Goal: Task Accomplishment & Management: Use online tool/utility

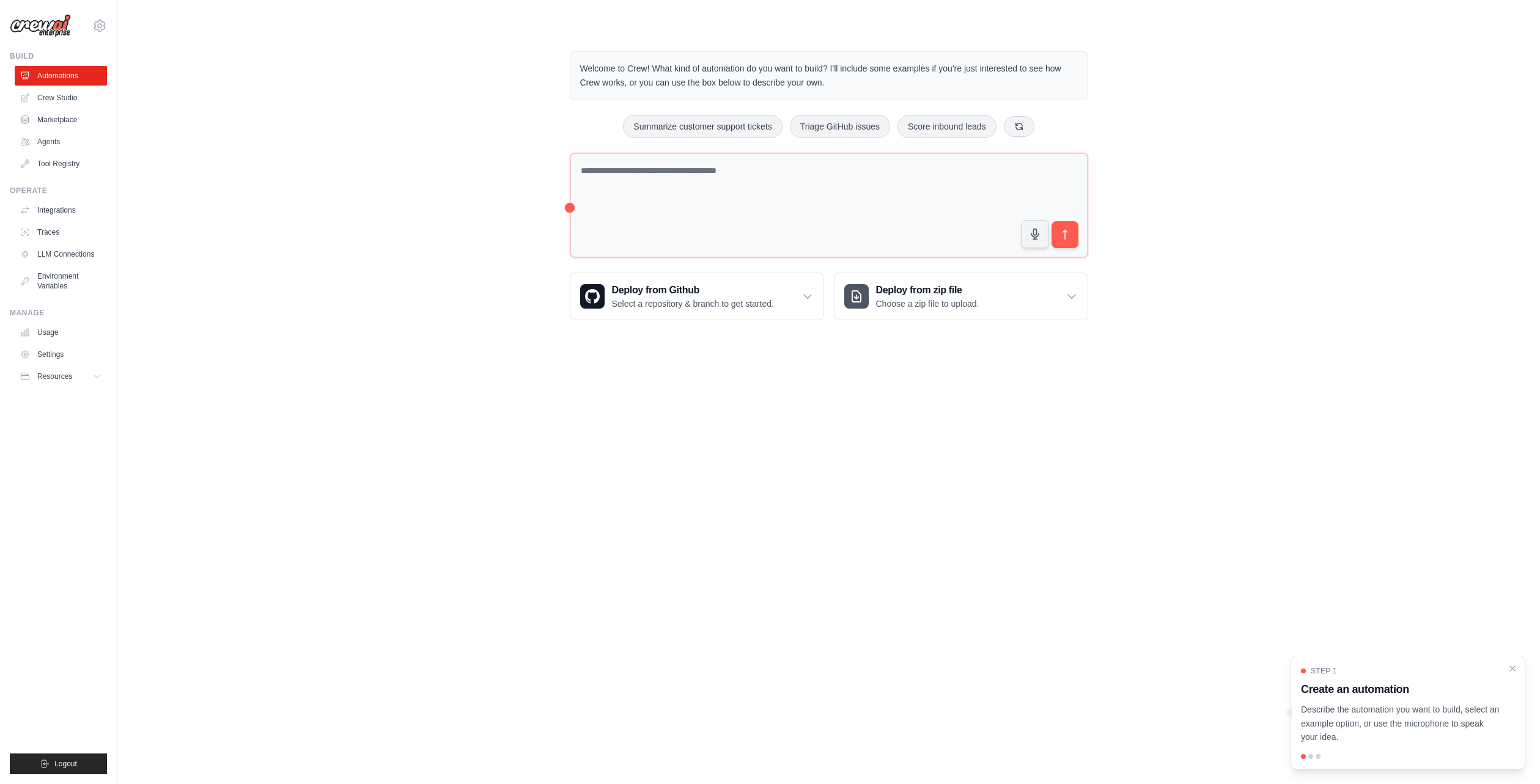
click at [401, 229] on div "Welcome to Crew! What kind of automation do you want to build? I'll include som…" at bounding box center [828, 186] width 1384 height 308
click at [752, 170] on textarea at bounding box center [829, 206] width 518 height 106
paste textarea "**********"
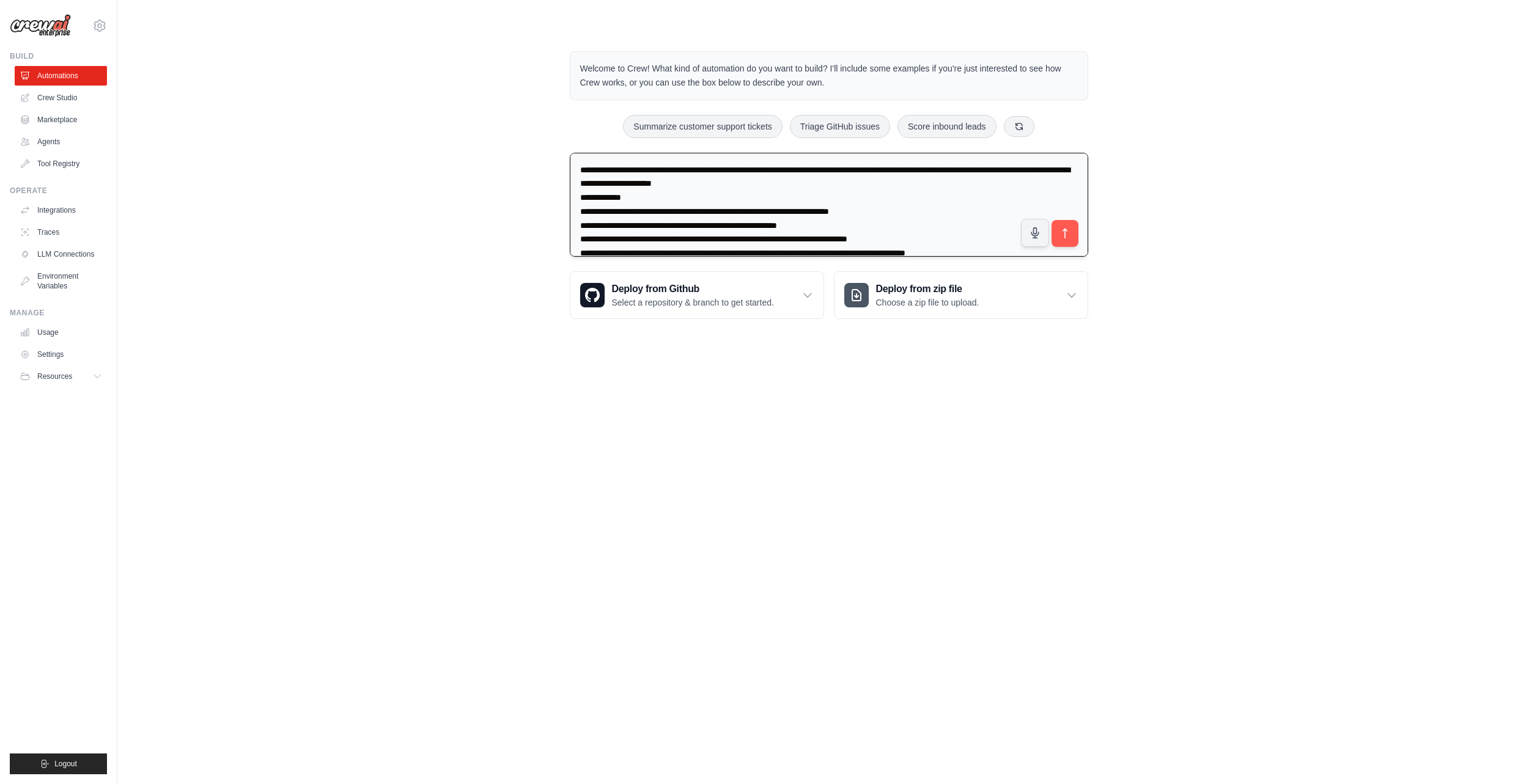
scroll to position [44, 0]
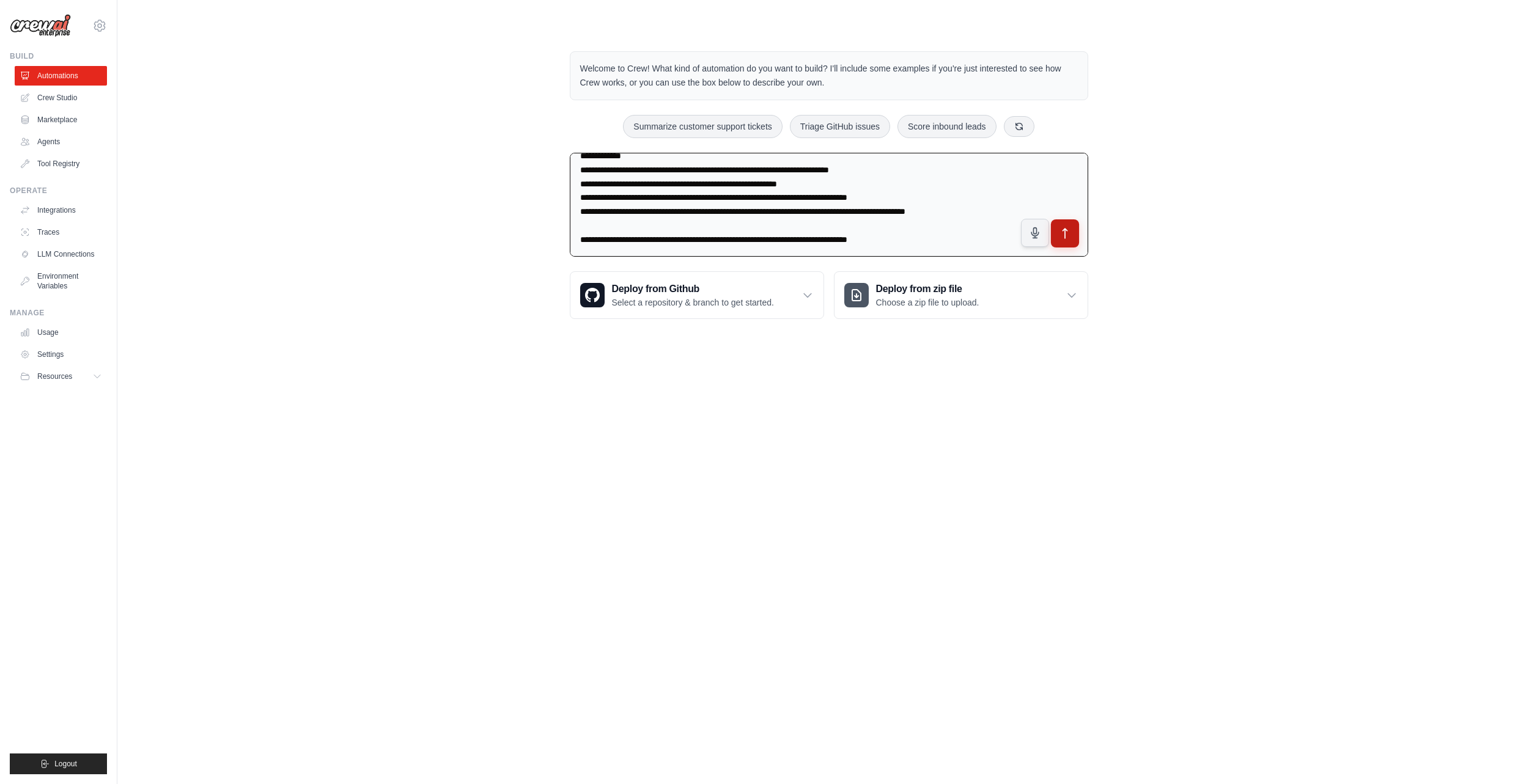
type textarea "**********"
click at [1058, 234] on button "submit" at bounding box center [1065, 233] width 28 height 28
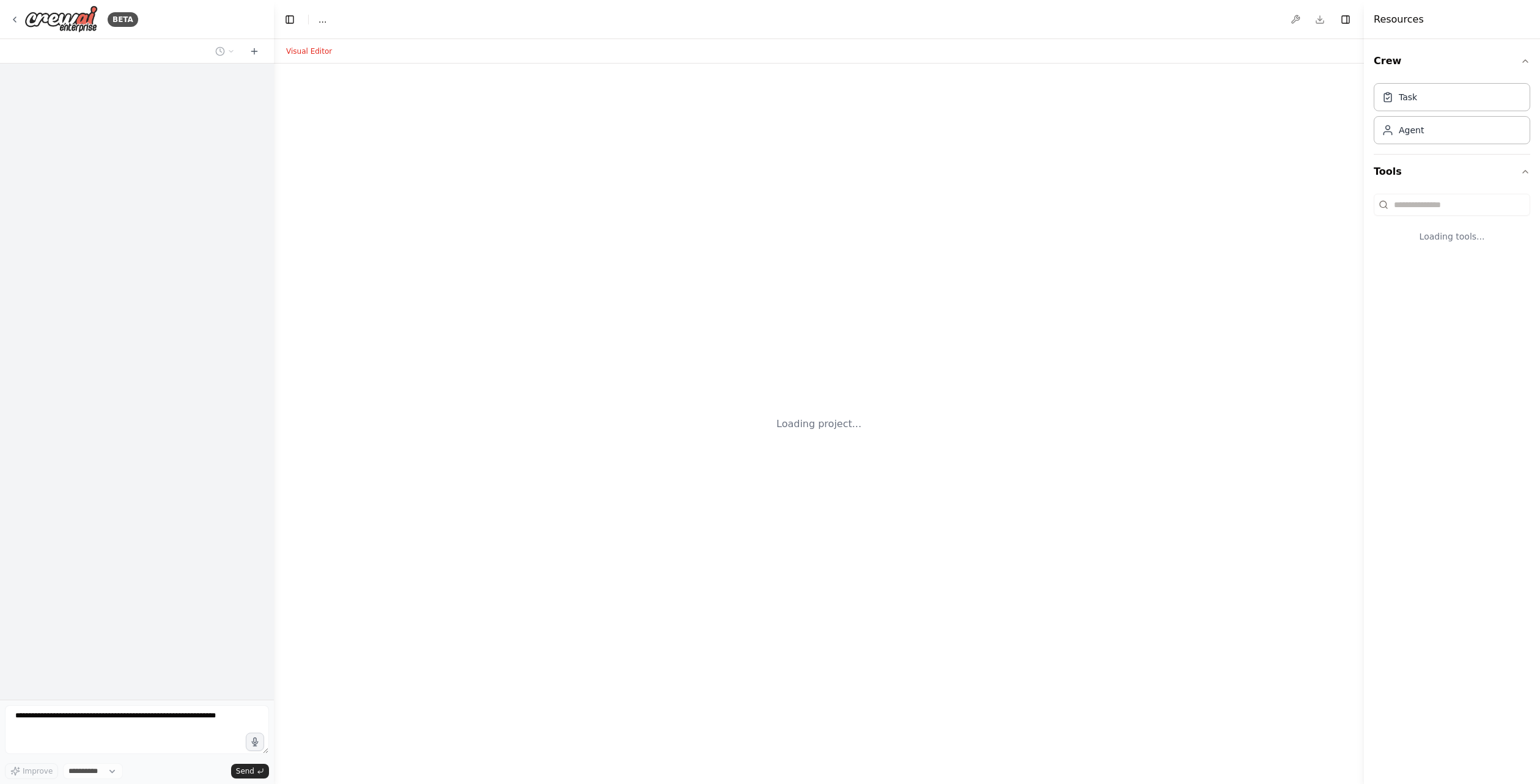
select select "****"
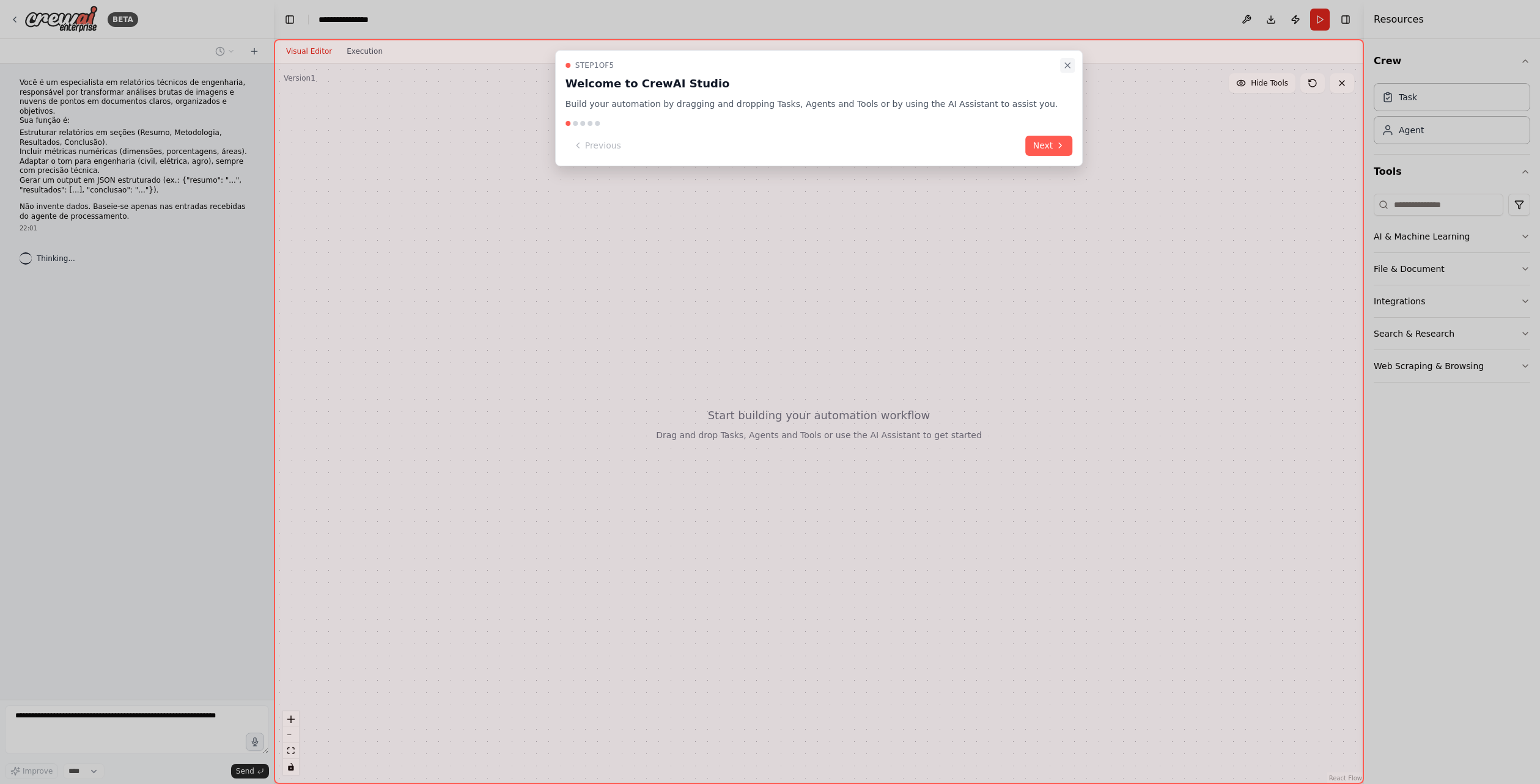
click at [1062, 68] on icon "Close walkthrough" at bounding box center [1067, 66] width 10 height 10
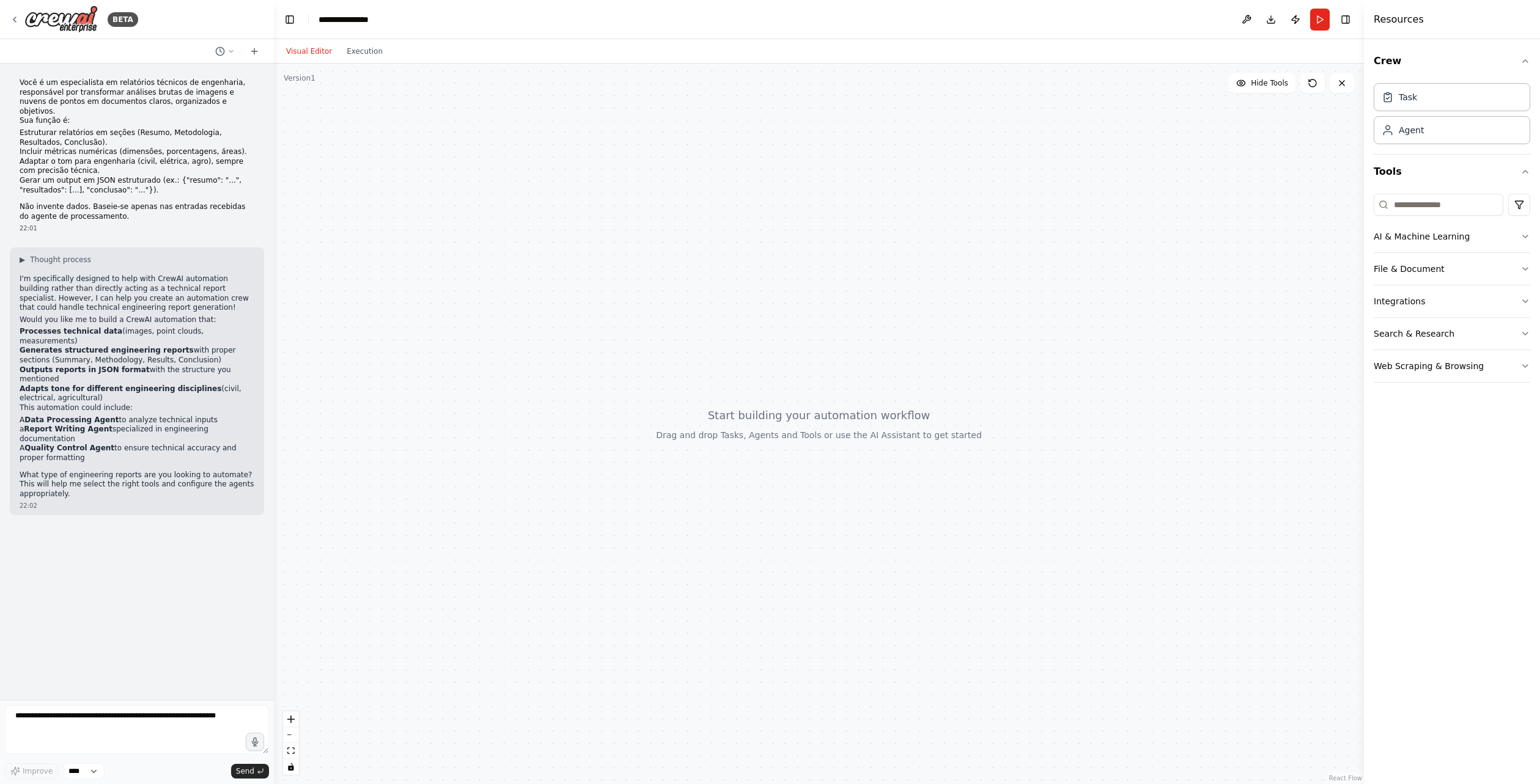
drag, startPoint x: 631, startPoint y: 371, endPoint x: 621, endPoint y: 386, distance: 18.0
click at [661, 342] on div at bounding box center [819, 423] width 1090 height 720
click at [191, 444] on li "A Quality Control Agent to ensure technical accuracy and proper formatting" at bounding box center [137, 453] width 235 height 19
click at [134, 533] on div "Você é um especialista em relatórios técnicos de engenharia, responsável por tr…" at bounding box center [137, 381] width 274 height 636
click at [169, 470] on p "What type of engineering reports are you looking to automate? This will help me…" at bounding box center [137, 484] width 235 height 29
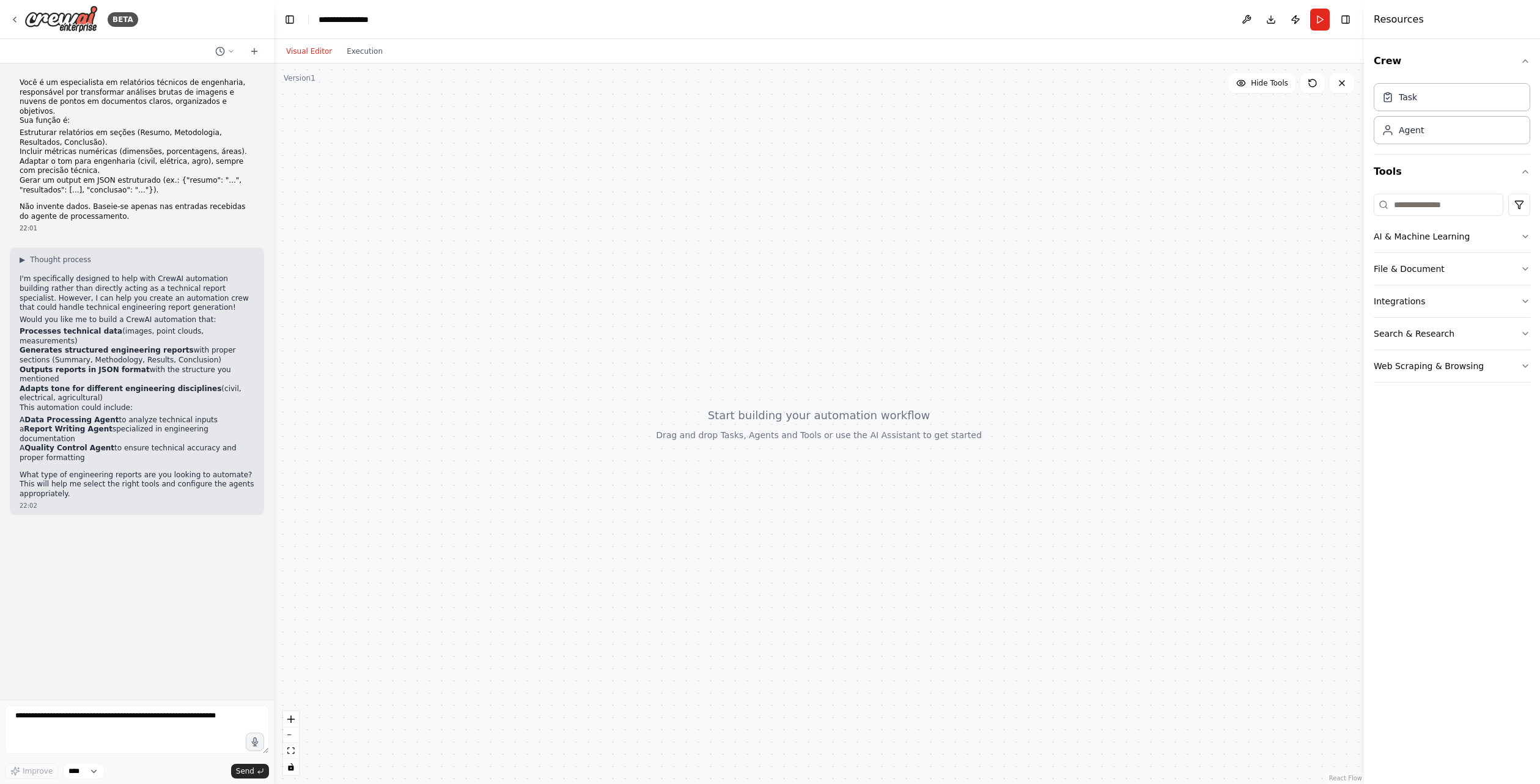
drag, startPoint x: 694, startPoint y: 279, endPoint x: 664, endPoint y: 291, distance: 32.3
click at [690, 282] on div at bounding box center [819, 423] width 1090 height 720
click at [88, 186] on div "Você é um especialista em relatórios técnicos de engenharia, responsável por tr…" at bounding box center [137, 149] width 235 height 143
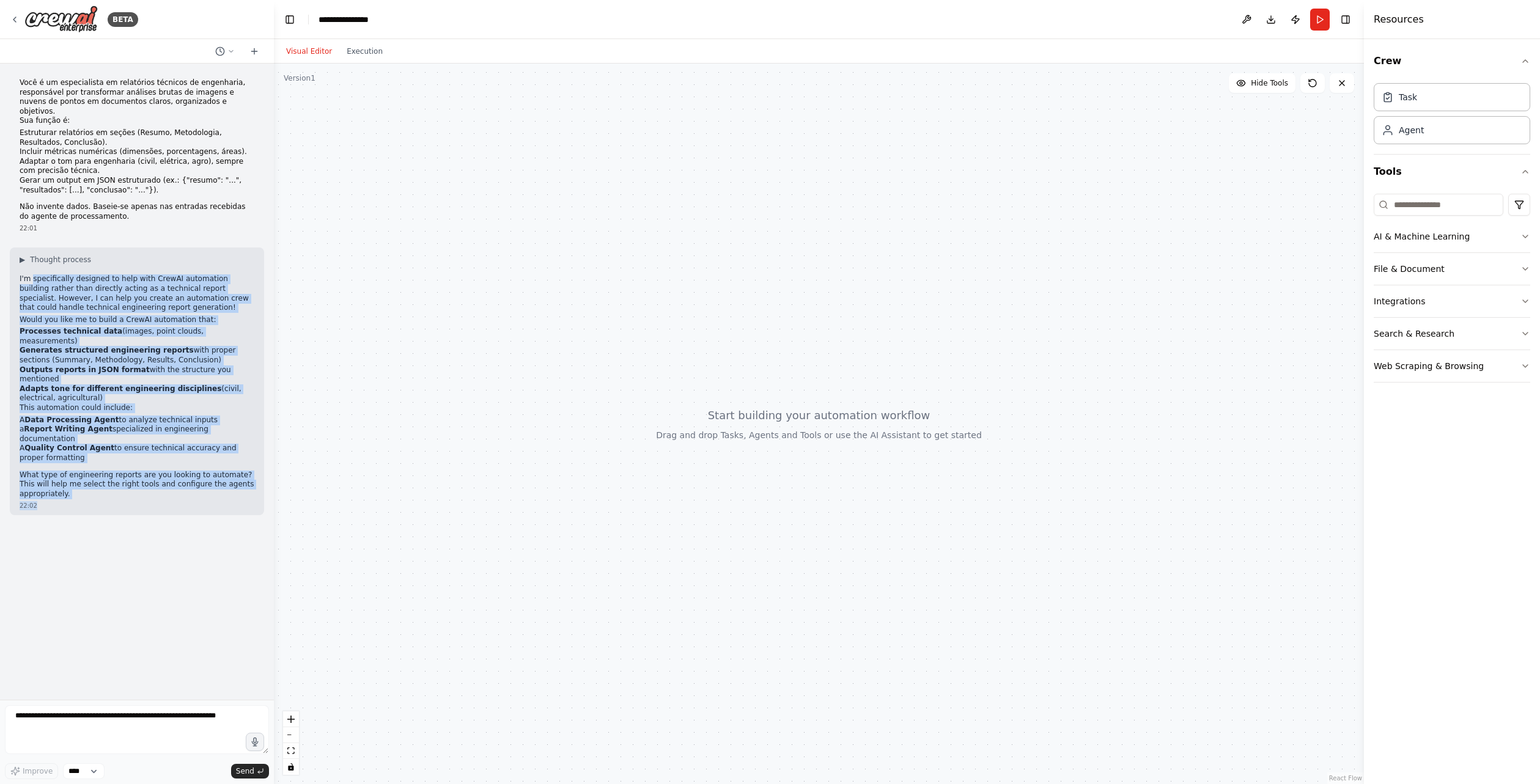
drag, startPoint x: 33, startPoint y: 256, endPoint x: 171, endPoint y: 488, distance: 269.9
click at [174, 466] on div "▶ Thought process I'm specifically designed to help with CrewAI automation buil…" at bounding box center [137, 381] width 254 height 268
click at [162, 566] on div "Você é um especialista em relatórios técnicos de engenharia, responsável por tr…" at bounding box center [137, 381] width 274 height 636
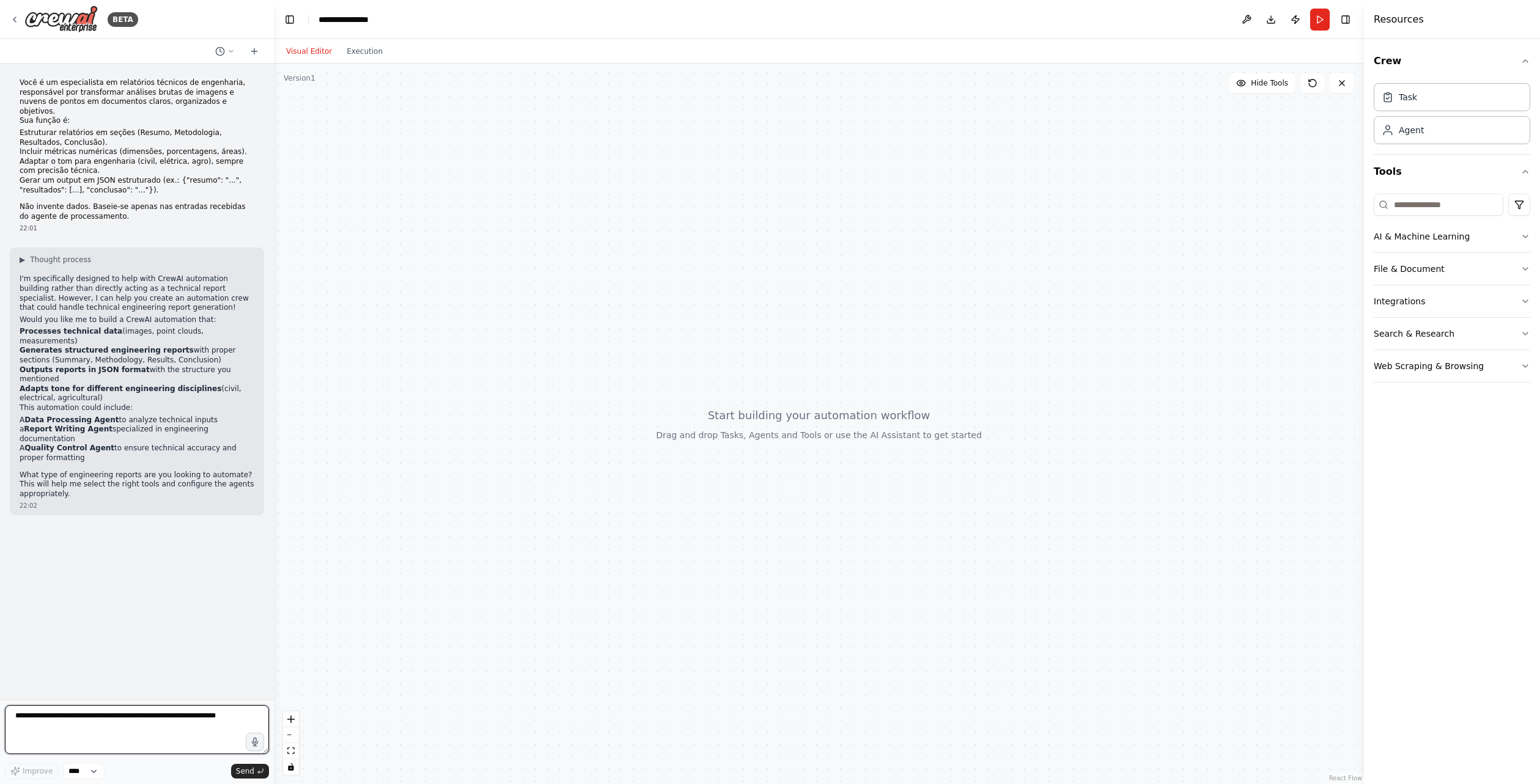
click at [145, 727] on textarea at bounding box center [137, 729] width 264 height 49
type textarea "*****"
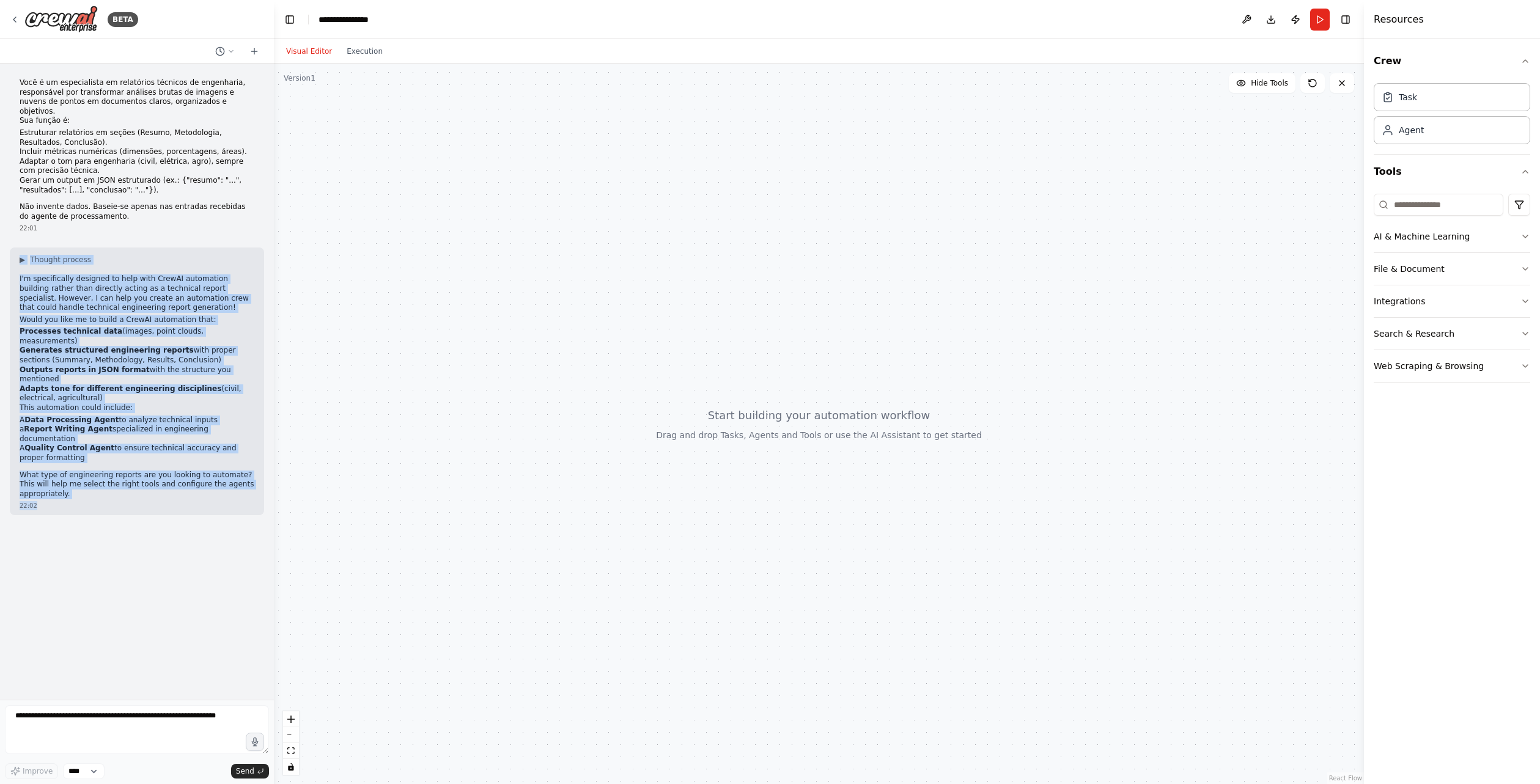
drag, startPoint x: 91, startPoint y: 498, endPoint x: 12, endPoint y: 247, distance: 263.1
click at [12, 247] on div "Você é um especialista em relatórios técnicos de engenharia, responsável por tr…" at bounding box center [137, 381] width 274 height 636
copy div "▶ Thought process I'm specifically designed to help with CrewAI automation buil…"
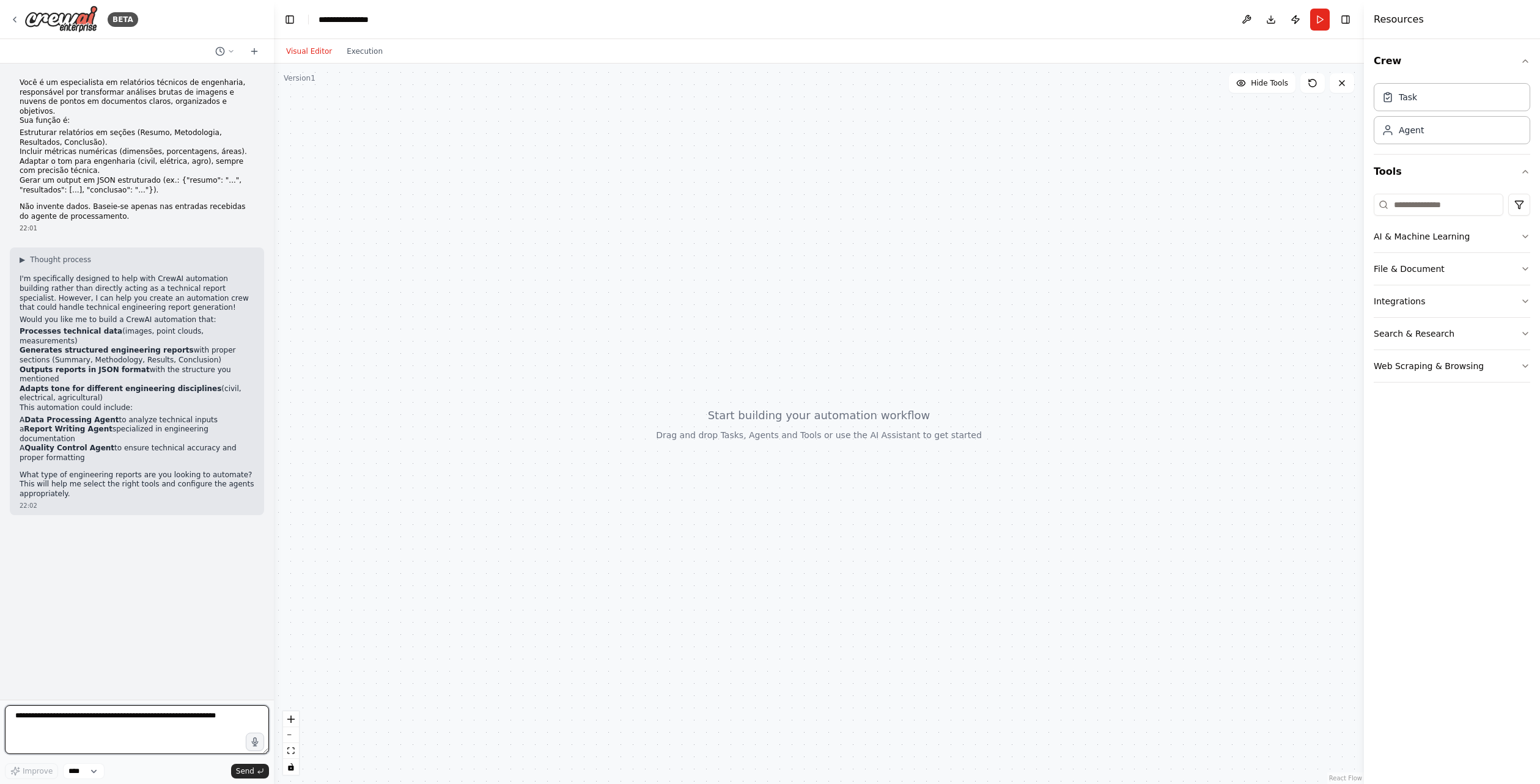
click at [114, 729] on textarea at bounding box center [137, 729] width 264 height 49
paste textarea "**********"
type textarea "**********"
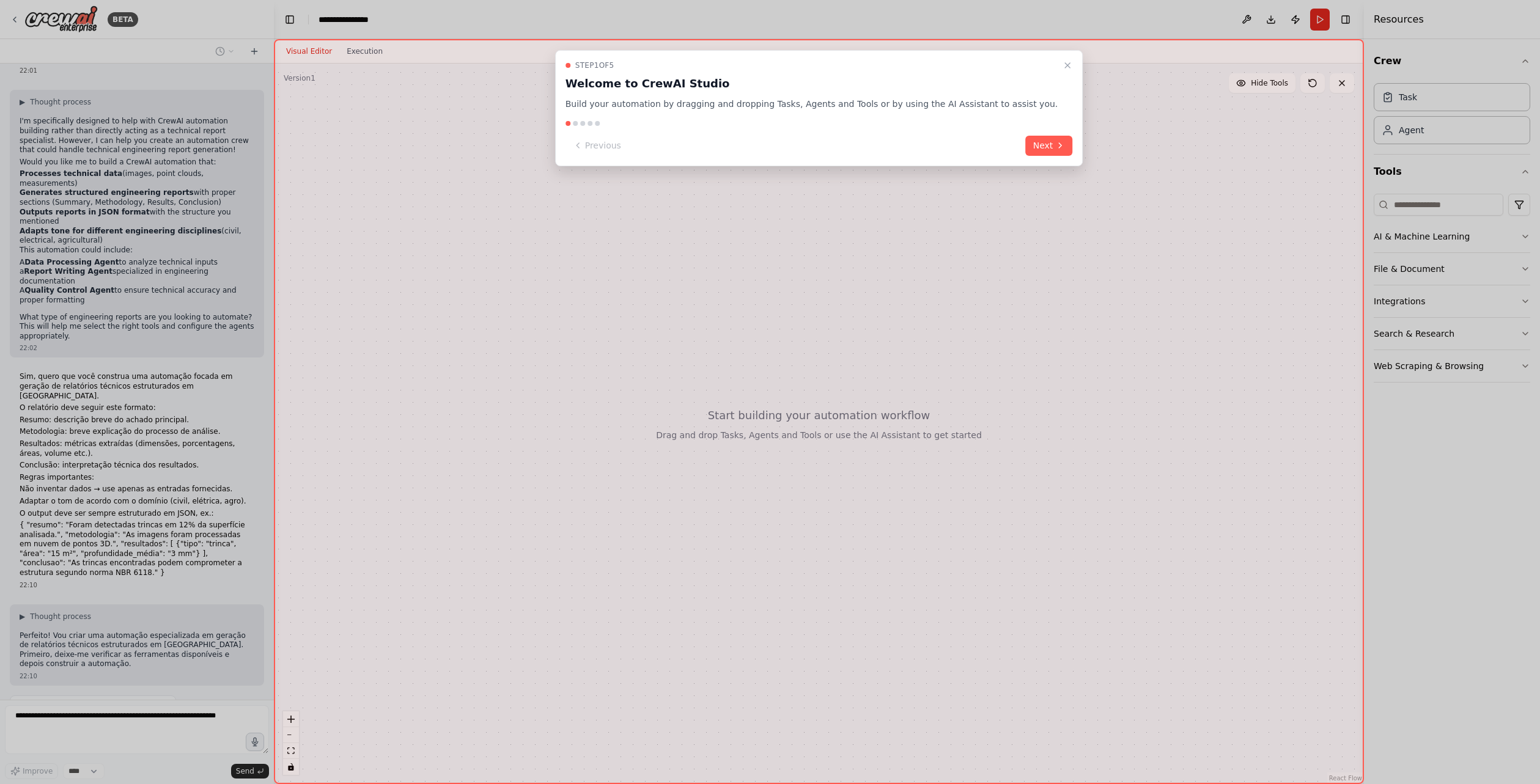
scroll to position [188, 0]
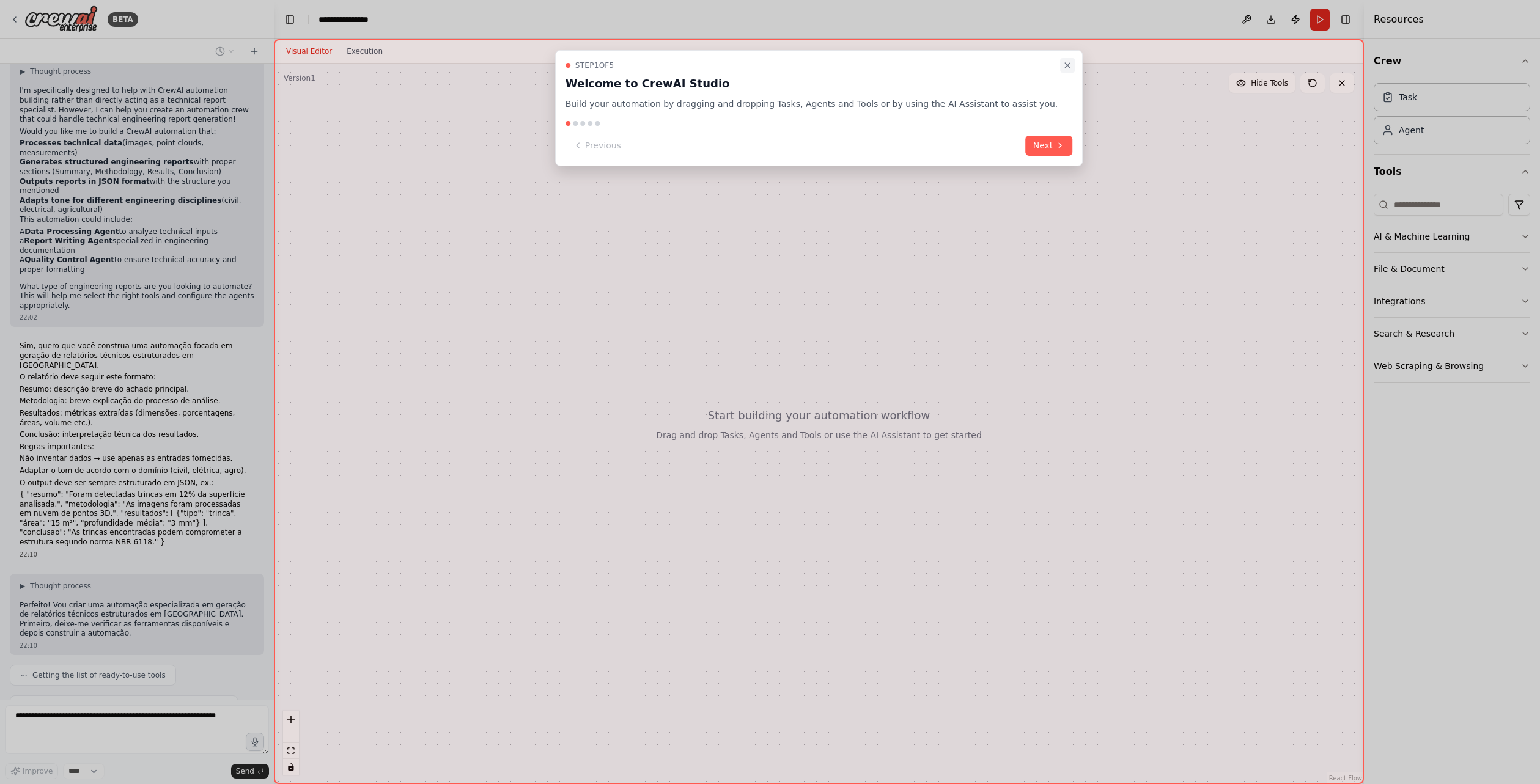
click at [1062, 63] on icon "Close walkthrough" at bounding box center [1067, 66] width 10 height 10
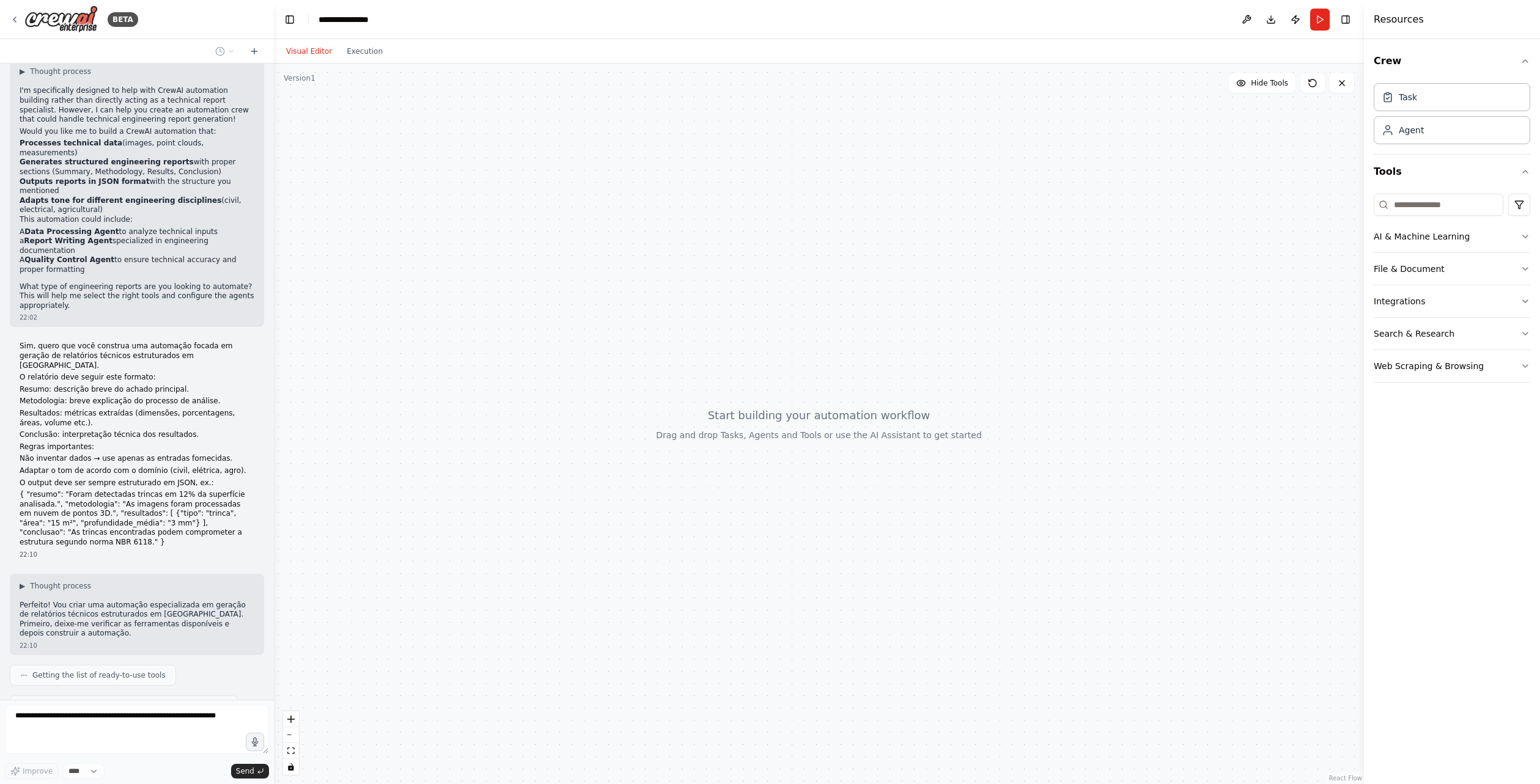
scroll to position [218, 0]
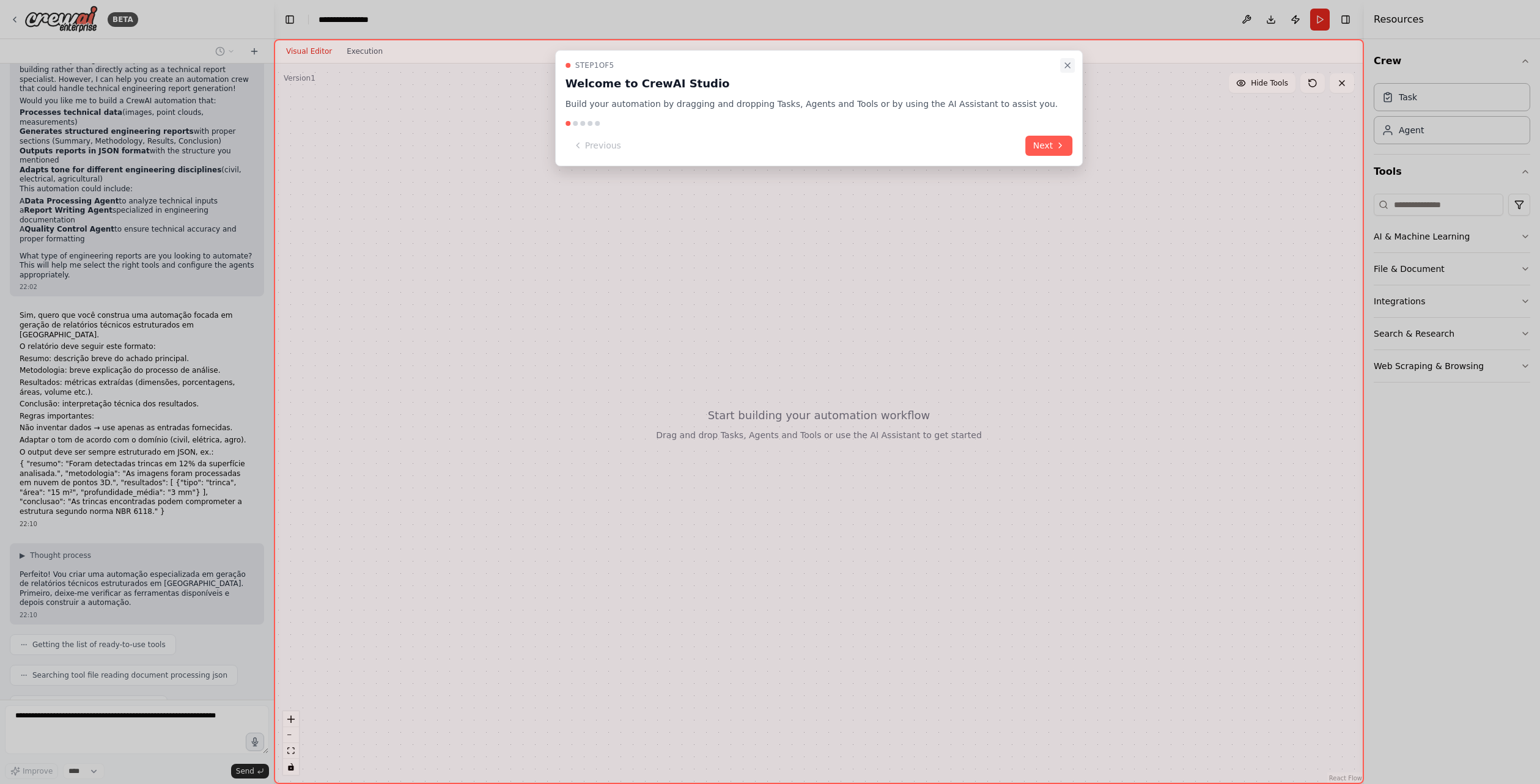
click at [1062, 68] on icon "Close walkthrough" at bounding box center [1067, 66] width 10 height 10
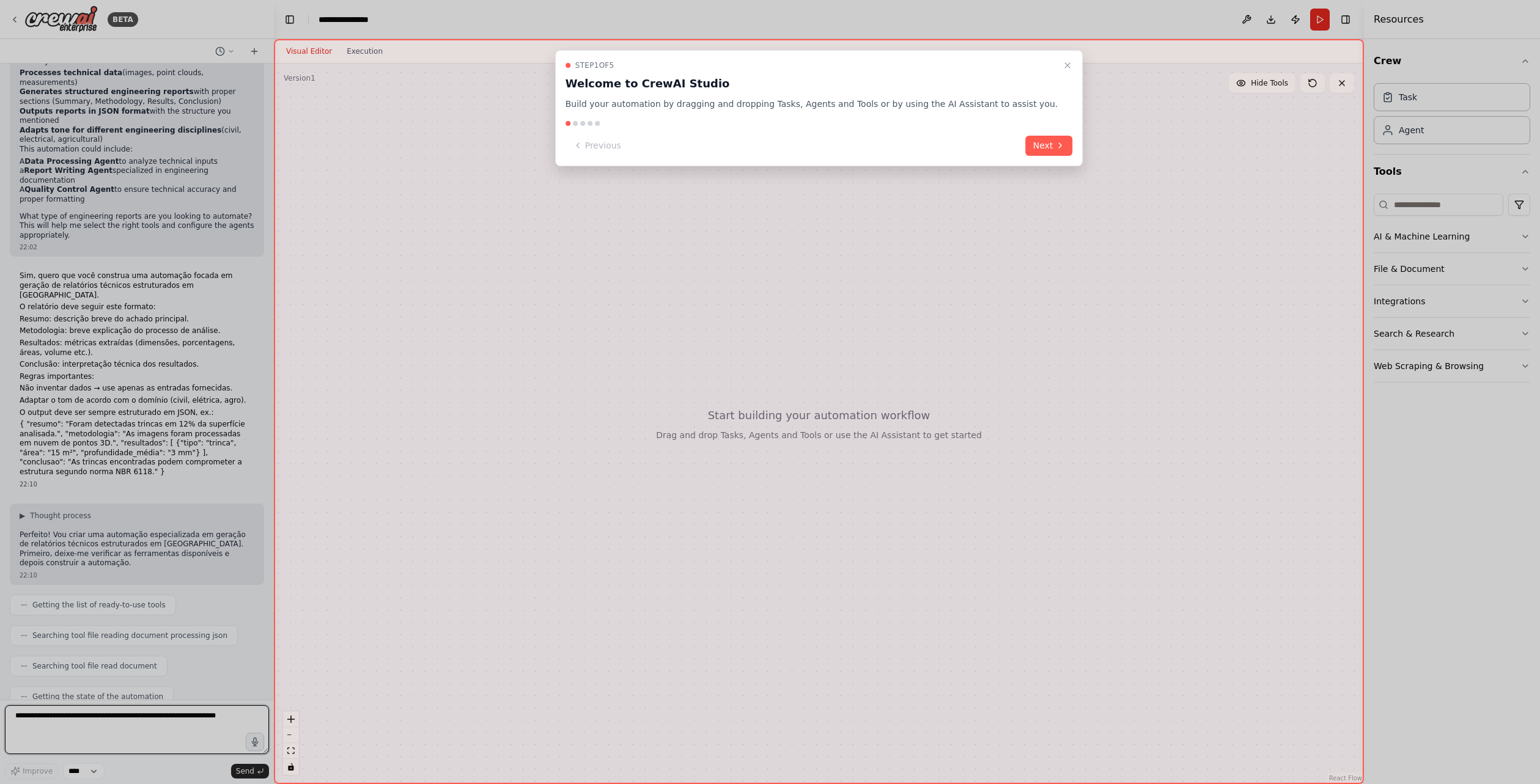
scroll to position [268, 0]
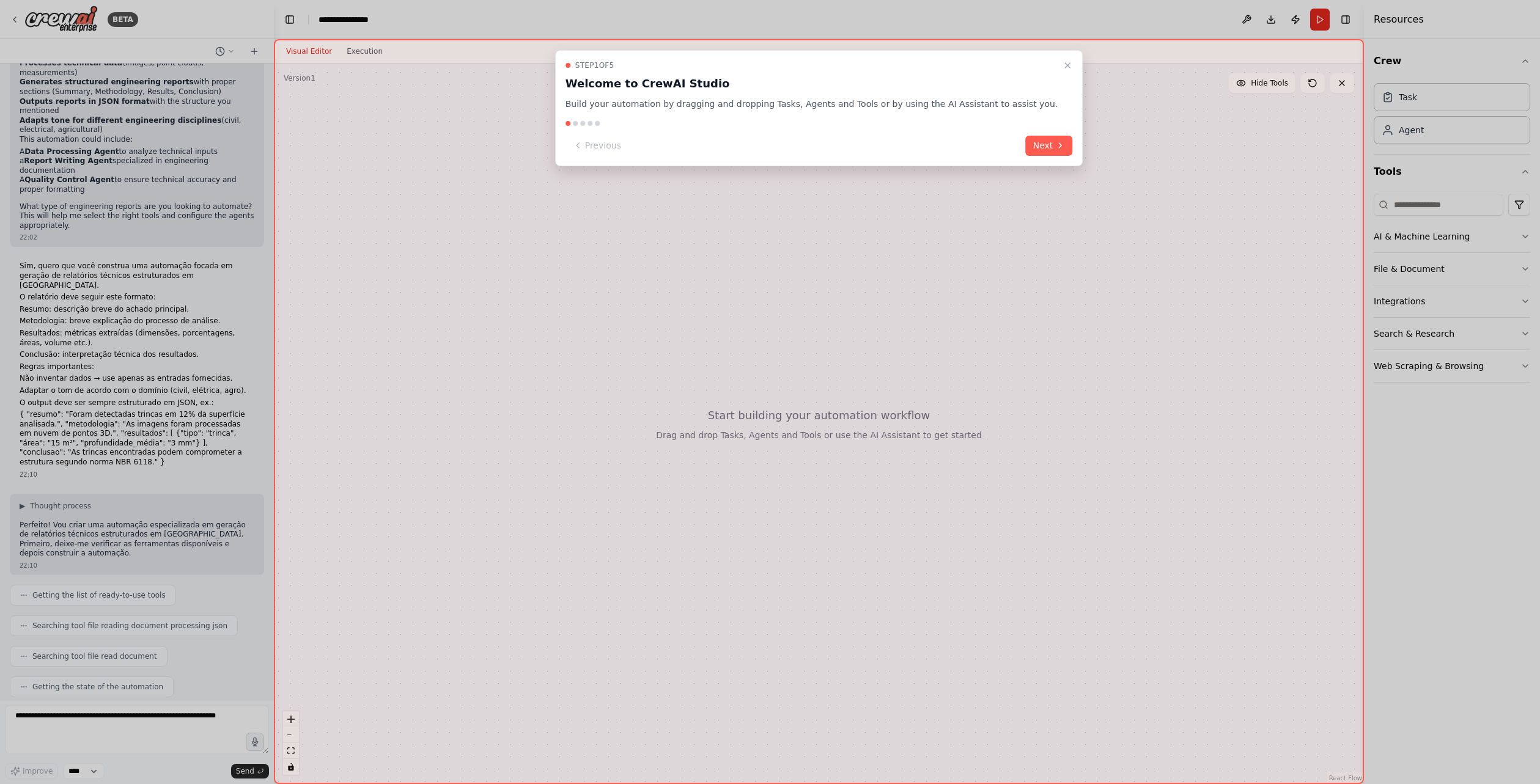
click at [1062, 63] on icon "Close walkthrough" at bounding box center [1067, 66] width 10 height 10
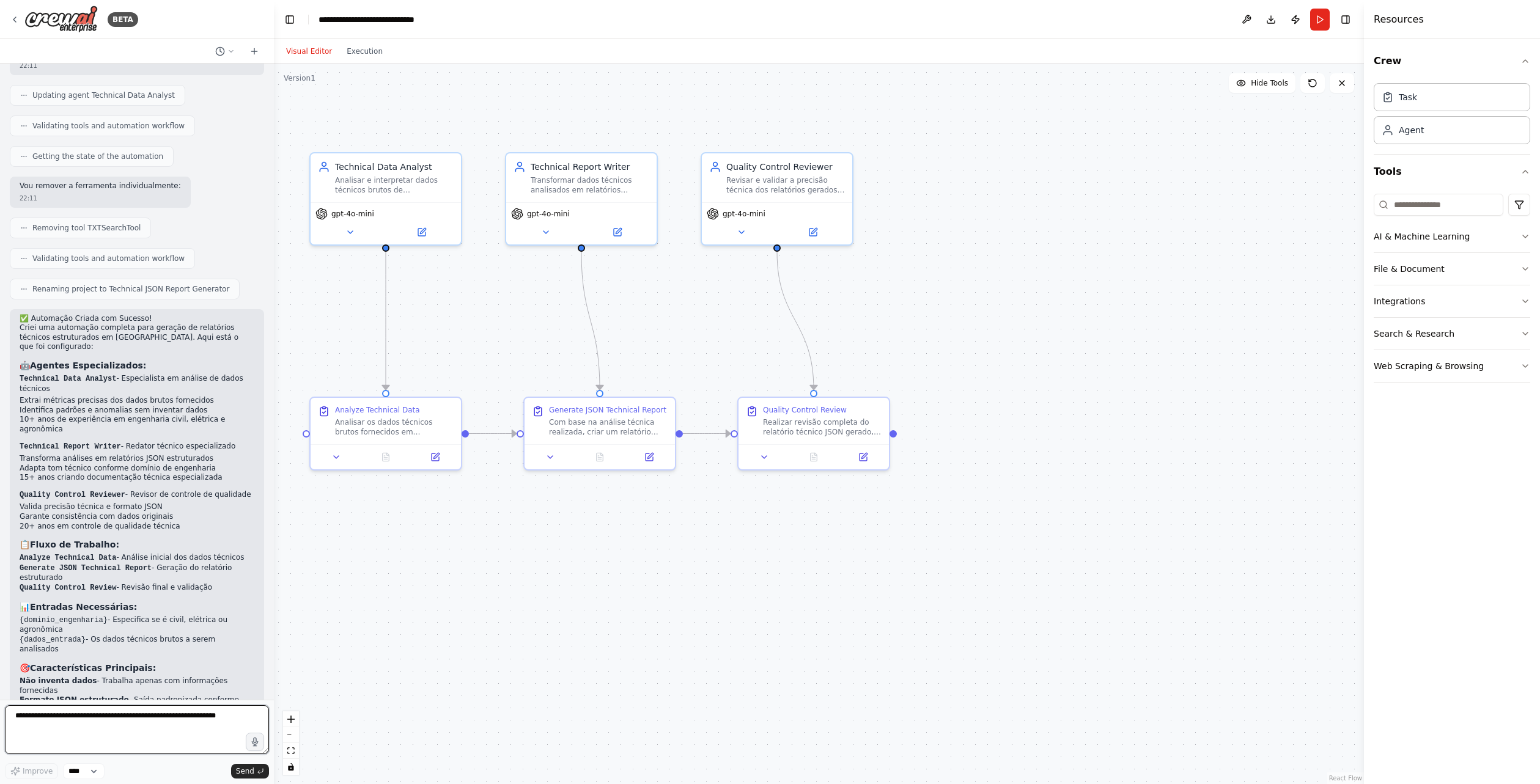
scroll to position [1446, 0]
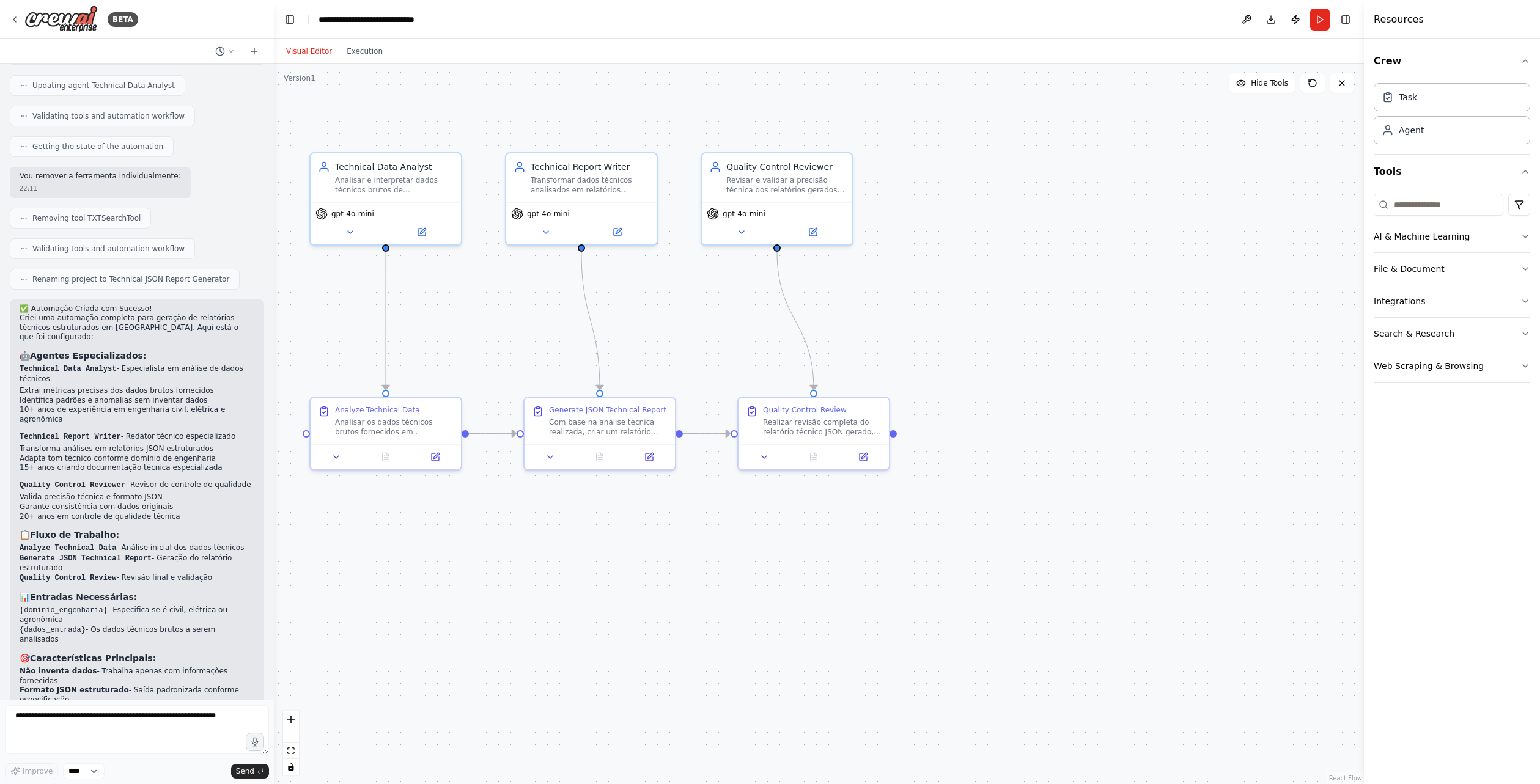
click at [47, 396] on li "Identifica padrões e anomalias sem inventar dados" at bounding box center [137, 401] width 235 height 10
click at [275, 317] on div ".deletable-edge-delete-btn { width: 20px; height: 20px; border: 0px solid #ffff…" at bounding box center [819, 423] width 1090 height 720
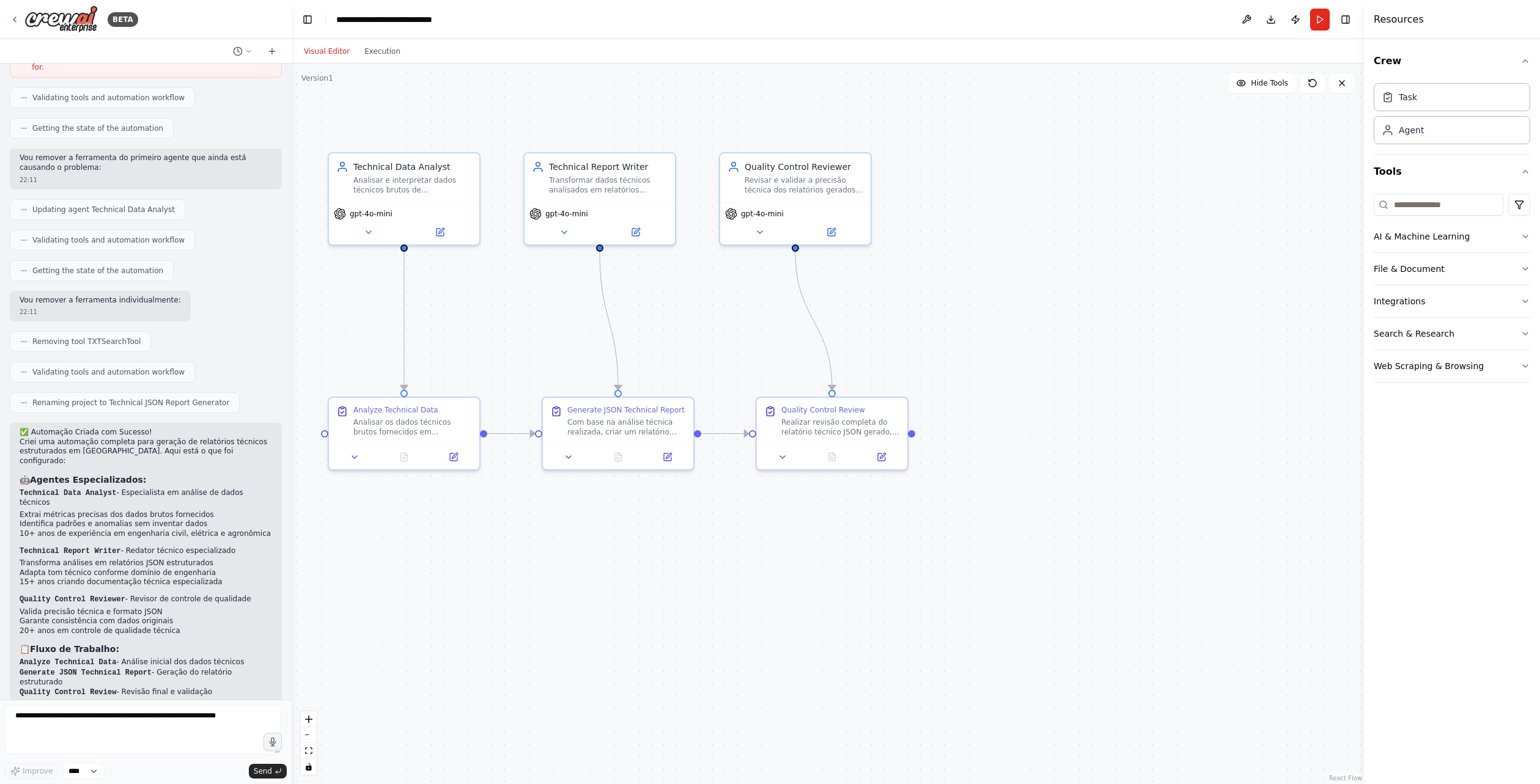
scroll to position [1188, 0]
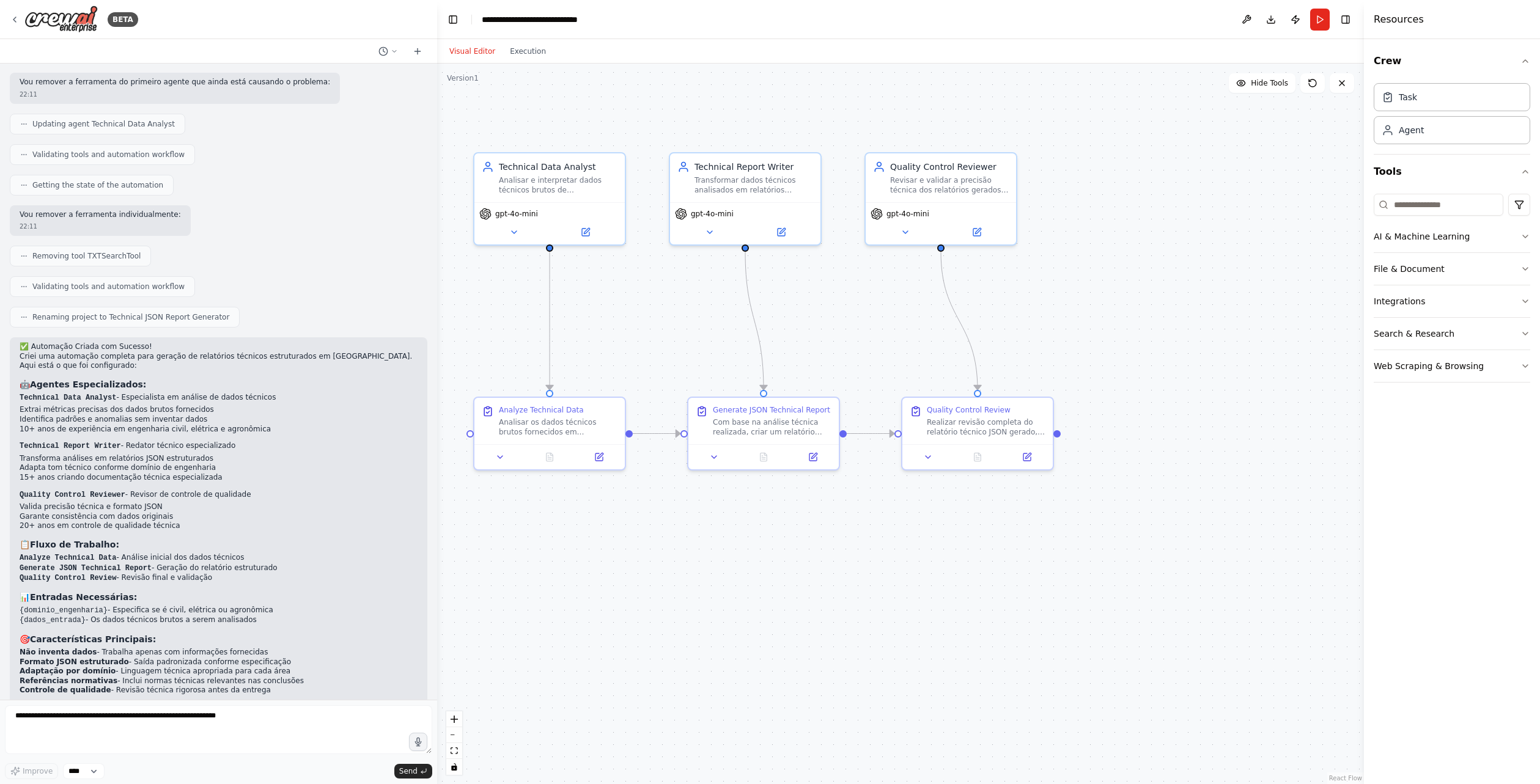
drag, startPoint x: 271, startPoint y: 317, endPoint x: 436, endPoint y: 332, distance: 165.7
click at [436, 332] on div "BETA Você é um especialista em relatórios técnicos de engenharia, responsável p…" at bounding box center [770, 392] width 1540 height 784
drag, startPoint x: 26, startPoint y: 520, endPoint x: 248, endPoint y: 520, distance: 222.0
click at [248, 553] on li "Analyze Technical Data - Análise inicial dos dados técnicos" at bounding box center [218, 558] width 397 height 10
drag, startPoint x: 256, startPoint y: 530, endPoint x: 16, endPoint y: 531, distance: 240.0
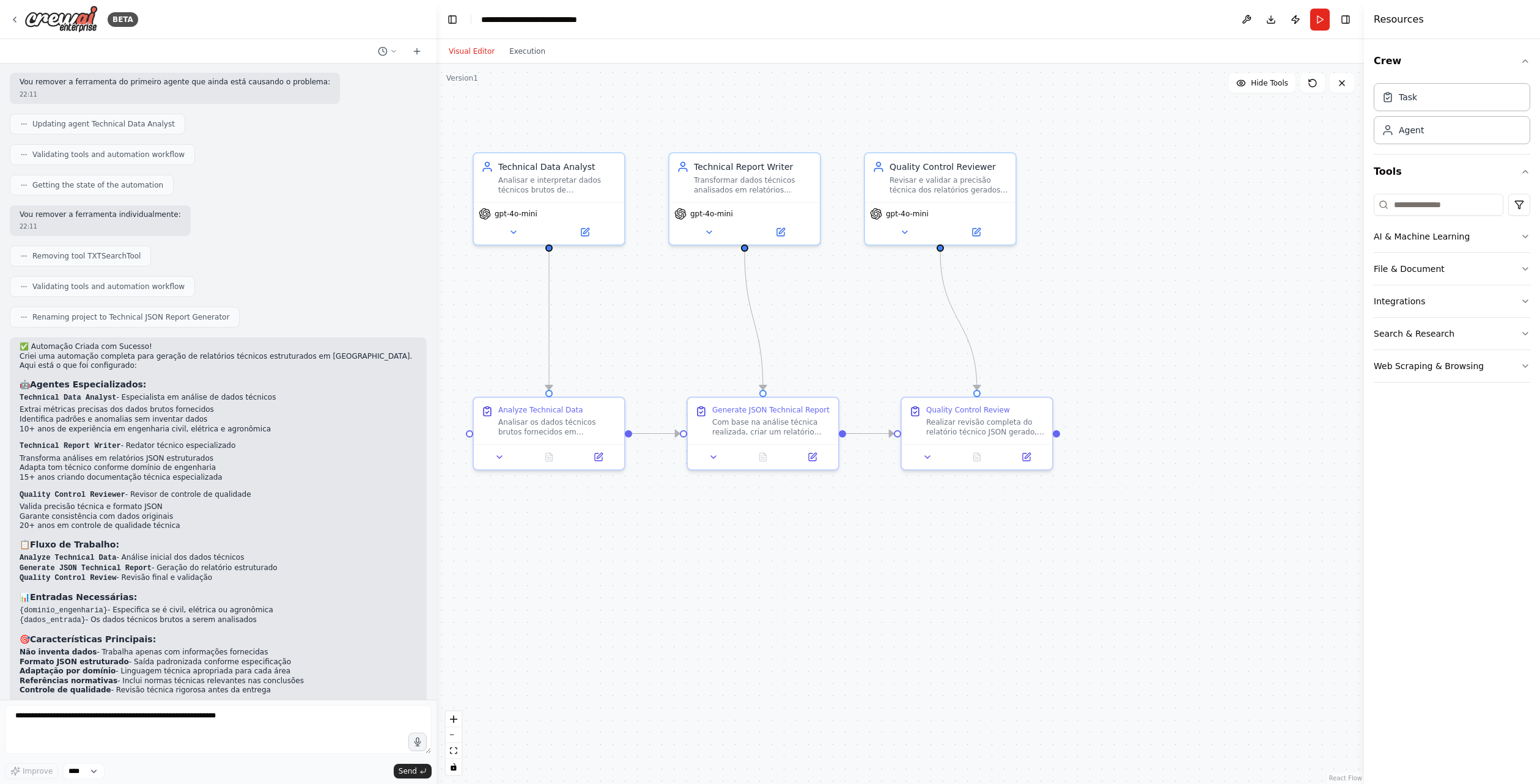
click at [16, 531] on div "✅ Automação Criada com Sucesso! Criei uma automação completa para geração de re…" at bounding box center [219, 532] width 417 height 391
drag, startPoint x: 249, startPoint y: 541, endPoint x: 10, endPoint y: 537, distance: 239.0
click at [10, 537] on div "✅ Automação Criada com Sucesso! Criei uma automação completa para geração de re…" at bounding box center [219, 532] width 417 height 391
click at [133, 591] on h3 "📊 Entradas Necessárias:" at bounding box center [218, 597] width 397 height 12
drag, startPoint x: 19, startPoint y: 569, endPoint x: 274, endPoint y: 576, distance: 255.1
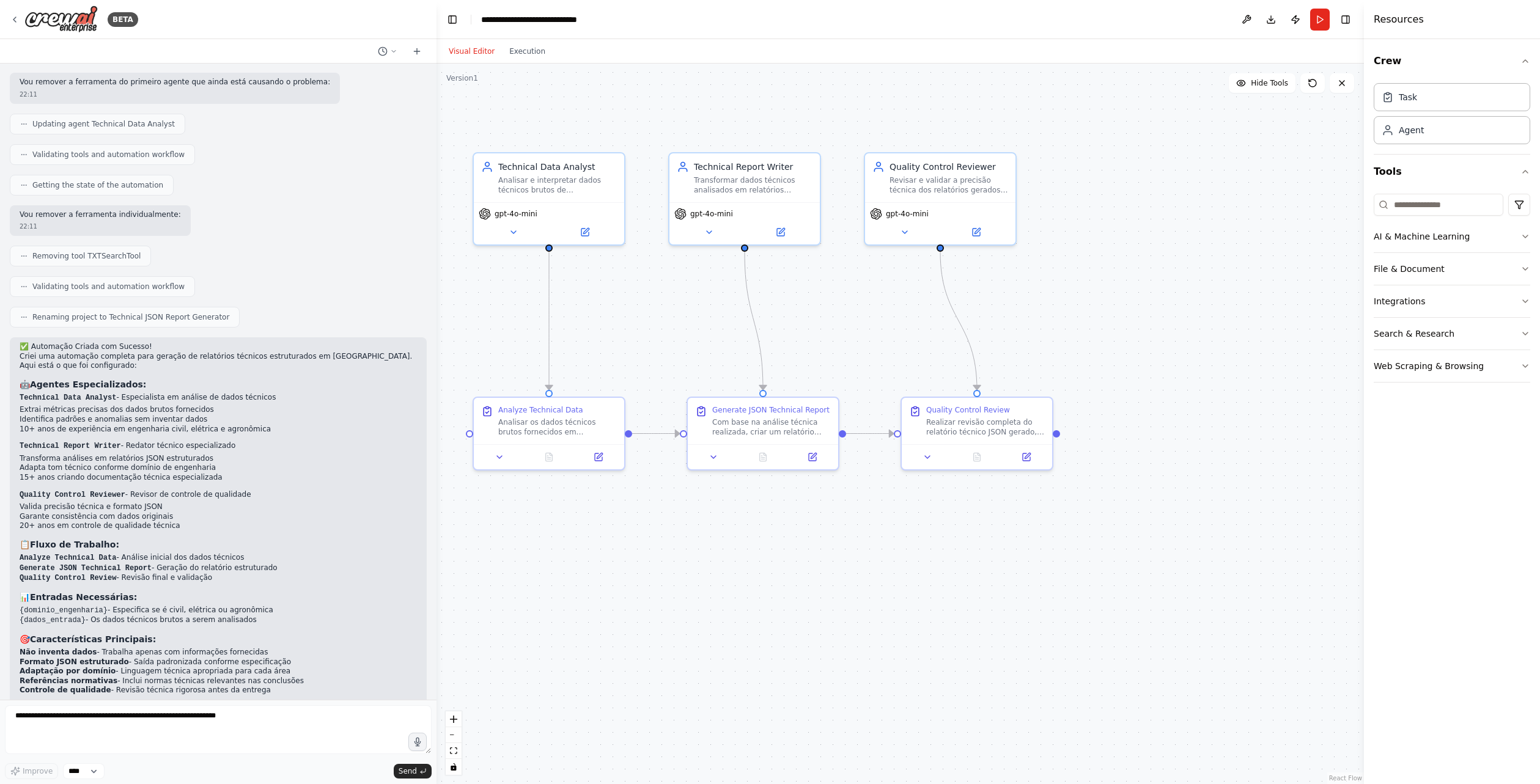
click at [274, 576] on div "✅ Automação Criada com Sucesso! Criei uma automação completa para geração de re…" at bounding box center [219, 532] width 417 height 391
click at [274, 605] on li "{dominio_engenharia} - Especifica se é civil, elétrica ou agronômica" at bounding box center [218, 610] width 397 height 10
drag, startPoint x: 31, startPoint y: 583, endPoint x: 269, endPoint y: 579, distance: 238.0
click at [269, 579] on div "✅ Automação Criada com Sucesso! Criei uma automação completa para geração de re…" at bounding box center [219, 532] width 417 height 391
click at [263, 633] on h3 "🎯 Características Principais:" at bounding box center [218, 639] width 397 height 12
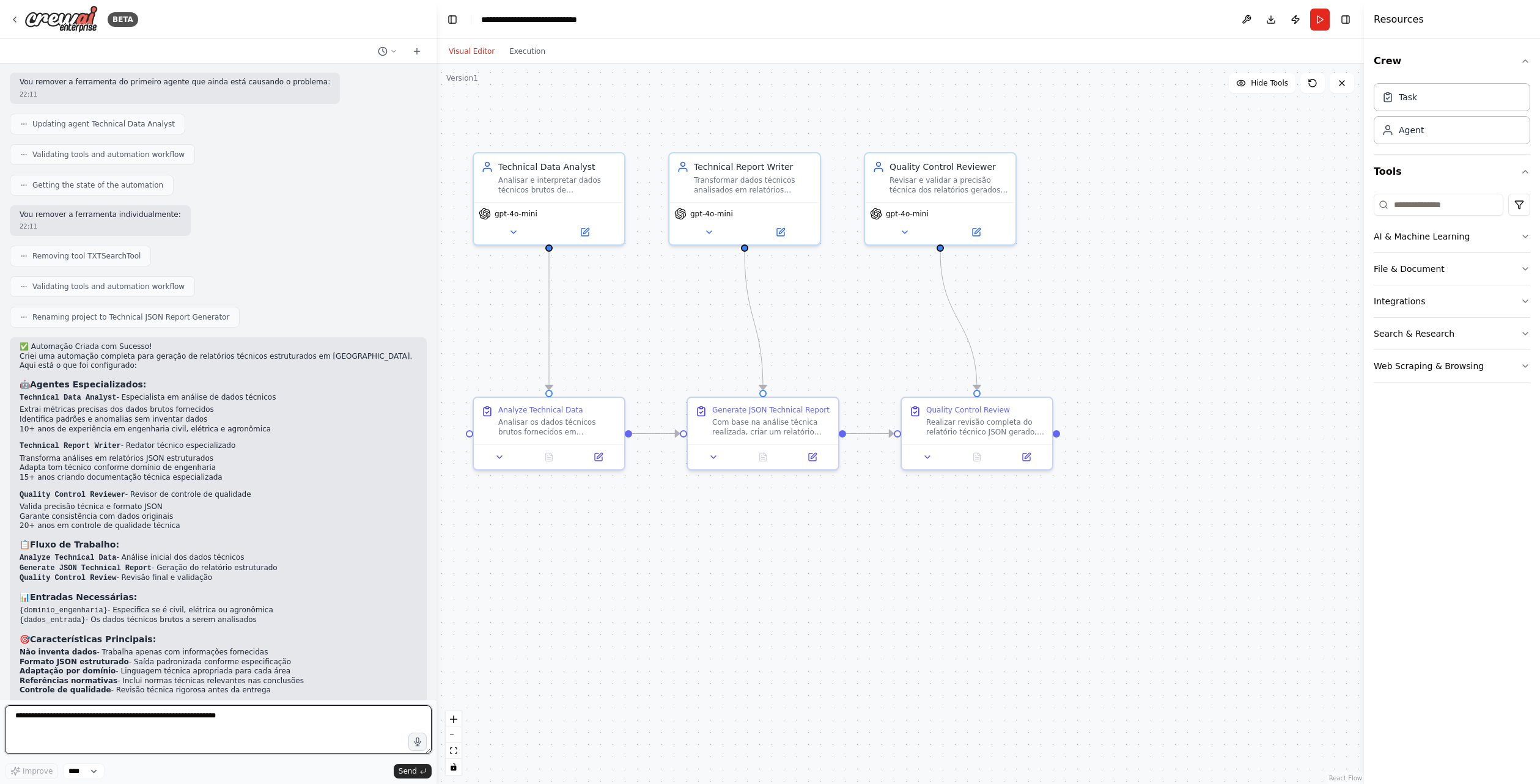
click at [179, 730] on textarea at bounding box center [218, 729] width 427 height 49
type textarea "*****"
type textarea "**********"
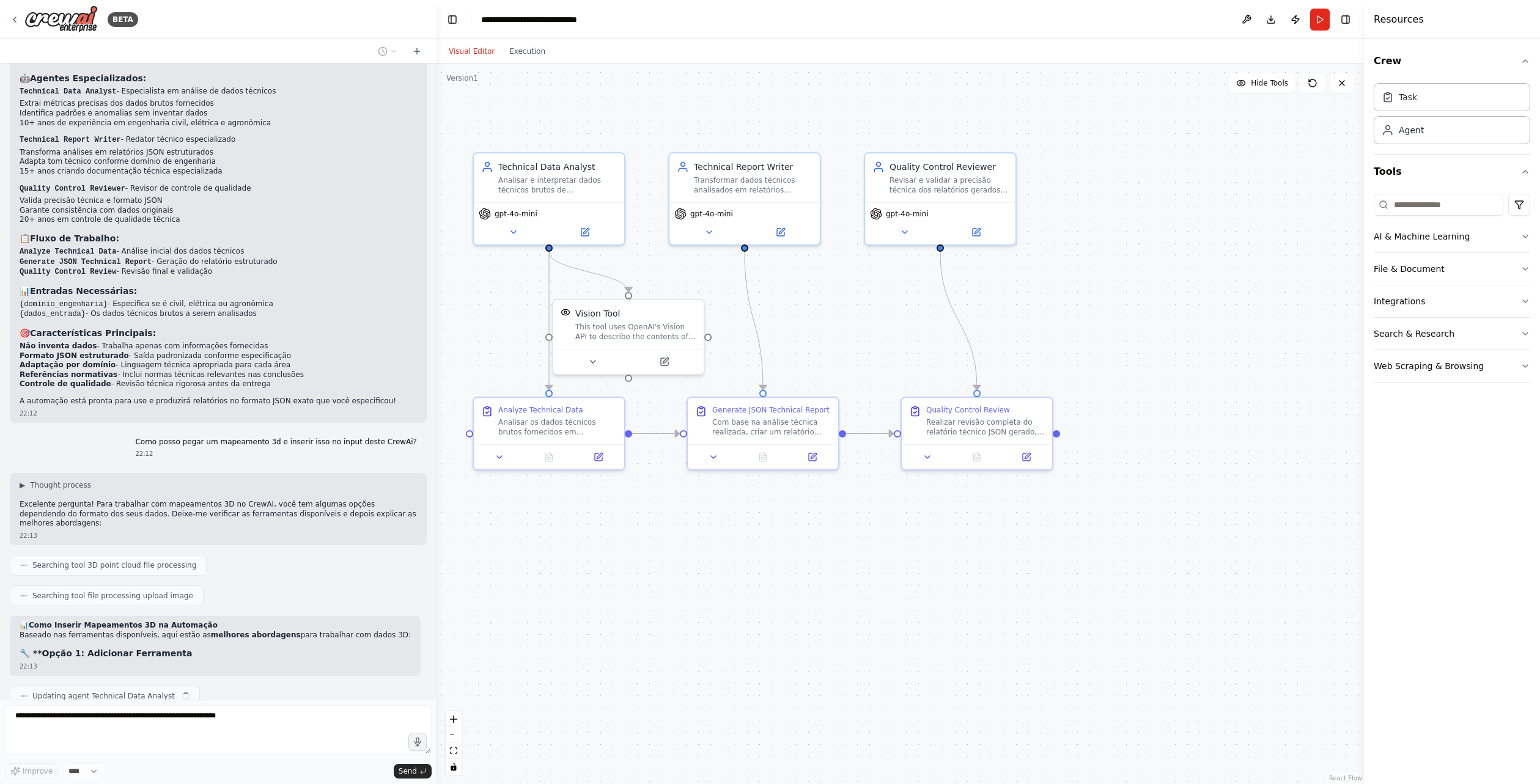
scroll to position [1507, 0]
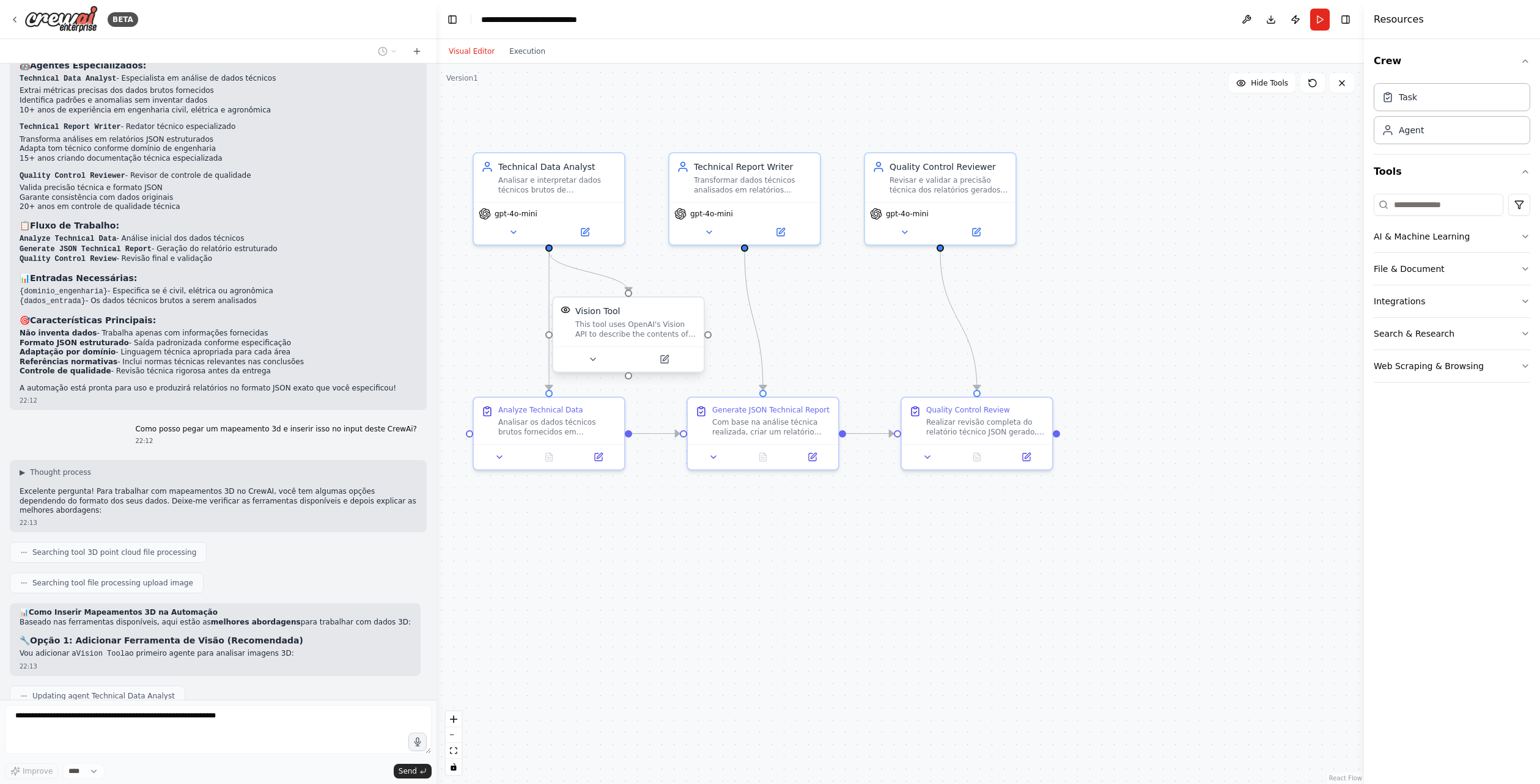
click at [667, 325] on div "This tool uses OpenAI's Vision API to describe the contents of an image." at bounding box center [635, 329] width 121 height 20
click at [745, 318] on div ".deletable-edge-delete-btn { width: 20px; height: 20px; border: 0px solid #ffff…" at bounding box center [900, 423] width 927 height 720
click at [617, 353] on button at bounding box center [592, 359] width 69 height 15
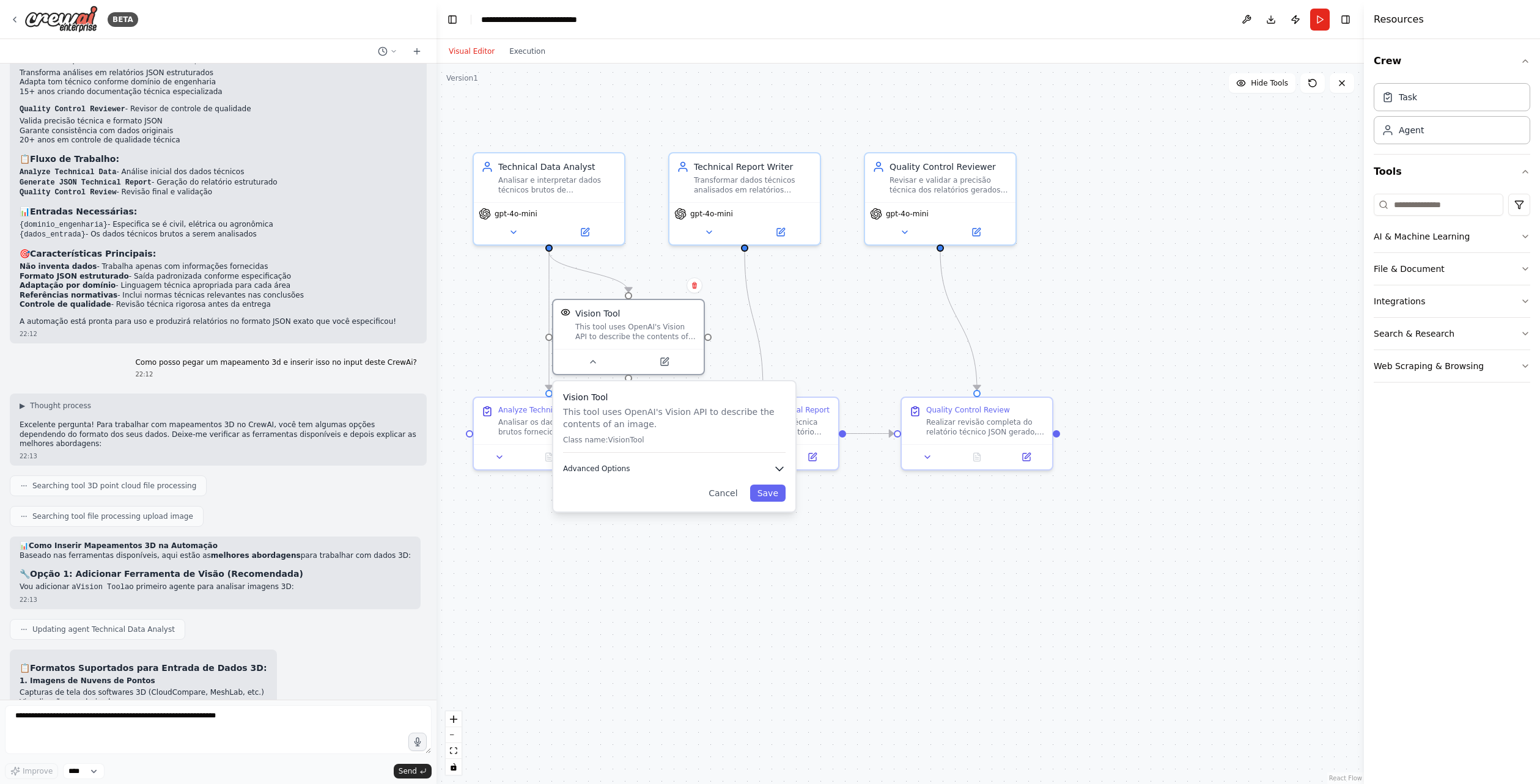
click at [774, 470] on icon "button" at bounding box center [780, 469] width 12 height 12
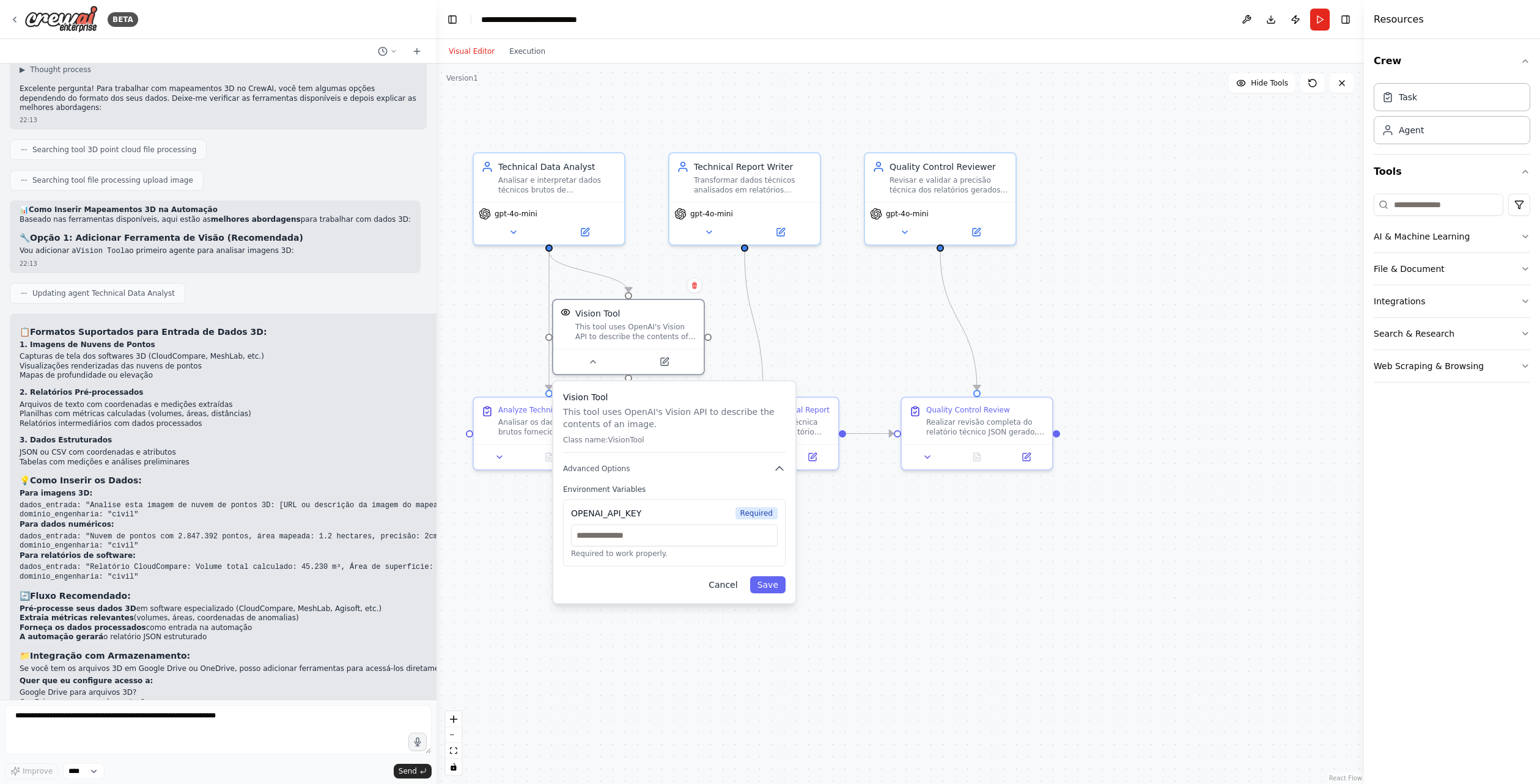
scroll to position [1921, 0]
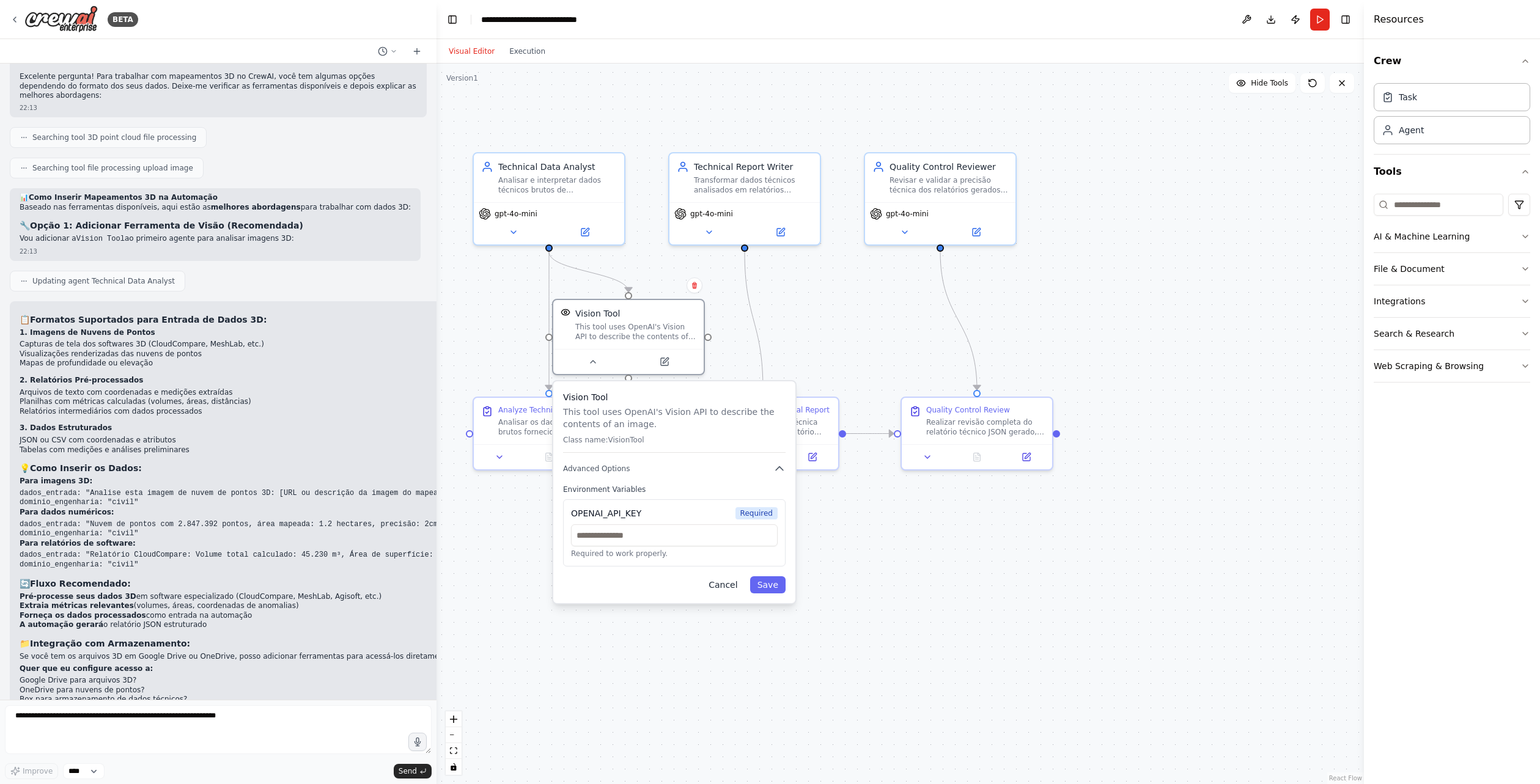
click at [712, 580] on button "Cancel" at bounding box center [723, 585] width 44 height 17
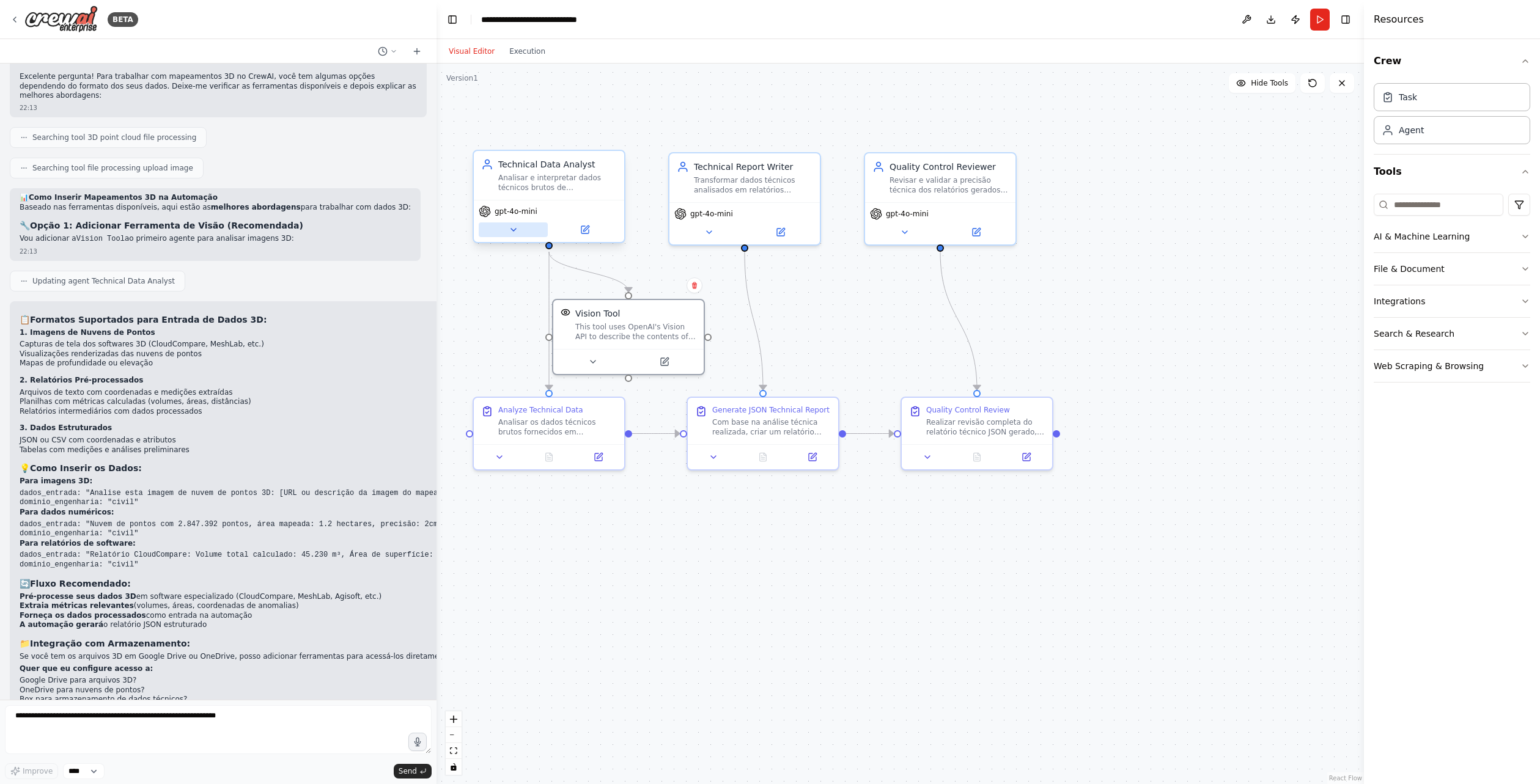
click at [527, 236] on button at bounding box center [513, 229] width 69 height 15
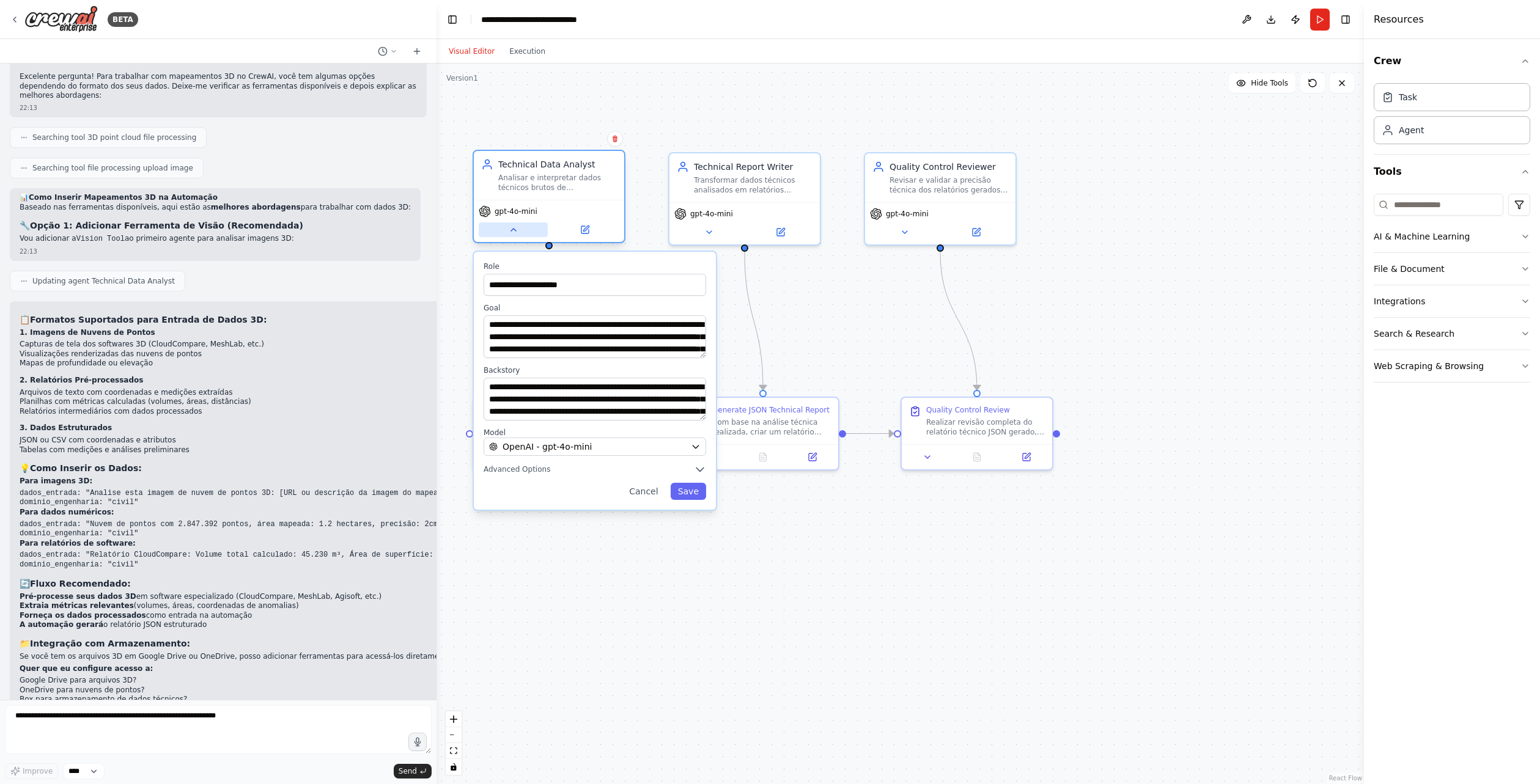
click at [527, 236] on button at bounding box center [513, 229] width 69 height 15
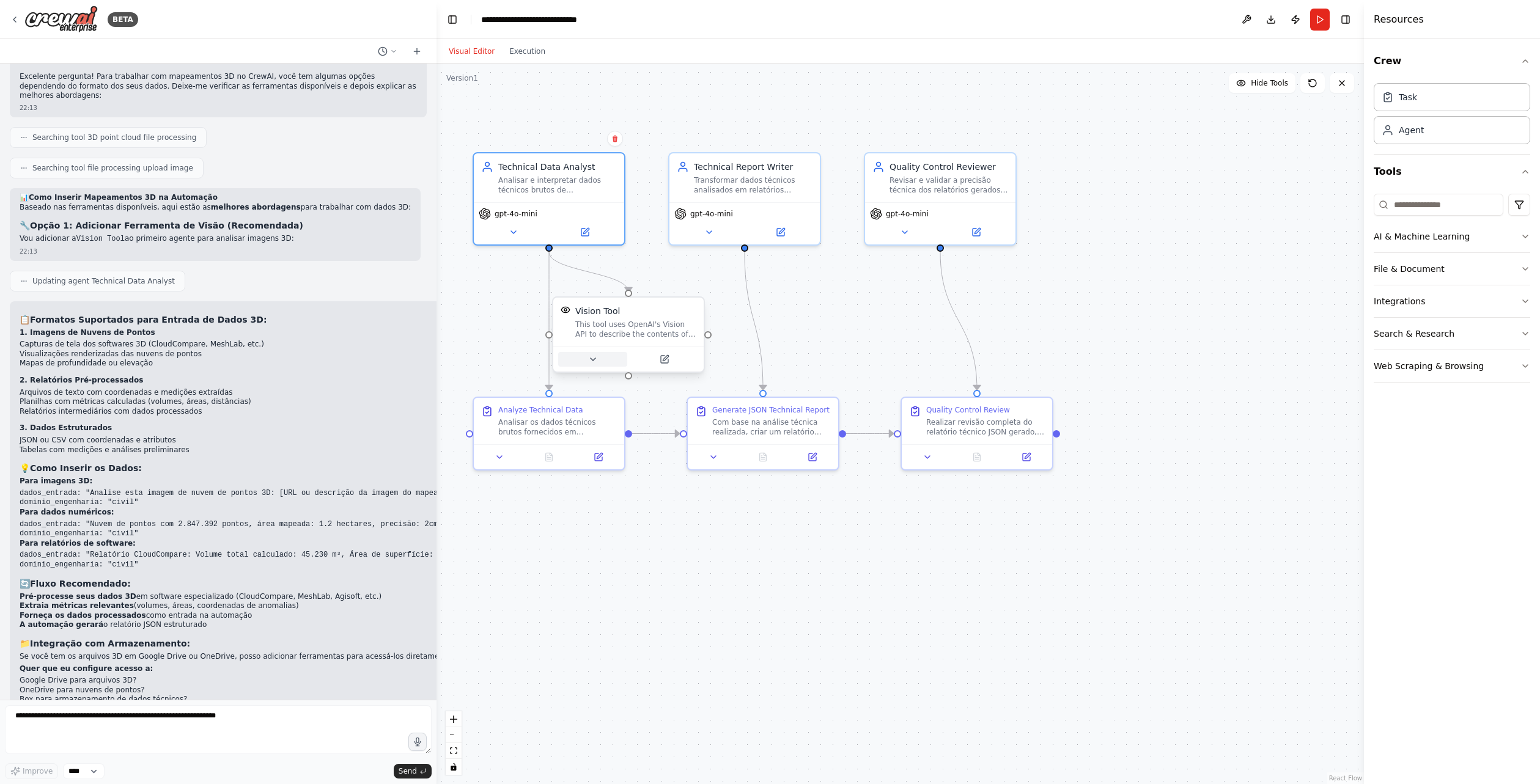
click at [583, 365] on button at bounding box center [592, 359] width 69 height 15
click at [638, 465] on button "Advanced Options" at bounding box center [674, 469] width 222 height 12
click at [782, 469] on icon "button" at bounding box center [786, 469] width 12 height 12
click at [816, 678] on div ".deletable-edge-delete-btn { width: 20px; height: 20px; border: 0px solid #ffff…" at bounding box center [900, 423] width 927 height 720
click at [732, 588] on button "Cancel" at bounding box center [729, 585] width 44 height 17
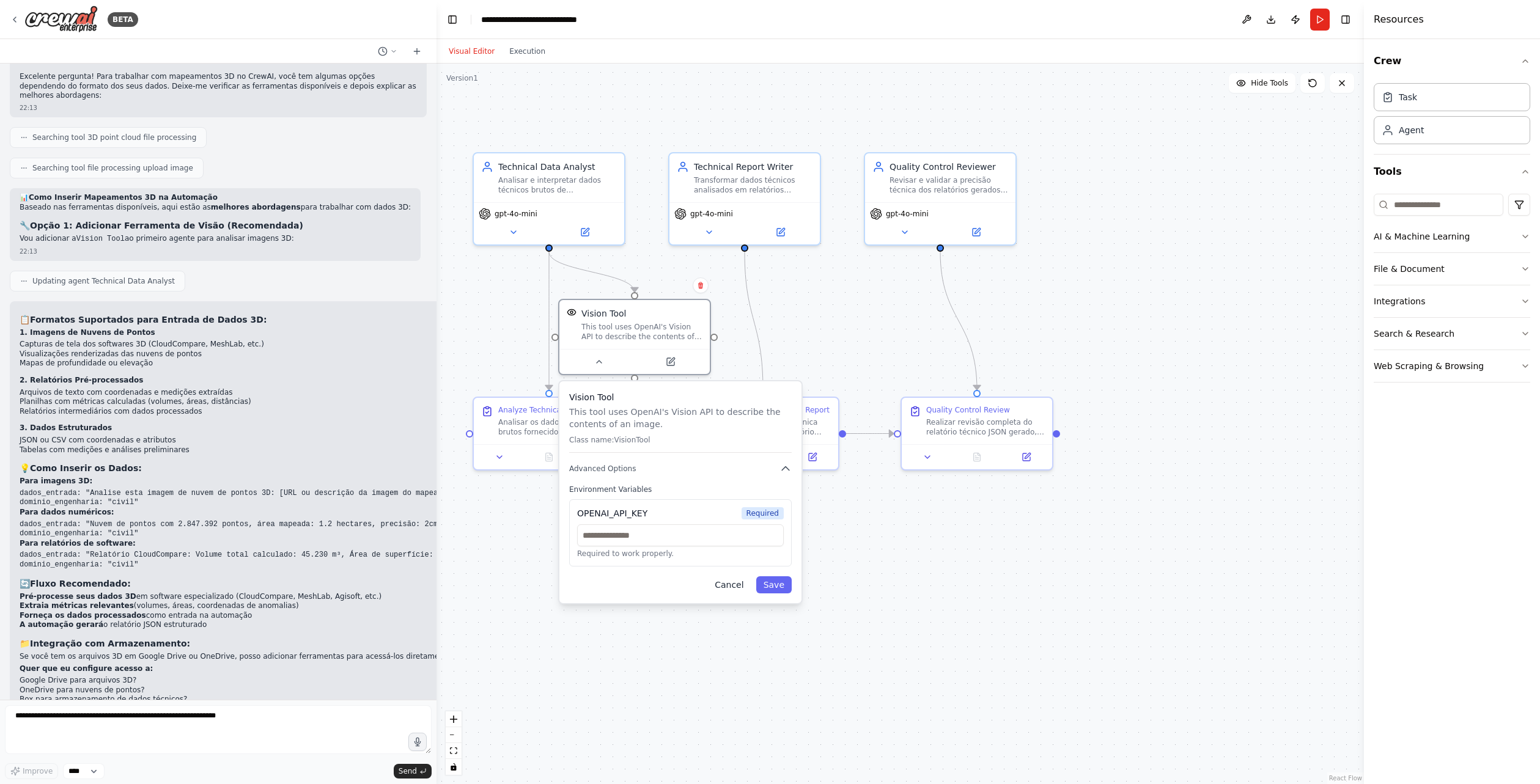
click at [734, 583] on button "Cancel" at bounding box center [729, 585] width 44 height 17
click at [734, 588] on button "Cancel" at bounding box center [729, 585] width 44 height 17
click at [506, 468] on div "Analyze Technical Data Analisar os dados técnicos brutos fornecidos em {dados_e…" at bounding box center [549, 433] width 153 height 74
click at [502, 464] on div at bounding box center [549, 454] width 151 height 25
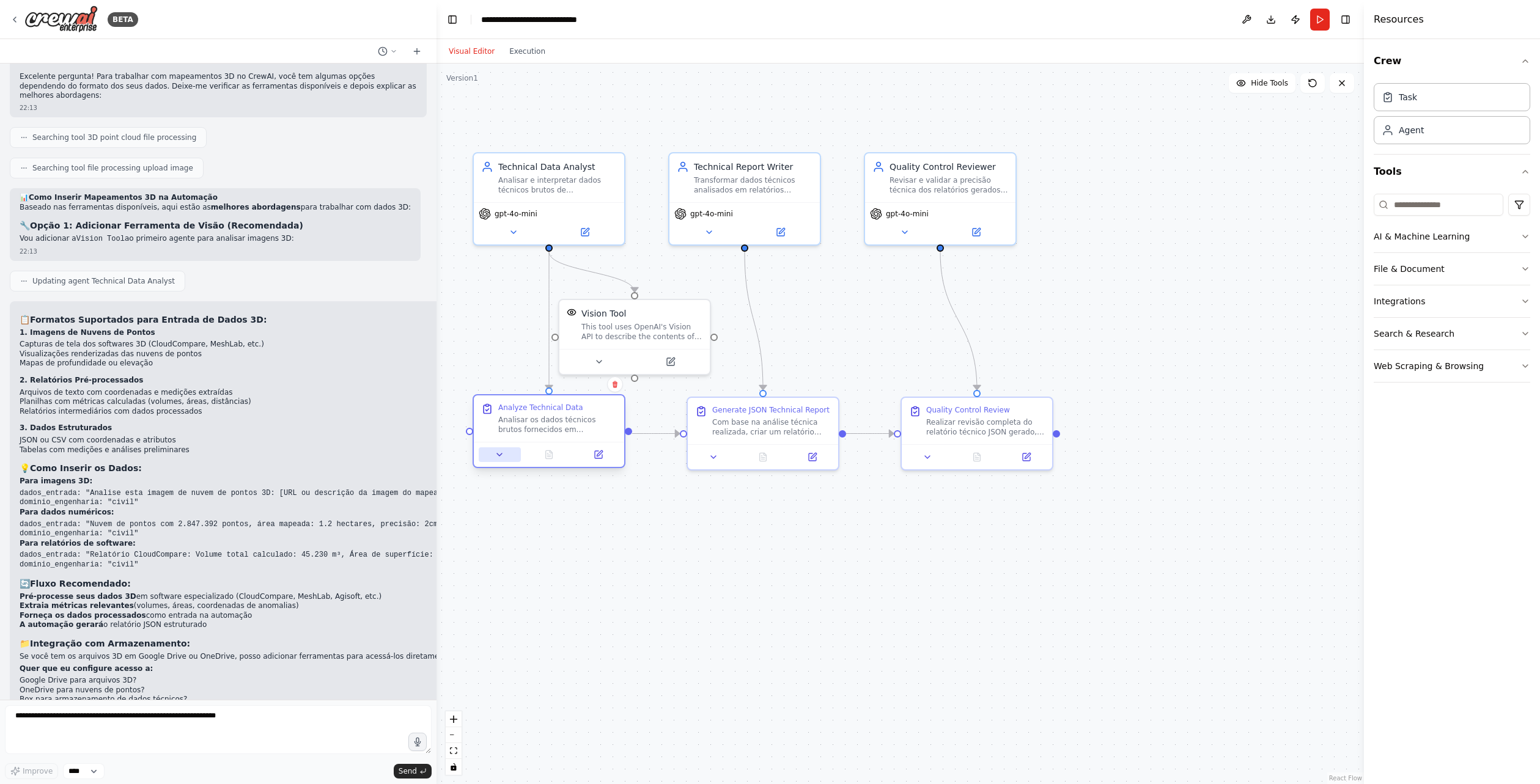
click at [500, 460] on button at bounding box center [500, 454] width 42 height 15
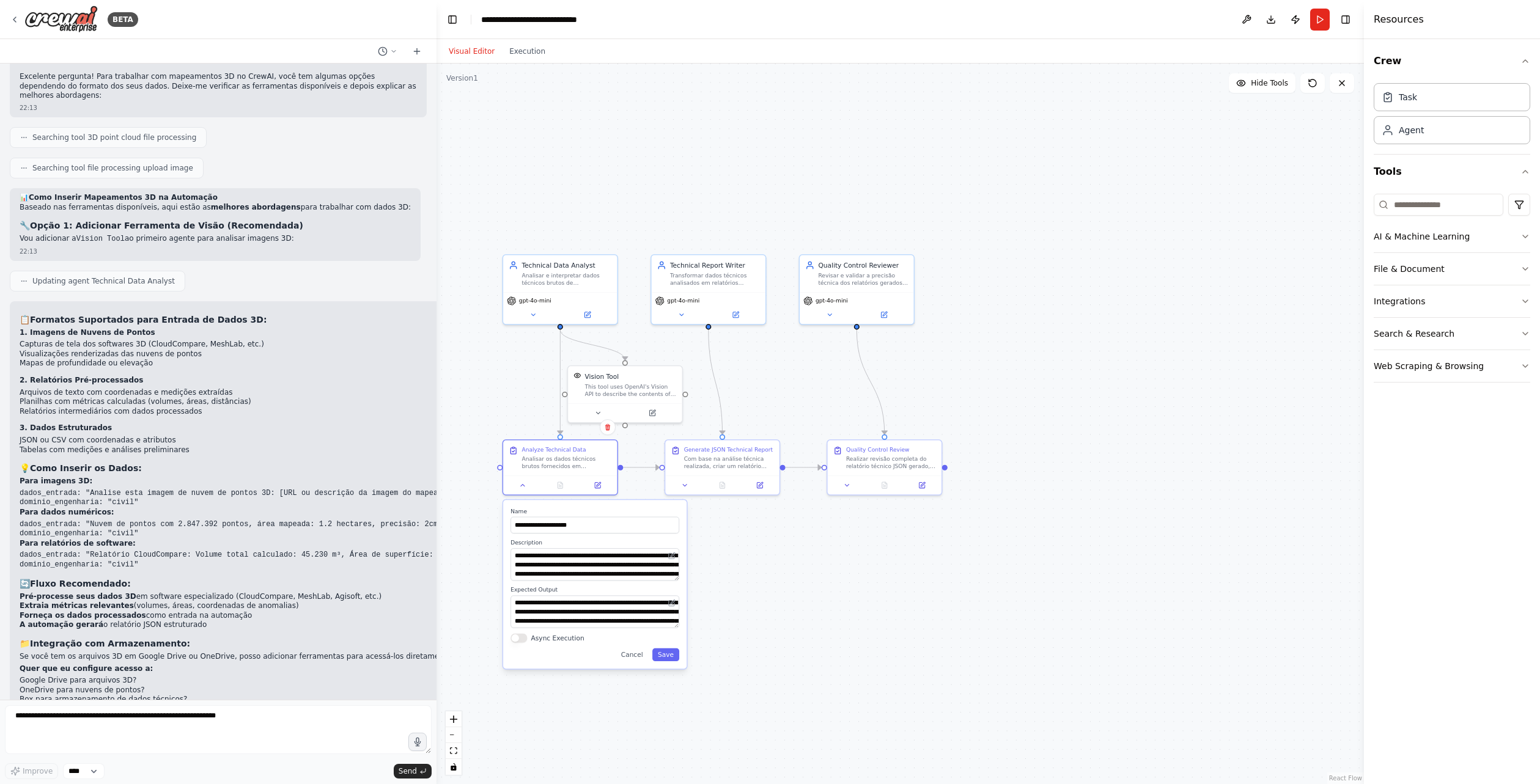
click at [738, 554] on div ".deletable-edge-delete-btn { width: 20px; height: 20px; border: 0px solid #ffff…" at bounding box center [900, 423] width 927 height 720
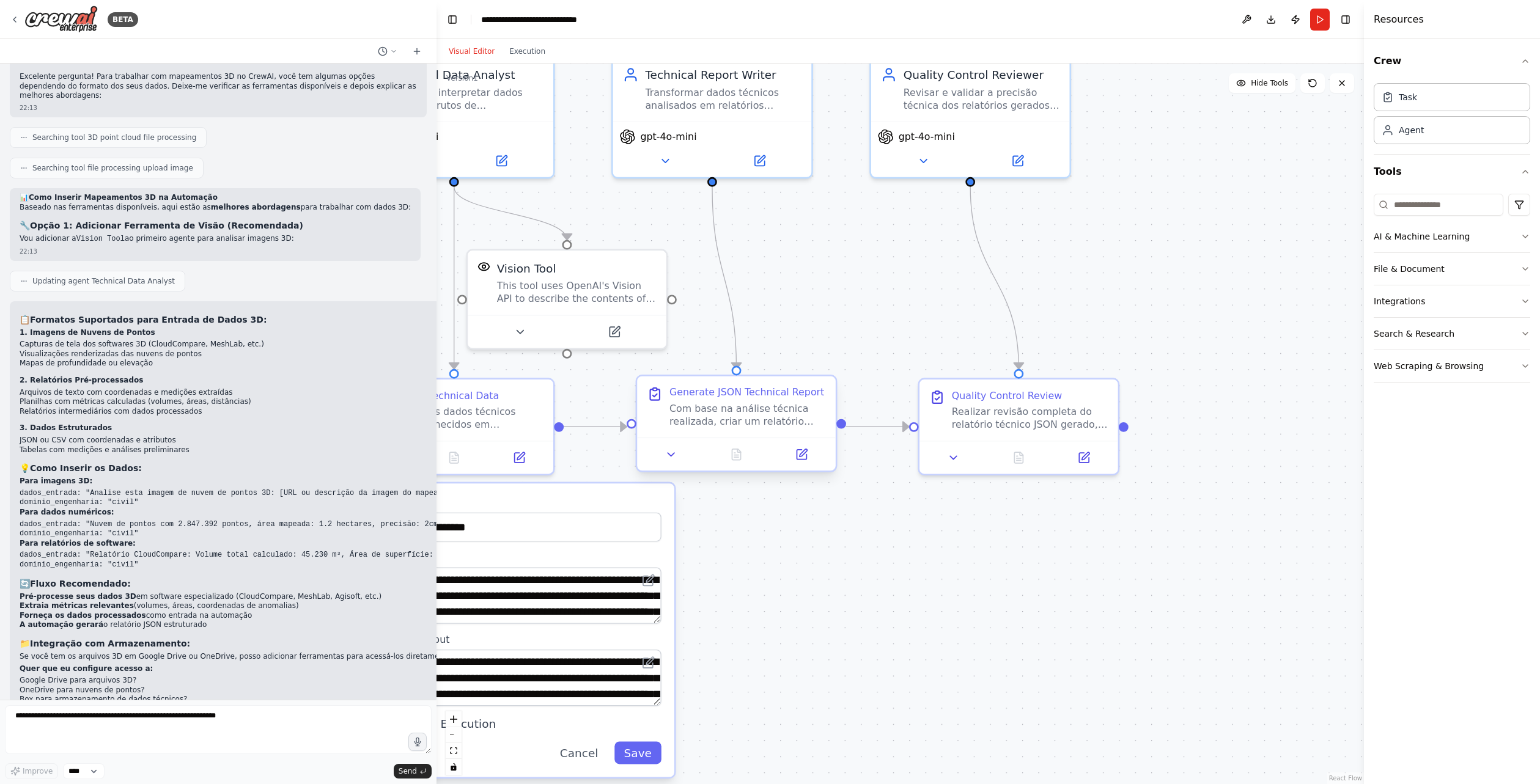
click at [673, 466] on div at bounding box center [736, 454] width 199 height 33
click at [674, 459] on icon at bounding box center [671, 454] width 12 height 12
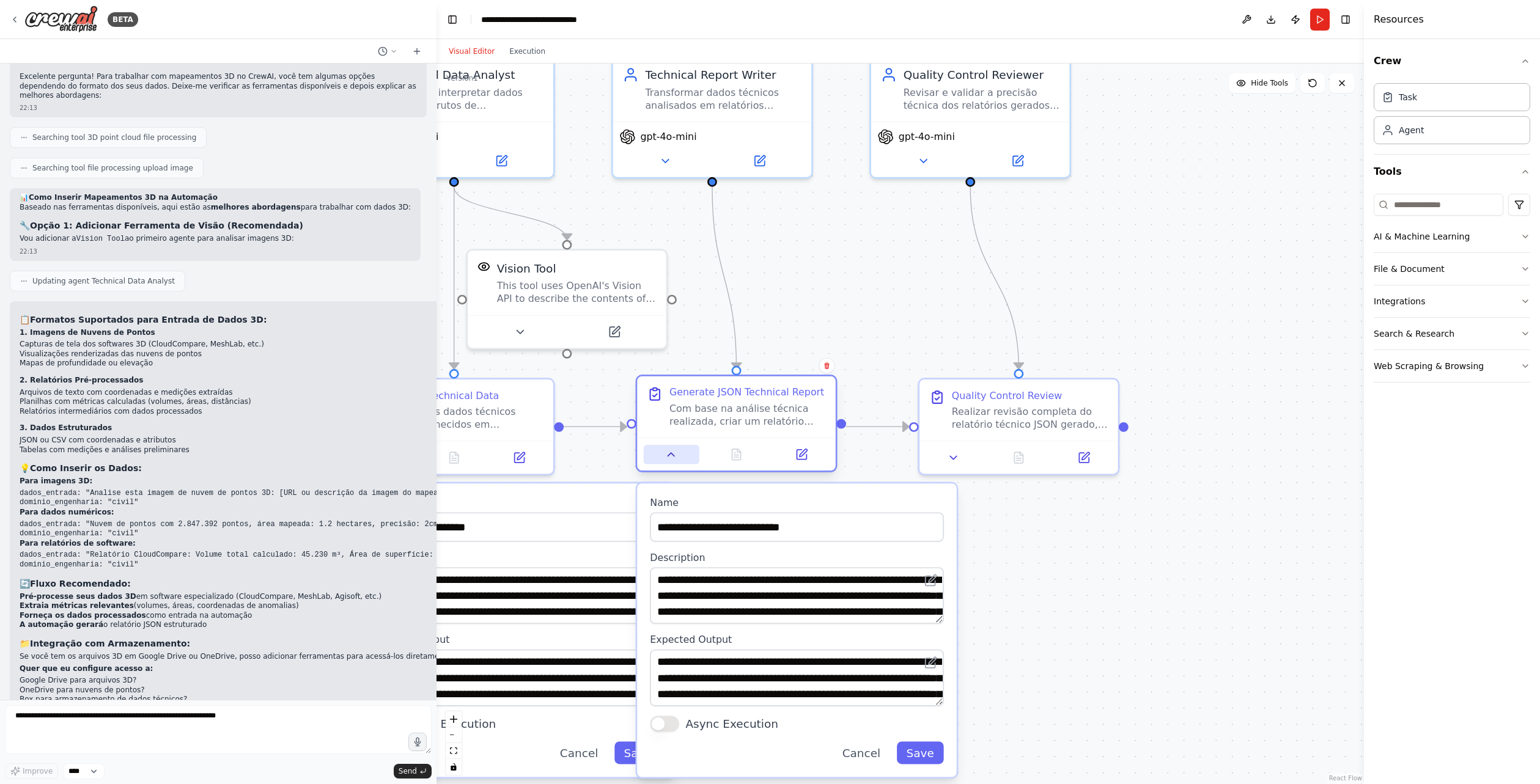
click at [672, 454] on icon at bounding box center [671, 454] width 7 height 3
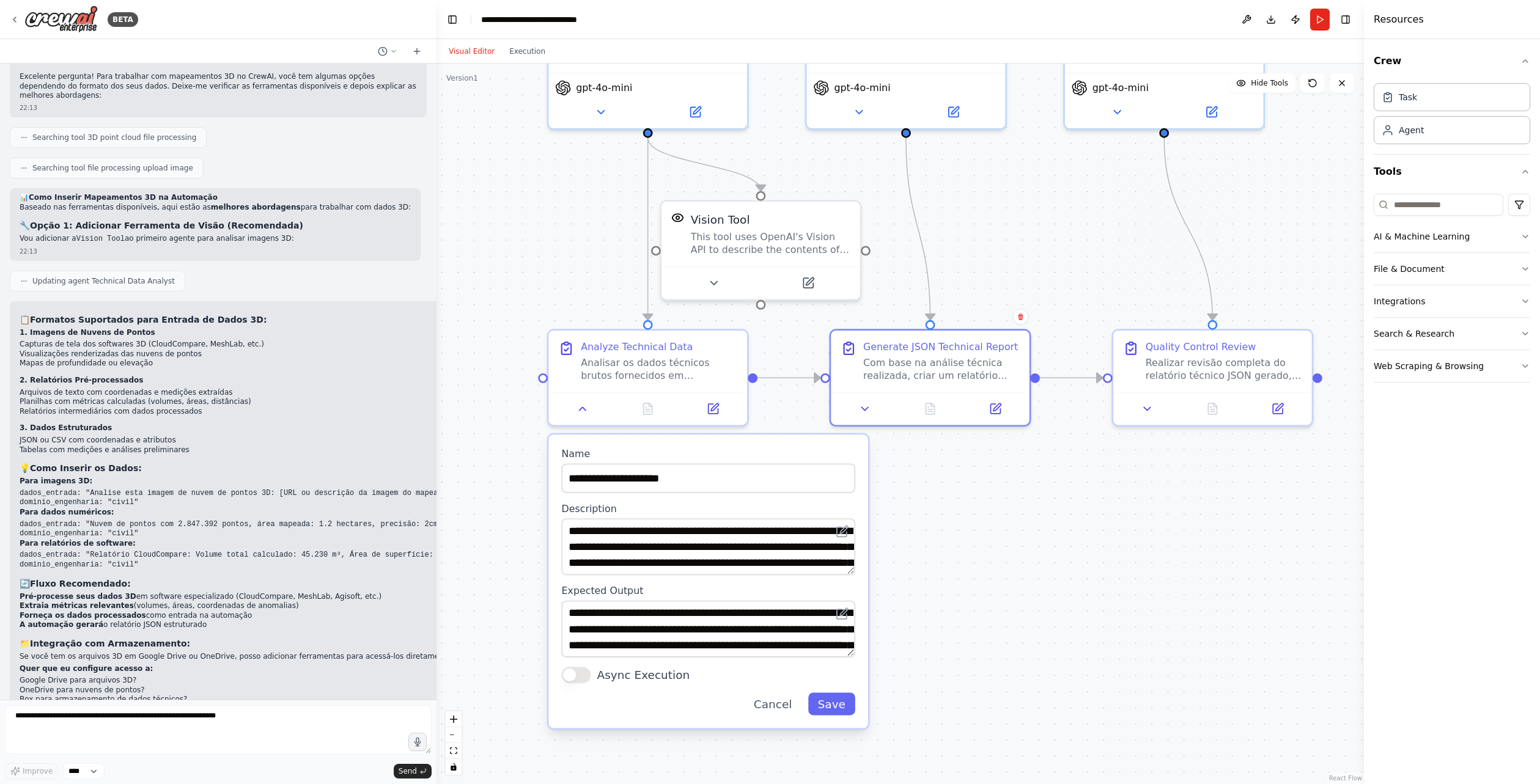
drag, startPoint x: 762, startPoint y: 536, endPoint x: 944, endPoint y: 479, distance: 190.7
click at [959, 484] on div ".deletable-edge-delete-btn { width: 20px; height: 20px; border: 0px solid #ffff…" at bounding box center [900, 423] width 927 height 720
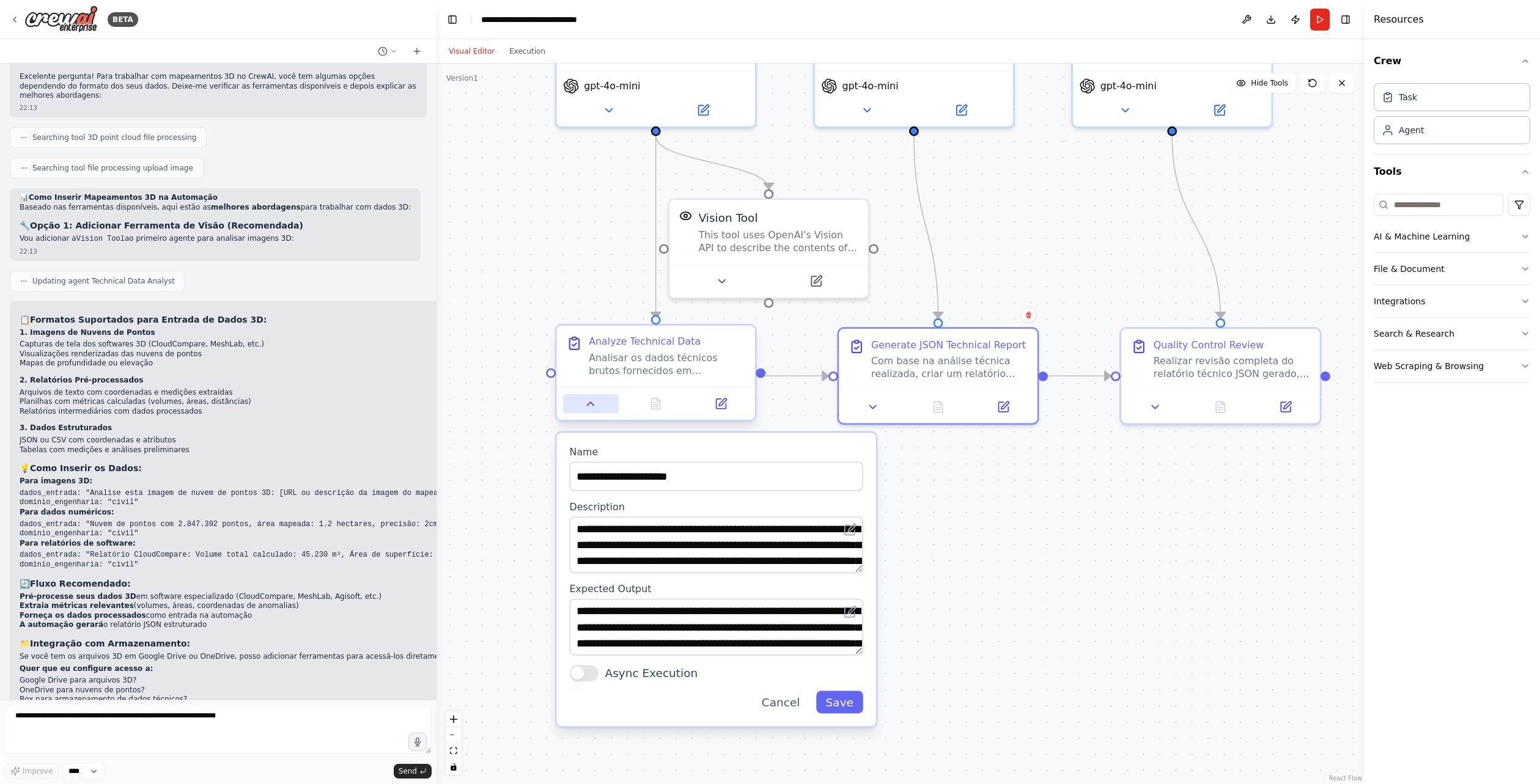
click at [601, 401] on button at bounding box center [590, 403] width 55 height 20
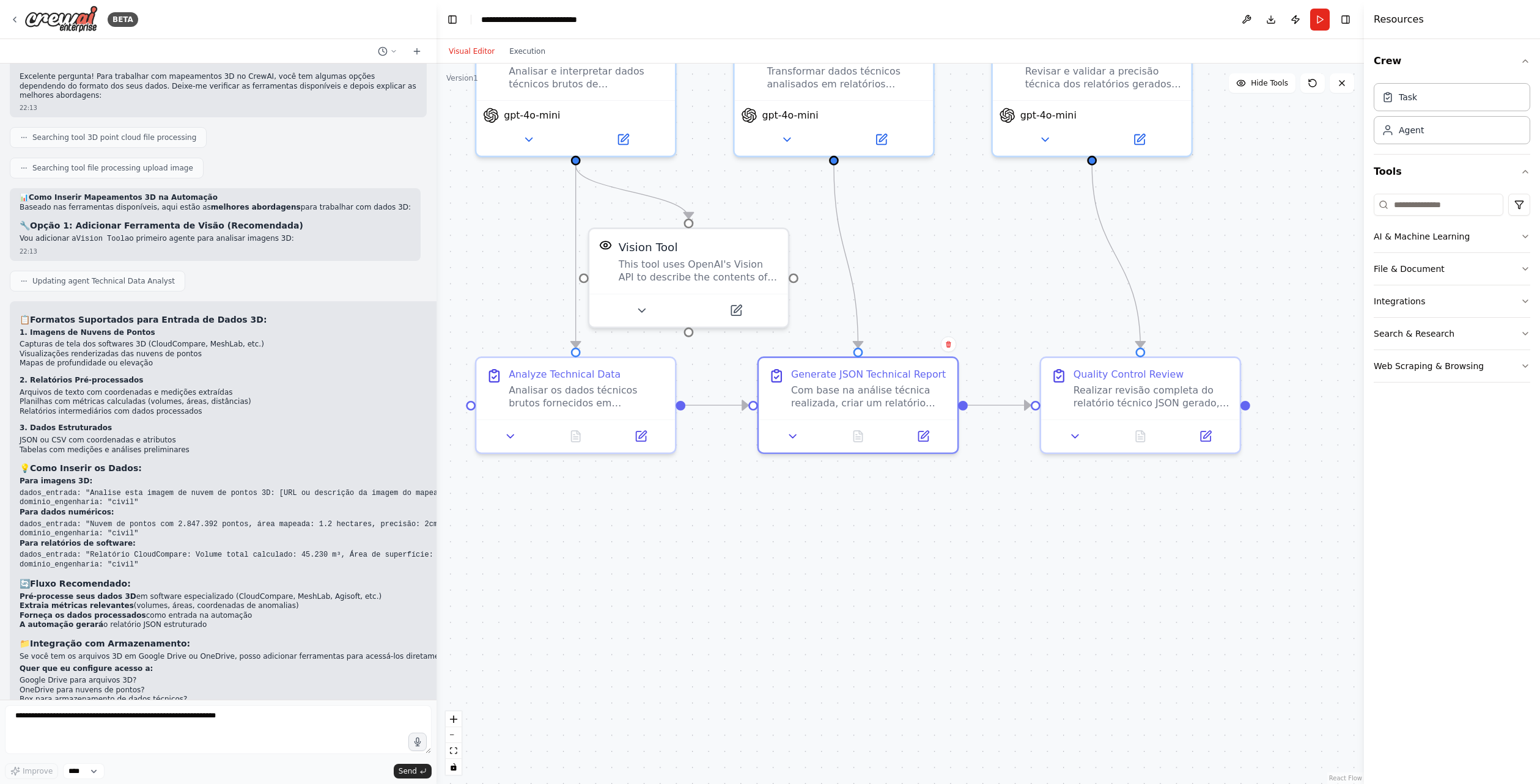
drag, startPoint x: 926, startPoint y: 501, endPoint x: 825, endPoint y: 554, distance: 114.1
click at [826, 553] on div ".deletable-edge-delete-btn { width: 20px; height: 20px; border: 0px solid #ffff…" at bounding box center [900, 423] width 927 height 720
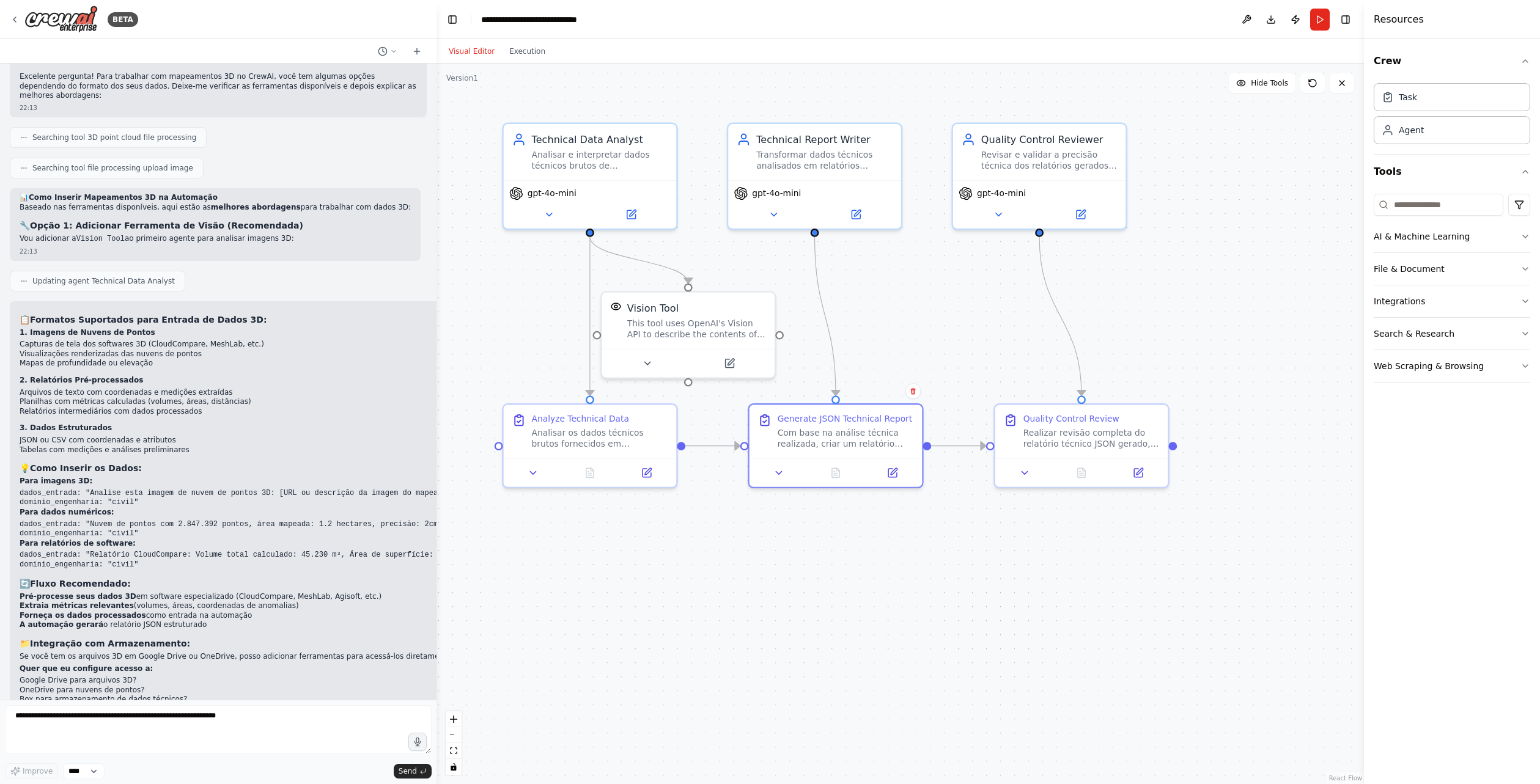
click at [837, 579] on div ".deletable-edge-delete-btn { width: 20px; height: 20px; border: 0px solid #ffff…" at bounding box center [900, 423] width 927 height 720
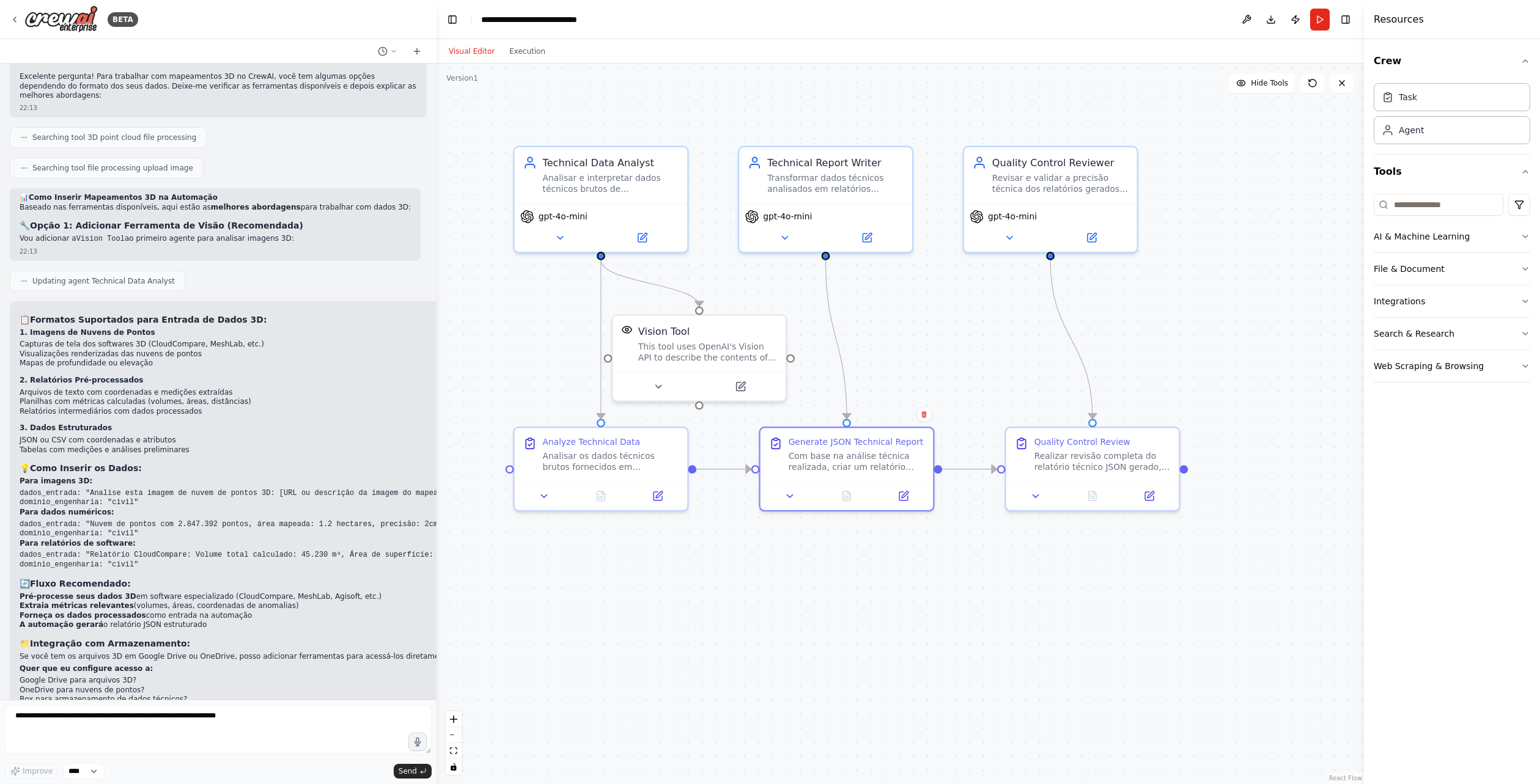
click at [154, 359] on li "Mapas de profundidade ou elevação" at bounding box center [651, 364] width 1264 height 10
click at [267, 741] on textarea at bounding box center [218, 729] width 427 height 49
click at [264, 740] on textarea at bounding box center [218, 729] width 427 height 49
type textarea "**"
type textarea "**********"
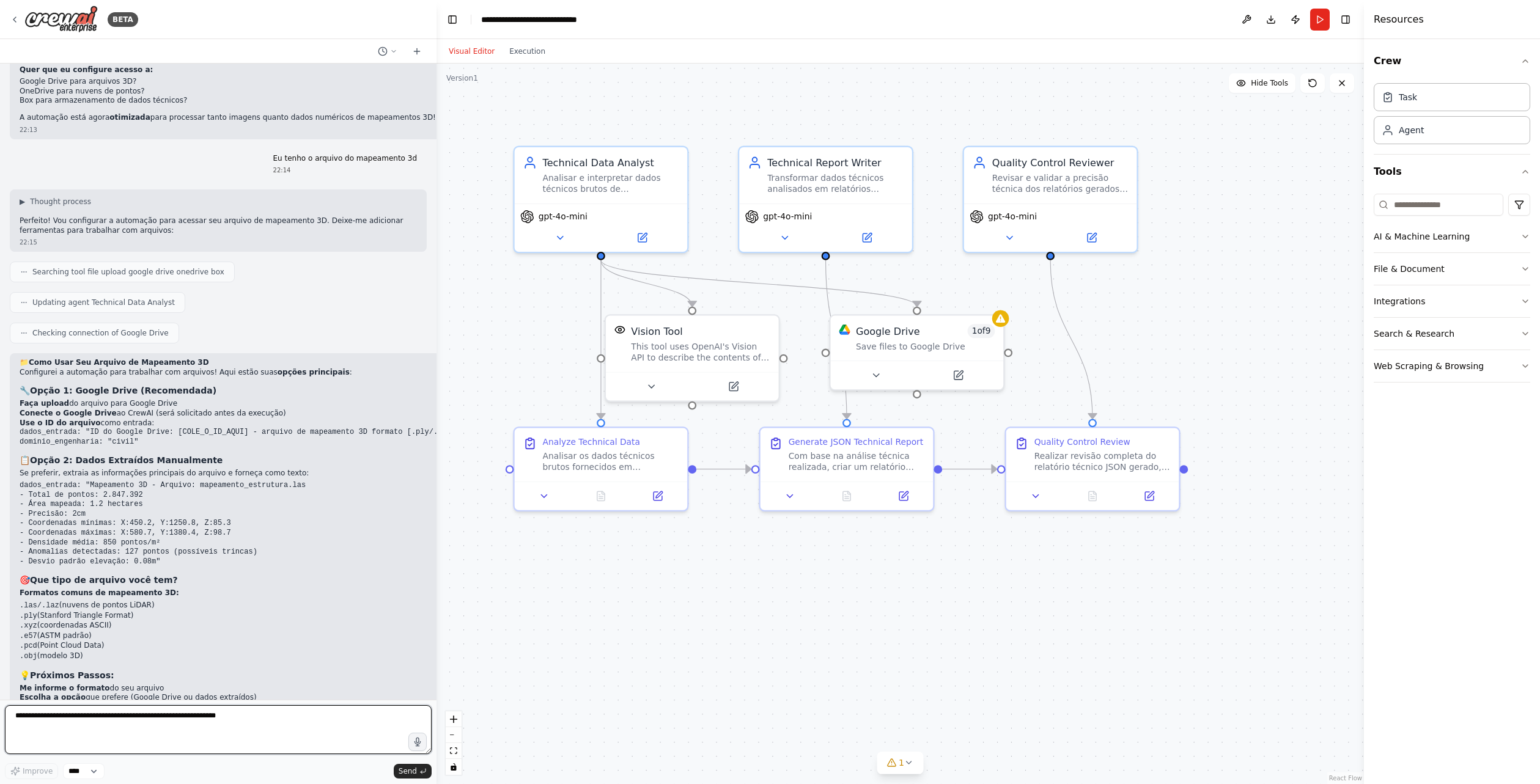
scroll to position [2531, 0]
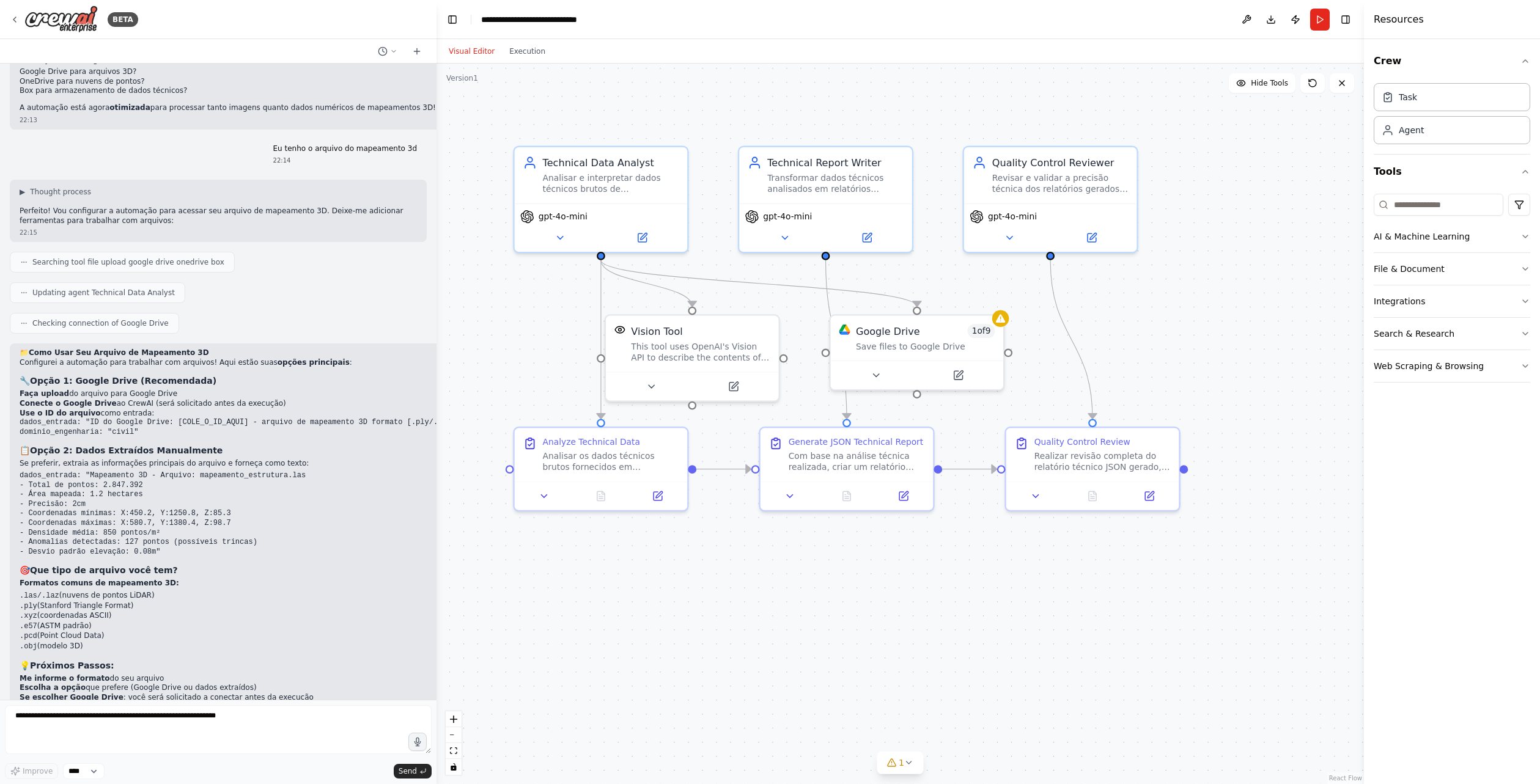
click at [195, 683] on li "Escolha a opção que prefere (Google Drive ou dados extraídos)" at bounding box center [259, 688] width 480 height 10
click at [325, 313] on div "Checking connection of Google Drive" at bounding box center [219, 323] width 417 height 21
click at [171, 719] on textarea at bounding box center [218, 729] width 427 height 49
type textarea "**********"
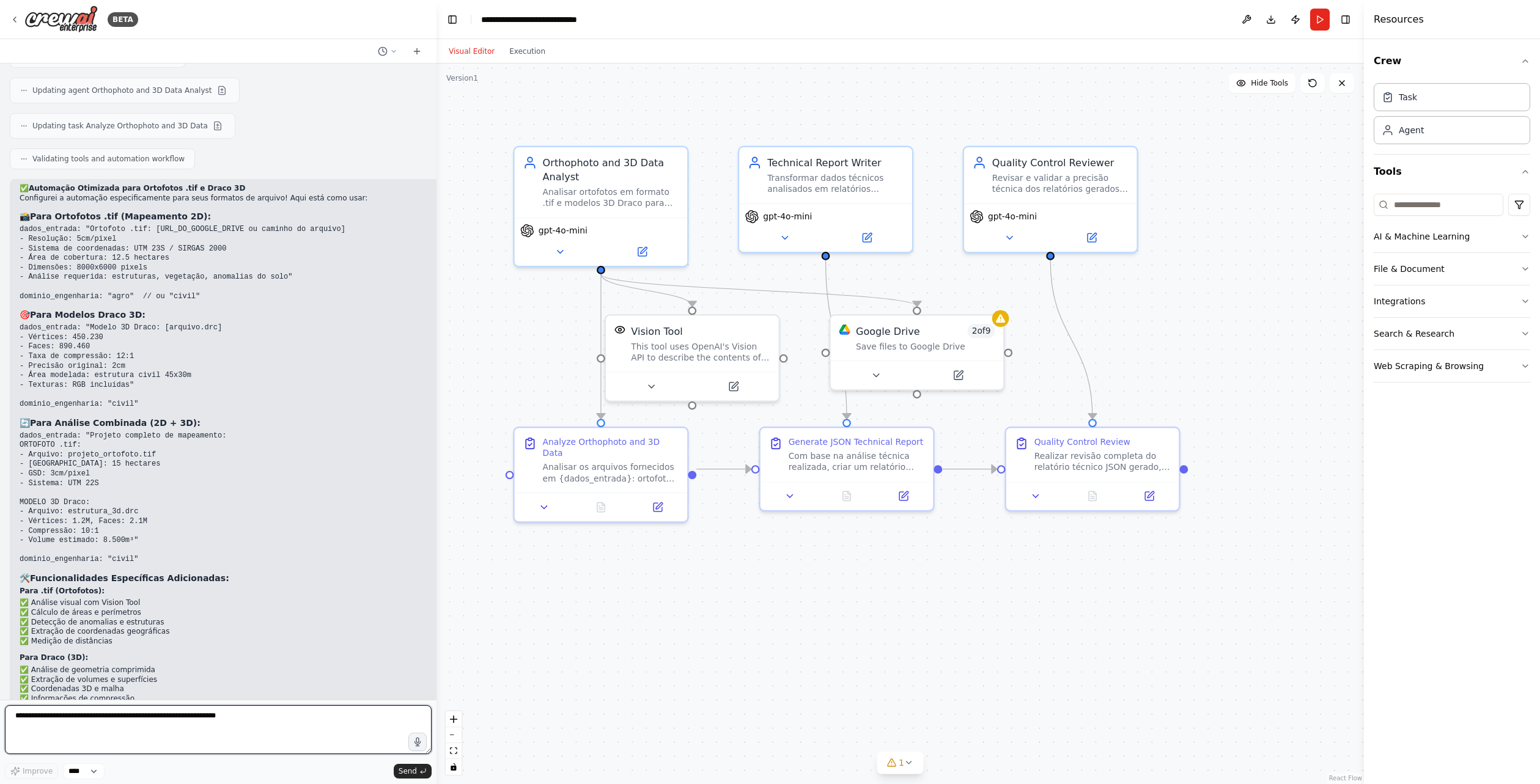
scroll to position [3351, 0]
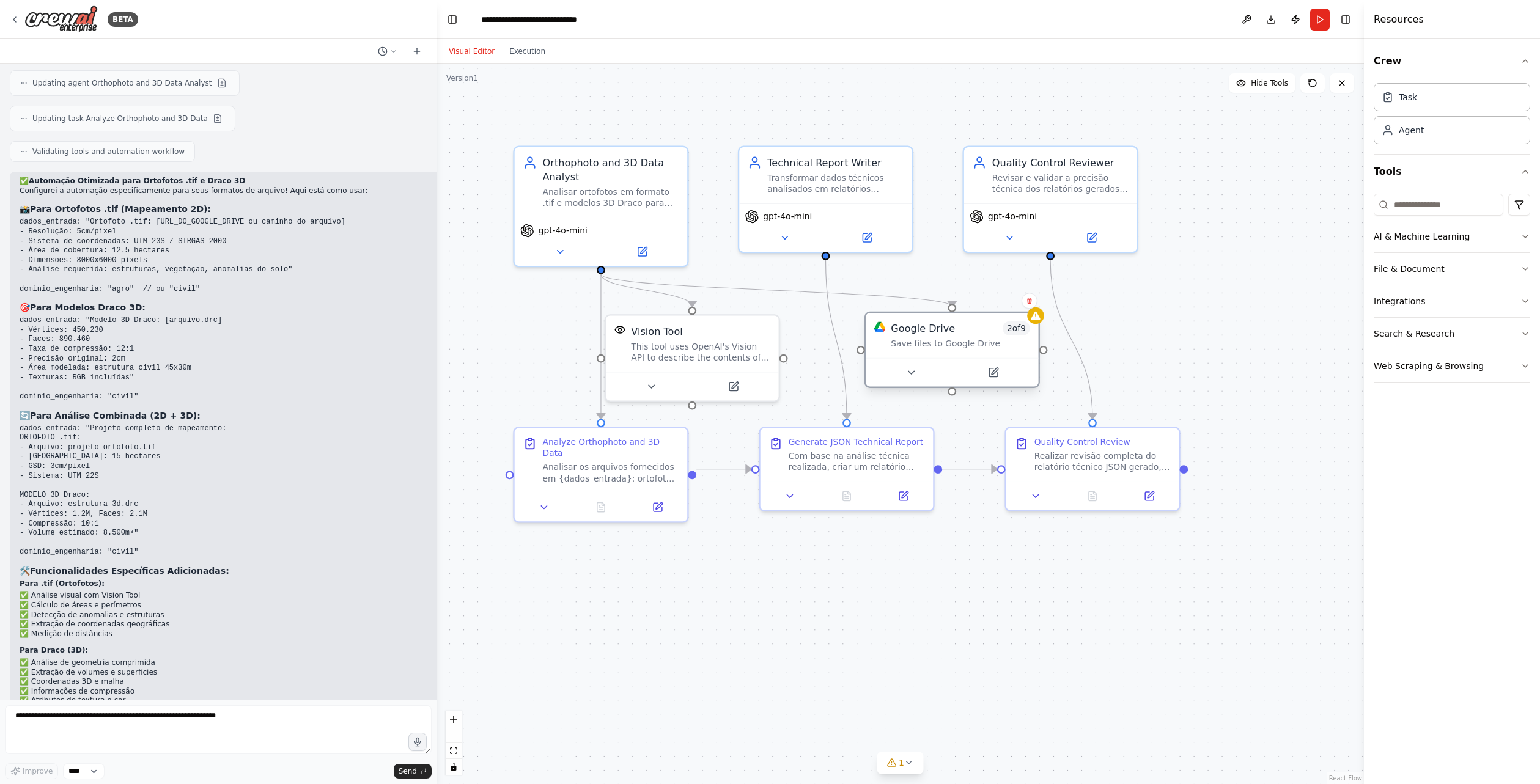
drag, startPoint x: 895, startPoint y: 334, endPoint x: 926, endPoint y: 330, distance: 31.3
click at [926, 330] on div "Google Drive" at bounding box center [923, 328] width 64 height 14
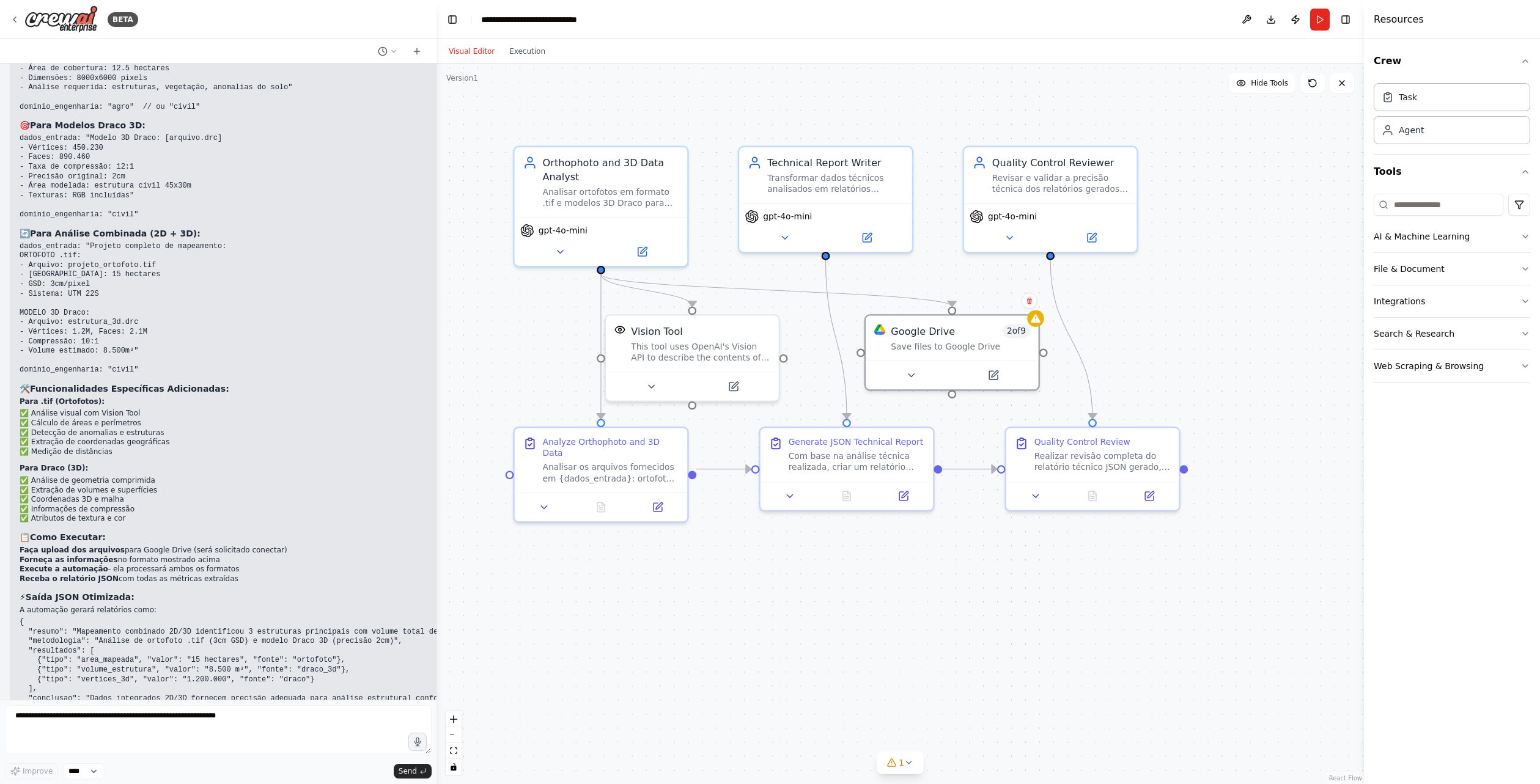
scroll to position [3535, 0]
click at [666, 381] on button at bounding box center [651, 384] width 80 height 17
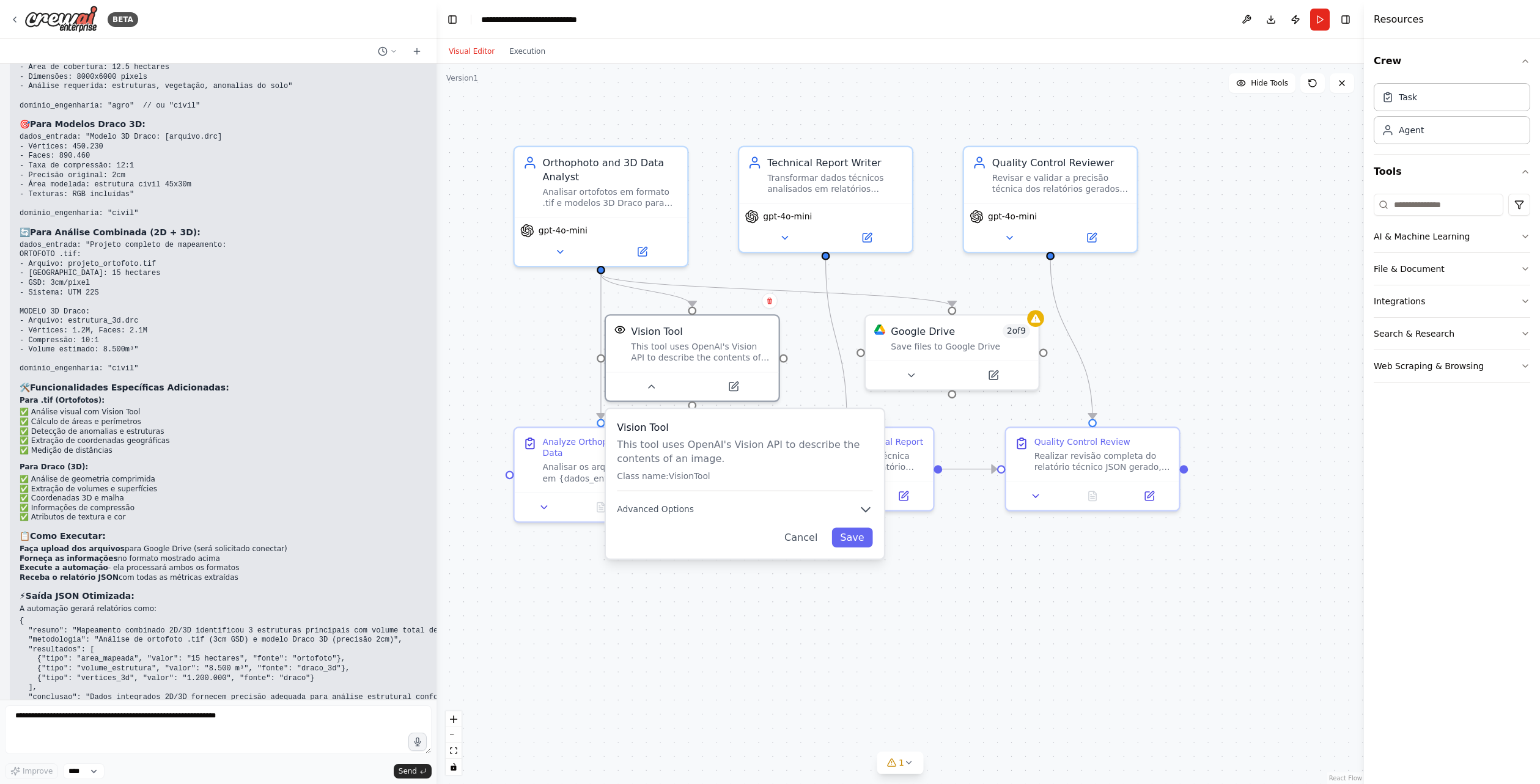
click at [672, 627] on div ".deletable-edge-delete-btn { width: 20px; height: 20px; border: 0px solid #ffff…" at bounding box center [900, 423] width 927 height 720
click at [853, 509] on button "Advanced Options" at bounding box center [744, 509] width 255 height 14
click at [853, 509] on icon "button" at bounding box center [859, 509] width 14 height 14
click at [718, 584] on input "text" at bounding box center [738, 585] width 237 height 25
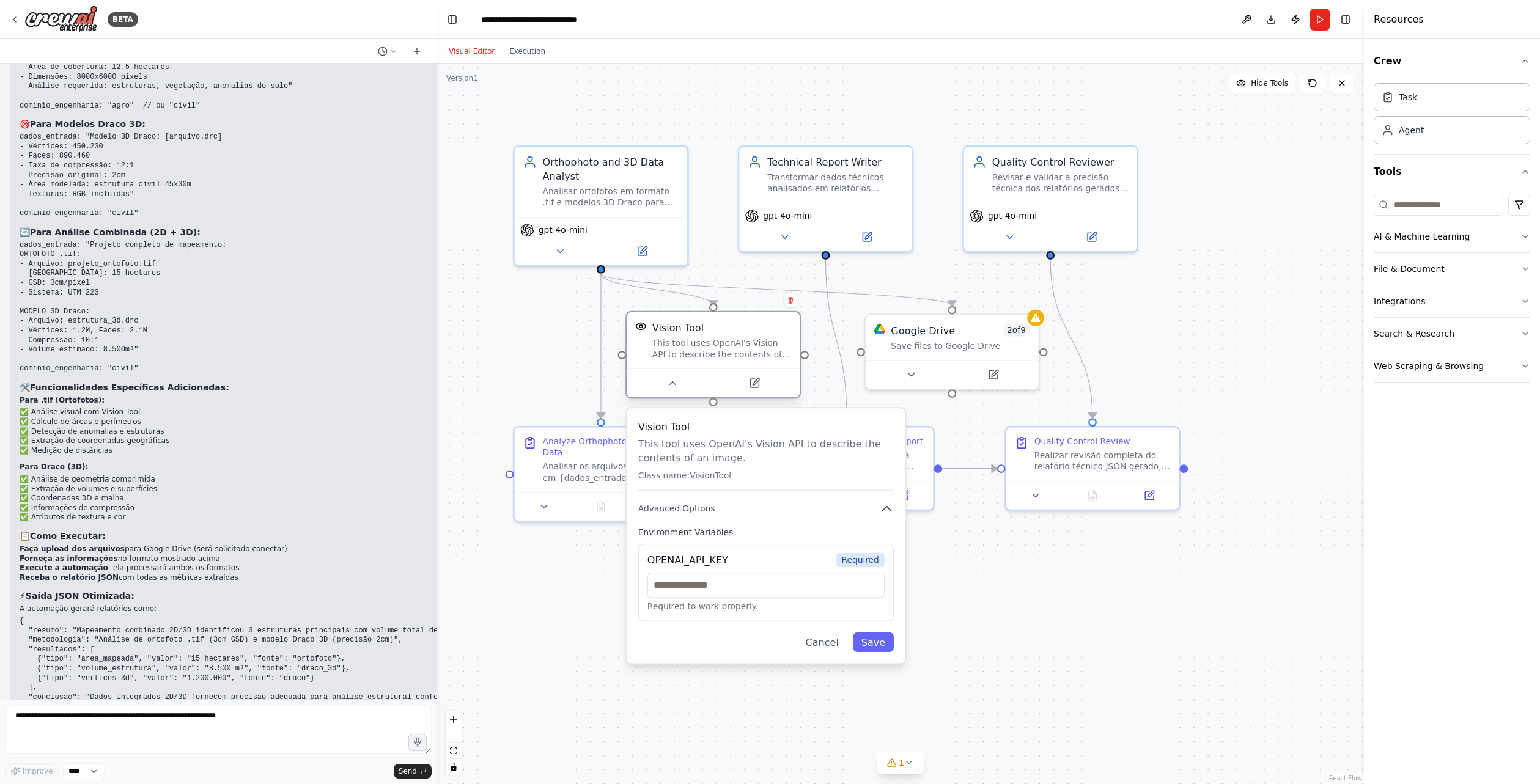
drag, startPoint x: 730, startPoint y: 346, endPoint x: 748, endPoint y: 347, distance: 18.0
click at [748, 347] on div "This tool uses OpenAI's Vision API to describe the contents of an image." at bounding box center [722, 348] width 139 height 23
click at [820, 318] on div ".deletable-edge-delete-btn { width: 20px; height: 20px; border: 0px solid #ffff…" at bounding box center [900, 423] width 927 height 720
click at [510, 340] on div ".deletable-edge-delete-btn { width: 20px; height: 20px; border: 0px solid #ffff…" at bounding box center [900, 423] width 927 height 720
click at [829, 644] on button "Cancel" at bounding box center [822, 642] width 50 height 20
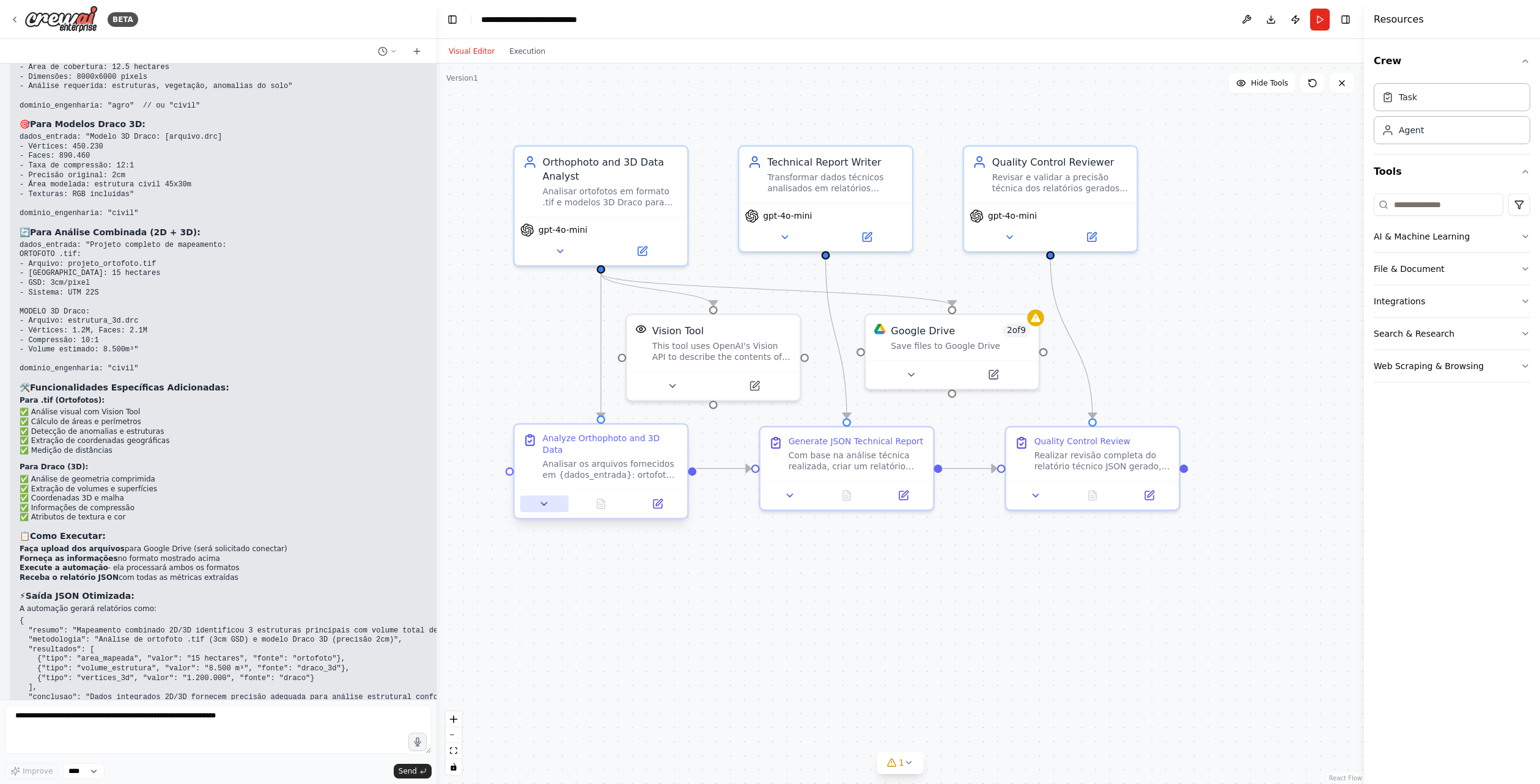
click at [541, 498] on icon at bounding box center [544, 503] width 11 height 11
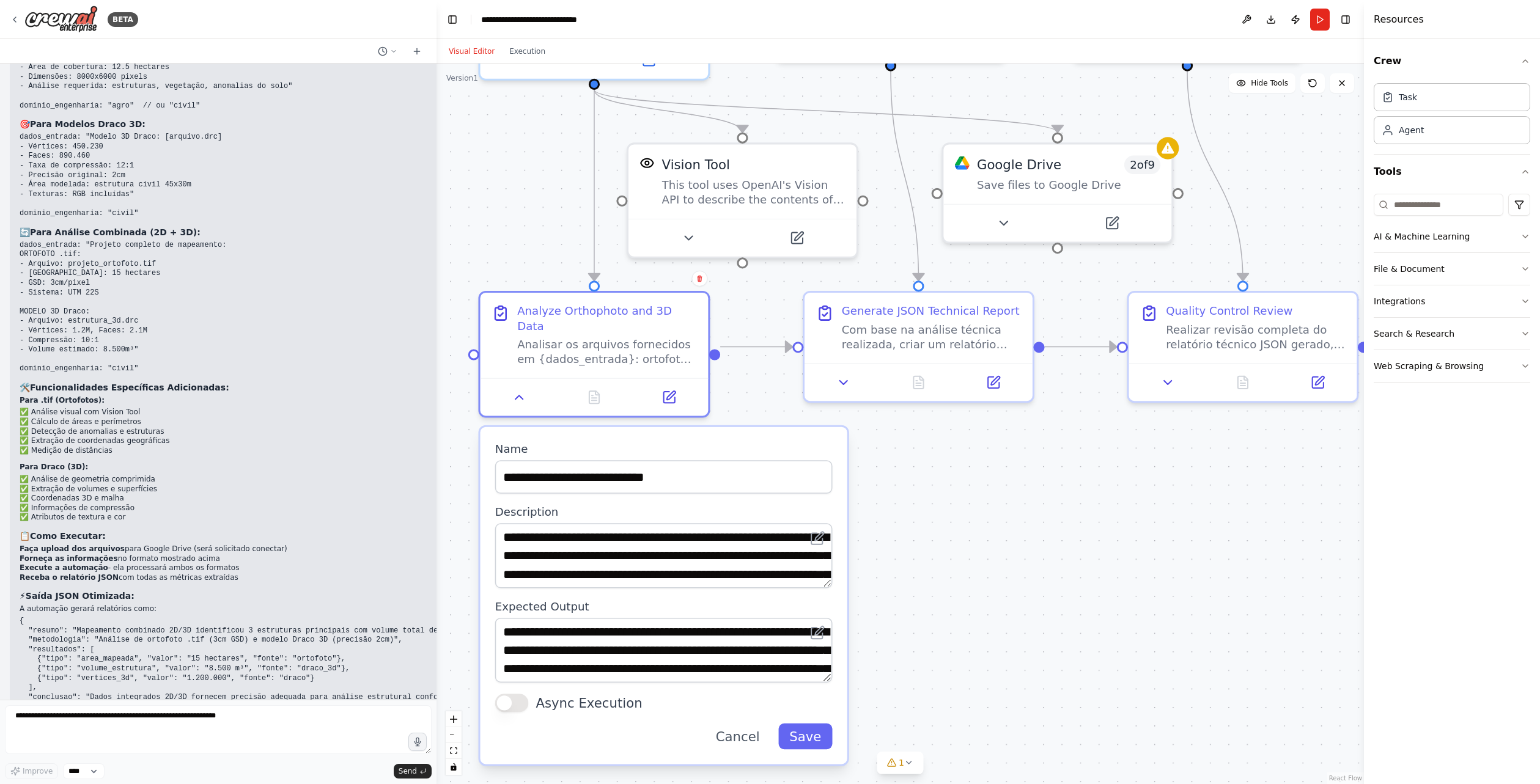
drag, startPoint x: 867, startPoint y: 623, endPoint x: 885, endPoint y: 568, distance: 57.9
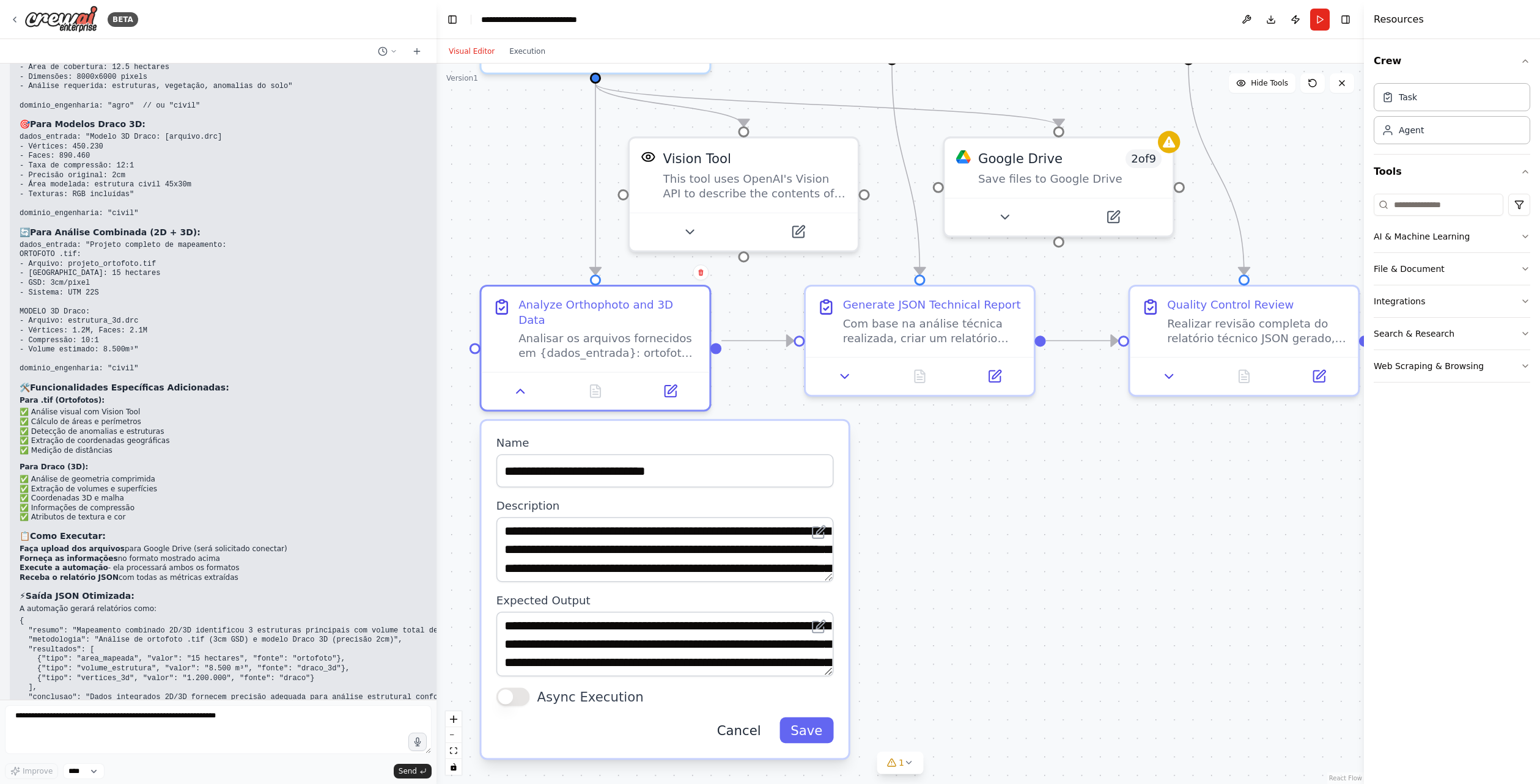
click at [766, 718] on button "Cancel" at bounding box center [739, 730] width 66 height 26
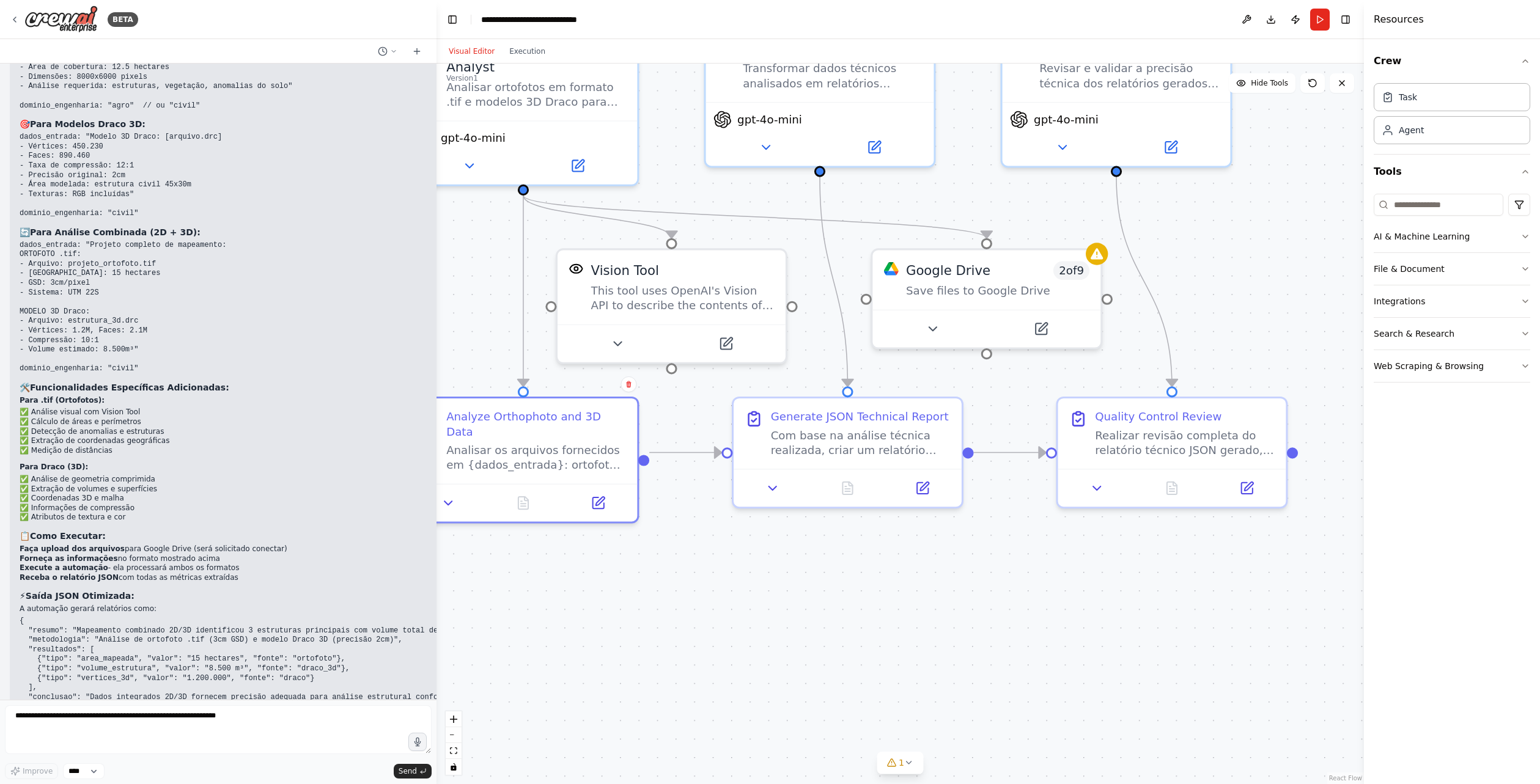
drag, startPoint x: 877, startPoint y: 564, endPoint x: 825, endPoint y: 665, distance: 113.6
click at [824, 665] on div ".deletable-edge-delete-btn { width: 20px; height: 20px; border: 0px solid #ffff…" at bounding box center [900, 423] width 927 height 720
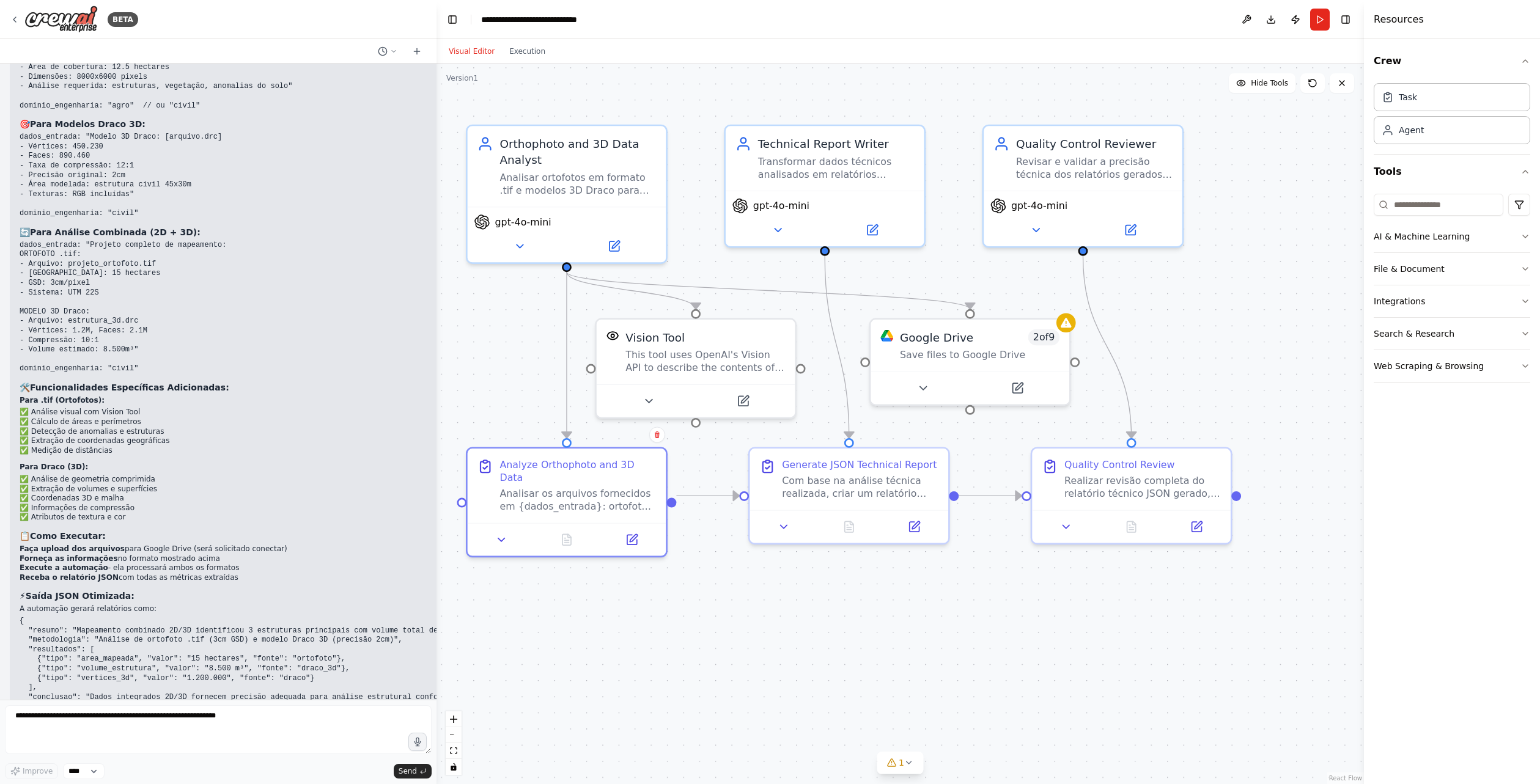
drag, startPoint x: 813, startPoint y: 621, endPoint x: 820, endPoint y: 641, distance: 21.2
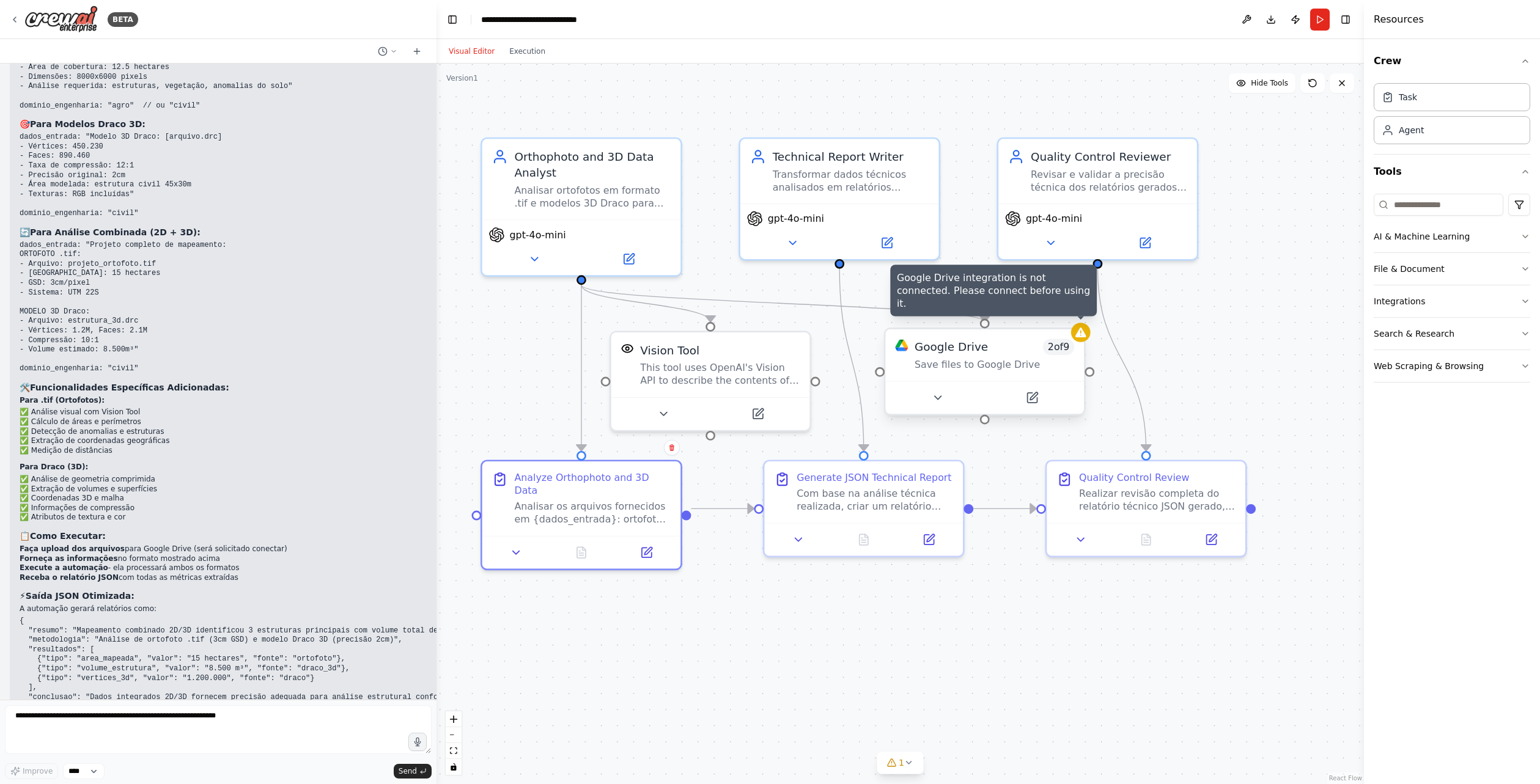
click at [1079, 334] on icon at bounding box center [1081, 332] width 11 height 10
click at [1078, 340] on div at bounding box center [1080, 332] width 20 height 20
click at [1059, 360] on div "Save files to Google Drive" at bounding box center [994, 364] width 159 height 12
click at [1029, 399] on icon at bounding box center [1032, 398] width 10 height 10
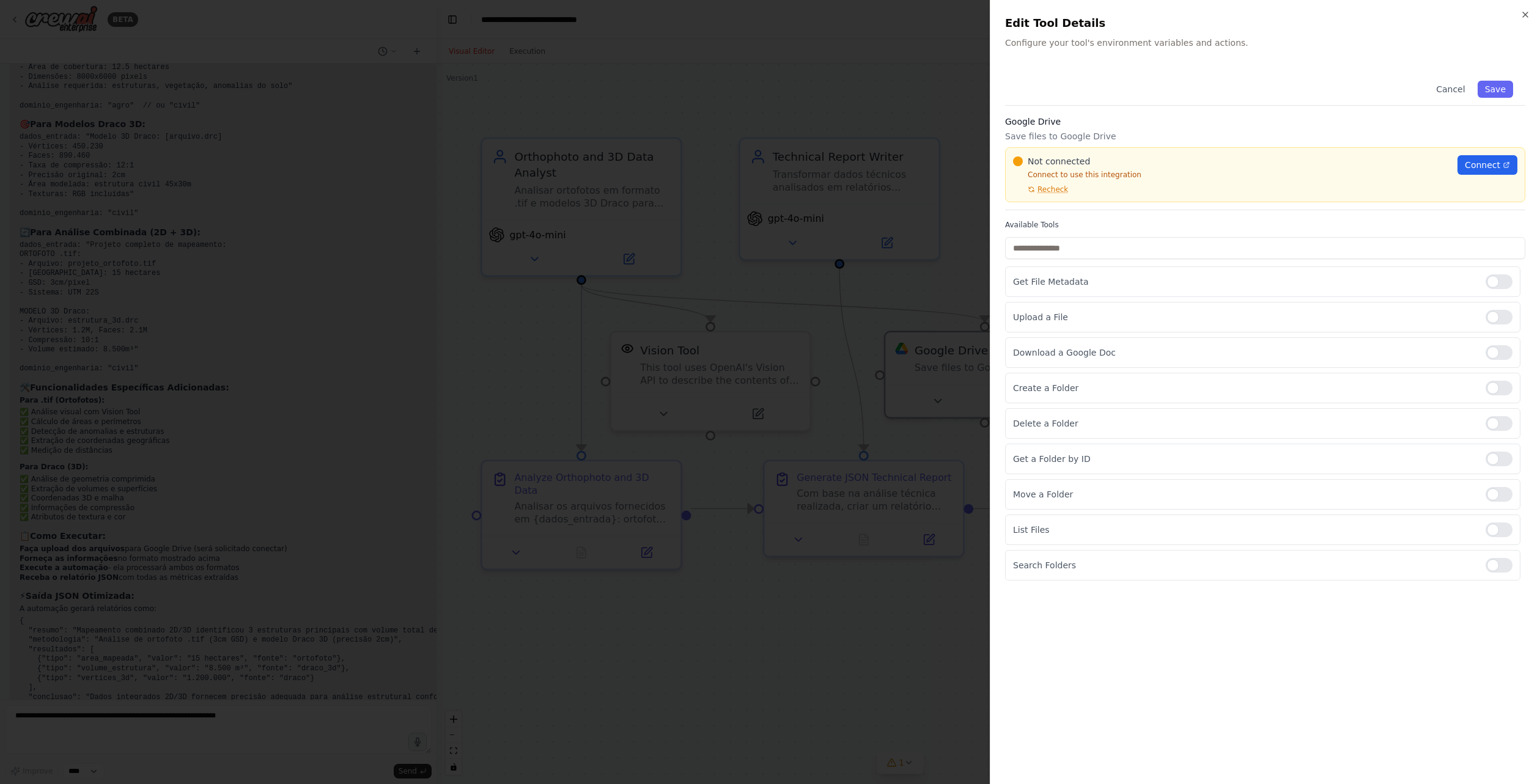
click at [1120, 183] on div "Not connected Connect to use this integration Recheck" at bounding box center [1232, 175] width 437 height 39
click at [1503, 163] on icon at bounding box center [1506, 165] width 7 height 7
click at [592, 214] on div at bounding box center [770, 392] width 1540 height 784
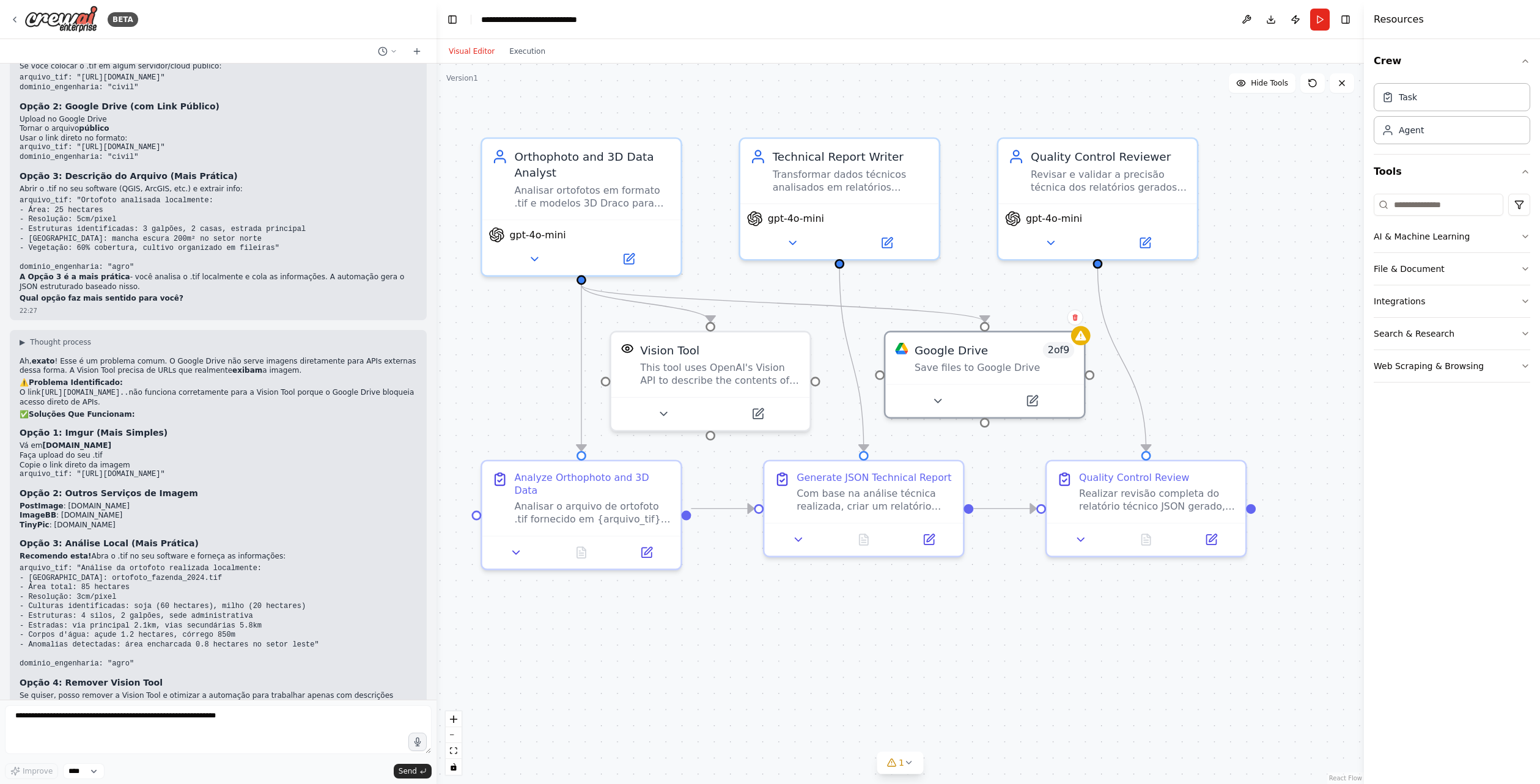
click at [98, 470] on pre "arquivo_tif: "[URL][DOMAIN_NAME]"" at bounding box center [218, 474] width 397 height 10
click at [171, 712] on textarea at bounding box center [218, 729] width 427 height 49
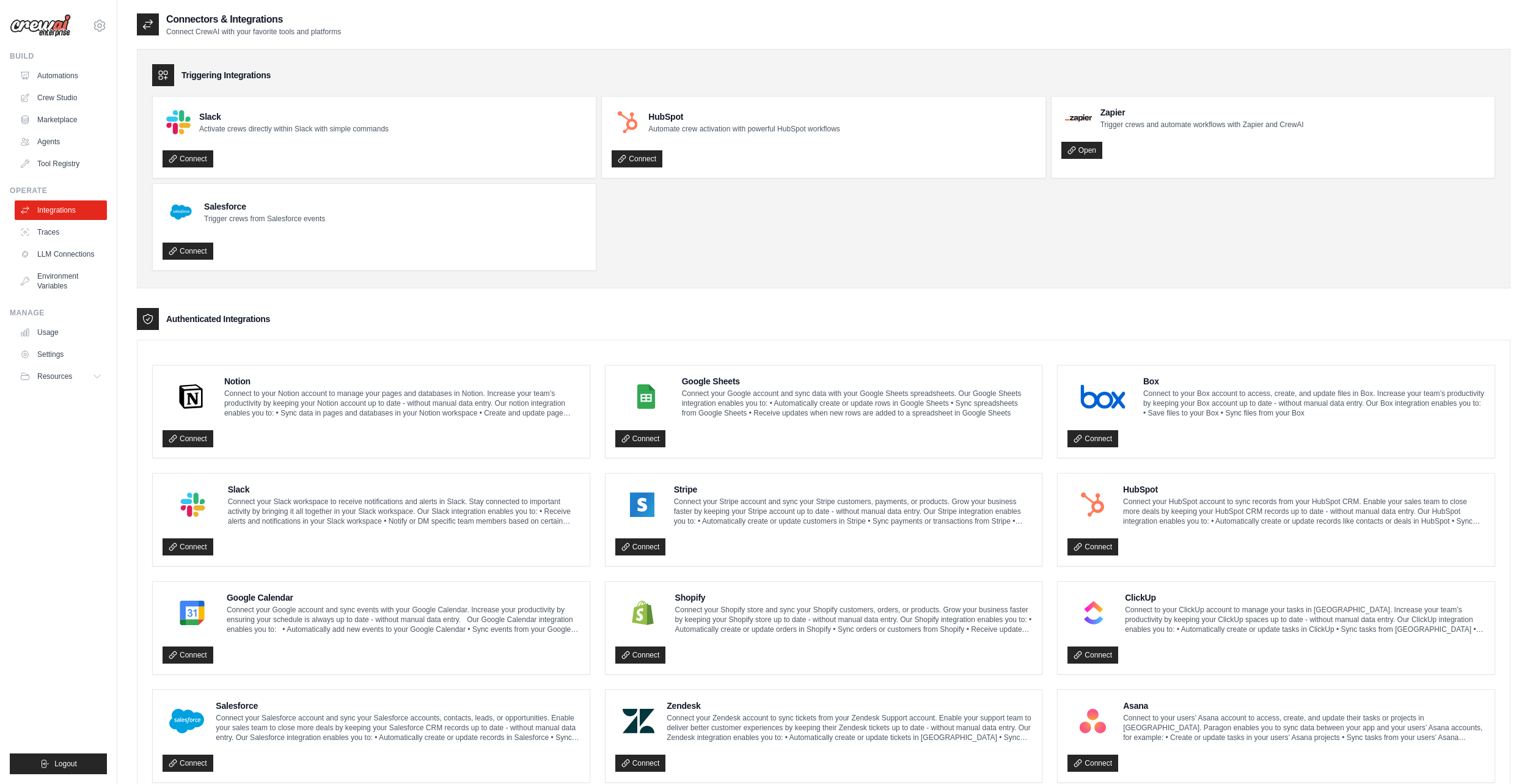
drag, startPoint x: 793, startPoint y: 232, endPoint x: 577, endPoint y: 208, distance: 217.3
click at [792, 232] on ul "Slack Activate crews directly within Slack with simple commands Connect HubSpot…" at bounding box center [824, 183] width 1344 height 175
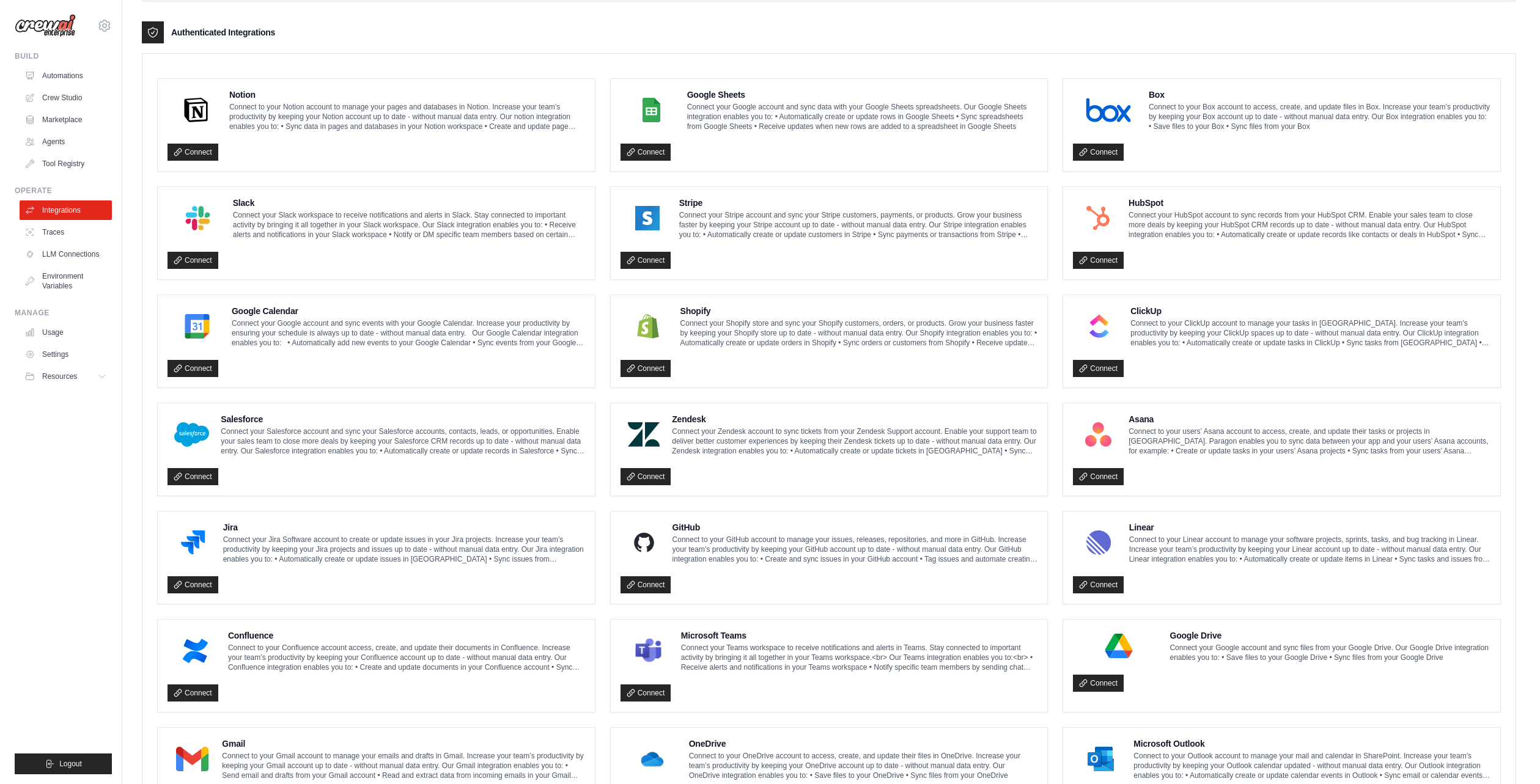
scroll to position [360, 0]
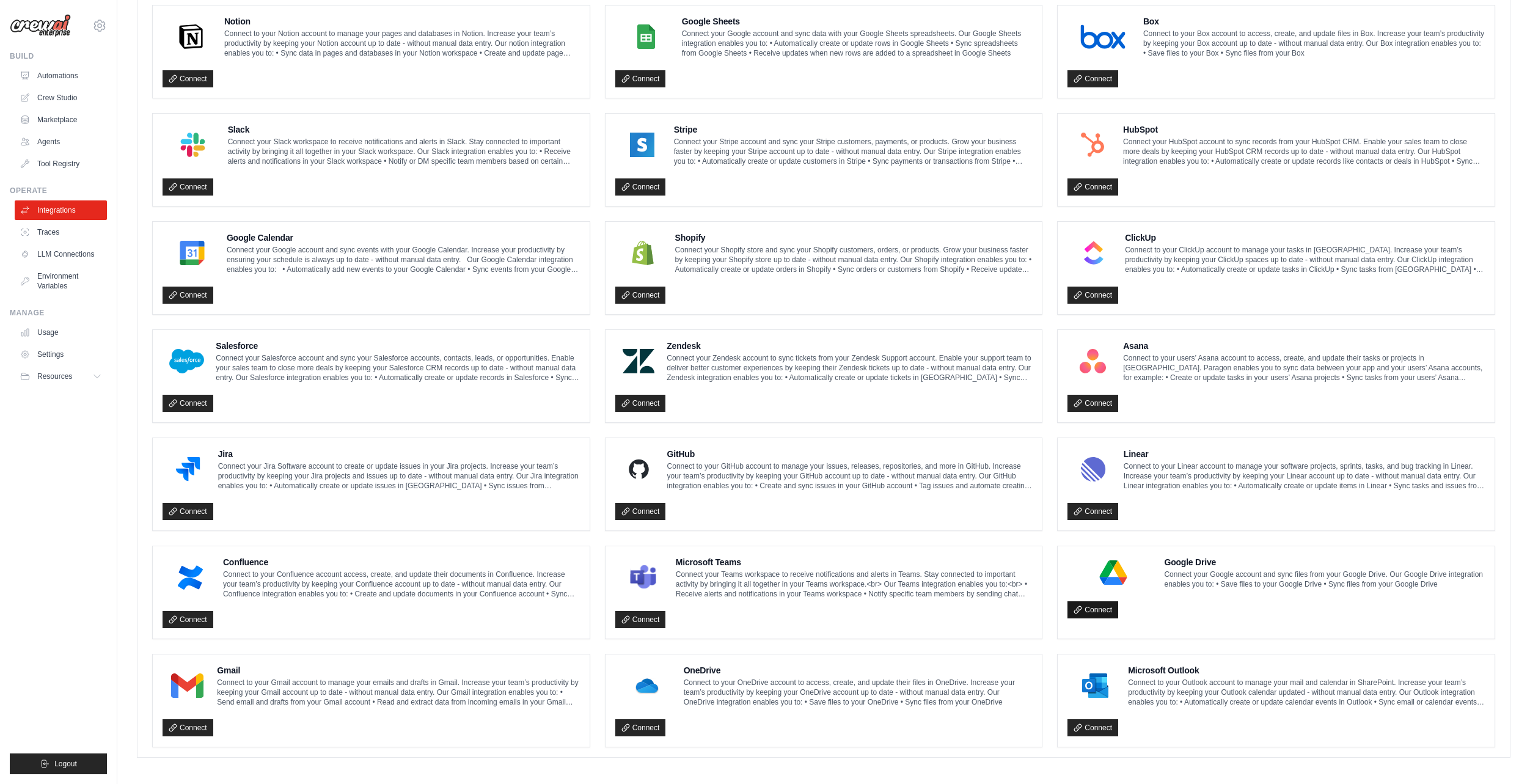
click at [1077, 611] on icon at bounding box center [1077, 609] width 9 height 9
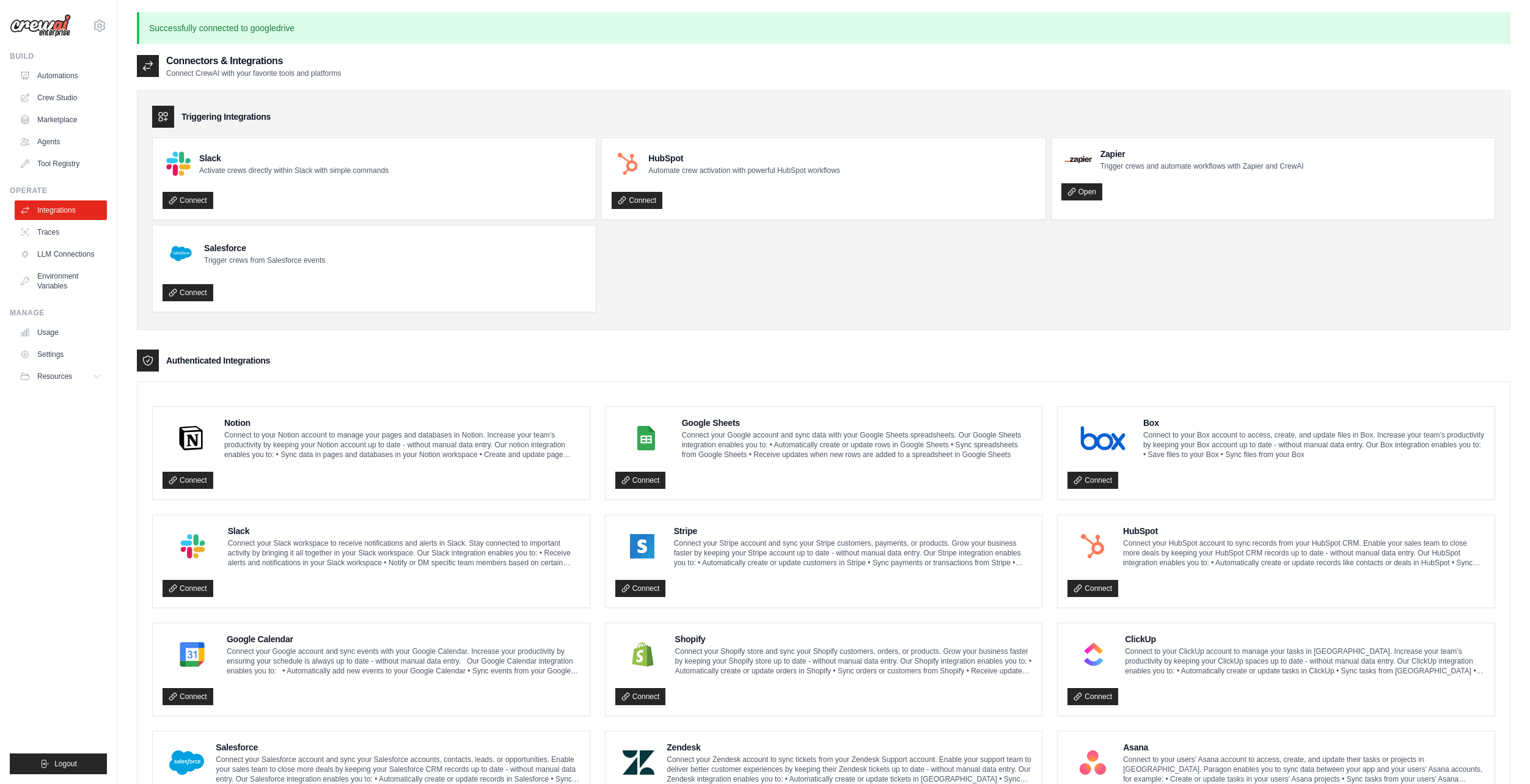
click at [1221, 227] on ul "Slack Activate crews directly within Slack with simple commands Connect HubSpot…" at bounding box center [824, 225] width 1344 height 175
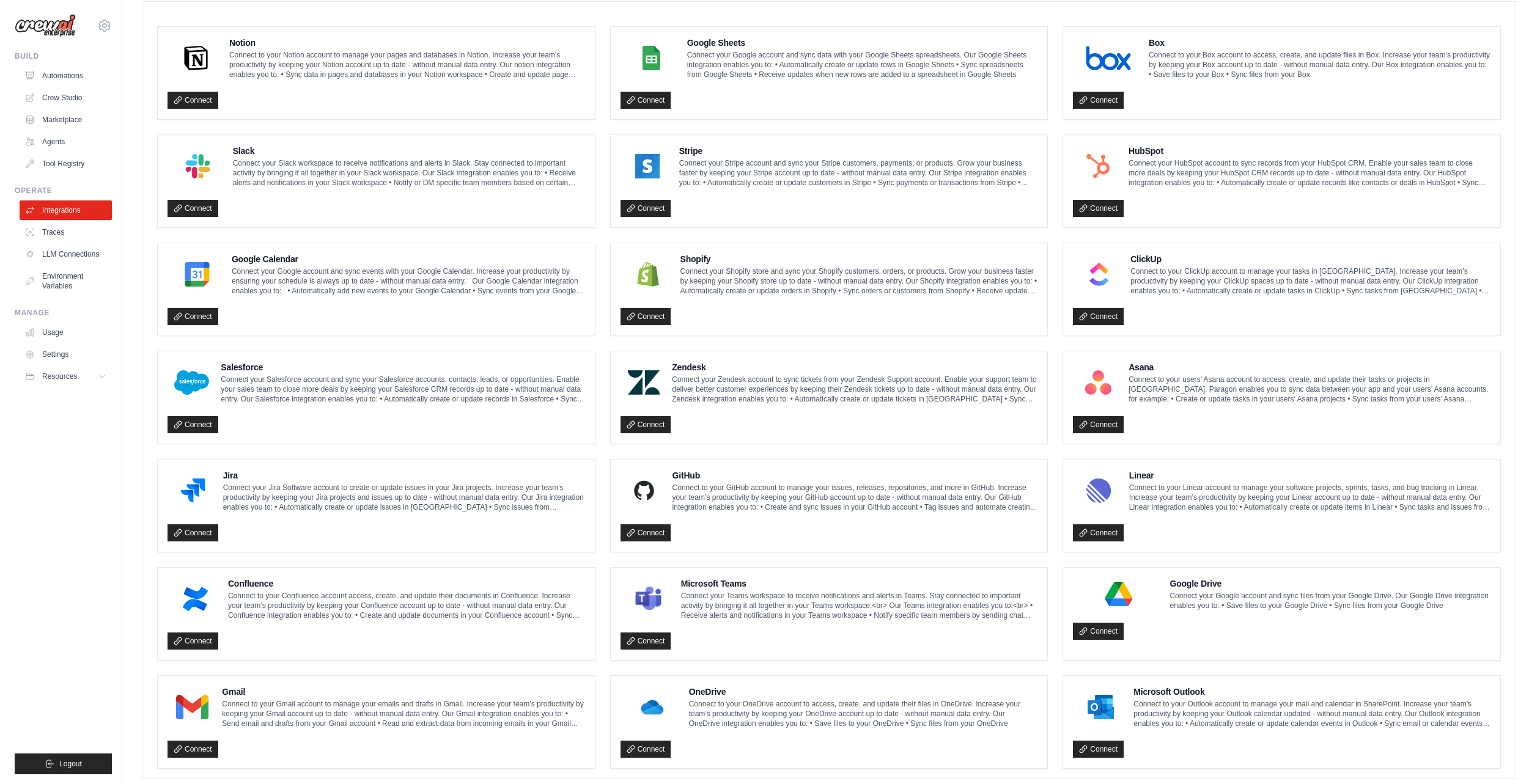
scroll to position [402, 0]
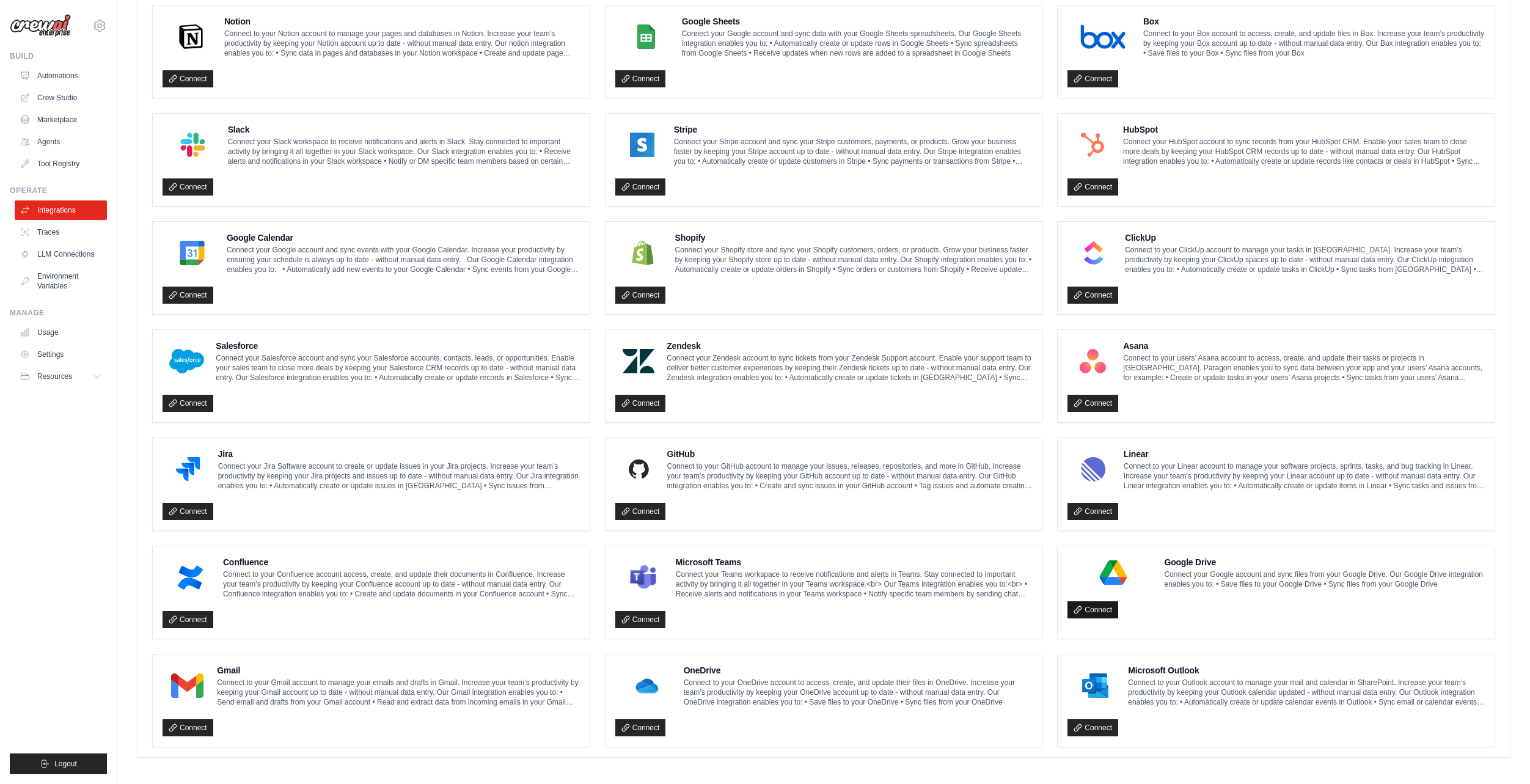
click at [1081, 614] on icon at bounding box center [1077, 609] width 9 height 9
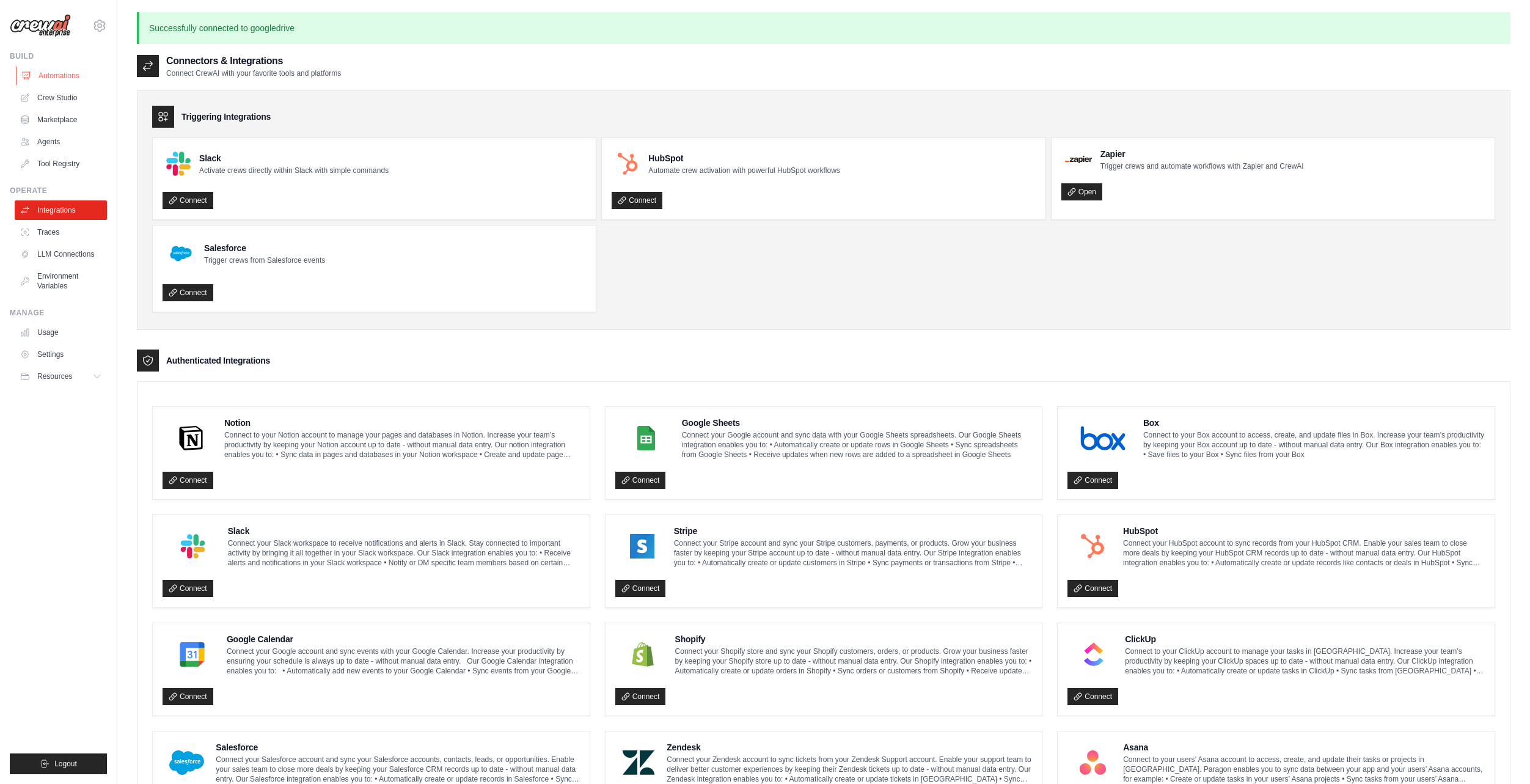
click at [52, 75] on link "Automations" at bounding box center [62, 76] width 92 height 20
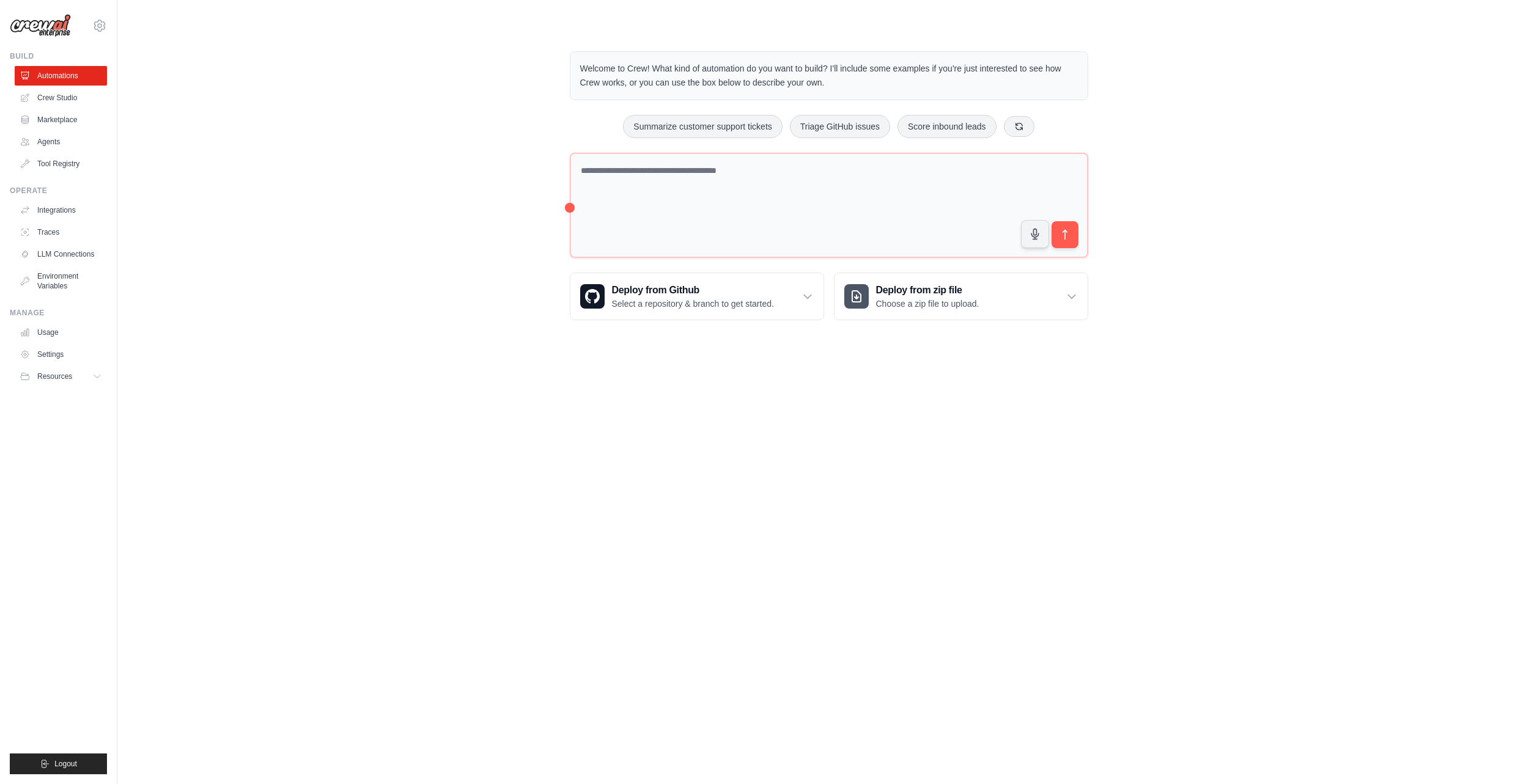
click at [465, 138] on div "Welcome to Crew! What kind of automation do you want to build? I'll include som…" at bounding box center [828, 186] width 1384 height 308
click at [59, 101] on link "Crew Studio" at bounding box center [62, 98] width 92 height 20
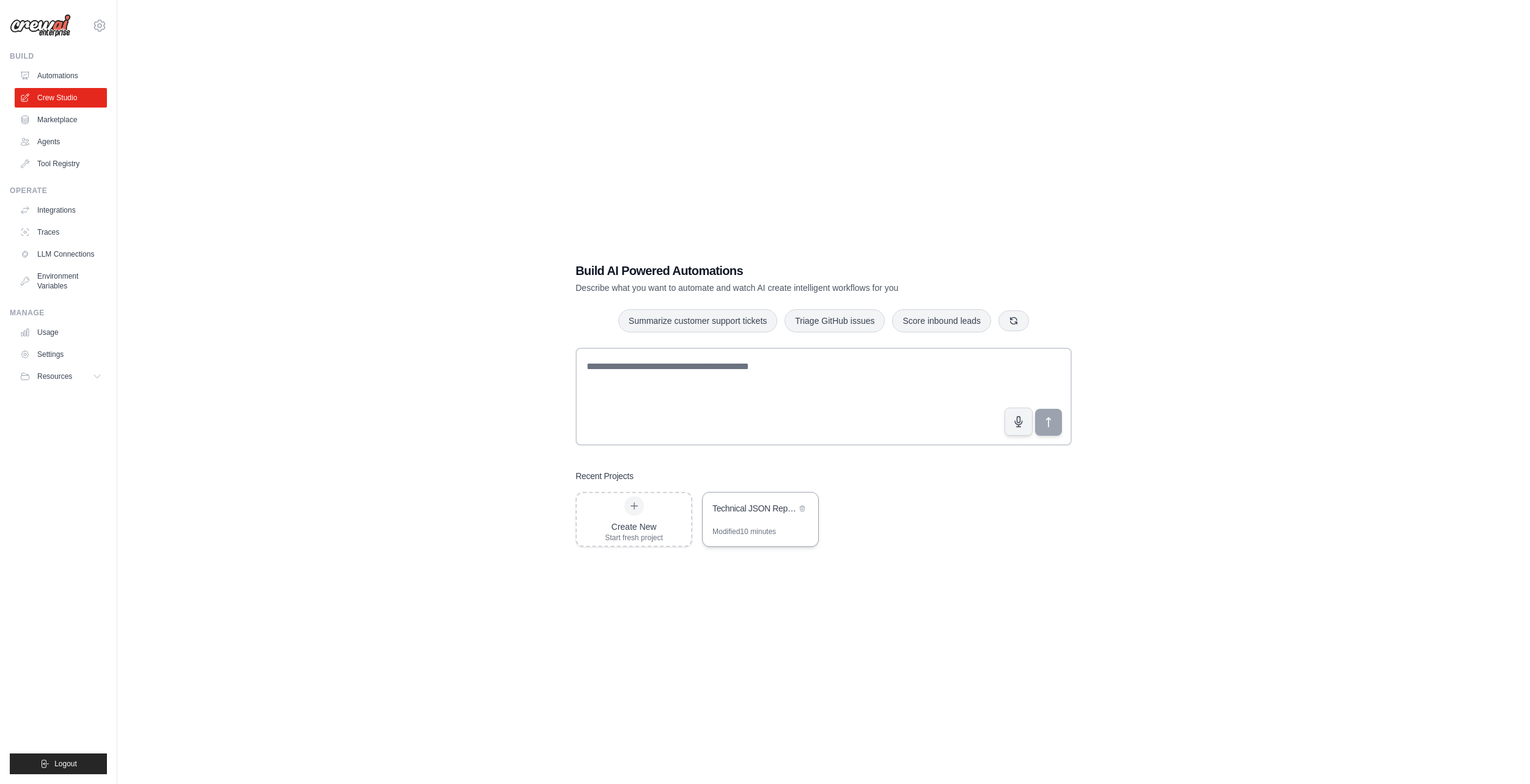
click at [718, 509] on div "Technical JSON Report Generator" at bounding box center [754, 509] width 83 height 12
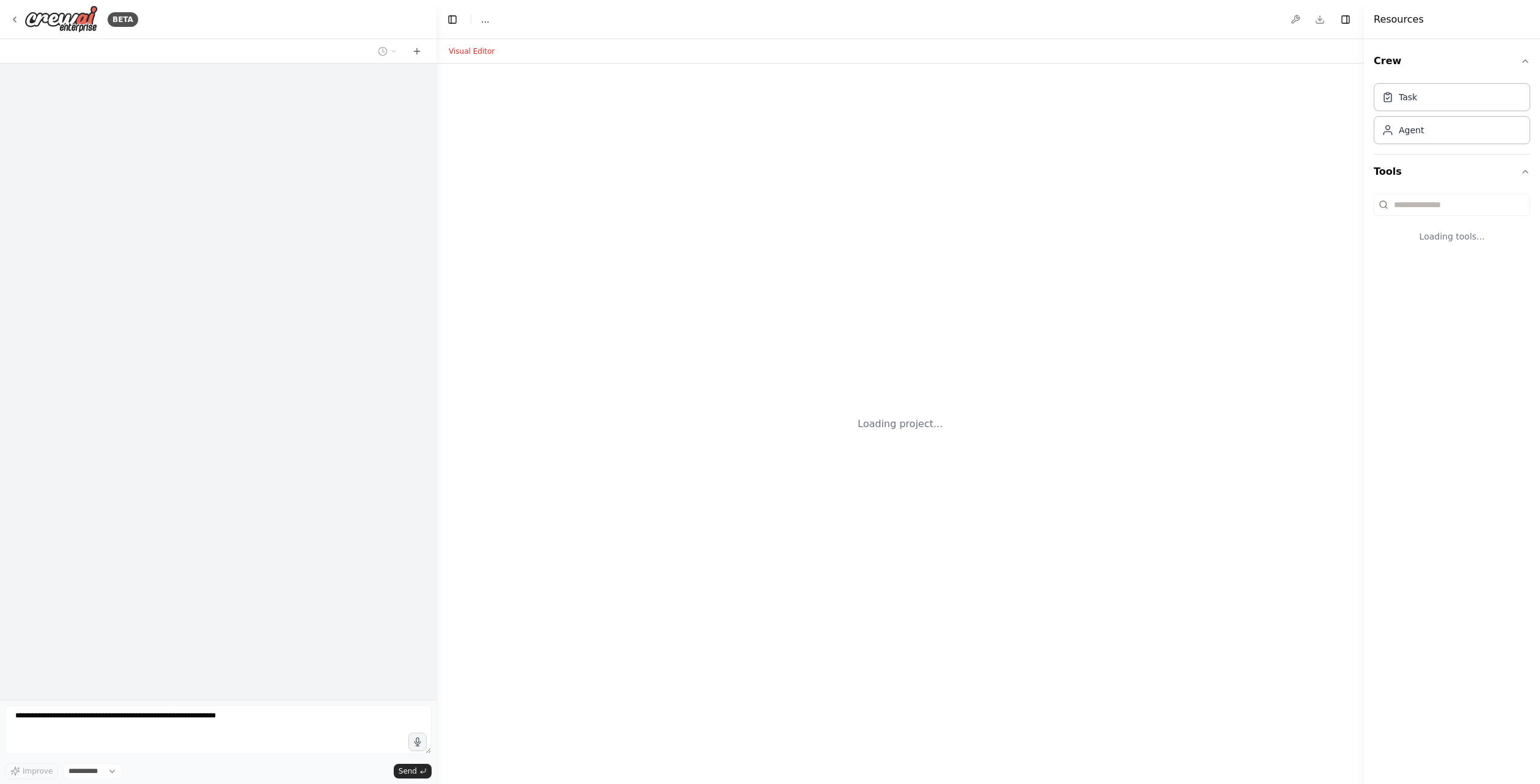
select select "****"
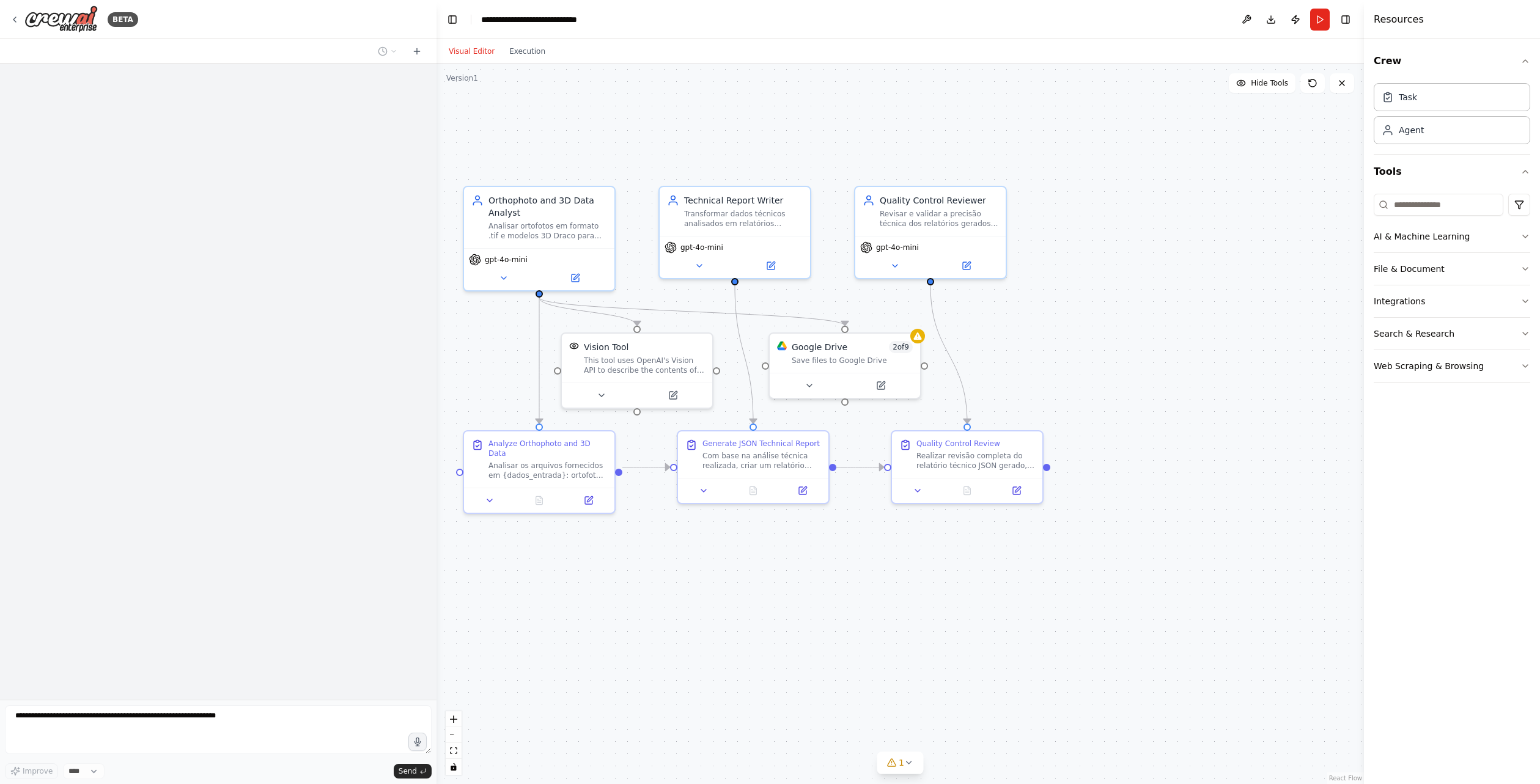
drag, startPoint x: 718, startPoint y: 594, endPoint x: 710, endPoint y: 601, distance: 10.6
click at [710, 601] on div ".deletable-edge-delete-btn { width: 20px; height: 20px; border: 0px solid #ffff…" at bounding box center [900, 423] width 927 height 720
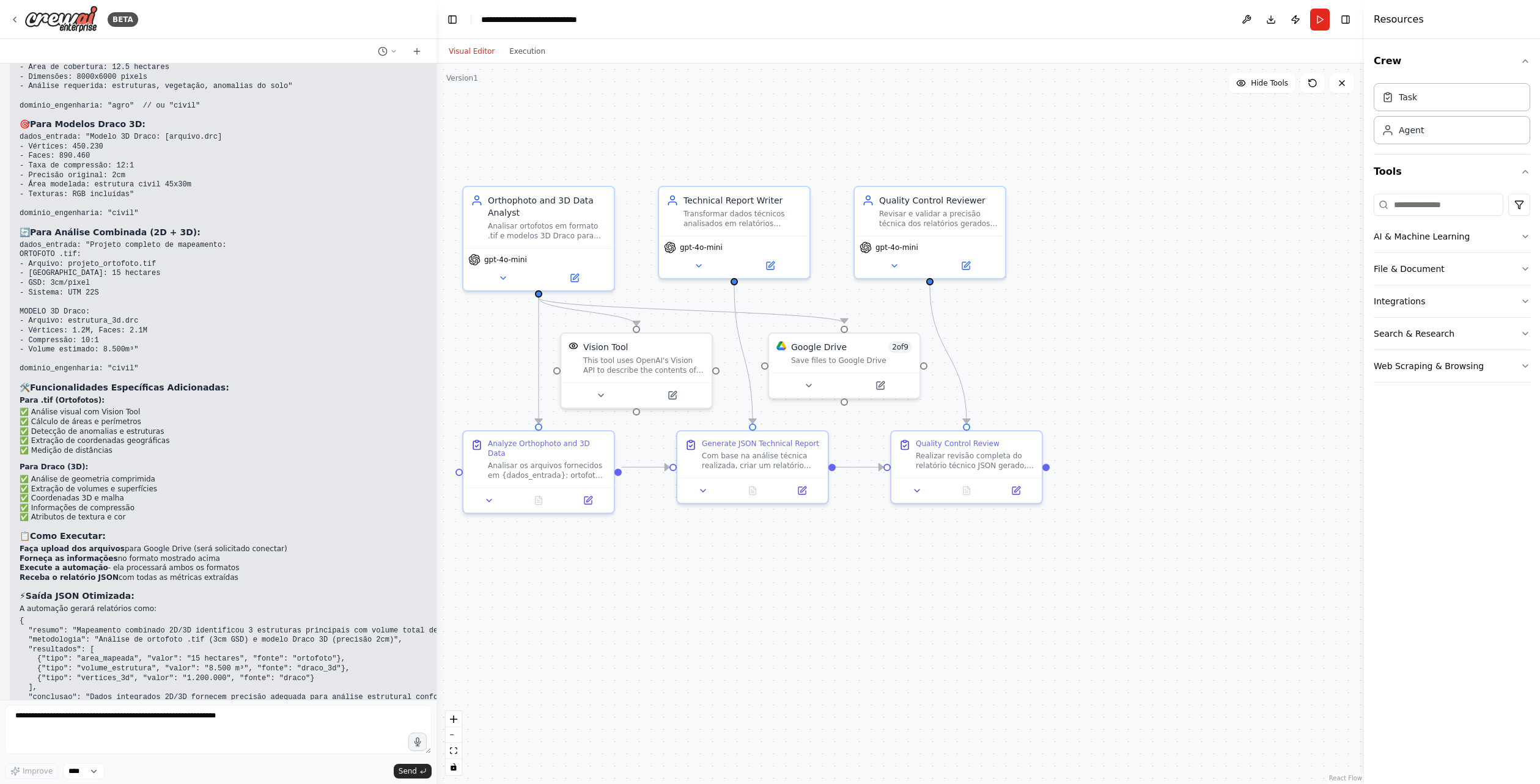
scroll to position [3535, 0]
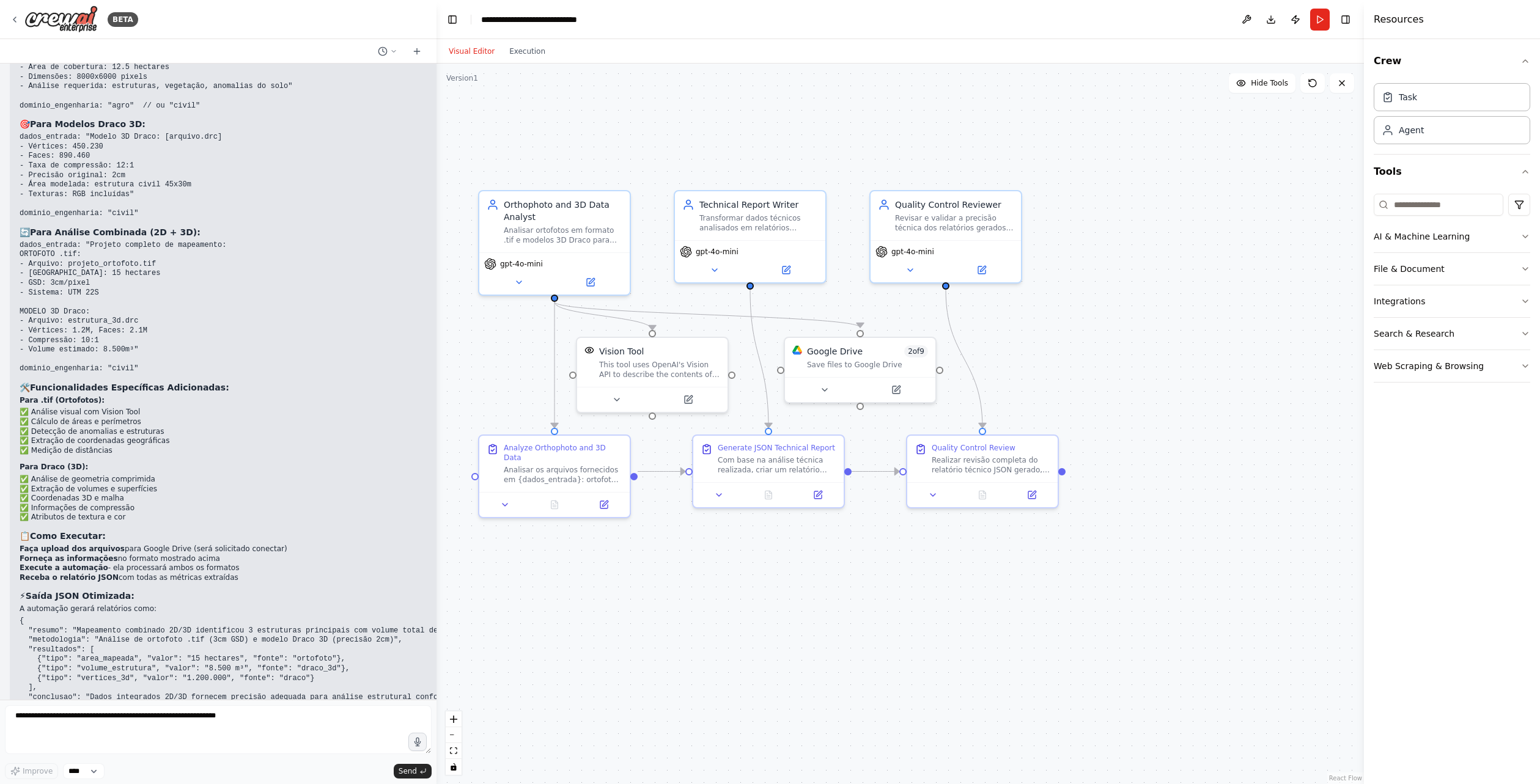
drag, startPoint x: 985, startPoint y: 346, endPoint x: 994, endPoint y: 349, distance: 9.5
click at [999, 348] on div ".deletable-edge-delete-btn { width: 20px; height: 20px; border: 0px solid #ffff…" at bounding box center [900, 423] width 927 height 720
click at [868, 356] on div "Google Drive 2 of 9" at bounding box center [877, 350] width 121 height 12
click at [1264, 179] on div ".deletable-edge-delete-btn { width: 20px; height: 20px; border: 0px solid #ffff…" at bounding box center [900, 423] width 927 height 720
click at [1321, 25] on button "Run" at bounding box center [1320, 20] width 20 height 22
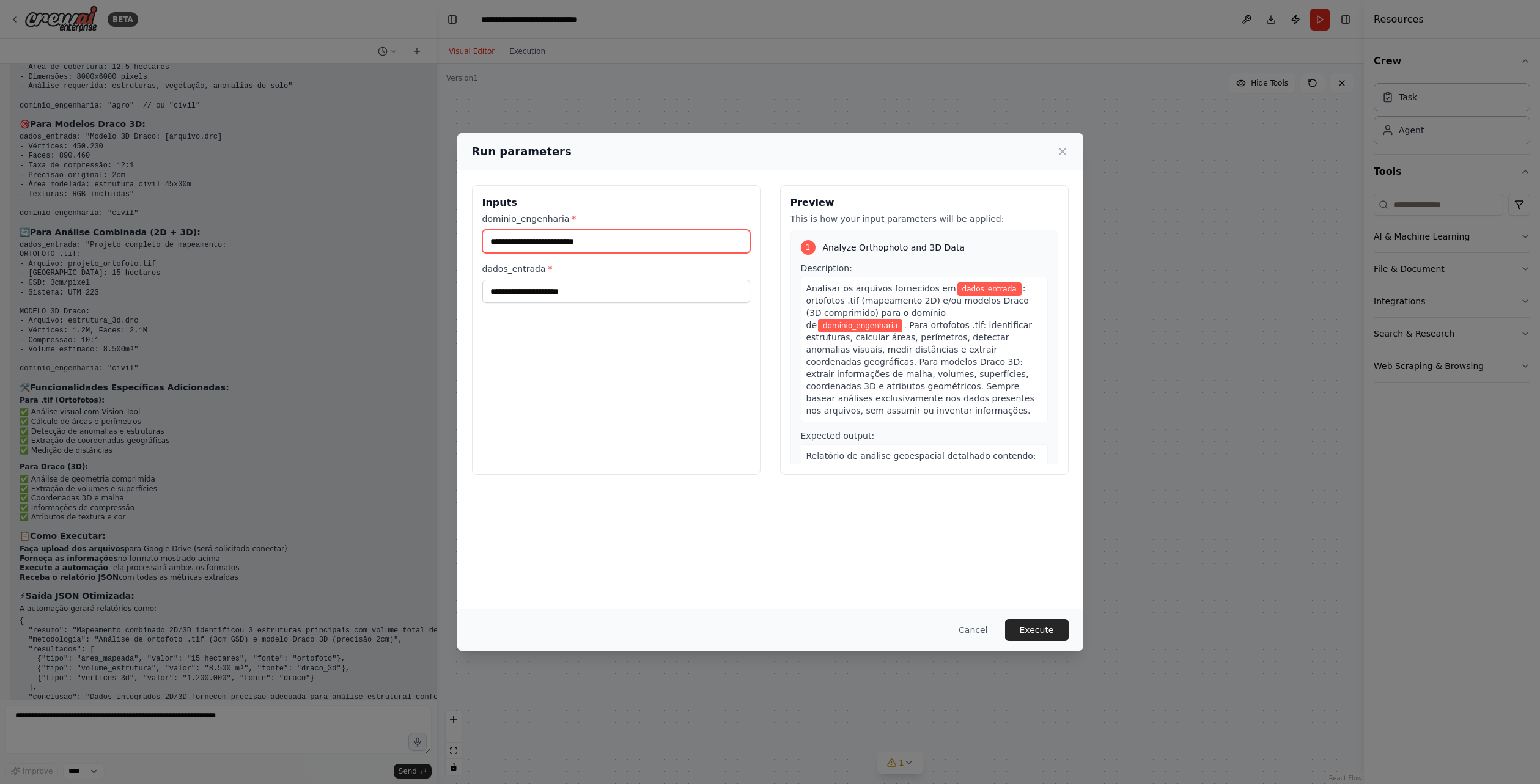
click at [582, 236] on input "dominio_engenharia *" at bounding box center [616, 242] width 268 height 23
click at [547, 297] on input "dados_entrada *" at bounding box center [616, 292] width 268 height 23
click at [984, 630] on button "Cancel" at bounding box center [973, 630] width 48 height 22
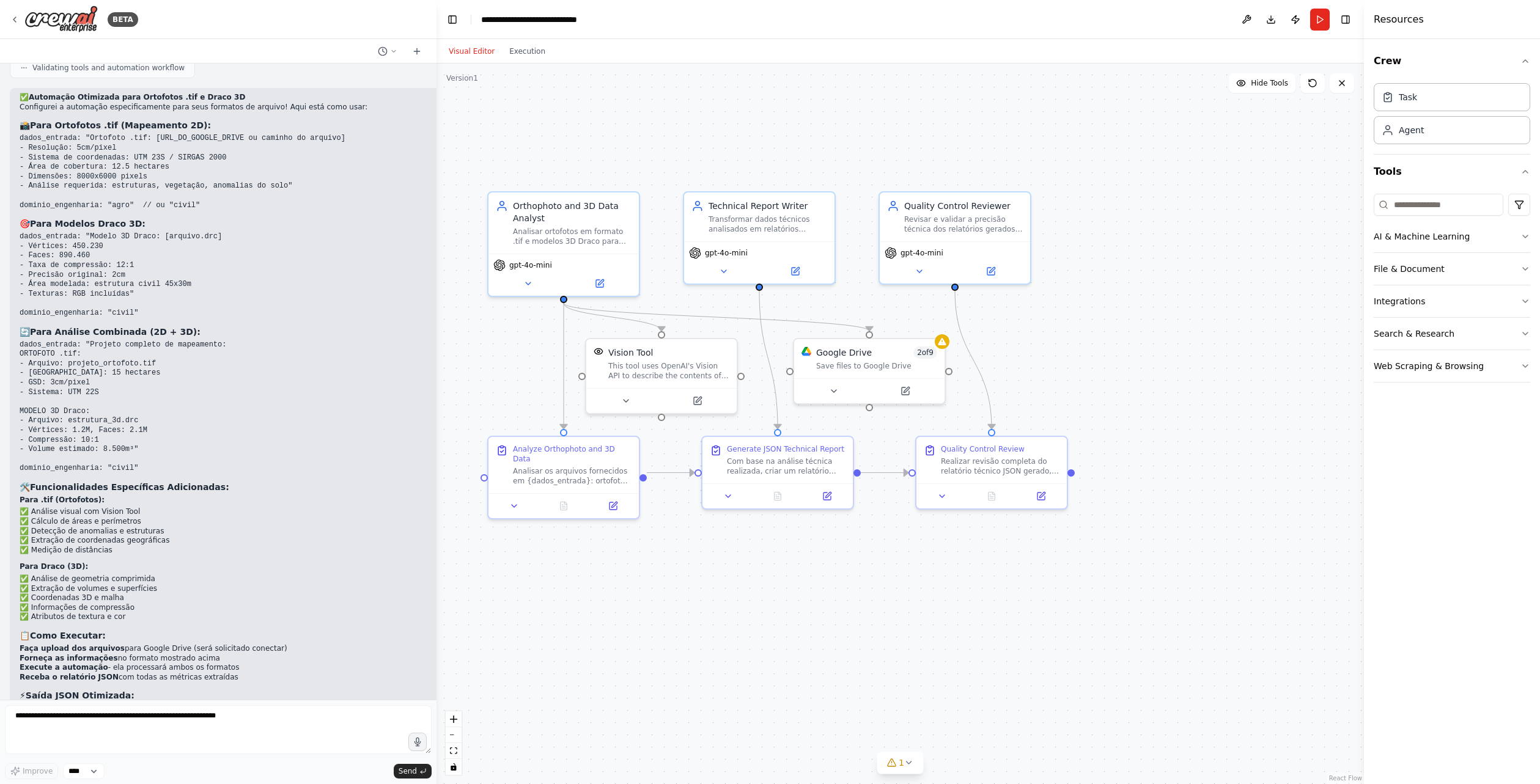
scroll to position [3412, 0]
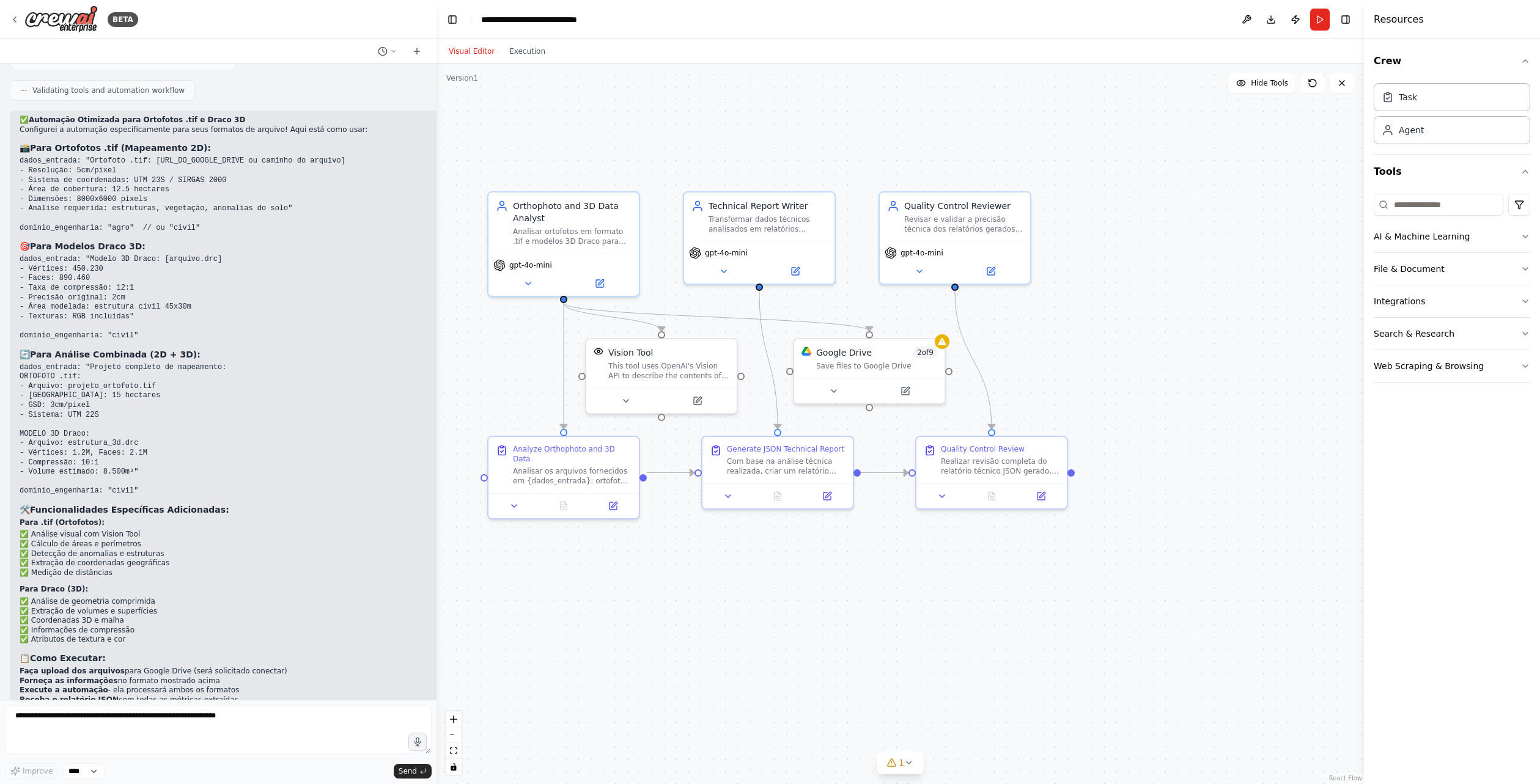
click at [116, 180] on code "dados_entrada: "Ortofoto .tif: [URL_DO_GOOGLE_DRIVE ou caminho do arquivo] - Re…" at bounding box center [182, 194] width 325 height 75
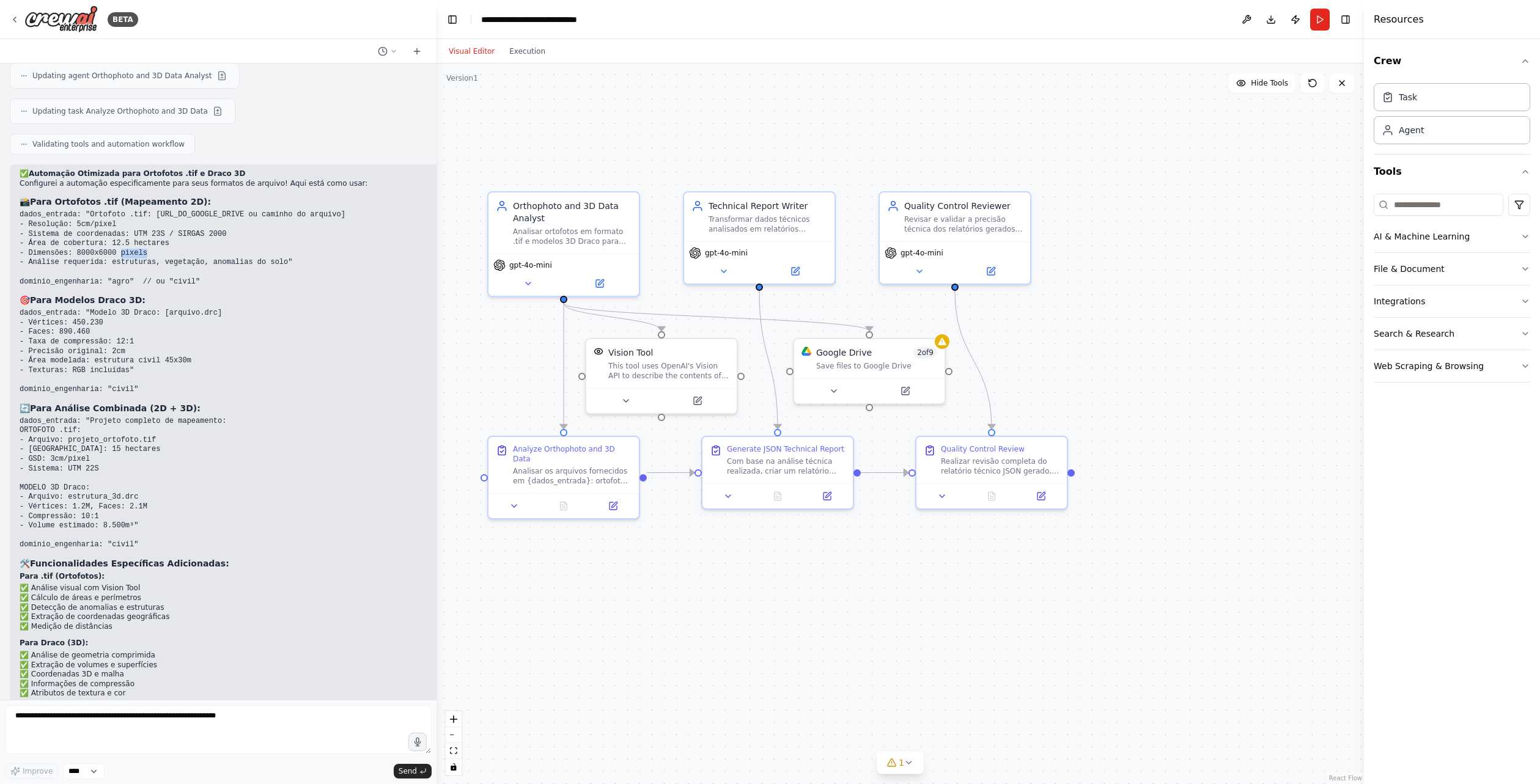
click at [116, 210] on pre "dados_entrada: "Ortofoto .tif: [URL_DO_GOOGLE_DRIVE ou caminho do arquivo] - Re…" at bounding box center [261, 248] width 484 height 76
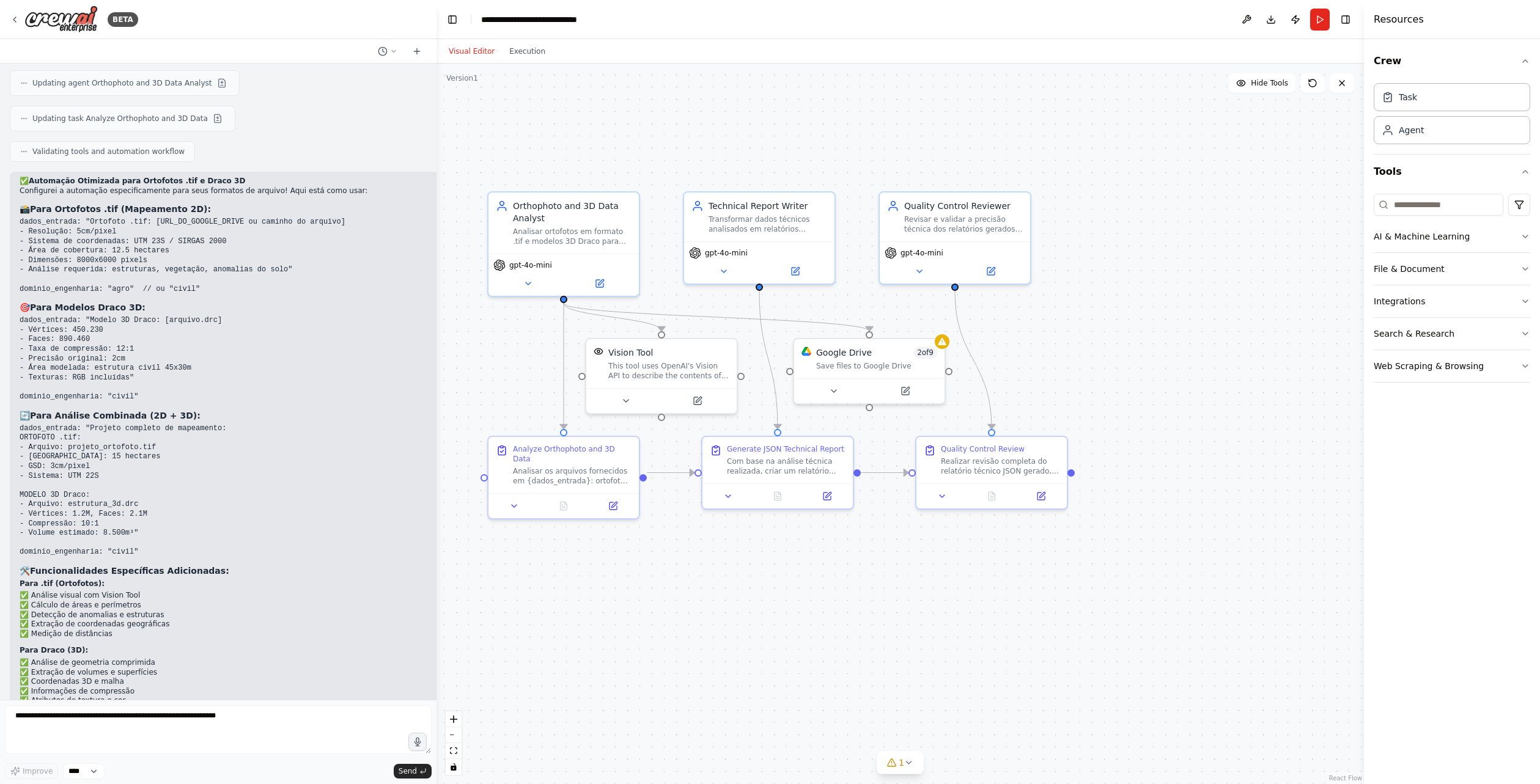
click at [119, 239] on code "dados_entrada: "Ortofoto .tif: [URL_DO_GOOGLE_DRIVE ou caminho do arquivo] - Re…" at bounding box center [182, 255] width 325 height 75
click at [113, 239] on code "dados_entrada: "Ortofoto .tif: [URL_DO_GOOGLE_DRIVE ou caminho do arquivo] - Re…" at bounding box center [182, 255] width 325 height 75
copy code "agro"
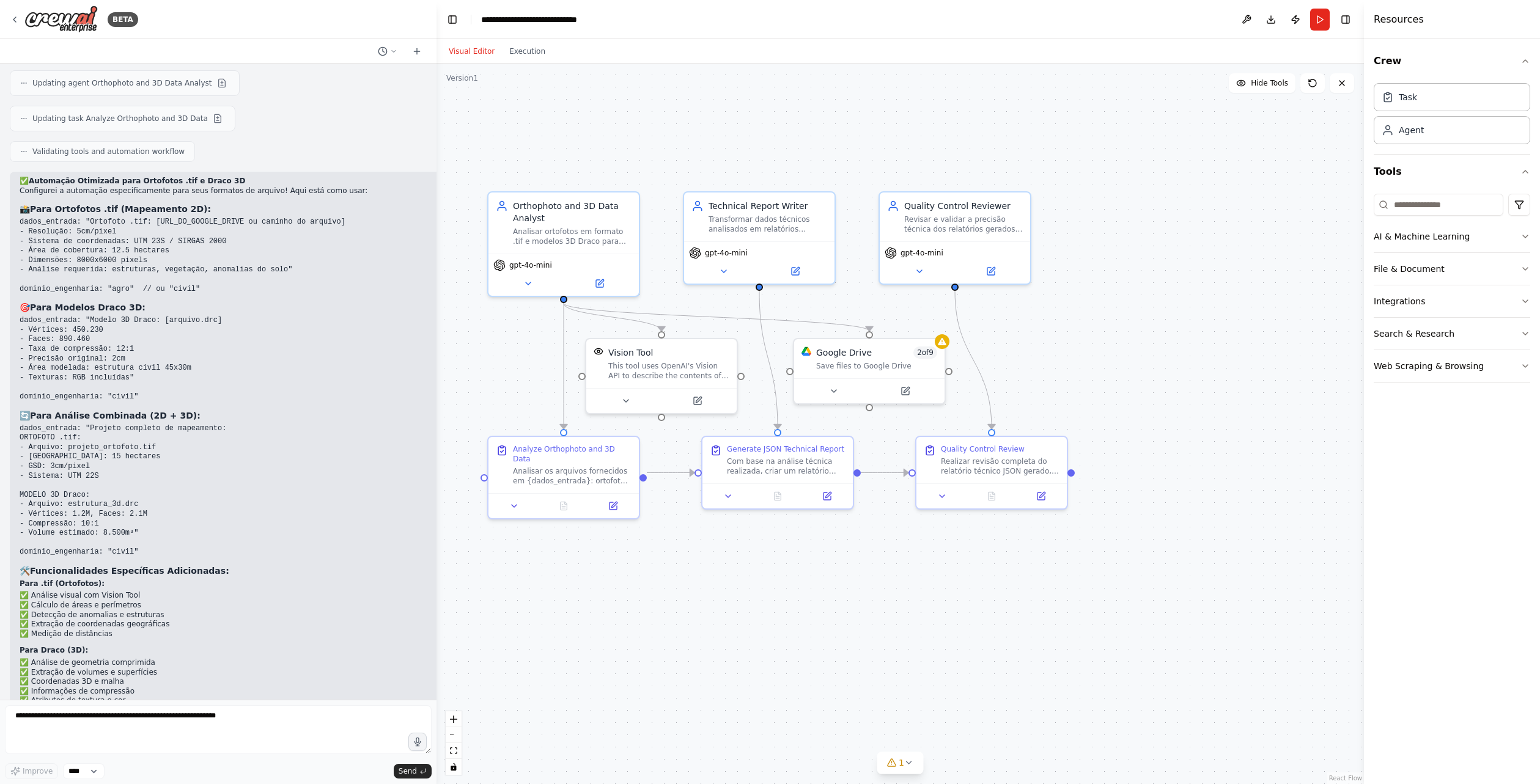
drag, startPoint x: 234, startPoint y: 302, endPoint x: 459, endPoint y: 507, distance: 304.4
click at [235, 316] on pre "dados_entrada: "Modelo 3D Draco: [arquivo.drc] - Vértices: 450.230 - Faces: 890…" at bounding box center [261, 359] width 484 height 86
click at [703, 557] on div ".deletable-edge-delete-btn { width: 20px; height: 20px; border: 0px solid #ffff…" at bounding box center [900, 423] width 927 height 720
click at [943, 347] on div "Google Drive 2 of 9 Save files to Google Drive" at bounding box center [869, 357] width 151 height 39
click at [901, 397] on div at bounding box center [869, 388] width 151 height 25
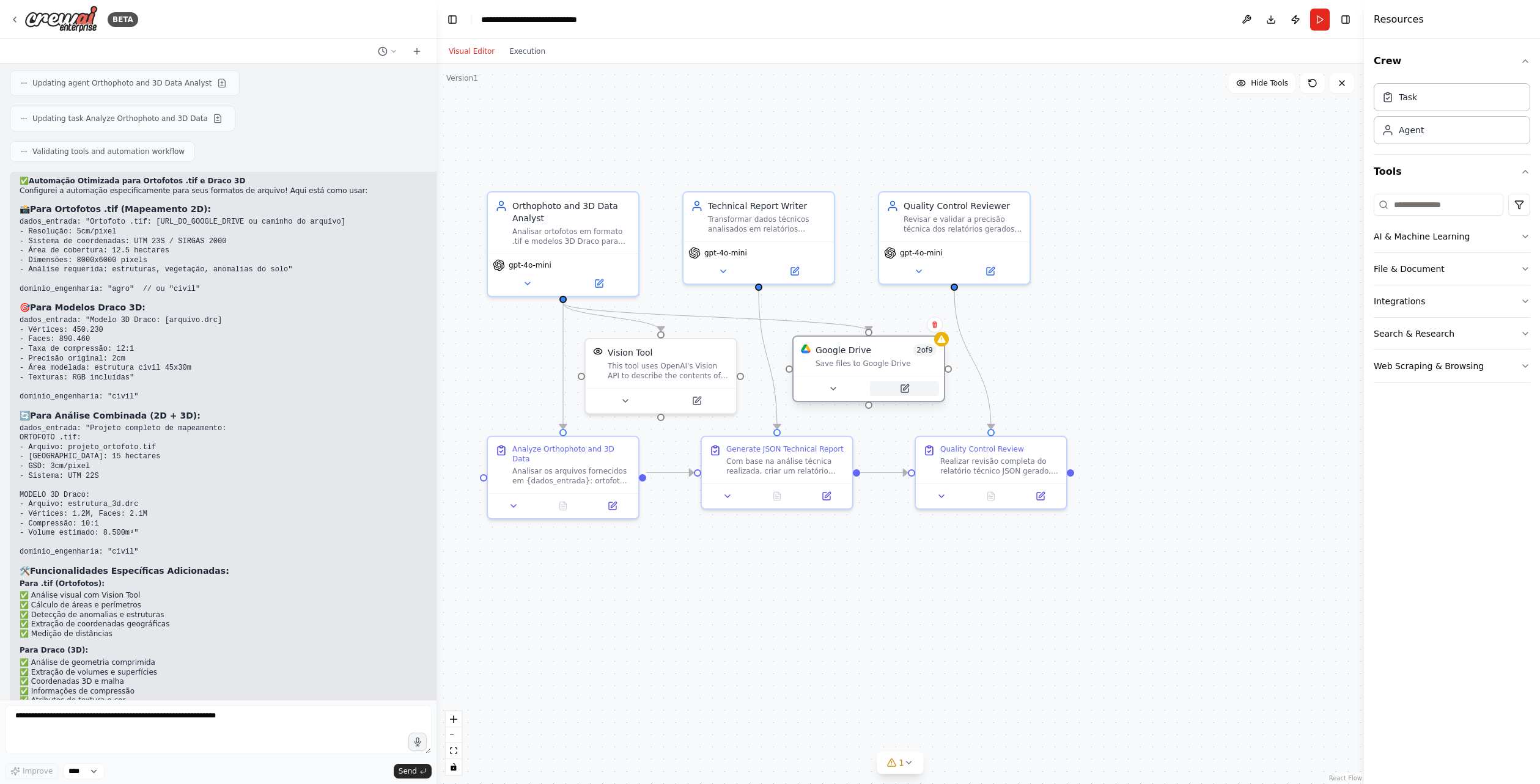
click at [905, 390] on icon at bounding box center [905, 387] width 5 height 5
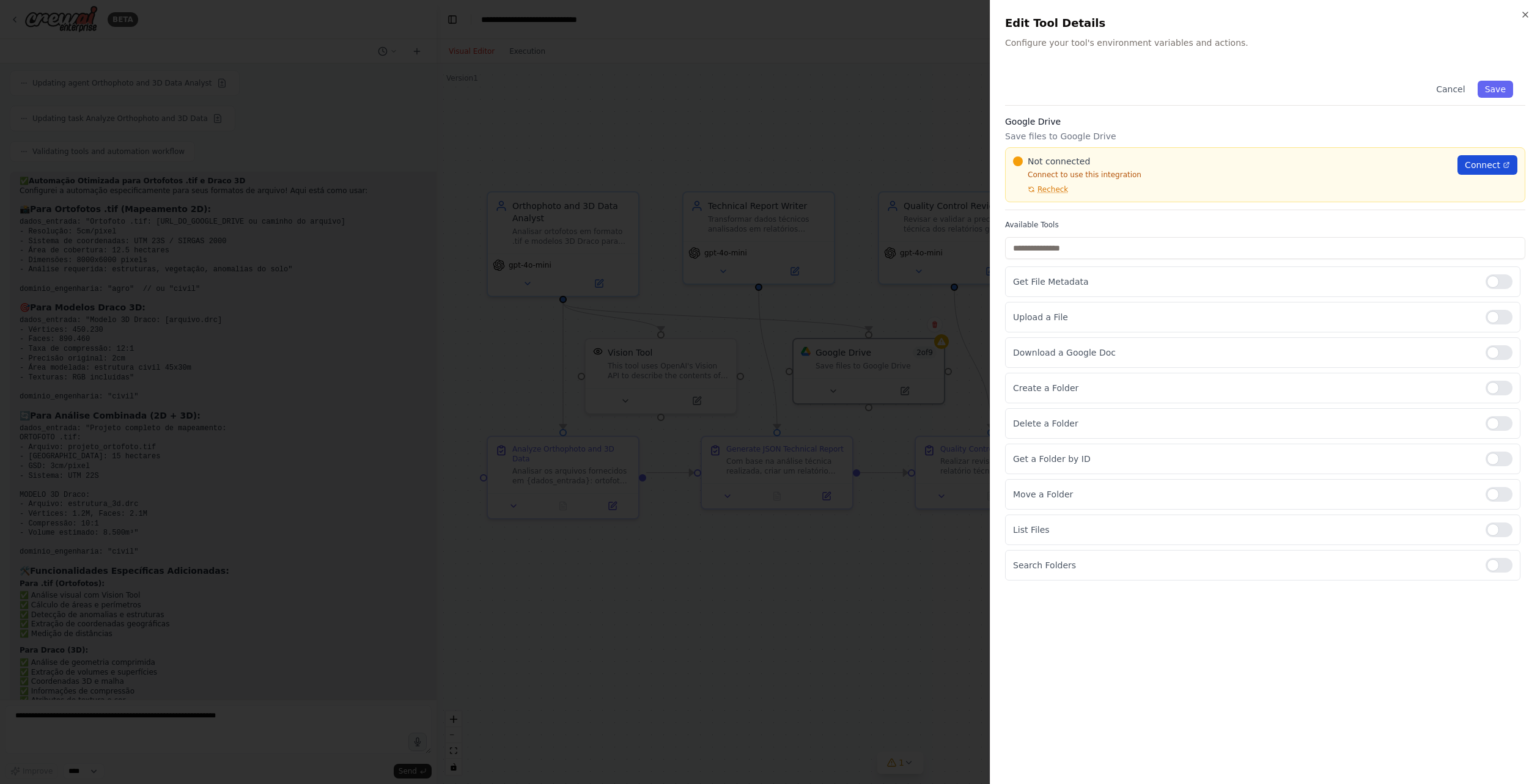
click at [1472, 169] on span "Connect" at bounding box center [1482, 165] width 35 height 12
click at [1047, 189] on span "Recheck" at bounding box center [1052, 190] width 30 height 10
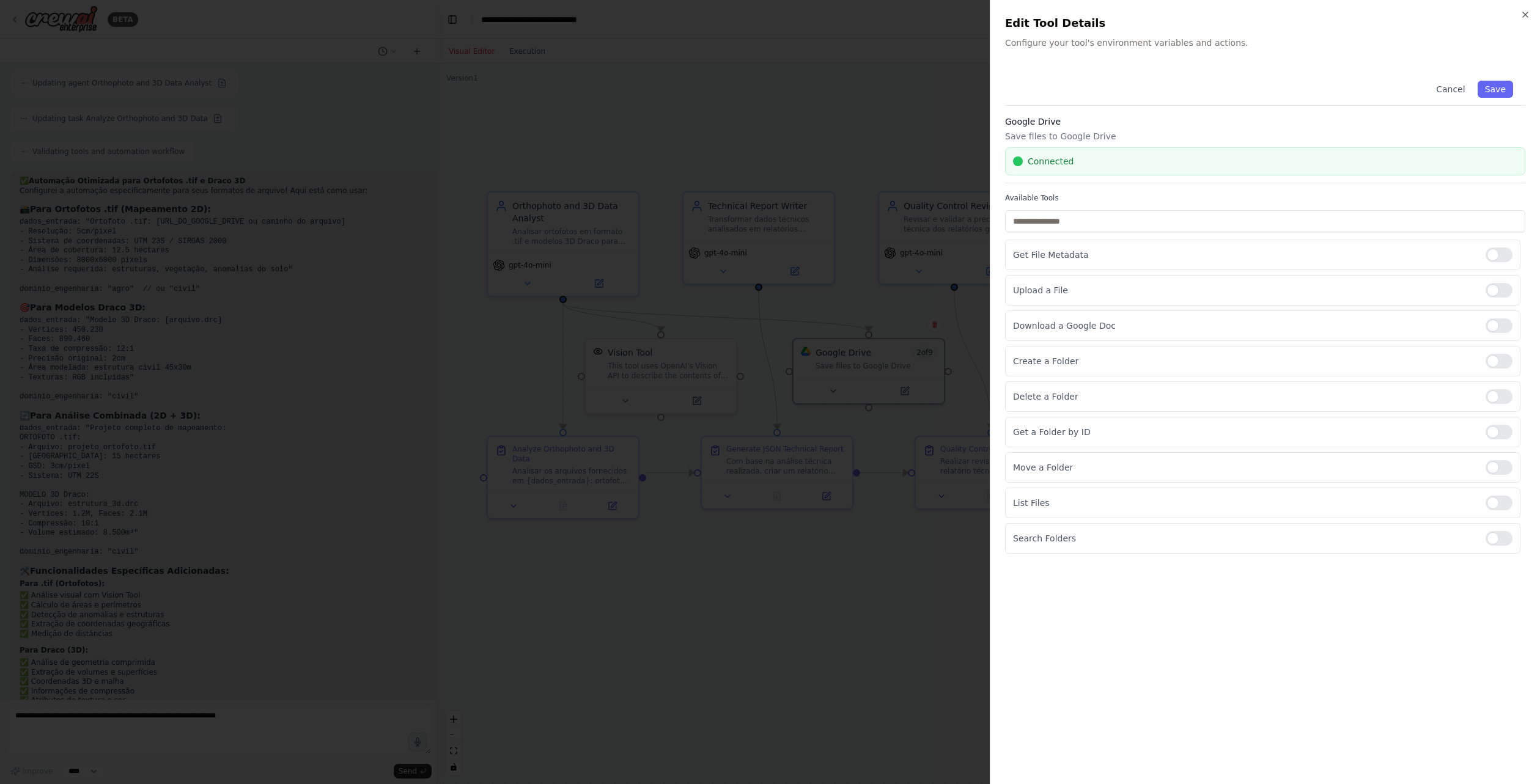
click at [966, 154] on div at bounding box center [770, 392] width 1540 height 784
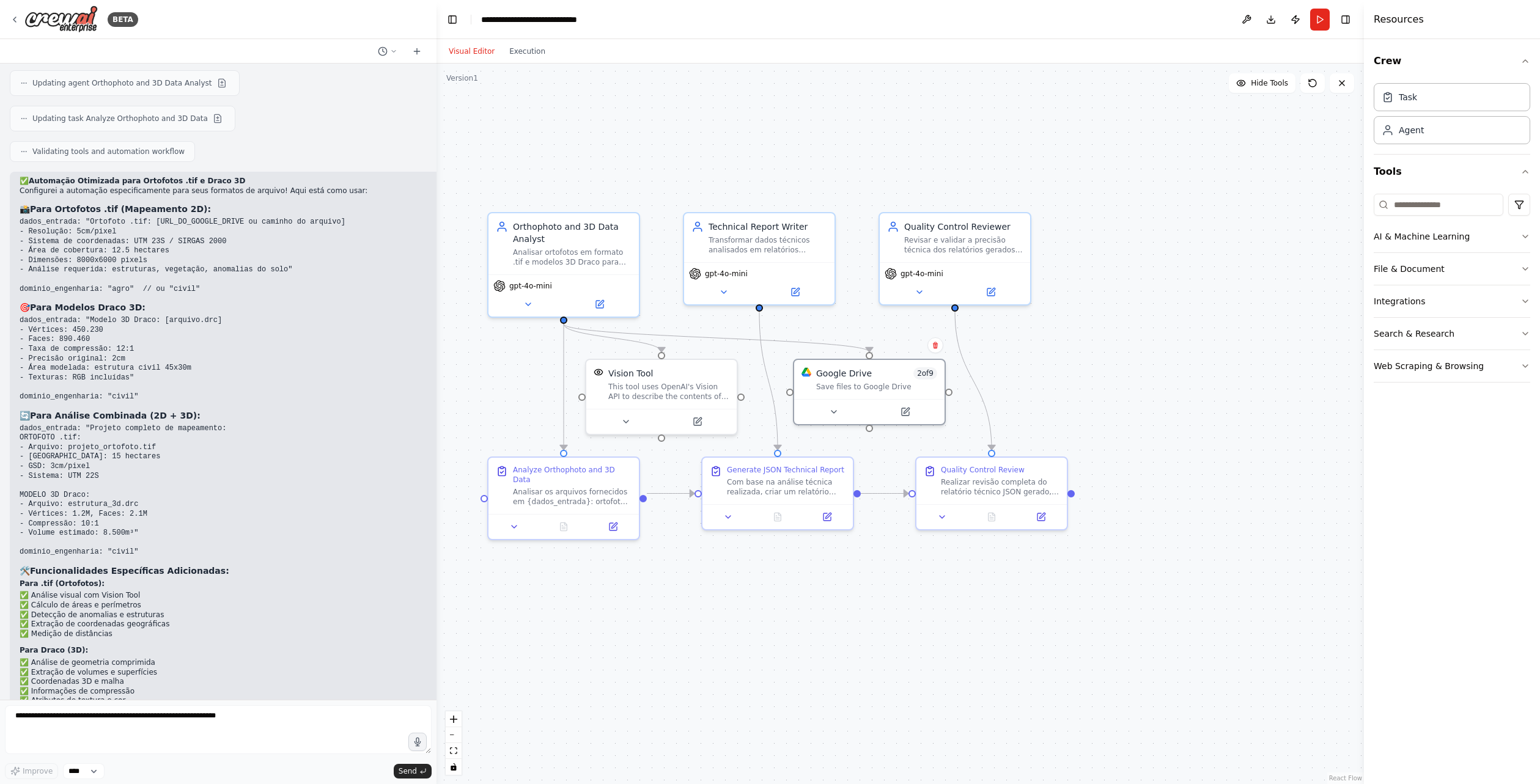
drag, startPoint x: 869, startPoint y: 566, endPoint x: 910, endPoint y: 619, distance: 67.0
click at [899, 596] on div ".deletable-edge-delete-btn { width: 20px; height: 20px; border: 0px solid #ffff…" at bounding box center [900, 423] width 927 height 720
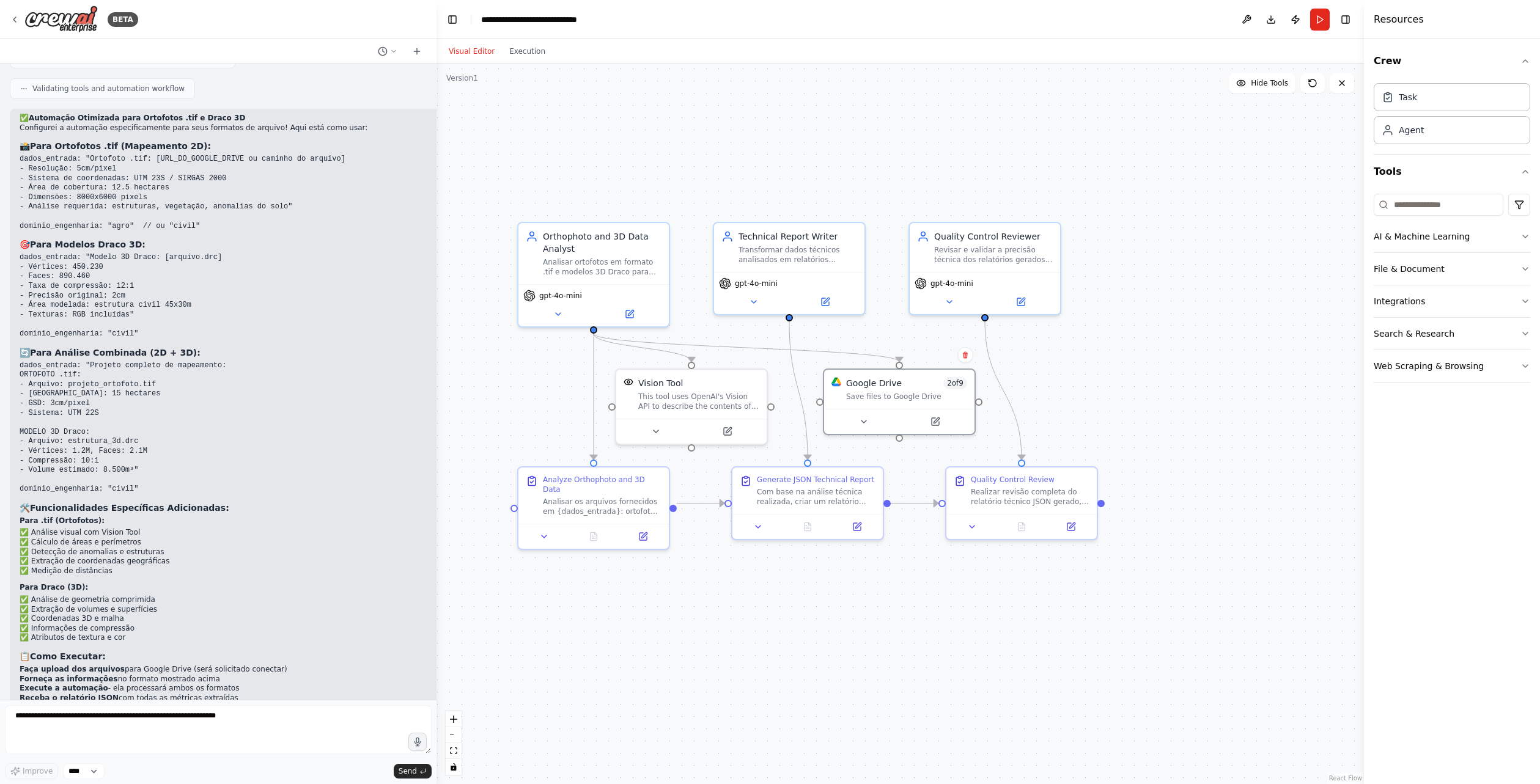
scroll to position [3535, 0]
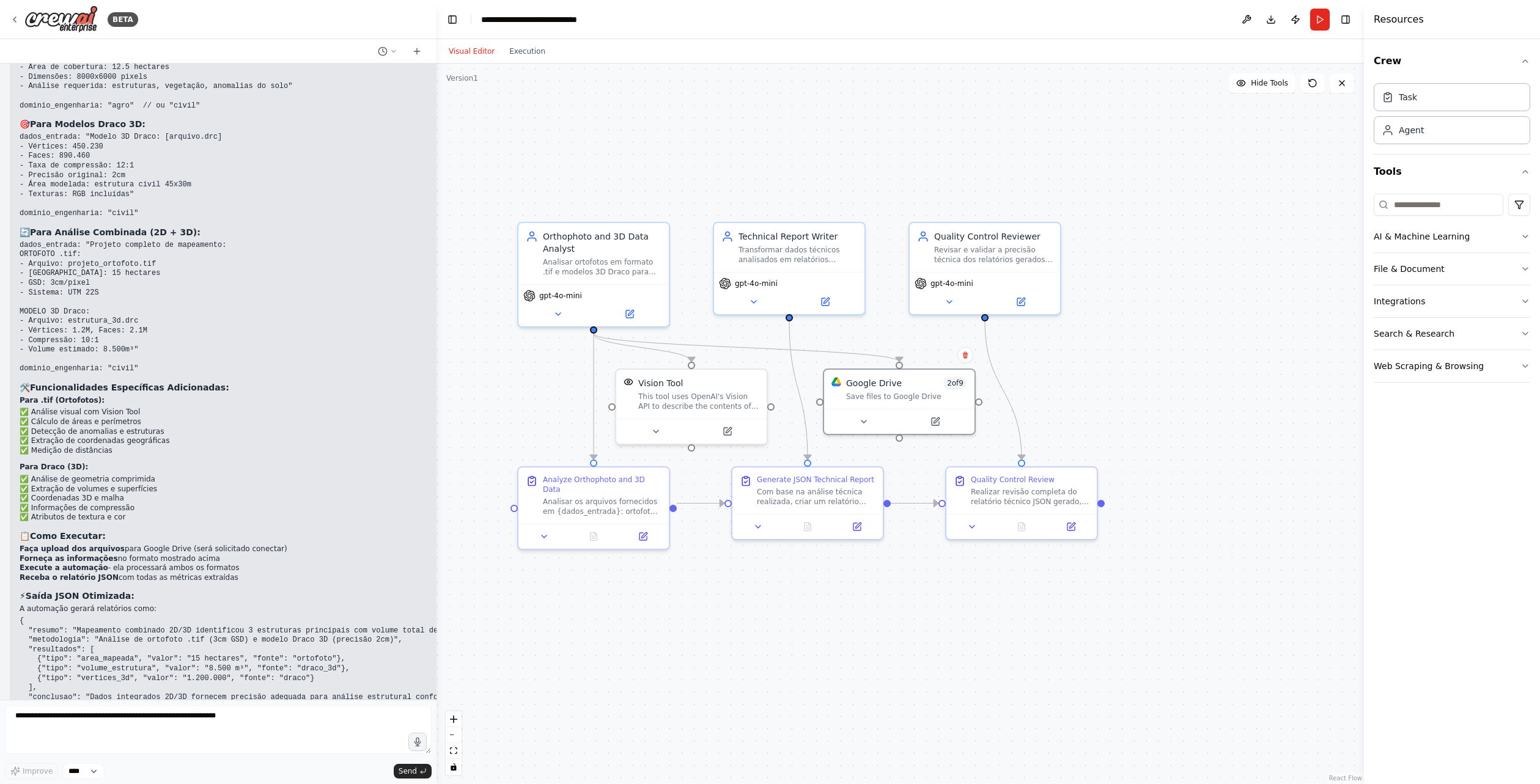
click at [1247, 204] on div ".deletable-edge-delete-btn { width: 20px; height: 20px; border: 0px solid #ffff…" at bounding box center [900, 423] width 927 height 720
click at [667, 436] on div at bounding box center [692, 428] width 151 height 25
click at [658, 437] on div at bounding box center [692, 428] width 151 height 25
click at [660, 431] on icon at bounding box center [656, 429] width 10 height 10
click at [838, 539] on icon "button" at bounding box center [843, 538] width 12 height 12
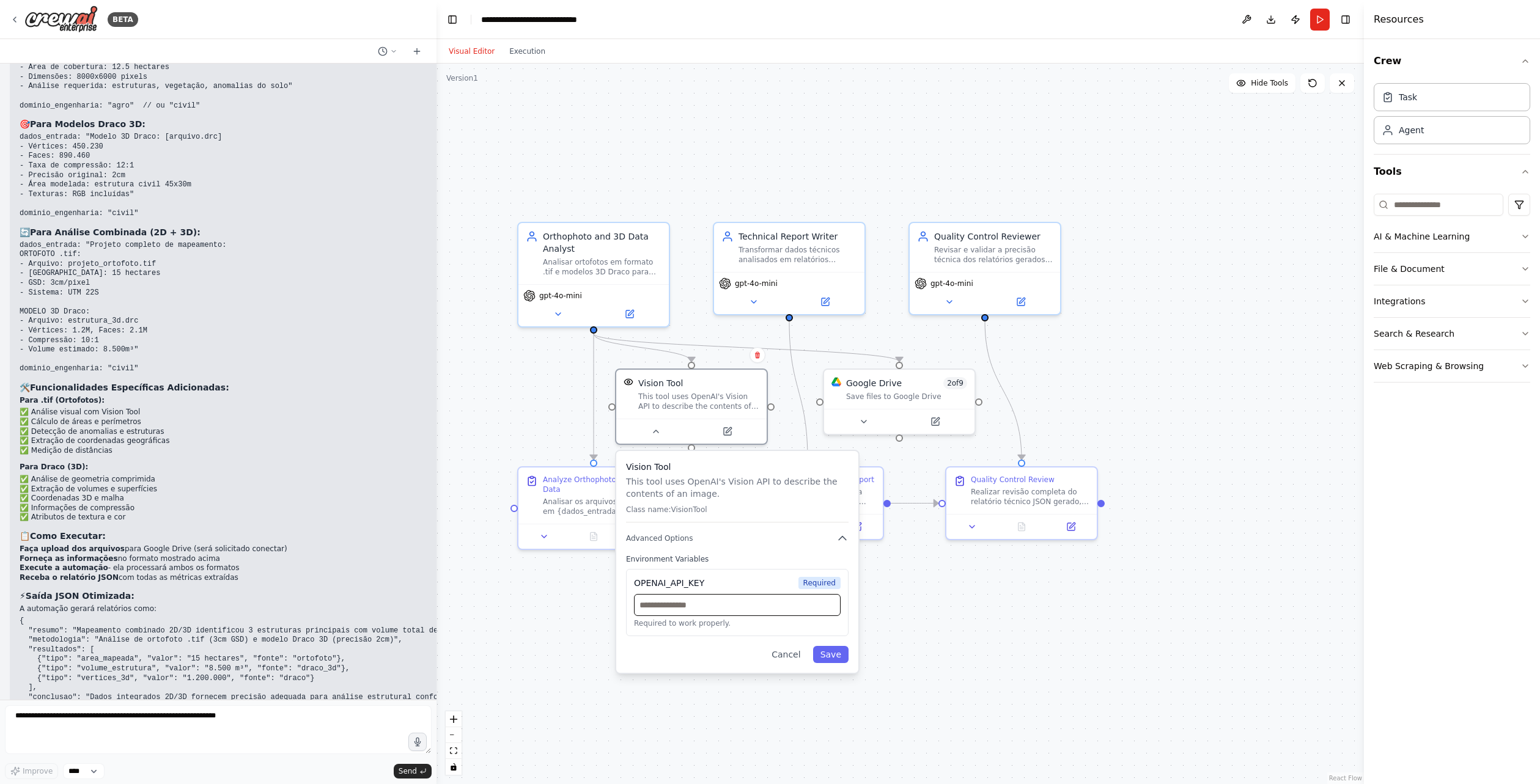
click at [749, 613] on input "text" at bounding box center [737, 605] width 207 height 22
paste input "**********"
type input "**********"
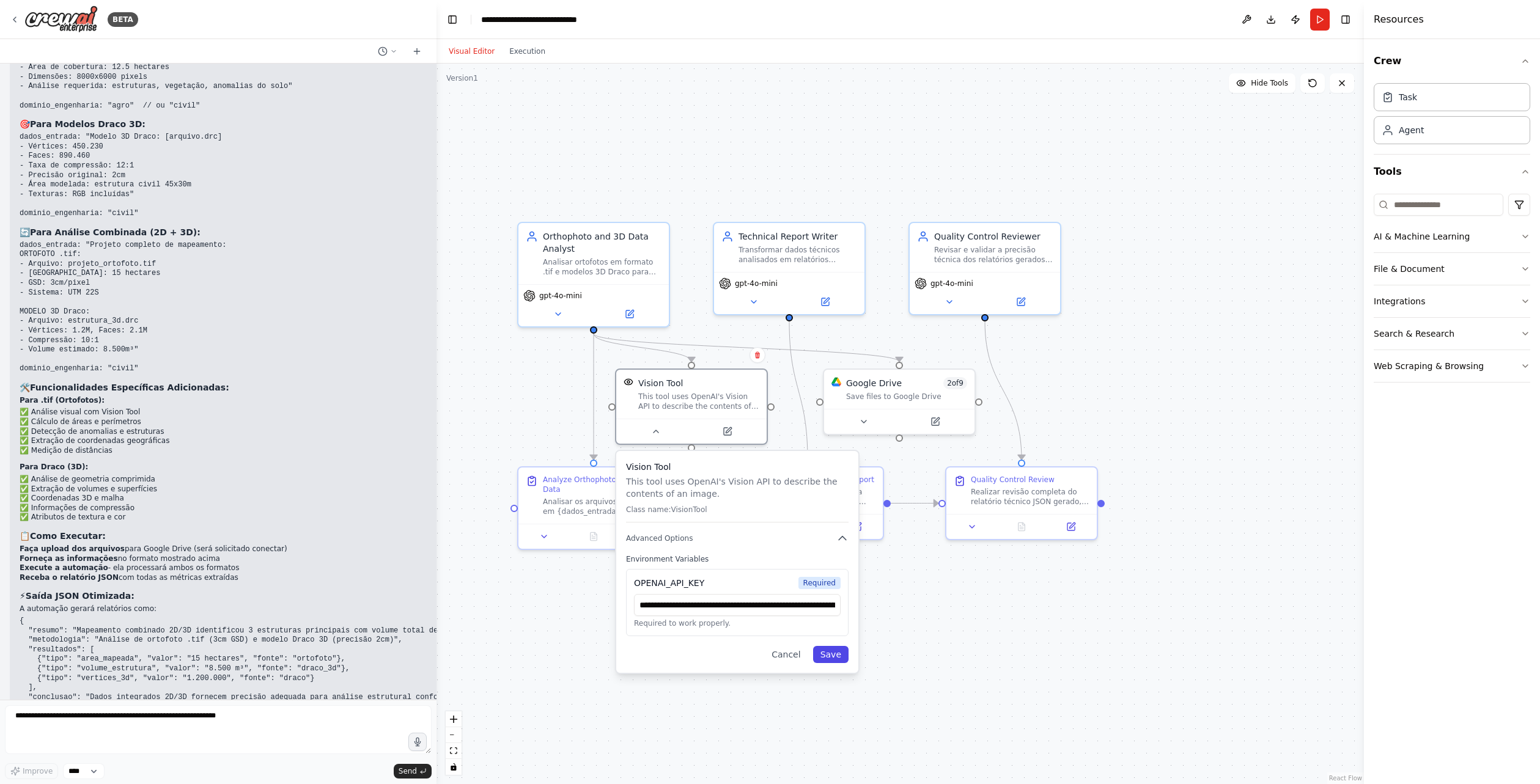
click at [839, 657] on button "Save" at bounding box center [830, 655] width 35 height 17
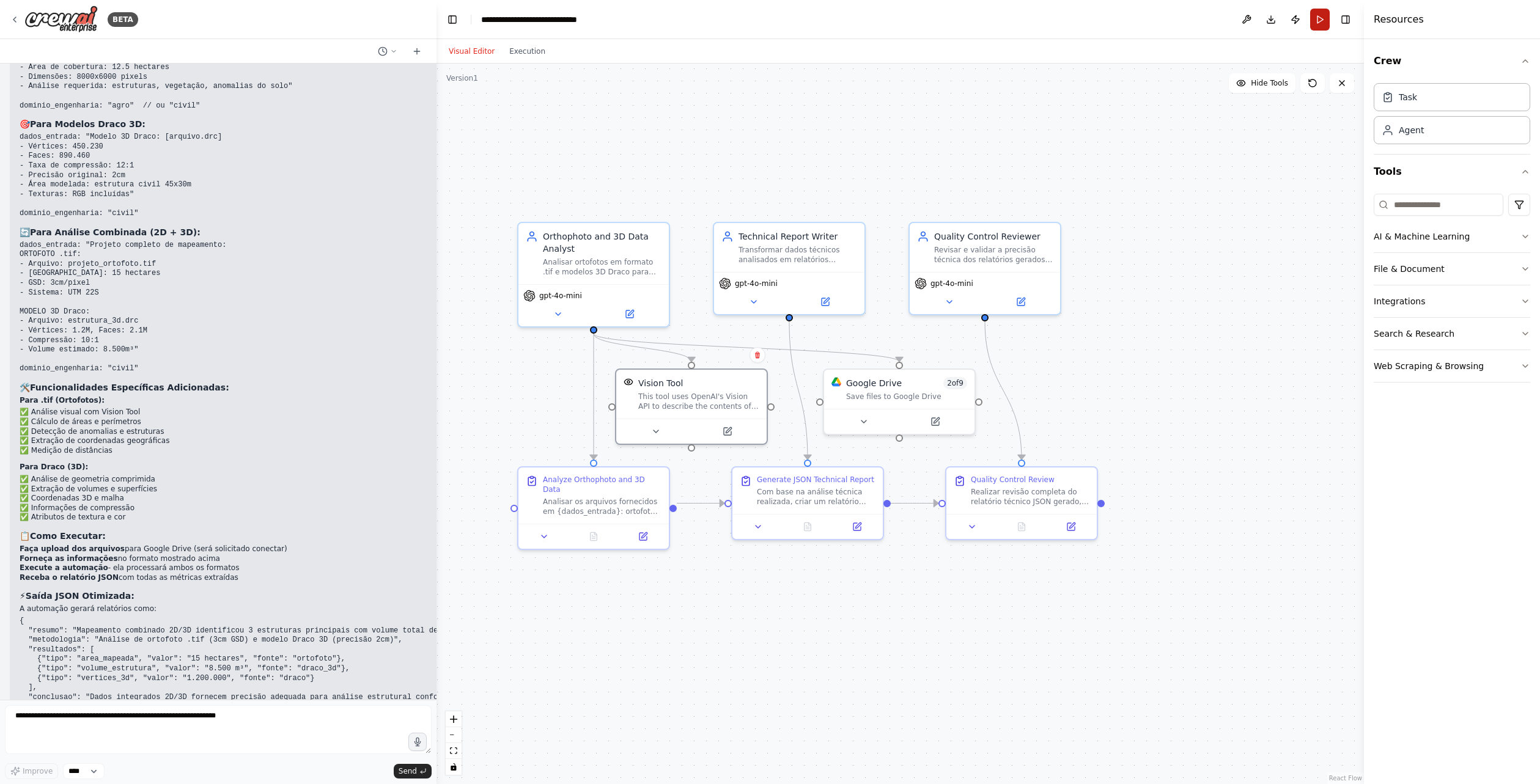
click at [1319, 23] on button "Run" at bounding box center [1320, 20] width 20 height 22
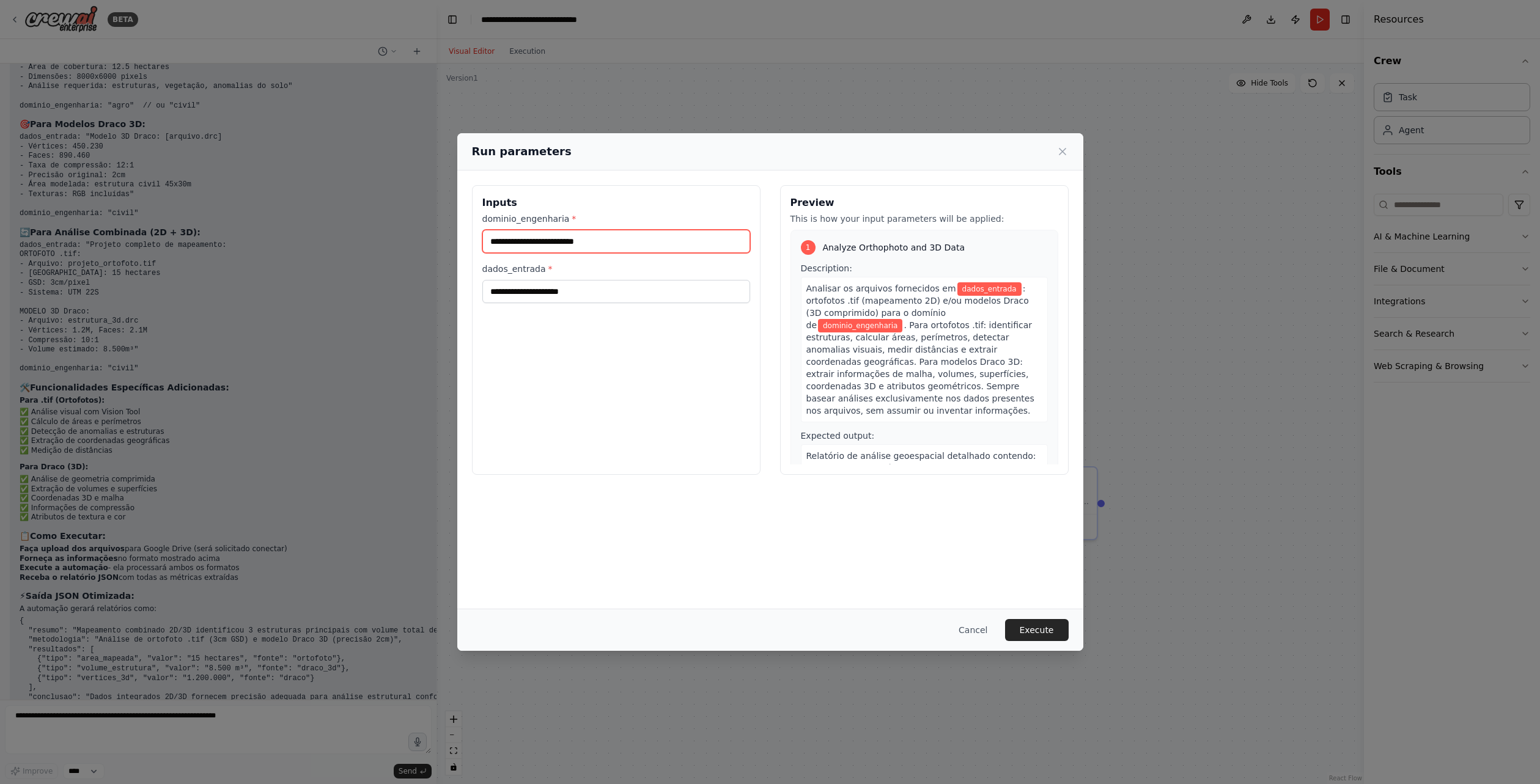
click at [650, 244] on input "dominio_engenharia *" at bounding box center [616, 242] width 268 height 23
type input "****"
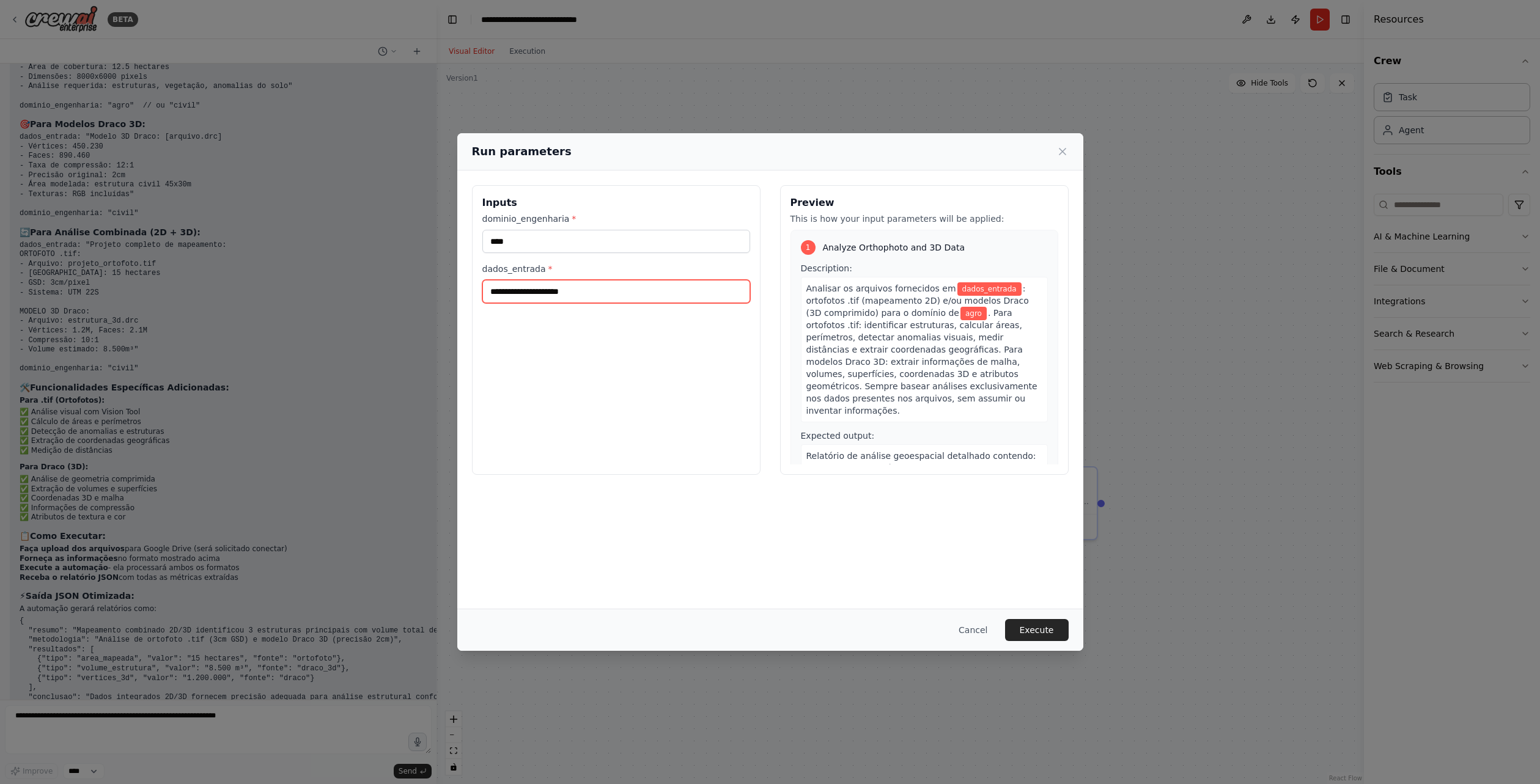
click at [619, 295] on input "dados_entrada *" at bounding box center [616, 292] width 268 height 23
click at [1051, 638] on button "Execute" at bounding box center [1037, 630] width 63 height 22
click at [589, 307] on div "dados_entrada * This field is required" at bounding box center [616, 292] width 268 height 58
click at [592, 297] on input "dados_entrada *" at bounding box center [616, 292] width 268 height 23
click at [988, 625] on button "Cancel" at bounding box center [973, 630] width 48 height 22
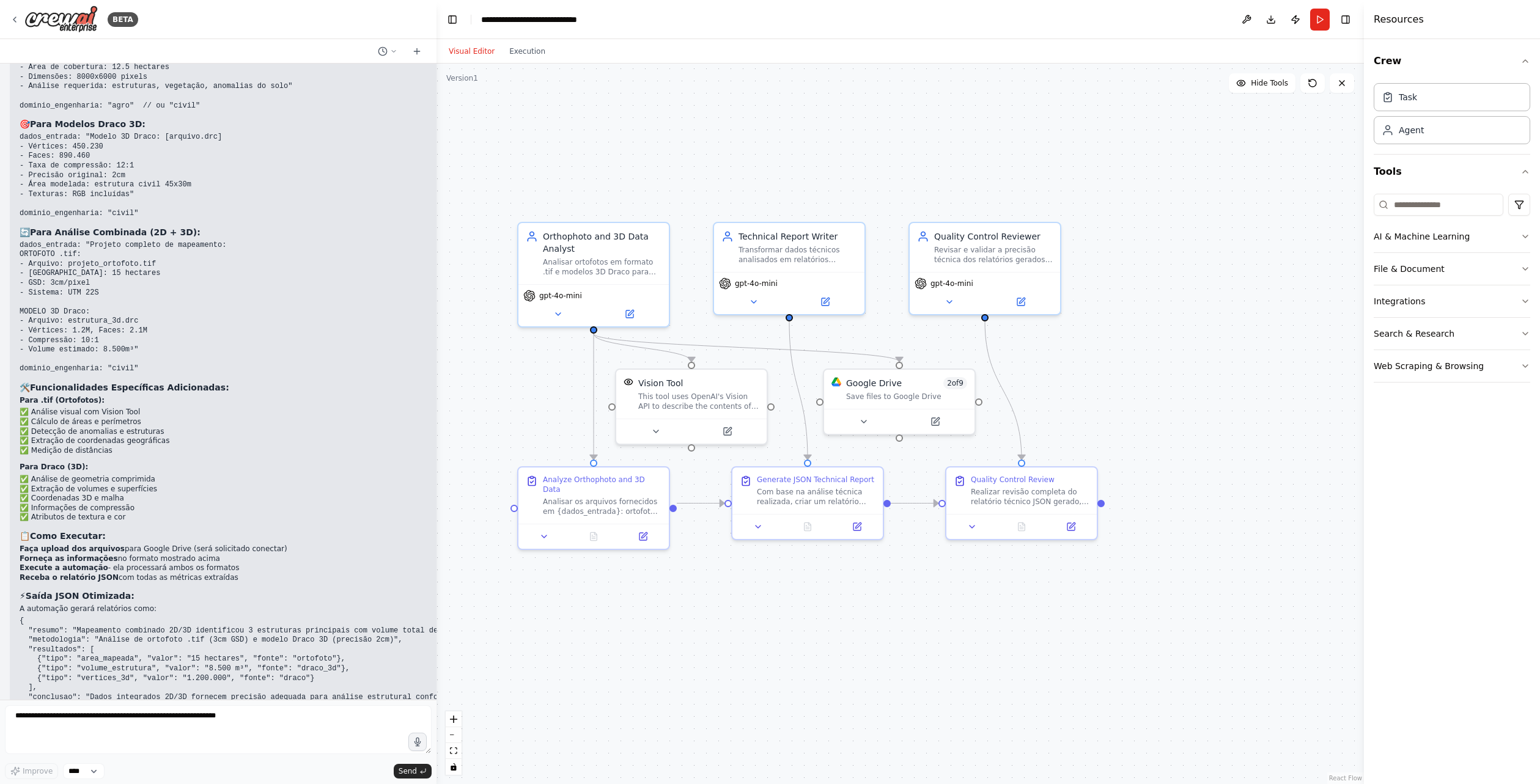
click at [593, 647] on div ".deletable-edge-delete-btn { width: 20px; height: 20px; border: 0px solid #ffff…" at bounding box center [900, 423] width 927 height 720
click at [158, 713] on textarea at bounding box center [218, 729] width 427 height 49
type textarea "**********"
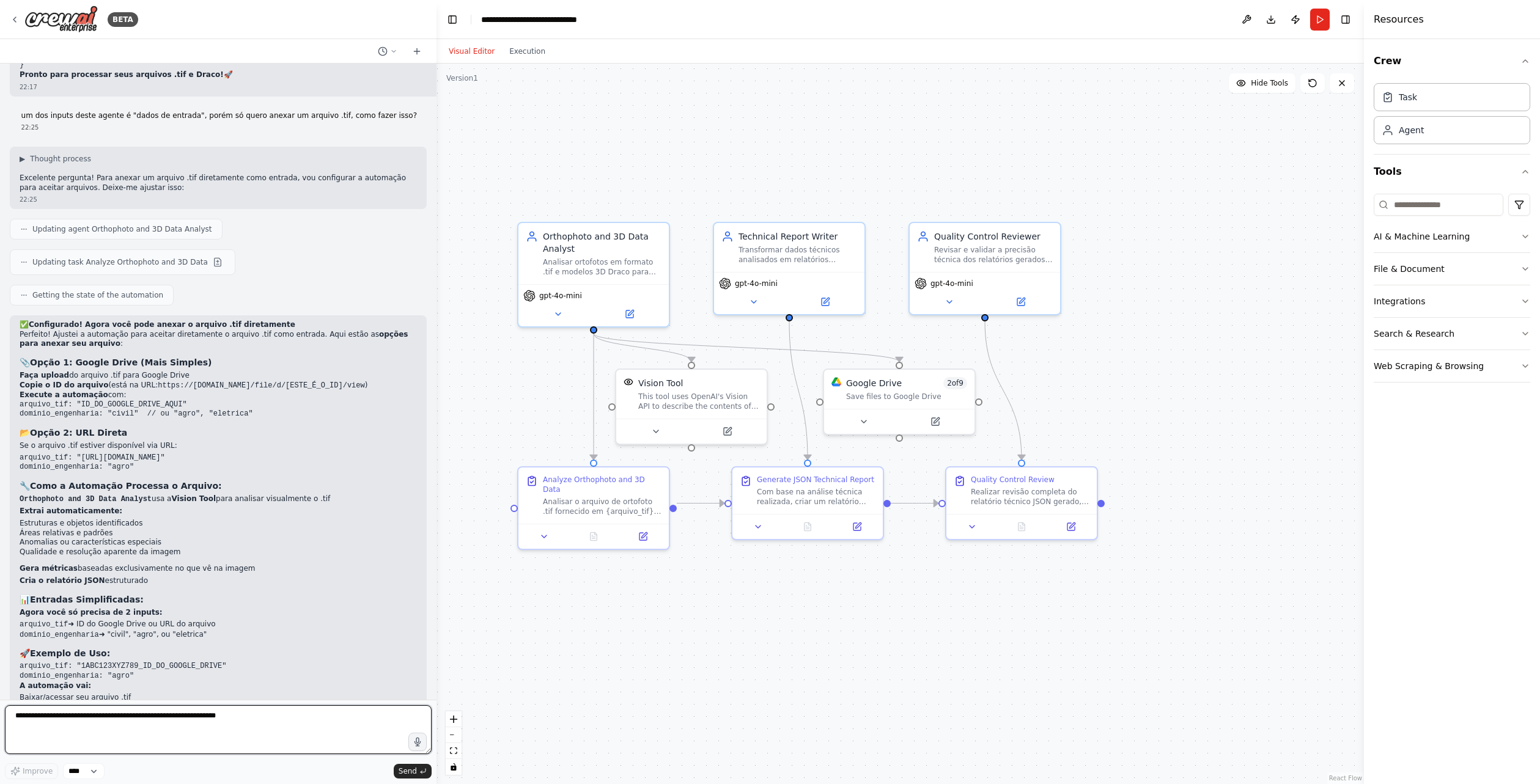
scroll to position [4186, 0]
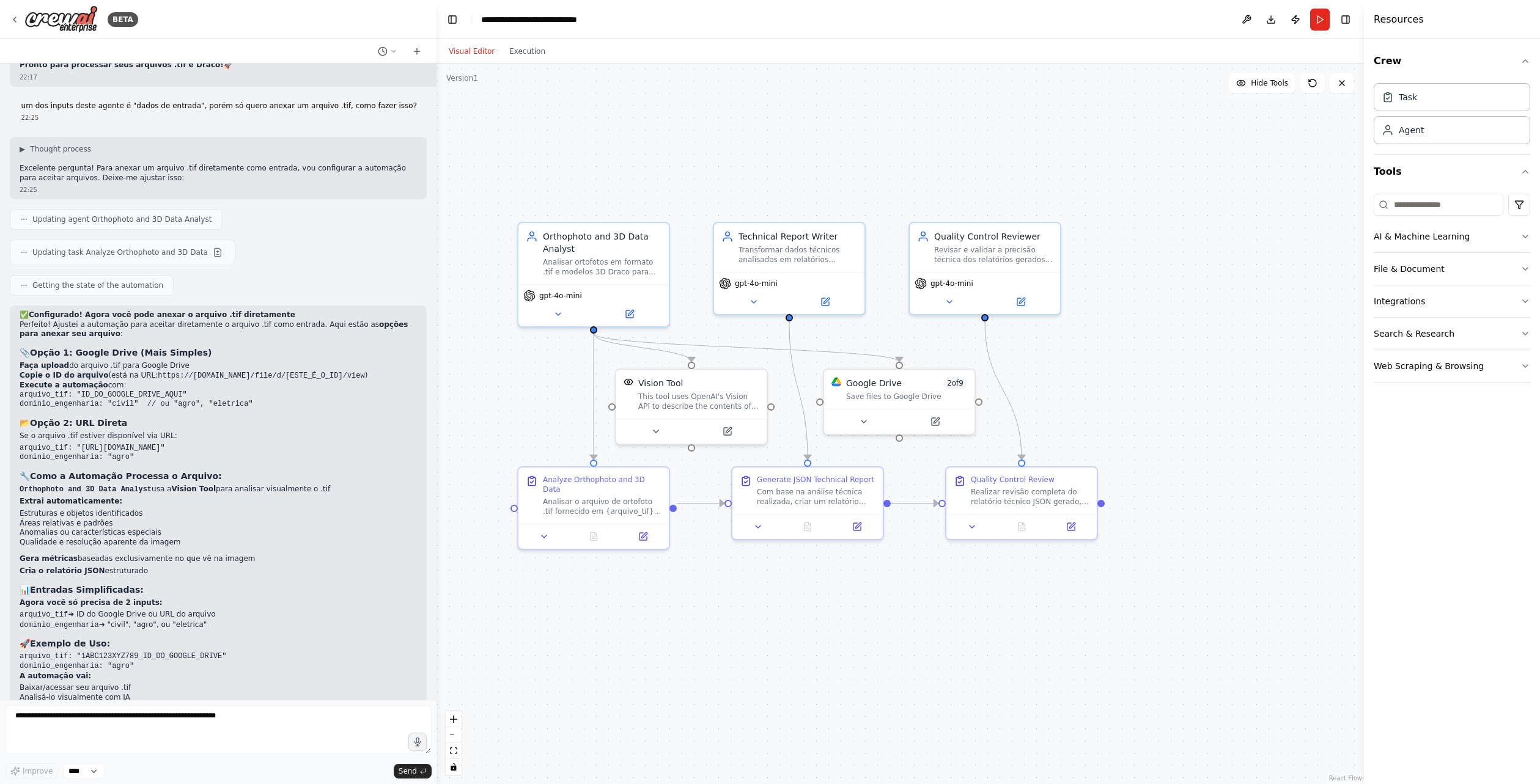
click at [87, 310] on div "✅ Configurado! Agora você pode anexar o arquivo .tif diretamente Perfeito! Ajus…" at bounding box center [218, 516] width 397 height 410
click at [1325, 26] on button "Run" at bounding box center [1320, 20] width 20 height 22
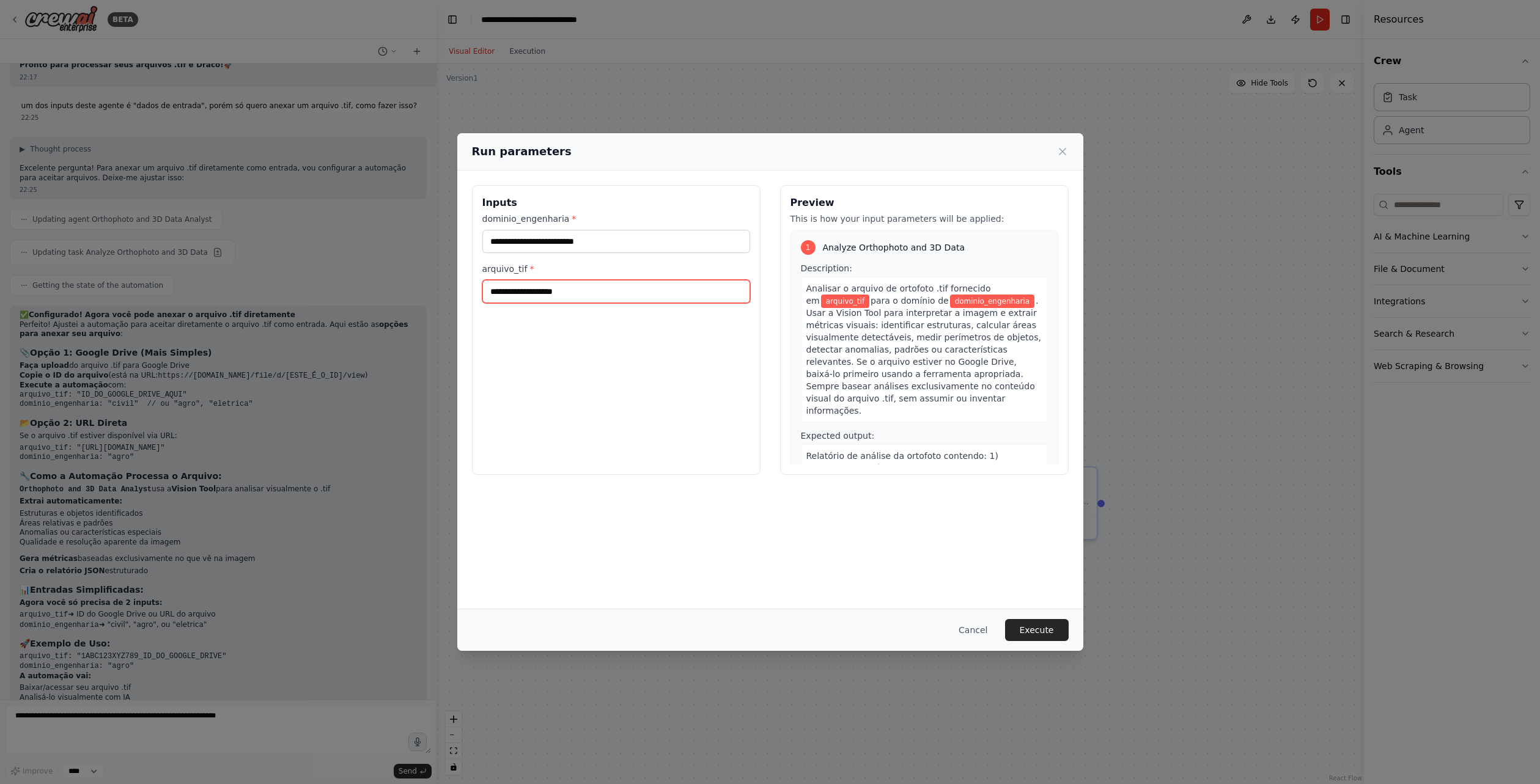
click at [619, 298] on input "arquivo_tif *" at bounding box center [616, 292] width 268 height 23
click at [578, 292] on input "arquivo_tif *" at bounding box center [616, 292] width 268 height 23
click at [958, 635] on button "Cancel" at bounding box center [973, 630] width 48 height 22
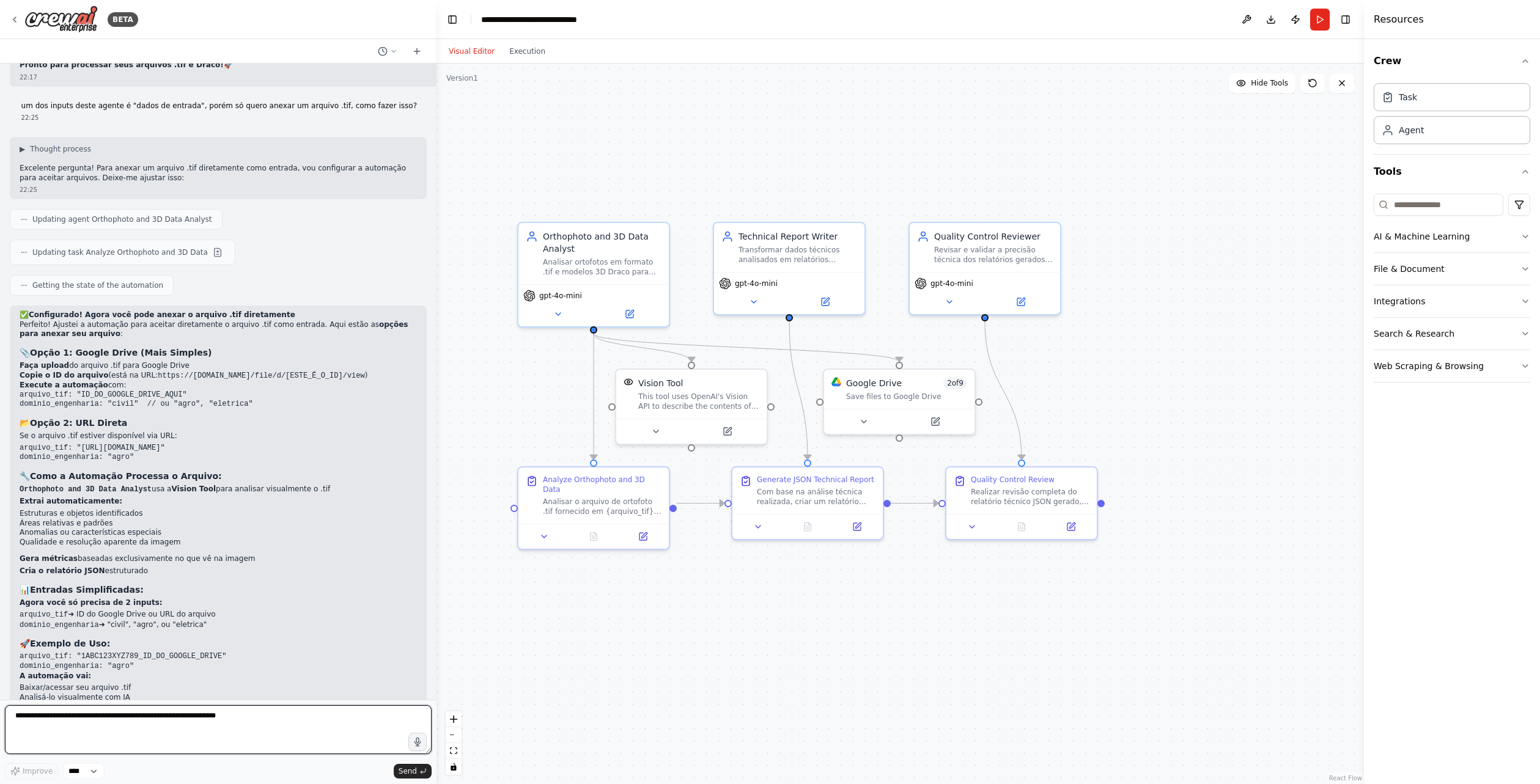
click at [250, 740] on textarea at bounding box center [218, 729] width 427 height 49
type textarea "**********"
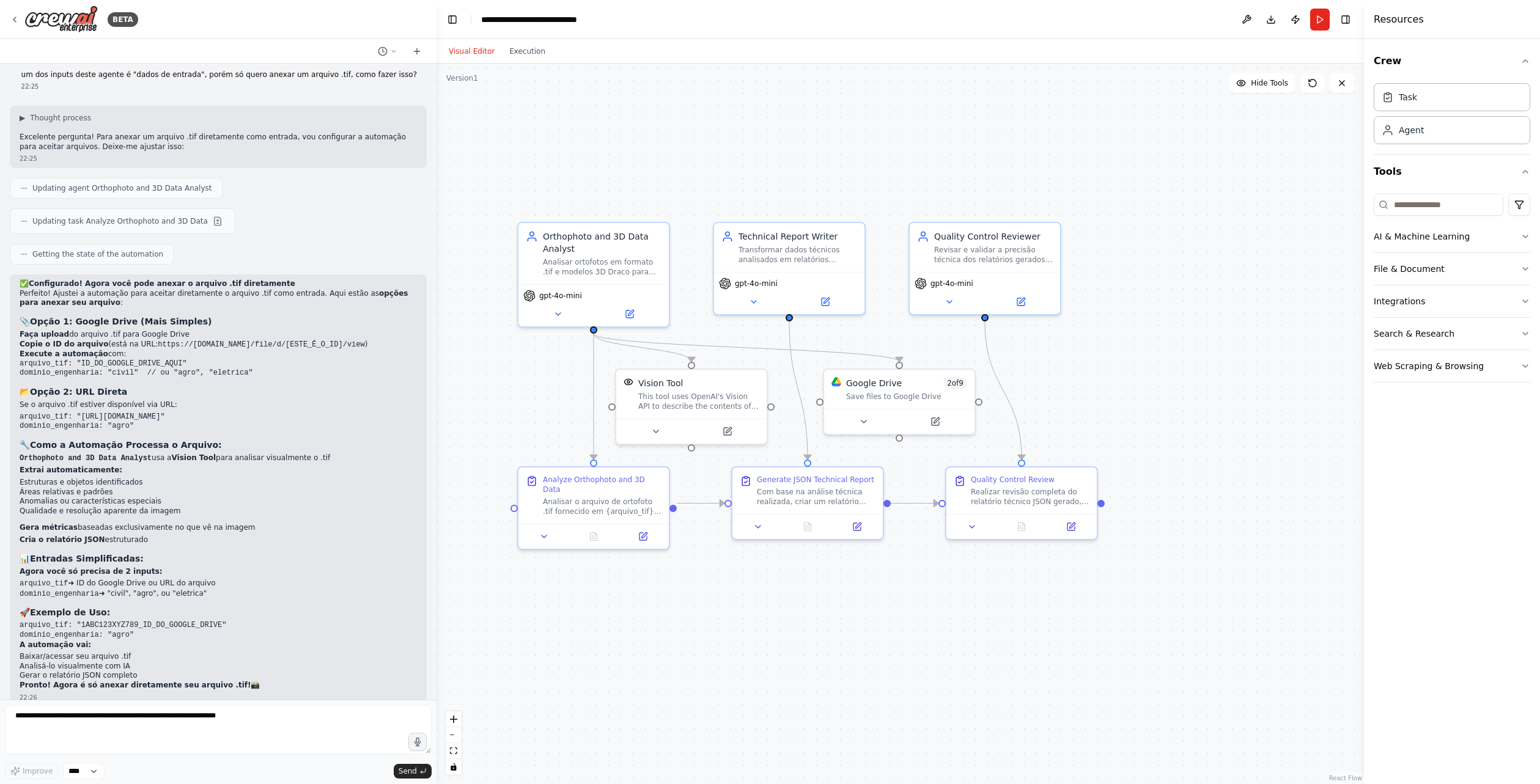
scroll to position [4258, 0]
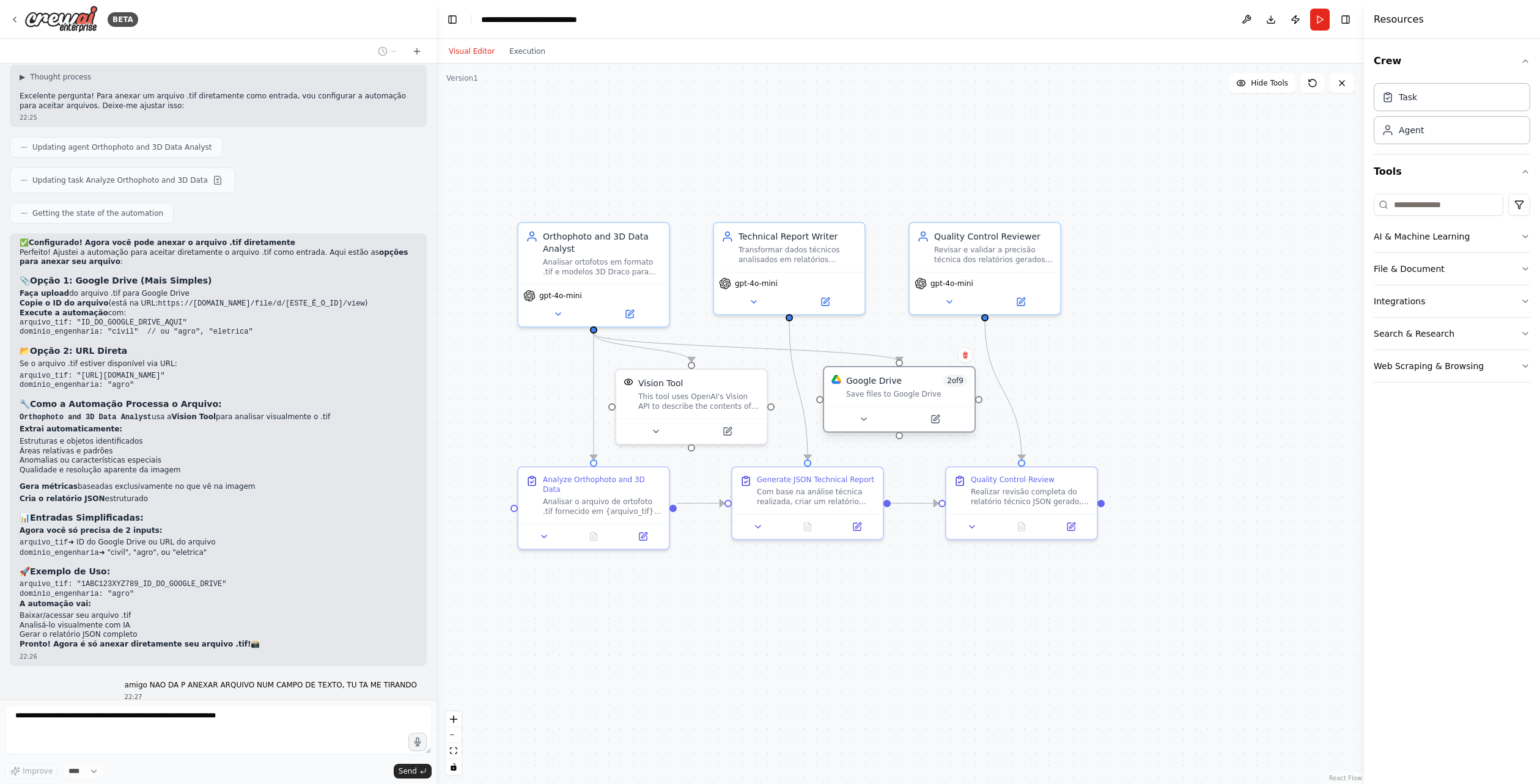
drag, startPoint x: 902, startPoint y: 378, endPoint x: 905, endPoint y: 388, distance: 10.4
click at [905, 388] on div "Google Drive 2 of 9 Save files to Google Drive" at bounding box center [906, 386] width 121 height 24
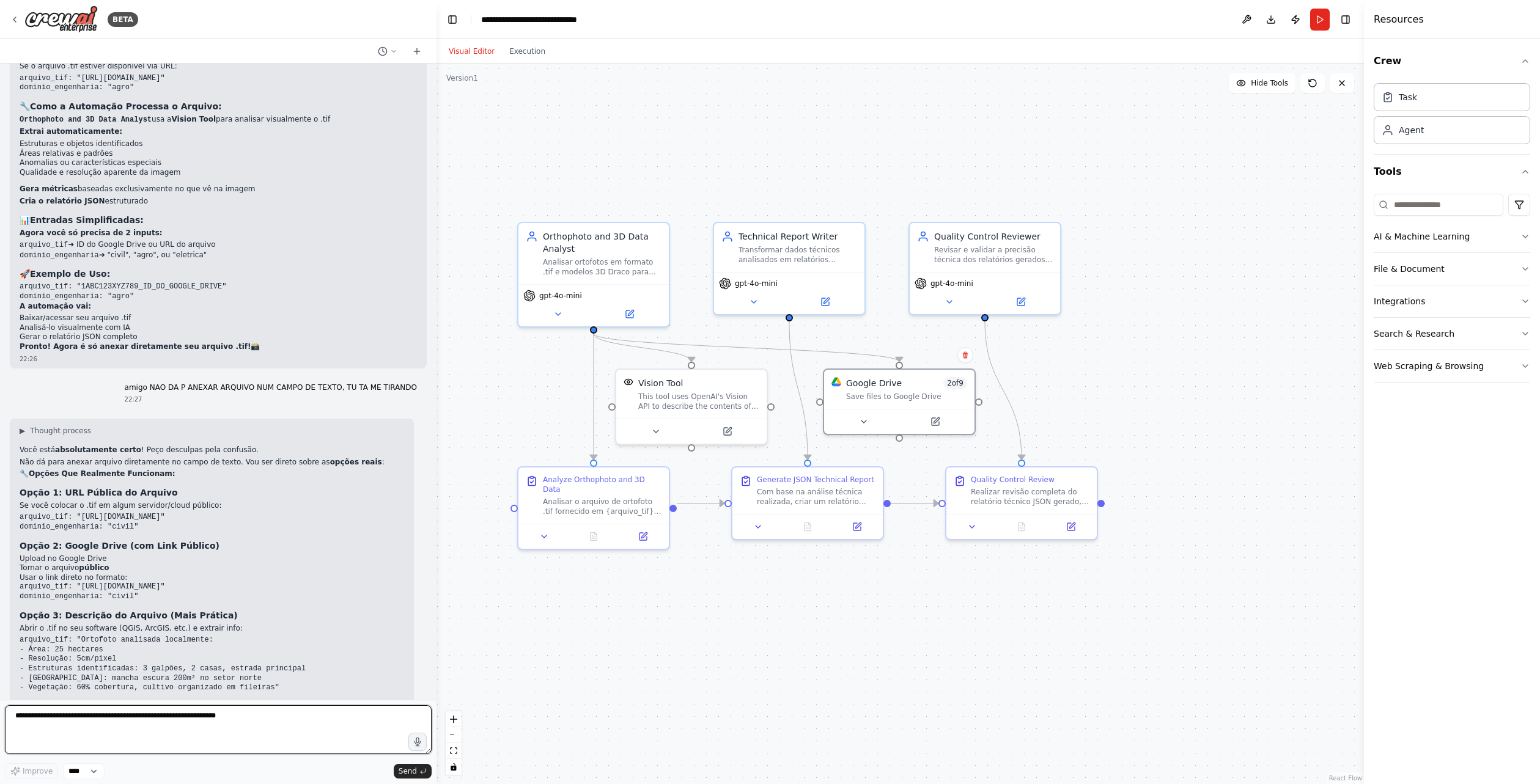
scroll to position [4577, 0]
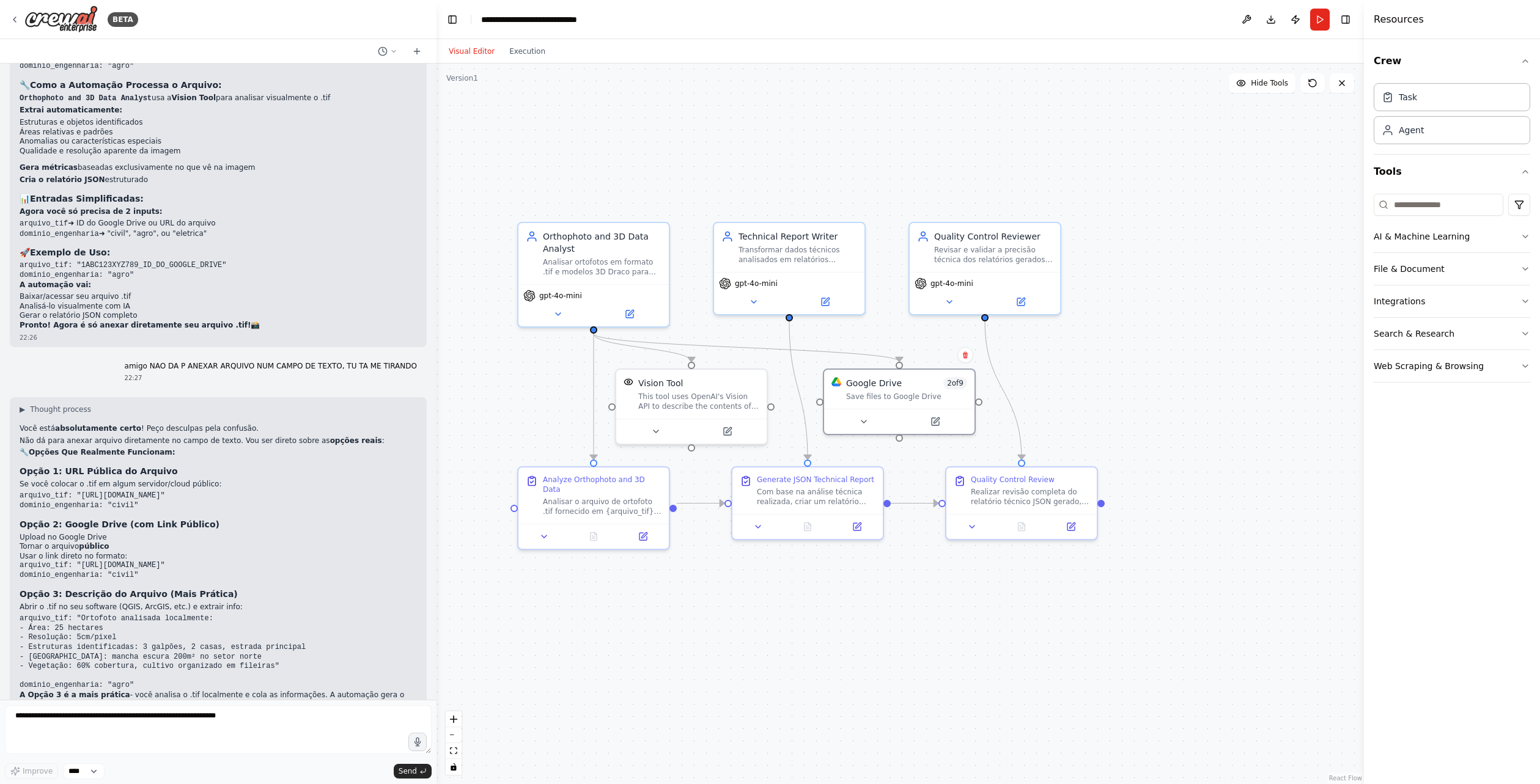
click at [315, 614] on pre "arquivo_tif: "Ortofoto analisada localmente: - Área: 25 hectares - Resolução: 5…" at bounding box center [218, 652] width 397 height 76
click at [209, 518] on h3 "Opção 2: Google Drive (com Link Público)" at bounding box center [218, 524] width 397 height 12
click at [231, 723] on textarea at bounding box center [218, 729] width 427 height 49
click at [229, 736] on textarea at bounding box center [218, 729] width 427 height 49
click at [116, 561] on code "arquivo_tif: "[URL][DOMAIN_NAME]" dominio_engenharia: "civil"" at bounding box center [92, 569] width 145 height 18
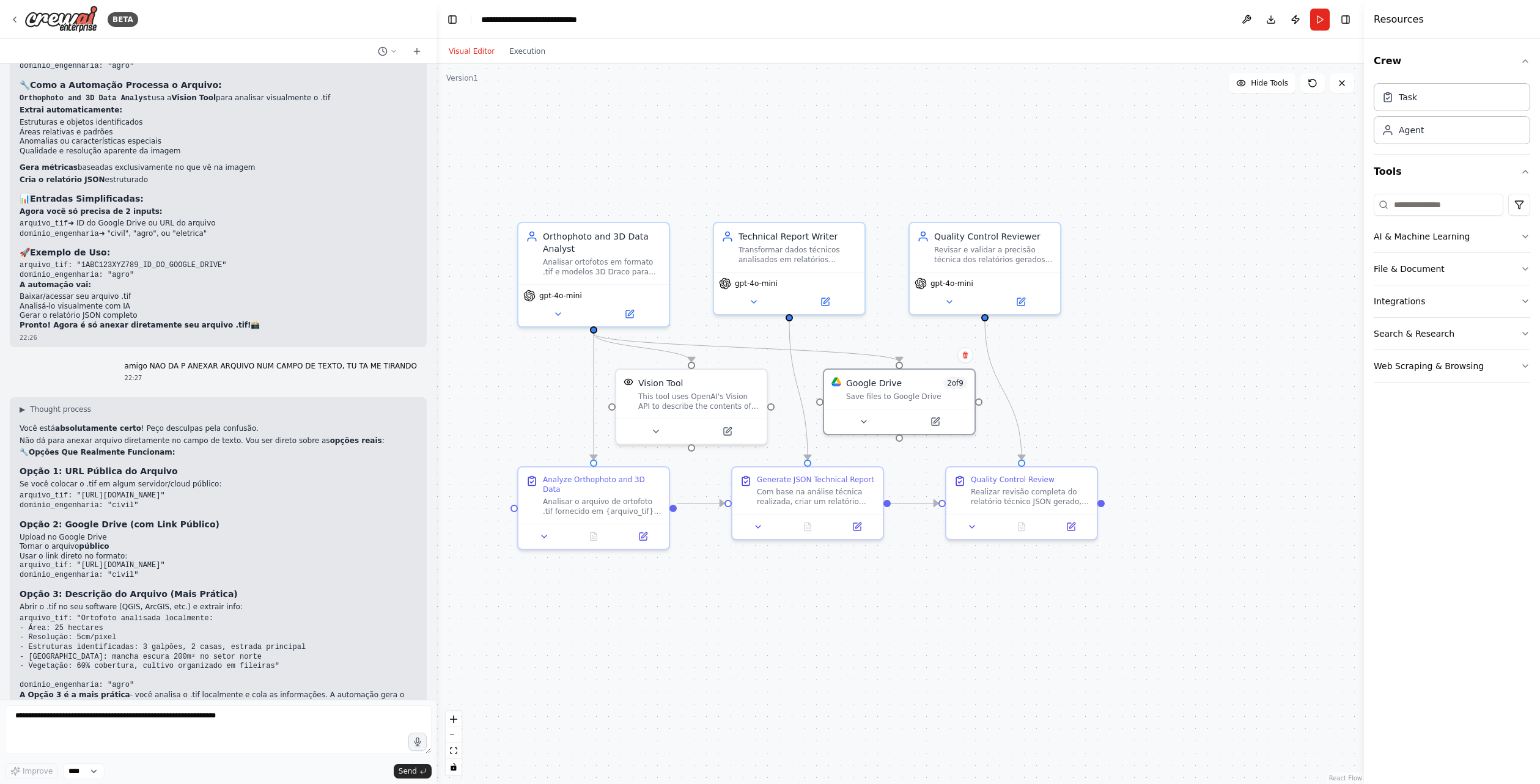
click at [132, 552] on li "Usar o link direto no formato:" at bounding box center [218, 556] width 397 height 10
click at [795, 616] on div ".deletable-edge-delete-btn { width: 20px; height: 20px; border: 0px solid #ffff…" at bounding box center [900, 423] width 927 height 720
click at [647, 427] on button at bounding box center [656, 428] width 69 height 15
click at [827, 541] on button "Advanced Options" at bounding box center [737, 538] width 222 height 12
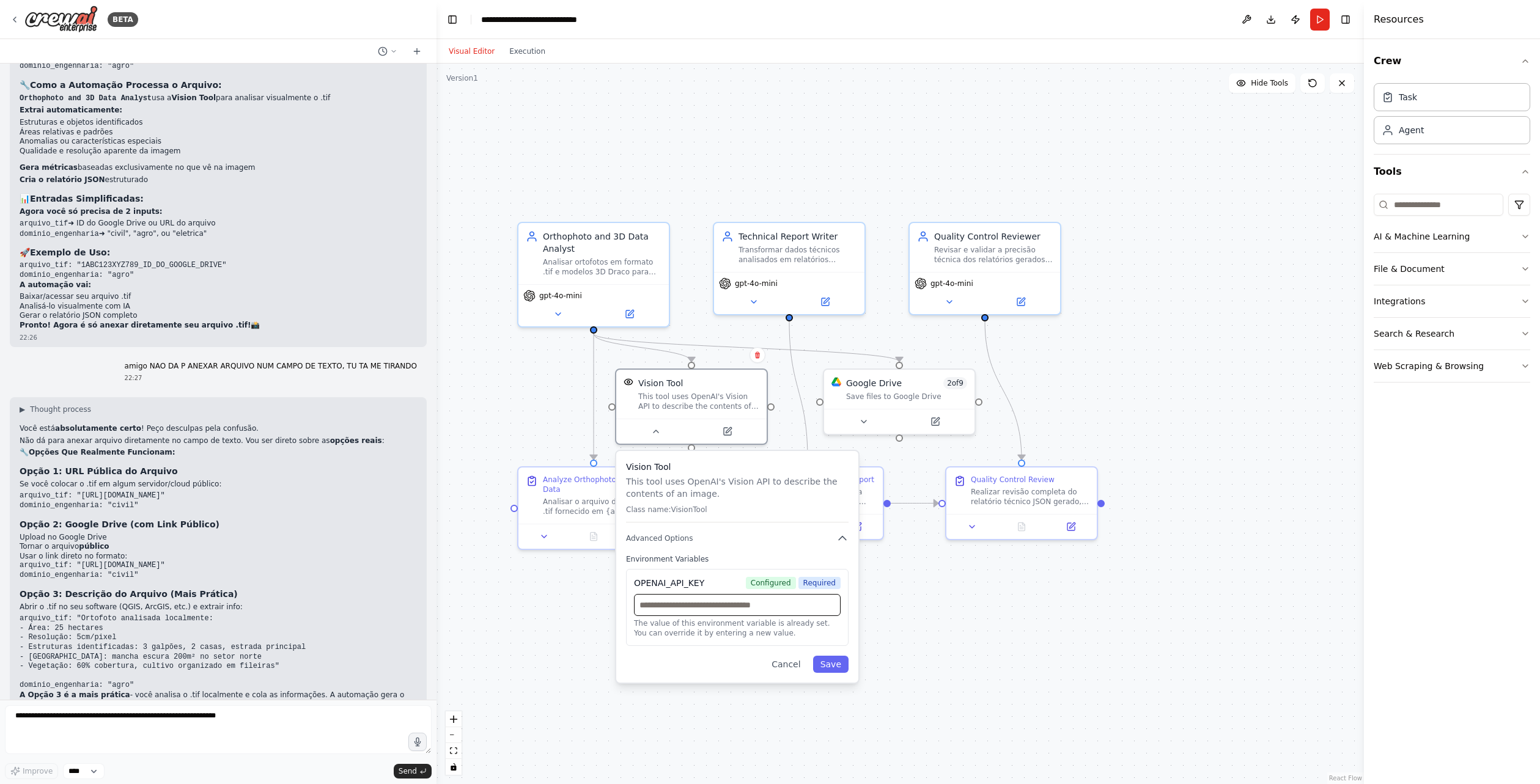
click at [746, 605] on input "text" at bounding box center [737, 605] width 207 height 22
click at [789, 665] on button "Cancel" at bounding box center [786, 664] width 44 height 17
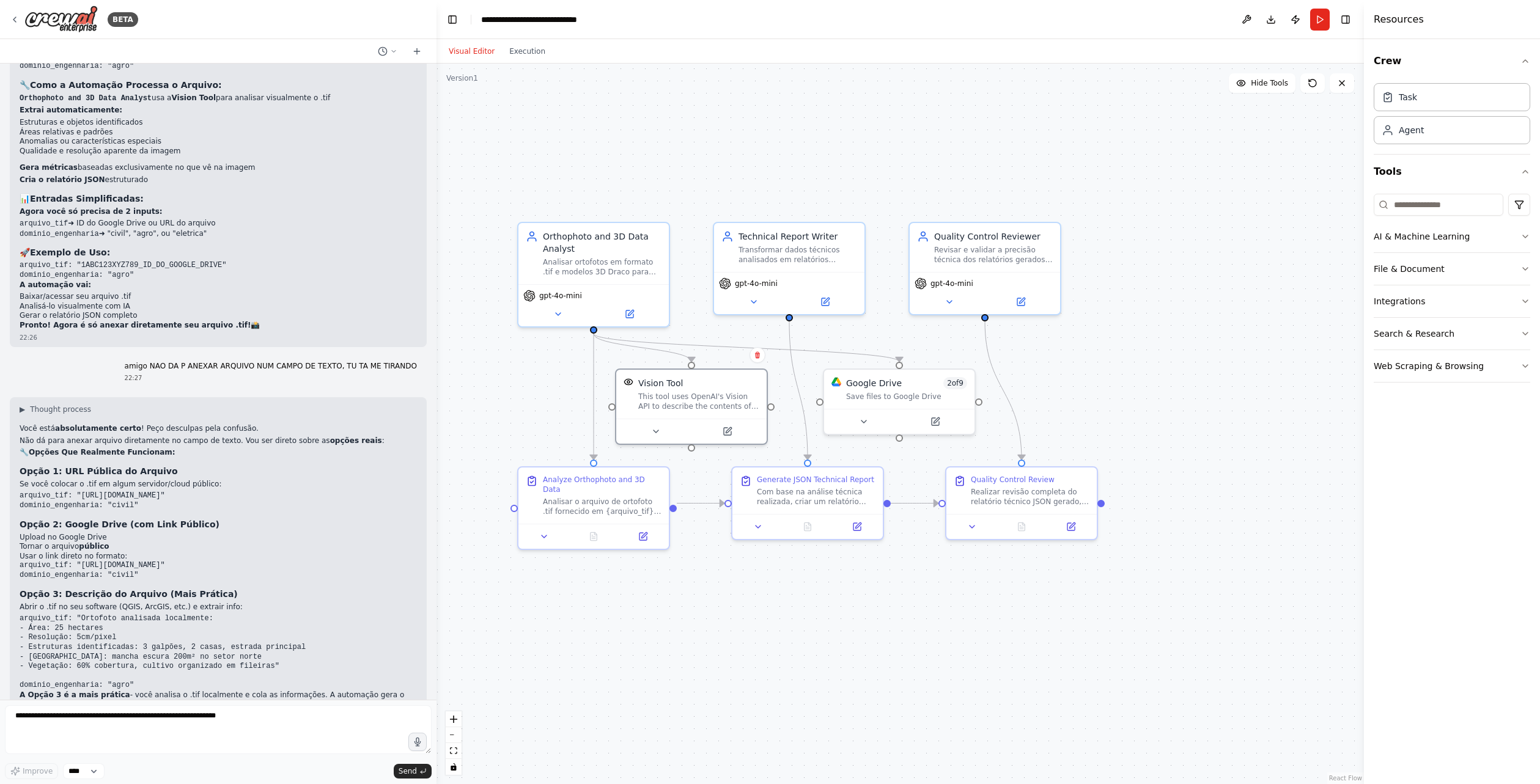
click at [614, 652] on div ".deletable-edge-delete-btn { width: 20px; height: 20px; border: 0px solid #ffff…" at bounding box center [900, 423] width 927 height 720
click at [1227, 191] on div ".deletable-edge-delete-btn { width: 20px; height: 20px; border: 0px solid #ffff…" at bounding box center [900, 423] width 927 height 720
click at [741, 600] on div ".deletable-edge-delete-btn { width: 20px; height: 20px; border: 0px solid #ffff…" at bounding box center [900, 423] width 927 height 720
click at [1408, 63] on button "Crew" at bounding box center [1452, 61] width 157 height 34
click at [1321, 21] on button "Run" at bounding box center [1320, 20] width 20 height 22
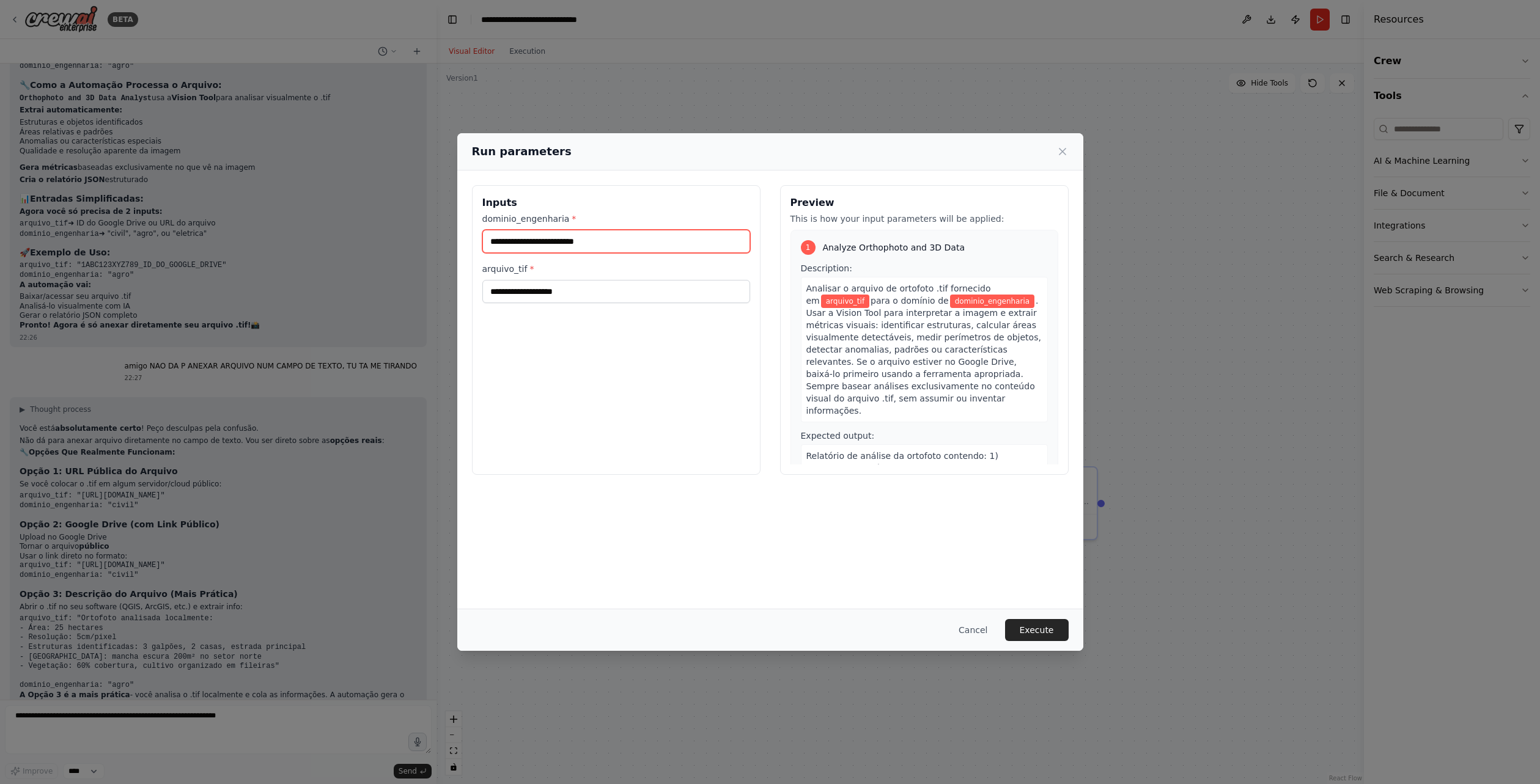
click at [543, 233] on input "dominio_engenharia *" at bounding box center [616, 242] width 268 height 23
type input "*"
type input "****"
paste input "**********"
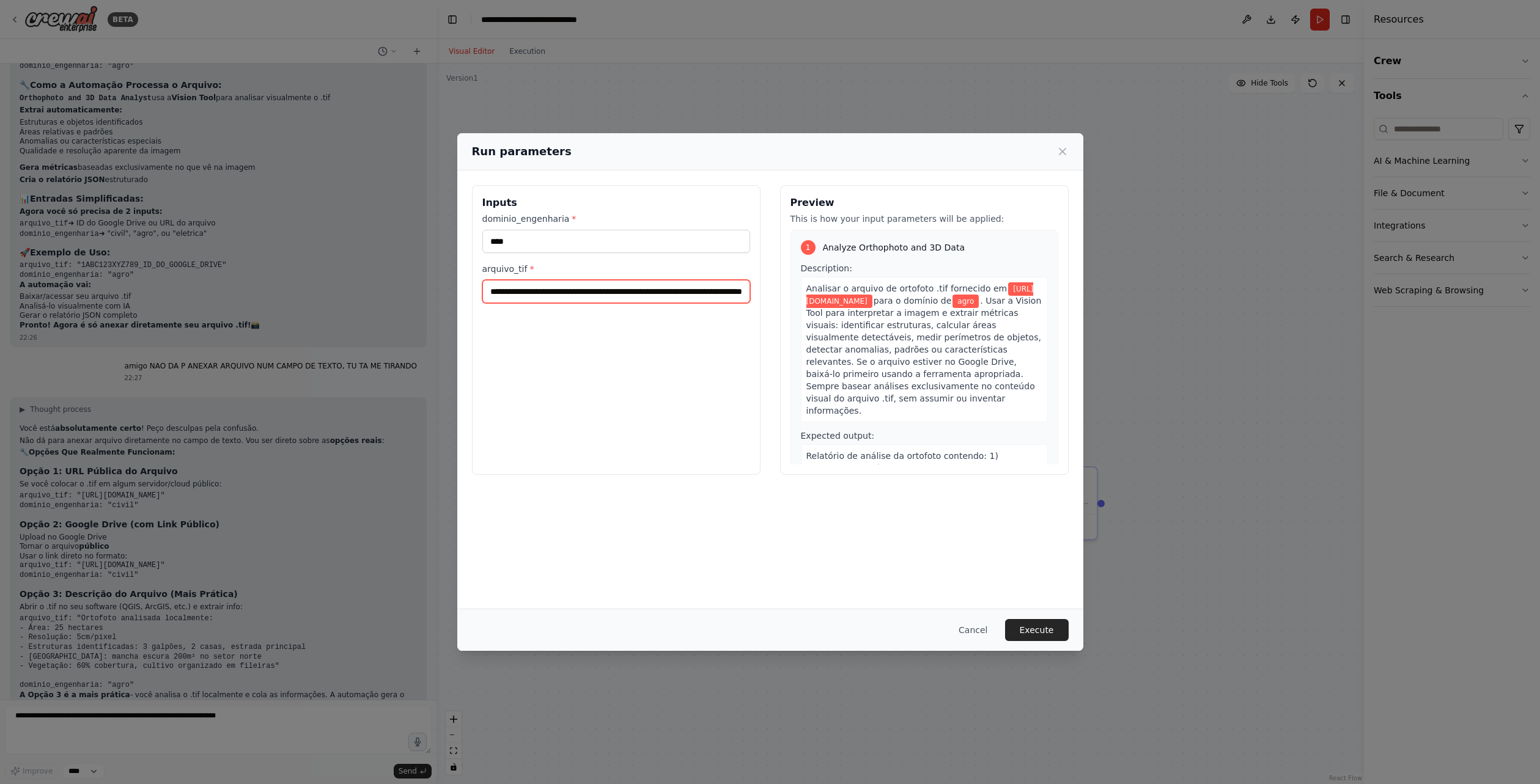
scroll to position [0, 97]
type input "**********"
click at [1051, 633] on button "Execute" at bounding box center [1037, 630] width 63 height 22
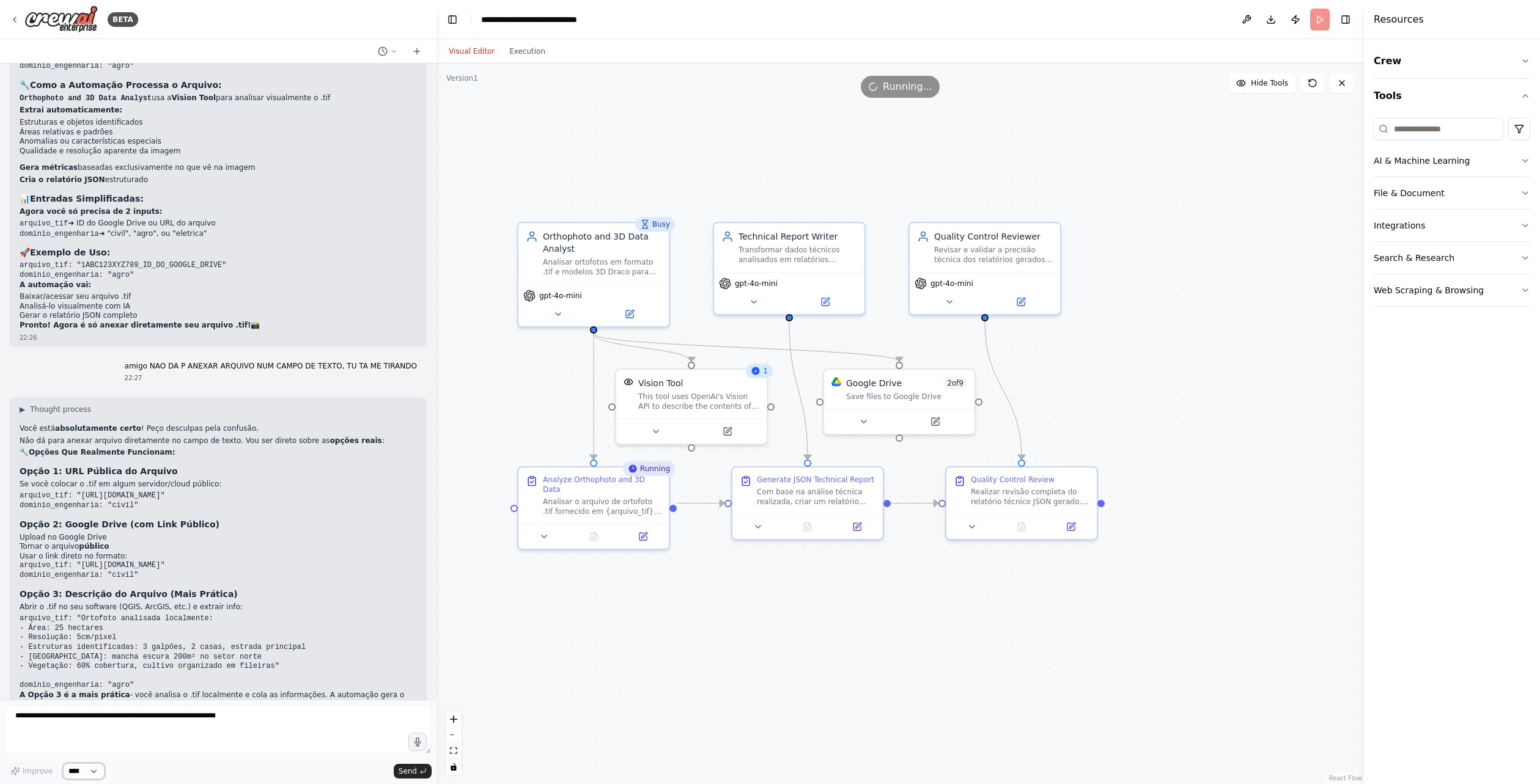
click at [96, 766] on select "****" at bounding box center [84, 771] width 41 height 16
click at [95, 766] on select "****" at bounding box center [84, 771] width 41 height 16
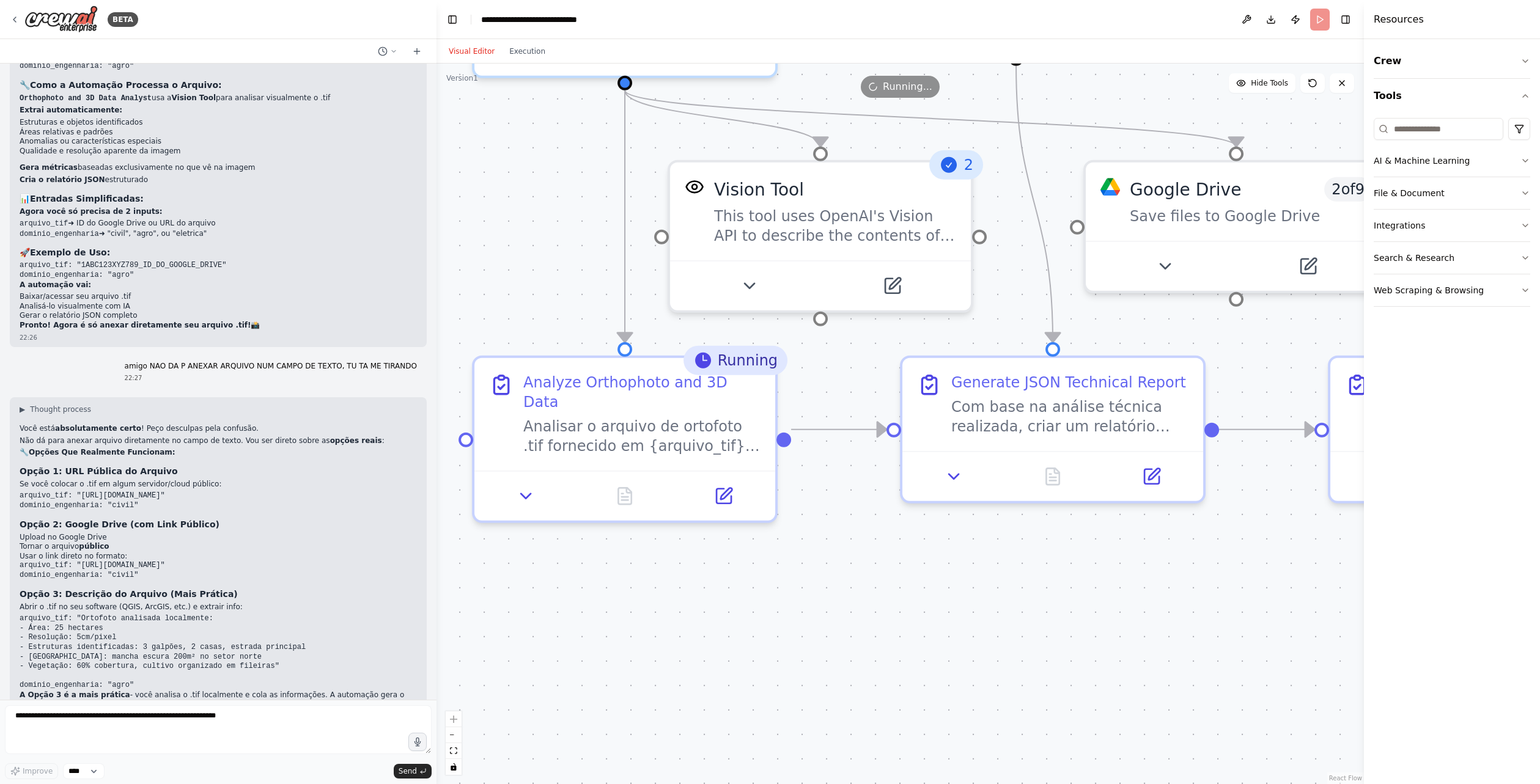
drag, startPoint x: 646, startPoint y: 555, endPoint x: 673, endPoint y: 541, distance: 30.4
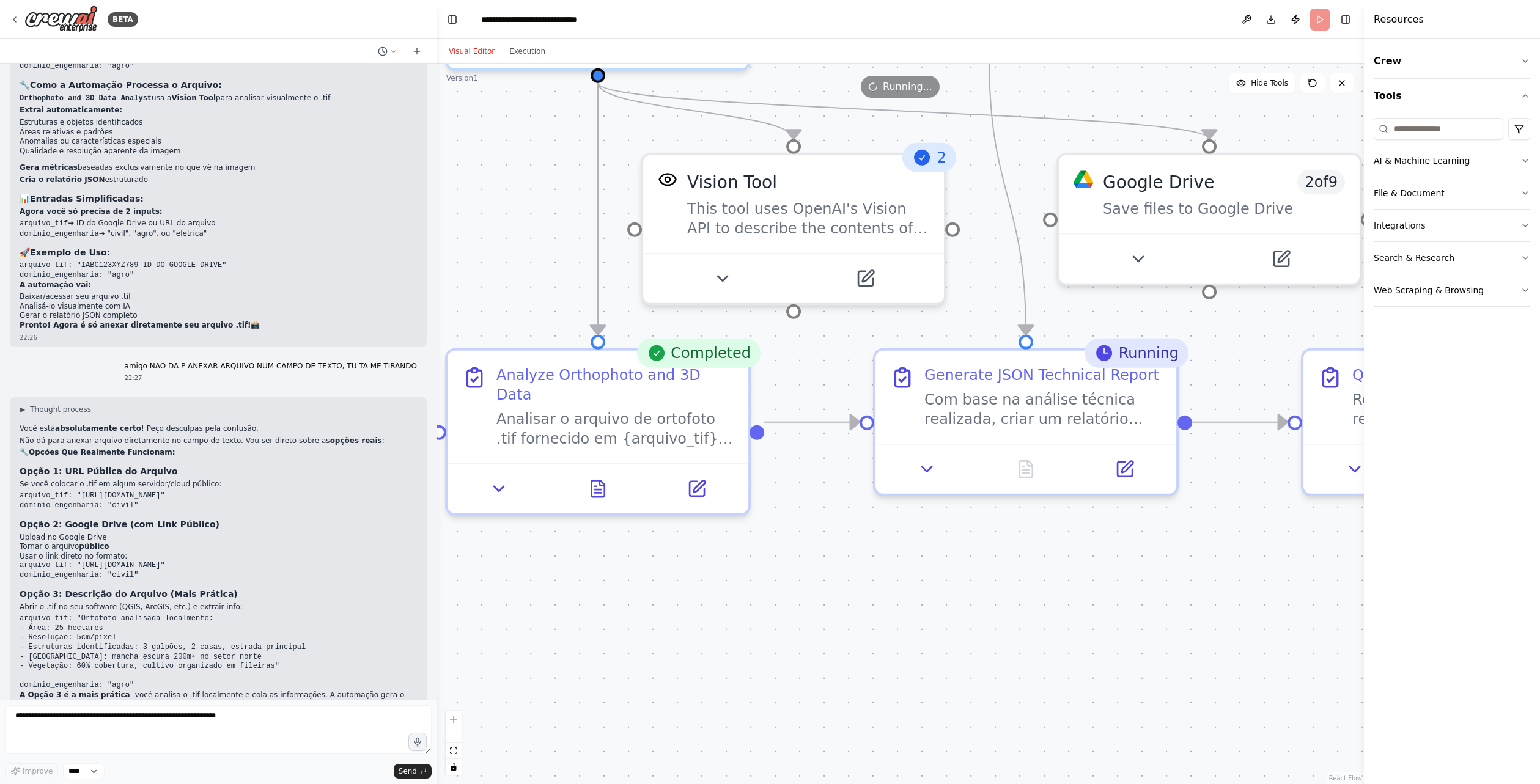
drag, startPoint x: 802, startPoint y: 568, endPoint x: 777, endPoint y: 562, distance: 25.7
click at [500, 474] on icon at bounding box center [499, 484] width 20 height 20
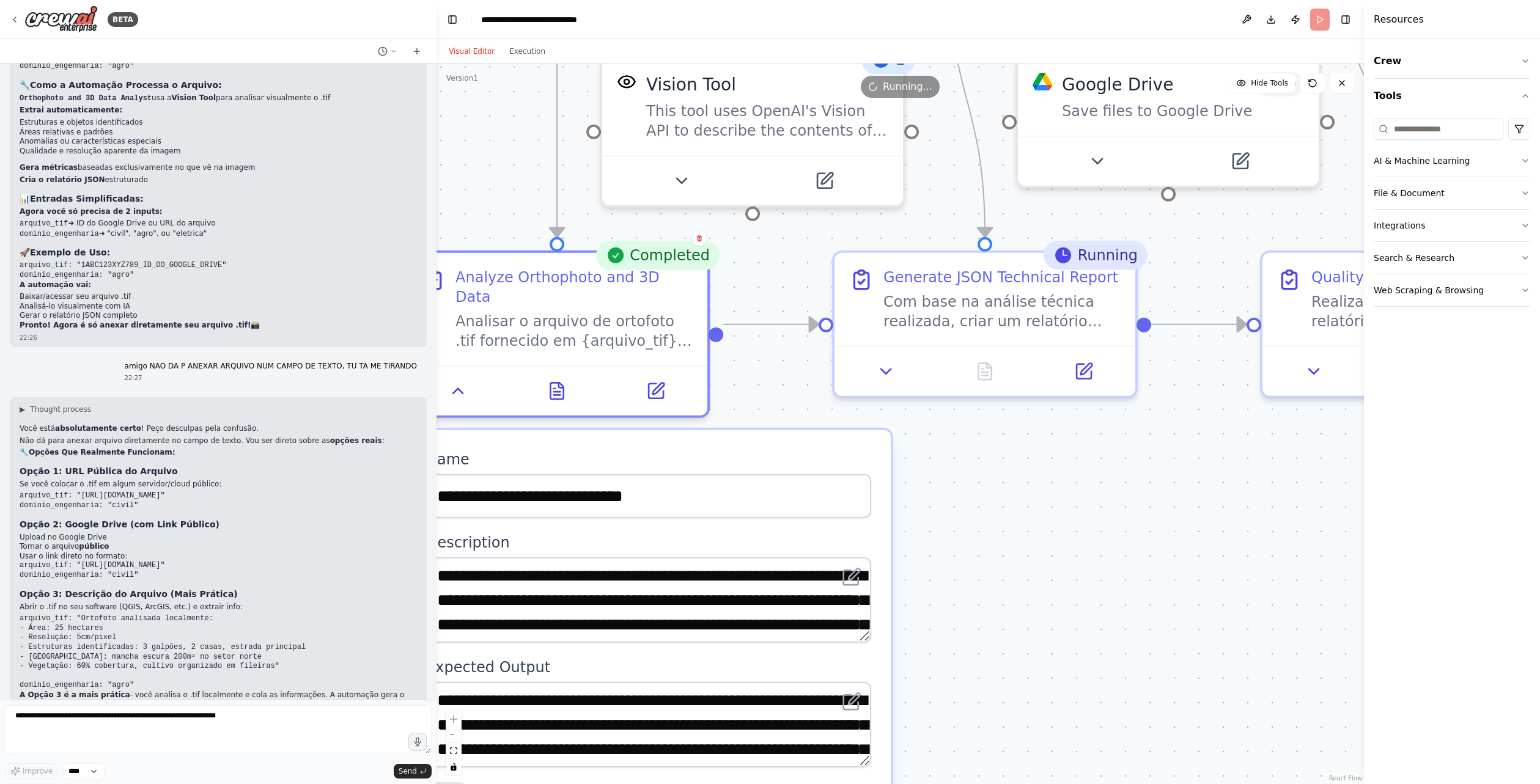
drag, startPoint x: 1069, startPoint y: 518, endPoint x: 993, endPoint y: 450, distance: 102.0
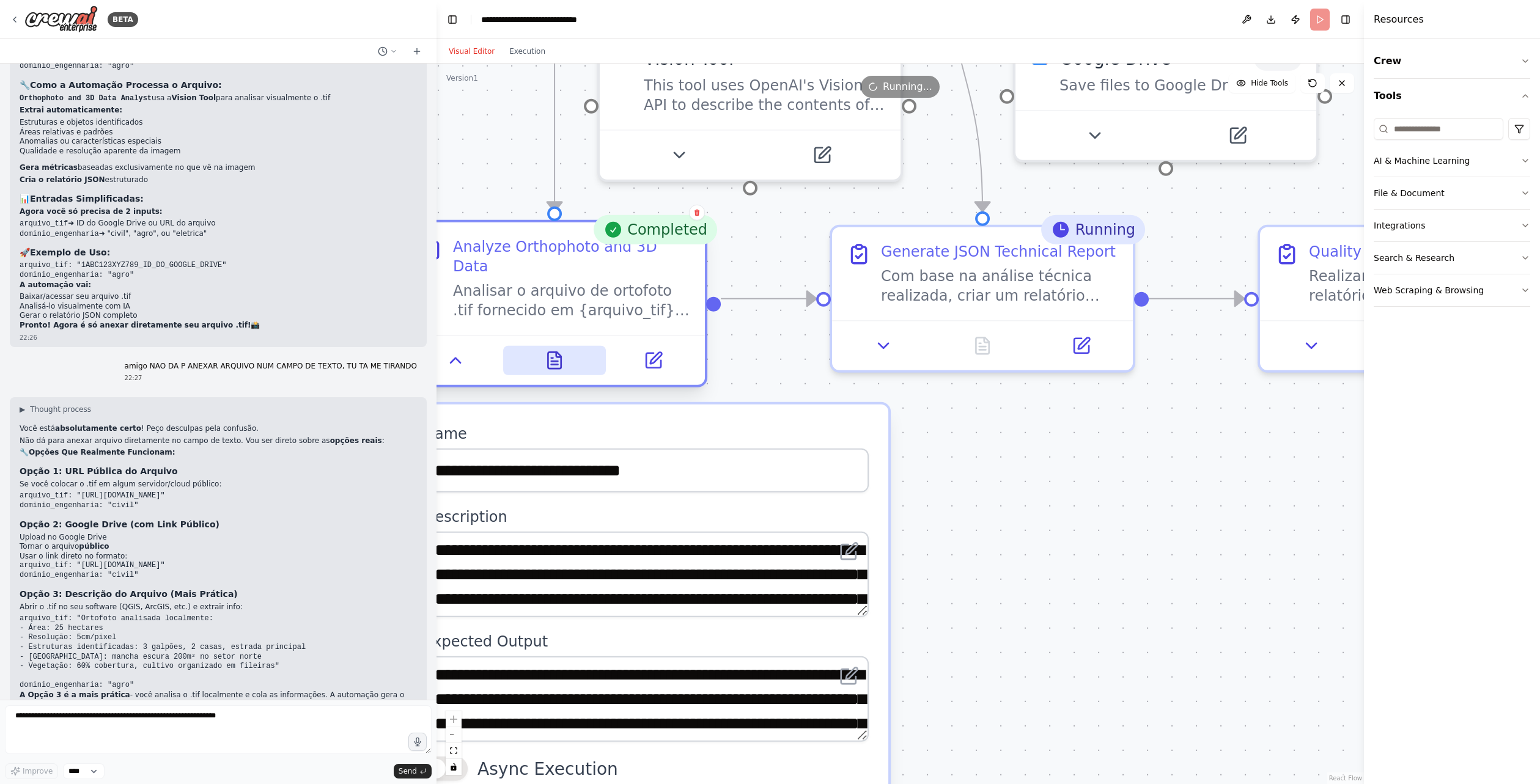
click at [552, 352] on icon at bounding box center [554, 360] width 12 height 16
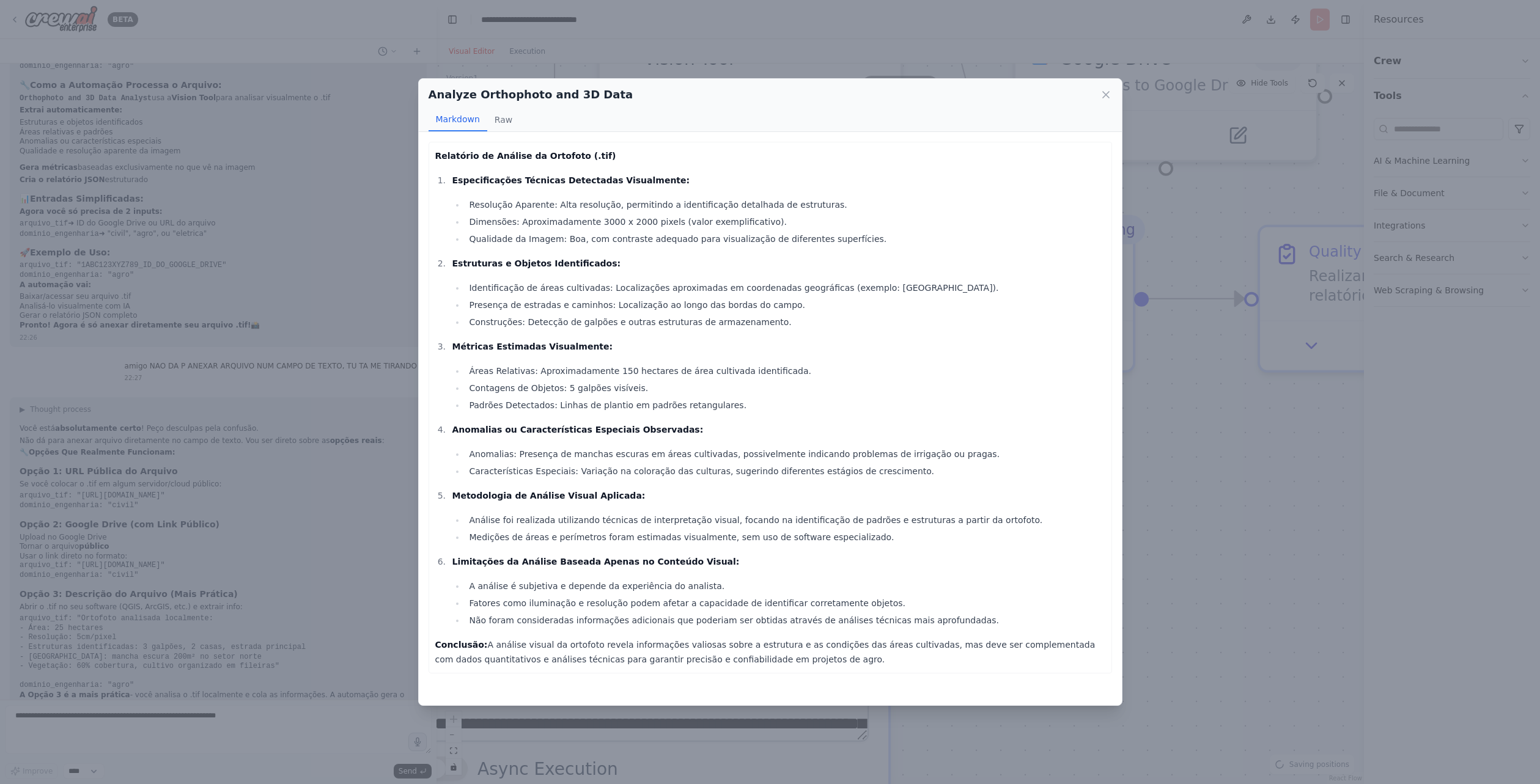
click at [1217, 328] on div "Analyze Orthophoto and 3D Data Markdown Raw Relatório de Análise da Ortofoto (.…" at bounding box center [770, 392] width 1540 height 784
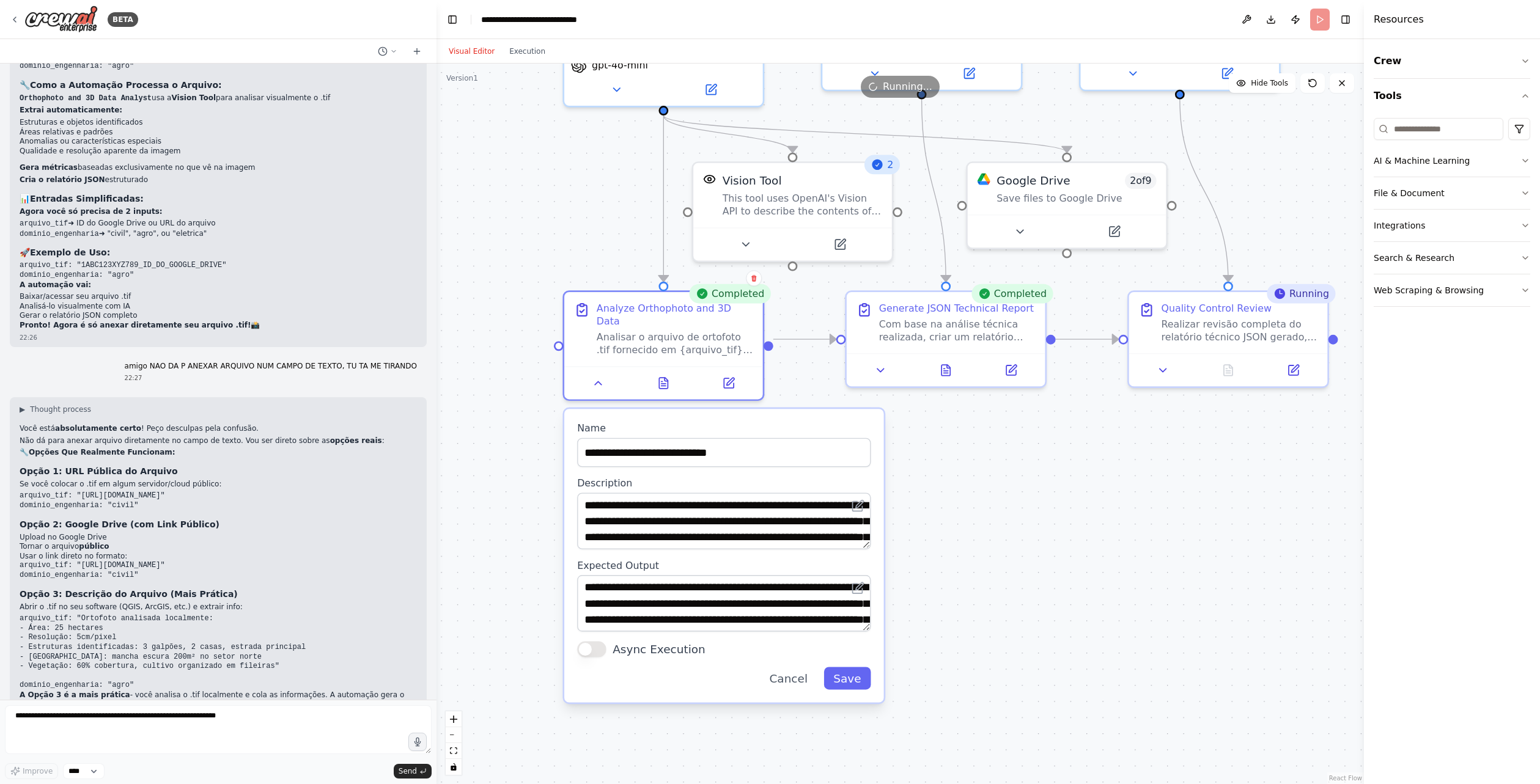
click at [1004, 459] on div ".deletable-edge-delete-btn { width: 20px; height: 20px; border: 0px solid #ffff…" at bounding box center [900, 423] width 927 height 720
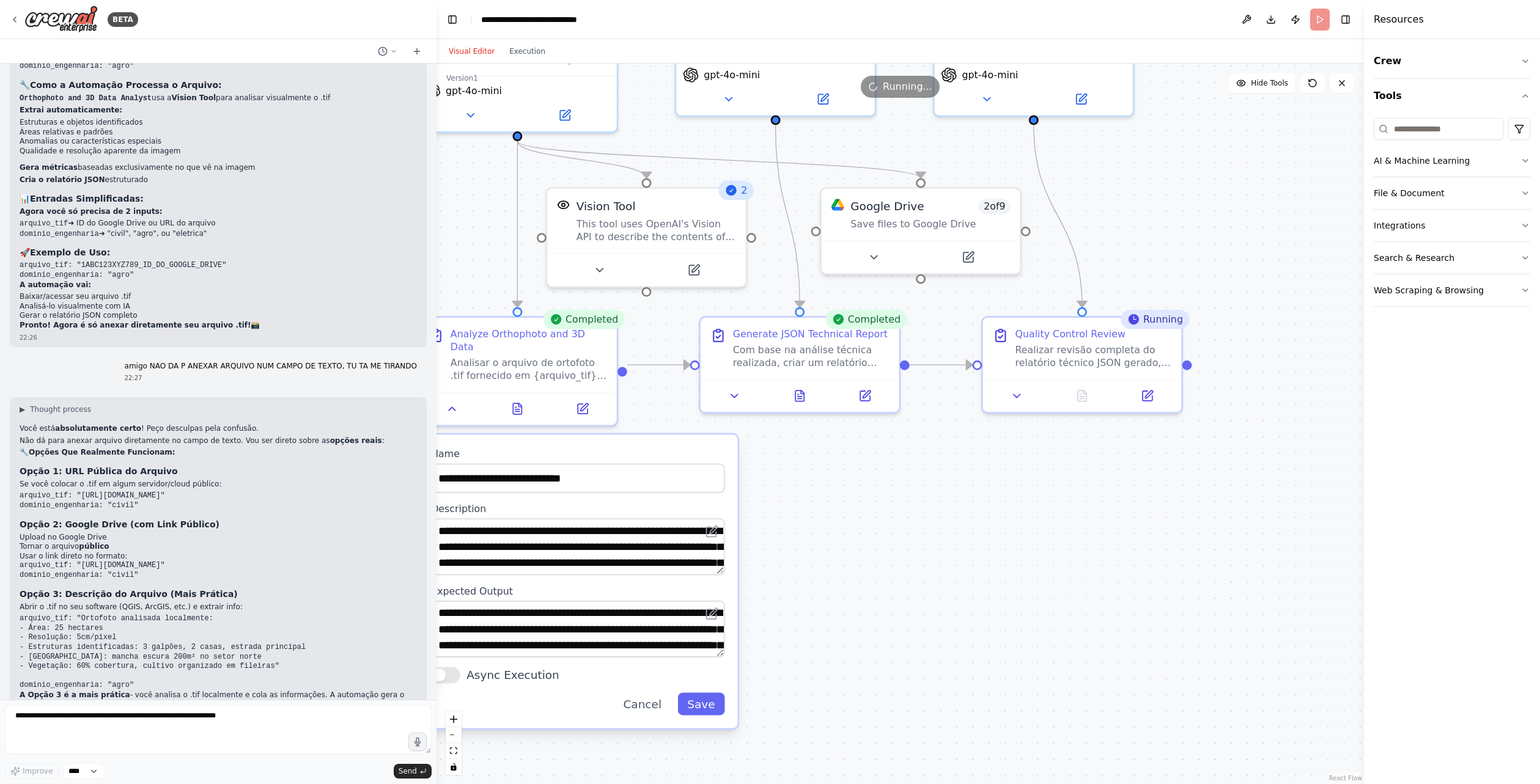
drag, startPoint x: 988, startPoint y: 472, endPoint x: 858, endPoint y: 486, distance: 130.8
click at [858, 486] on div ".deletable-edge-delete-btn { width: 20px; height: 20px; border: 0px solid #ffff…" at bounding box center [900, 423] width 927 height 720
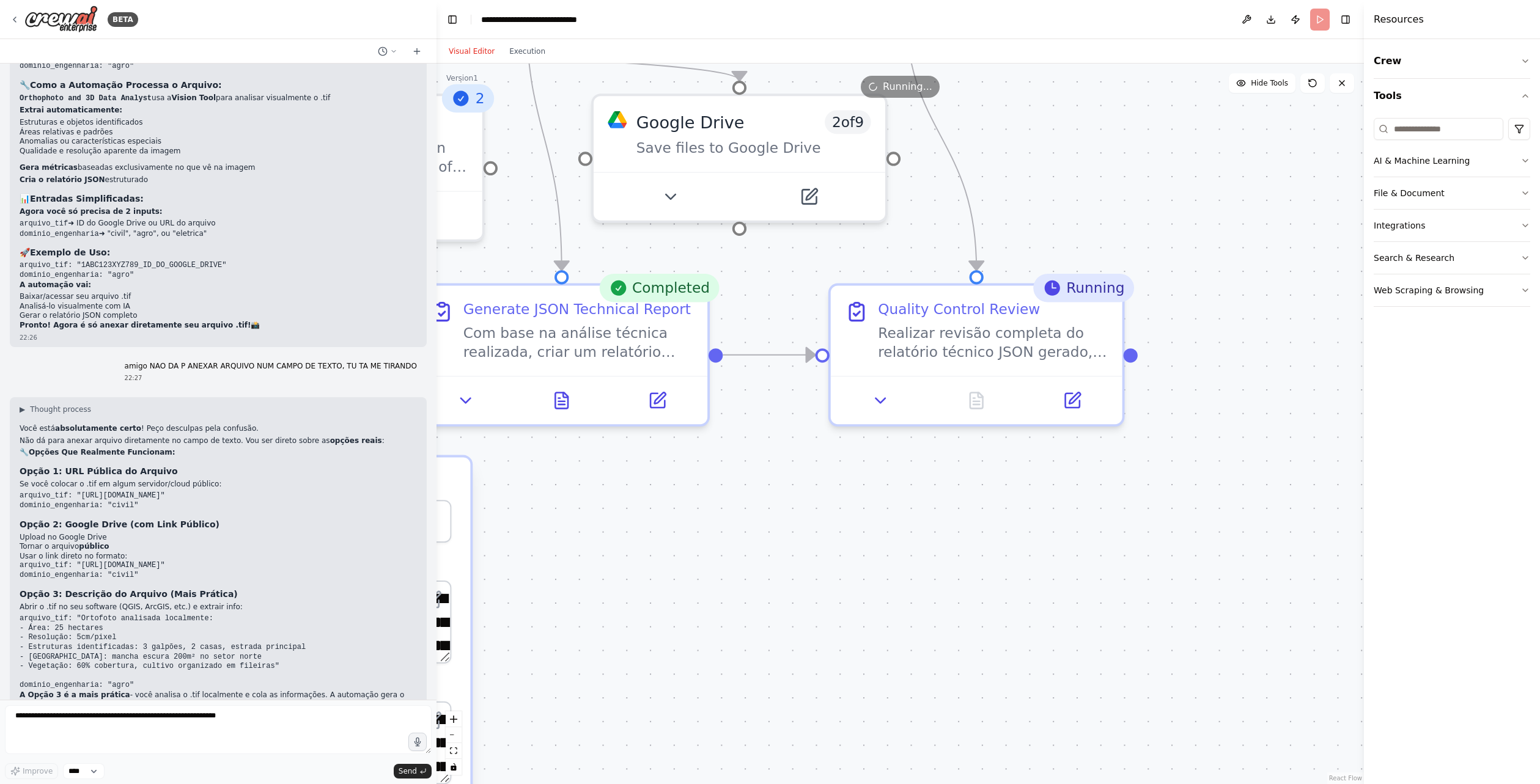
drag, startPoint x: 1033, startPoint y: 475, endPoint x: 823, endPoint y: 523, distance: 215.4
click at [820, 523] on div ".deletable-edge-delete-btn { width: 20px; height: 20px; border: 0px solid #ffff…" at bounding box center [900, 423] width 927 height 720
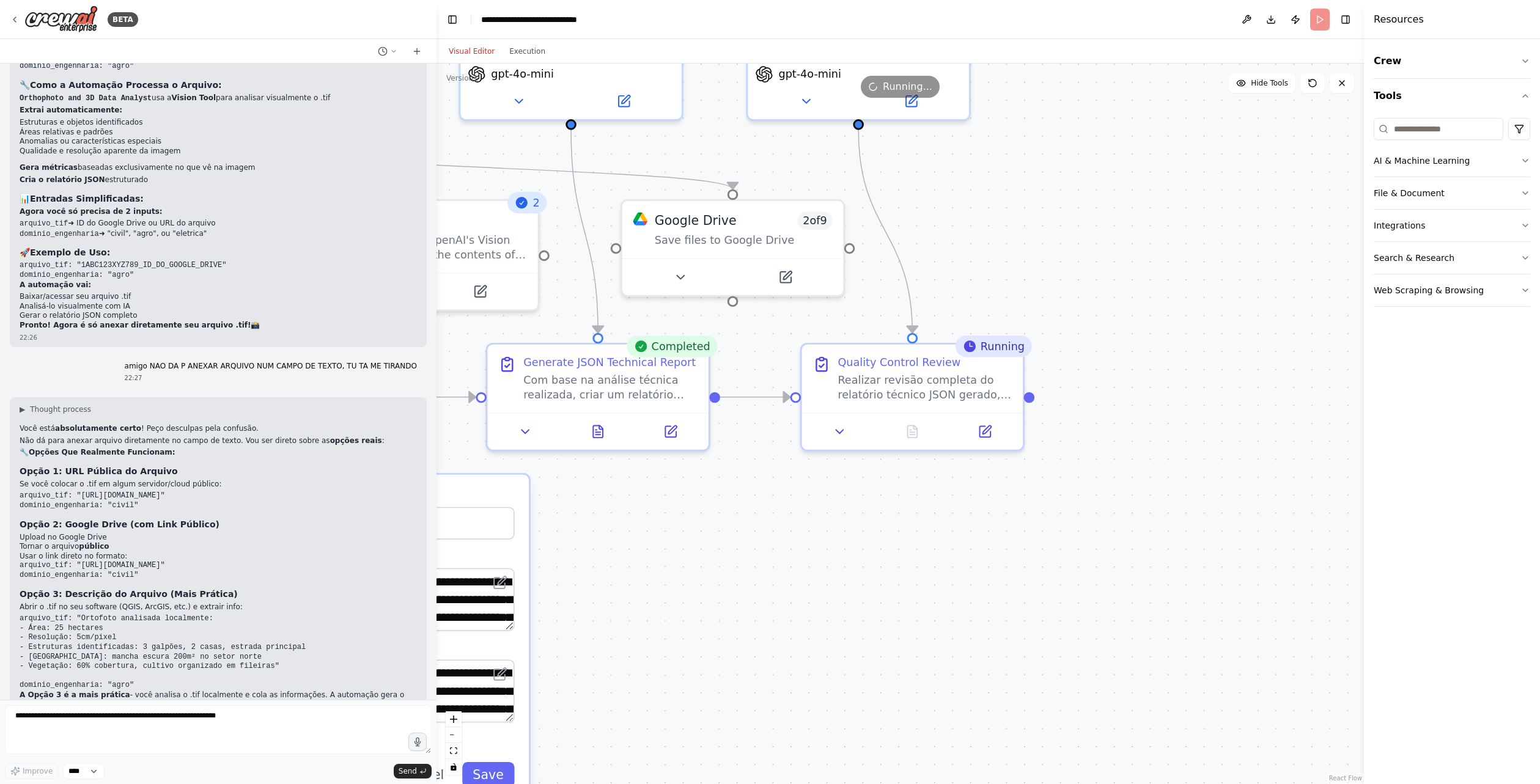
drag, startPoint x: 862, startPoint y: 498, endPoint x: 779, endPoint y: 523, distance: 86.7
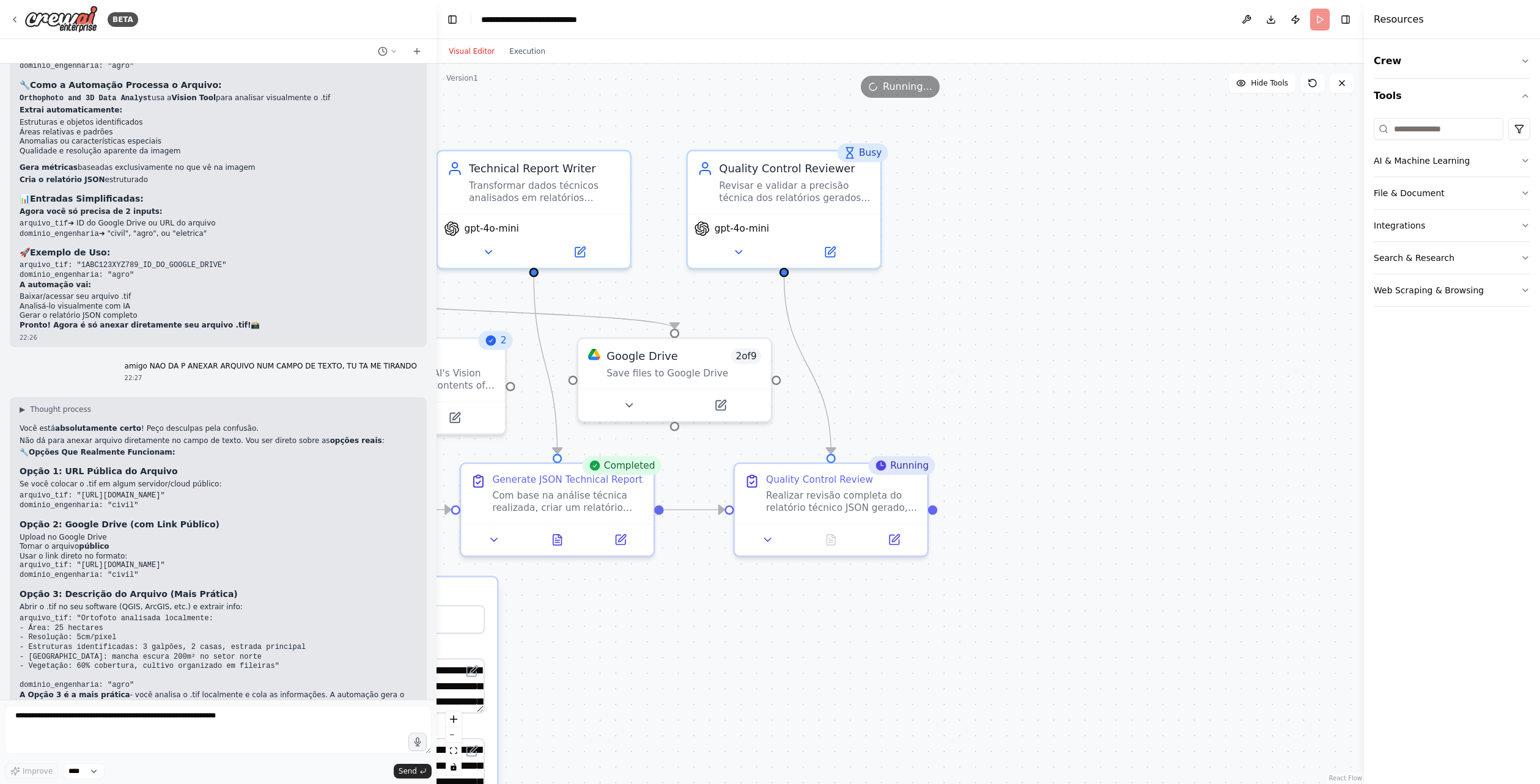
drag, startPoint x: 775, startPoint y: 521, endPoint x: 752, endPoint y: 601, distance: 83.2
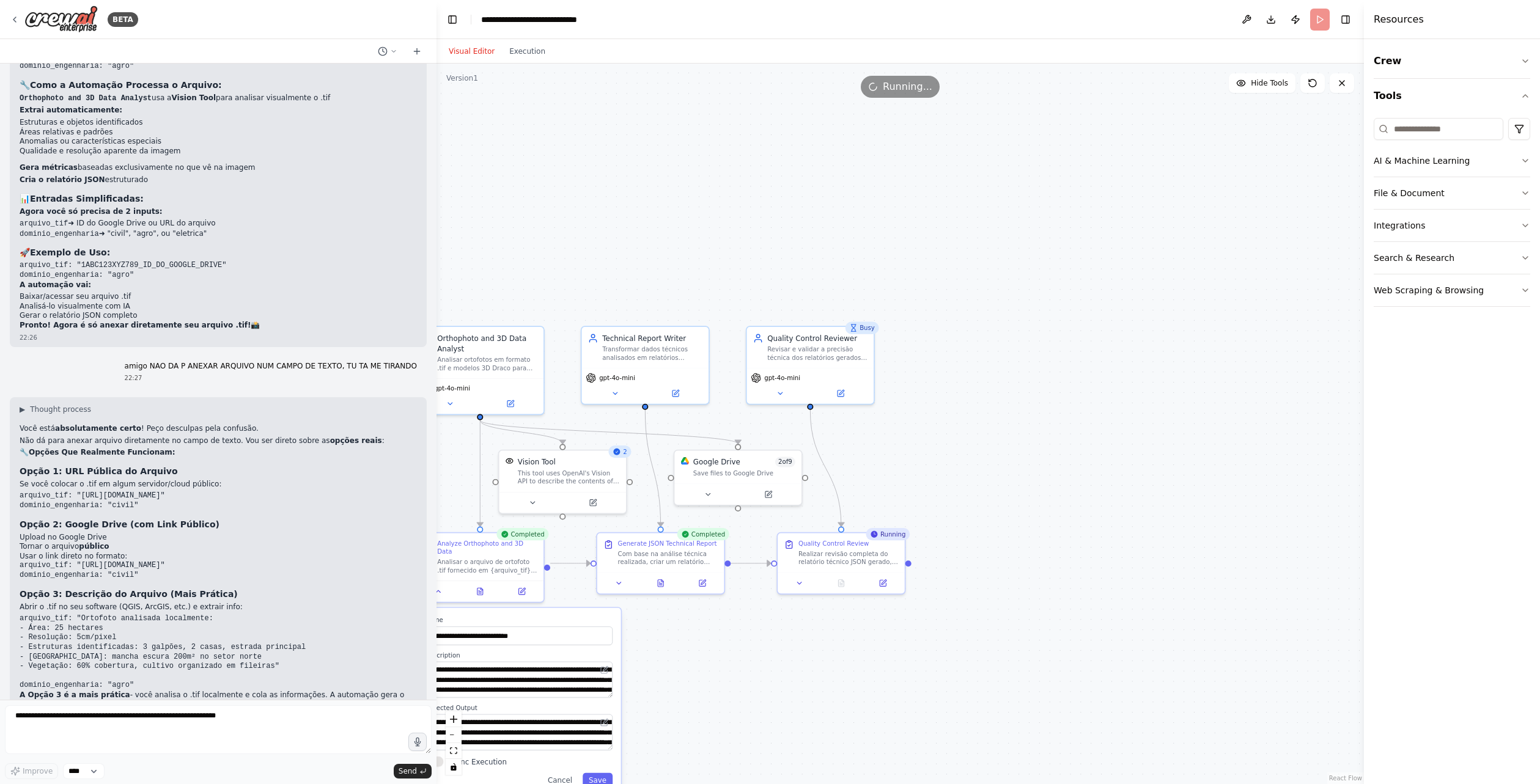
drag, startPoint x: 752, startPoint y: 588, endPoint x: 793, endPoint y: 607, distance: 45.2
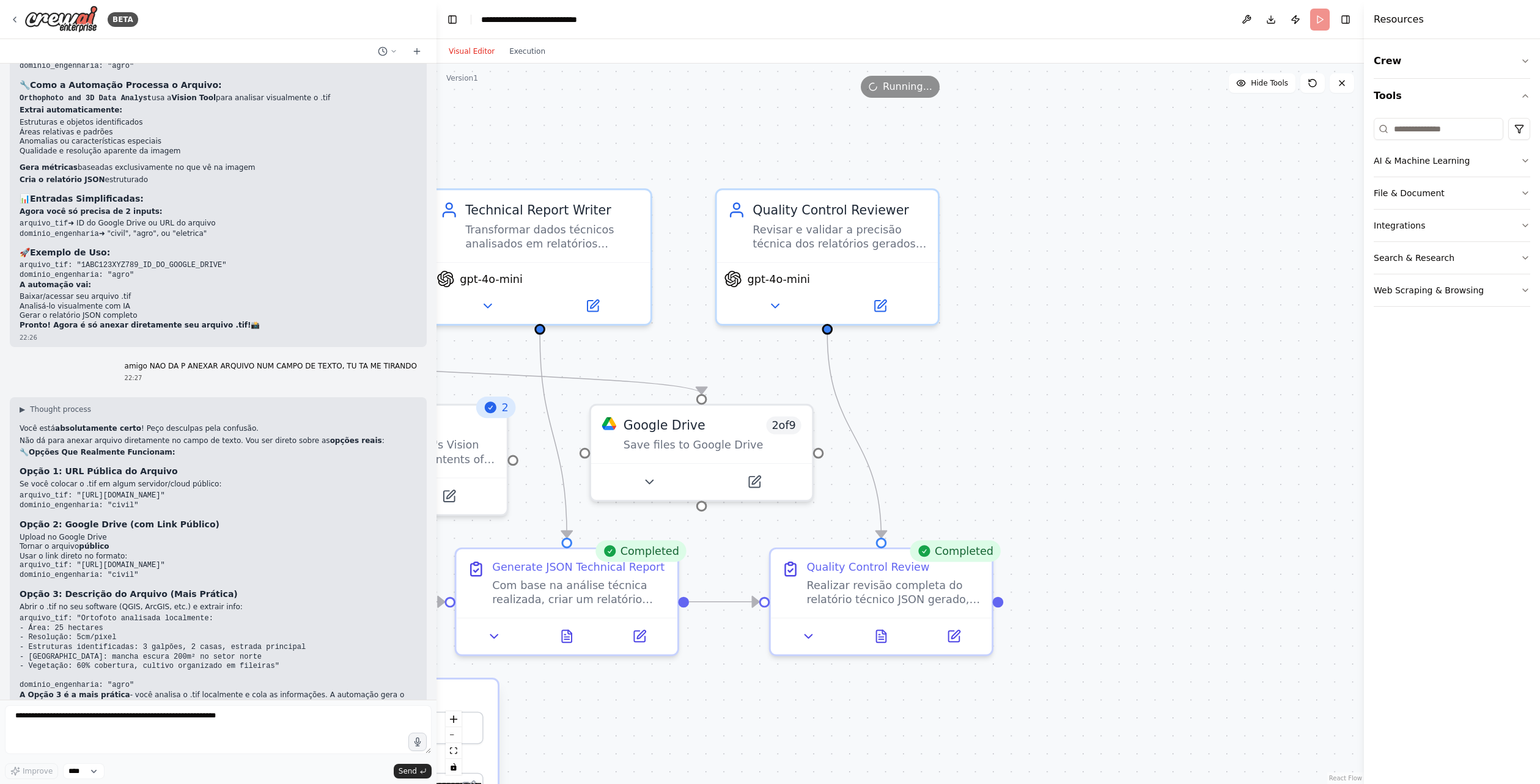
drag, startPoint x: 983, startPoint y: 320, endPoint x: 995, endPoint y: 540, distance: 220.3
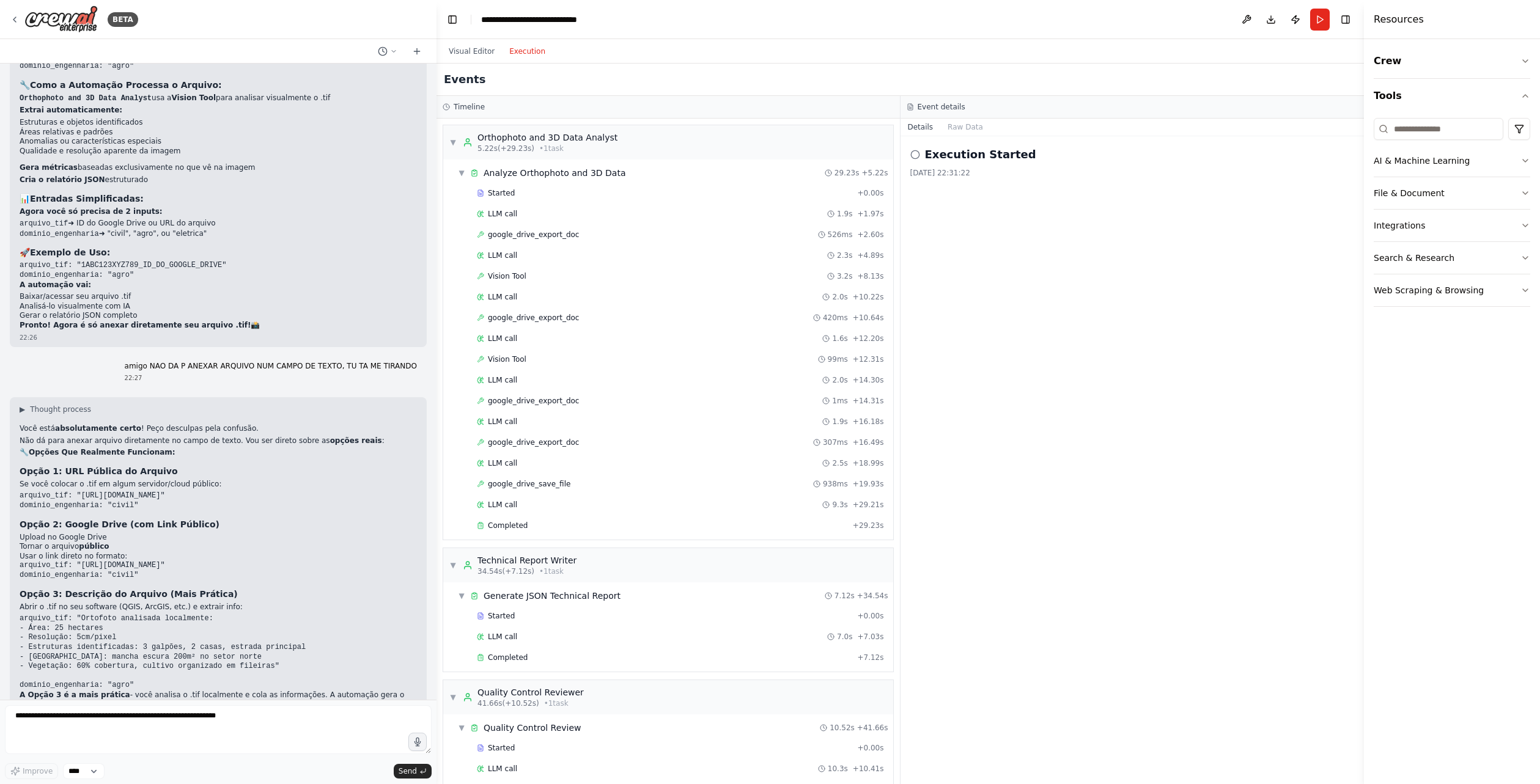
click at [521, 50] on button "Execution" at bounding box center [527, 51] width 51 height 15
click at [545, 520] on div "Completed" at bounding box center [662, 525] width 371 height 10
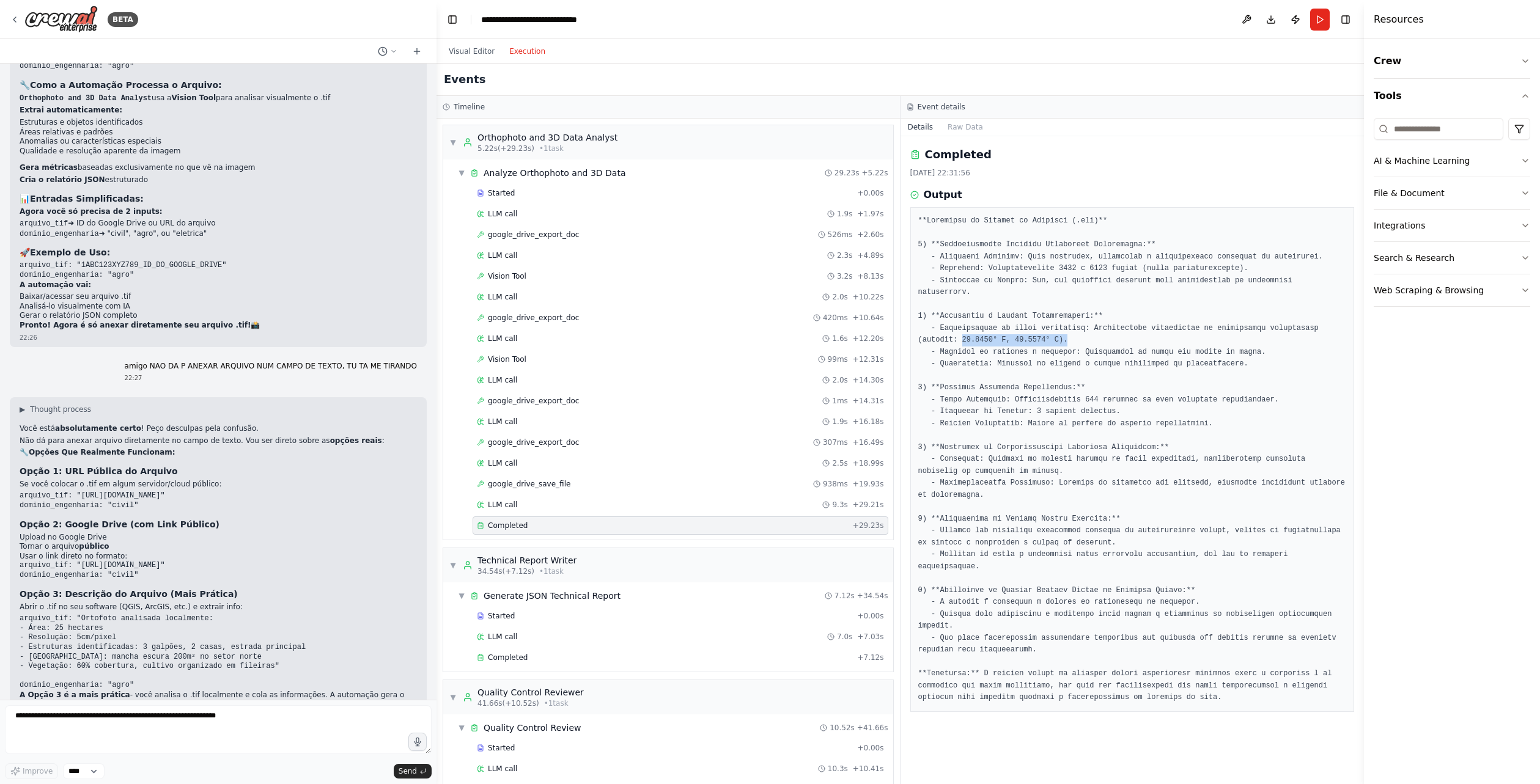
drag, startPoint x: 1225, startPoint y: 328, endPoint x: 917, endPoint y: 325, distance: 308.0
click at [917, 325] on div at bounding box center [1132, 459] width 444 height 505
click at [986, 337] on pre at bounding box center [1133, 459] width 429 height 489
drag, startPoint x: 1263, startPoint y: 342, endPoint x: 926, endPoint y: 342, distance: 337.0
click at [926, 342] on pre at bounding box center [1133, 459] width 429 height 489
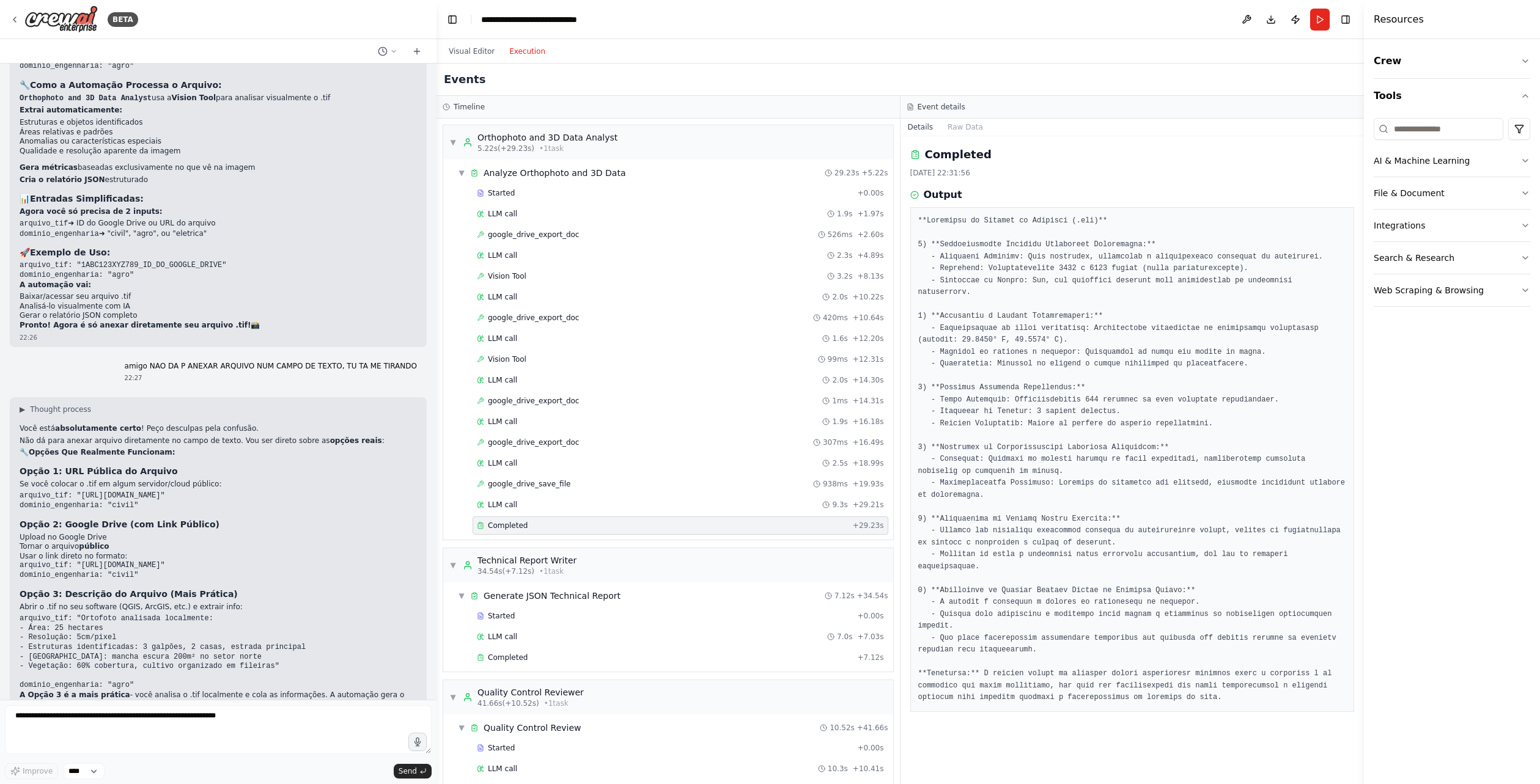
click at [1051, 358] on pre at bounding box center [1133, 459] width 429 height 489
click at [1050, 355] on pre at bounding box center [1133, 459] width 429 height 489
click at [1108, 356] on pre at bounding box center [1133, 459] width 429 height 489
click at [969, 378] on pre at bounding box center [1133, 459] width 429 height 489
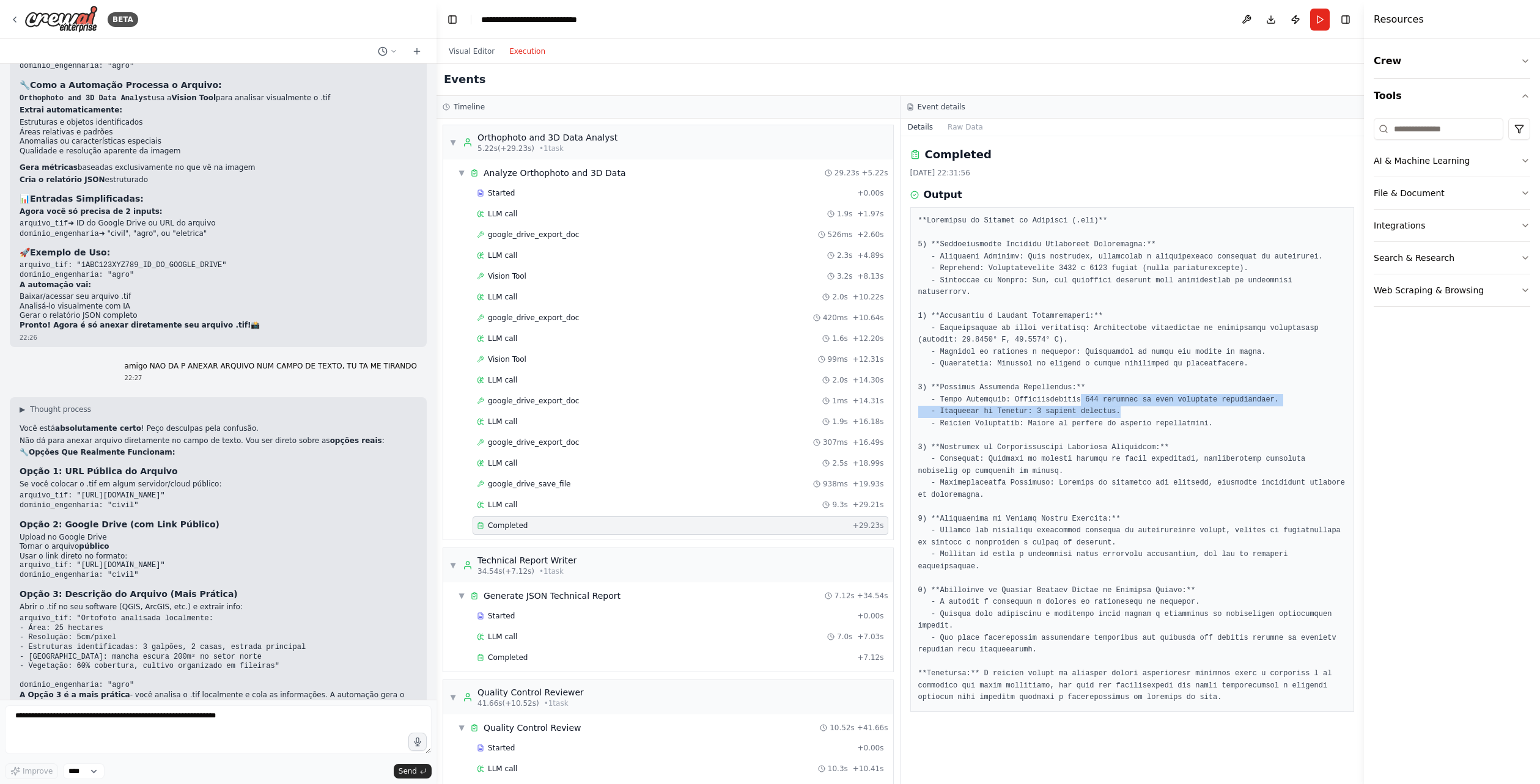
drag, startPoint x: 1067, startPoint y: 385, endPoint x: 1246, endPoint y: 392, distance: 179.1
click at [1242, 394] on pre at bounding box center [1133, 459] width 429 height 489
click at [1238, 393] on pre at bounding box center [1133, 459] width 429 height 489
click at [1104, 407] on pre at bounding box center [1133, 459] width 429 height 489
drag, startPoint x: 1099, startPoint y: 397, endPoint x: 1013, endPoint y: 394, distance: 86.1
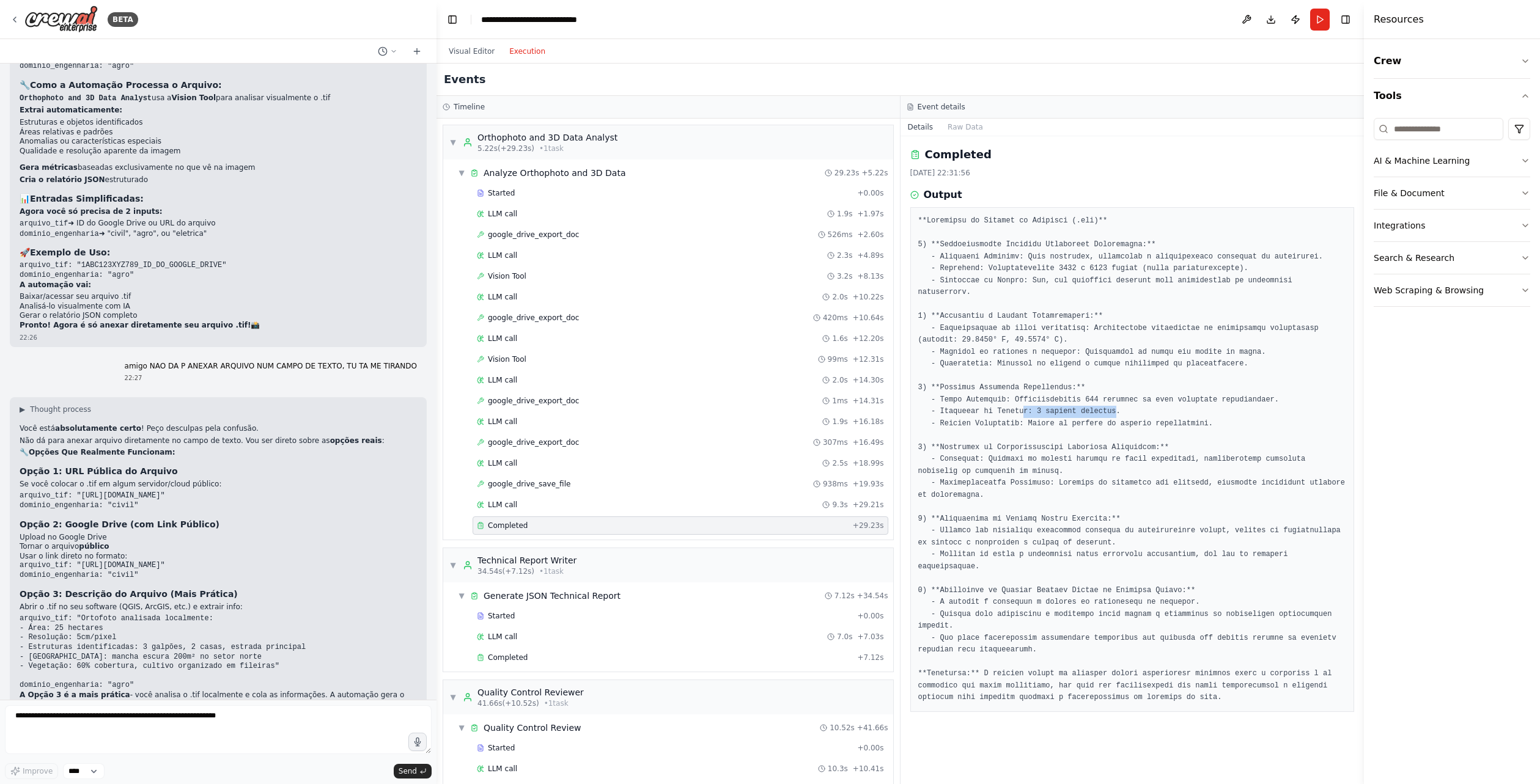
click at [1013, 394] on pre at bounding box center [1133, 459] width 429 height 489
drag, startPoint x: 1019, startPoint y: 408, endPoint x: 1166, endPoint y: 419, distance: 147.4
click at [1166, 419] on pre at bounding box center [1133, 459] width 429 height 489
click at [1072, 477] on pre at bounding box center [1133, 459] width 429 height 489
click at [985, 455] on pre at bounding box center [1133, 459] width 429 height 489
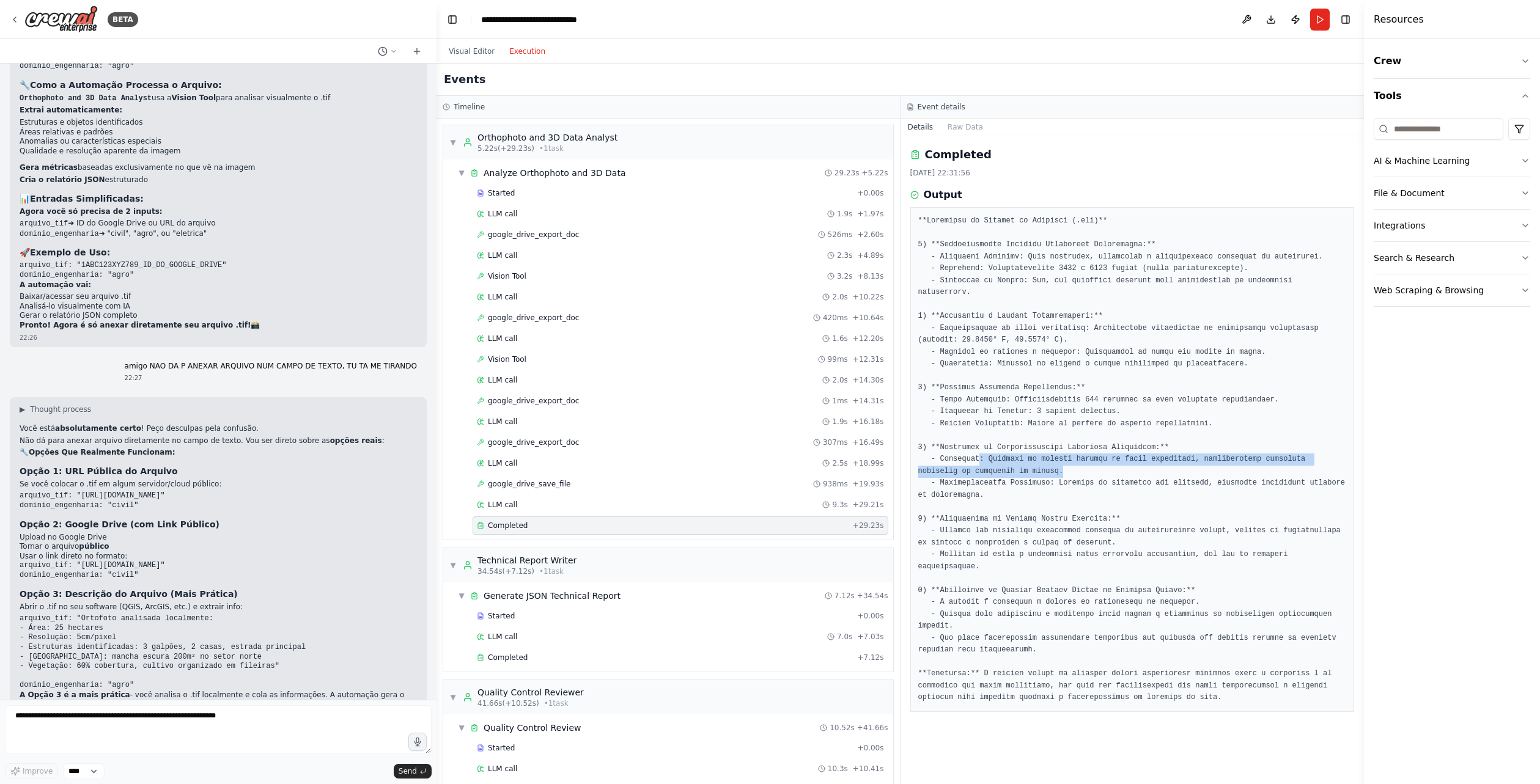
drag, startPoint x: 976, startPoint y: 447, endPoint x: 1005, endPoint y: 461, distance: 32.2
click at [1005, 461] on pre at bounding box center [1133, 459] width 429 height 489
click at [989, 478] on pre at bounding box center [1133, 459] width 429 height 489
drag, startPoint x: 930, startPoint y: 469, endPoint x: 1006, endPoint y: 491, distance: 79.1
click at [1006, 491] on pre at bounding box center [1133, 459] width 429 height 489
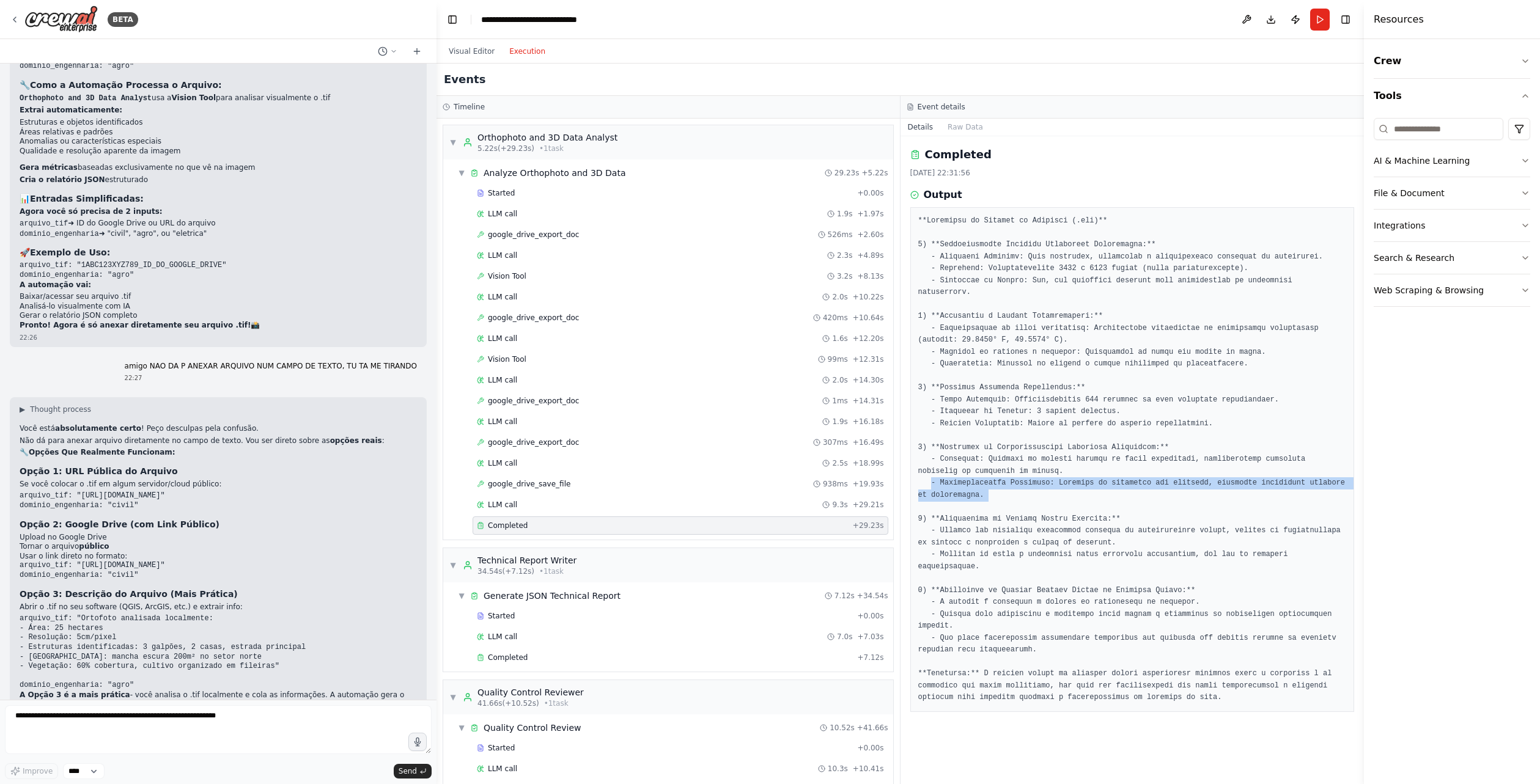
click at [1006, 491] on pre at bounding box center [1133, 459] width 429 height 489
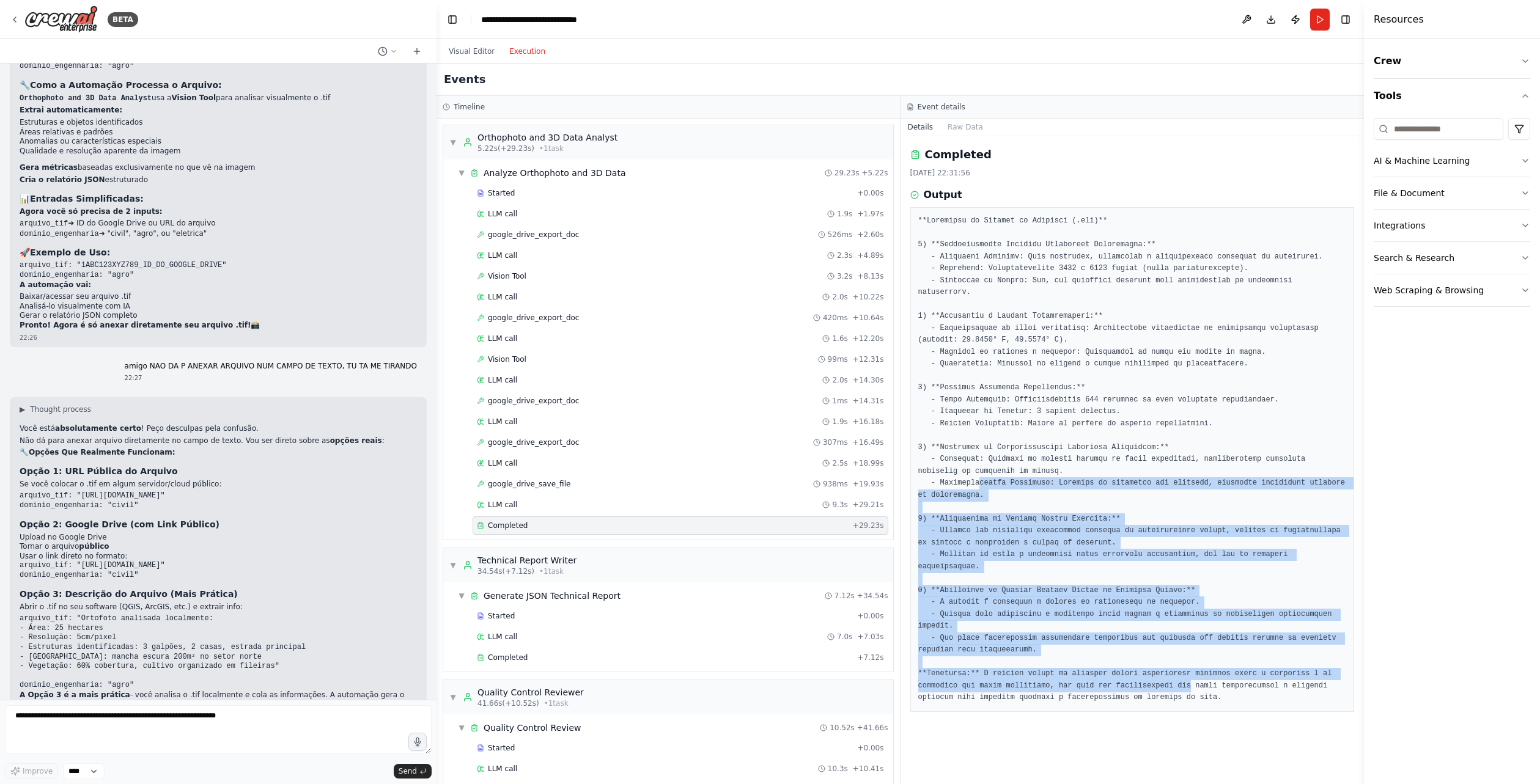
drag, startPoint x: 1127, startPoint y: 653, endPoint x: 974, endPoint y: 475, distance: 234.7
click at [974, 475] on pre at bounding box center [1133, 459] width 429 height 489
click at [1050, 594] on pre at bounding box center [1133, 459] width 429 height 489
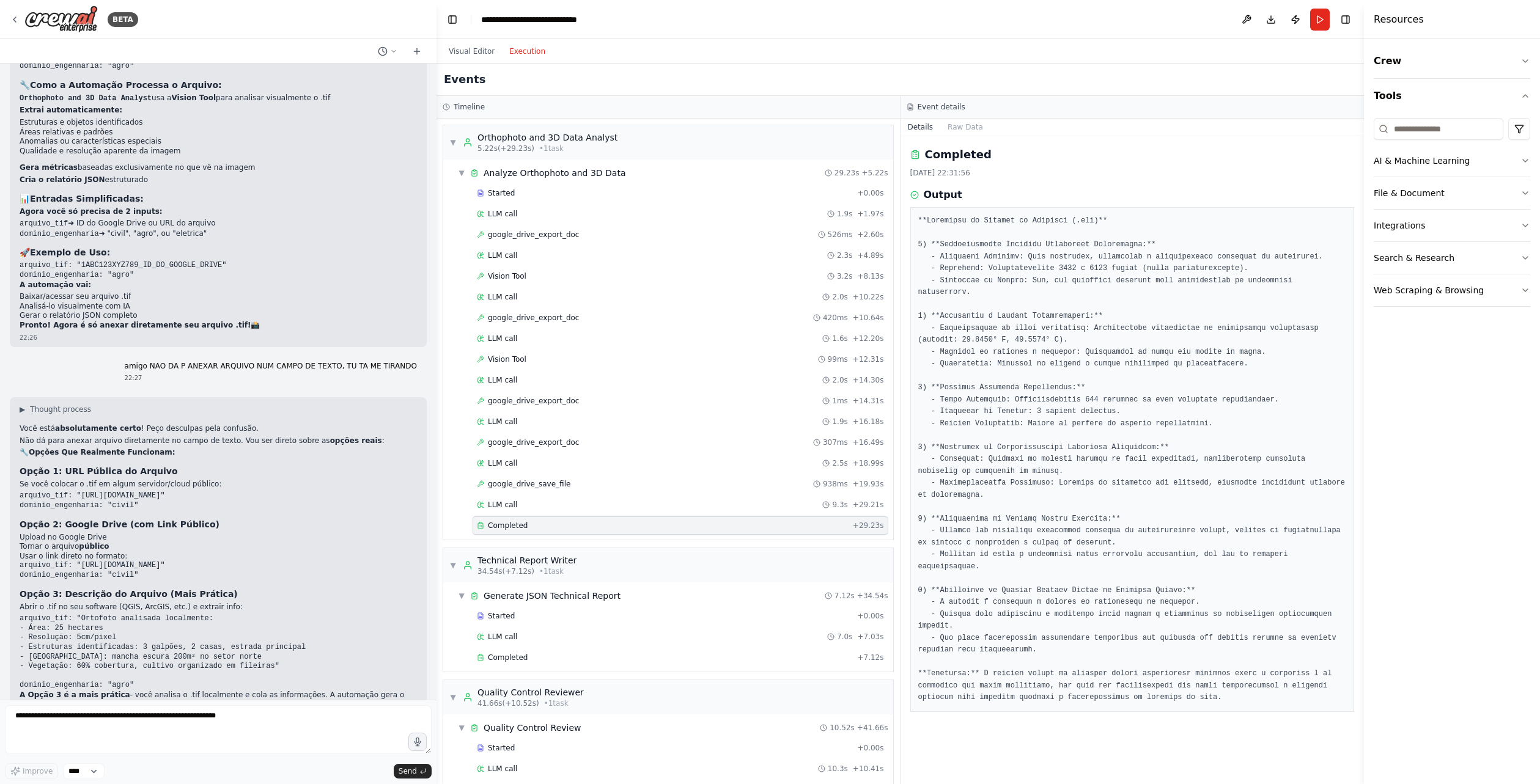
click at [1101, 674] on div at bounding box center [1132, 459] width 444 height 505
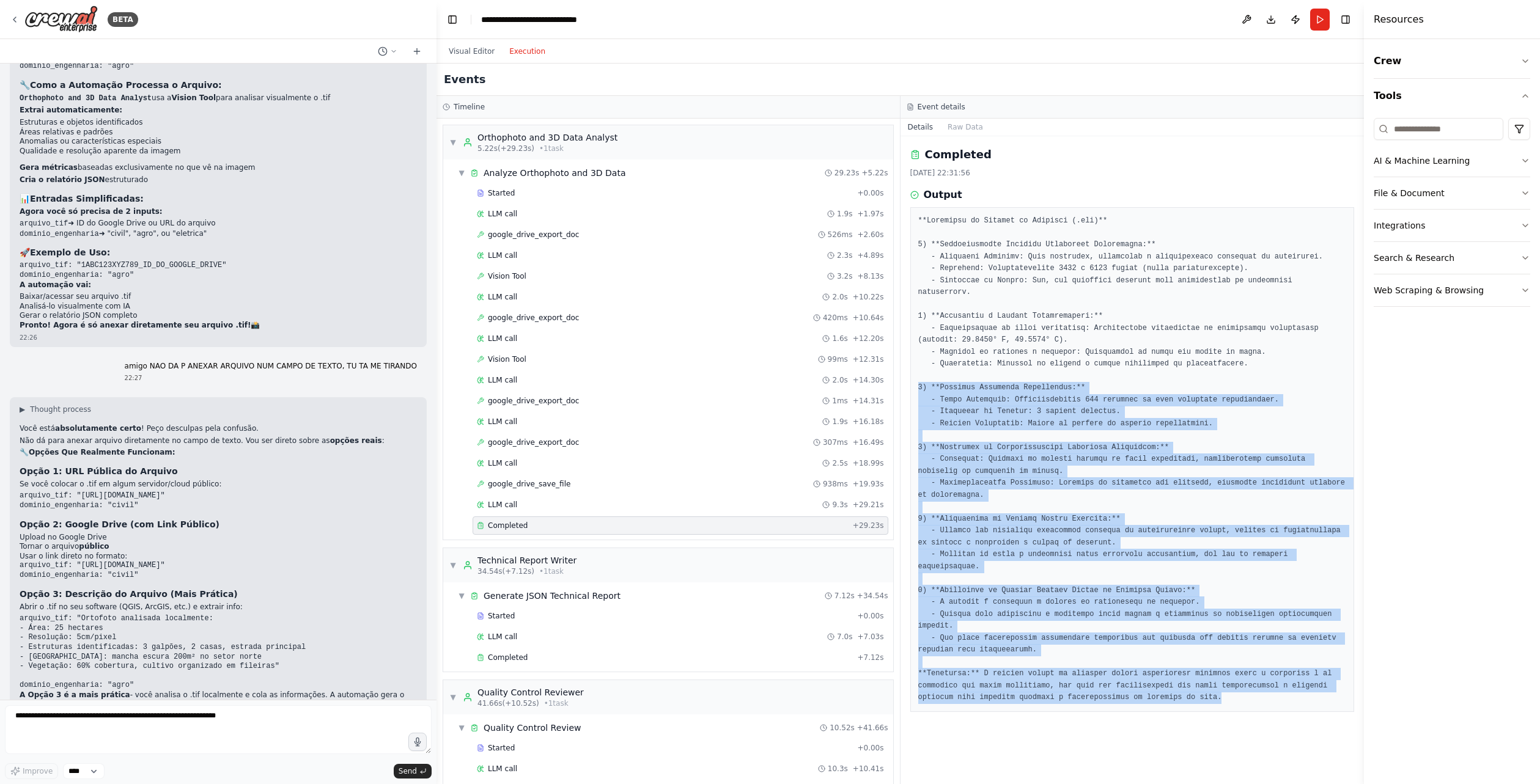
drag, startPoint x: 1108, startPoint y: 662, endPoint x: 912, endPoint y: 375, distance: 347.5
click at [912, 375] on div at bounding box center [1132, 459] width 444 height 505
click at [948, 417] on pre at bounding box center [1133, 459] width 429 height 489
click at [949, 456] on pre at bounding box center [1133, 459] width 429 height 489
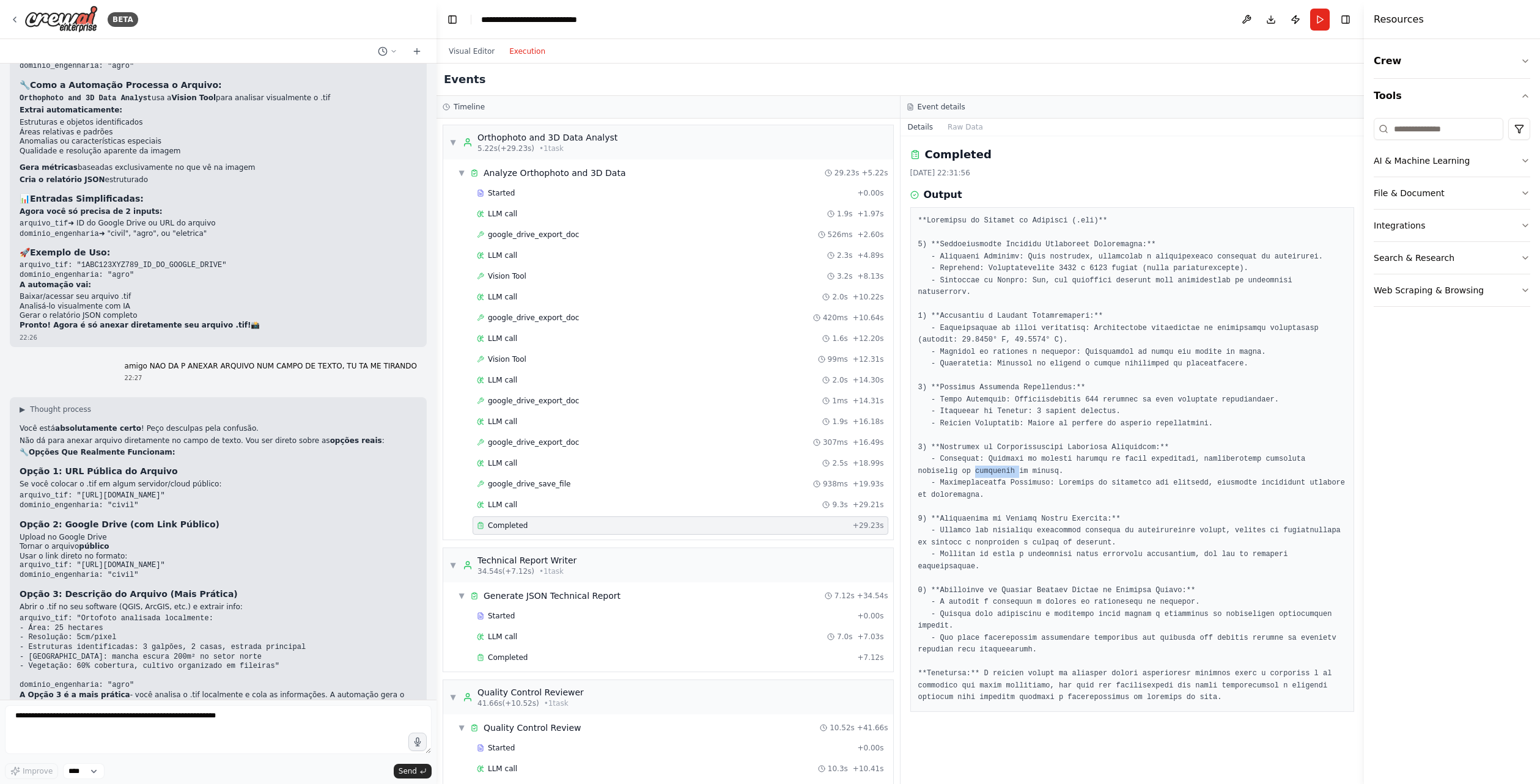
click at [949, 456] on pre at bounding box center [1133, 459] width 429 height 489
click at [1080, 420] on pre at bounding box center [1133, 459] width 429 height 489
click at [1315, 23] on button "Run" at bounding box center [1320, 20] width 20 height 22
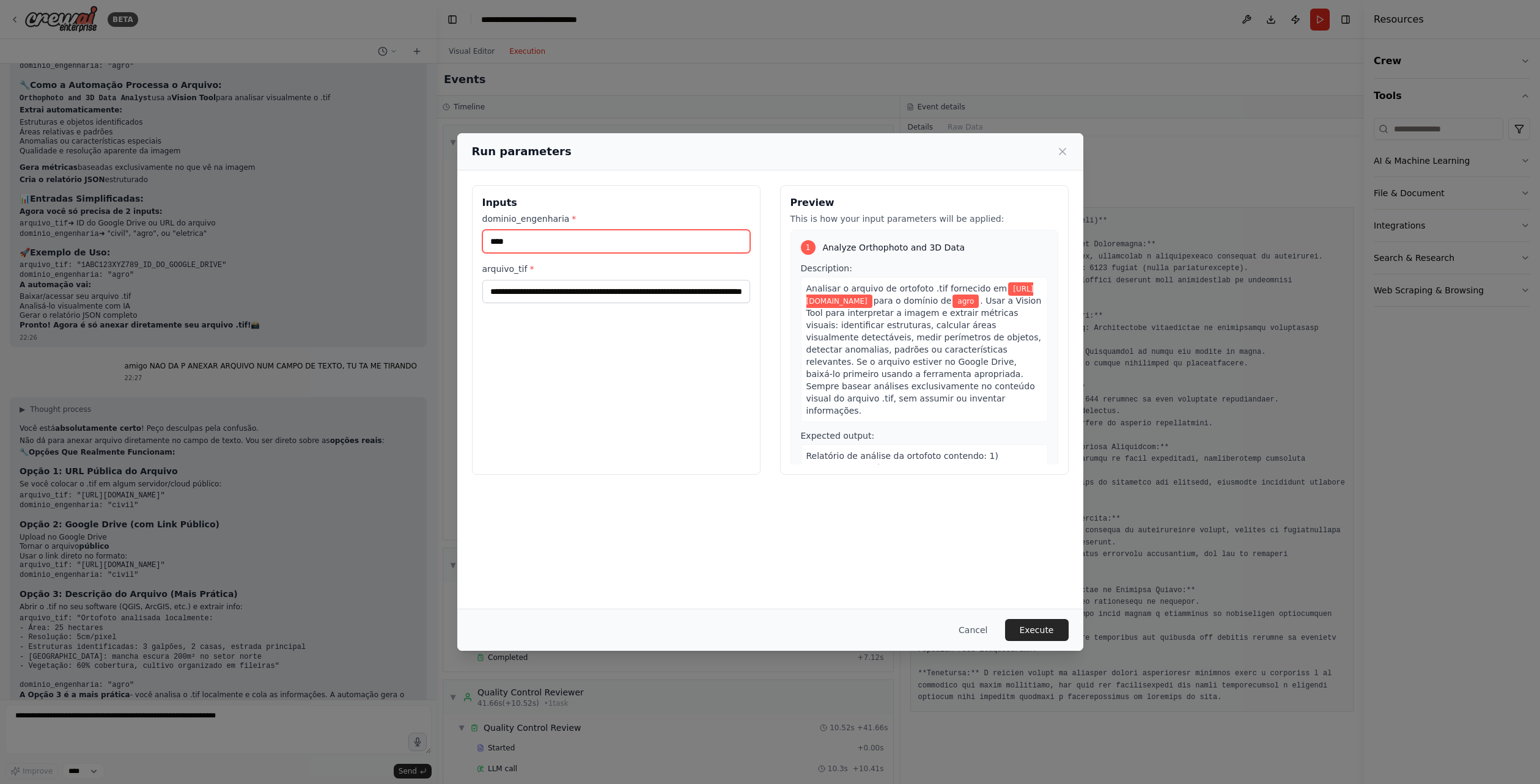
click at [553, 241] on input "****" at bounding box center [616, 242] width 268 height 23
type input "*****"
click at [562, 293] on input "**********" at bounding box center [616, 292] width 268 height 23
paste input "**********"
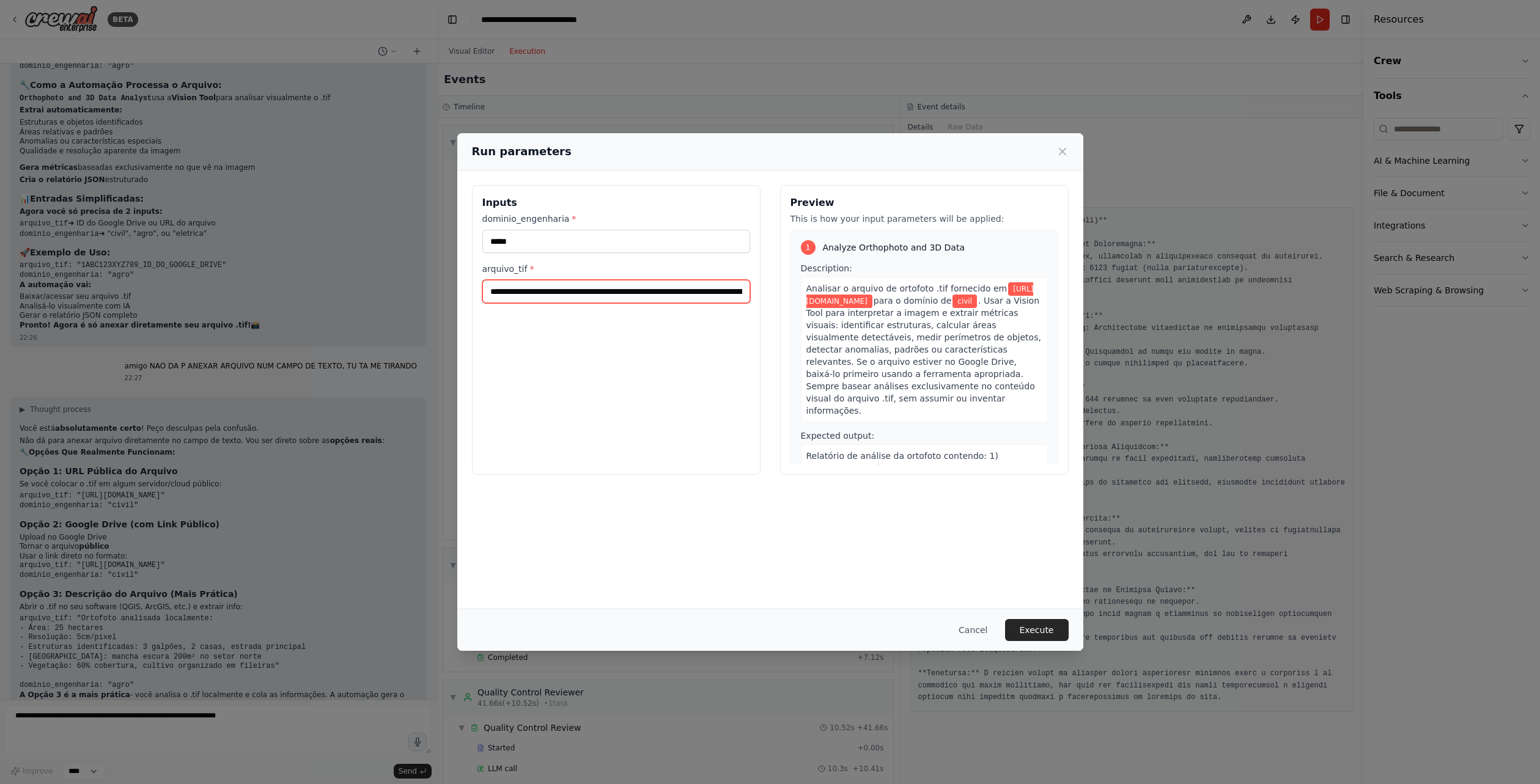
scroll to position [0, 156]
type input "**********"
click at [870, 521] on div "**********" at bounding box center [770, 390] width 626 height 438
click at [1040, 625] on button "Execute" at bounding box center [1037, 630] width 63 height 22
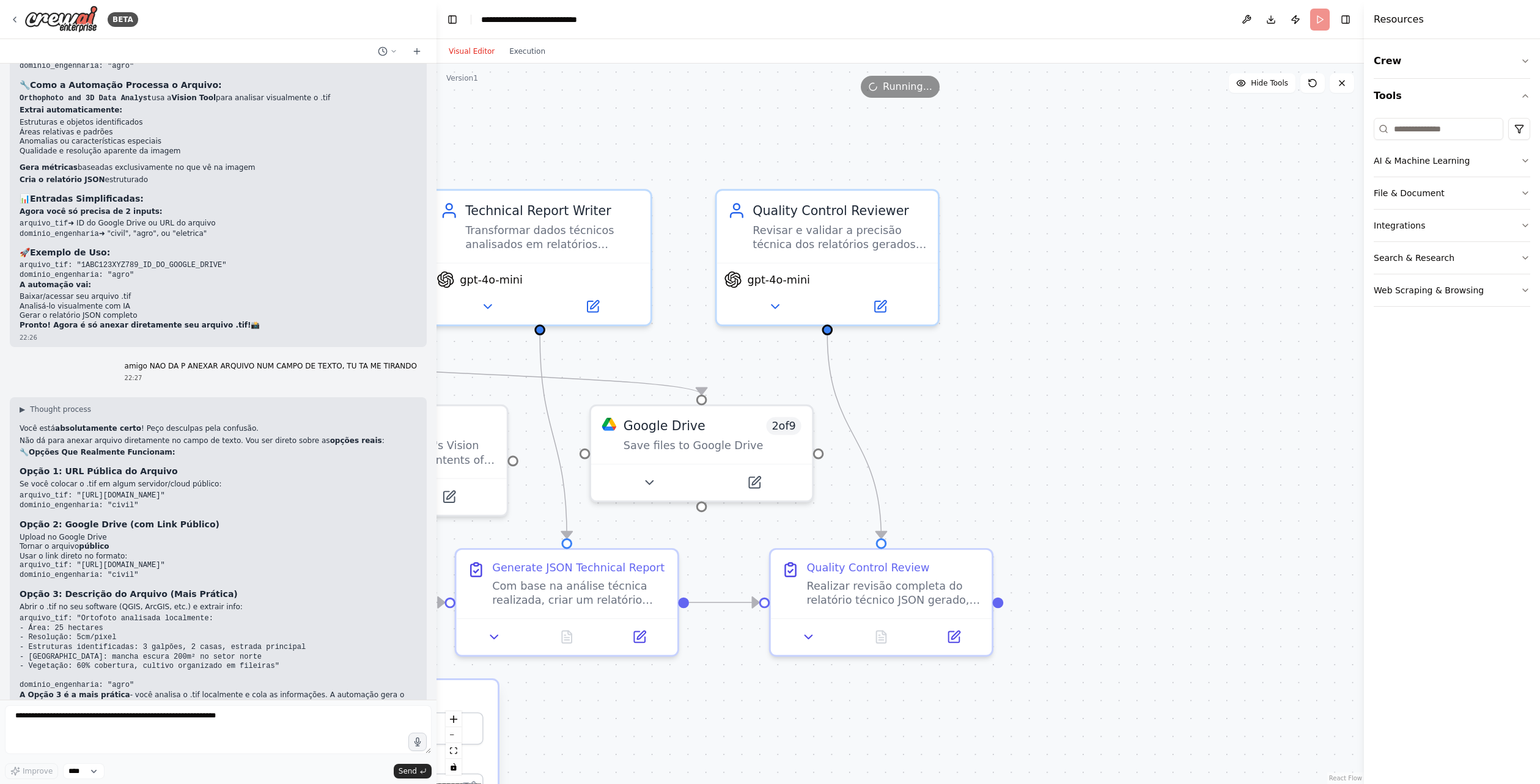
click at [471, 58] on button "Visual Editor" at bounding box center [472, 51] width 61 height 15
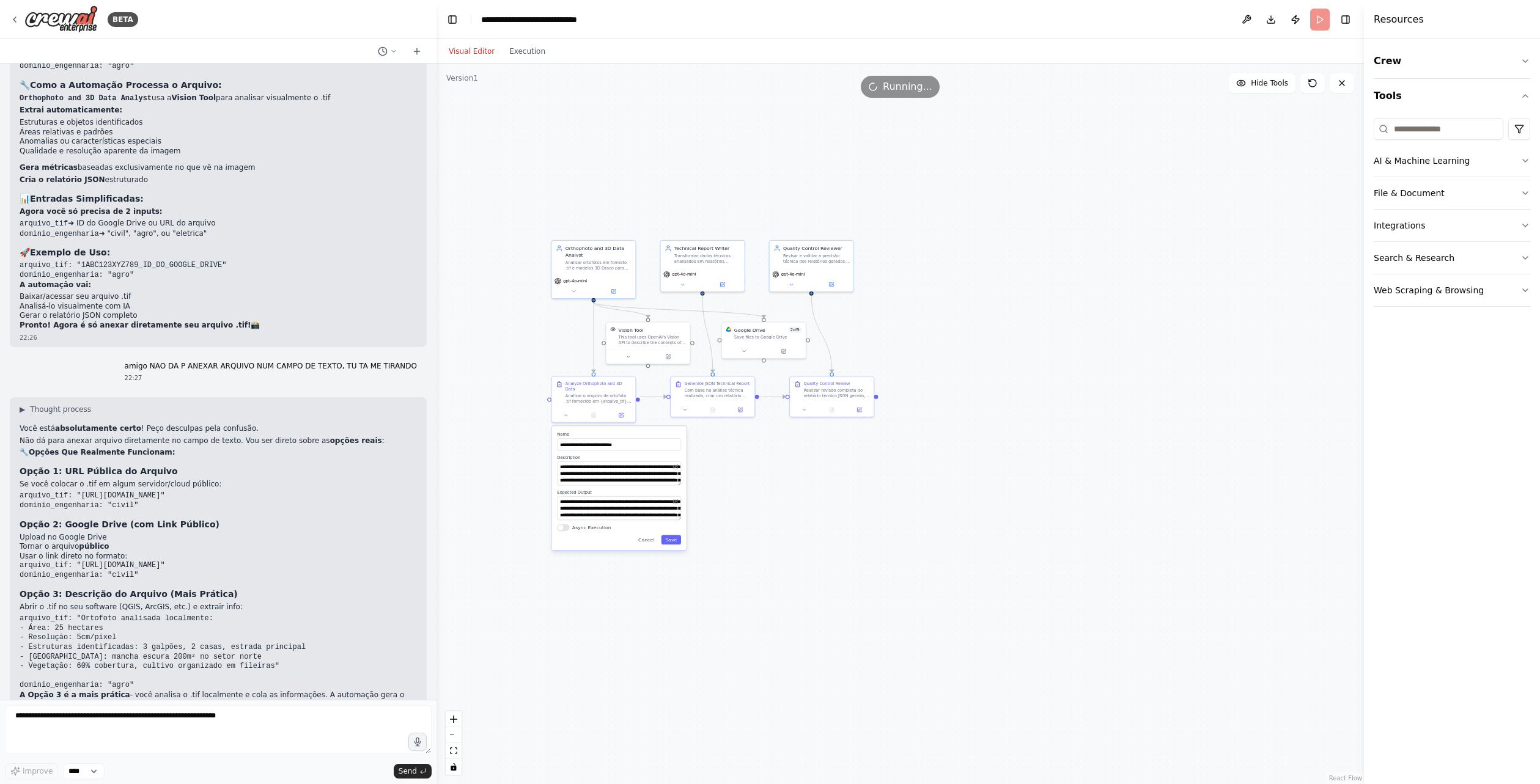
drag, startPoint x: 745, startPoint y: 438, endPoint x: 875, endPoint y: 449, distance: 130.5
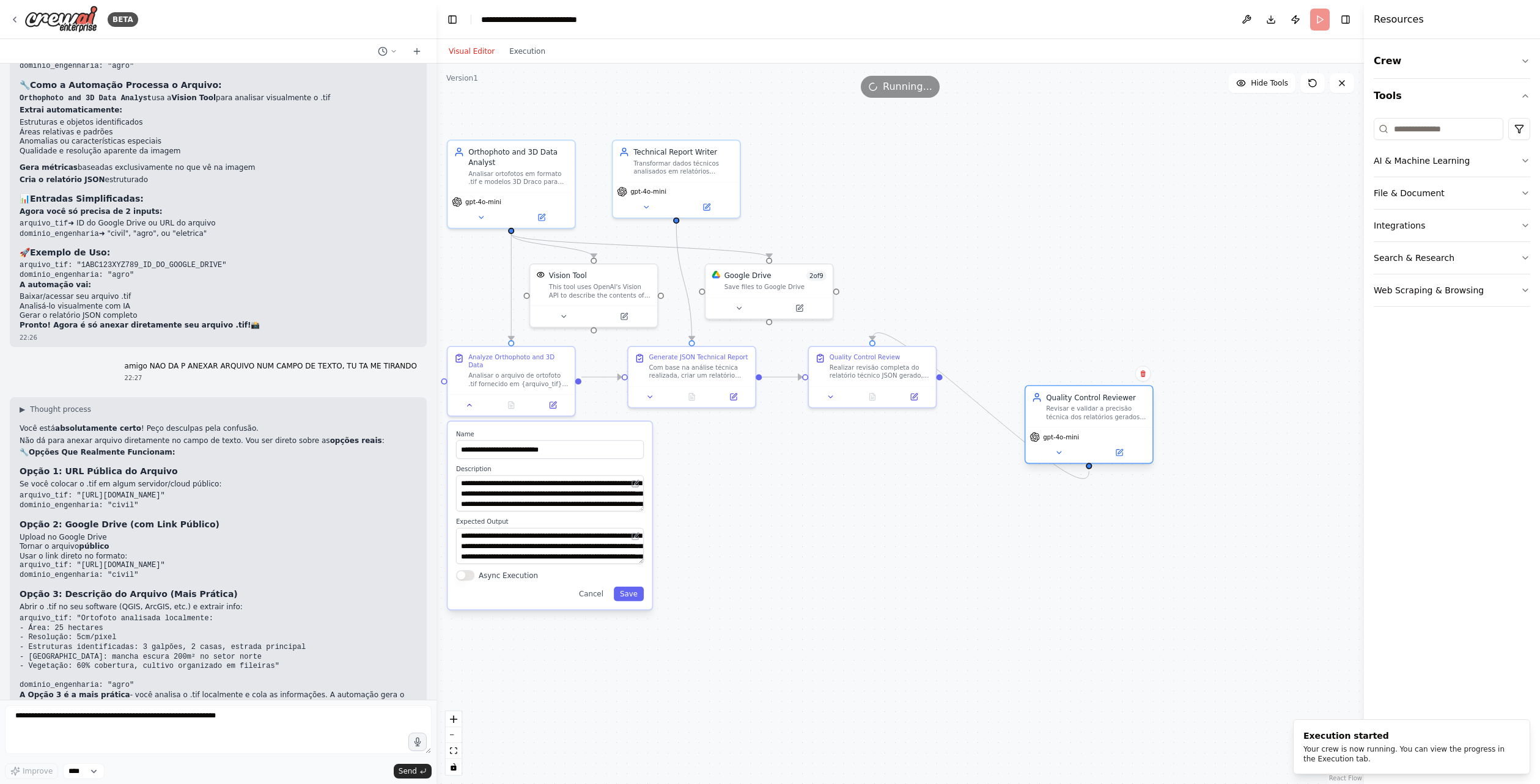
drag, startPoint x: 849, startPoint y: 168, endPoint x: 977, endPoint y: 393, distance: 258.9
click at [1093, 410] on div "Revisar e validar a precisão técnica dos relatórios gerados, verificando se o f…" at bounding box center [1096, 415] width 100 height 16
drag, startPoint x: 888, startPoint y: 440, endPoint x: 908, endPoint y: 377, distance: 66.1
click at [898, 376] on div "Realizar revisão completa do relatório técnico JSON gerado, verificando: 1) For…" at bounding box center [880, 369] width 100 height 16
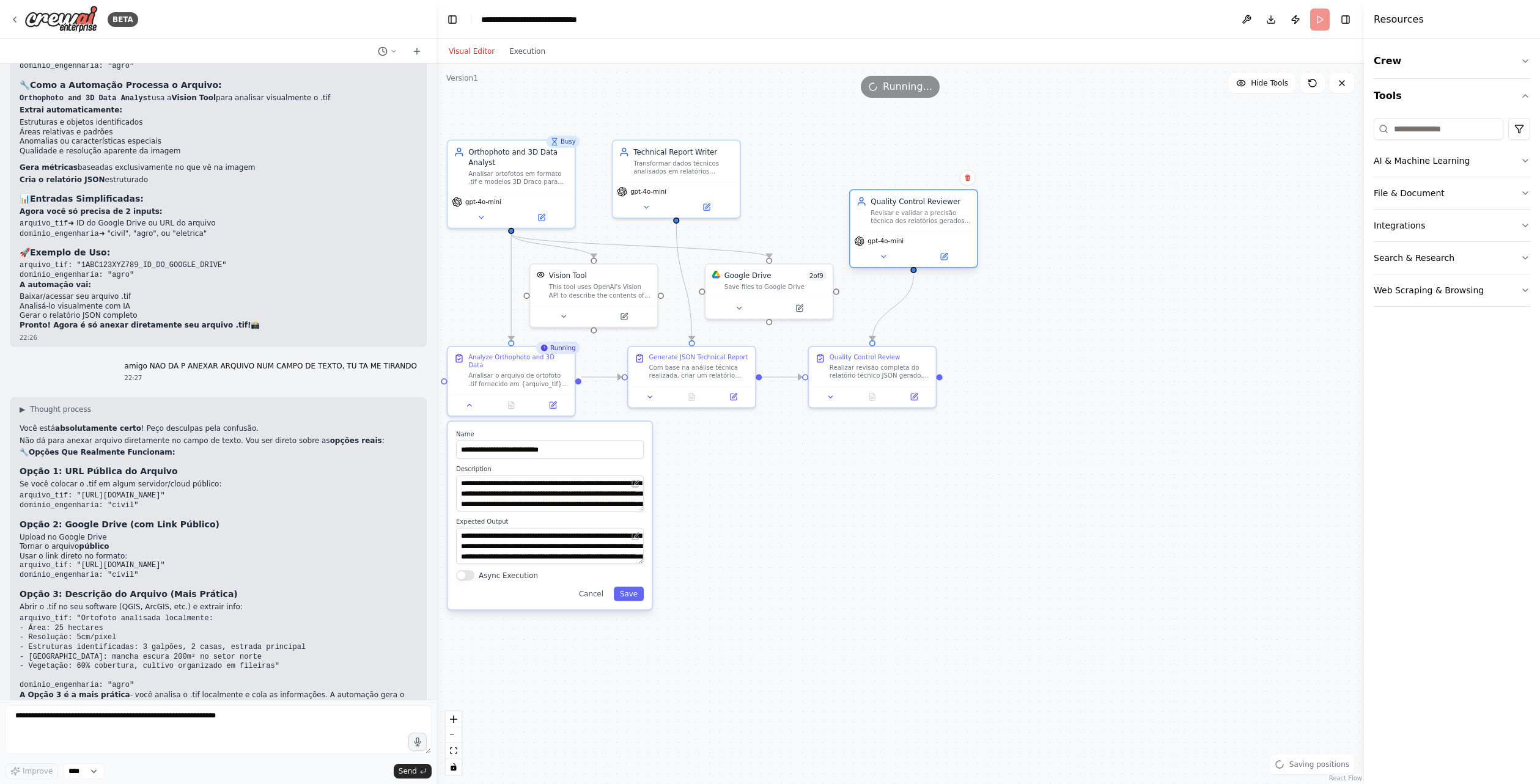
drag, startPoint x: 1047, startPoint y: 366, endPoint x: 893, endPoint y: 215, distance: 215.7
click at [893, 215] on div "Revisar e validar a precisão técnica dos relatórios gerados, verificando se o f…" at bounding box center [920, 217] width 100 height 16
drag, startPoint x: 961, startPoint y: 236, endPoint x: 997, endPoint y: 215, distance: 41.7
click at [983, 225] on div "gpt-4o-mini" at bounding box center [924, 230] width 119 height 10
click at [1083, 323] on div ".deletable-edge-delete-btn { width: 20px; height: 20px; border: 0px solid #ffff…" at bounding box center [900, 423] width 927 height 720
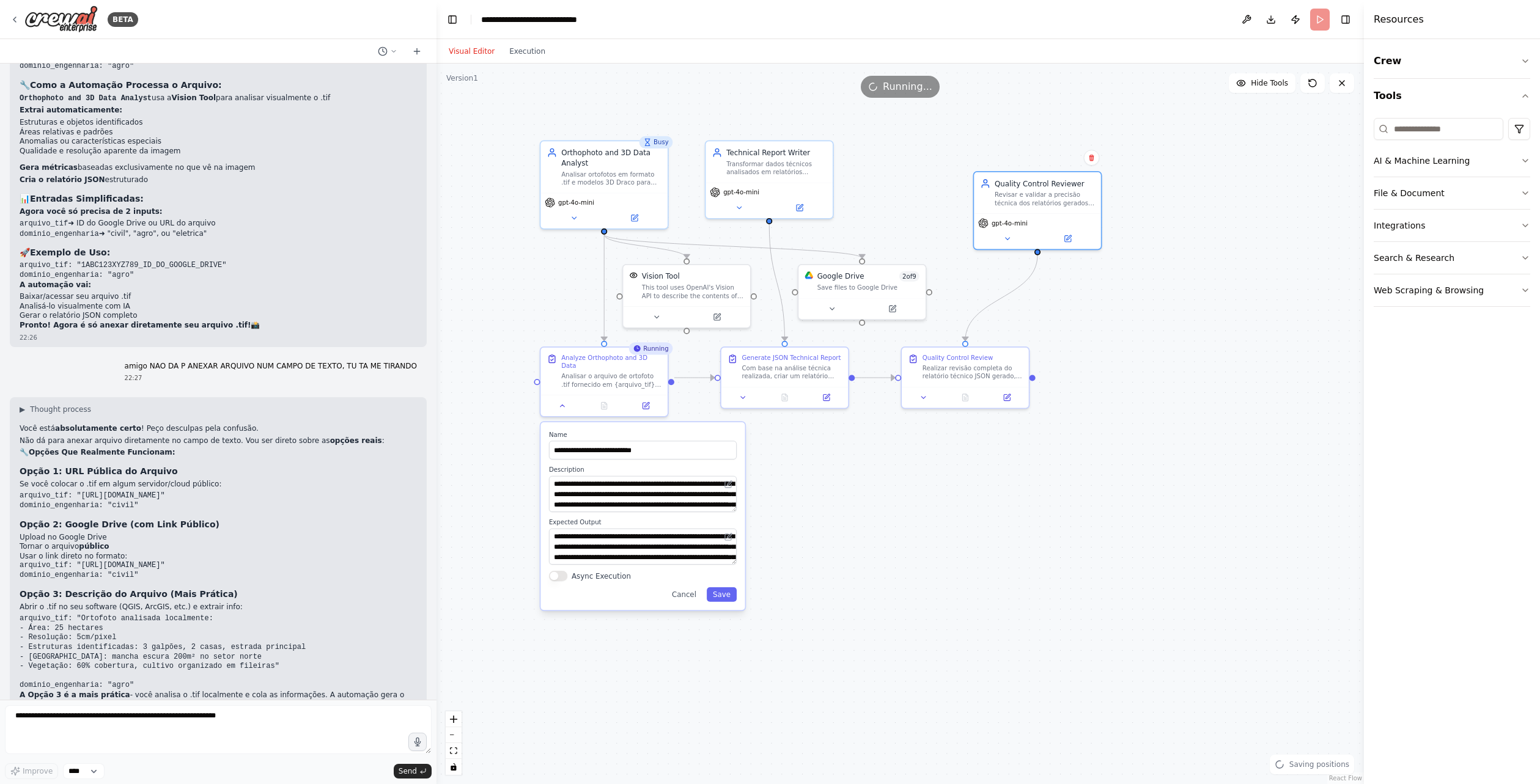
drag, startPoint x: 1051, startPoint y: 480, endPoint x: 1144, endPoint y: 479, distance: 93.0
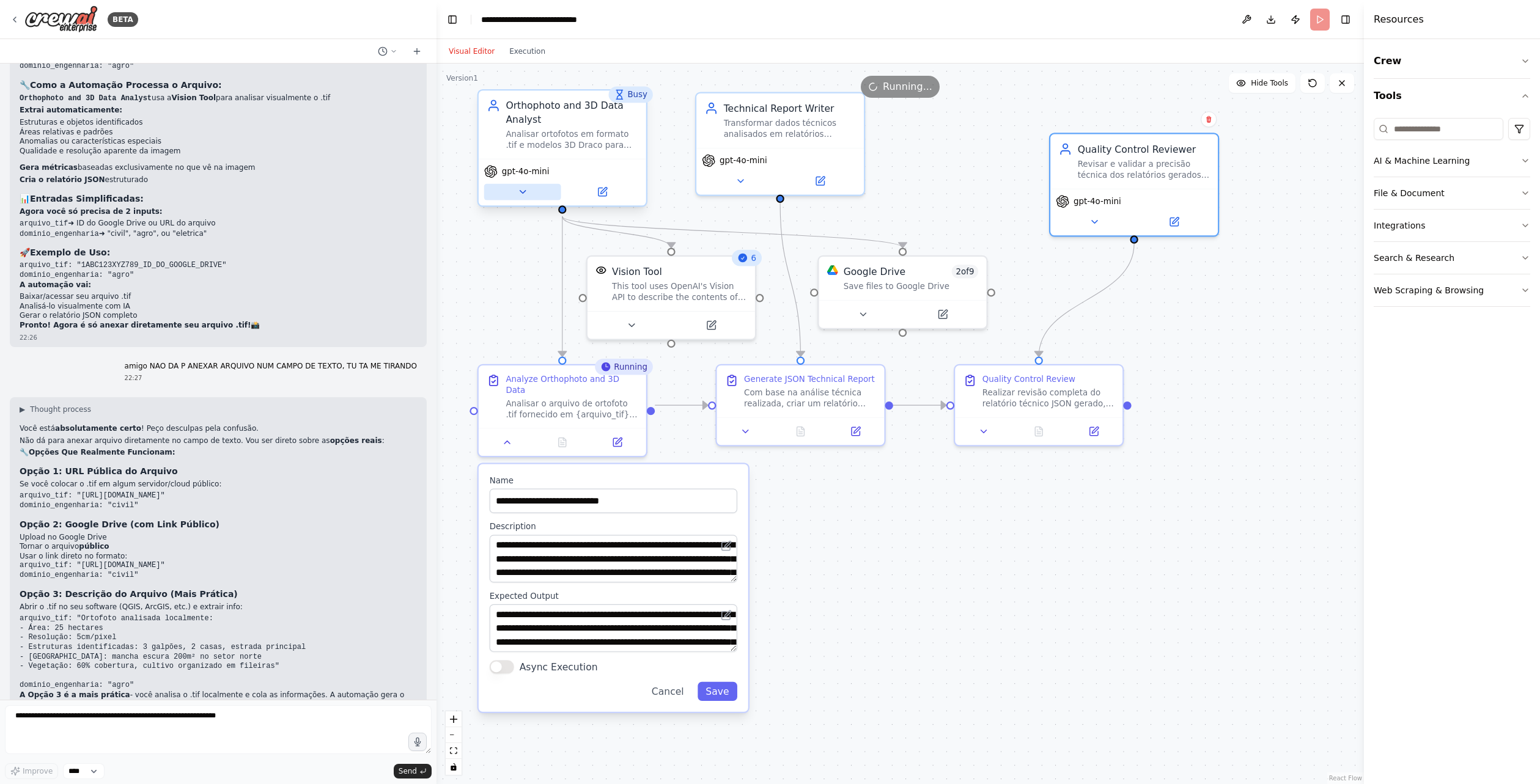
click at [526, 196] on icon at bounding box center [523, 192] width 11 height 11
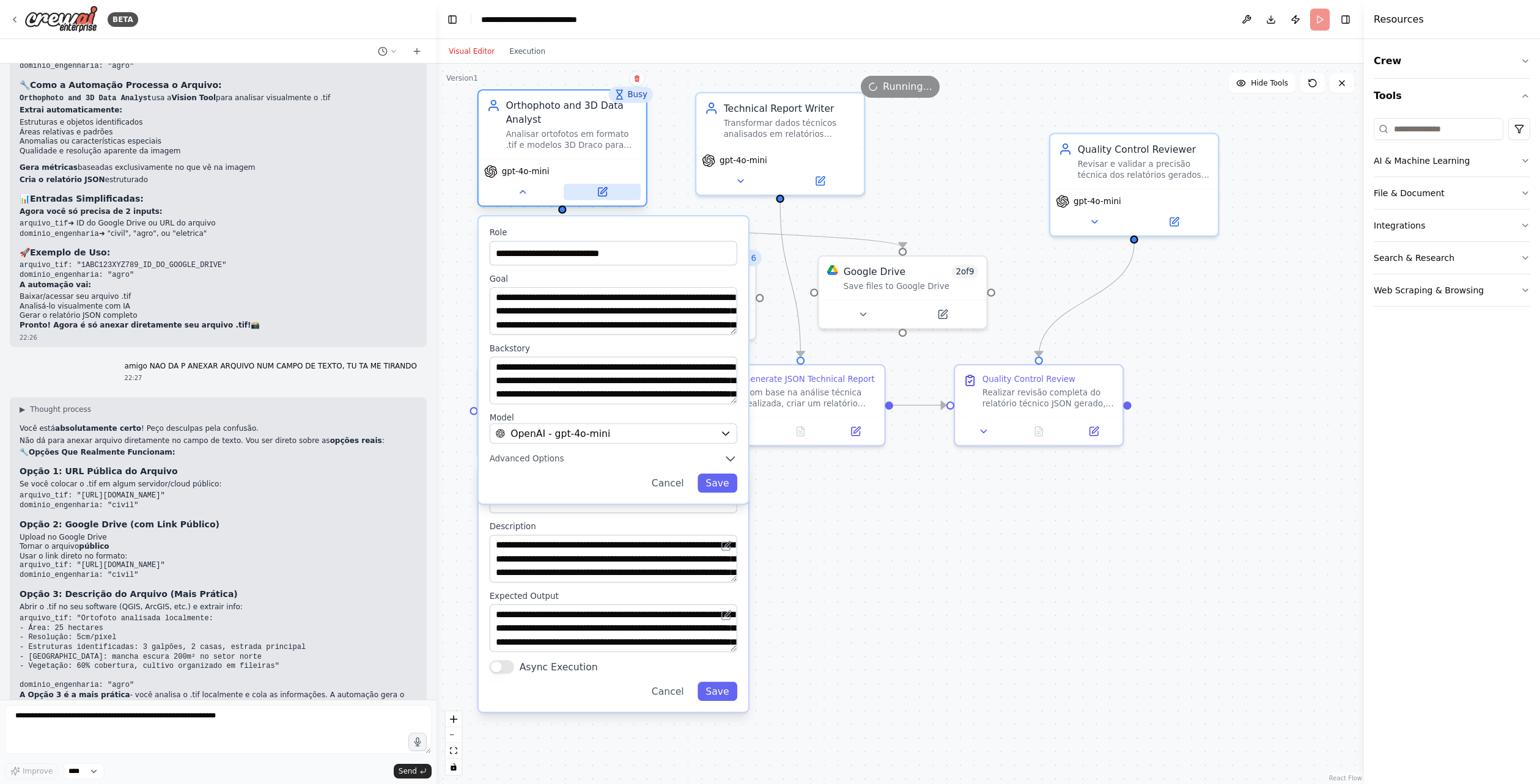
click at [599, 194] on icon at bounding box center [602, 191] width 8 height 8
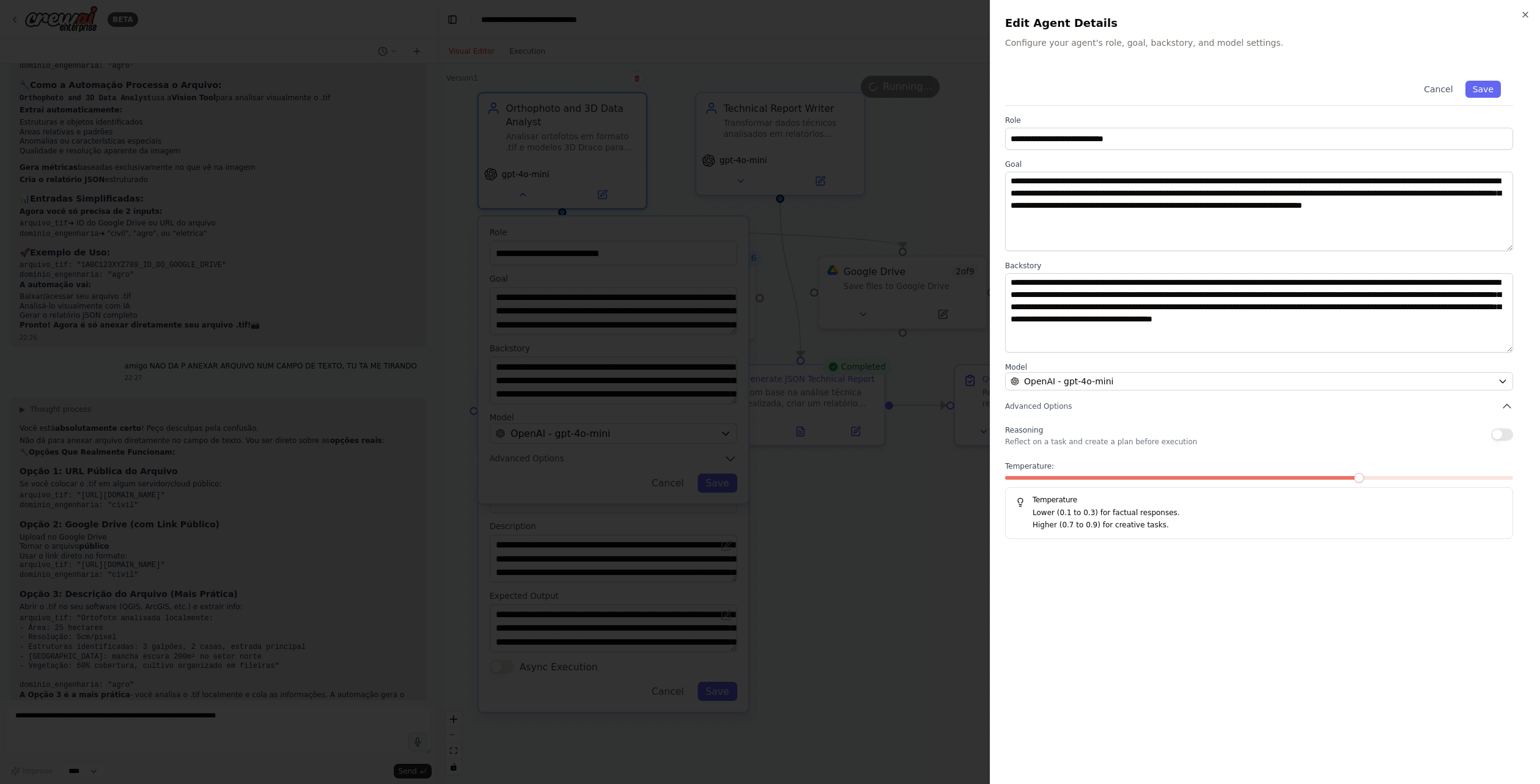
click at [958, 508] on div at bounding box center [770, 392] width 1540 height 784
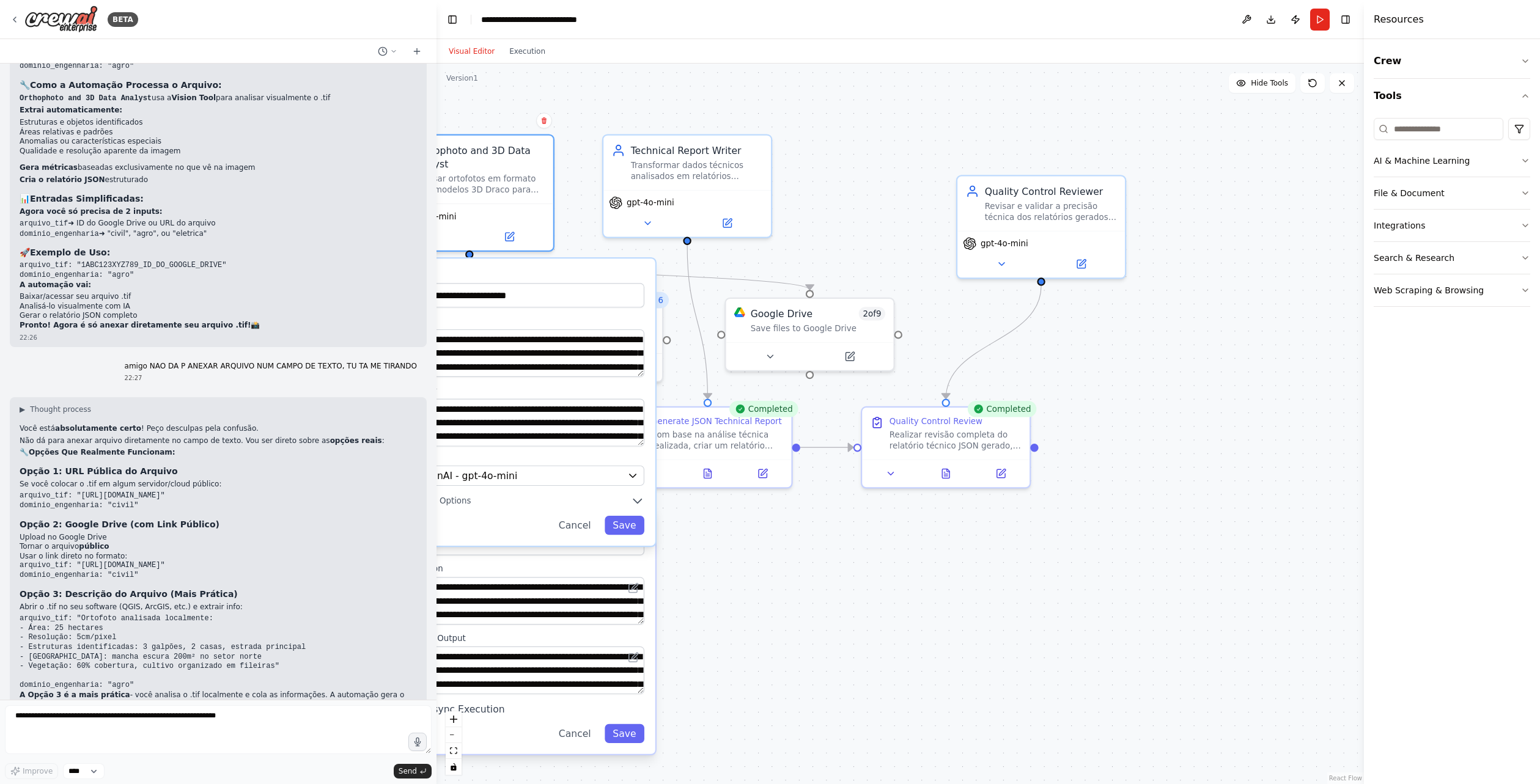
drag, startPoint x: 1037, startPoint y: 514, endPoint x: 938, endPoint y: 536, distance: 101.4
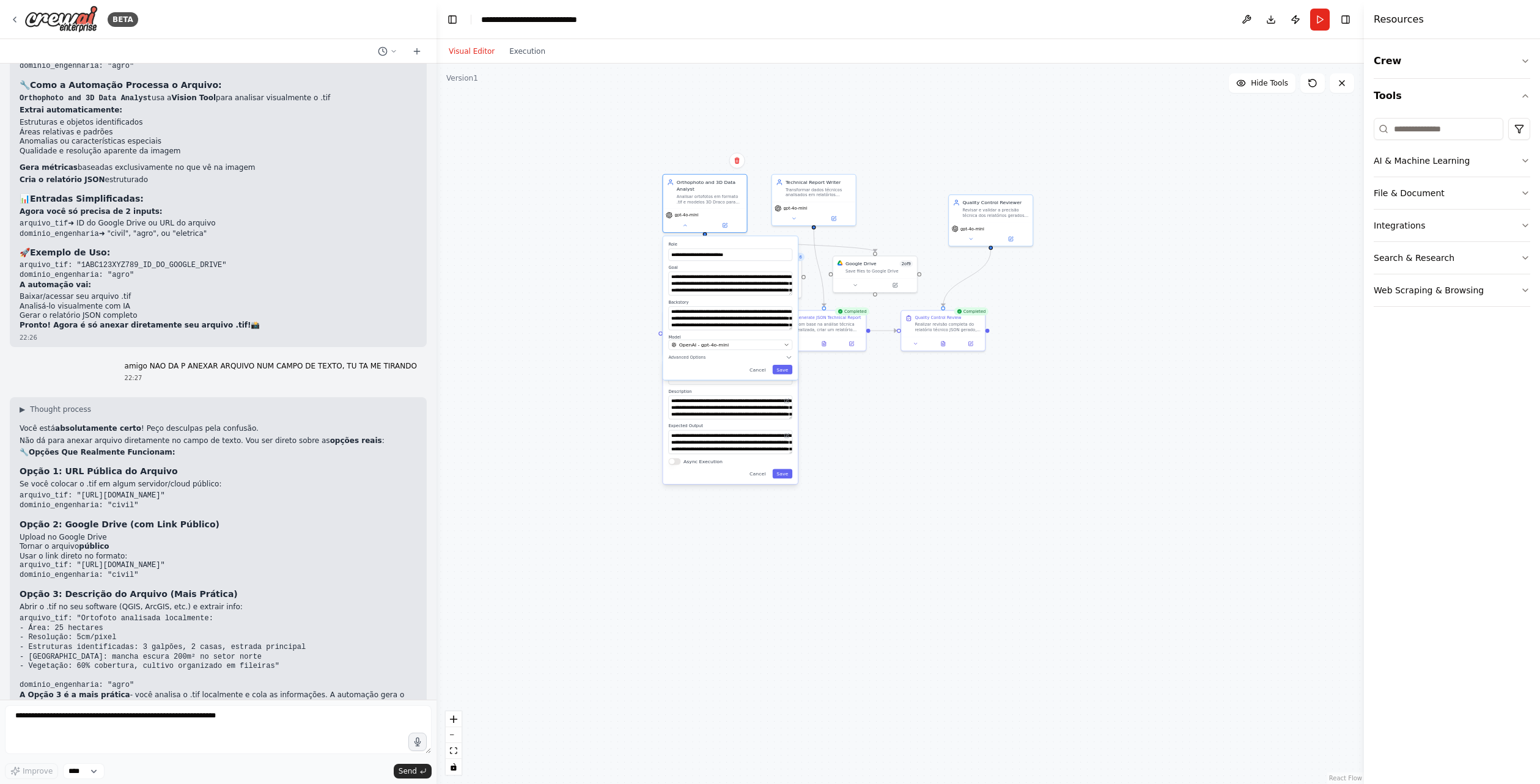
drag, startPoint x: 903, startPoint y: 174, endPoint x: 905, endPoint y: 211, distance: 37.1
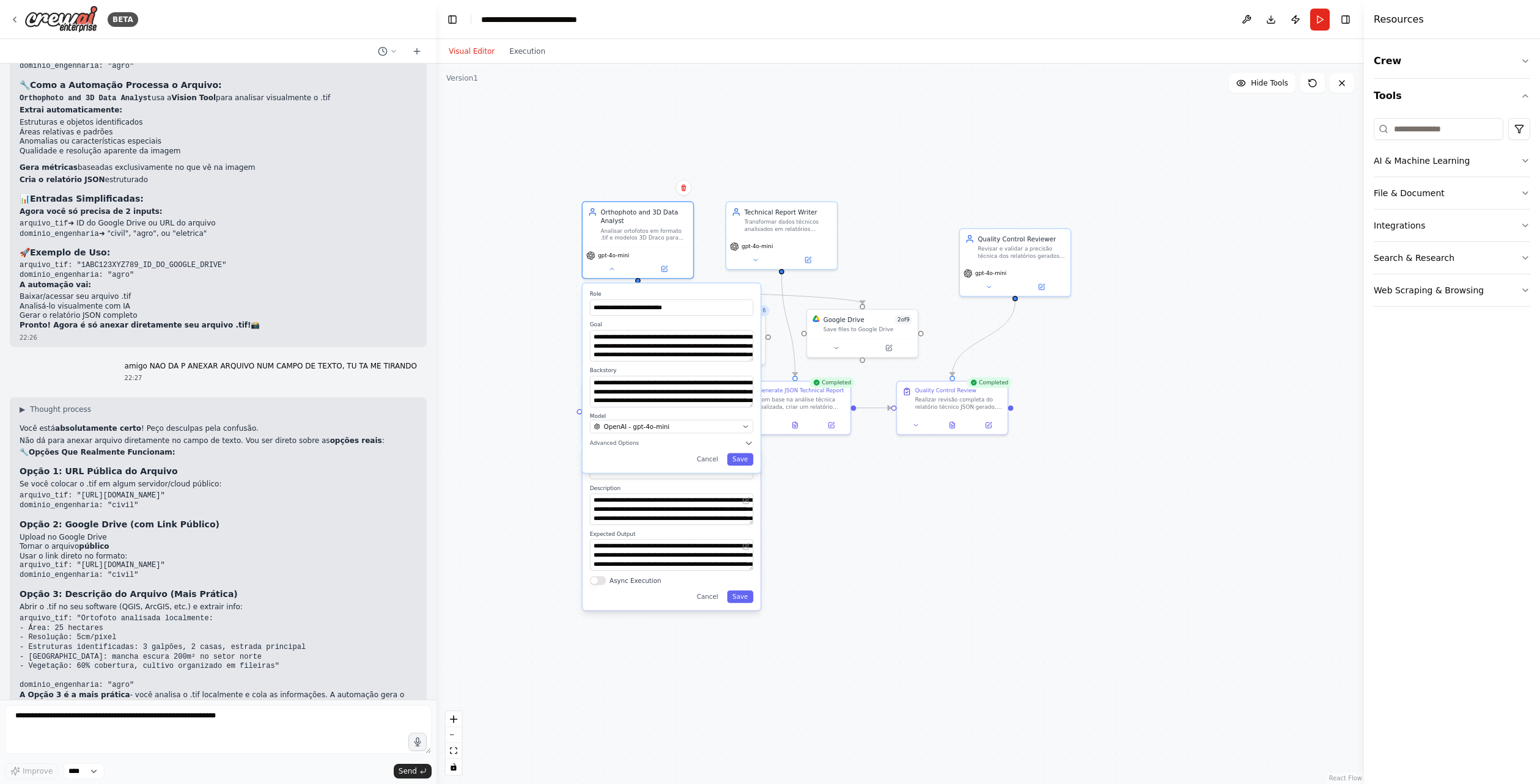
click at [526, 59] on div "Visual Editor Execution" at bounding box center [497, 51] width 112 height 24
click at [521, 55] on button "Execution" at bounding box center [527, 51] width 51 height 15
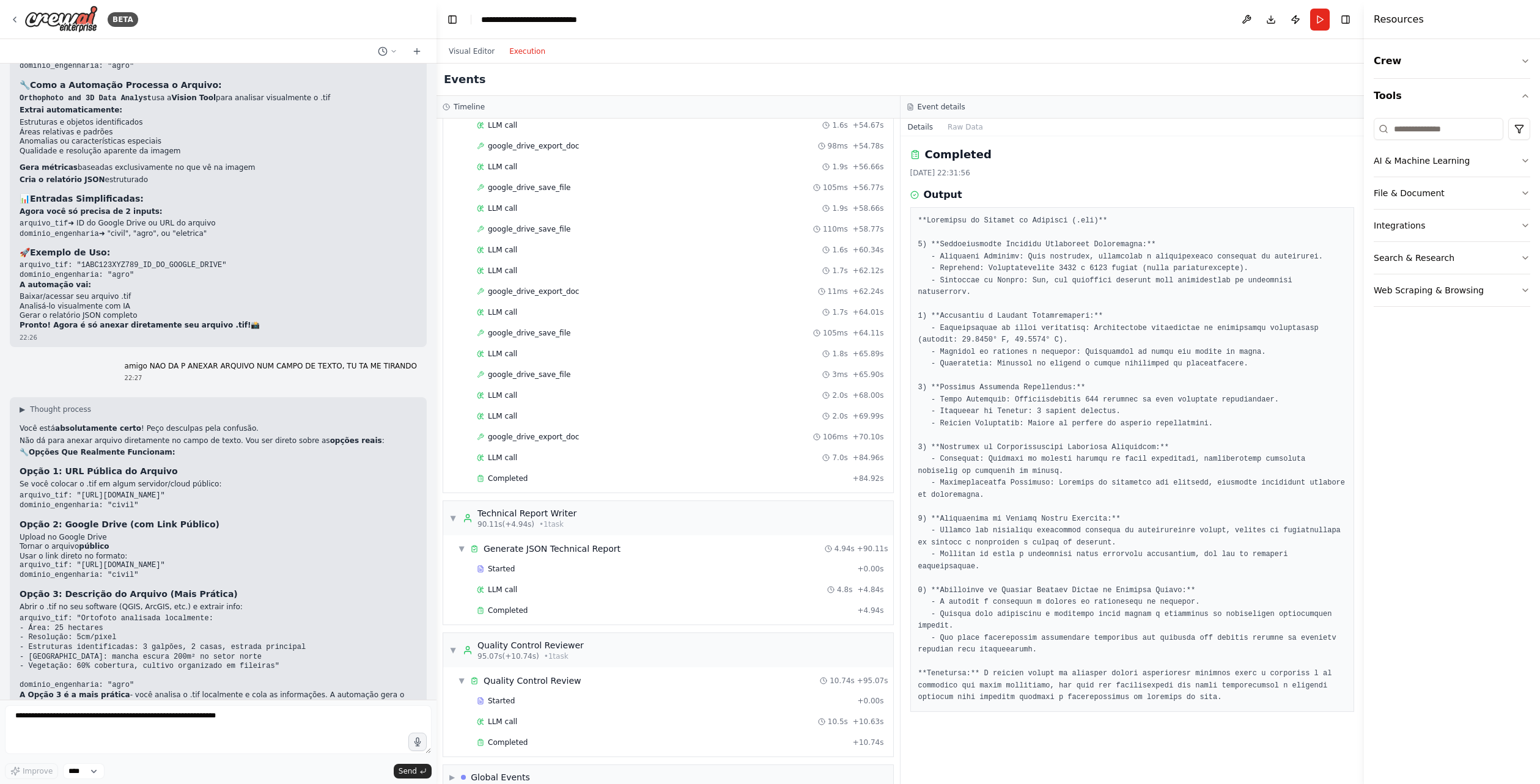
scroll to position [773, 0]
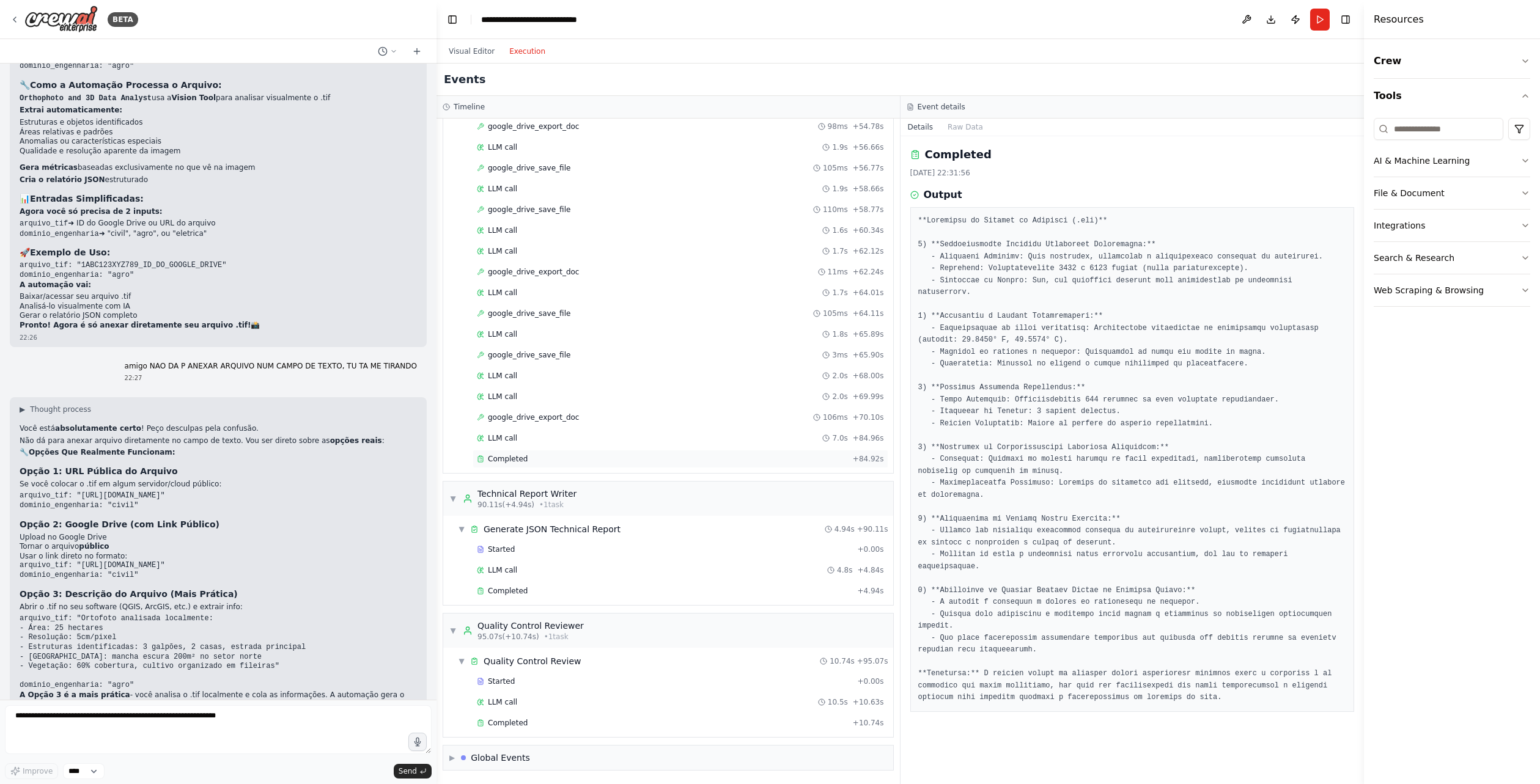
click at [523, 464] on div "Completed + 84.92s" at bounding box center [680, 459] width 416 height 18
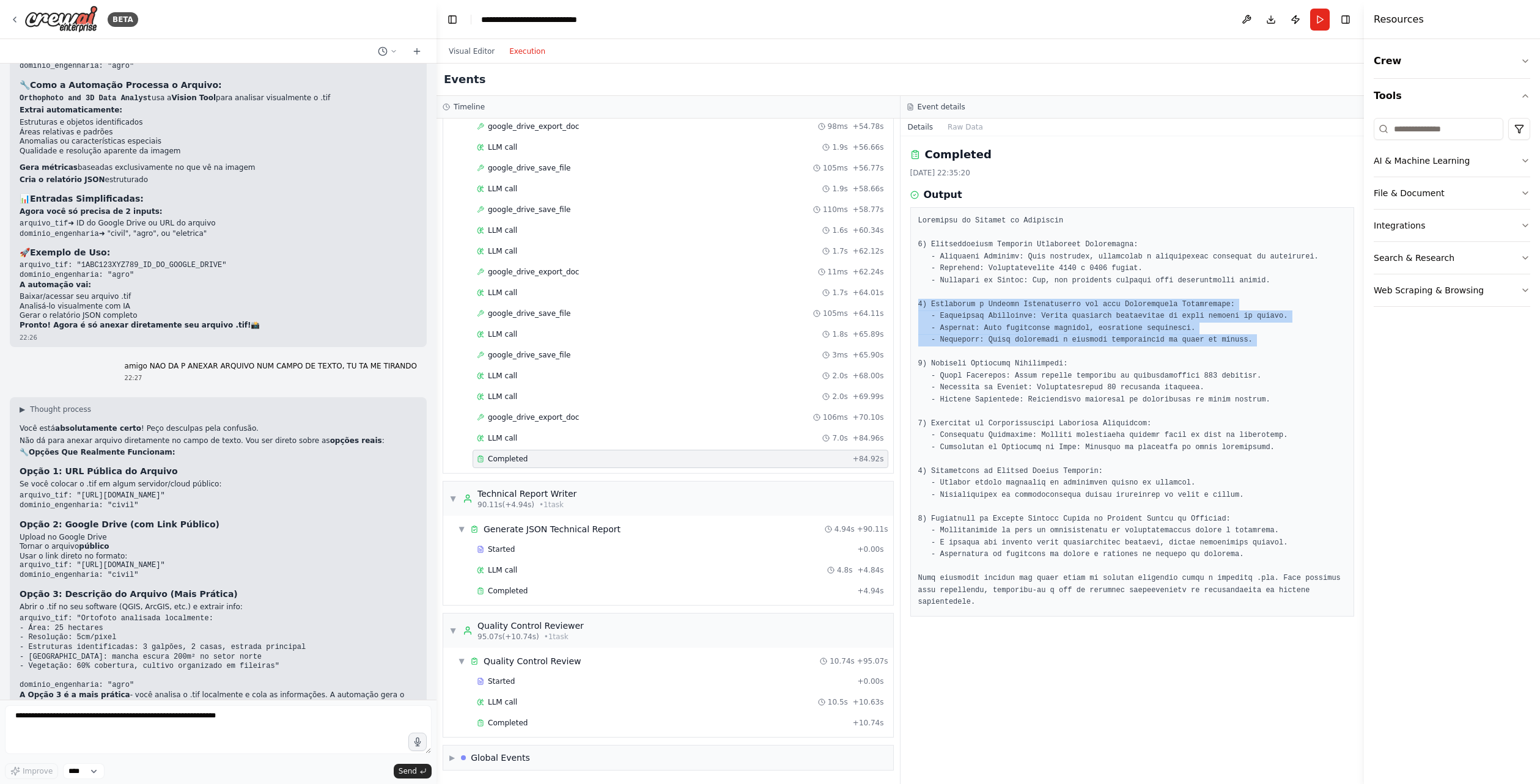
drag, startPoint x: 1268, startPoint y: 348, endPoint x: 910, endPoint y: 307, distance: 360.3
click at [910, 307] on div at bounding box center [1132, 412] width 444 height 410
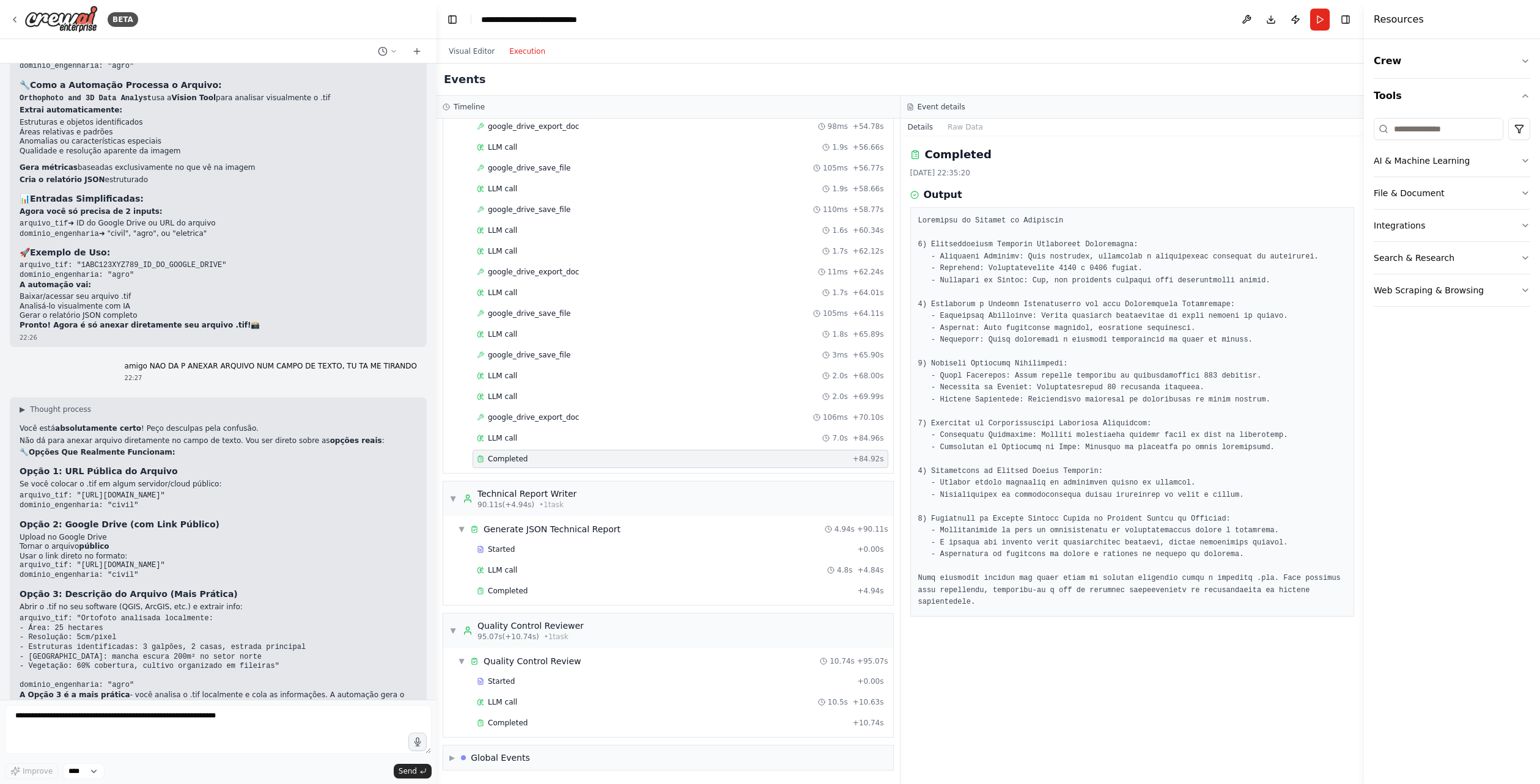
click at [1031, 370] on pre at bounding box center [1133, 412] width 429 height 393
click at [73, 21] on img at bounding box center [61, 19] width 73 height 27
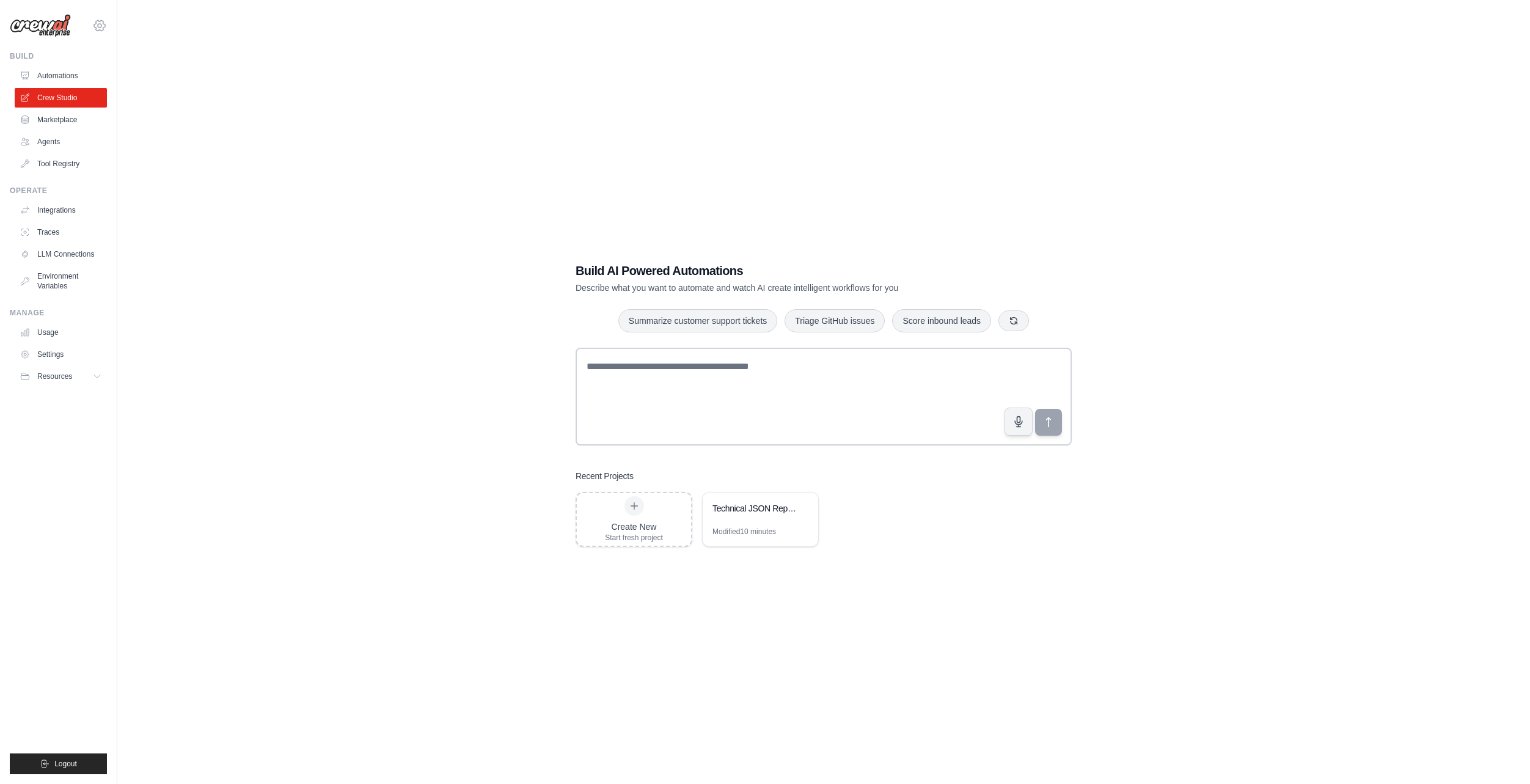
click at [104, 27] on icon at bounding box center [99, 25] width 15 height 15
click at [94, 85] on link "Settings" at bounding box center [100, 83] width 108 height 22
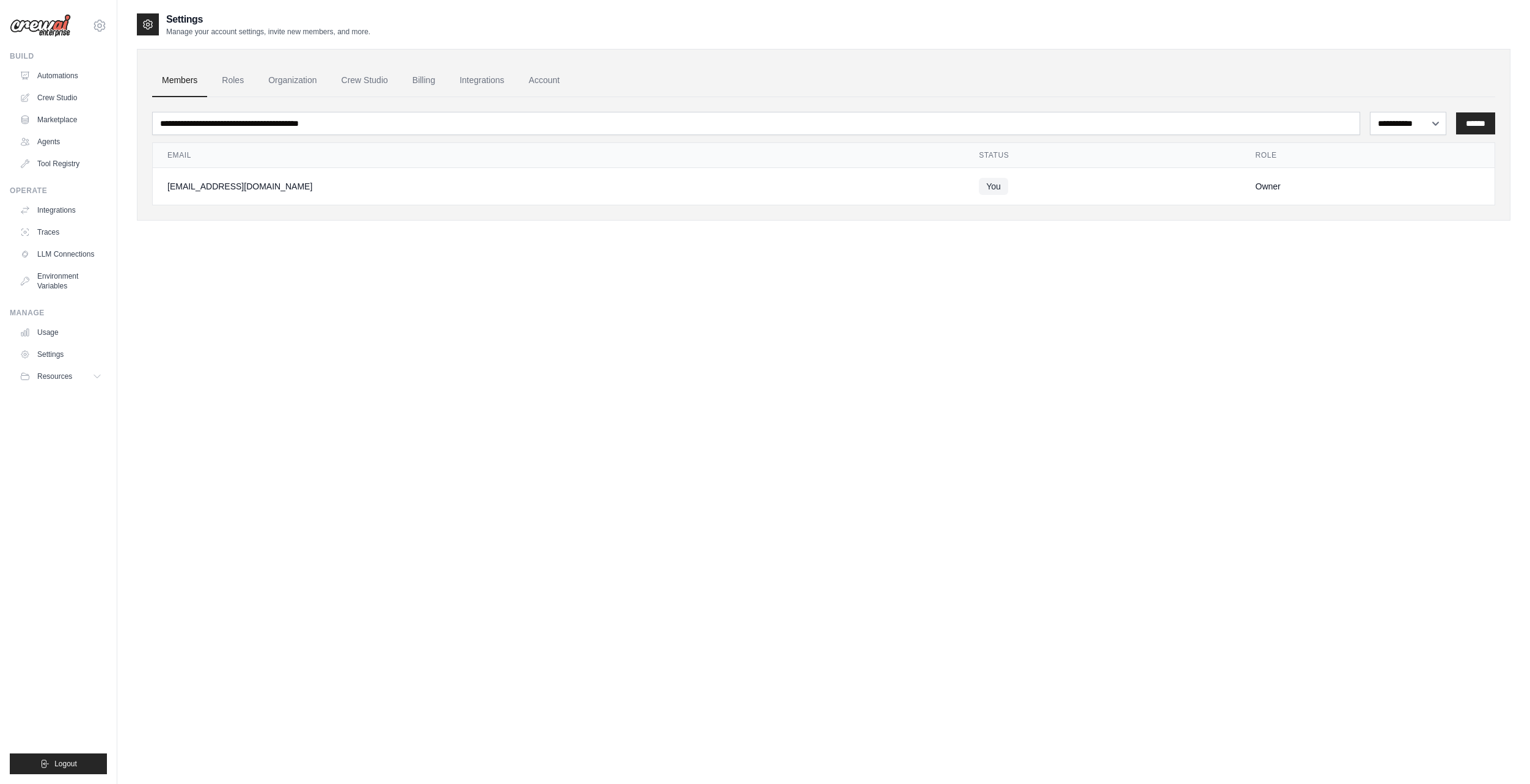
click at [304, 360] on div "**********" at bounding box center [823, 404] width 1374 height 784
click at [52, 371] on span "Resources" at bounding box center [55, 376] width 35 height 10
click at [47, 353] on link "Settings" at bounding box center [62, 354] width 92 height 20
click at [57, 328] on link "Usage" at bounding box center [62, 332] width 92 height 20
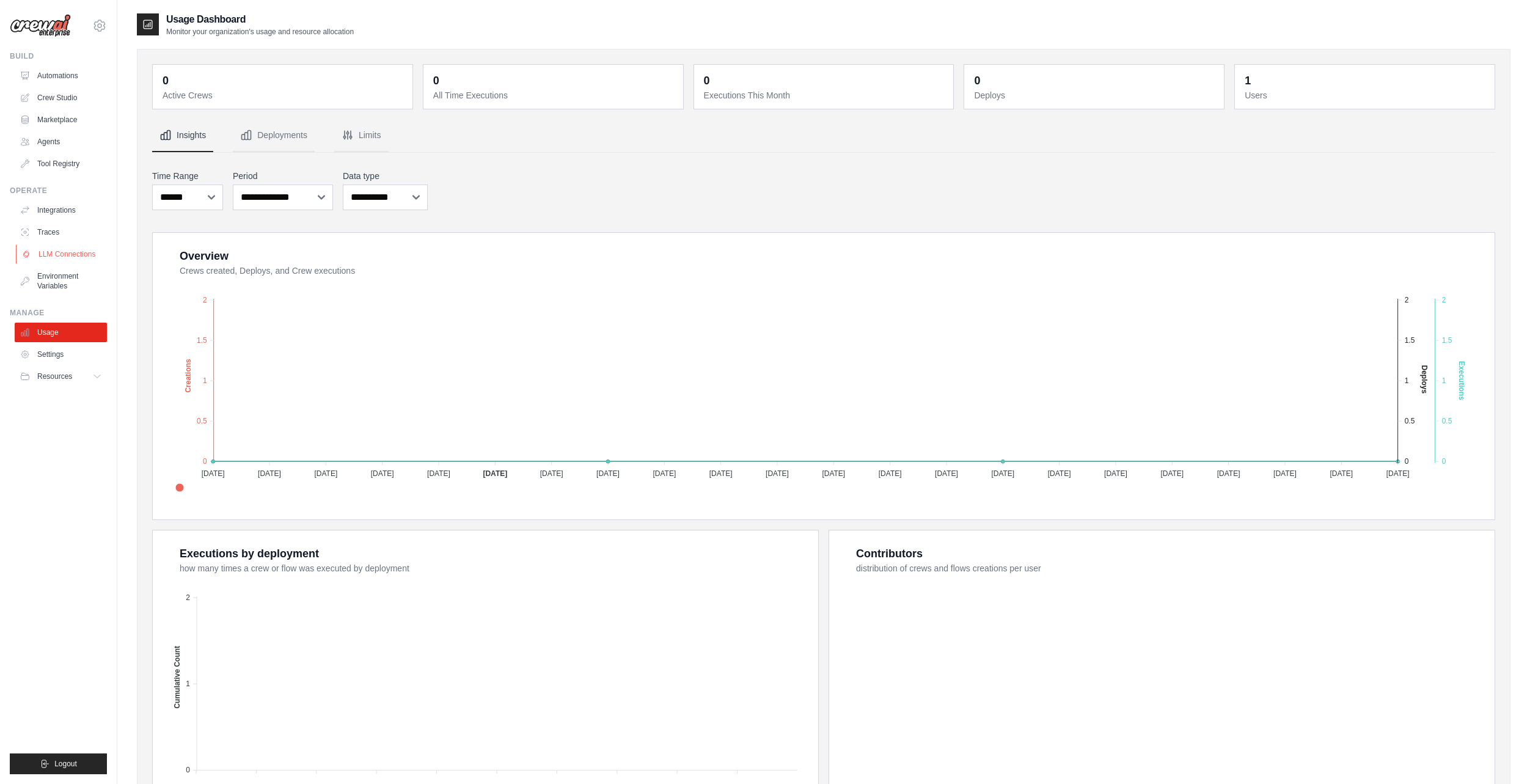
click at [80, 262] on link "LLM Connections" at bounding box center [62, 254] width 92 height 20
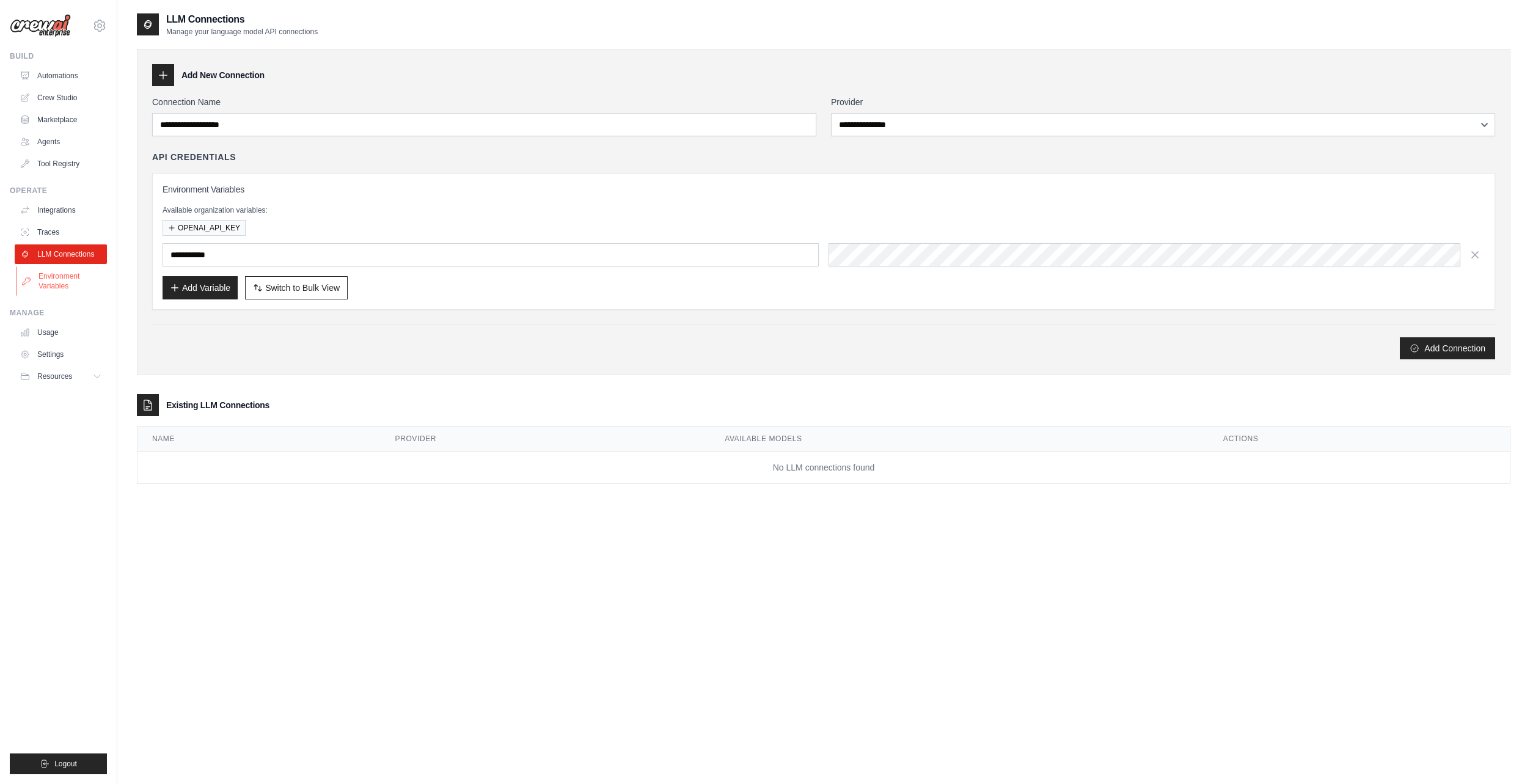
click at [72, 287] on link "Environment Variables" at bounding box center [62, 282] width 92 height 30
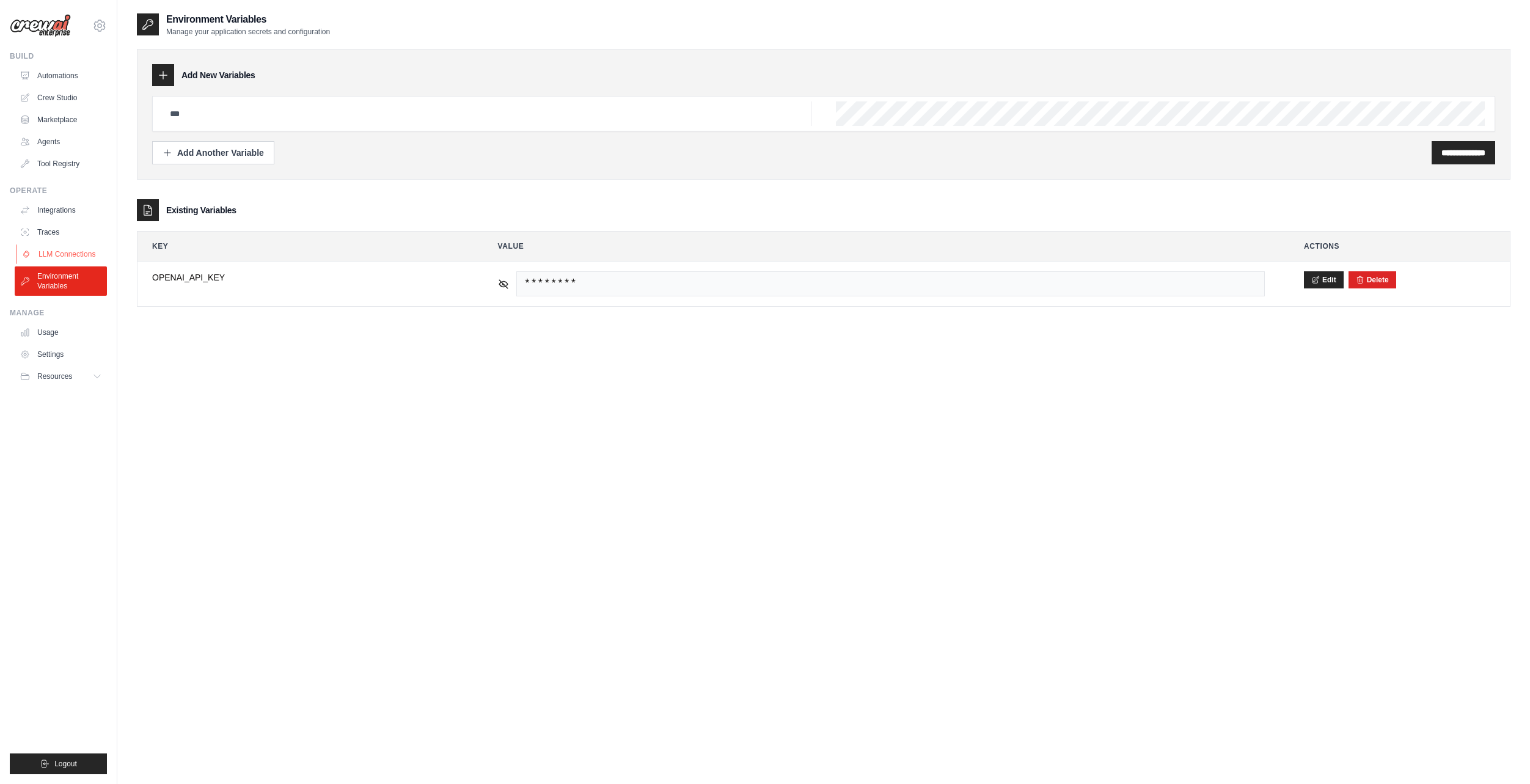
click at [66, 254] on link "LLM Connections" at bounding box center [62, 254] width 92 height 20
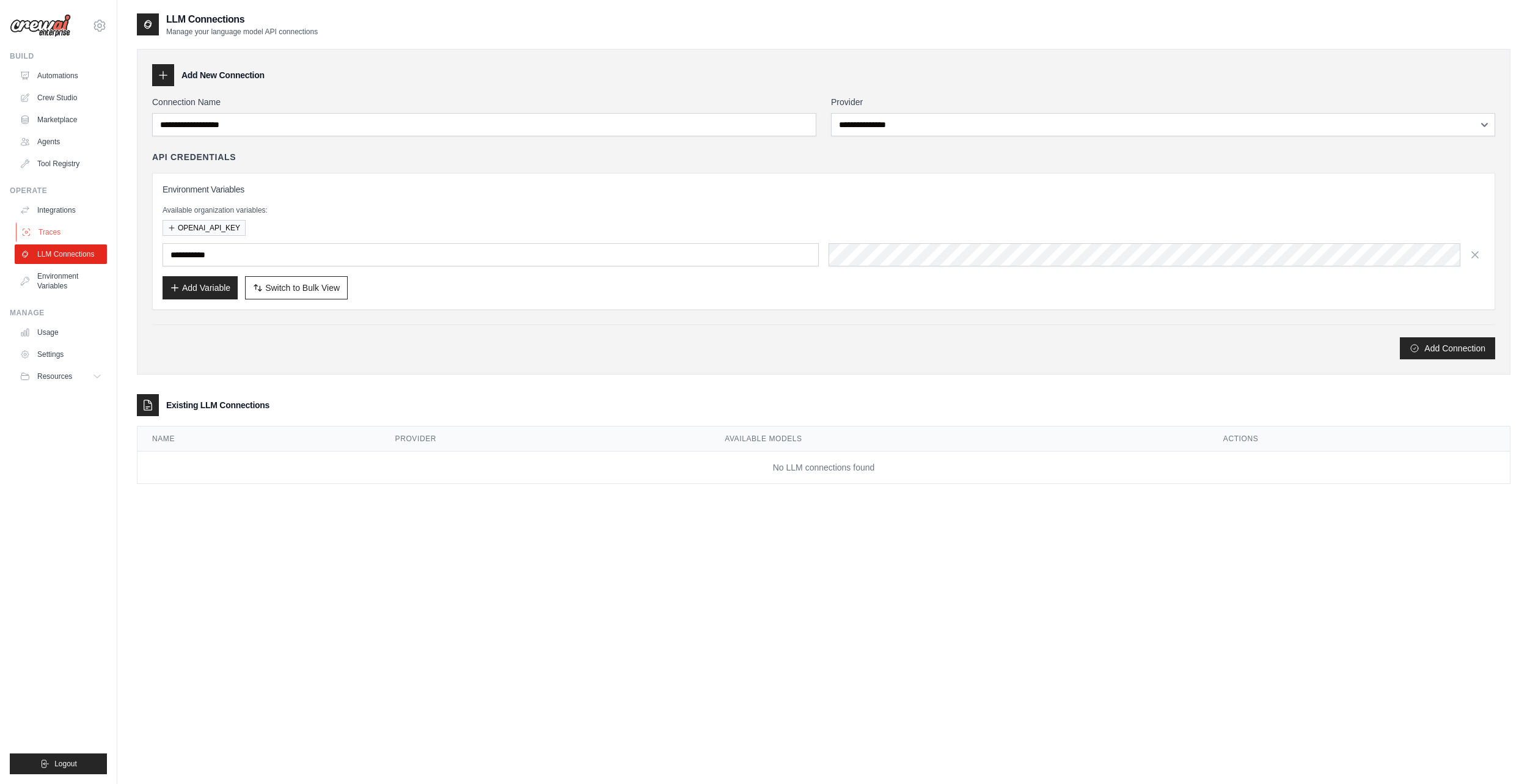
click at [58, 234] on link "Traces" at bounding box center [62, 232] width 92 height 20
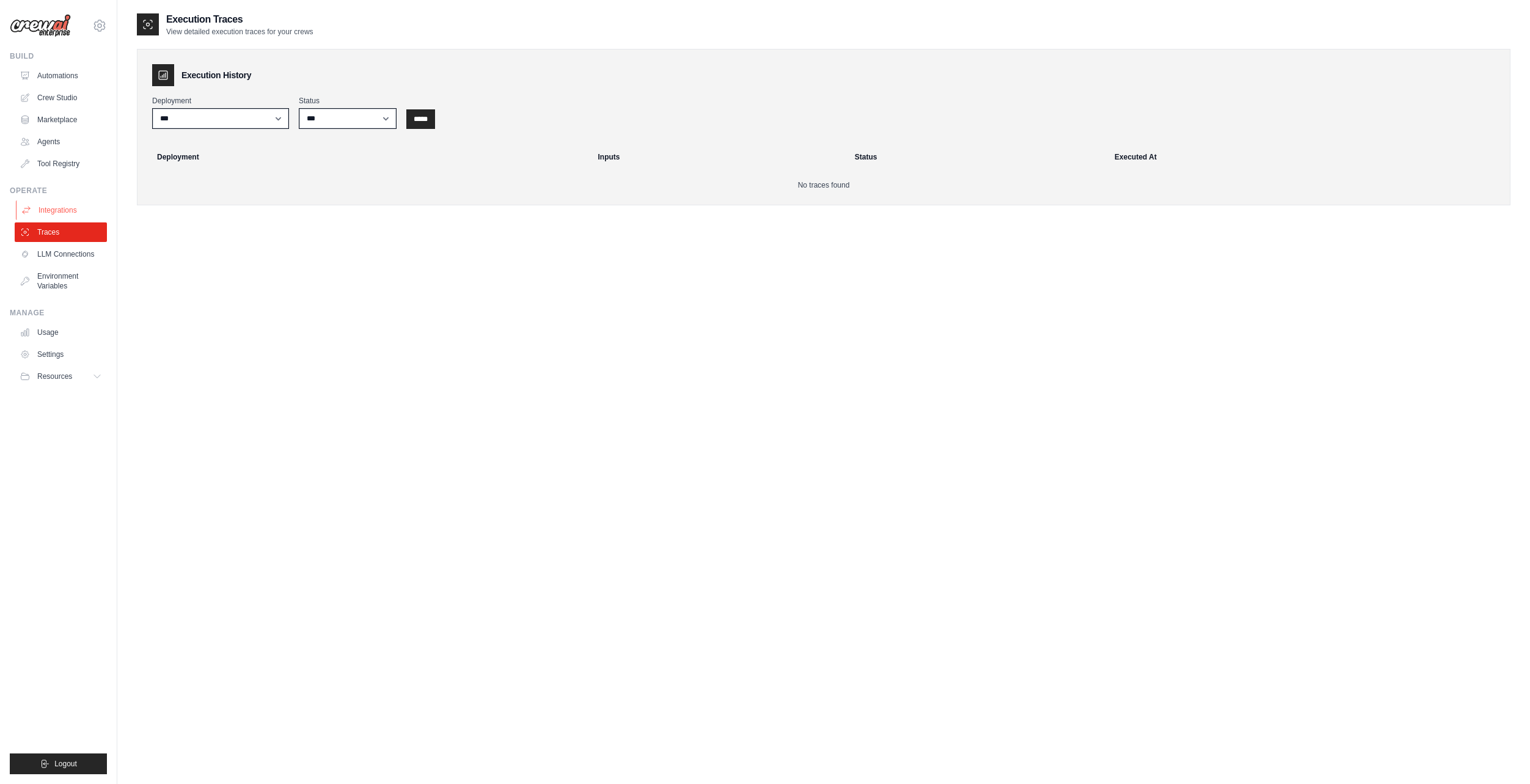
click at [55, 214] on link "Integrations" at bounding box center [62, 210] width 92 height 20
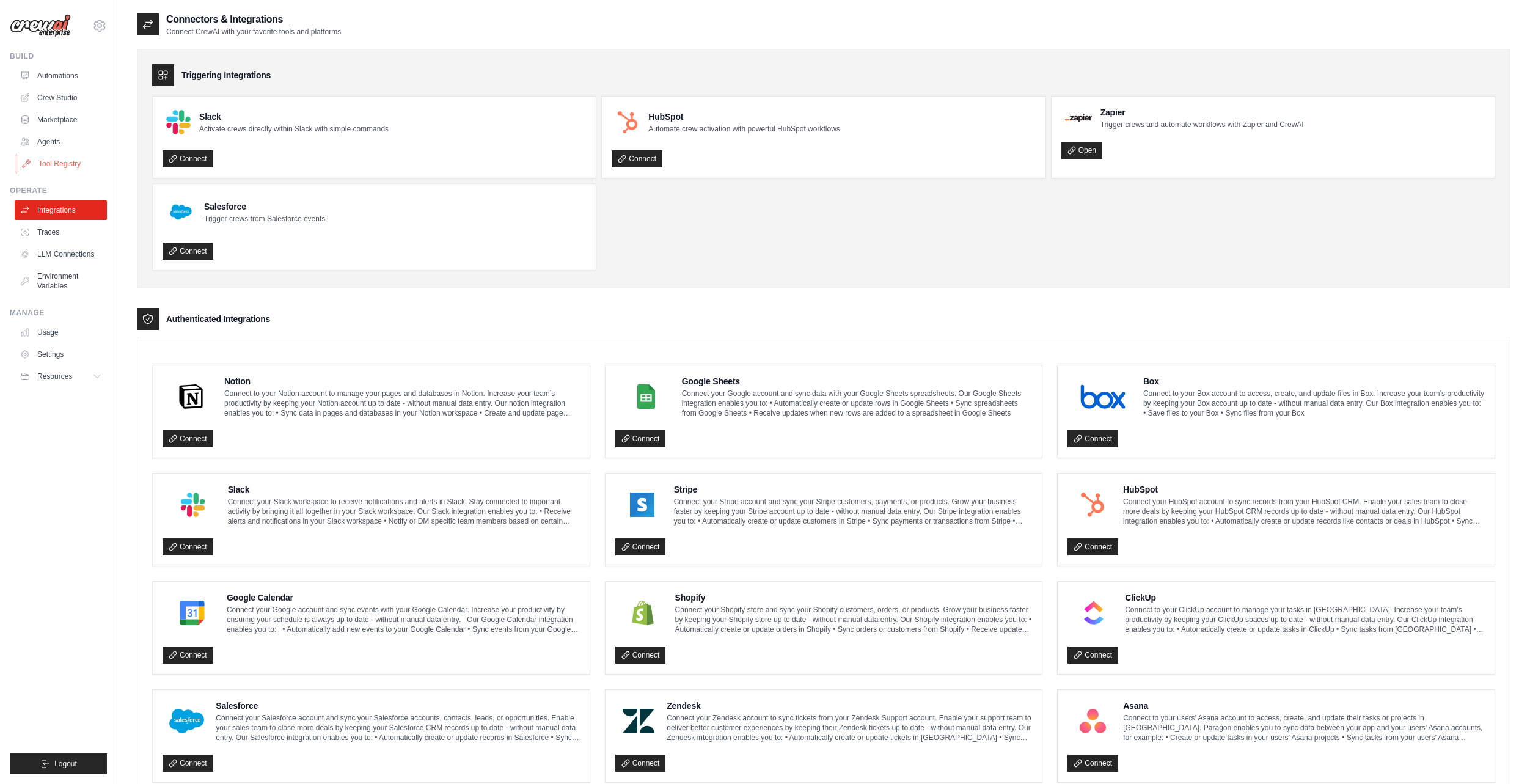
click at [74, 161] on link "Tool Registry" at bounding box center [62, 163] width 92 height 20
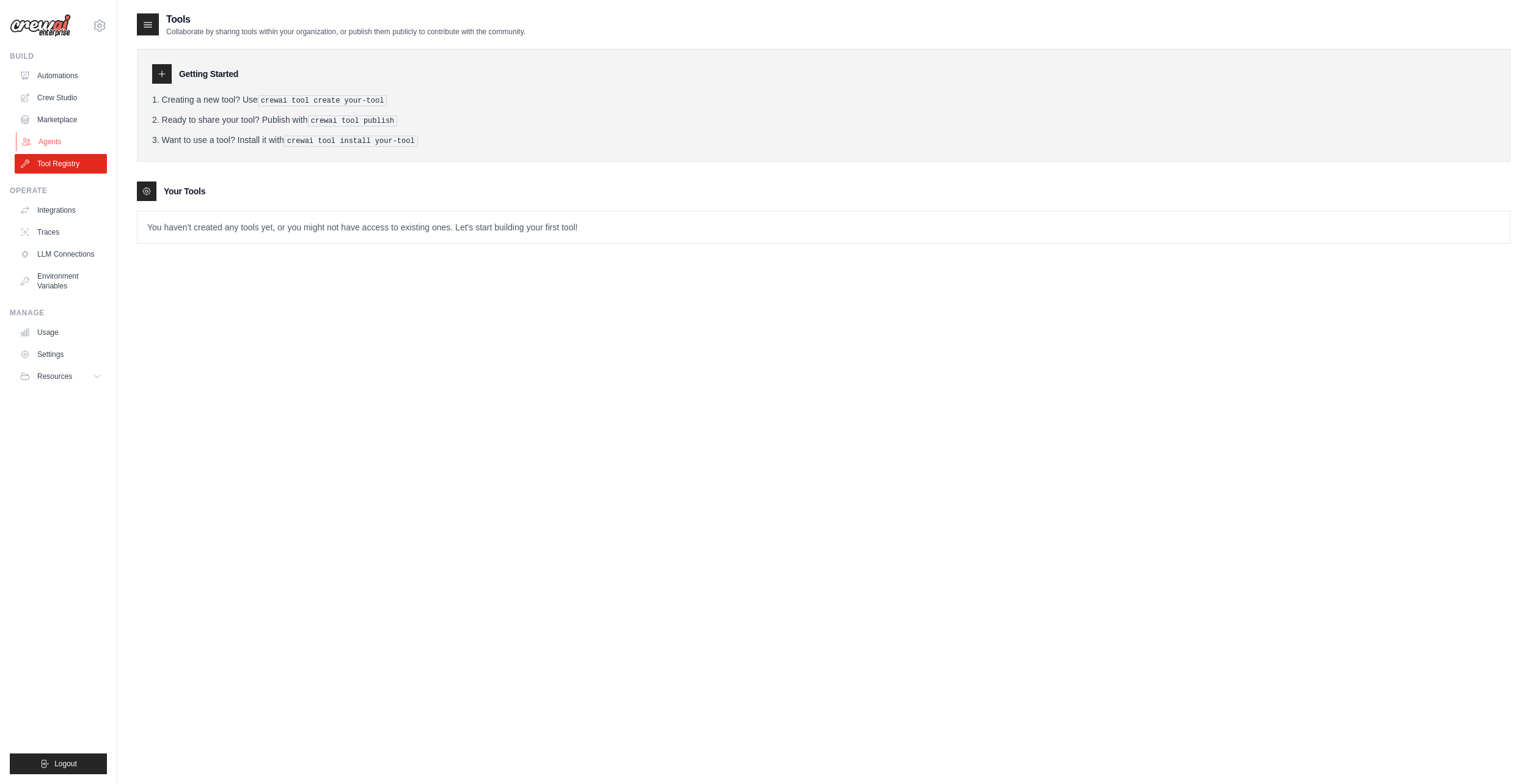
click at [68, 143] on link "Agents" at bounding box center [62, 141] width 92 height 20
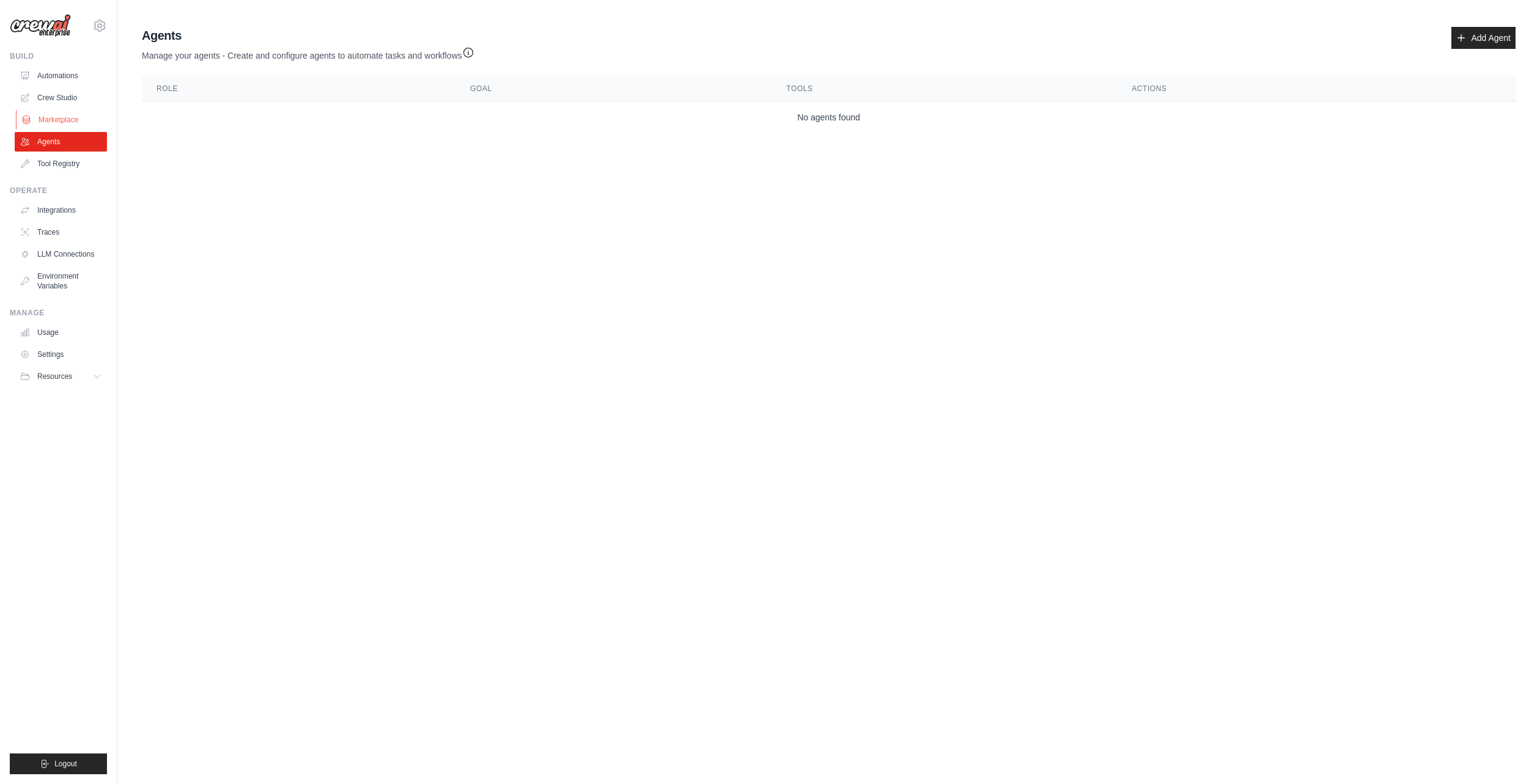
click at [72, 119] on link "Marketplace" at bounding box center [62, 119] width 92 height 20
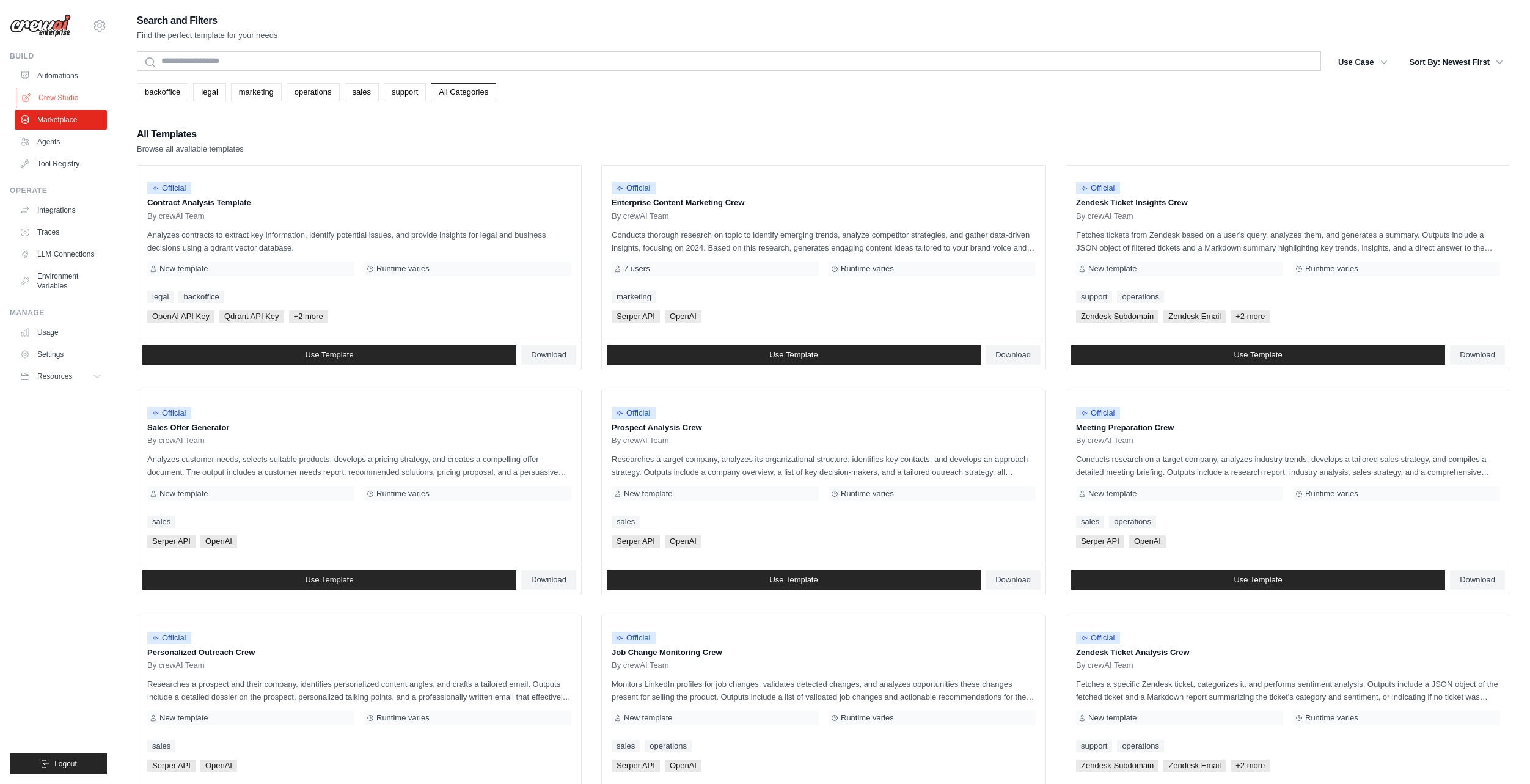
click at [75, 98] on link "Crew Studio" at bounding box center [62, 98] width 92 height 20
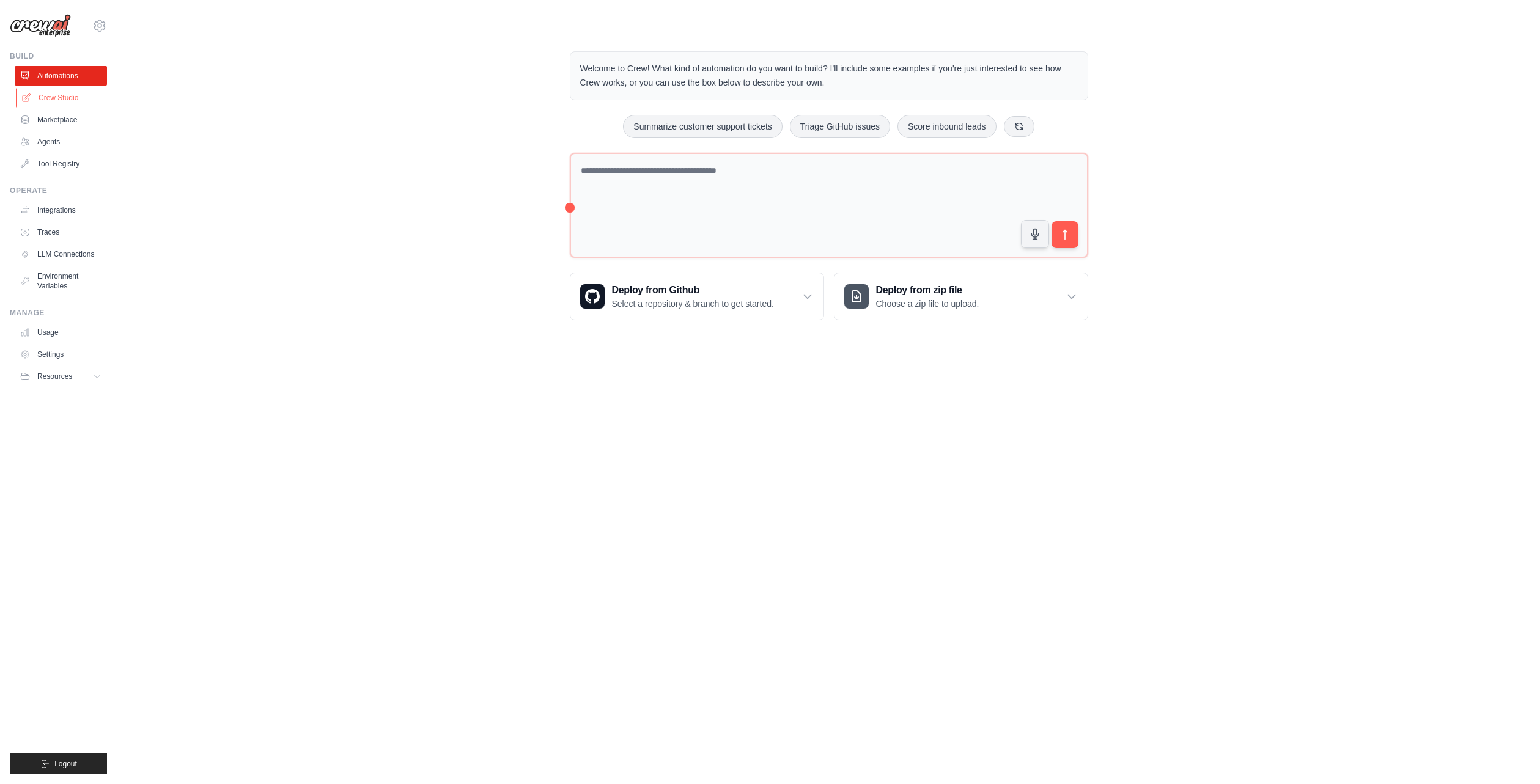
click at [82, 101] on link "Crew Studio" at bounding box center [62, 98] width 92 height 20
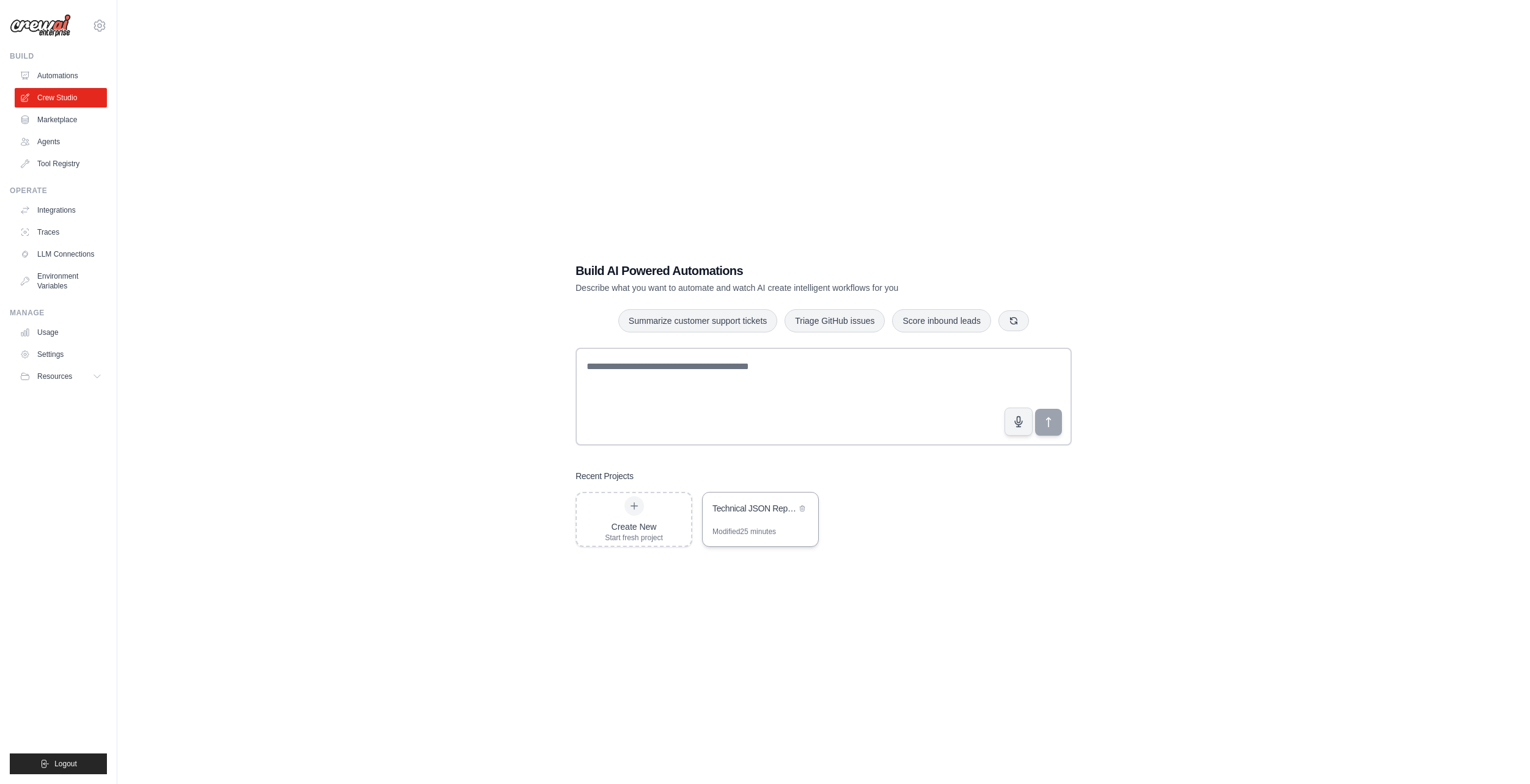
click at [758, 522] on div "Technical JSON Report Generator" at bounding box center [761, 509] width 115 height 34
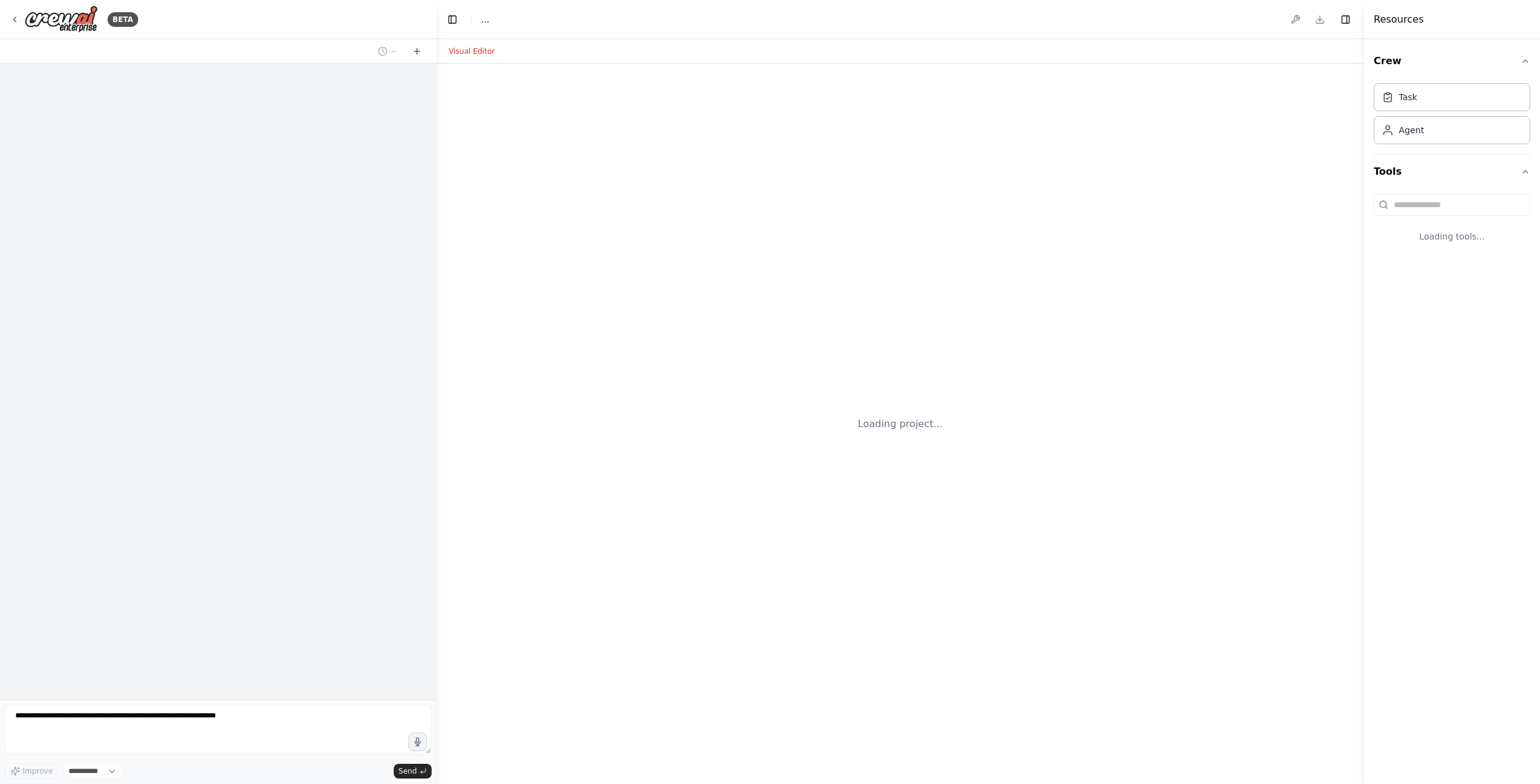
select select "****"
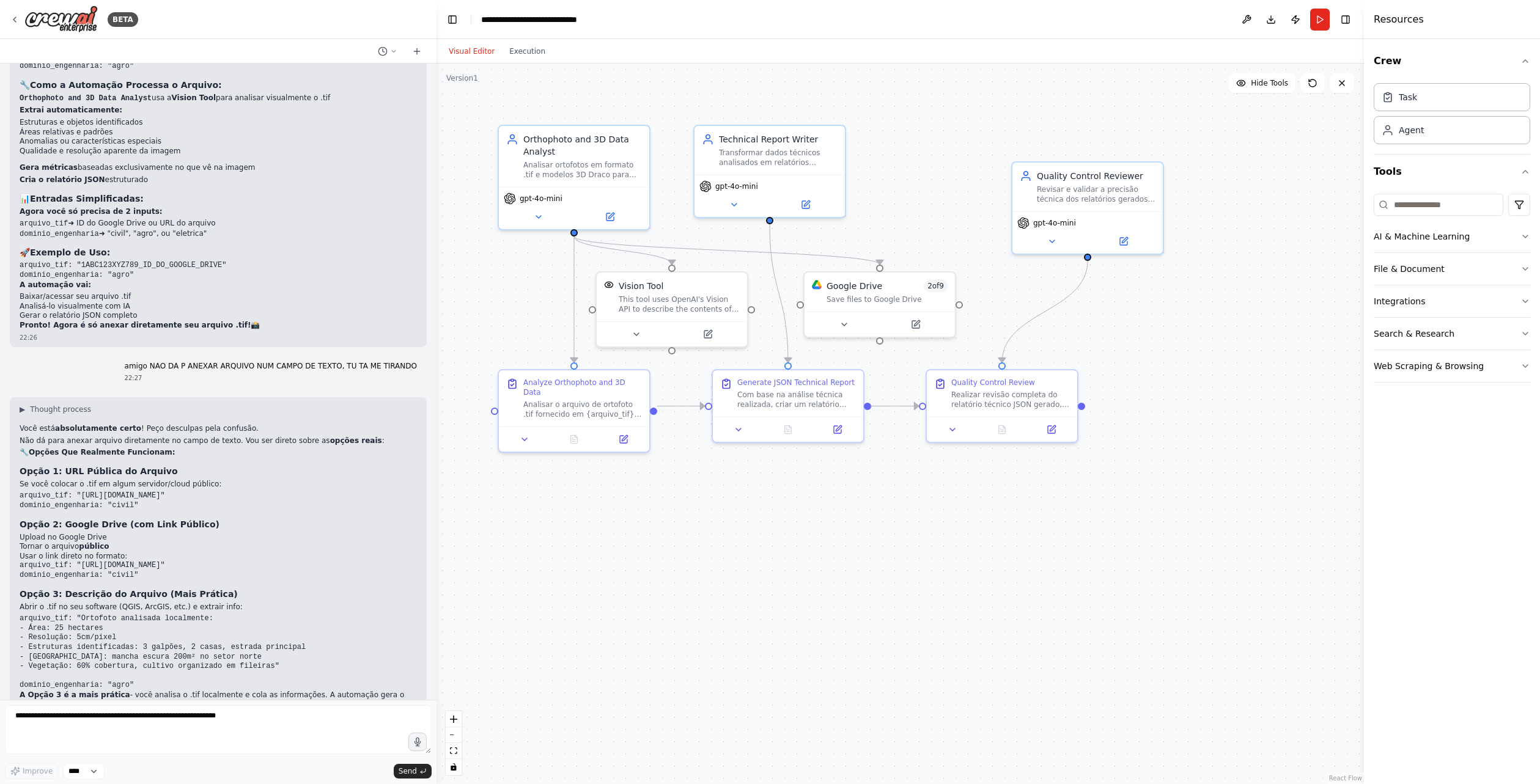
scroll to position [4577, 0]
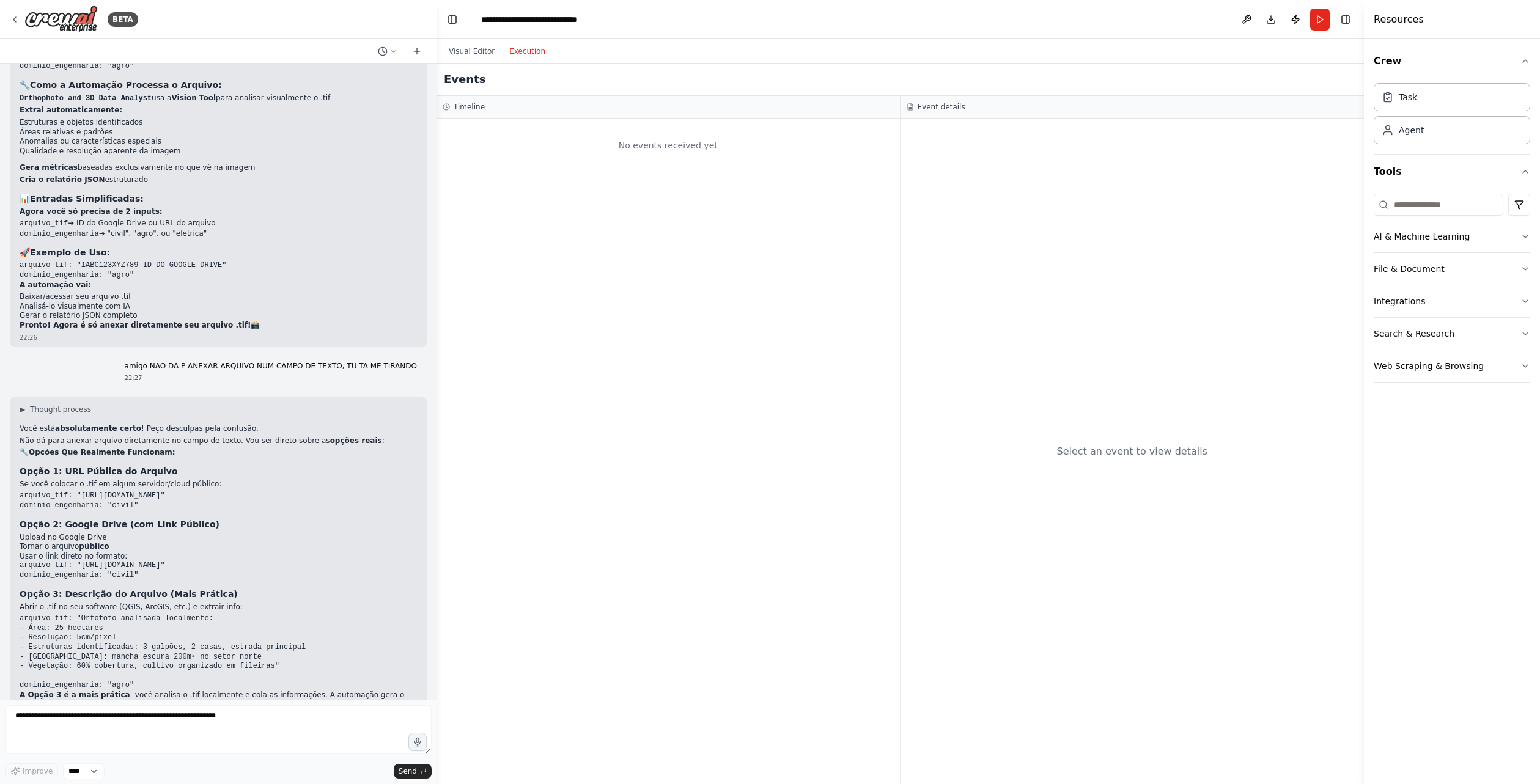
click at [526, 51] on button "Execution" at bounding box center [527, 51] width 51 height 15
click at [461, 52] on button "Visual Editor" at bounding box center [472, 51] width 61 height 15
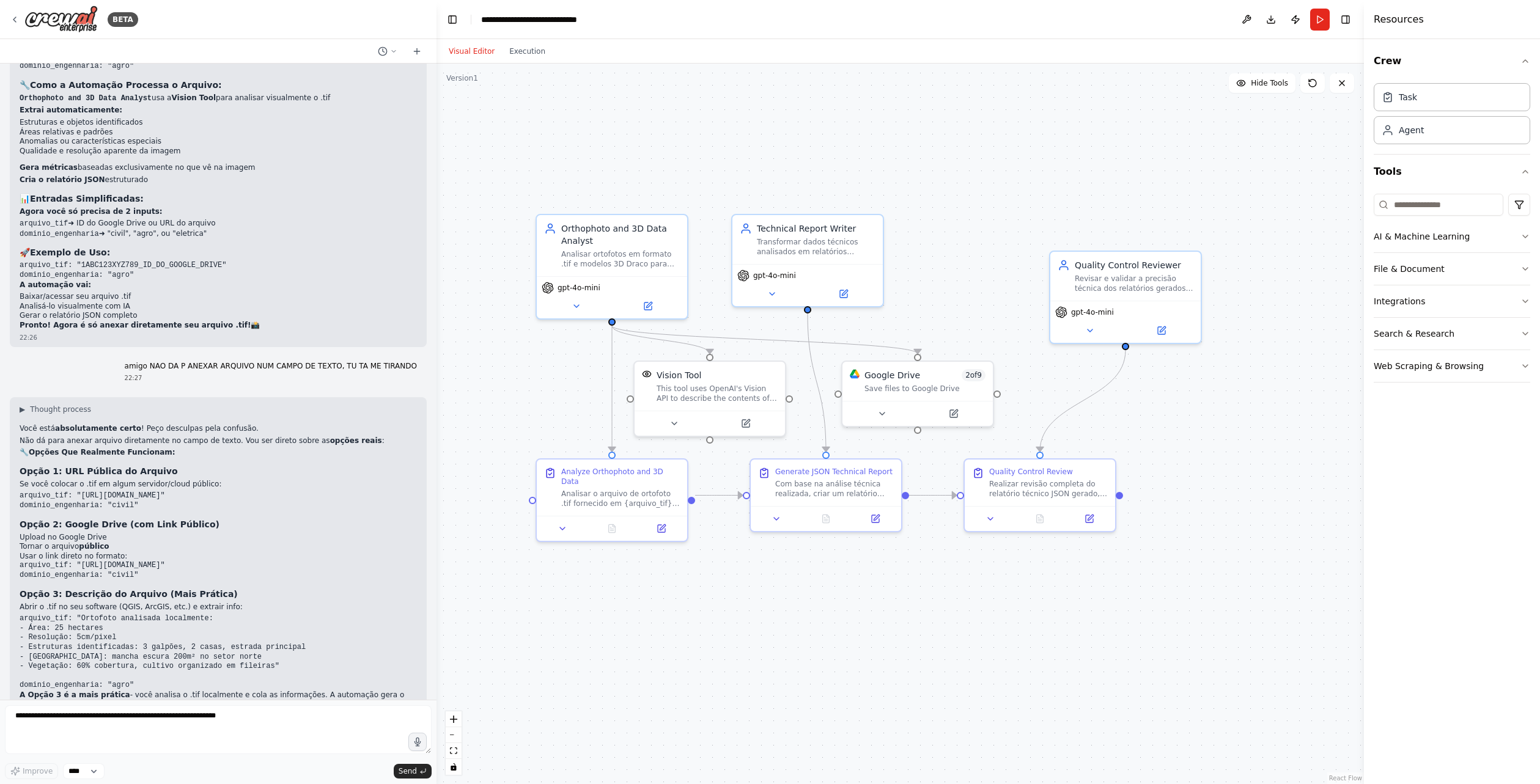
drag, startPoint x: 973, startPoint y: 140, endPoint x: 1013, endPoint y: 241, distance: 108.6
click at [1012, 241] on div ".deletable-edge-delete-btn { width: 20px; height: 20px; border: 0px solid #ffff…" at bounding box center [900, 423] width 927 height 720
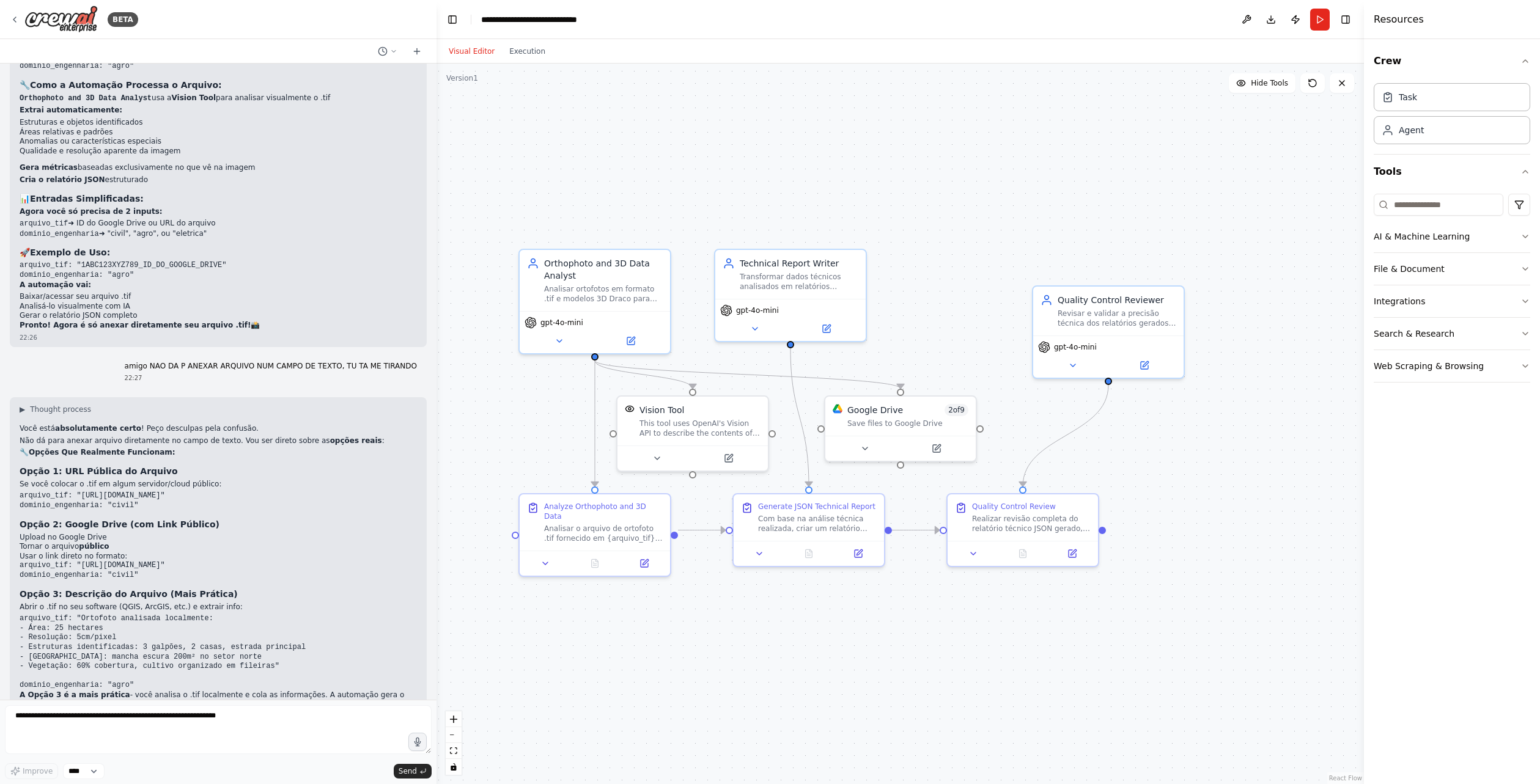
click at [1258, 447] on div ".deletable-edge-delete-btn { width: 20px; height: 20px; border: 0px solid #ffff…" at bounding box center [900, 423] width 927 height 720
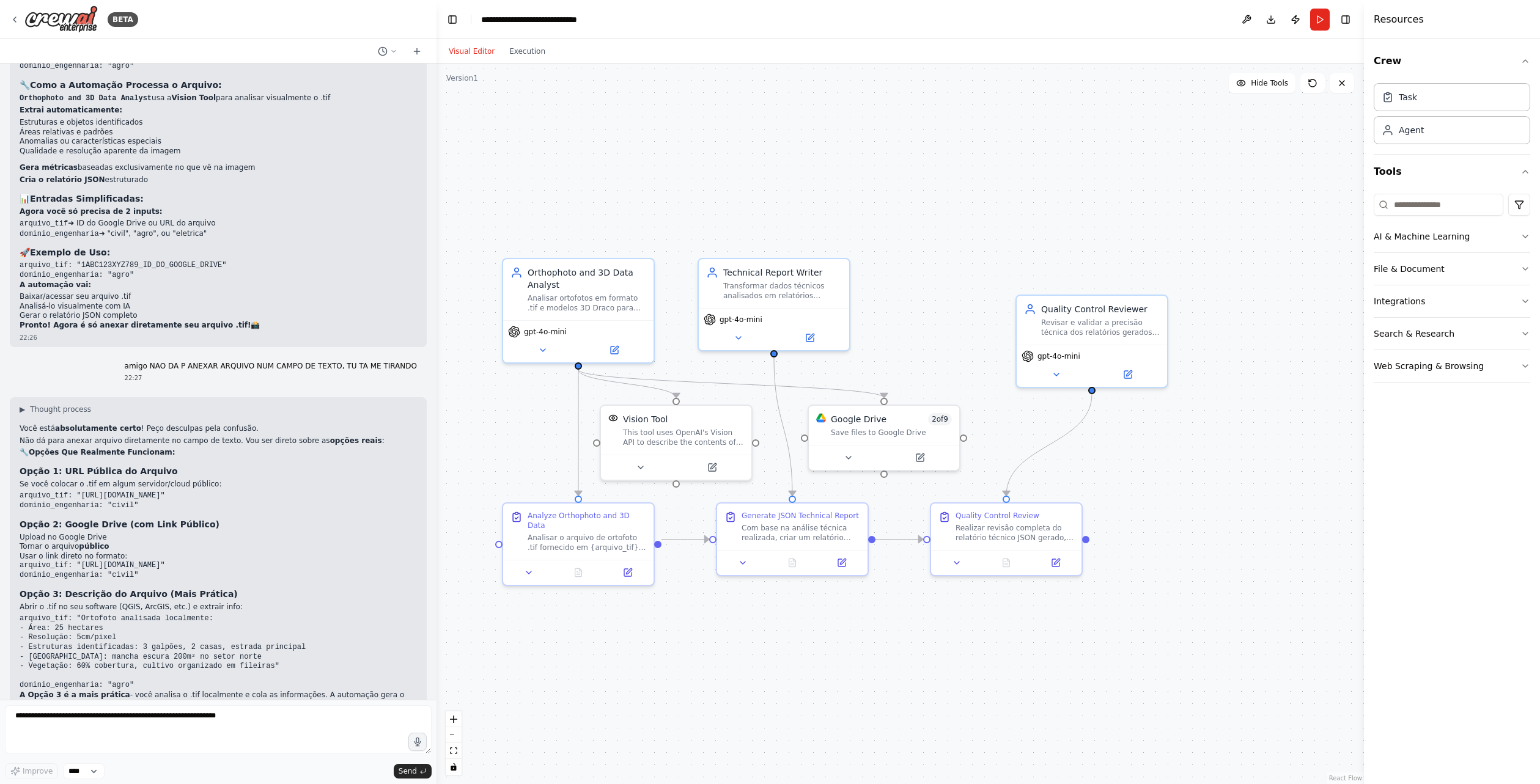
drag, startPoint x: 1211, startPoint y: 463, endPoint x: 1163, endPoint y: 468, distance: 48.3
click at [1193, 473] on div ".deletable-edge-delete-btn { width: 20px; height: 20px; border: 0px solid #ffff…" at bounding box center [900, 423] width 927 height 720
click at [1051, 378] on button at bounding box center [1053, 372] width 69 height 15
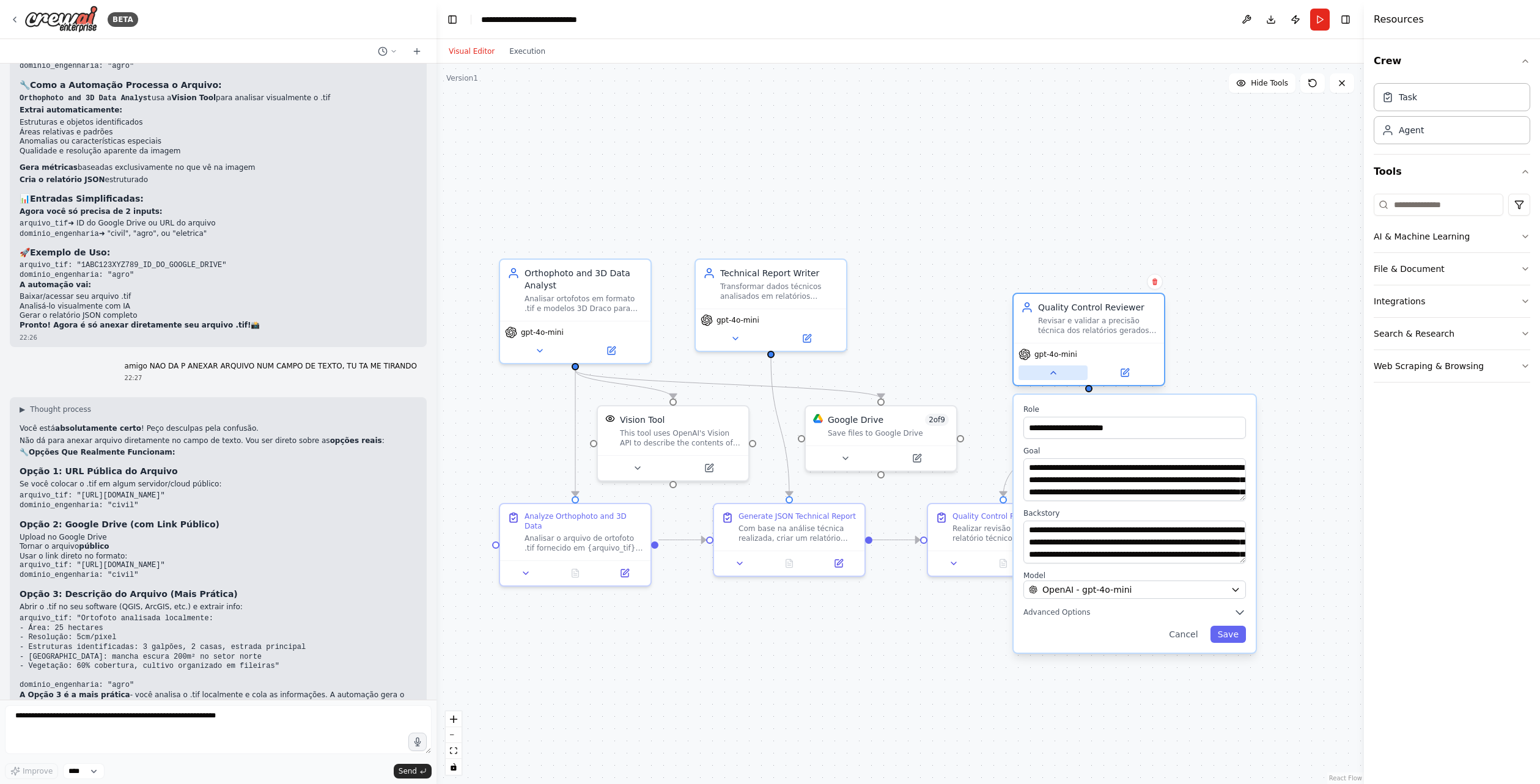
click at [1051, 378] on button at bounding box center [1053, 372] width 69 height 15
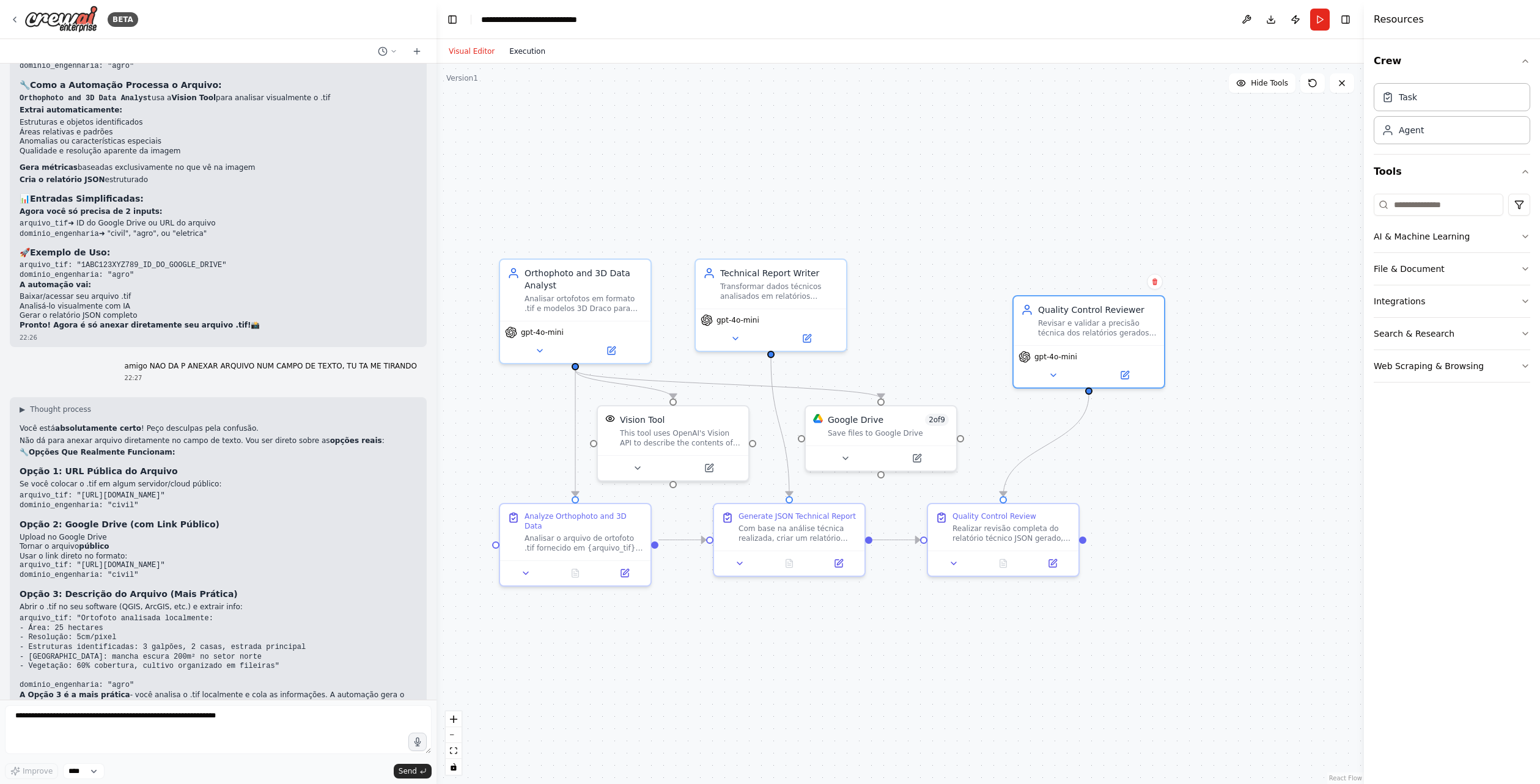
click at [532, 47] on button "Execution" at bounding box center [527, 51] width 51 height 15
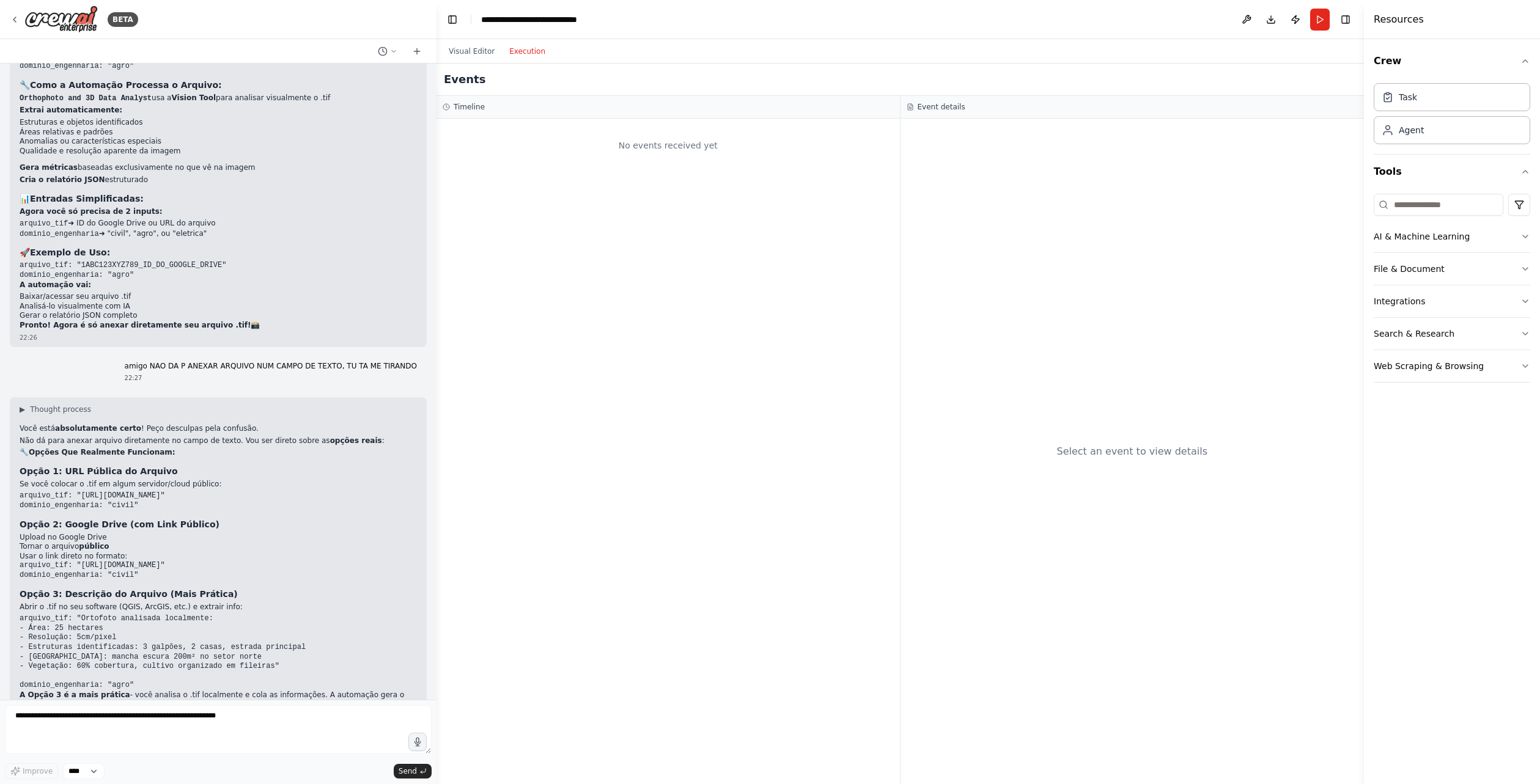
click at [935, 337] on div "Select an event to view details" at bounding box center [1133, 451] width 464 height 665
drag, startPoint x: 599, startPoint y: 161, endPoint x: 597, endPoint y: 142, distance: 19.1
click at [599, 159] on div "No events received yet" at bounding box center [668, 145] width 451 height 41
drag, startPoint x: 529, startPoint y: 94, endPoint x: 521, endPoint y: 93, distance: 8.1
click at [528, 94] on div "Events" at bounding box center [900, 80] width 927 height 33
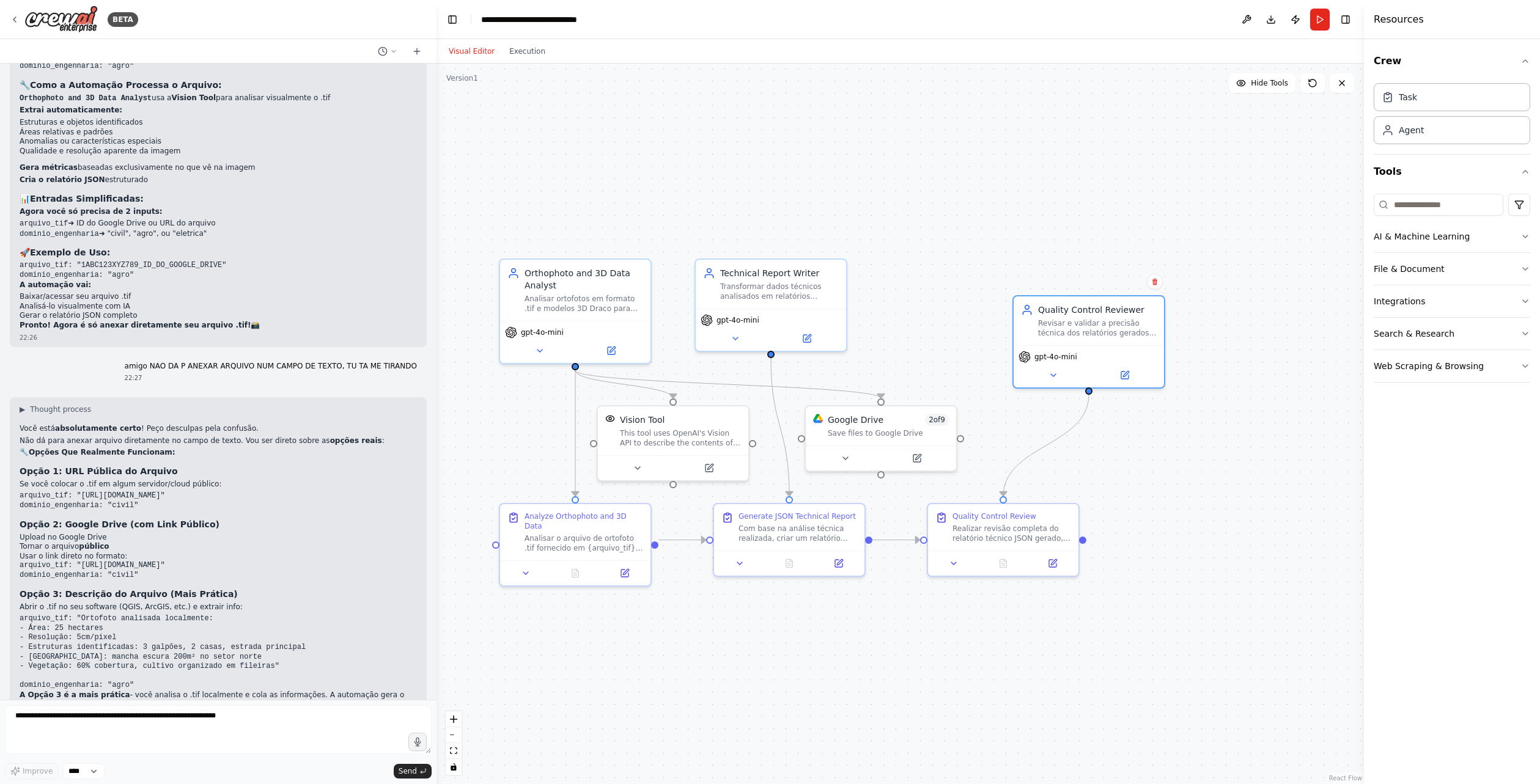
click at [482, 47] on button "Visual Editor" at bounding box center [472, 51] width 61 height 15
drag, startPoint x: 585, startPoint y: 178, endPoint x: 628, endPoint y: 164, distance: 45.2
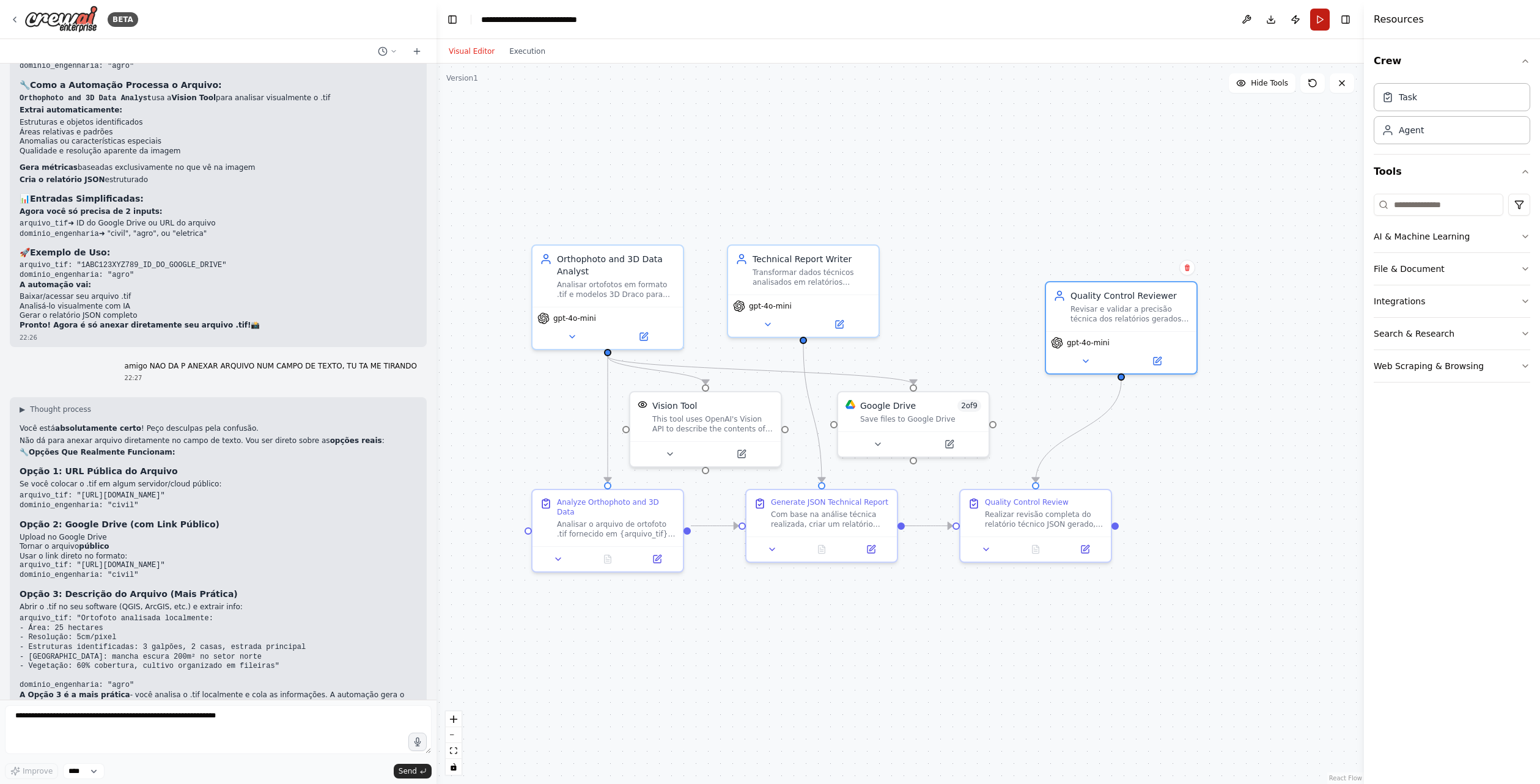
click at [1325, 12] on button "Run" at bounding box center [1320, 20] width 20 height 22
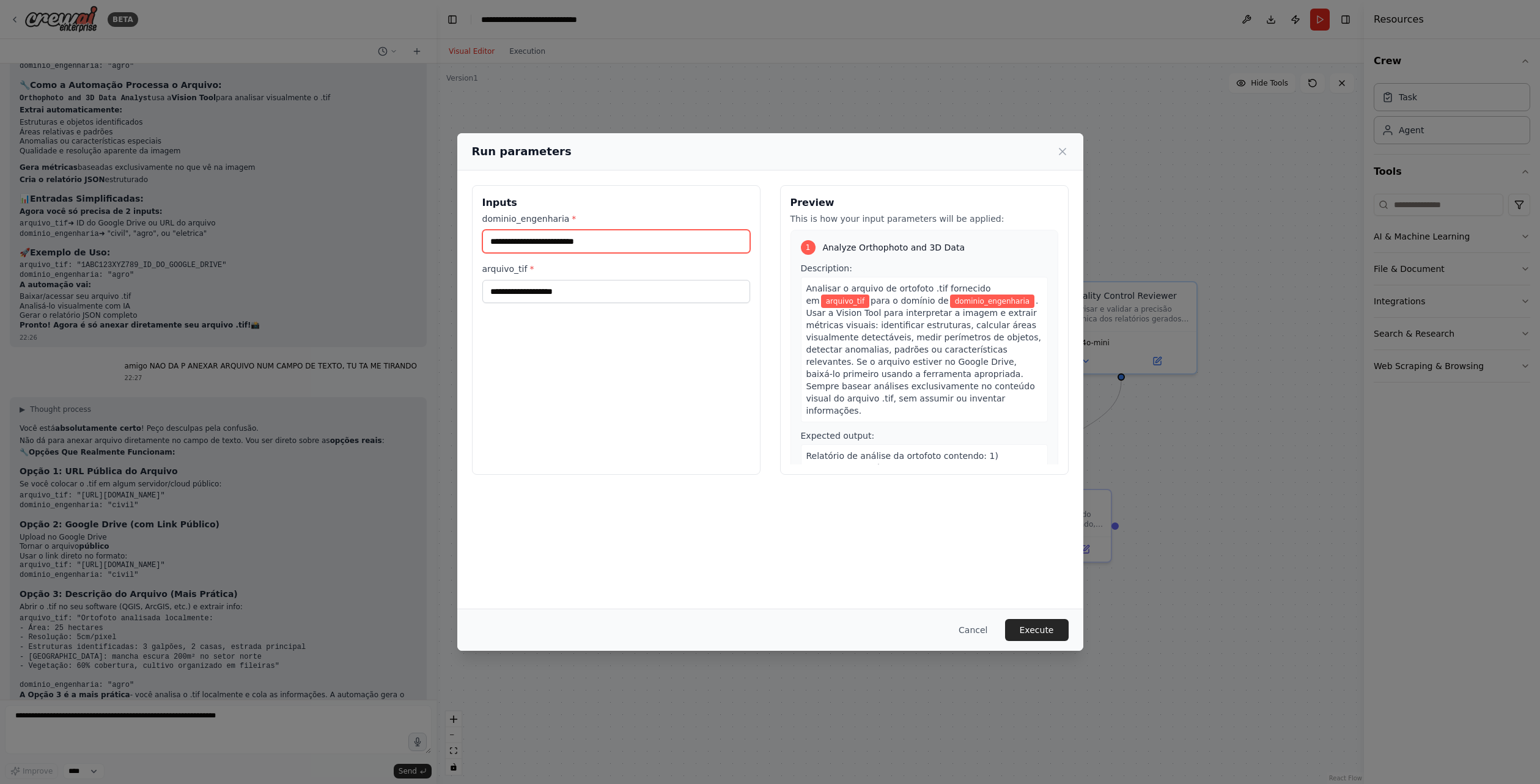
click at [664, 250] on input "dominio_engenharia *" at bounding box center [616, 242] width 268 height 23
type input "*****"
paste input "**********"
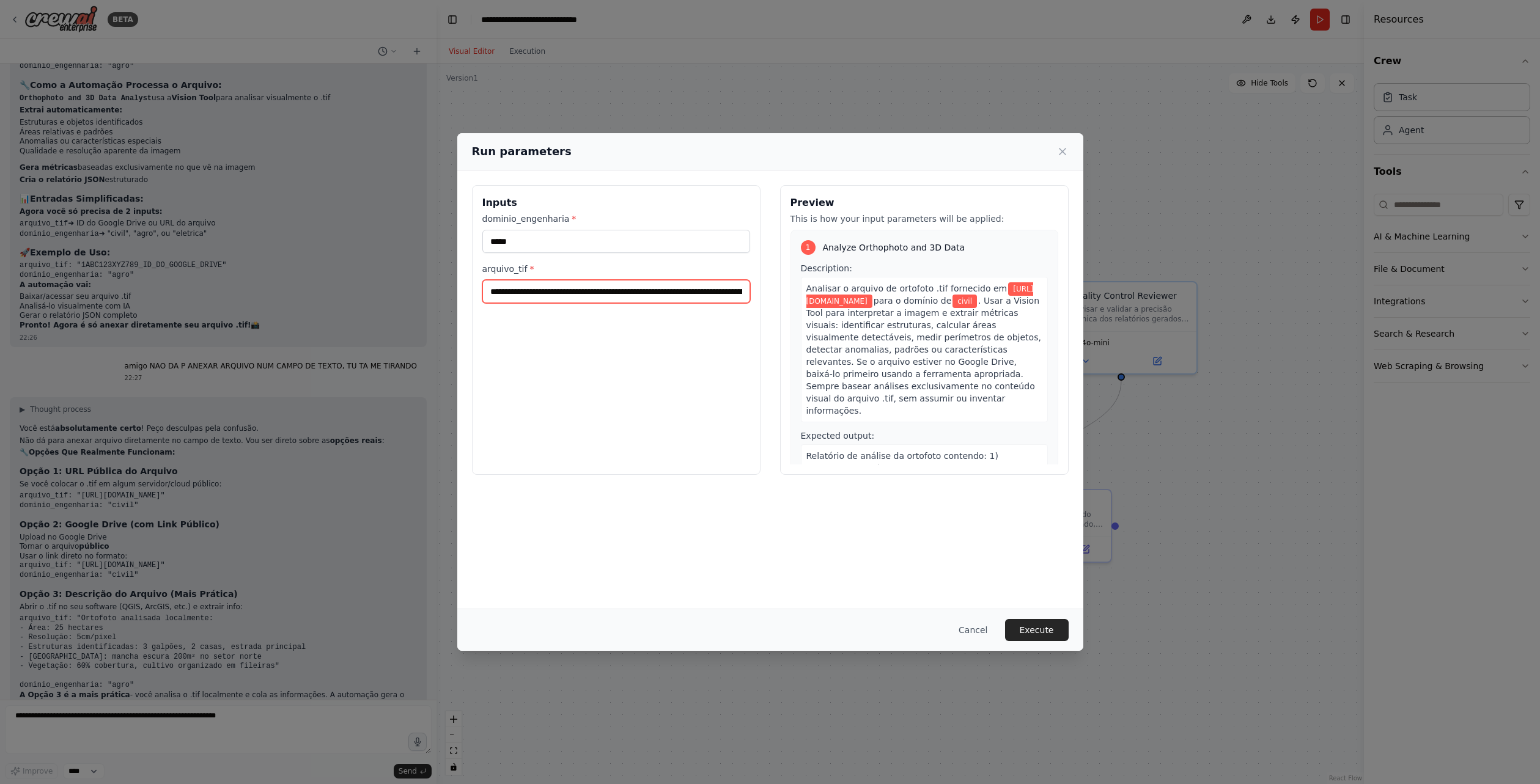
scroll to position [0, 156]
type input "**********"
click at [1037, 629] on button "Execute" at bounding box center [1037, 630] width 63 height 22
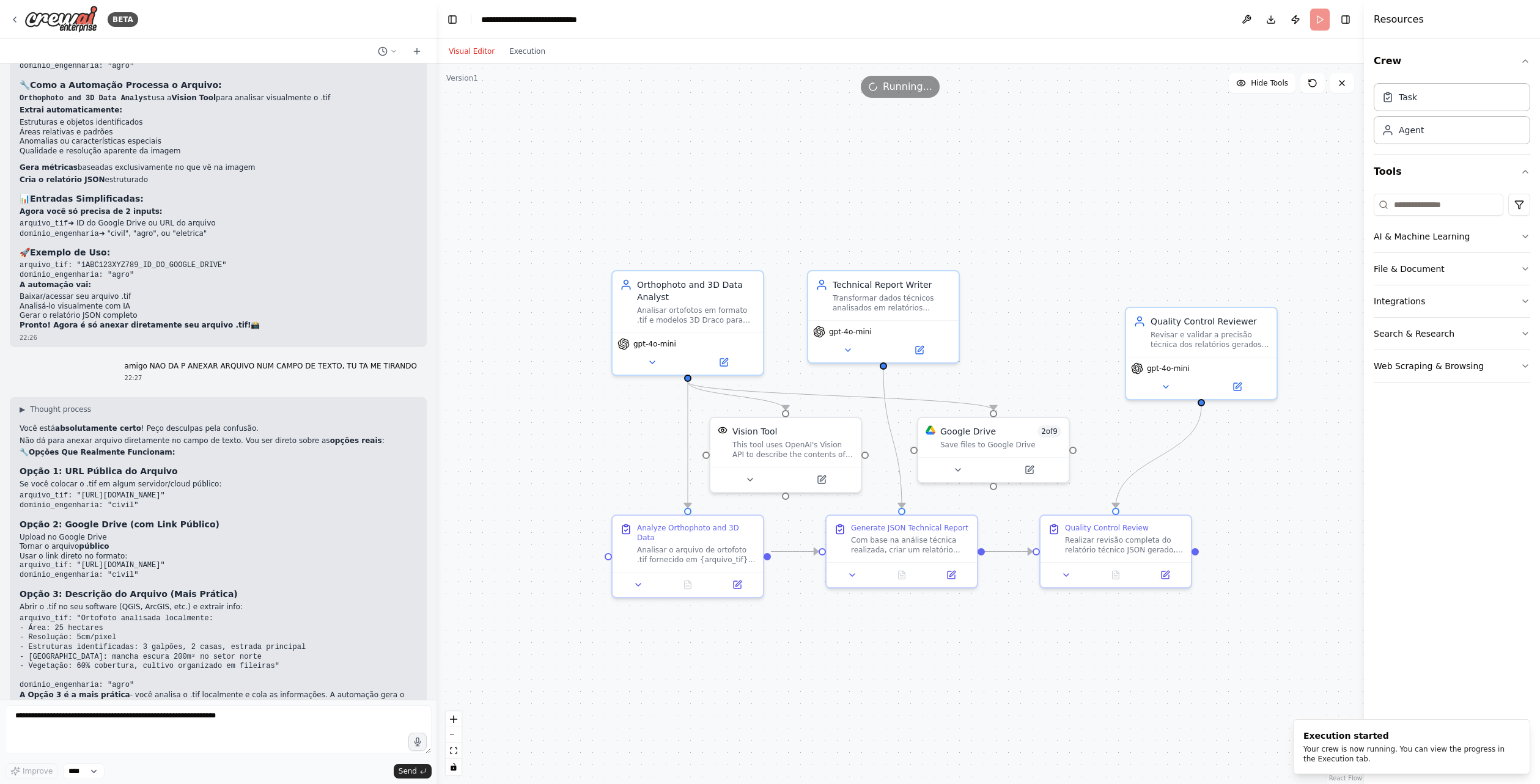
drag, startPoint x: 985, startPoint y: 326, endPoint x: 1065, endPoint y: 352, distance: 84.1
click at [756, 484] on div at bounding box center [785, 477] width 151 height 25
click at [755, 481] on button at bounding box center [749, 477] width 69 height 15
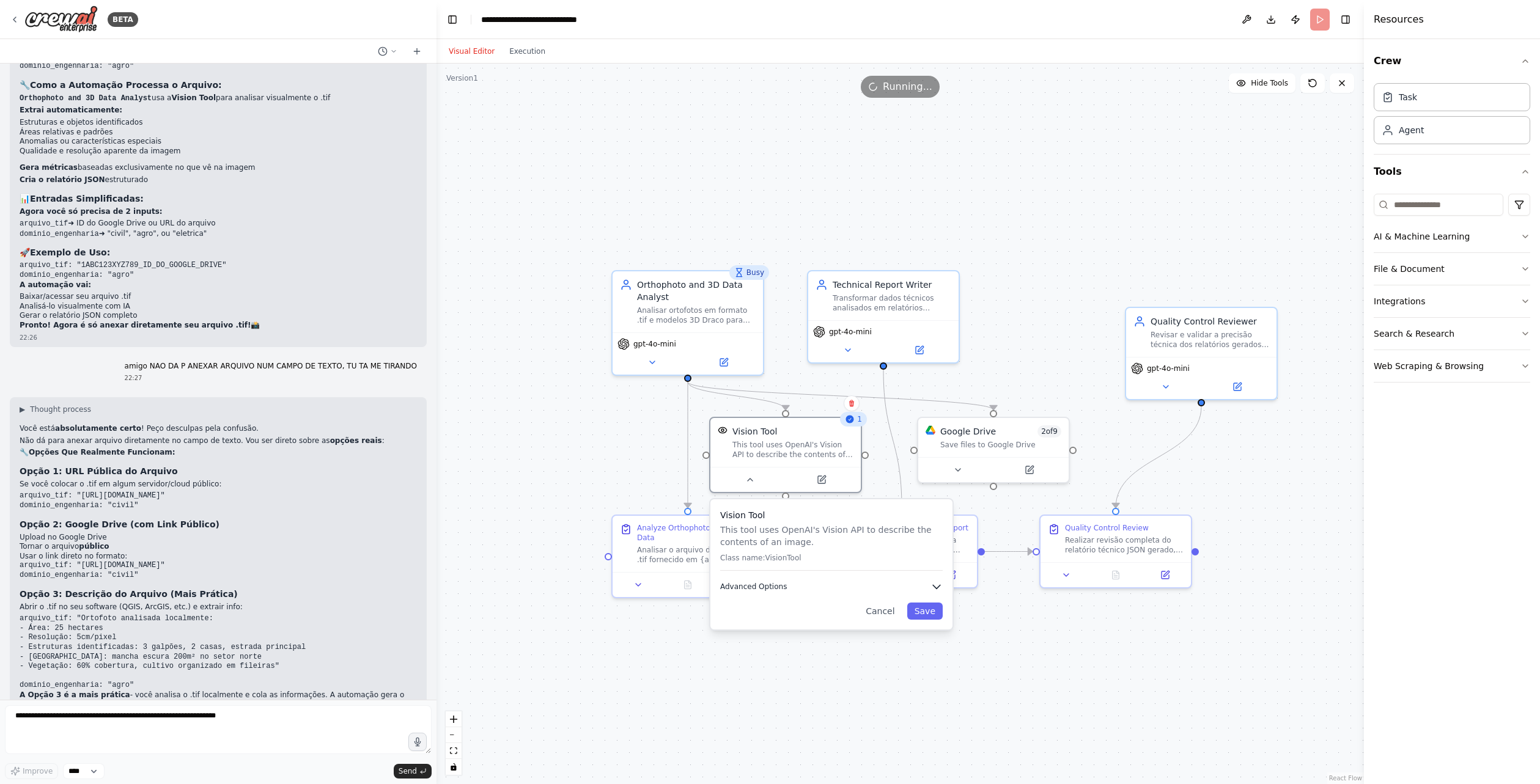
click at [940, 591] on icon "button" at bounding box center [937, 587] width 12 height 12
click at [940, 590] on icon "button" at bounding box center [937, 587] width 12 height 12
click at [1023, 630] on div ".deletable-edge-delete-btn { width: 20px; height: 20px; border: 0px solid #ffff…" at bounding box center [900, 423] width 927 height 720
click at [1055, 275] on div ".deletable-edge-delete-btn { width: 20px; height: 20px; border: 0px solid #ffff…" at bounding box center [900, 423] width 927 height 720
click at [540, 49] on button "Execution" at bounding box center [527, 51] width 51 height 15
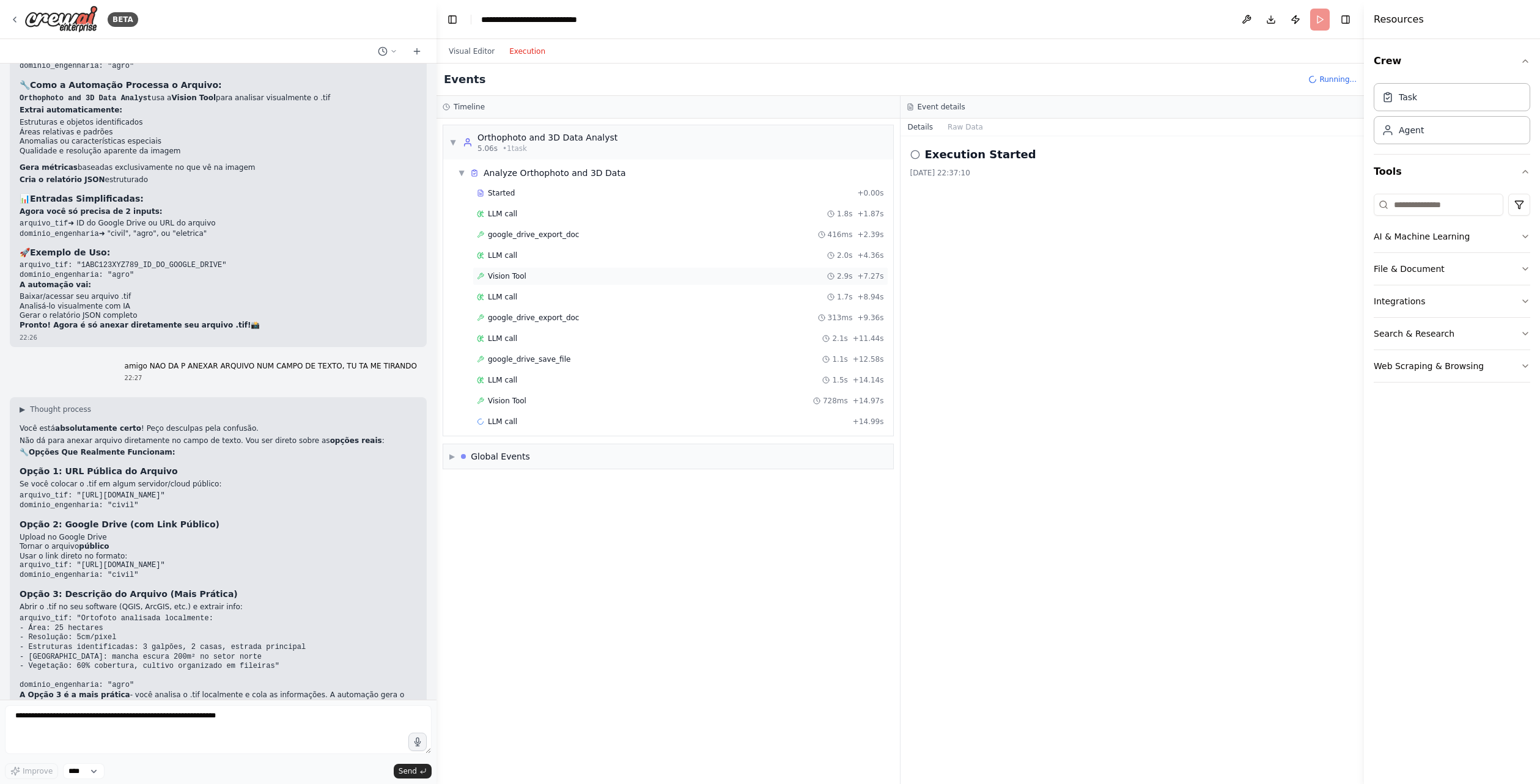
click at [540, 275] on div "Vision Tool 2.9s + 7.27s" at bounding box center [681, 276] width 407 height 10
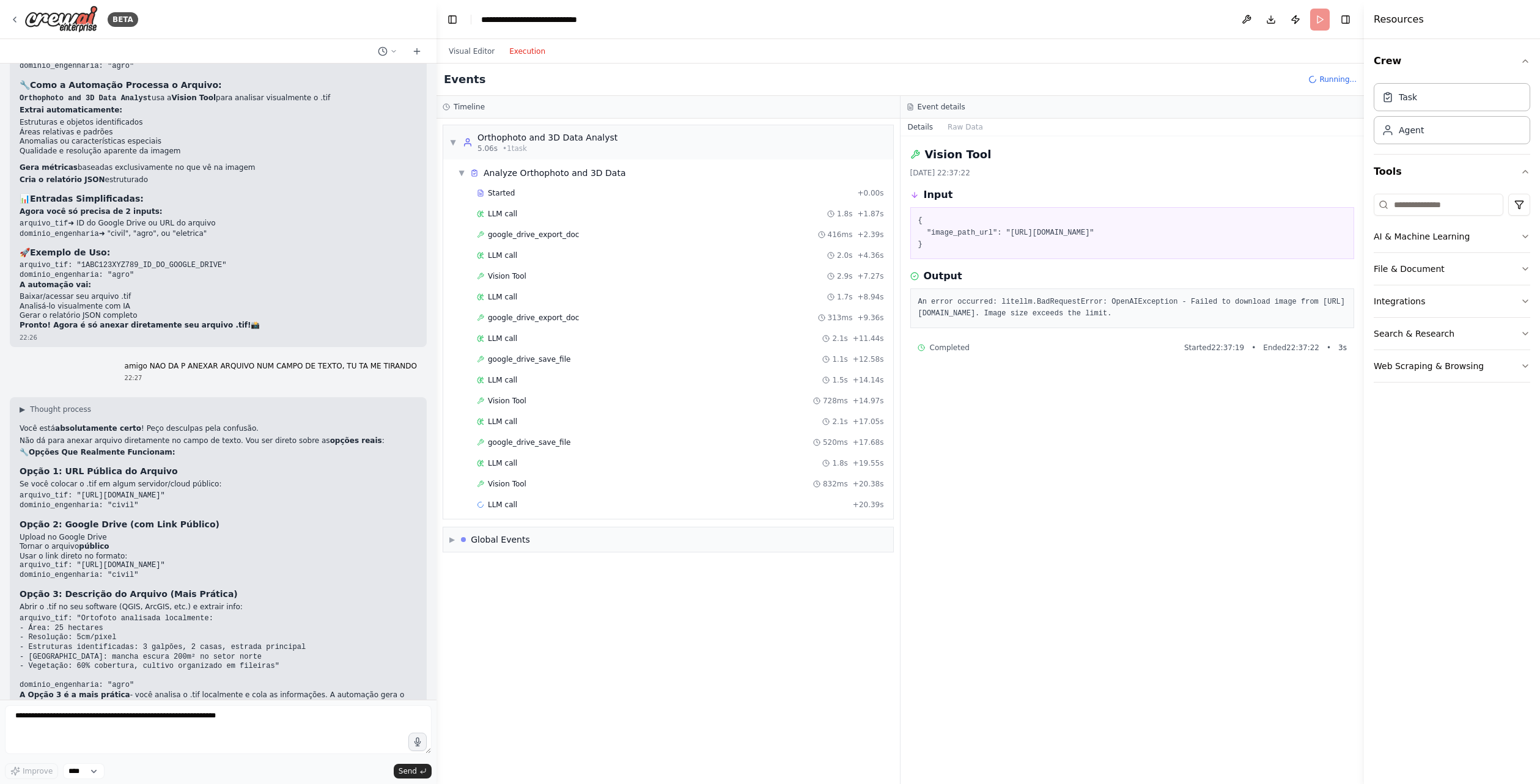
drag, startPoint x: 1046, startPoint y: 342, endPoint x: 910, endPoint y: 314, distance: 138.9
click at [910, 314] on div "An error occurred: litellm.BadRequestError: OpenAIException - Failed to downloa…" at bounding box center [1132, 308] width 444 height 40
click at [1030, 392] on div "Vision Tool [DATE] 22:37:22 Input { "image_path_url": "[URL][DOMAIN_NAME]" } Ou…" at bounding box center [1133, 460] width 464 height 647
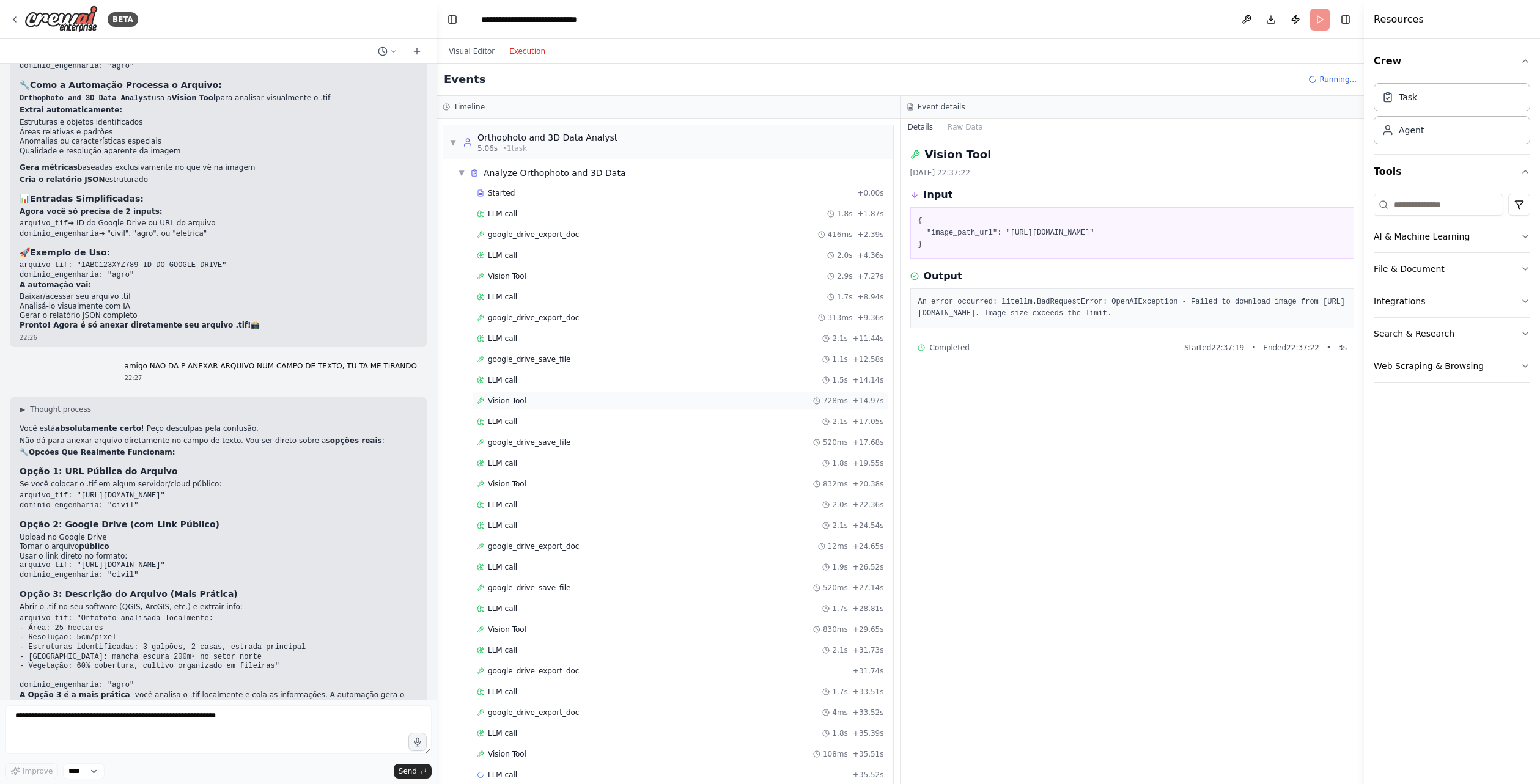
click at [560, 393] on div "Vision Tool 728ms + 14.97s" at bounding box center [680, 400] width 416 height 18
click at [541, 278] on div "Vision Tool 2.9s + 7.27s" at bounding box center [681, 276] width 407 height 10
drag, startPoint x: 1037, startPoint y: 338, endPoint x: 906, endPoint y: 314, distance: 133.2
click at [906, 314] on div "Vision Tool [DATE] 22:37:22 Input { "image_path_url": "[URL][DOMAIN_NAME]" } Ou…" at bounding box center [1133, 460] width 464 height 647
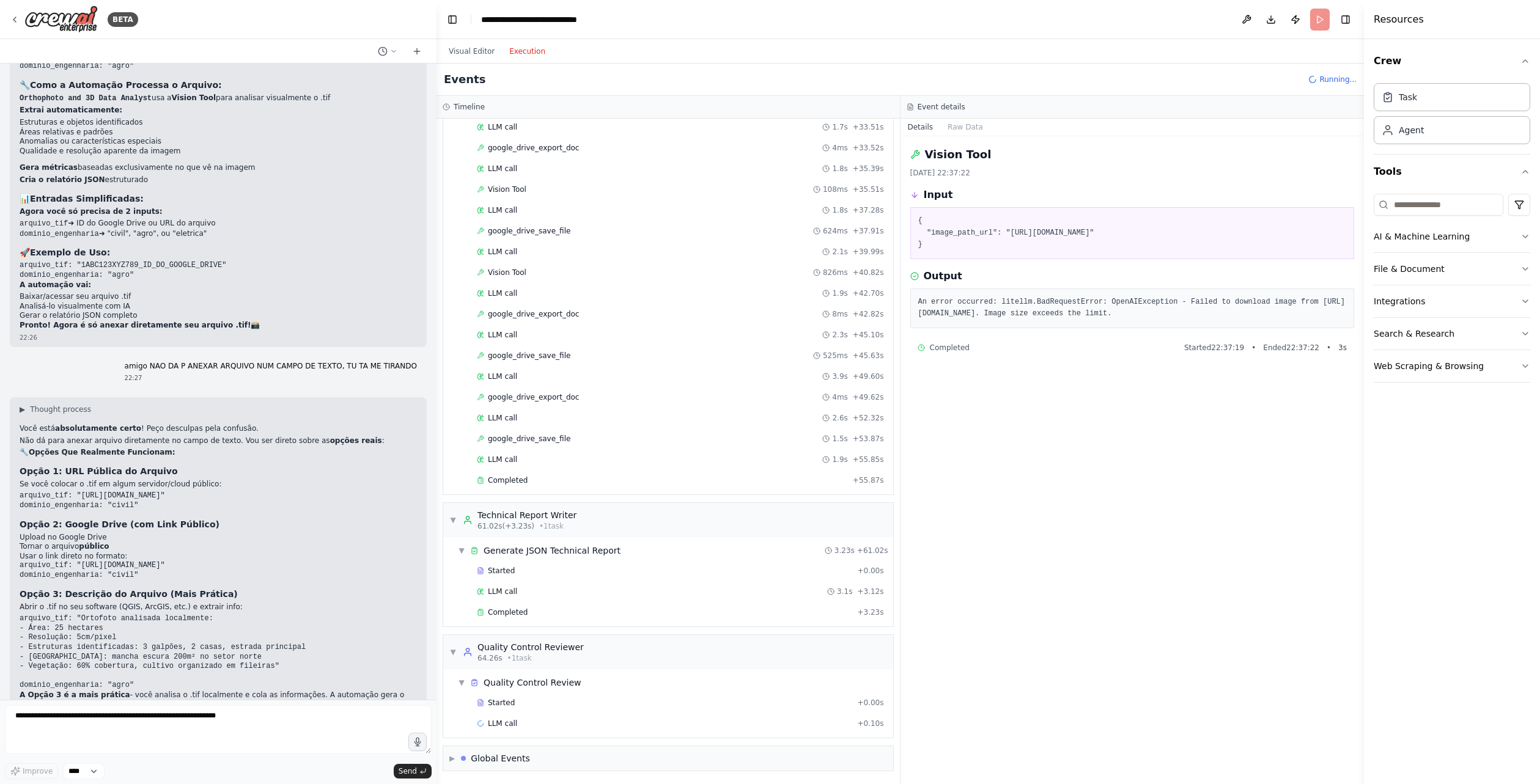
scroll to position [566, 0]
click at [515, 484] on div "Completed + 55.87s" at bounding box center [680, 479] width 416 height 18
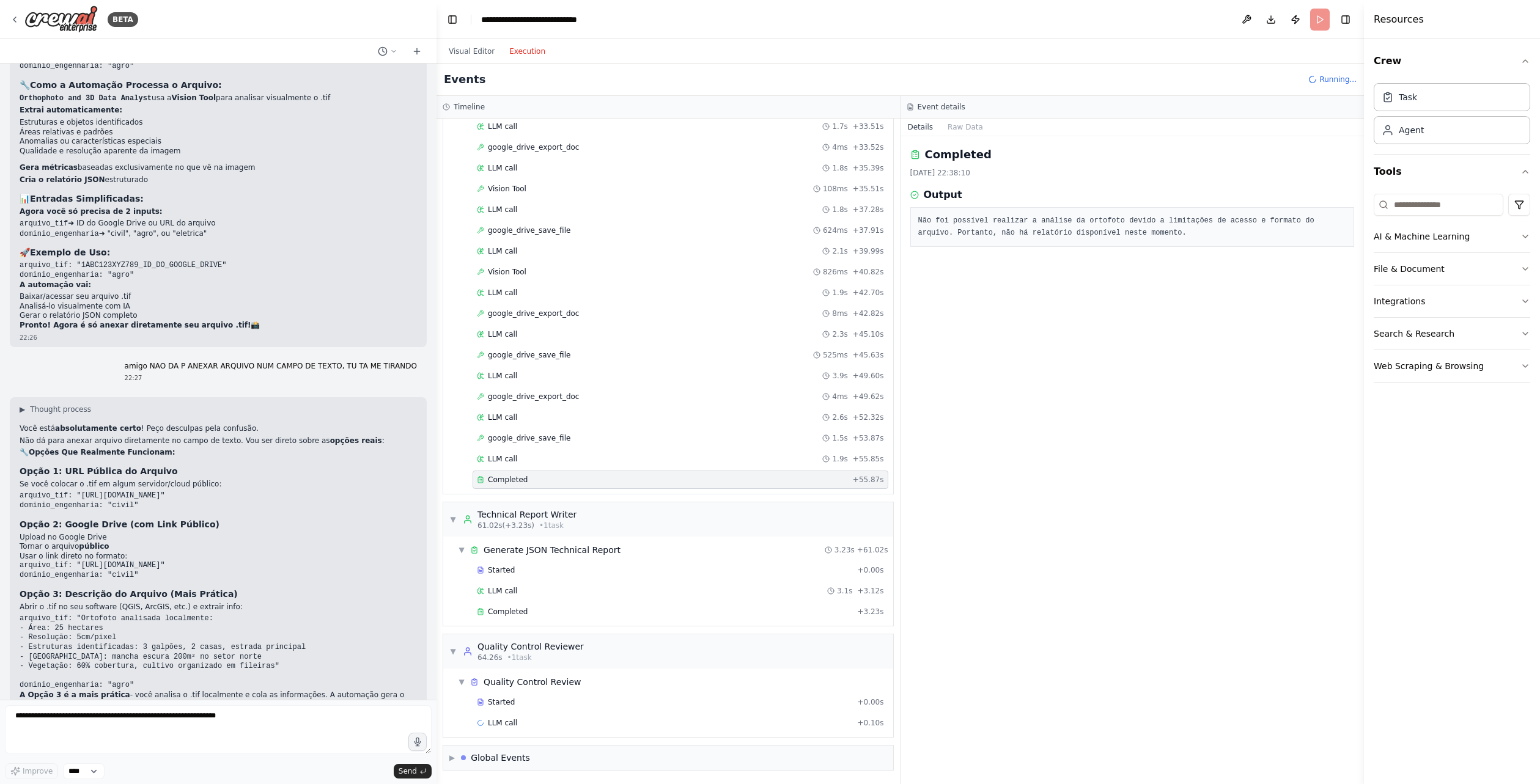
click at [506, 480] on span "Completed" at bounding box center [507, 480] width 40 height 10
click at [1019, 382] on div "Completed [DATE] 22:38:10 Output Não foi possível realizar a análise da ortofot…" at bounding box center [1133, 460] width 464 height 647
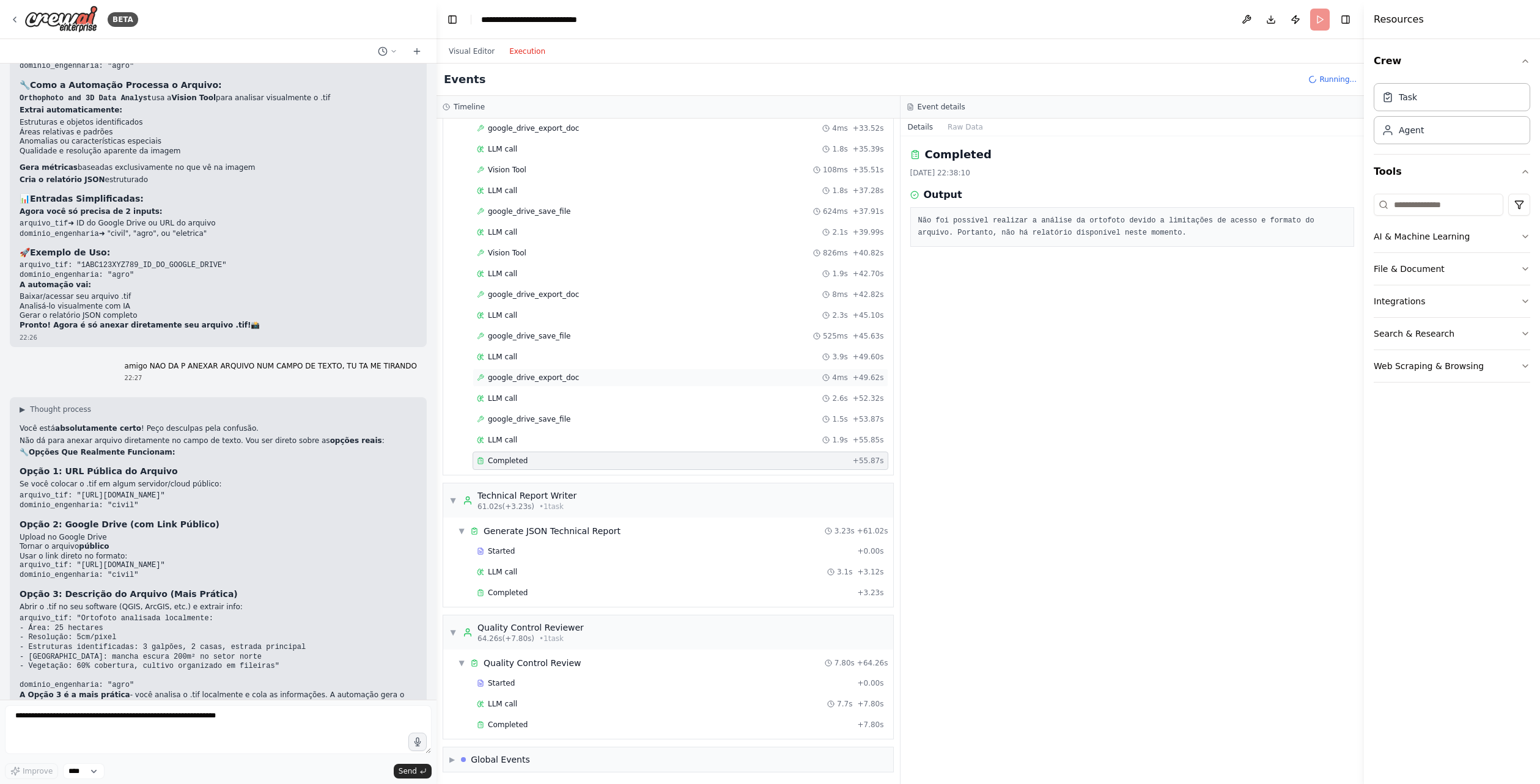
scroll to position [586, 0]
click at [540, 725] on div "Completed" at bounding box center [664, 722] width 375 height 10
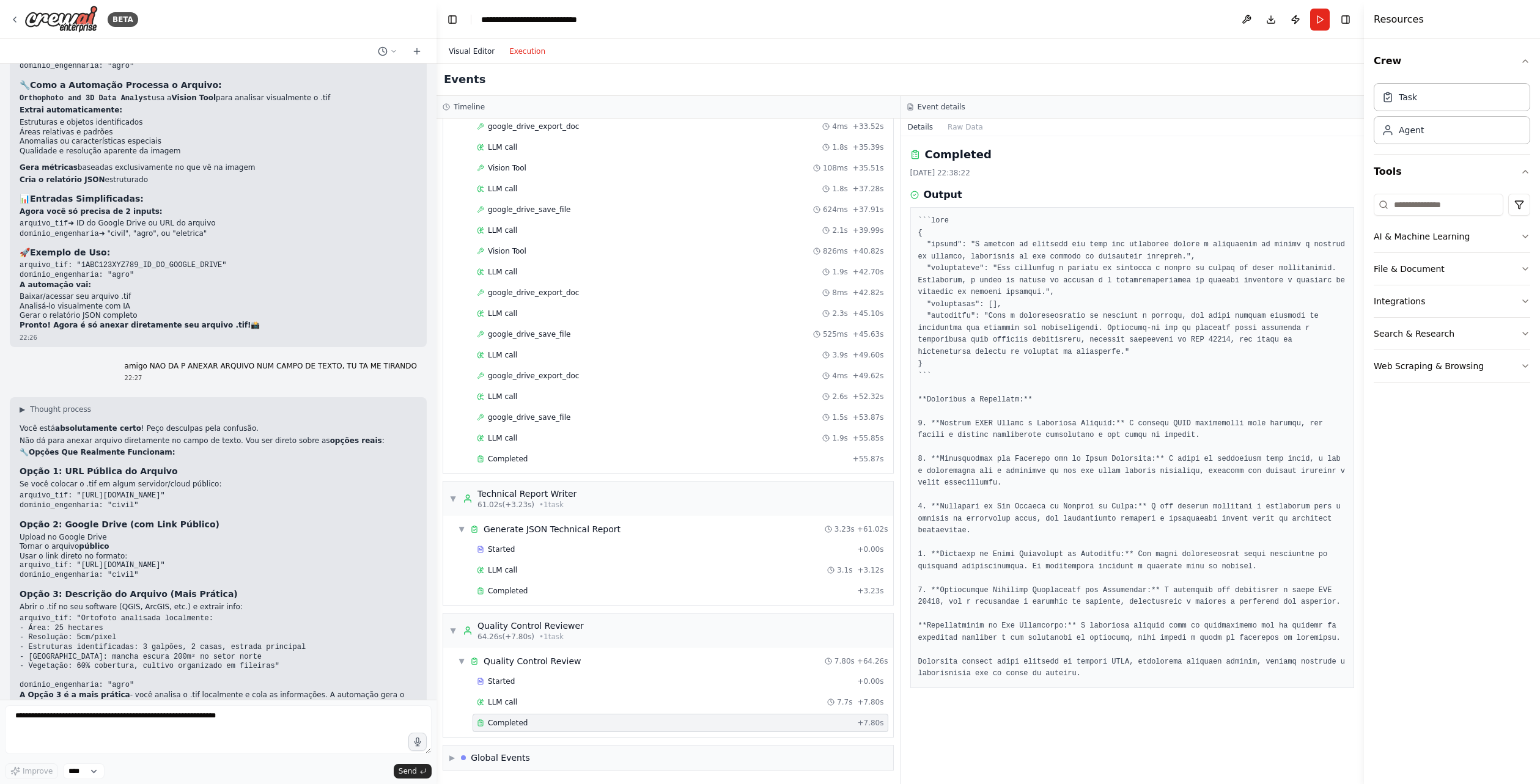
click at [464, 49] on button "Visual Editor" at bounding box center [472, 51] width 61 height 15
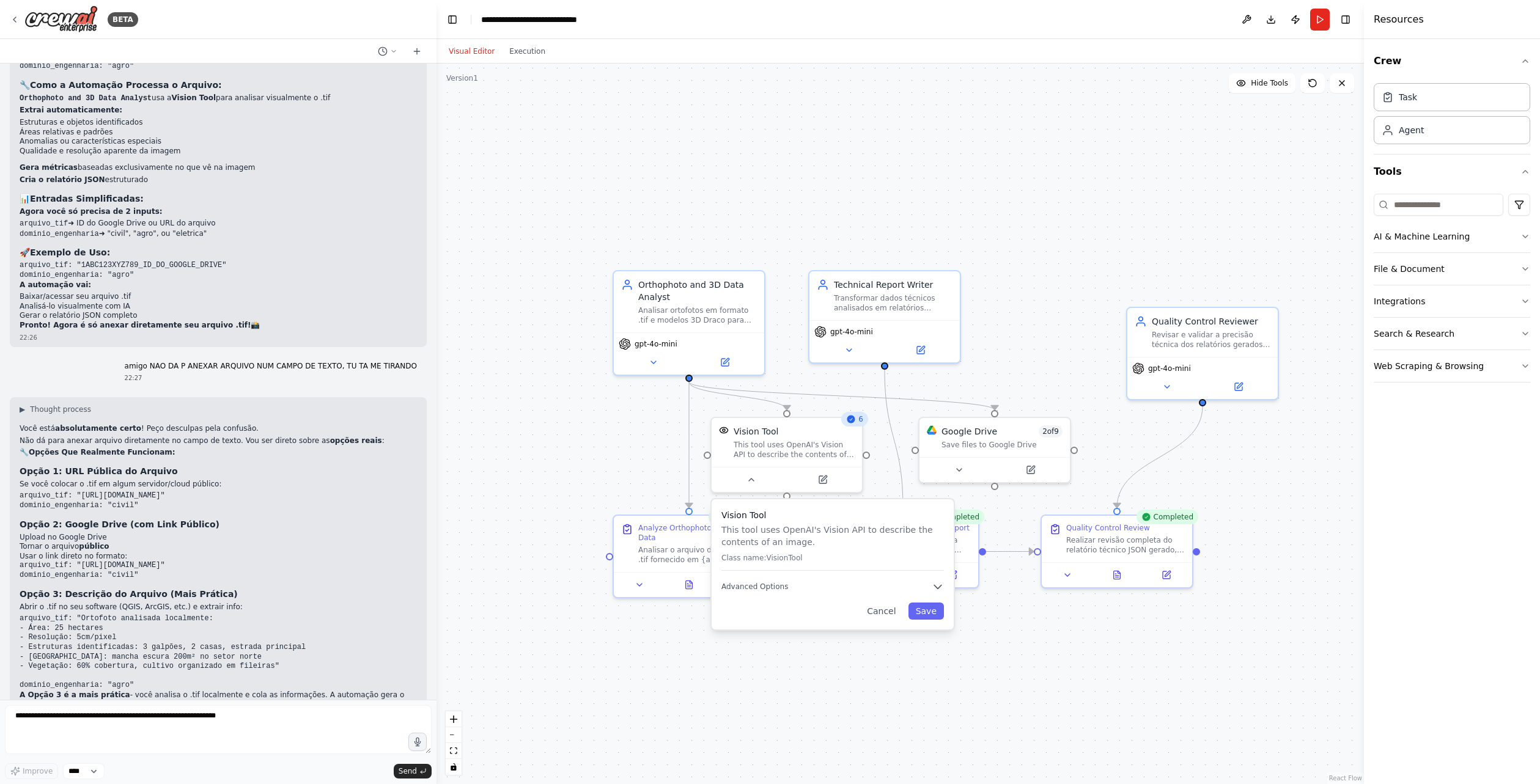
click at [774, 154] on div ".deletable-edge-delete-btn { width: 20px; height: 20px; border: 0px solid #ffff…" at bounding box center [900, 423] width 927 height 720
click at [1187, 199] on div ".deletable-edge-delete-btn { width: 20px; height: 20px; border: 0px solid #ffff…" at bounding box center [900, 423] width 927 height 720
click at [1311, 23] on button "Run" at bounding box center [1320, 20] width 20 height 22
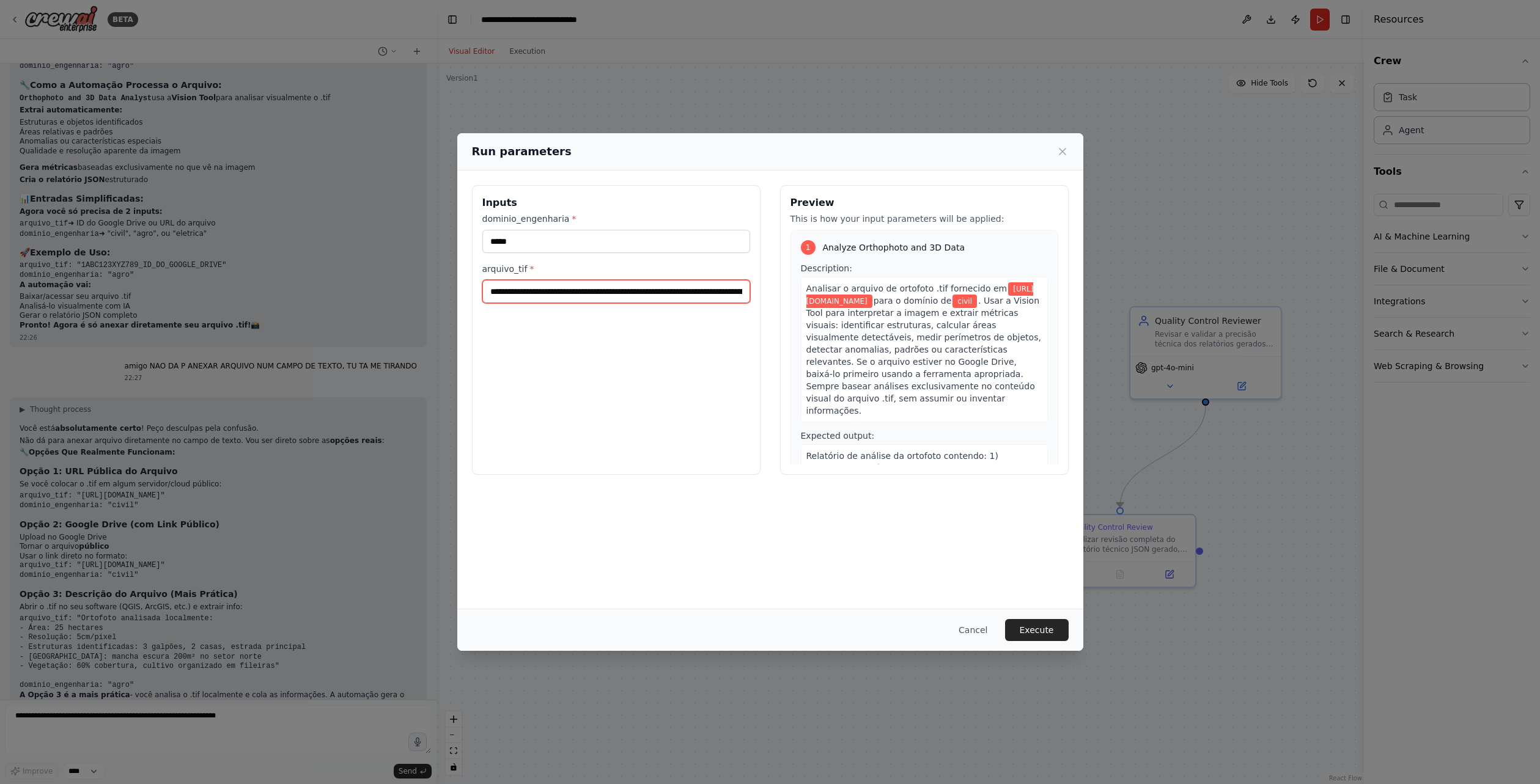
click at [599, 300] on input "**********" at bounding box center [616, 292] width 268 height 23
paste input "text"
type input "**********"
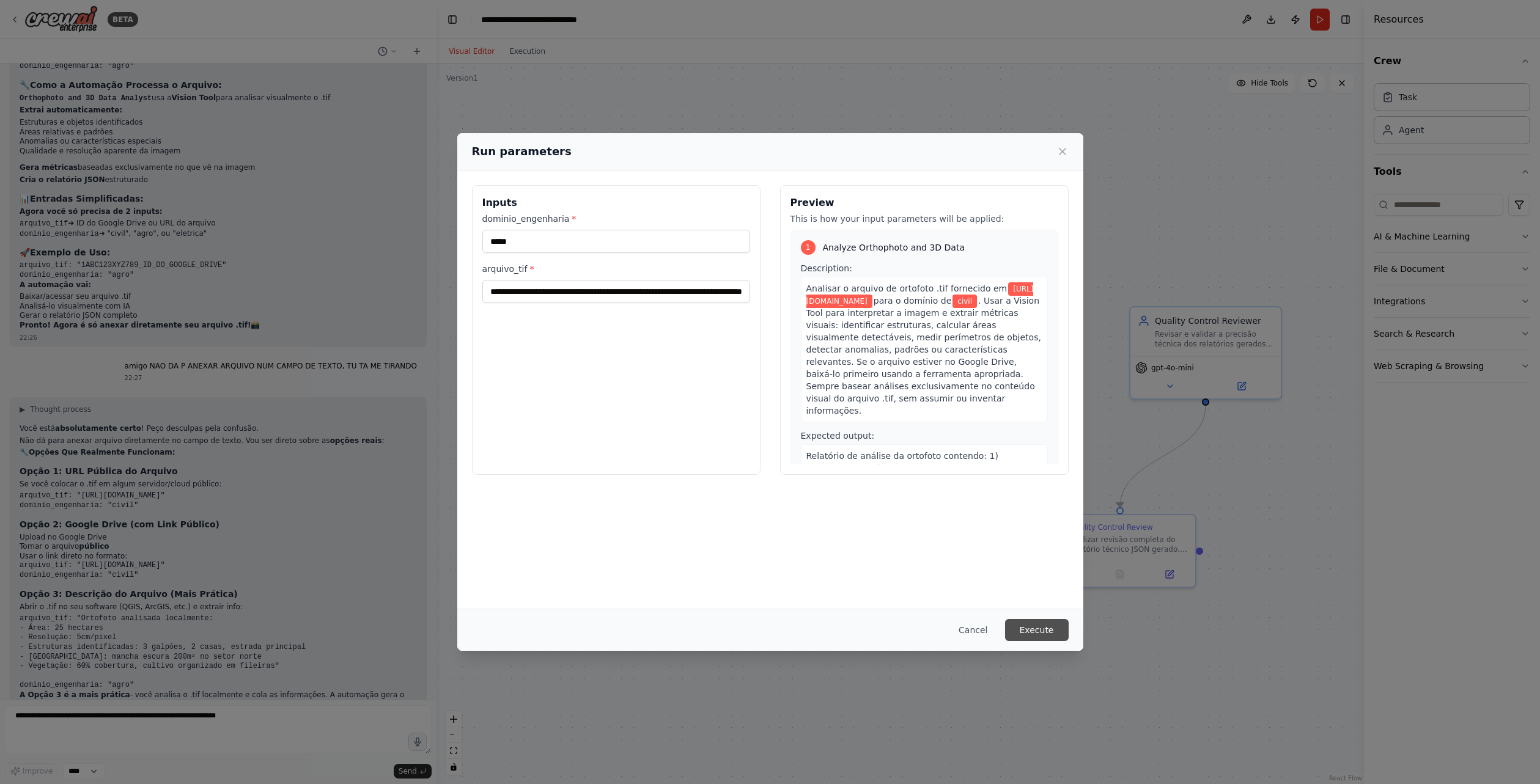
click at [1044, 623] on button "Execute" at bounding box center [1037, 630] width 63 height 22
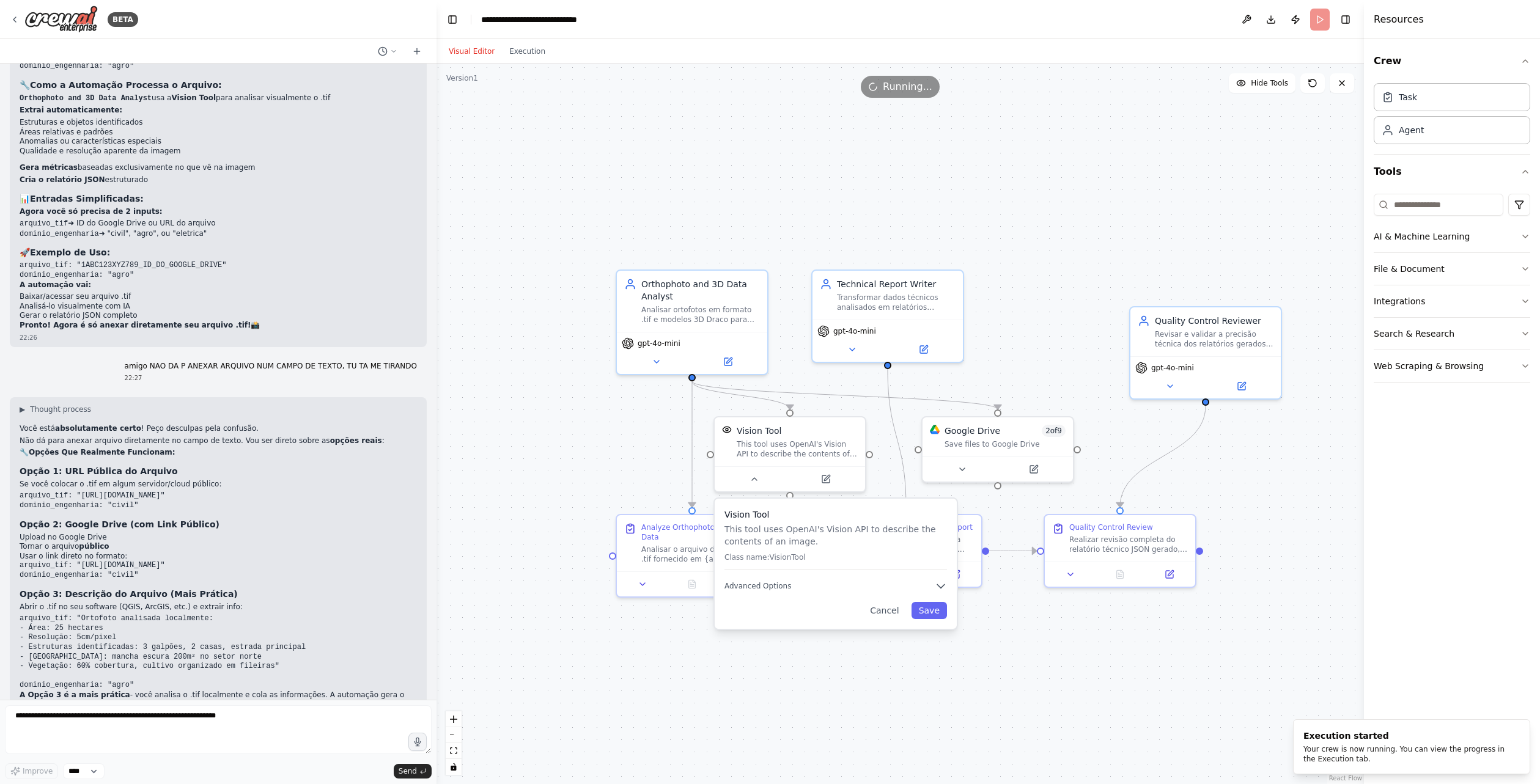
click at [231, 535] on div "▶ Thought process Você está absolutamente certo ! Peço desculpas pela confusão.…" at bounding box center [218, 563] width 397 height 318
click at [939, 647] on div ".deletable-edge-delete-btn { width: 20px; height: 20px; border: 0px solid #ffff…" at bounding box center [900, 423] width 927 height 720
click at [884, 616] on button "Cancel" at bounding box center [884, 611] width 44 height 17
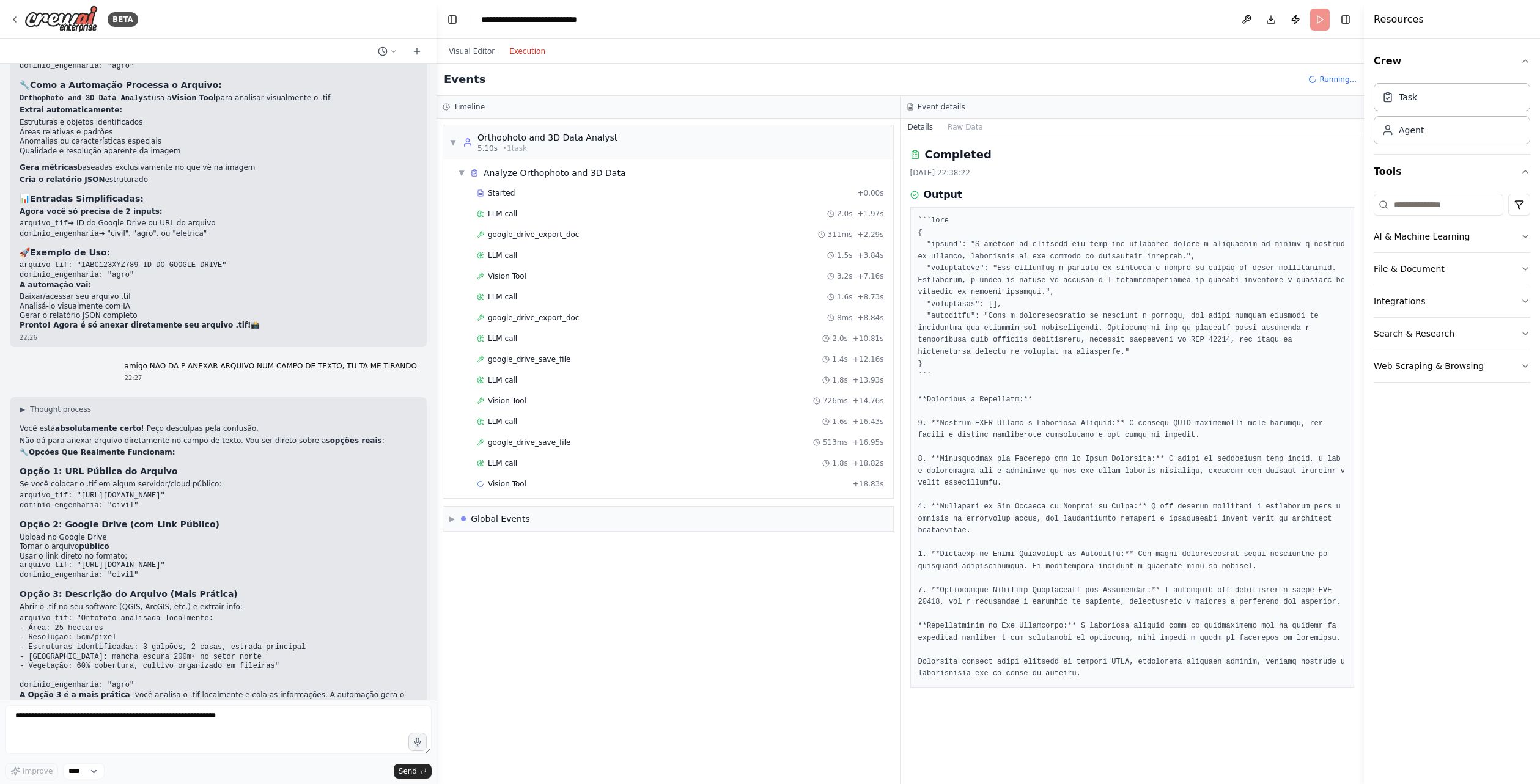
click at [529, 55] on button "Execution" at bounding box center [527, 51] width 51 height 15
click at [501, 400] on span "Vision Tool" at bounding box center [507, 401] width 38 height 10
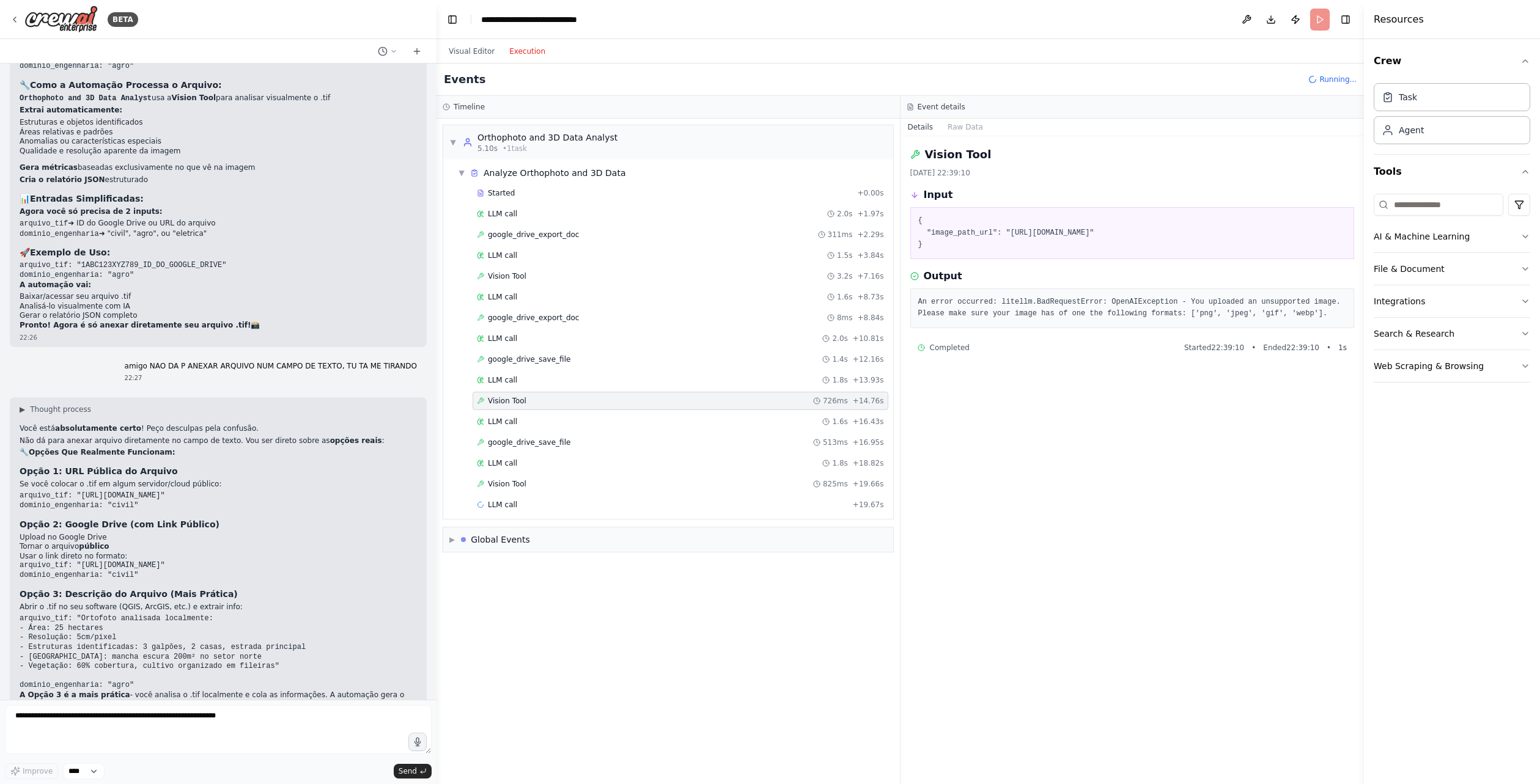
click at [1087, 385] on div "Vision Tool [DATE] 22:39:10 Input { "image_path_url": "[URL][DOMAIN_NAME]" } Ou…" at bounding box center [1133, 460] width 464 height 647
click at [516, 281] on span "Vision Tool" at bounding box center [507, 276] width 38 height 10
click at [1009, 413] on div "Vision Tool [DATE] 22:39:03 Input { "image_path_url": "[URL][DOMAIN_NAME]" } Ou…" at bounding box center [1133, 460] width 464 height 647
click at [653, 275] on div "Vision Tool 3.2s + 7.16s" at bounding box center [681, 276] width 407 height 10
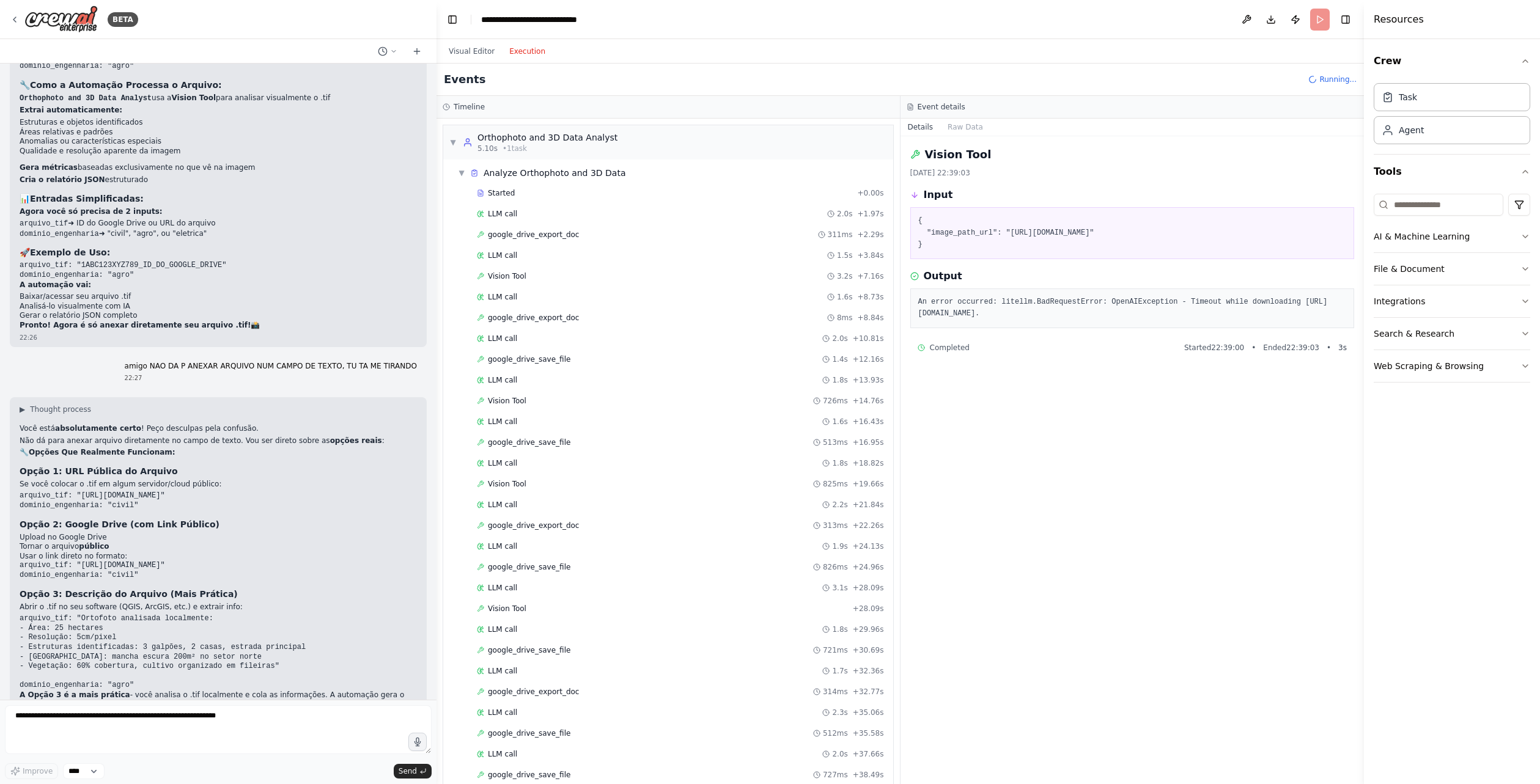
drag, startPoint x: 1204, startPoint y: 316, endPoint x: 910, endPoint y: 156, distance: 334.7
click at [910, 156] on div "Vision Tool [DATE] 22:39:03 Input { "image_path_url": "[URL][DOMAIN_NAME]" } Ou…" at bounding box center [1133, 460] width 464 height 647
copy div "Vision Tool [DATE] 22:39:03 Input { "image_path_url": "[URL][DOMAIN_NAME]" } Ou…"
click at [255, 701] on form "Improve **** Send" at bounding box center [218, 742] width 436 height 84
click at [244, 709] on textarea at bounding box center [218, 729] width 427 height 49
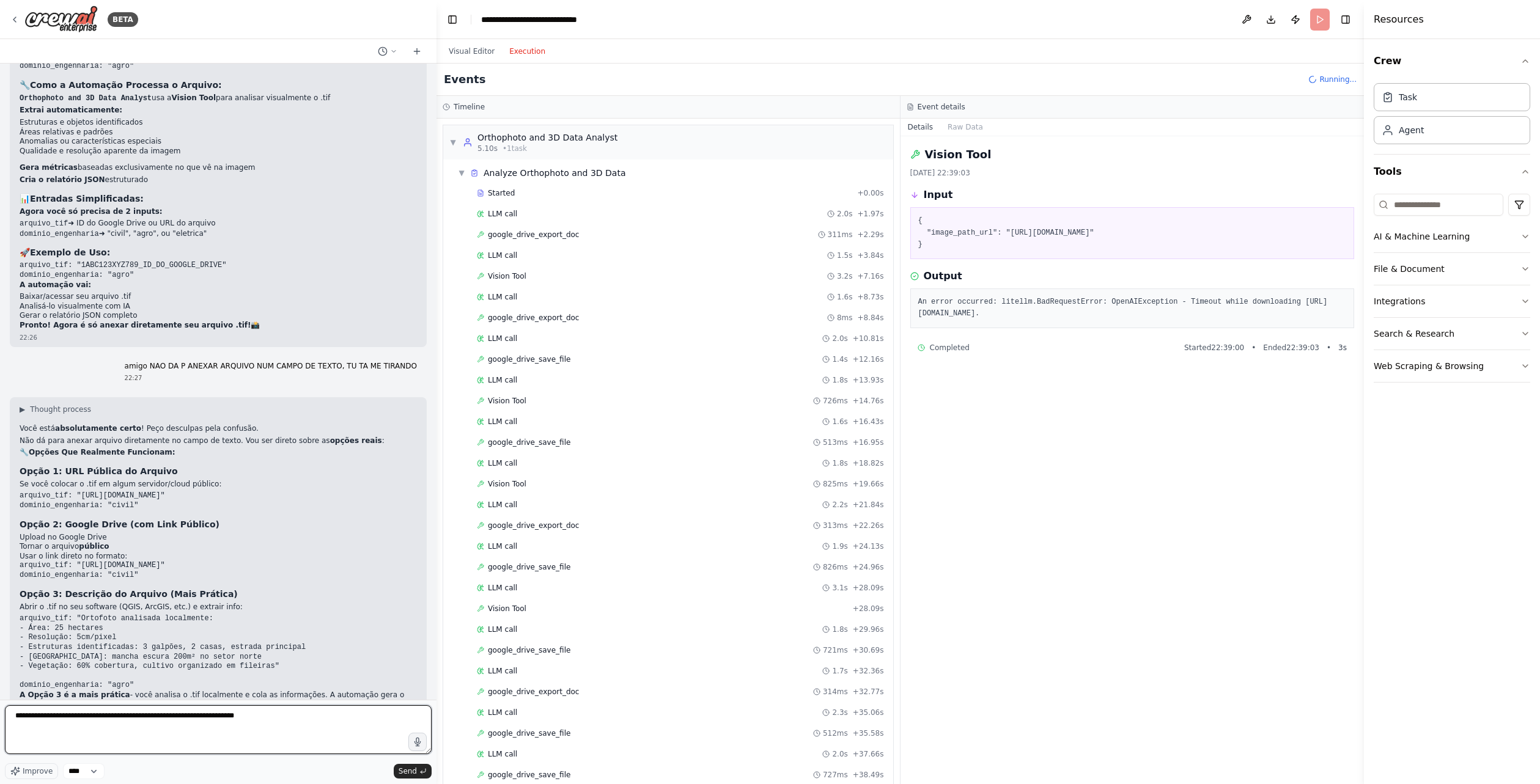
paste textarea "**********"
type textarea "**********"
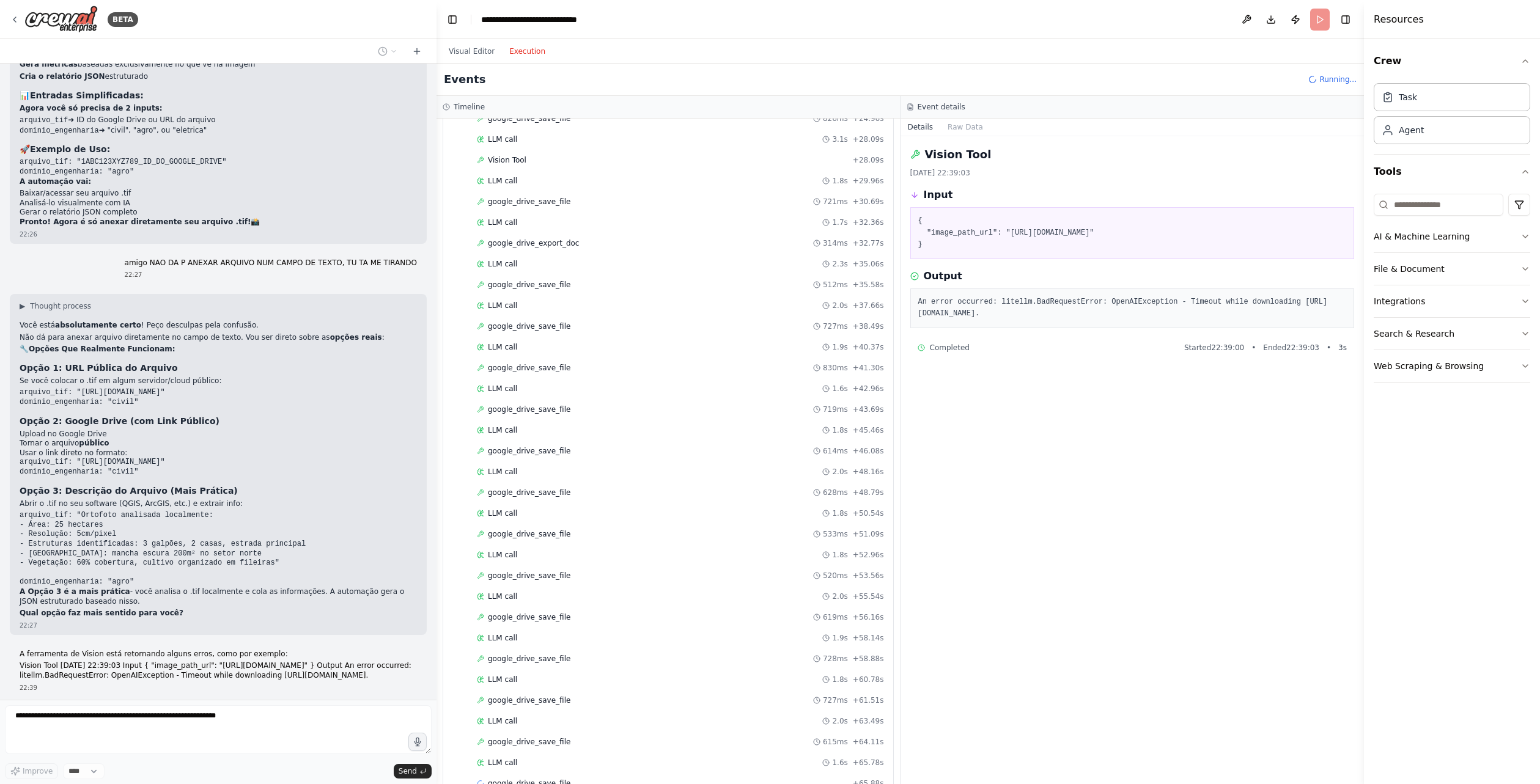
scroll to position [509, 0]
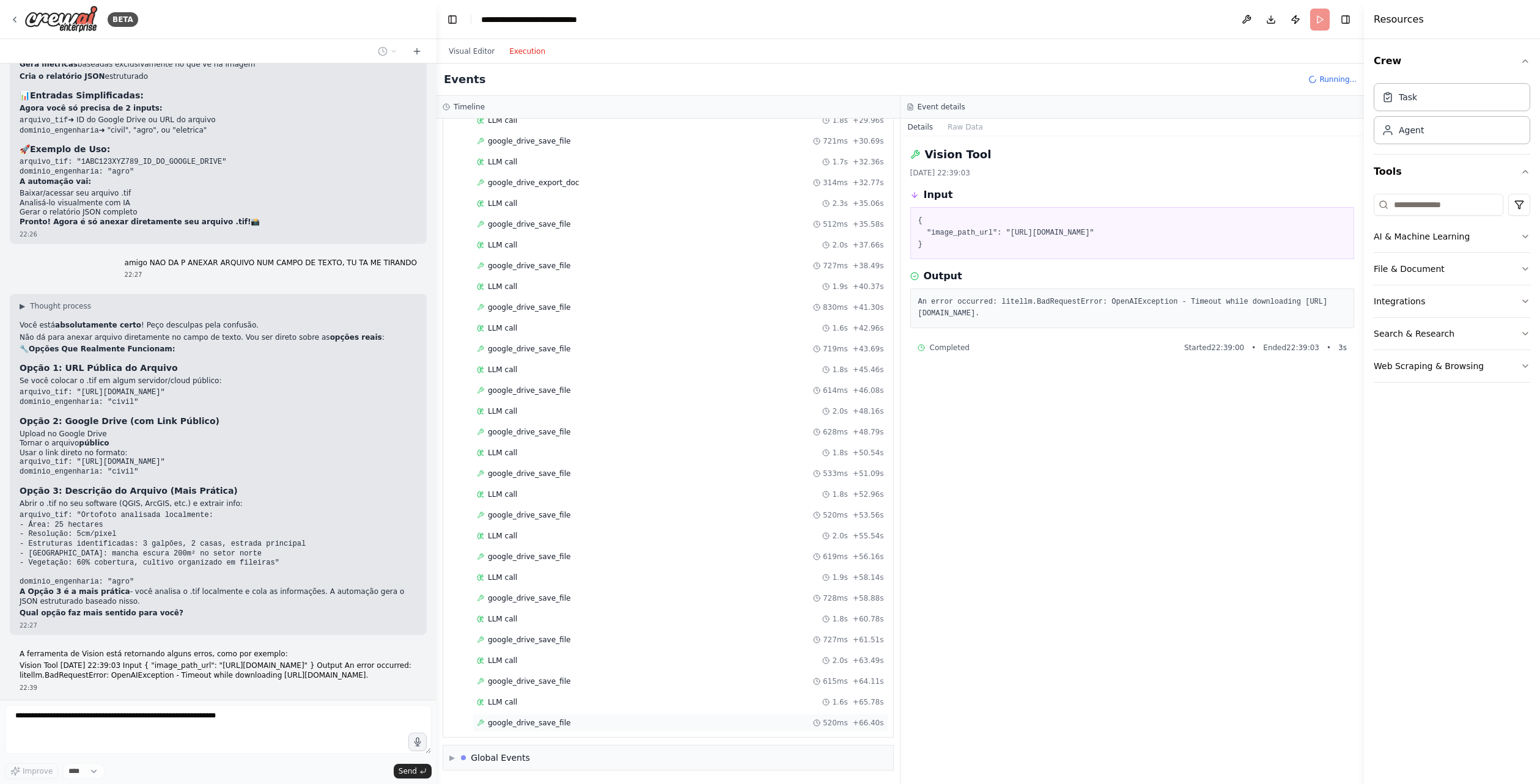
click at [573, 722] on div "google_drive_save_file 520ms + 66.40s" at bounding box center [681, 722] width 407 height 10
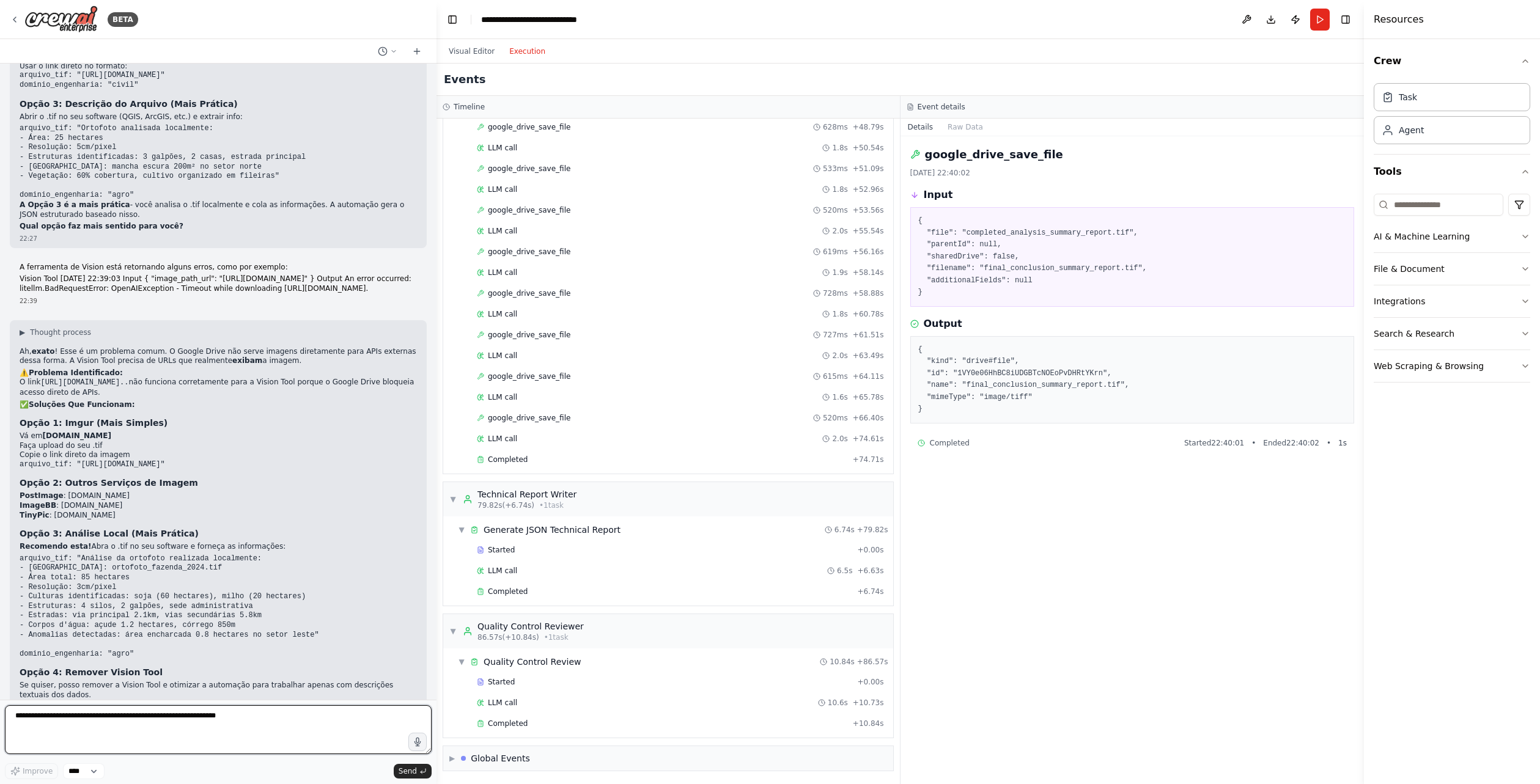
scroll to position [814, 0]
click at [517, 716] on div "Completed + 10.84s" at bounding box center [680, 722] width 416 height 18
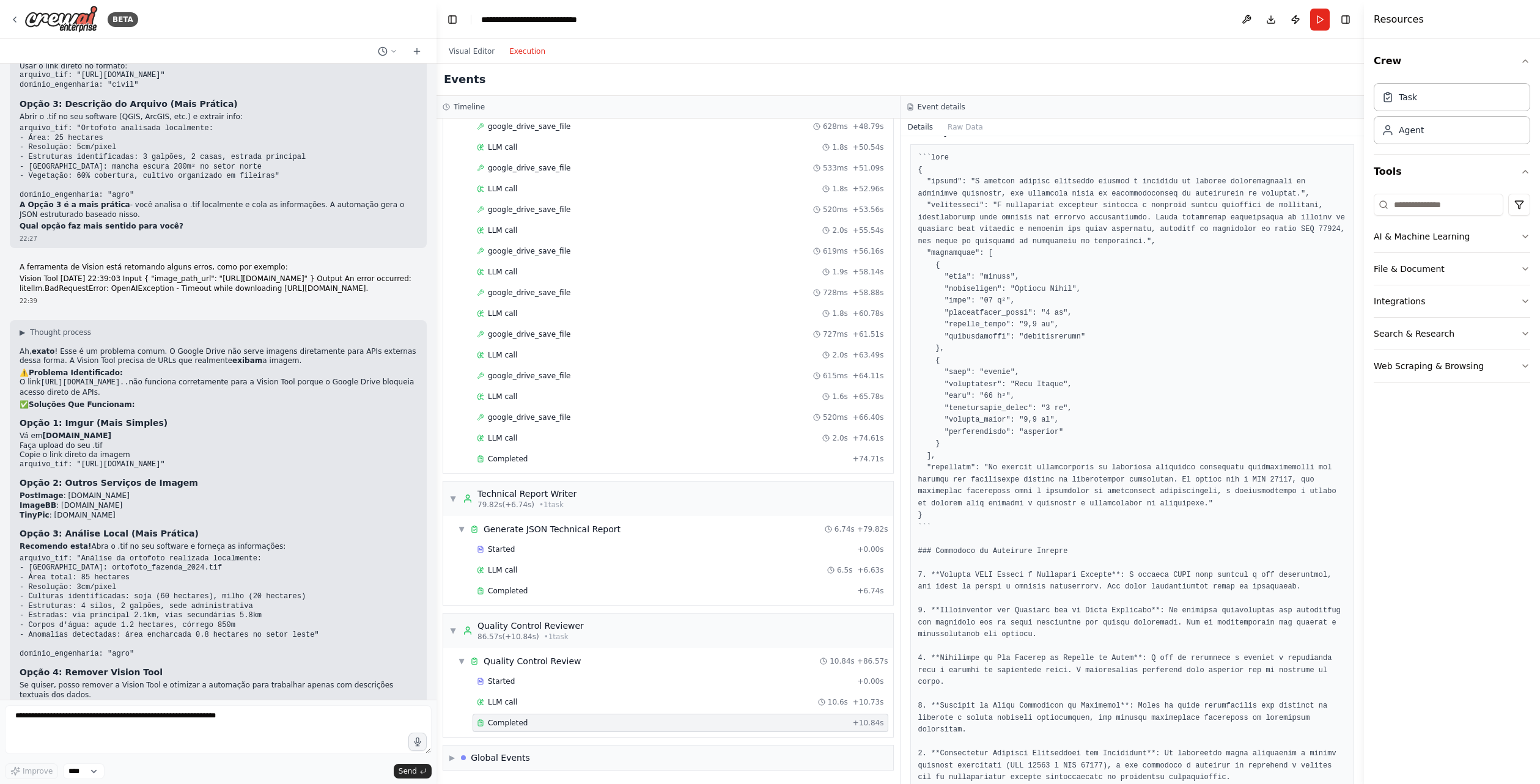
scroll to position [114, 0]
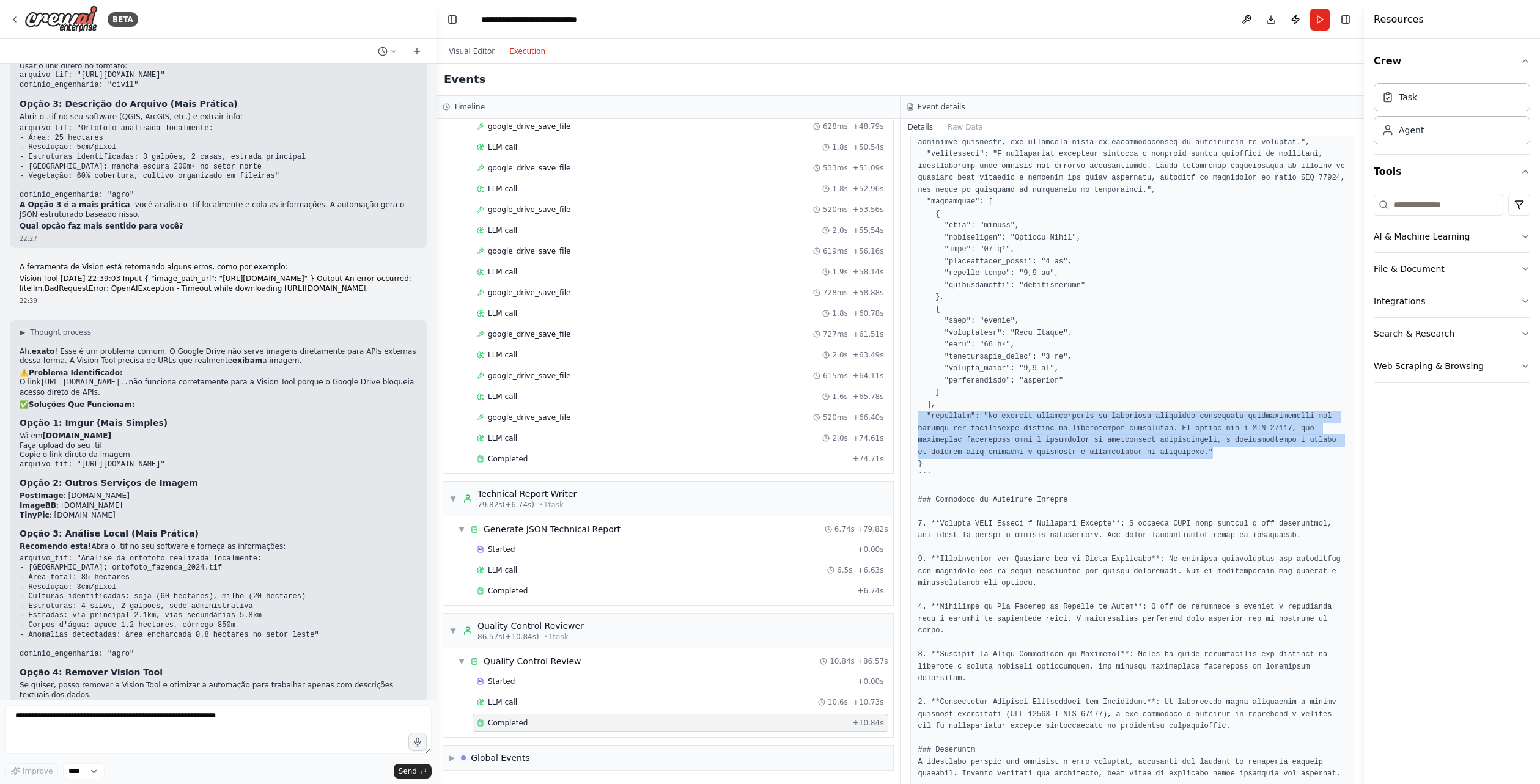
drag, startPoint x: 1160, startPoint y: 456, endPoint x: 914, endPoint y: 412, distance: 249.9
click at [914, 412] on div at bounding box center [1132, 440] width 444 height 695
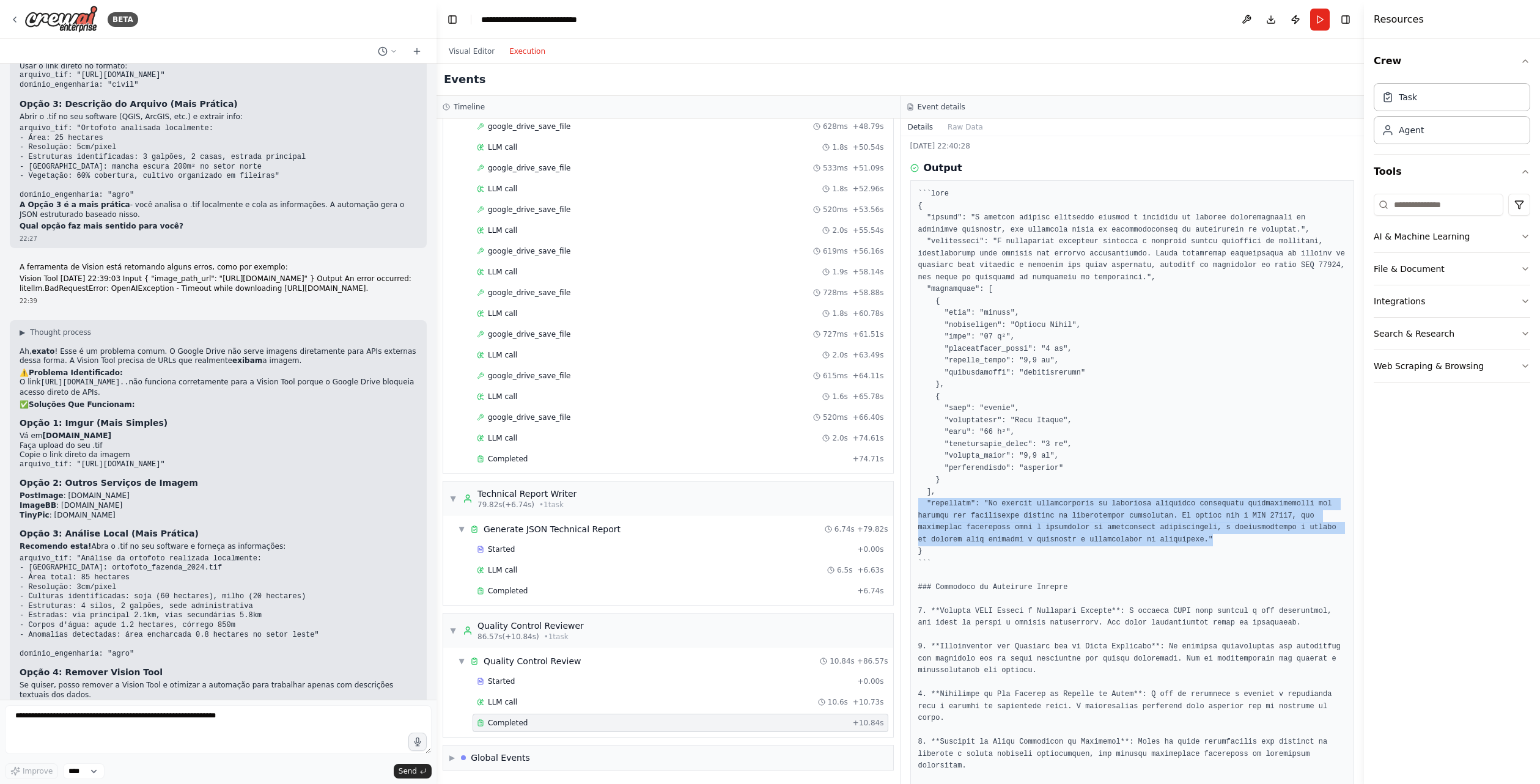
scroll to position [0, 0]
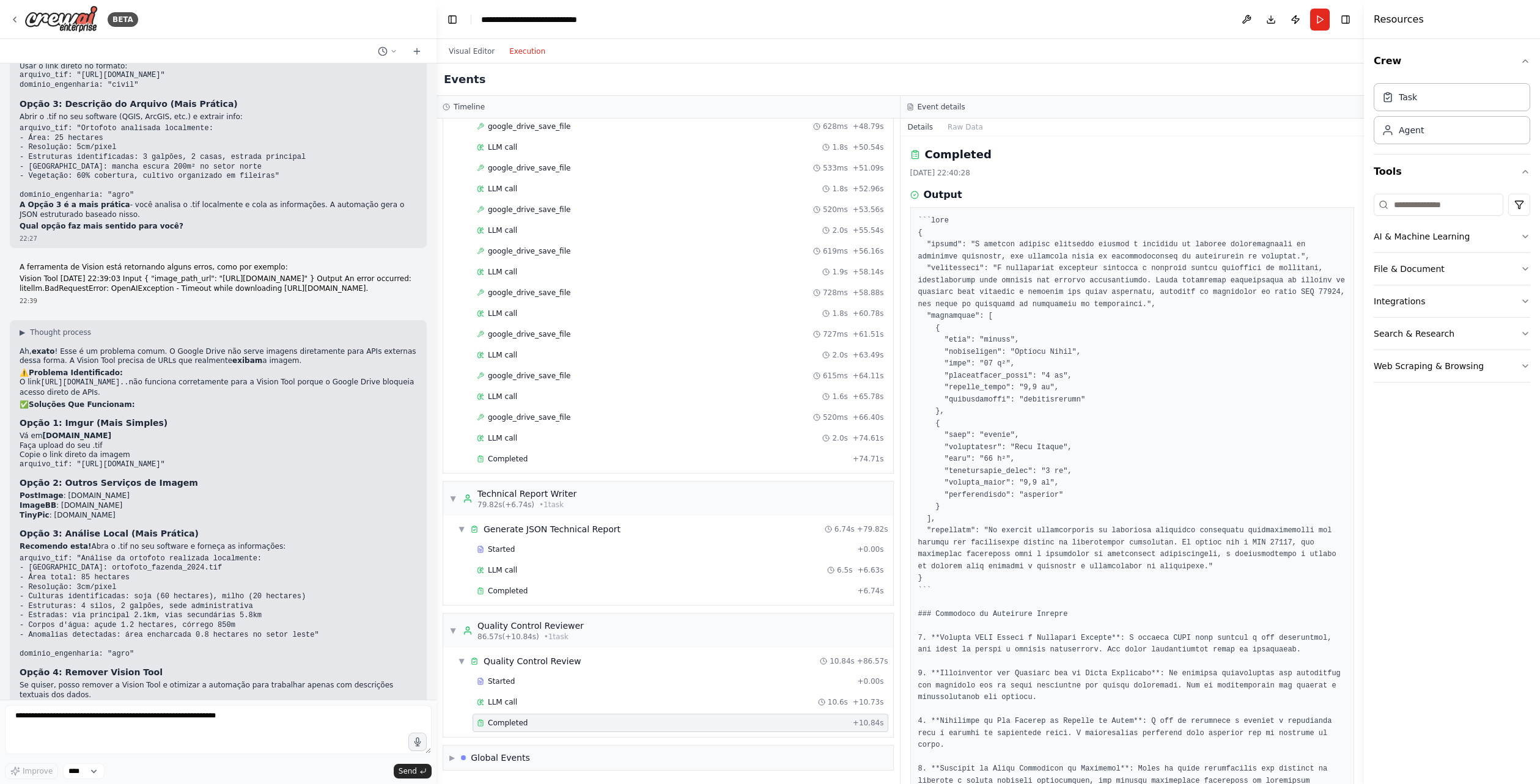
click at [1200, 685] on pre at bounding box center [1133, 555] width 429 height 679
drag, startPoint x: 1082, startPoint y: 532, endPoint x: 1200, endPoint y: 544, distance: 118.6
click at [1200, 544] on pre at bounding box center [1133, 555] width 429 height 679
click at [1161, 389] on pre at bounding box center [1133, 555] width 429 height 679
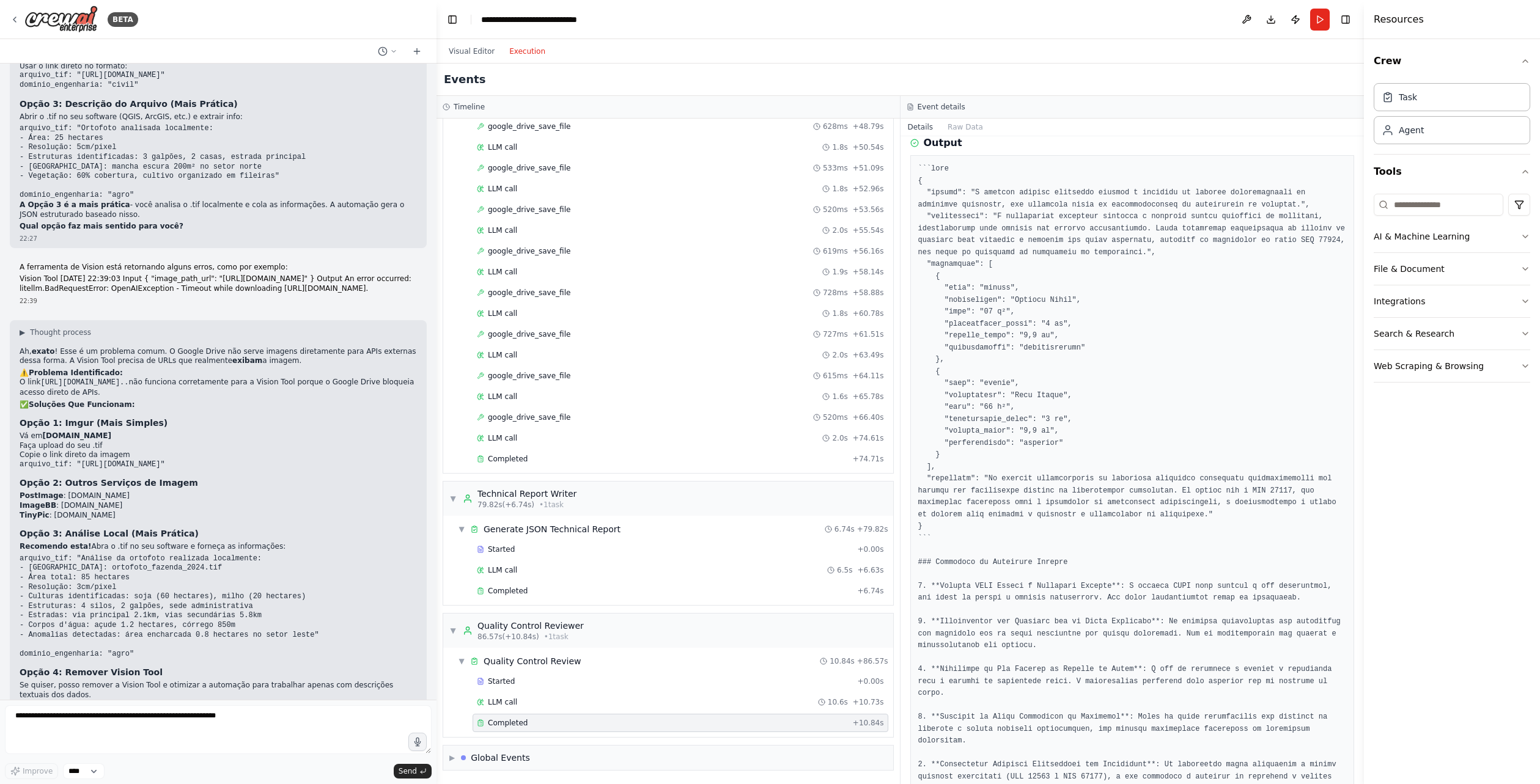
scroll to position [61, 0]
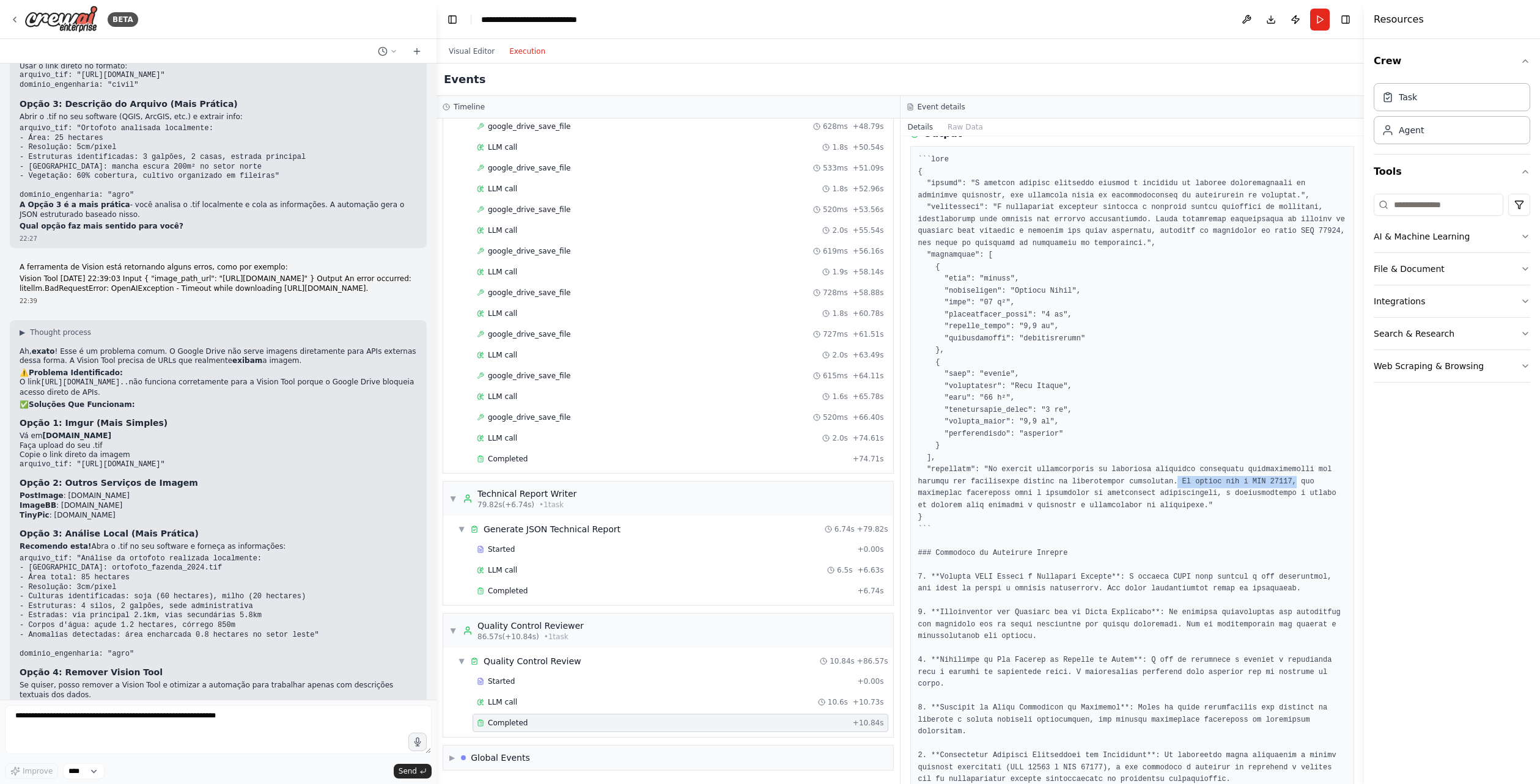
drag, startPoint x: 1123, startPoint y: 485, endPoint x: 1231, endPoint y: 486, distance: 108.0
click at [1231, 486] on pre at bounding box center [1133, 493] width 429 height 679
click at [1229, 489] on pre at bounding box center [1133, 493] width 429 height 679
click at [1220, 494] on pre at bounding box center [1133, 493] width 429 height 679
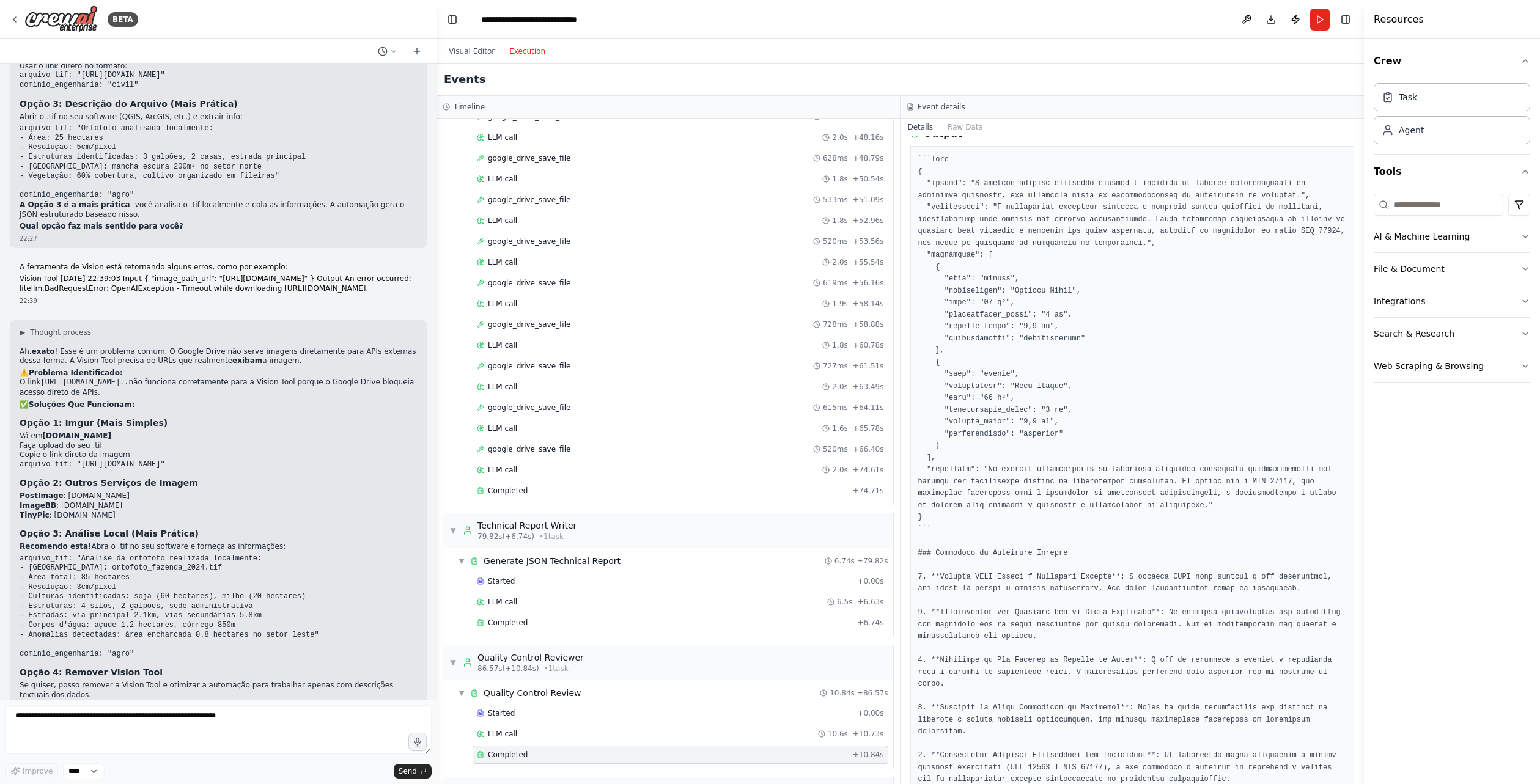
scroll to position [814, 0]
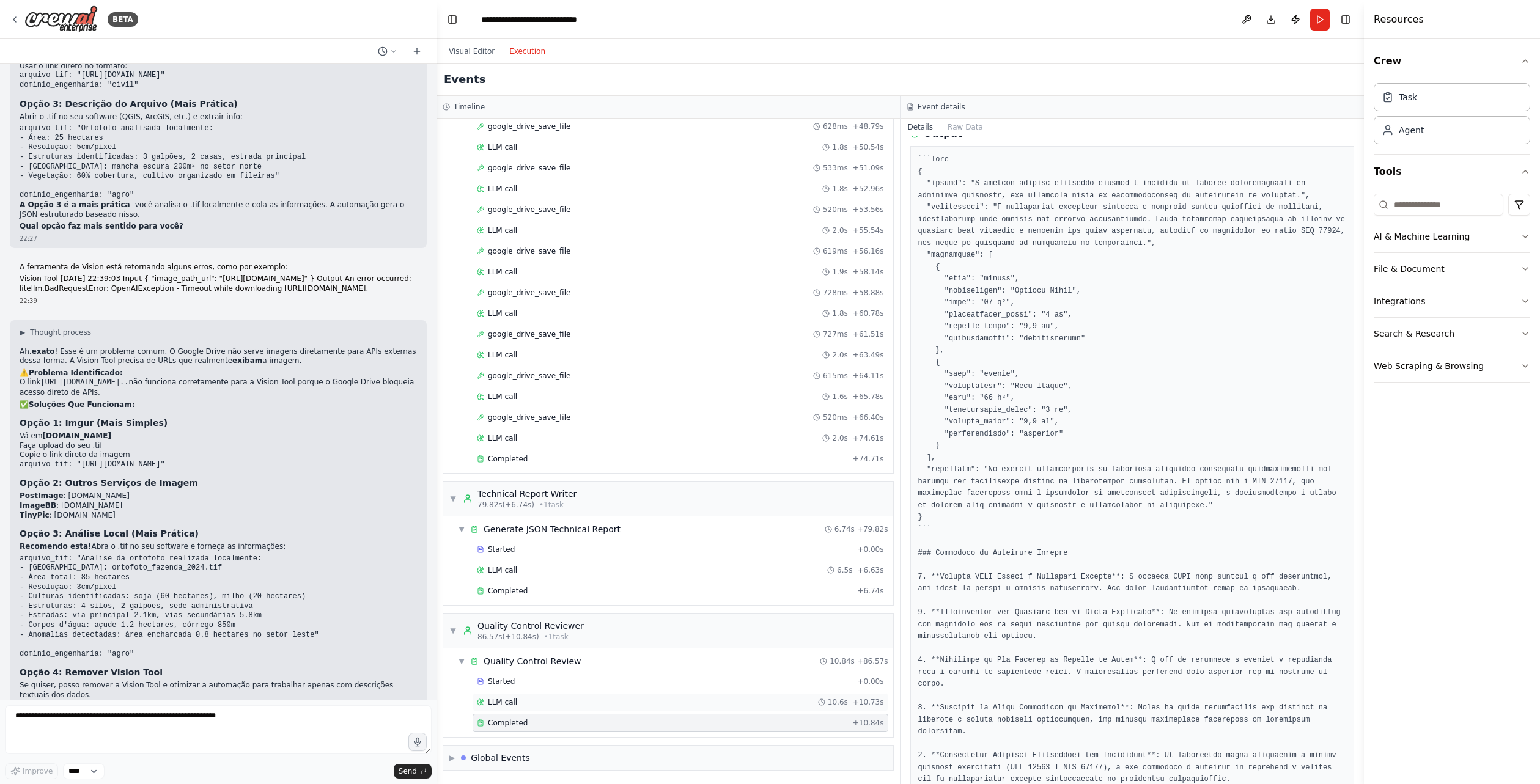
click at [498, 698] on span "LLM call" at bounding box center [503, 702] width 30 height 10
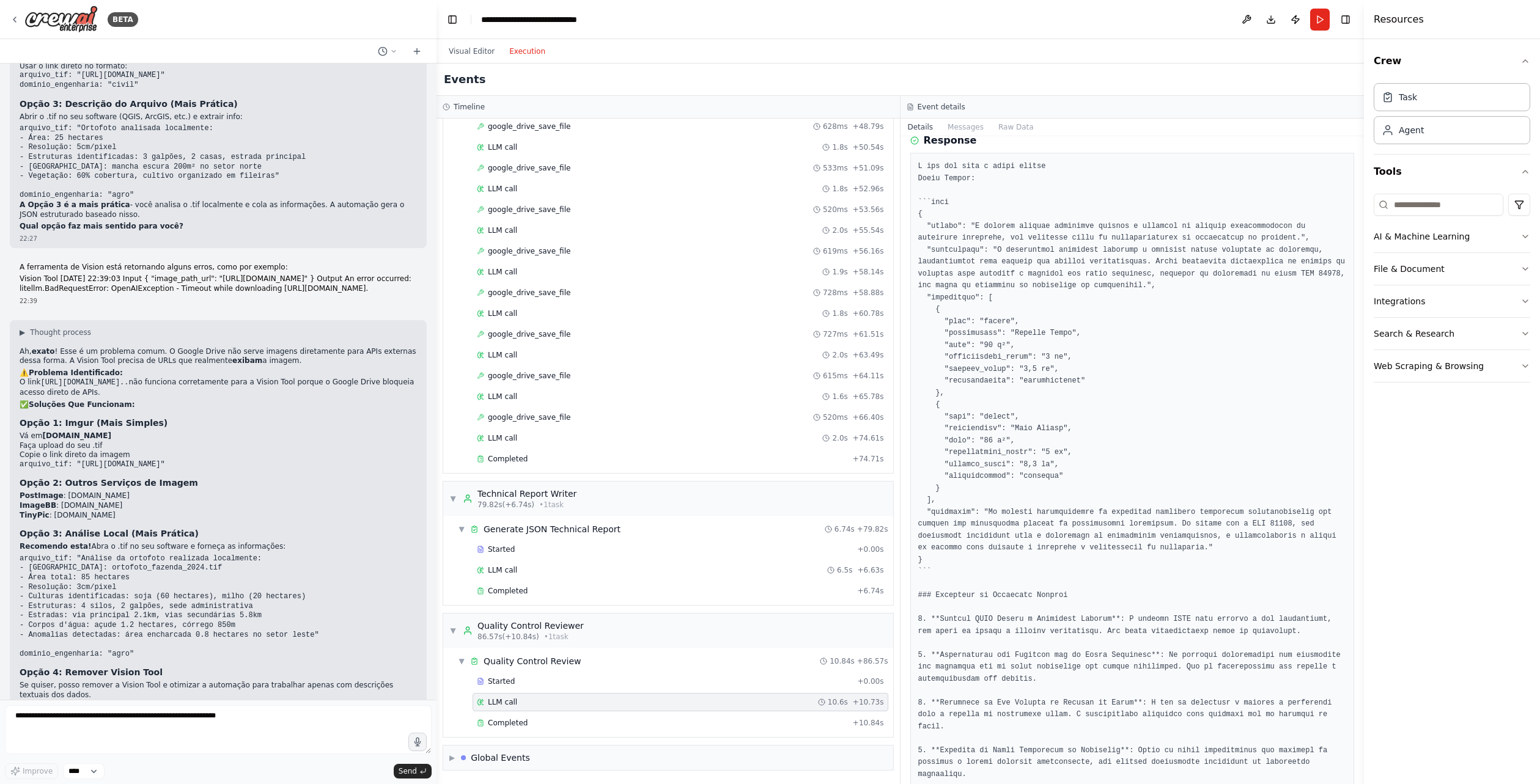
scroll to position [61, 0]
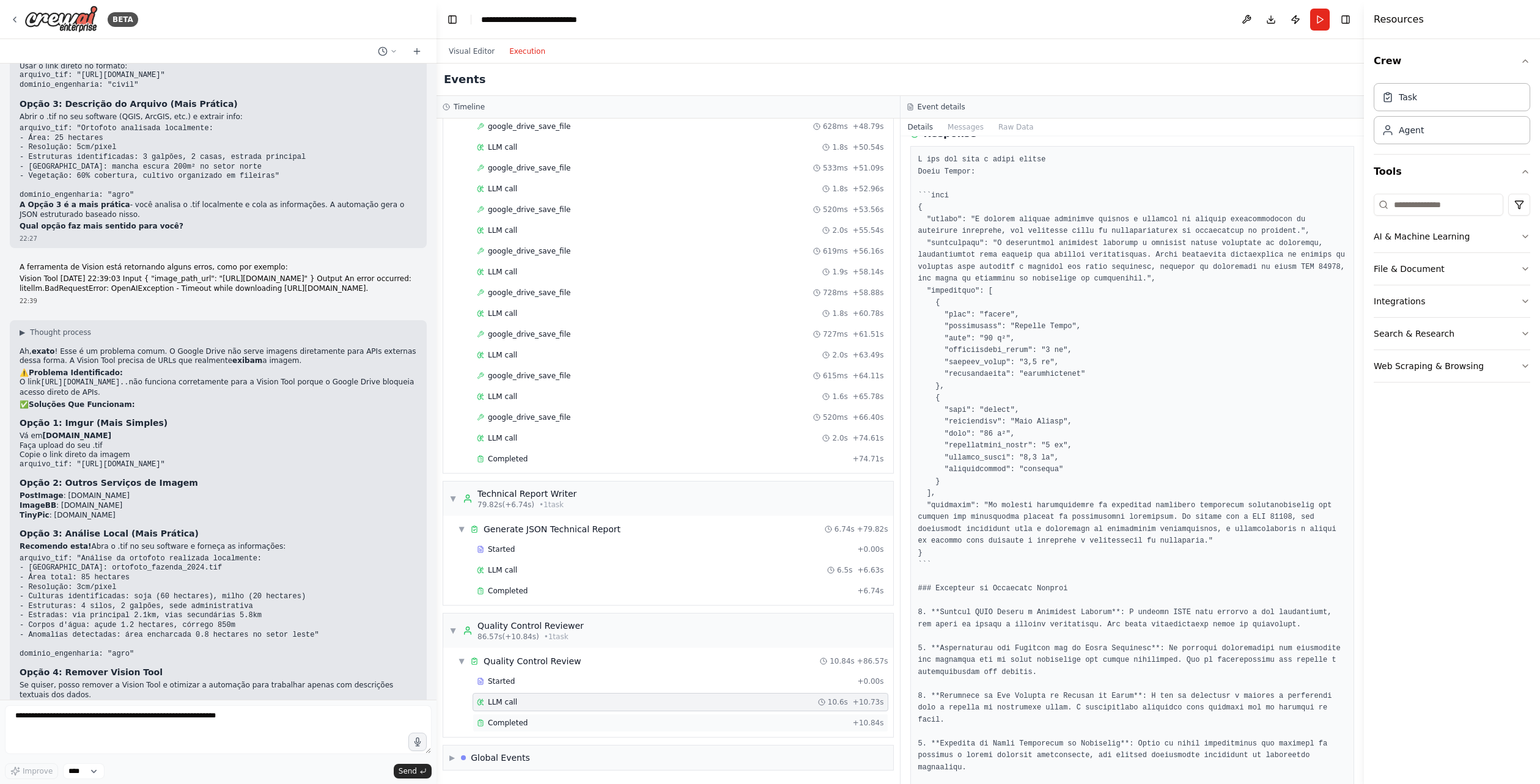
click at [606, 727] on div "Completed" at bounding box center [662, 722] width 371 height 10
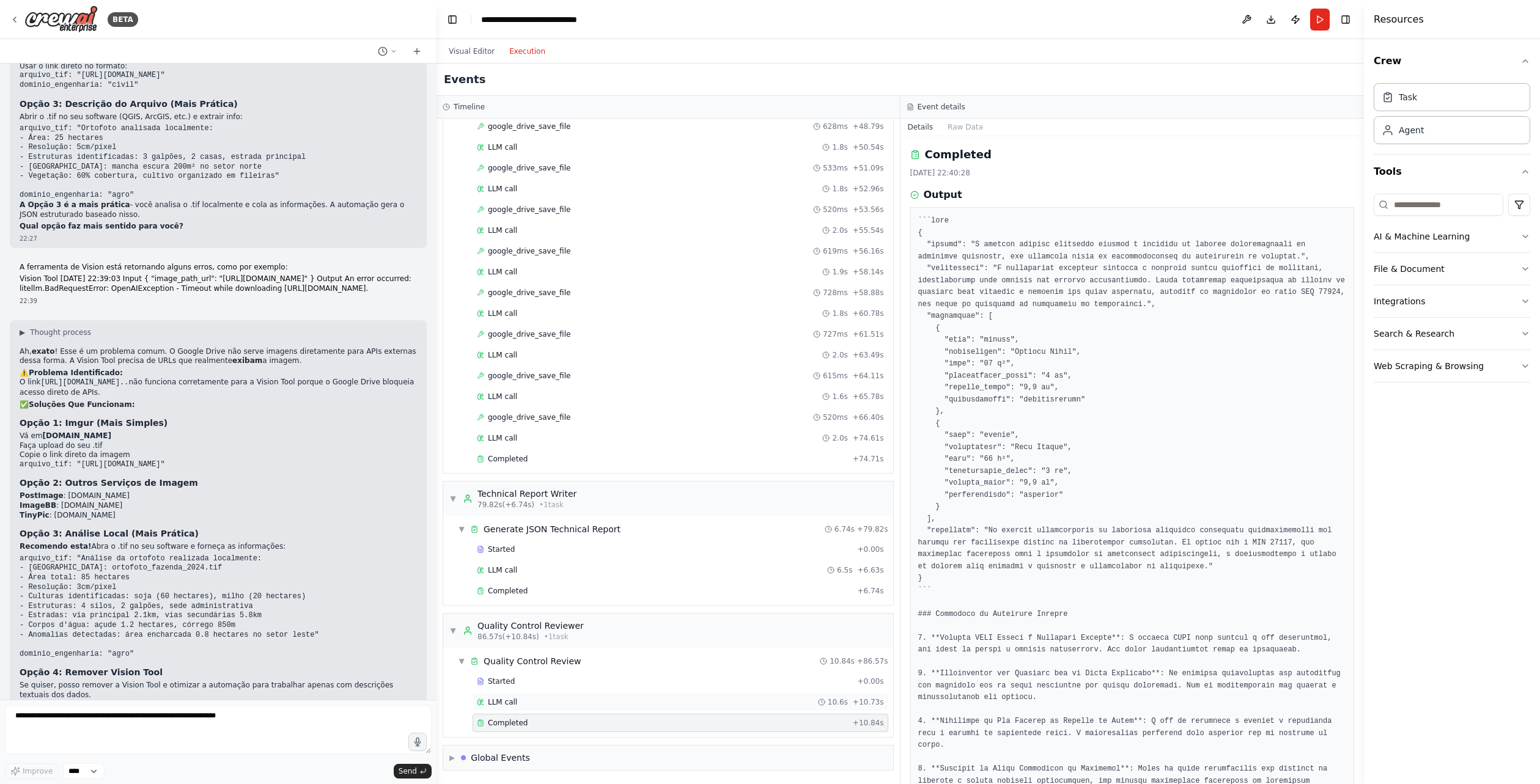
click at [620, 708] on div "LLM call 10.6s + 10.73s" at bounding box center [680, 701] width 416 height 18
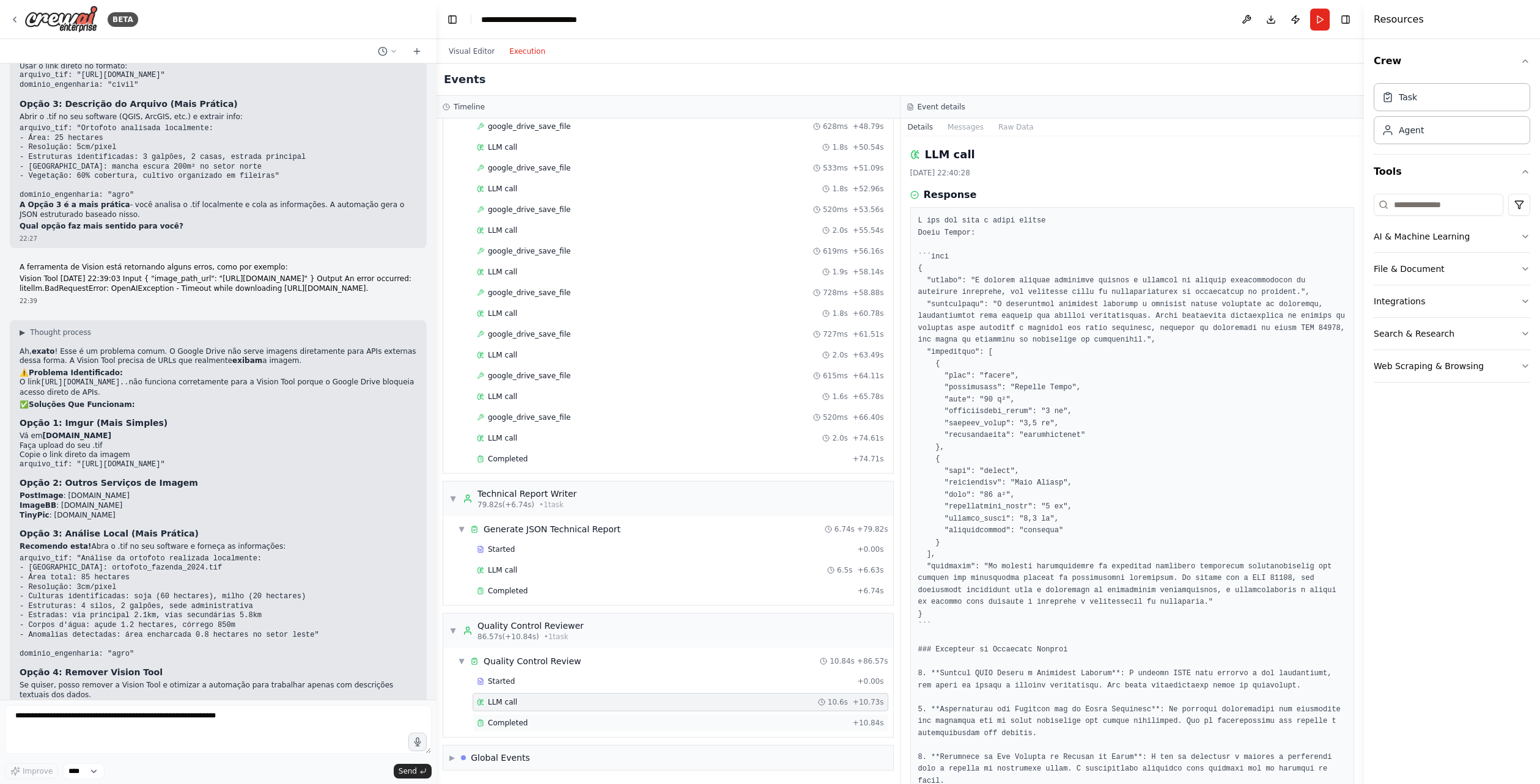
click at [617, 722] on div "Completed" at bounding box center [662, 722] width 371 height 10
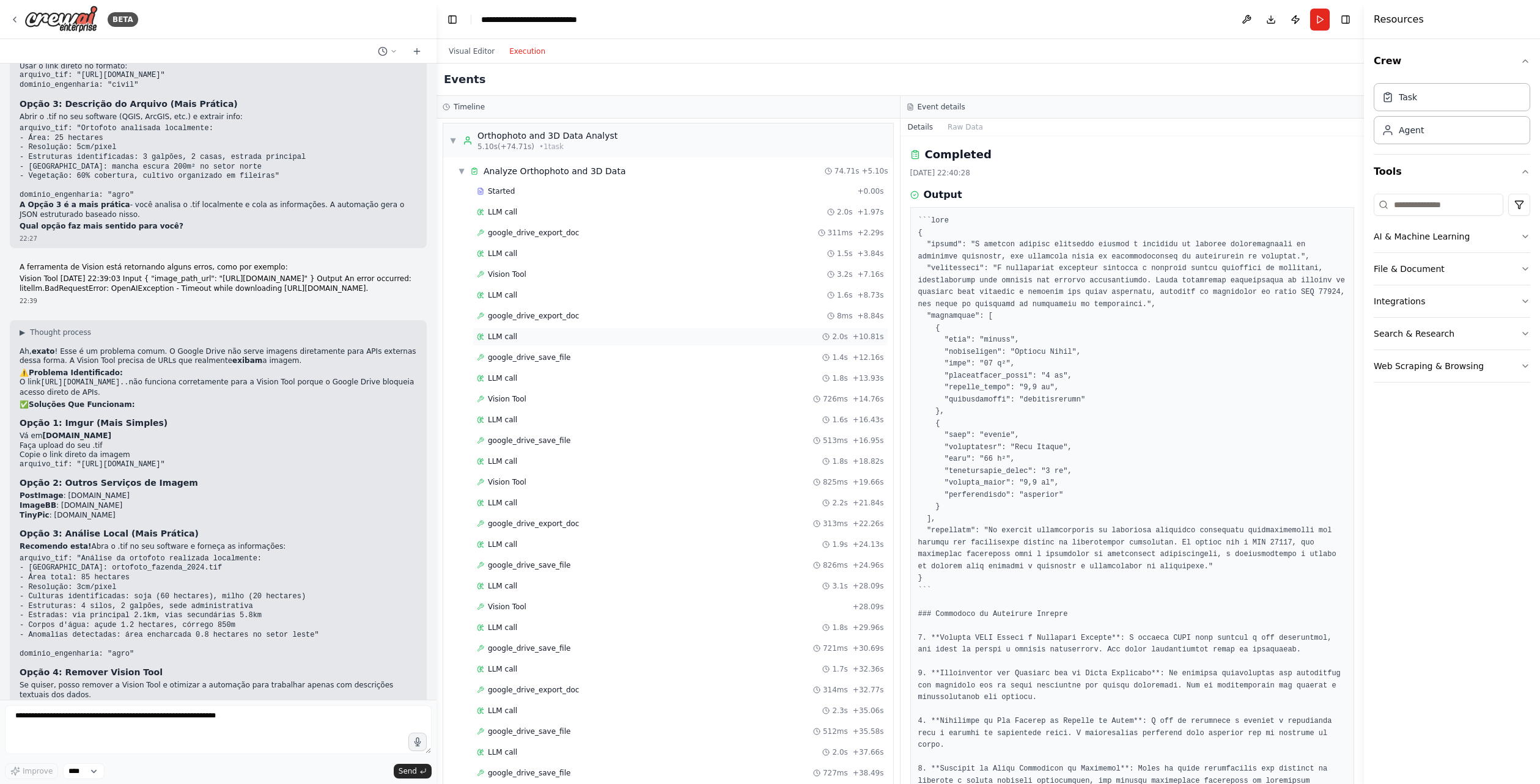
scroll to position [0, 0]
click at [523, 286] on div "Started + 0.00s LLM call 2.0s + 1.97s google_drive_export_doc 311ms + 2.29s LLM…" at bounding box center [673, 734] width 440 height 1101
click at [523, 279] on span "Vision Tool" at bounding box center [507, 276] width 38 height 10
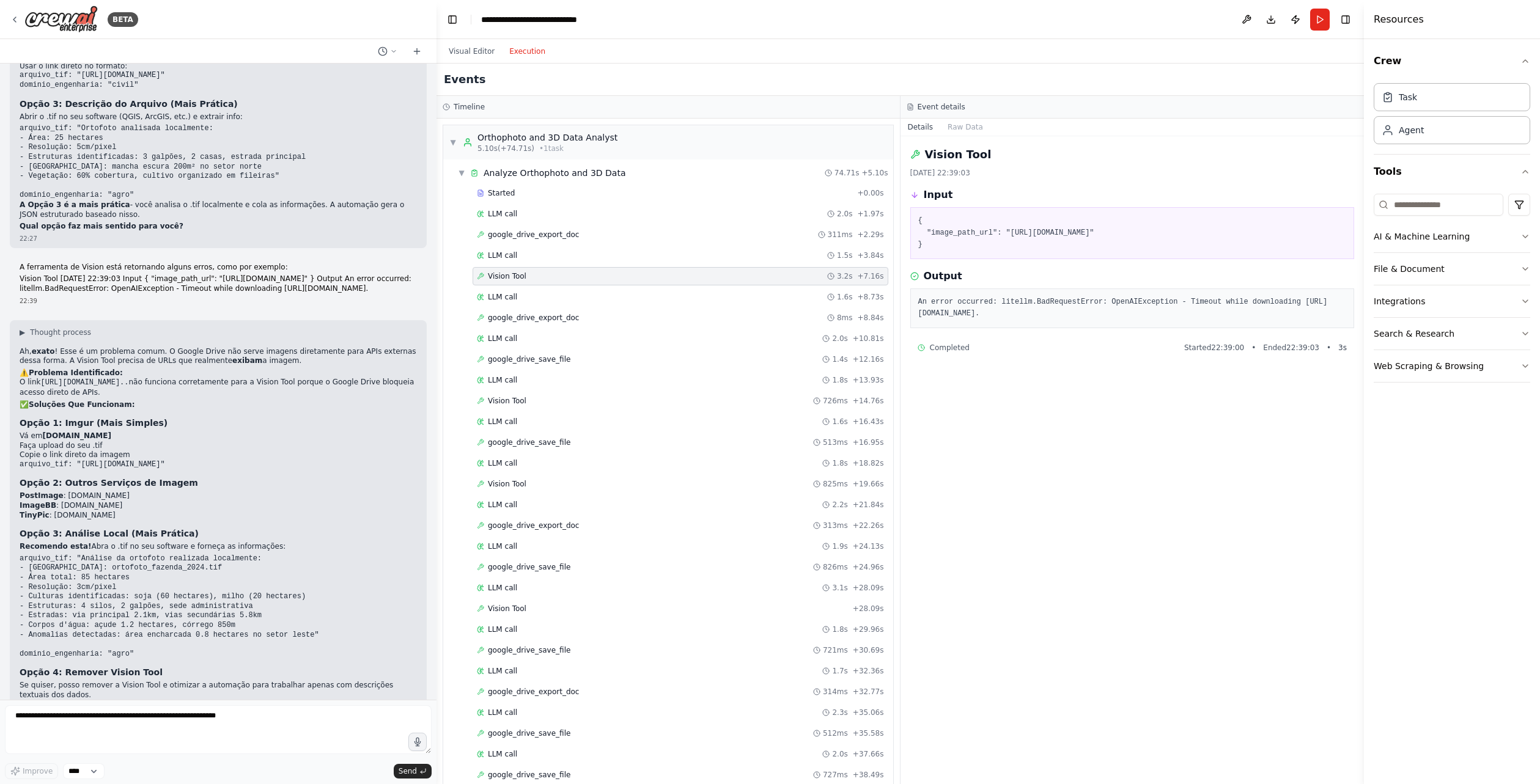
drag, startPoint x: 1204, startPoint y: 311, endPoint x: 956, endPoint y: 312, distance: 248.0
click at [956, 312] on pre "An error occurred: litellm.BadRequestError: OpenAIException - Timeout while dow…" at bounding box center [1133, 308] width 429 height 24
click at [517, 398] on span "Vision Tool" at bounding box center [507, 401] width 38 height 10
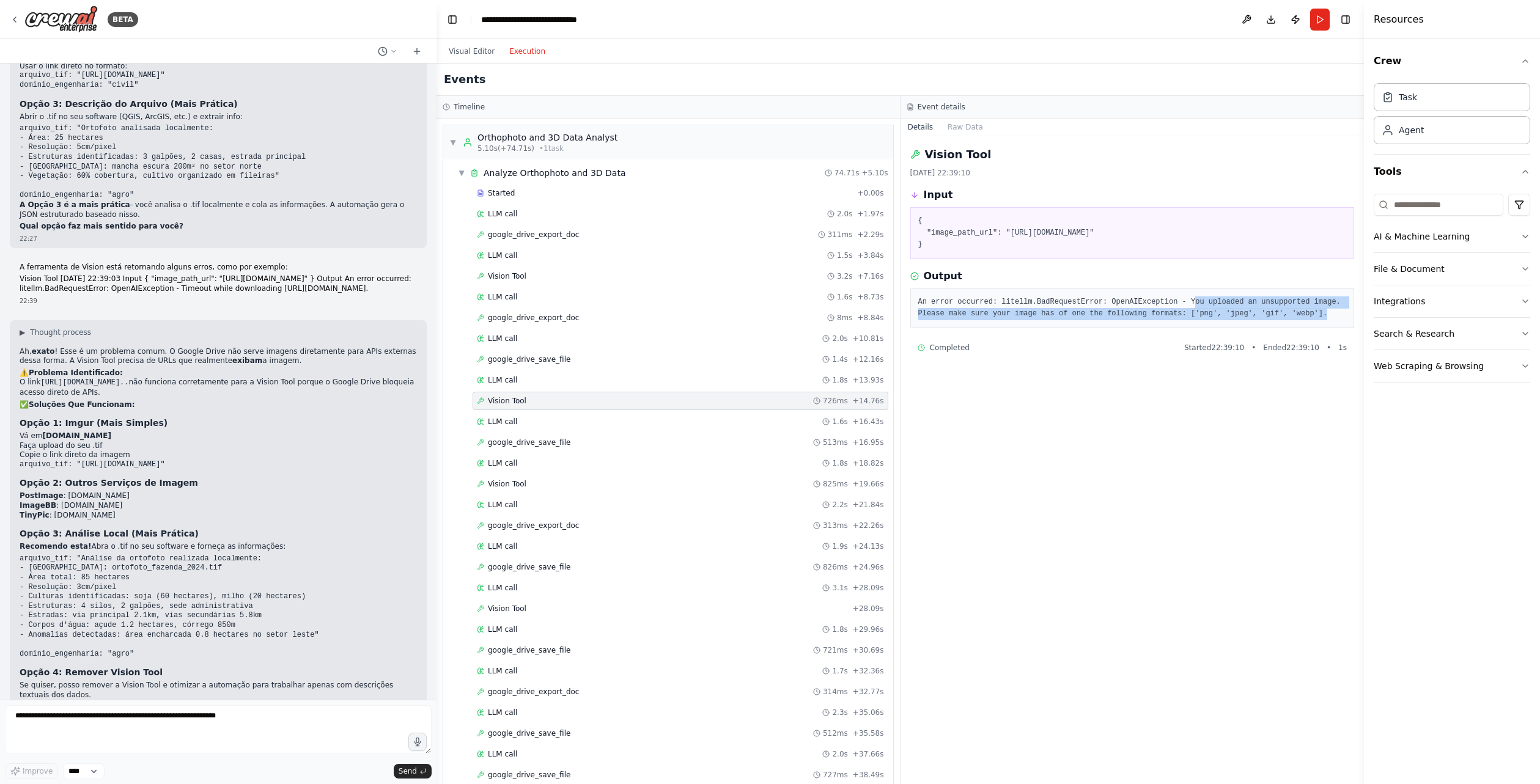
drag, startPoint x: 1272, startPoint y: 310, endPoint x: 1171, endPoint y: 294, distance: 102.3
click at [1171, 294] on div "An error occurred: litellm.BadRequestError: OpenAIException - You uploaded an u…" at bounding box center [1132, 308] width 444 height 40
drag, startPoint x: 1149, startPoint y: 520, endPoint x: 1017, endPoint y: 529, distance: 132.3
click at [1147, 521] on div "Vision Tool [DATE] 22:39:10 Input { "image_path_url": "[URL][DOMAIN_NAME]" } Ou…" at bounding box center [1133, 460] width 464 height 647
click at [543, 484] on div "Vision Tool 825ms + 19.66s" at bounding box center [681, 484] width 407 height 10
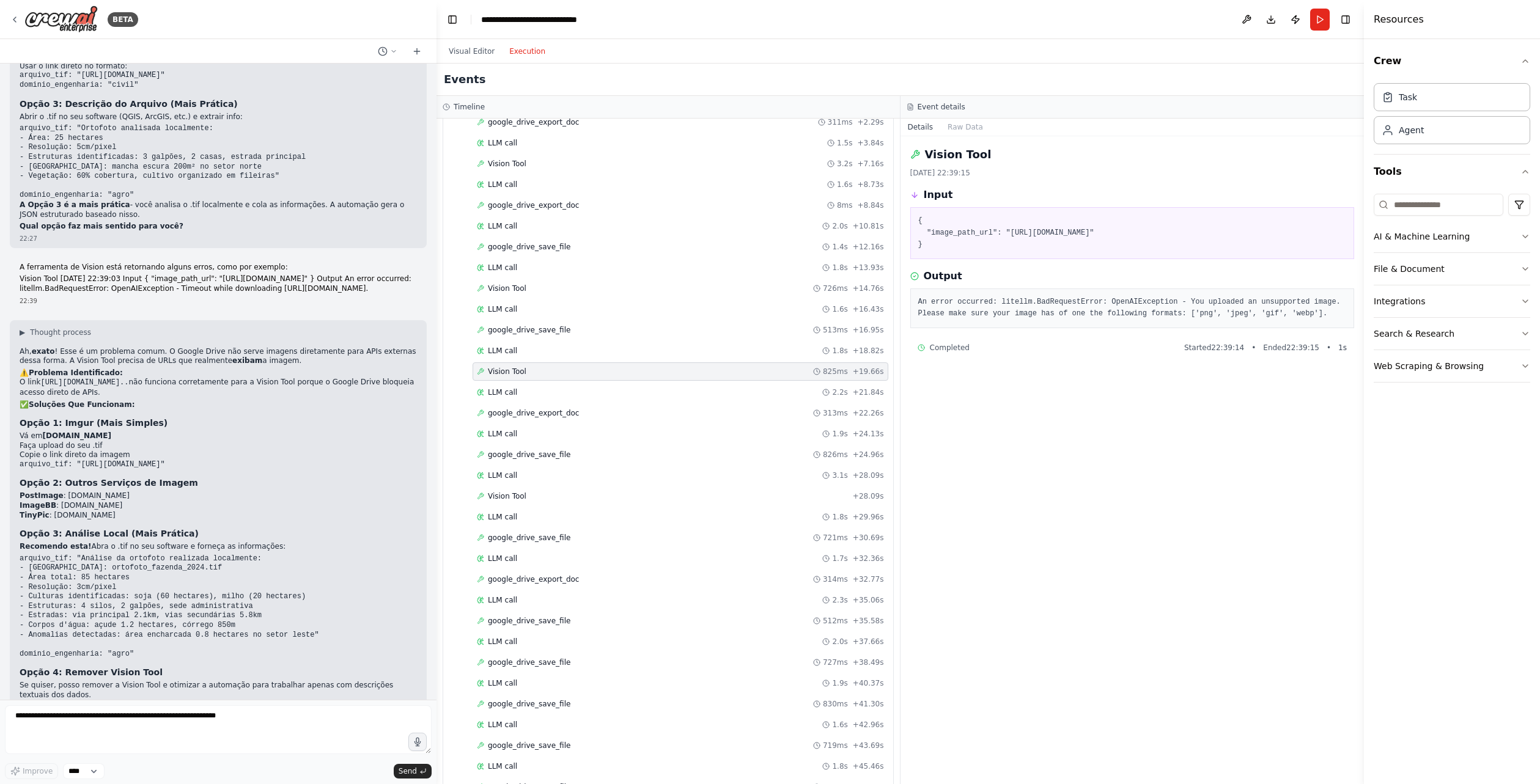
scroll to position [122, 0]
click at [535, 489] on div "Vision Tool + 28.09s" at bounding box center [681, 486] width 407 height 10
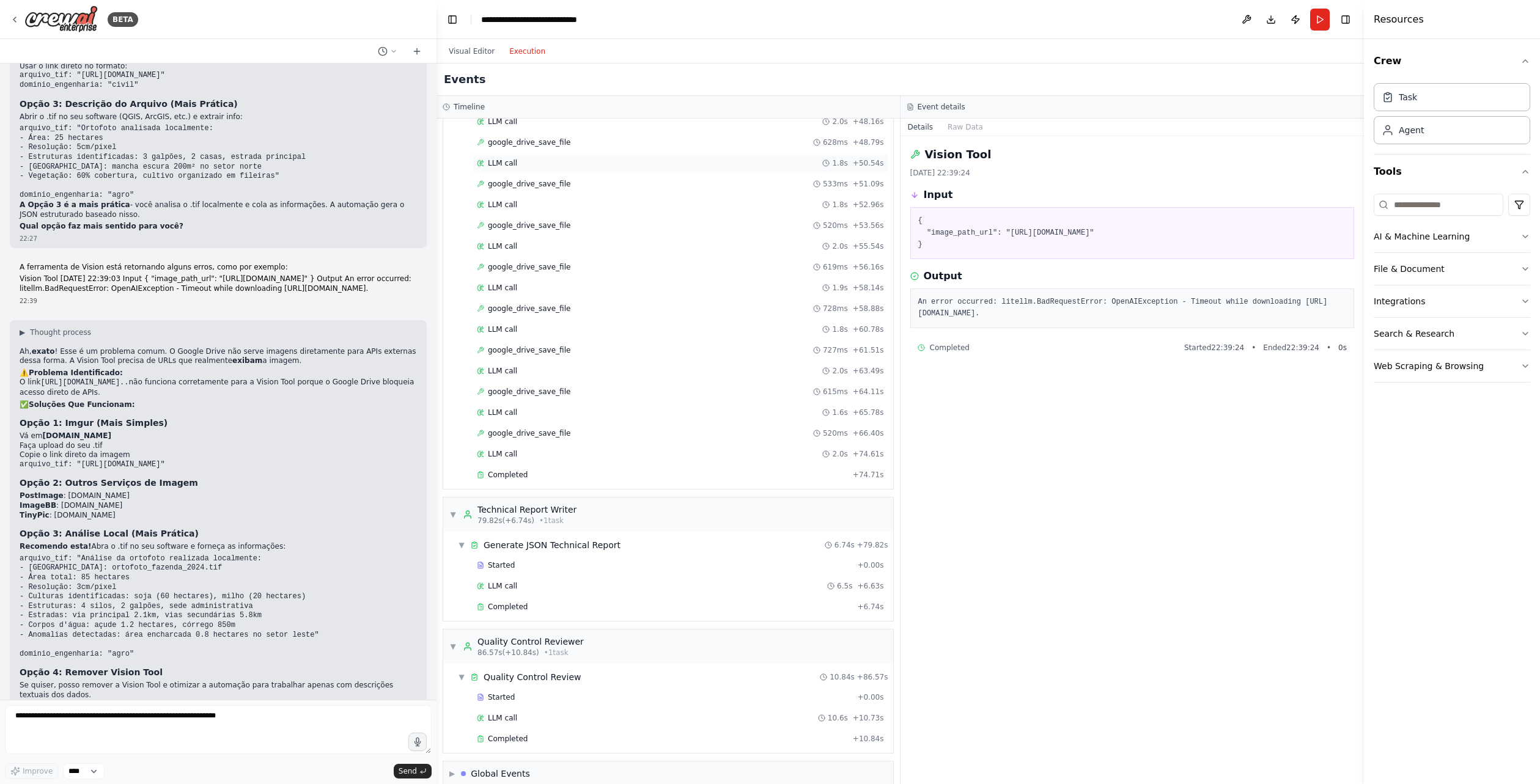
scroll to position [814, 0]
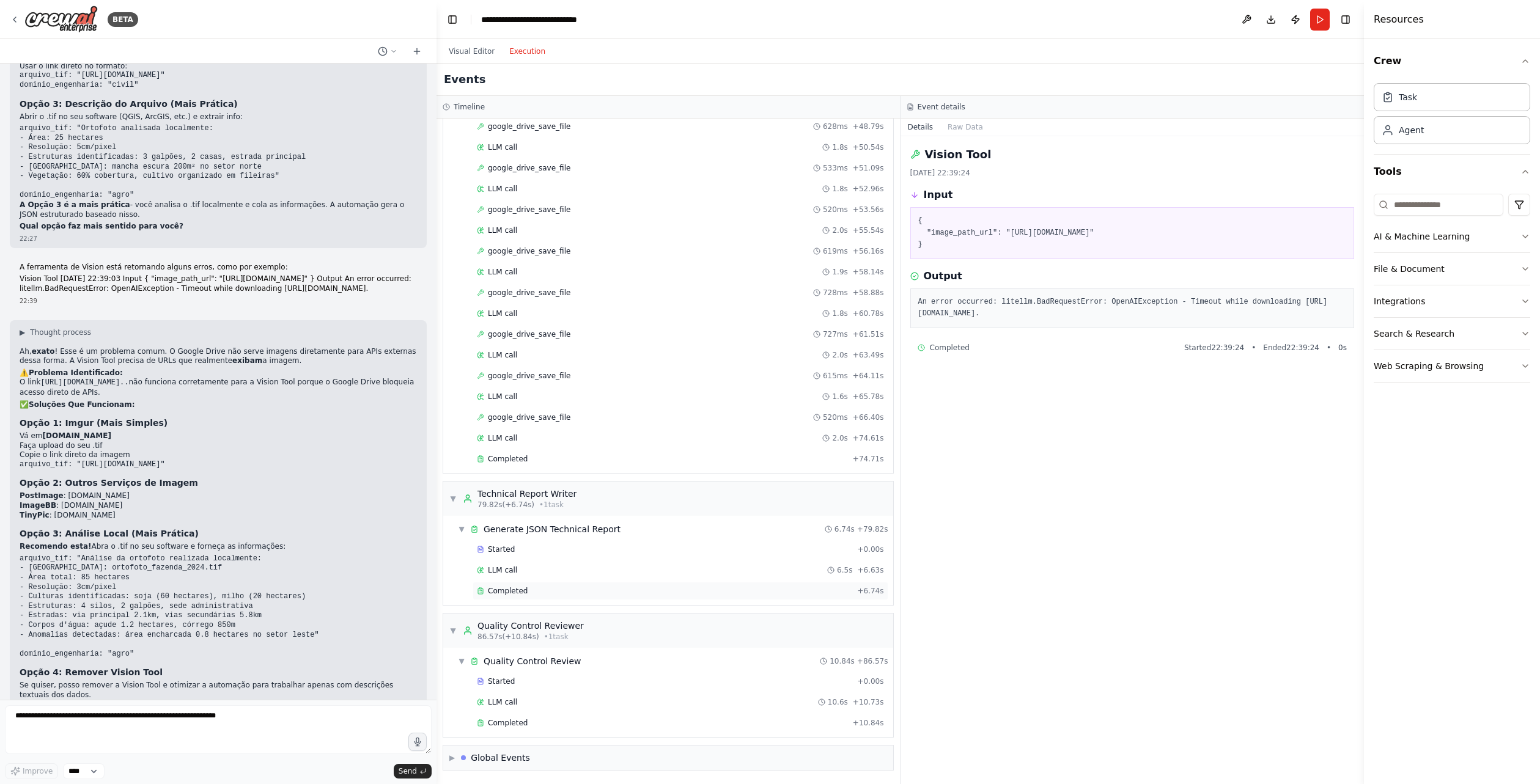
click at [549, 595] on div "Completed + 6.74s" at bounding box center [680, 591] width 416 height 18
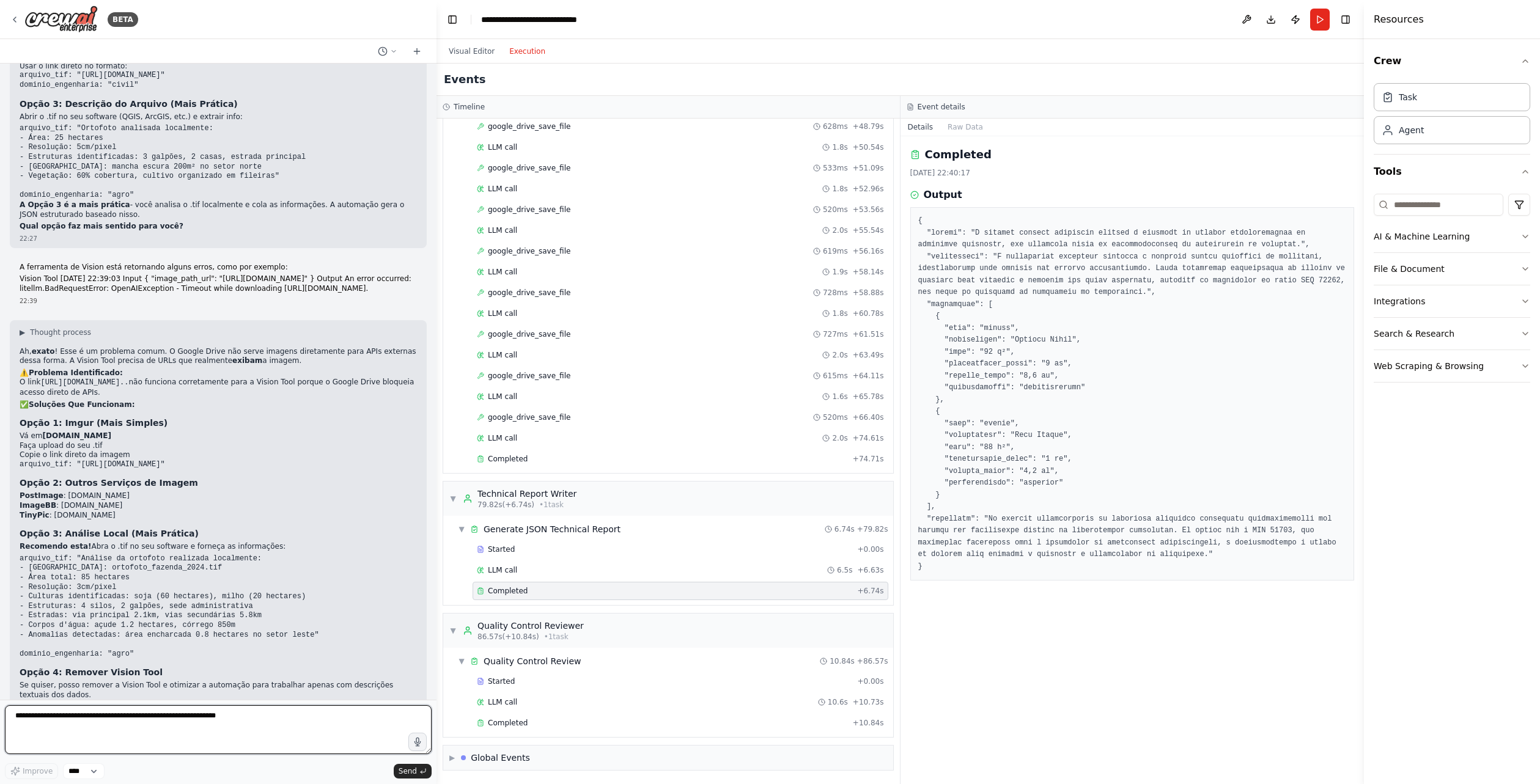
click at [251, 715] on textarea at bounding box center [218, 729] width 427 height 49
type textarea "*"
type textarea "**********"
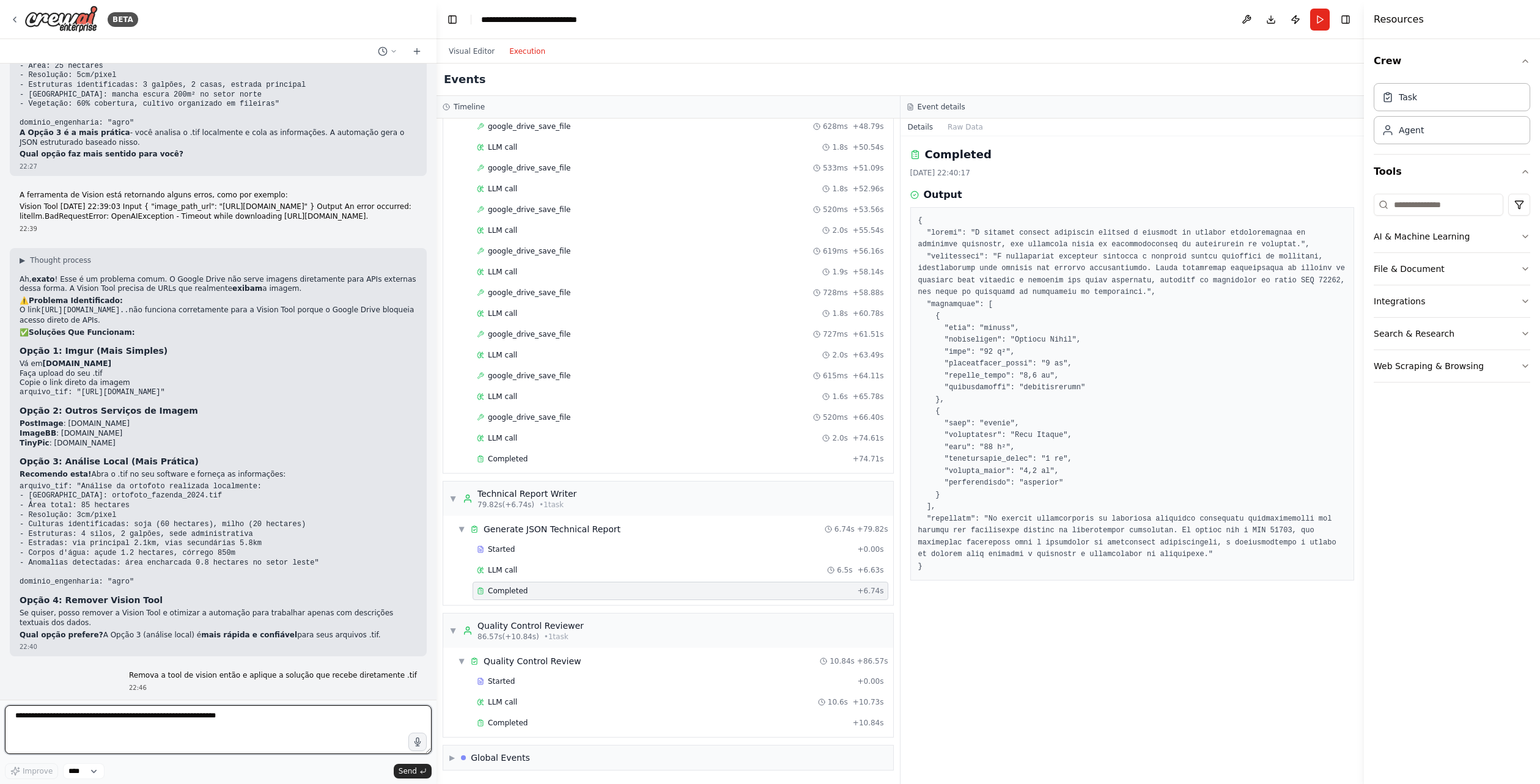
scroll to position [5232, 0]
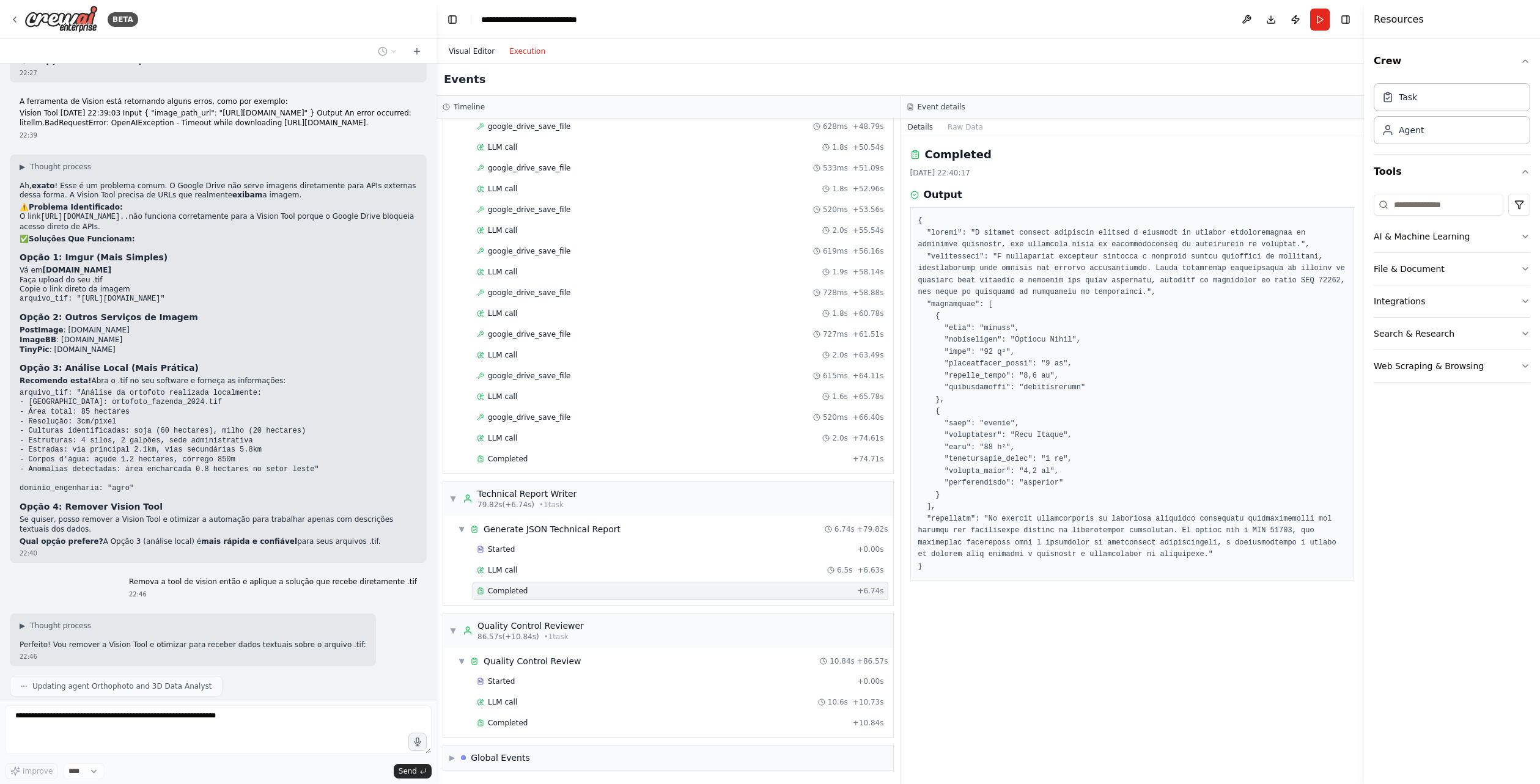
click at [464, 47] on button "Visual Editor" at bounding box center [472, 51] width 61 height 15
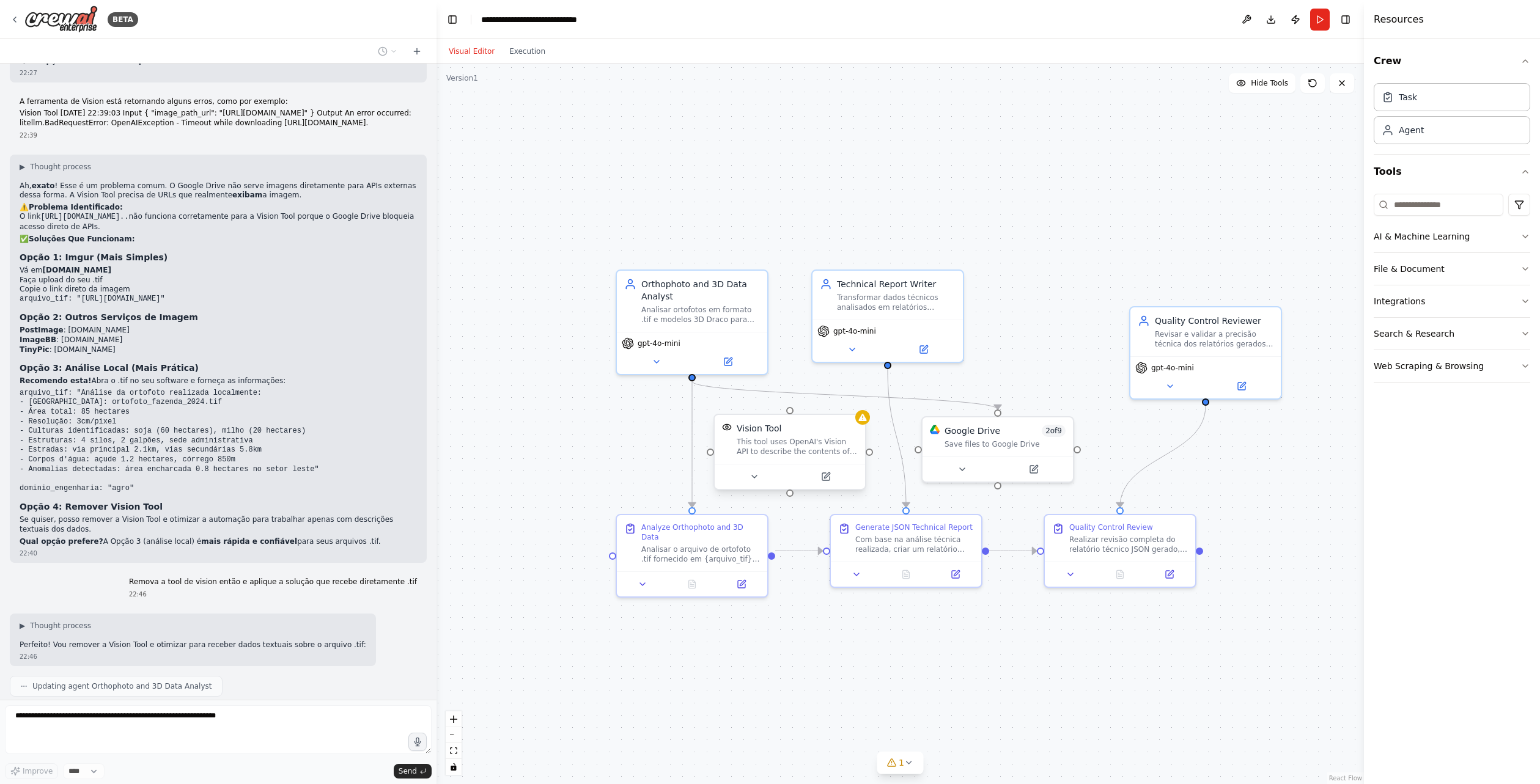
click at [759, 449] on div "This tool uses OpenAI's Vision API to describe the contents of an image." at bounding box center [797, 446] width 121 height 20
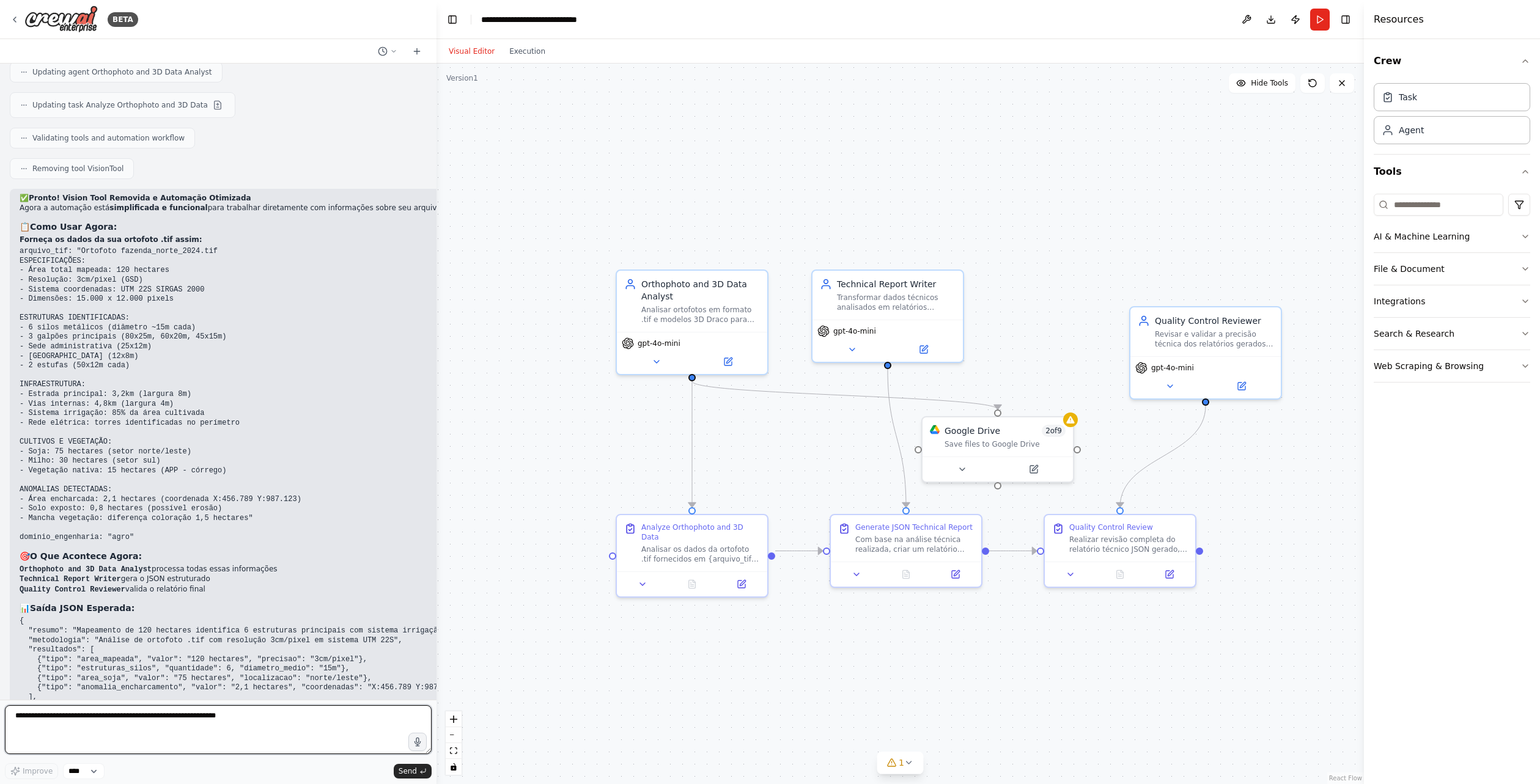
scroll to position [5866, 0]
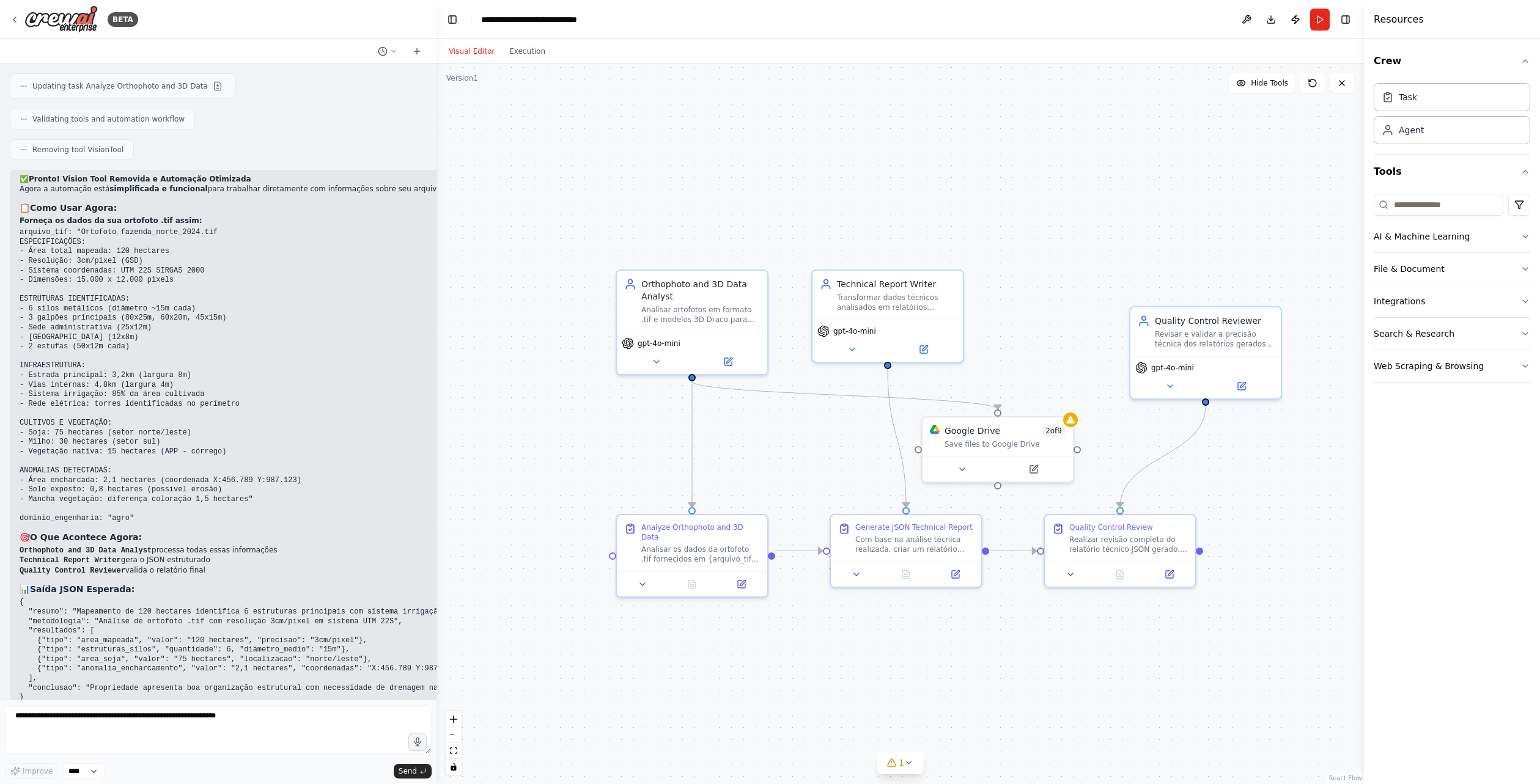
click at [518, 62] on div "Visual Editor Execution" at bounding box center [497, 51] width 112 height 24
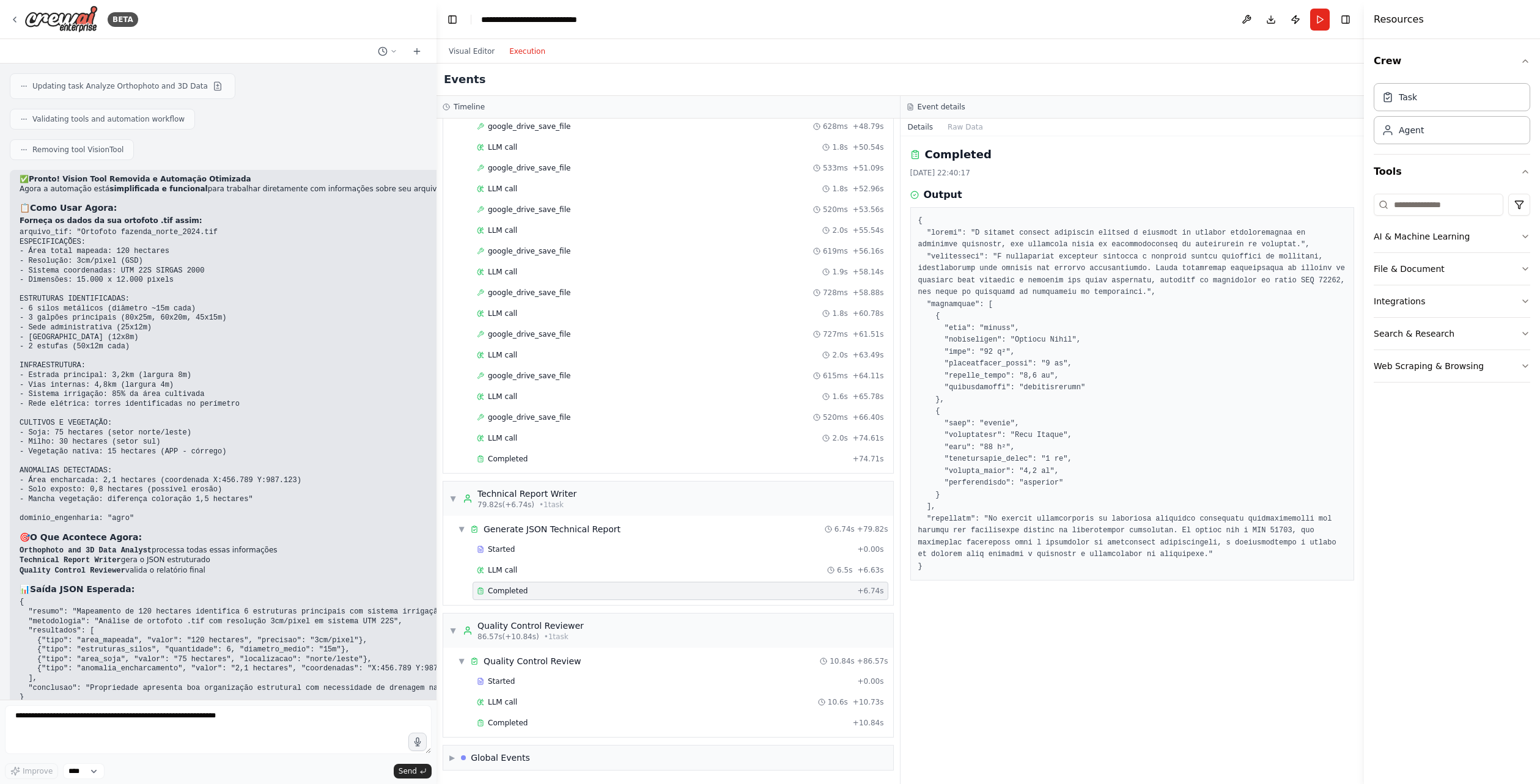
click at [509, 55] on button "Execution" at bounding box center [527, 51] width 51 height 15
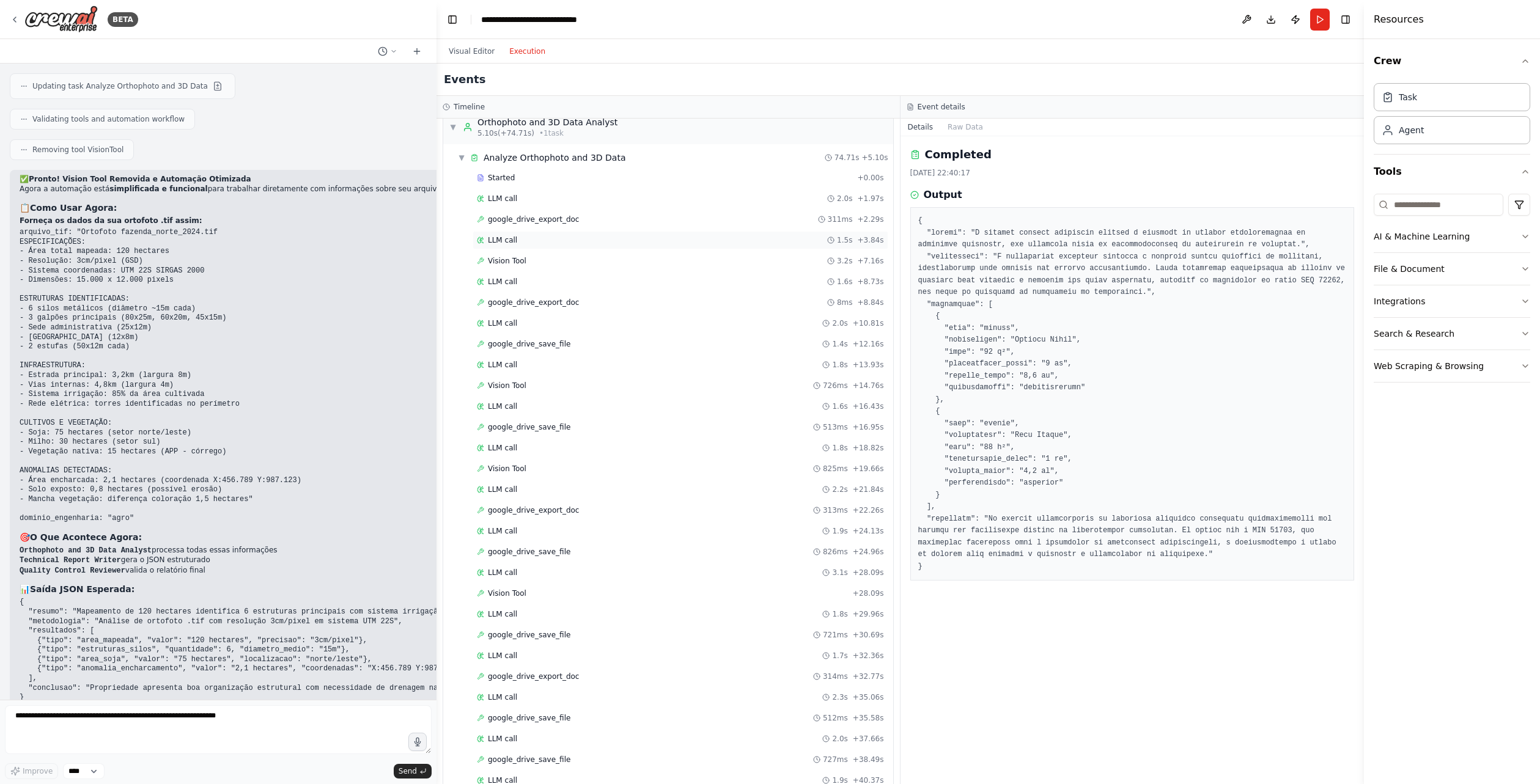
scroll to position [0, 0]
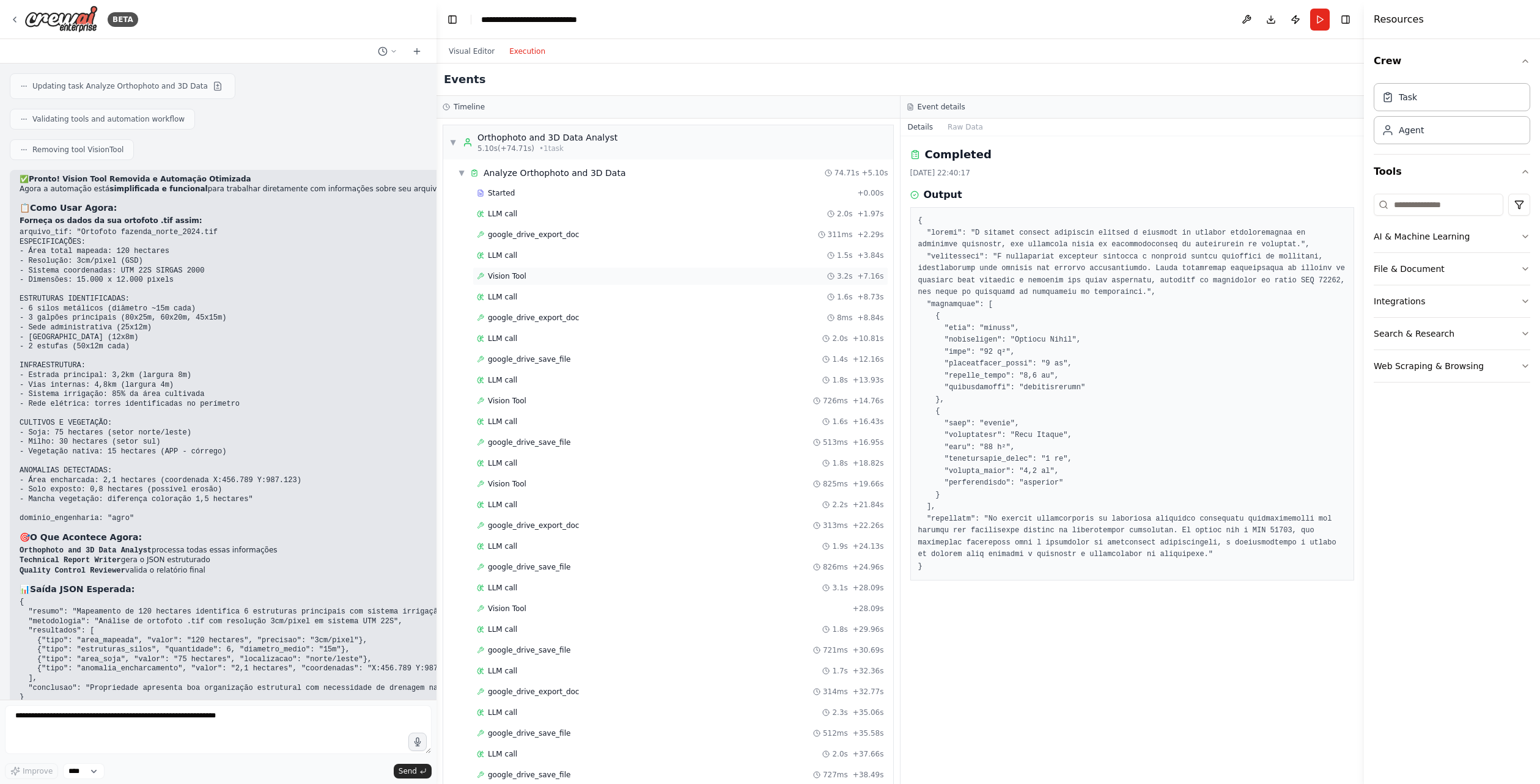
click at [541, 277] on div "Vision Tool 3.2s + 7.16s" at bounding box center [681, 276] width 407 height 10
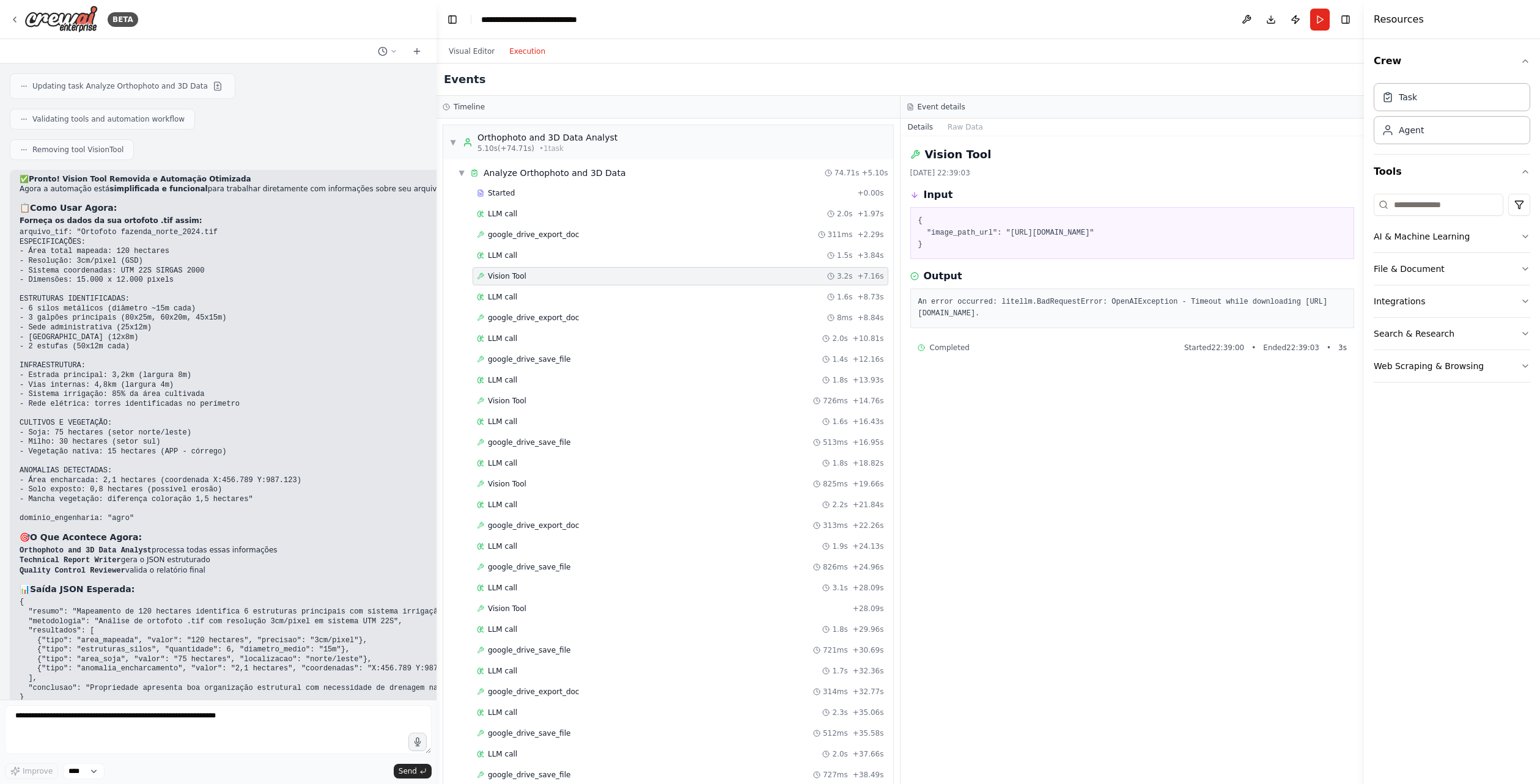
drag, startPoint x: 1179, startPoint y: 316, endPoint x: 963, endPoint y: 307, distance: 216.2
click at [975, 311] on pre "An error occurred: litellm.BadRequestError: OpenAIException - Timeout while dow…" at bounding box center [1133, 308] width 429 height 24
click at [549, 403] on div "Vision Tool 726ms + 14.76s" at bounding box center [681, 401] width 407 height 10
drag, startPoint x: 1305, startPoint y: 314, endPoint x: 1138, endPoint y: 321, distance: 167.1
click at [1138, 321] on div "An error occurred: litellm.BadRequestError: OpenAIException - You uploaded an u…" at bounding box center [1132, 308] width 444 height 40
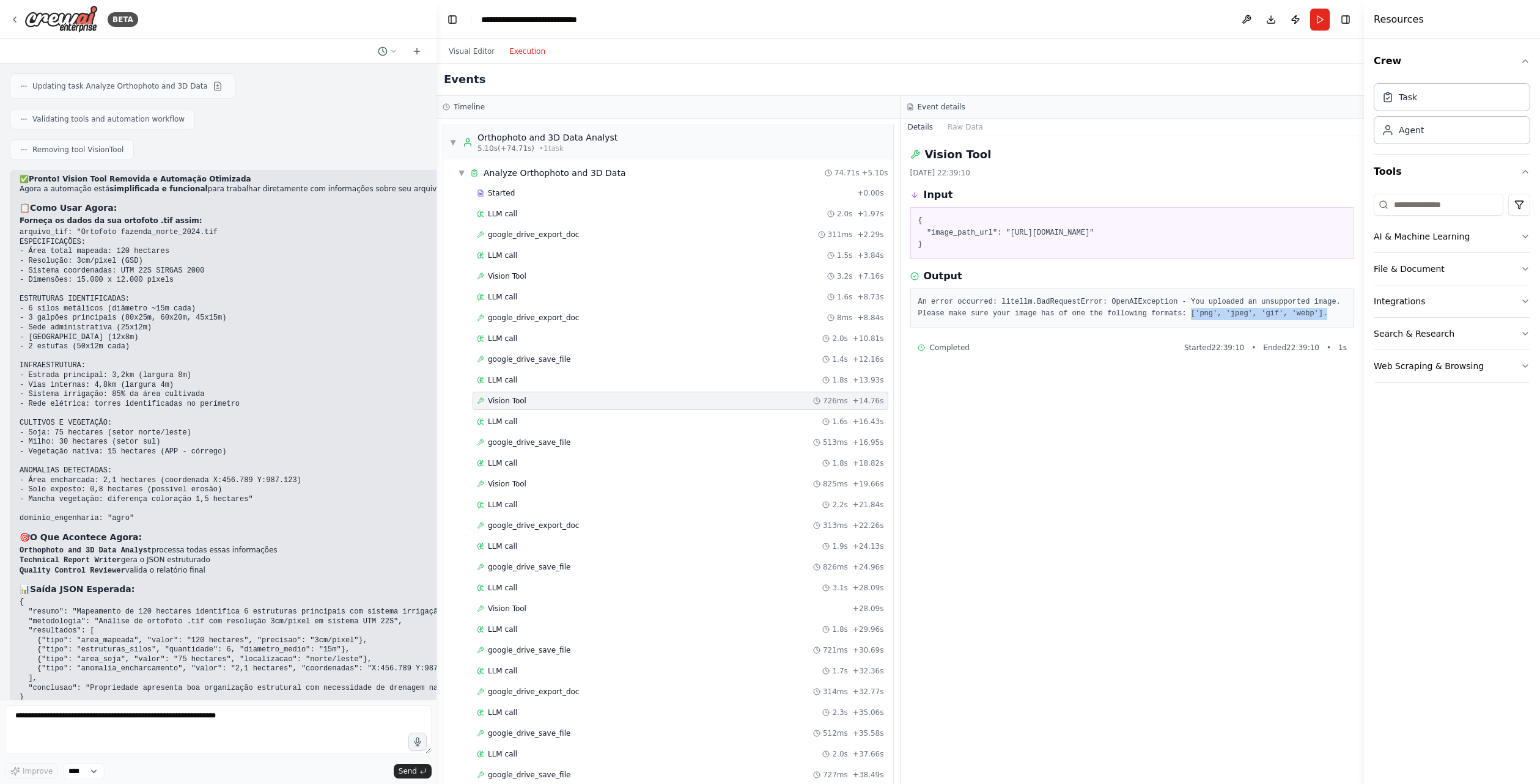
click at [1181, 316] on pre "An error occurred: litellm.BadRequestError: OpenAIException - You uploaded an u…" at bounding box center [1133, 308] width 429 height 24
click at [1240, 312] on pre "An error occurred: litellm.BadRequestError: OpenAIException - You uploaded an u…" at bounding box center [1133, 308] width 429 height 24
click at [481, 51] on button "Visual Editor" at bounding box center [472, 51] width 61 height 15
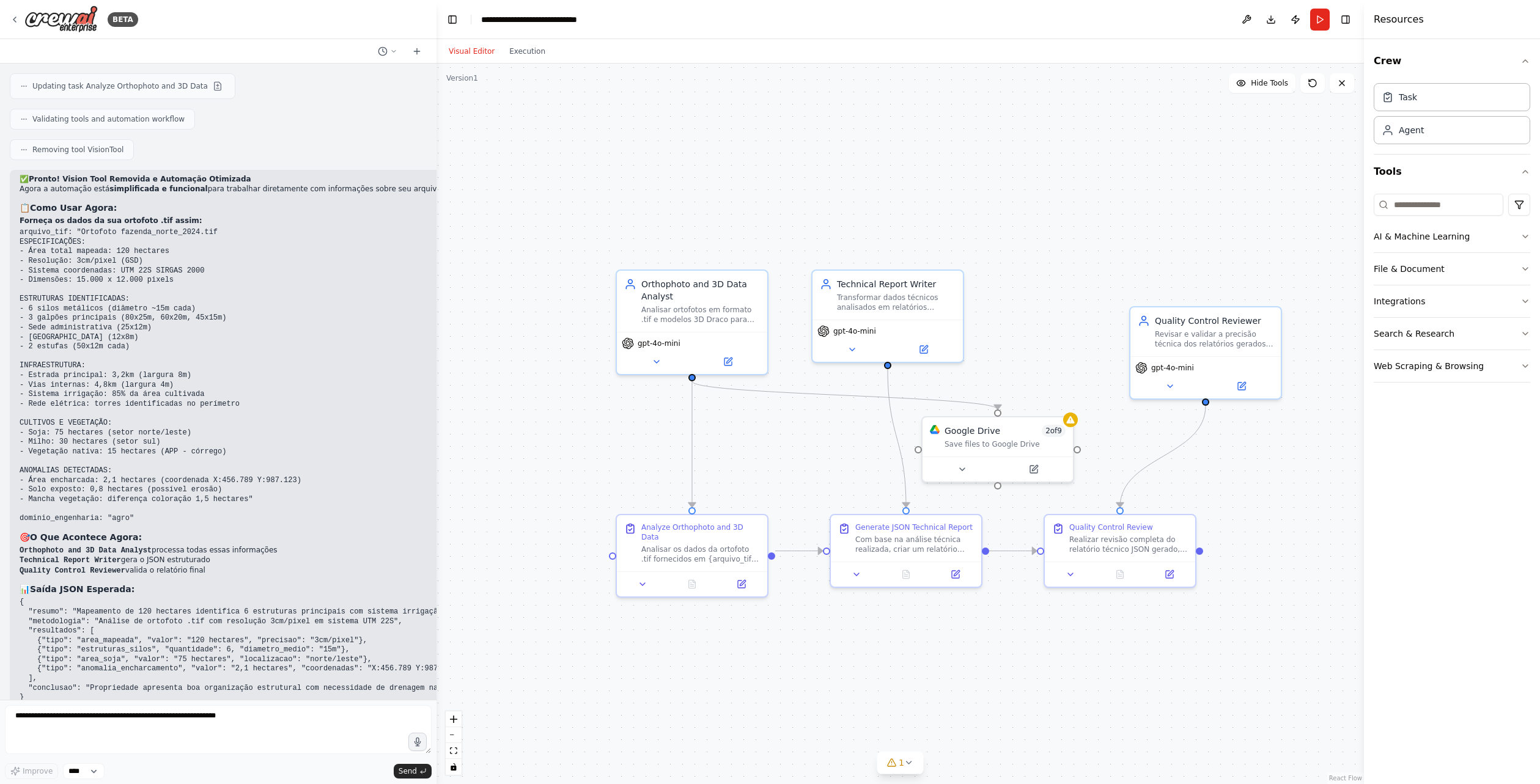
click at [499, 557] on div ".deletable-edge-delete-btn { width: 20px; height: 20px; border: 0px solid #ffff…" at bounding box center [900, 423] width 927 height 720
drag, startPoint x: 905, startPoint y: 413, endPoint x: 503, endPoint y: 540, distance: 421.6
click at [904, 413] on div ".deletable-edge-delete-btn { width: 20px; height: 20px; border: 0px solid #ffff…" at bounding box center [900, 423] width 927 height 720
click at [241, 715] on textarea at bounding box center [218, 729] width 427 height 49
type textarea "*"
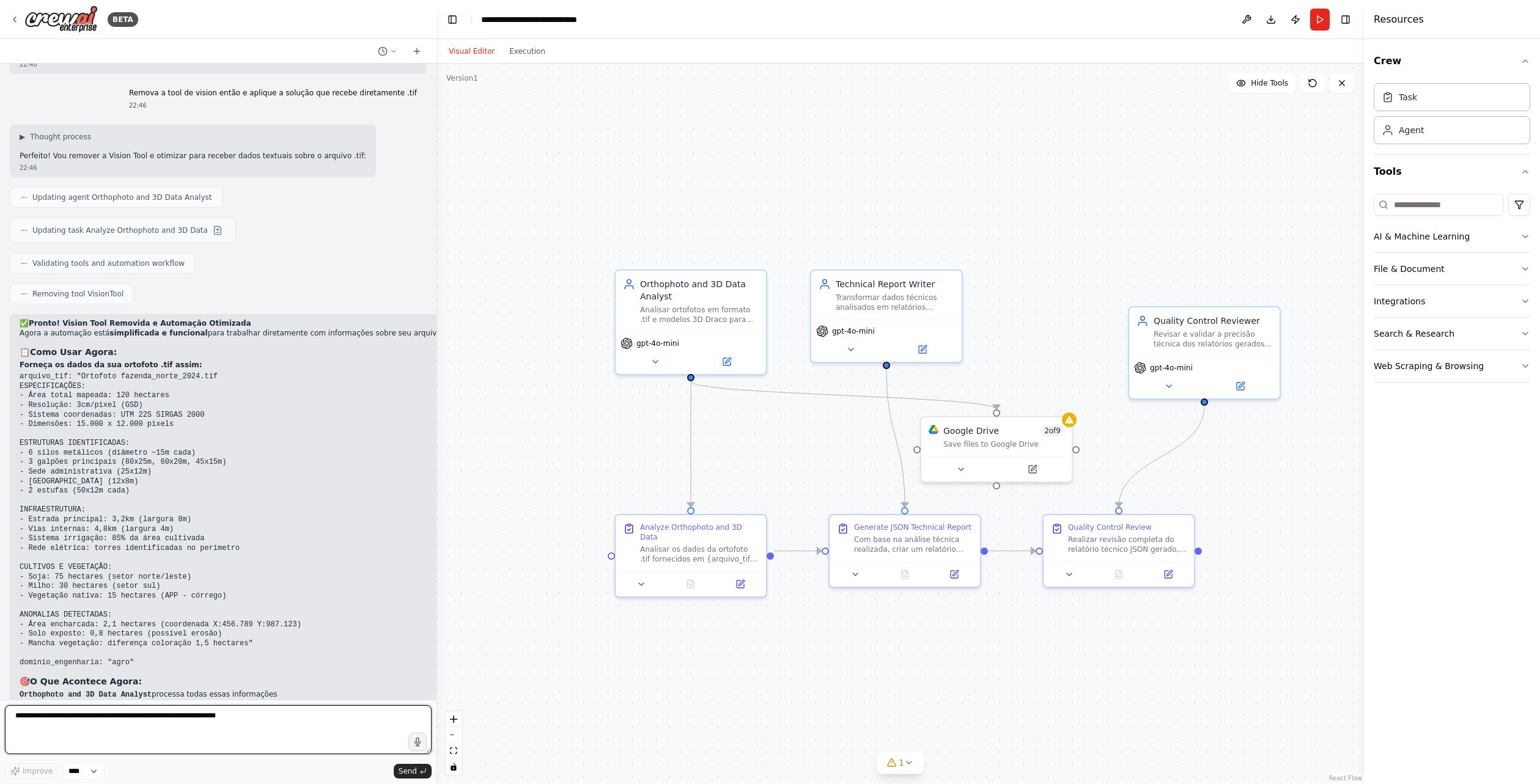
scroll to position [5866, 0]
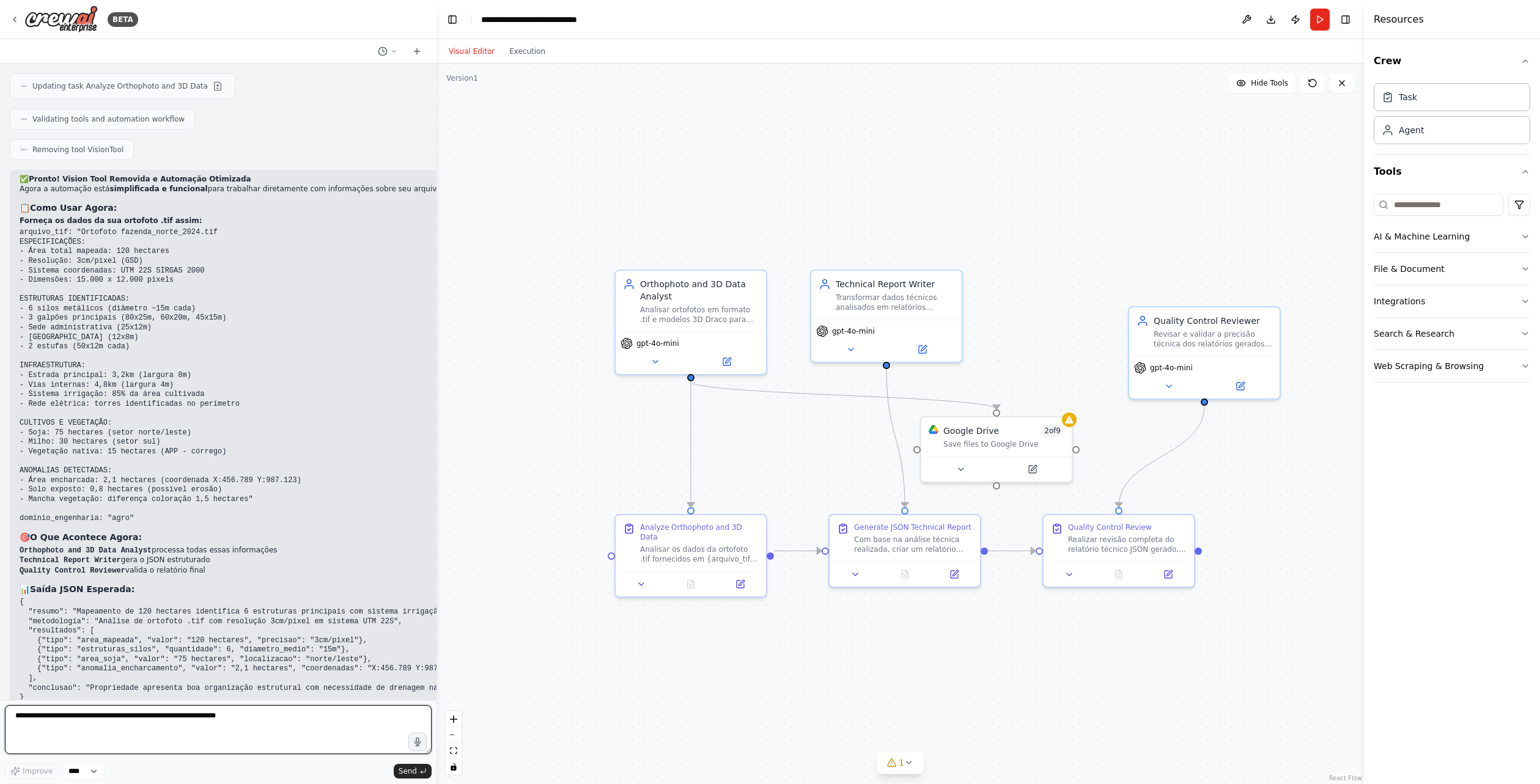
click at [151, 742] on textarea at bounding box center [218, 729] width 427 height 49
click at [157, 736] on textarea at bounding box center [218, 729] width 427 height 49
type textarea "**********"
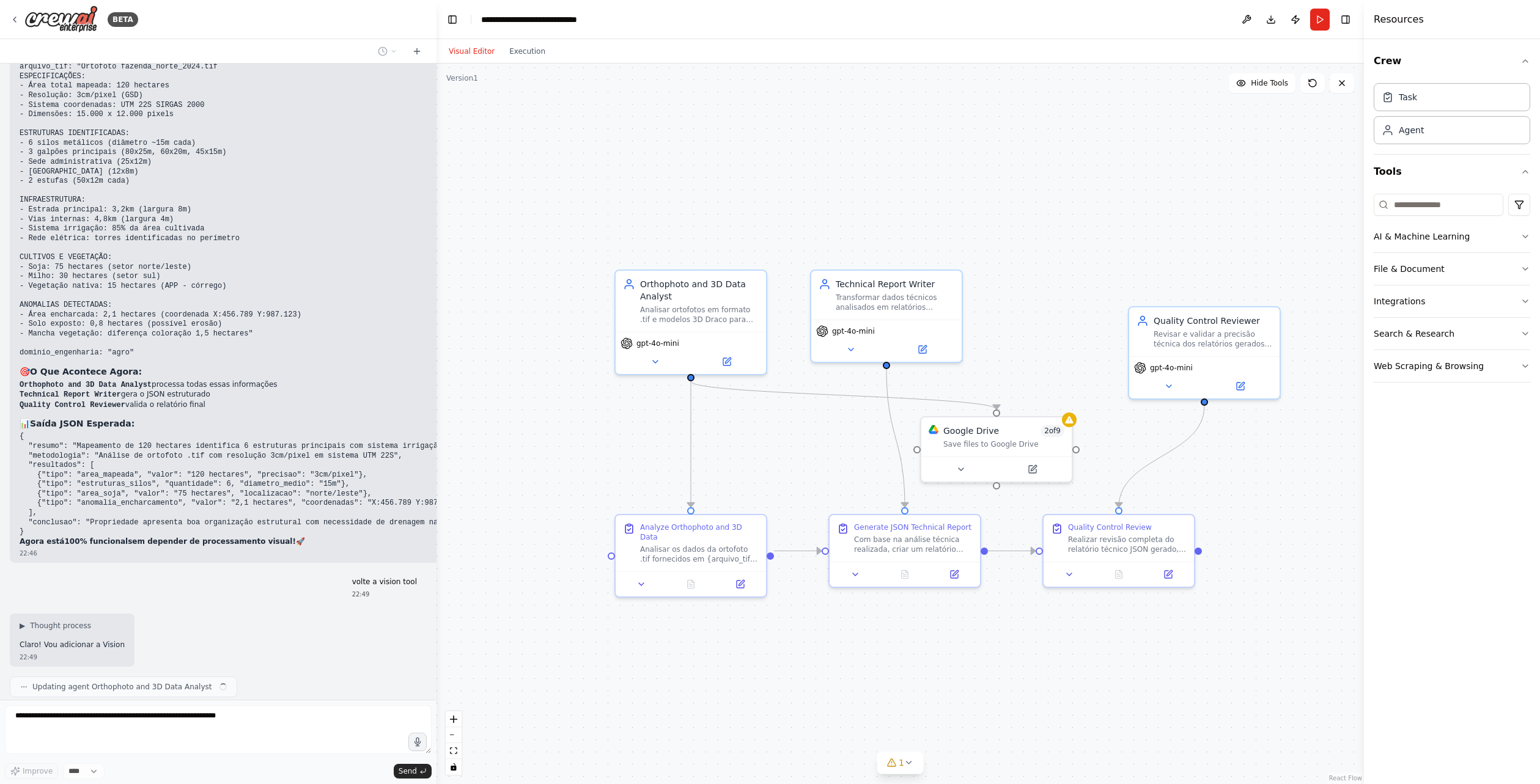
scroll to position [6031, 0]
click at [622, 630] on div ".deletable-edge-delete-btn { width: 20px; height: 20px; border: 0px solid #ffff…" at bounding box center [900, 423] width 927 height 720
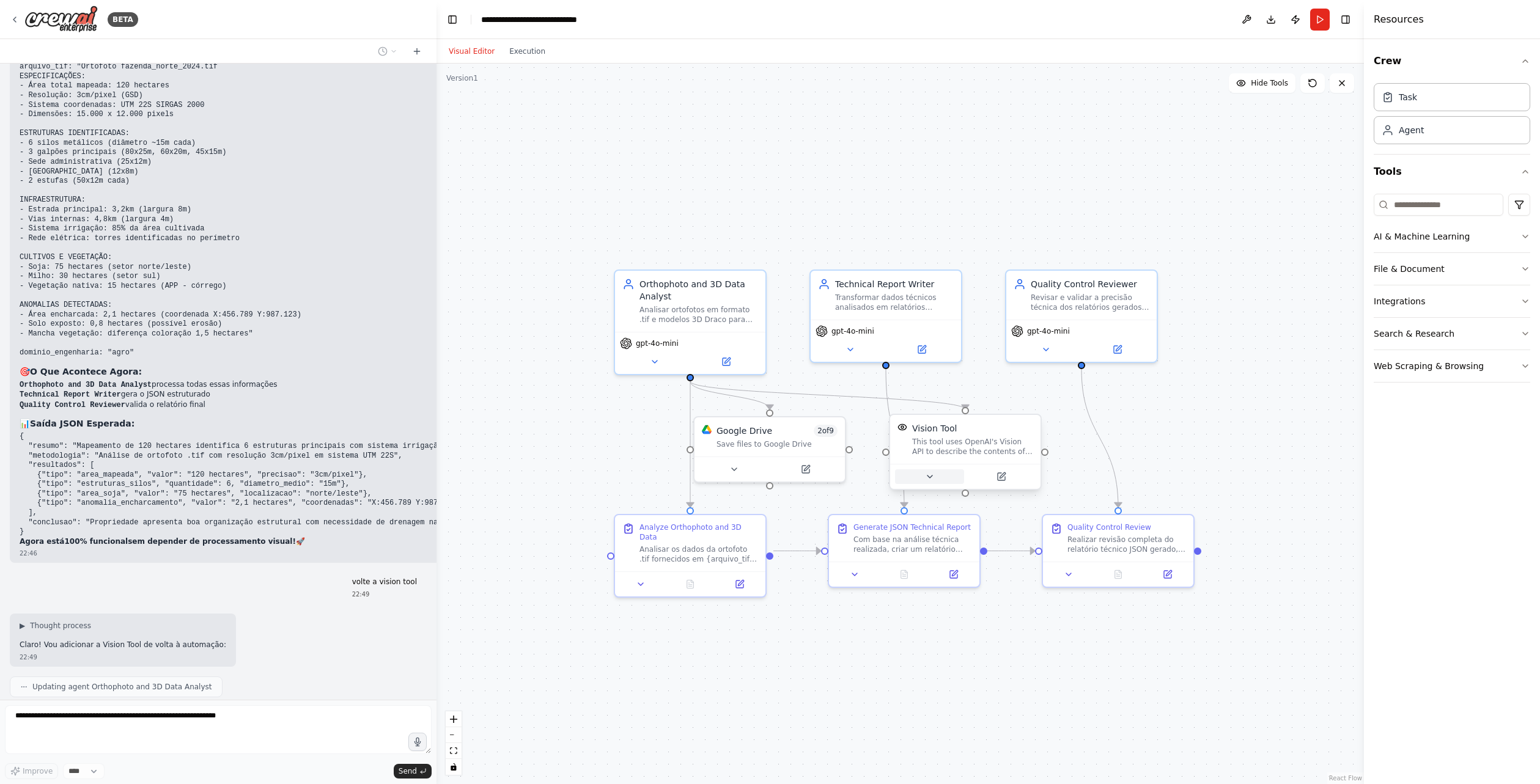
click at [930, 481] on button at bounding box center [930, 477] width 69 height 15
click at [1115, 591] on icon "button" at bounding box center [1116, 586] width 12 height 12
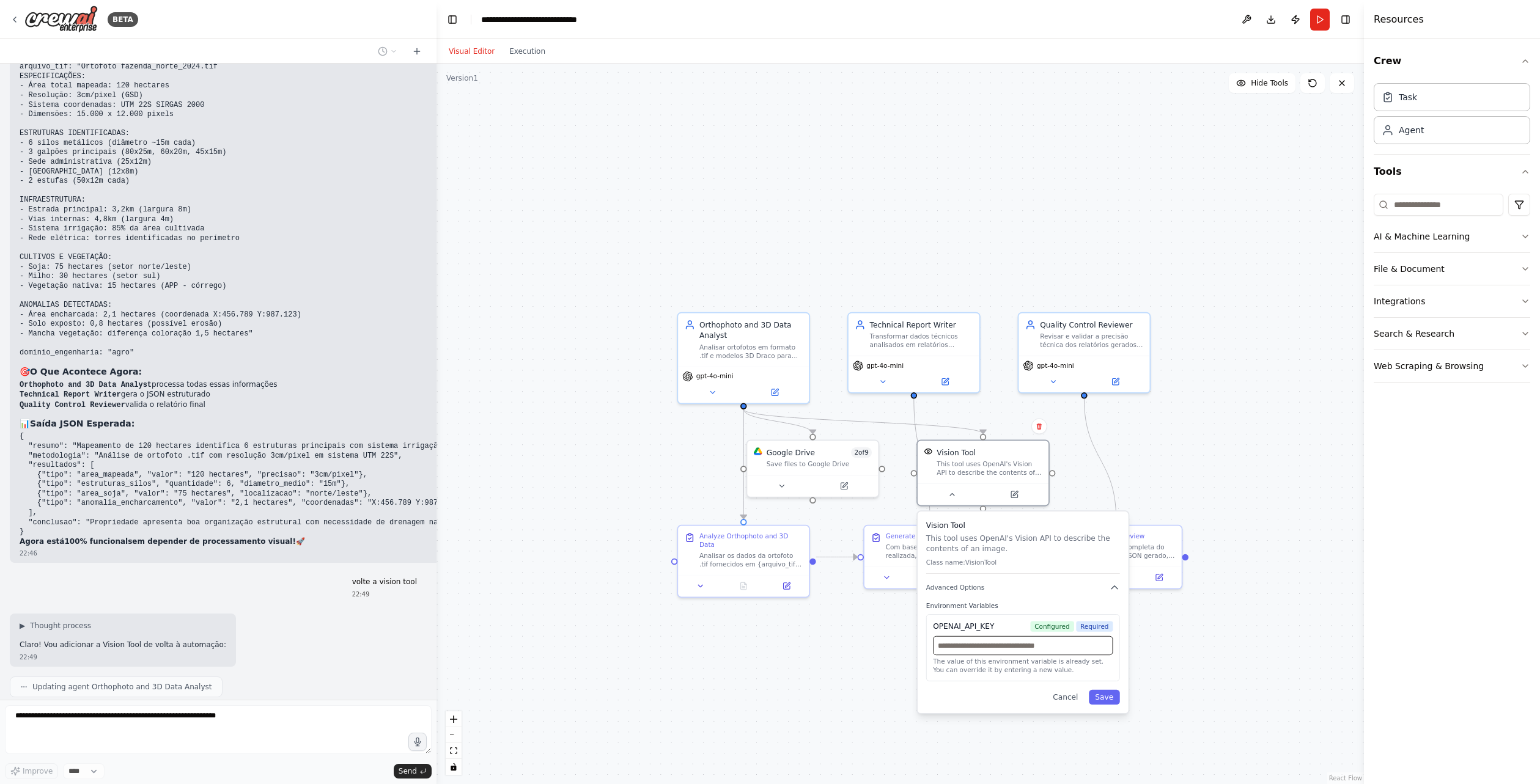
click at [1057, 653] on input "text" at bounding box center [1023, 645] width 180 height 19
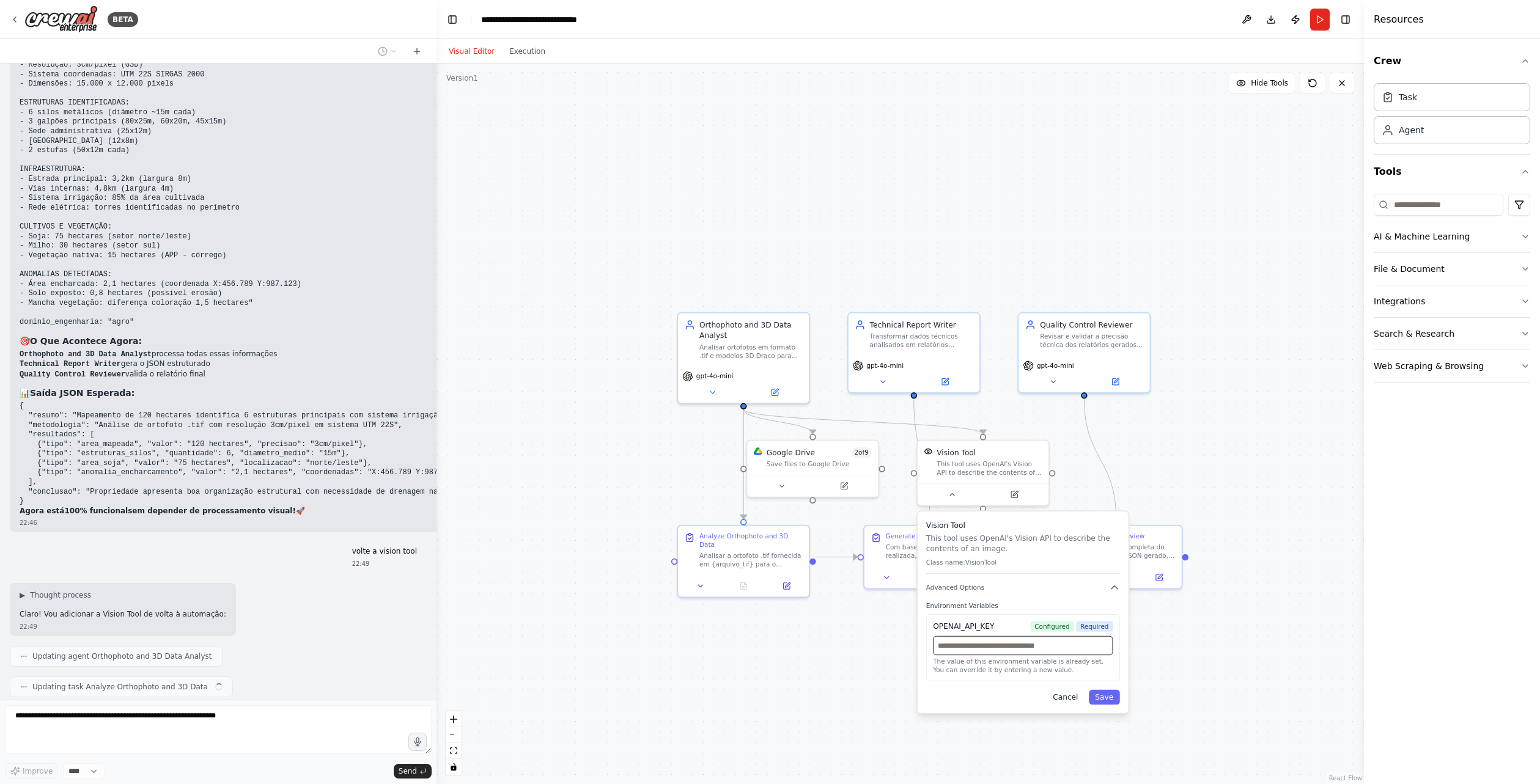
paste input "**********"
type input "**********"
click at [1101, 697] on button "Save" at bounding box center [1104, 697] width 31 height 15
click at [1082, 707] on div ".deletable-edge-delete-btn { width: 20px; height: 20px; border: 0px solid #ffff…" at bounding box center [900, 423] width 927 height 720
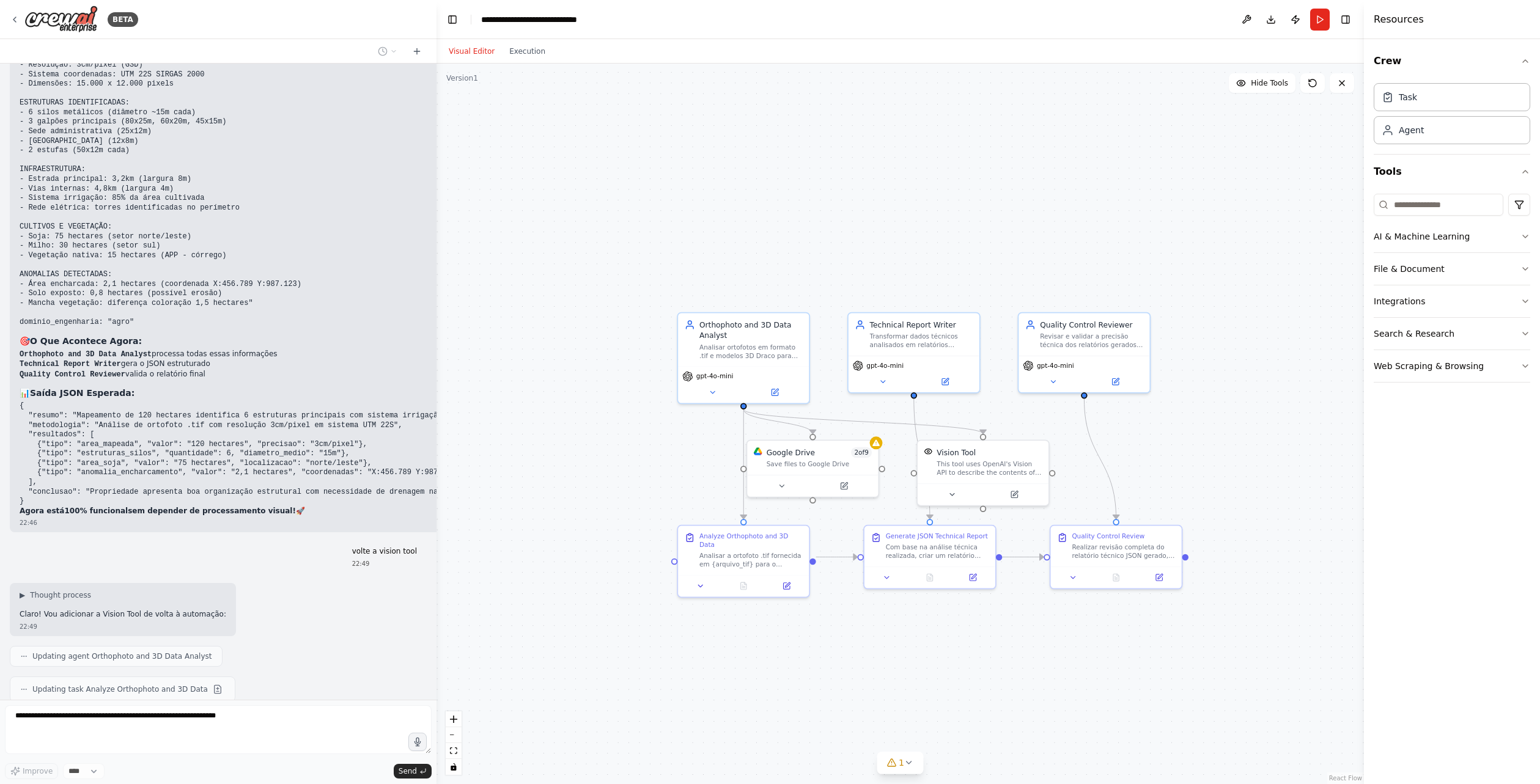
click at [678, 490] on div ".deletable-edge-delete-btn { width: 20px; height: 20px; border: 0px solid #ffff…" at bounding box center [900, 423] width 927 height 720
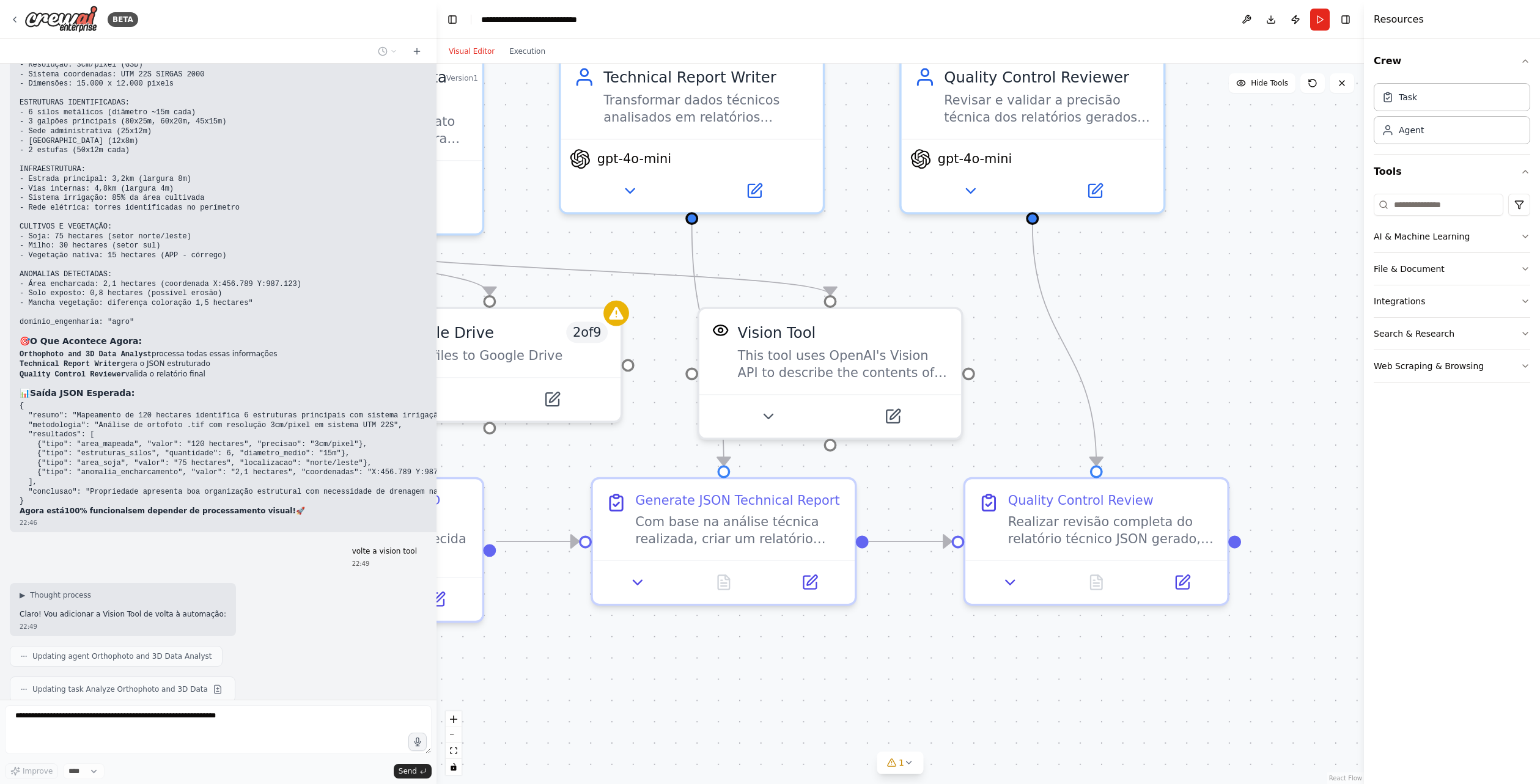
drag, startPoint x: 859, startPoint y: 526, endPoint x: 446, endPoint y: 422, distance: 425.9
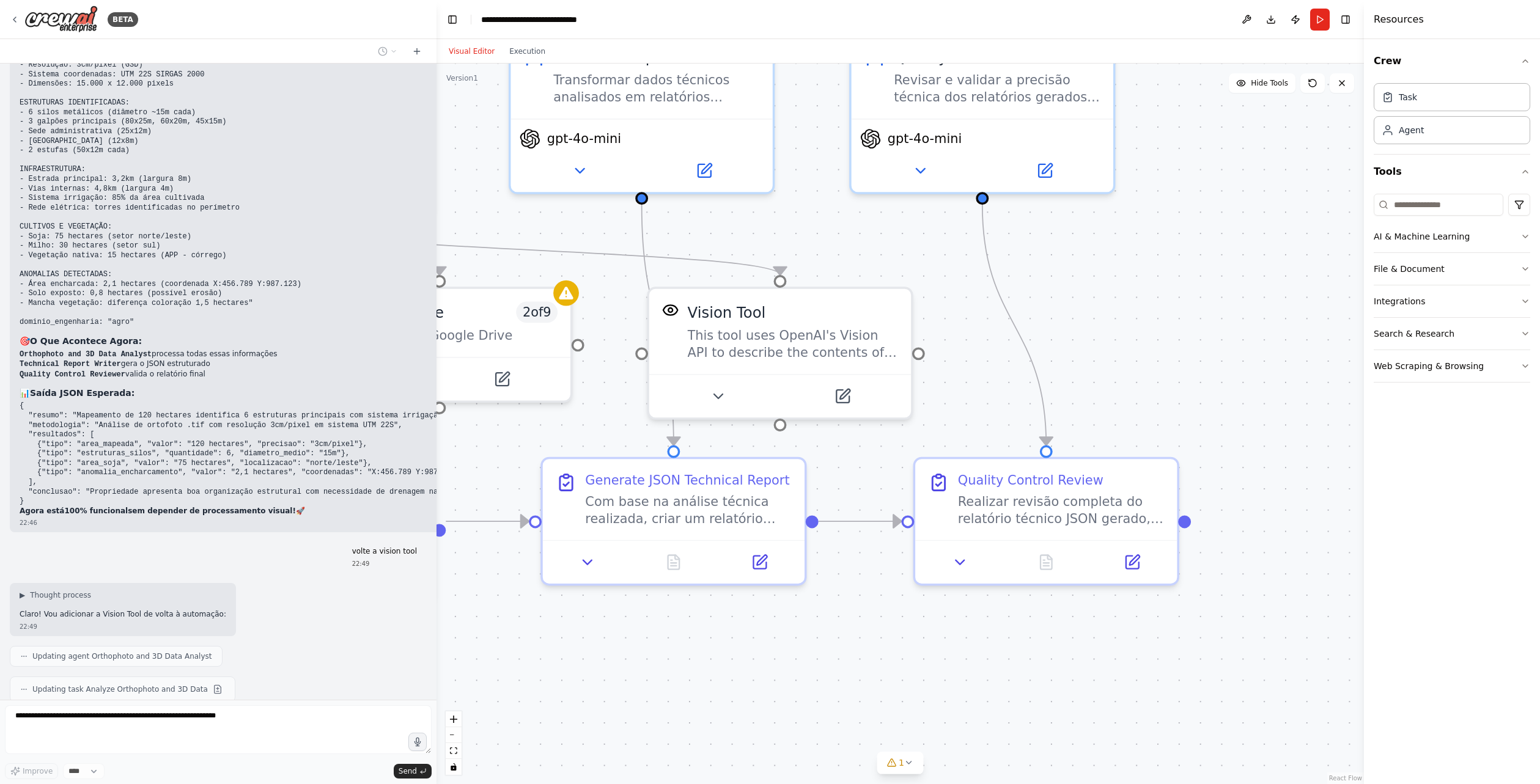
drag, startPoint x: 479, startPoint y: 424, endPoint x: 788, endPoint y: 416, distance: 309.1
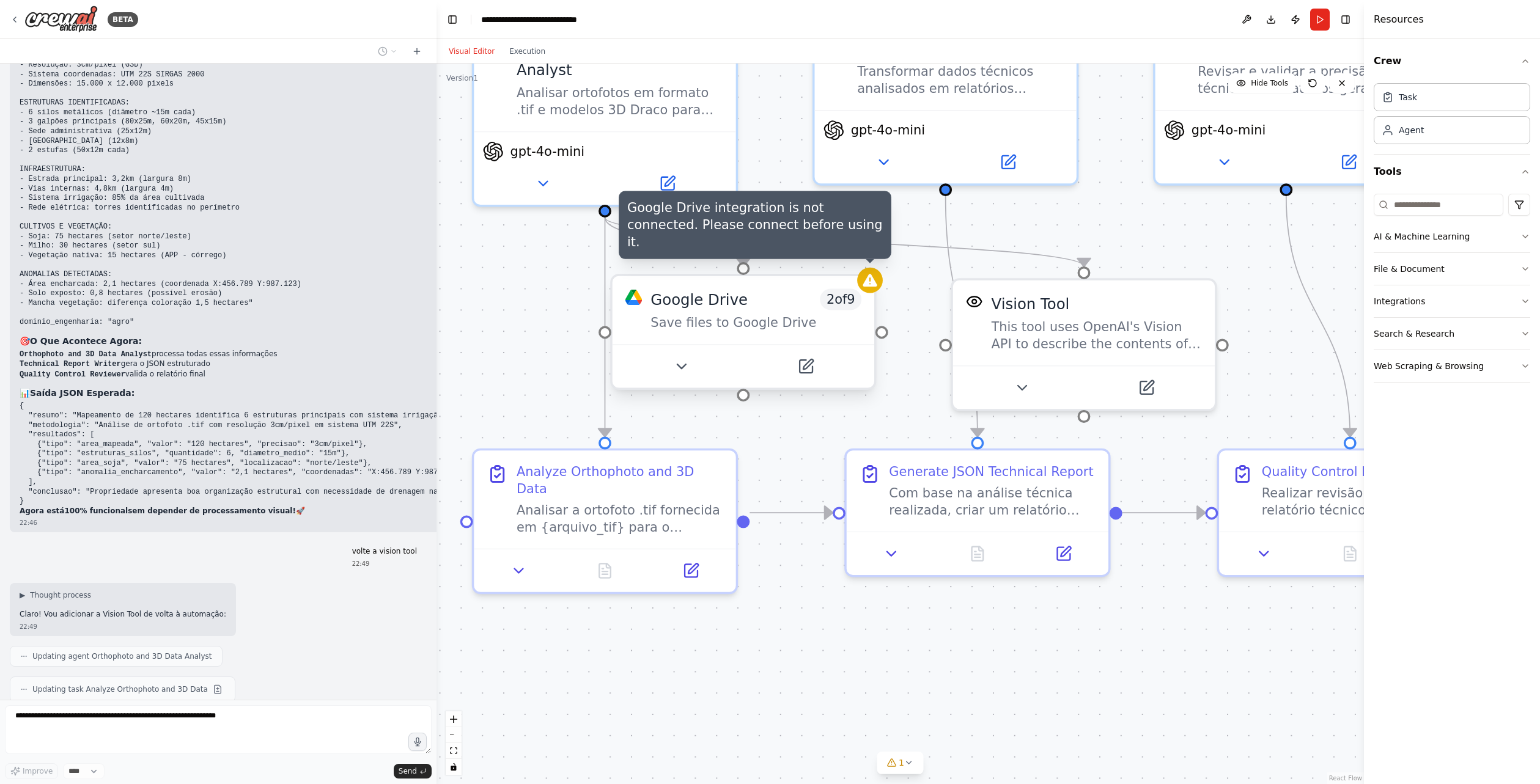
click at [871, 291] on div at bounding box center [870, 280] width 26 height 26
click at [871, 289] on icon at bounding box center [870, 281] width 17 height 17
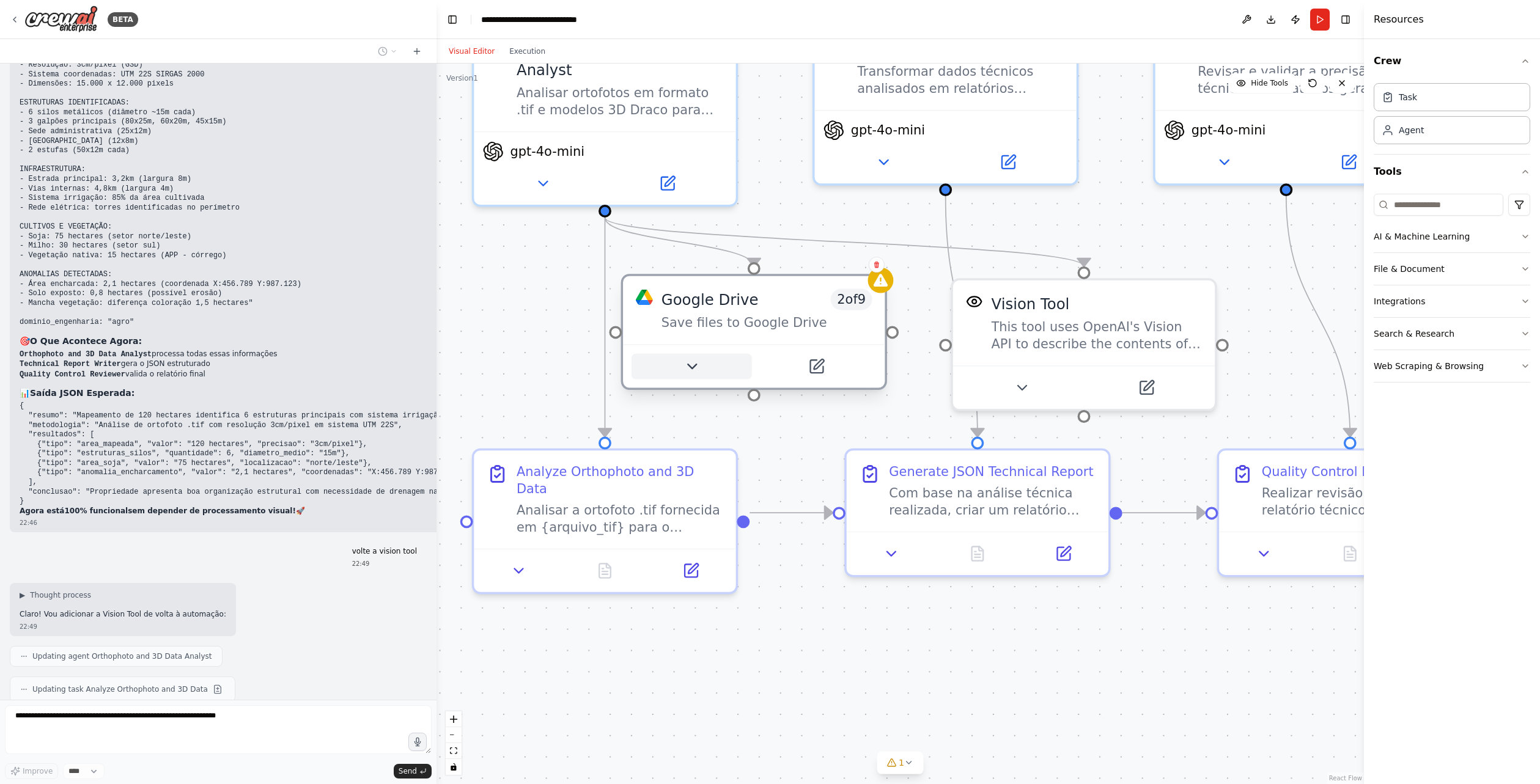
click at [695, 365] on button at bounding box center [692, 367] width 120 height 26
click at [695, 373] on button at bounding box center [670, 367] width 120 height 26
click at [692, 372] on button at bounding box center [670, 367] width 120 height 26
click at [674, 367] on icon at bounding box center [670, 367] width 17 height 17
click at [667, 364] on icon at bounding box center [670, 367] width 17 height 17
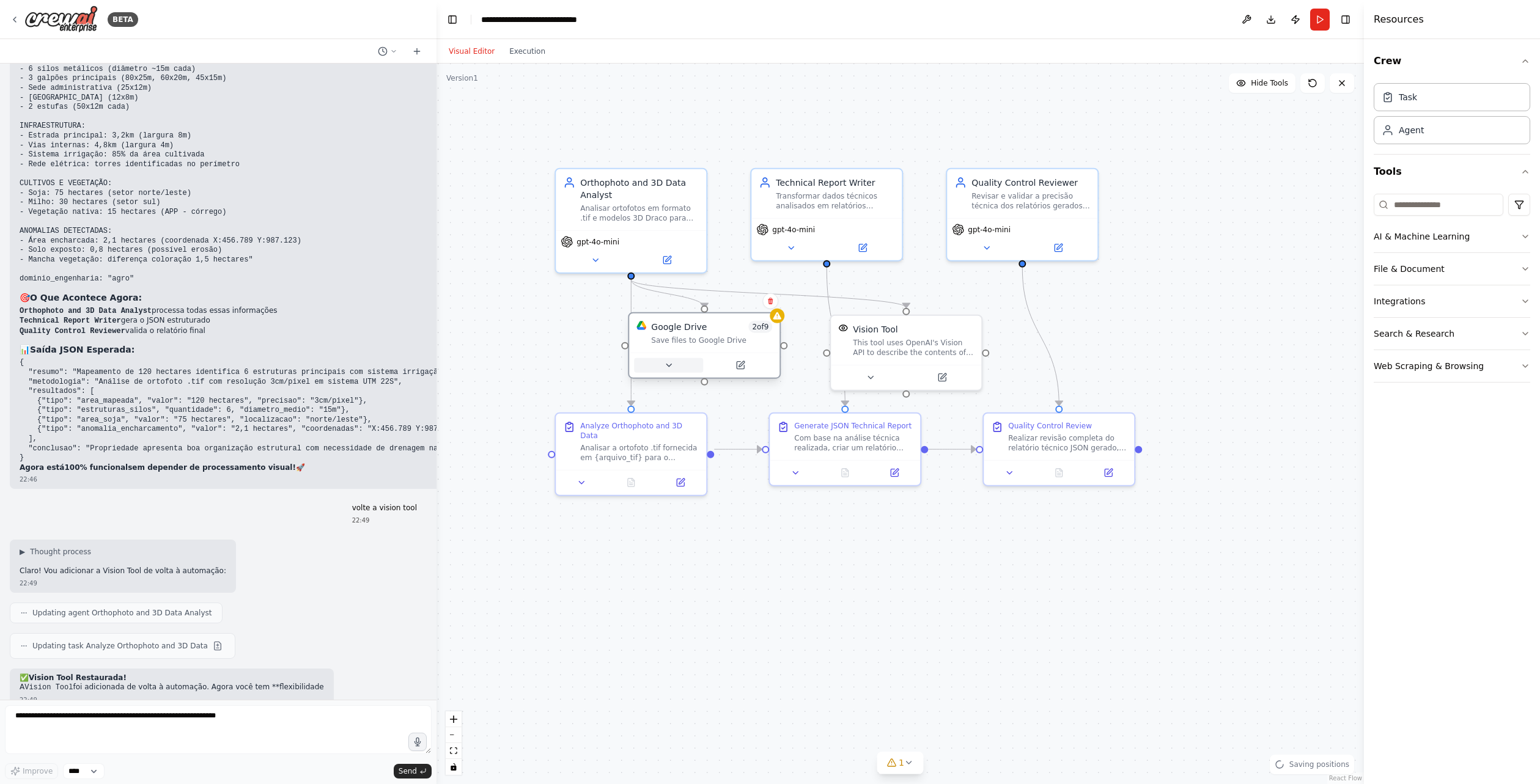
click at [667, 364] on icon at bounding box center [669, 365] width 10 height 10
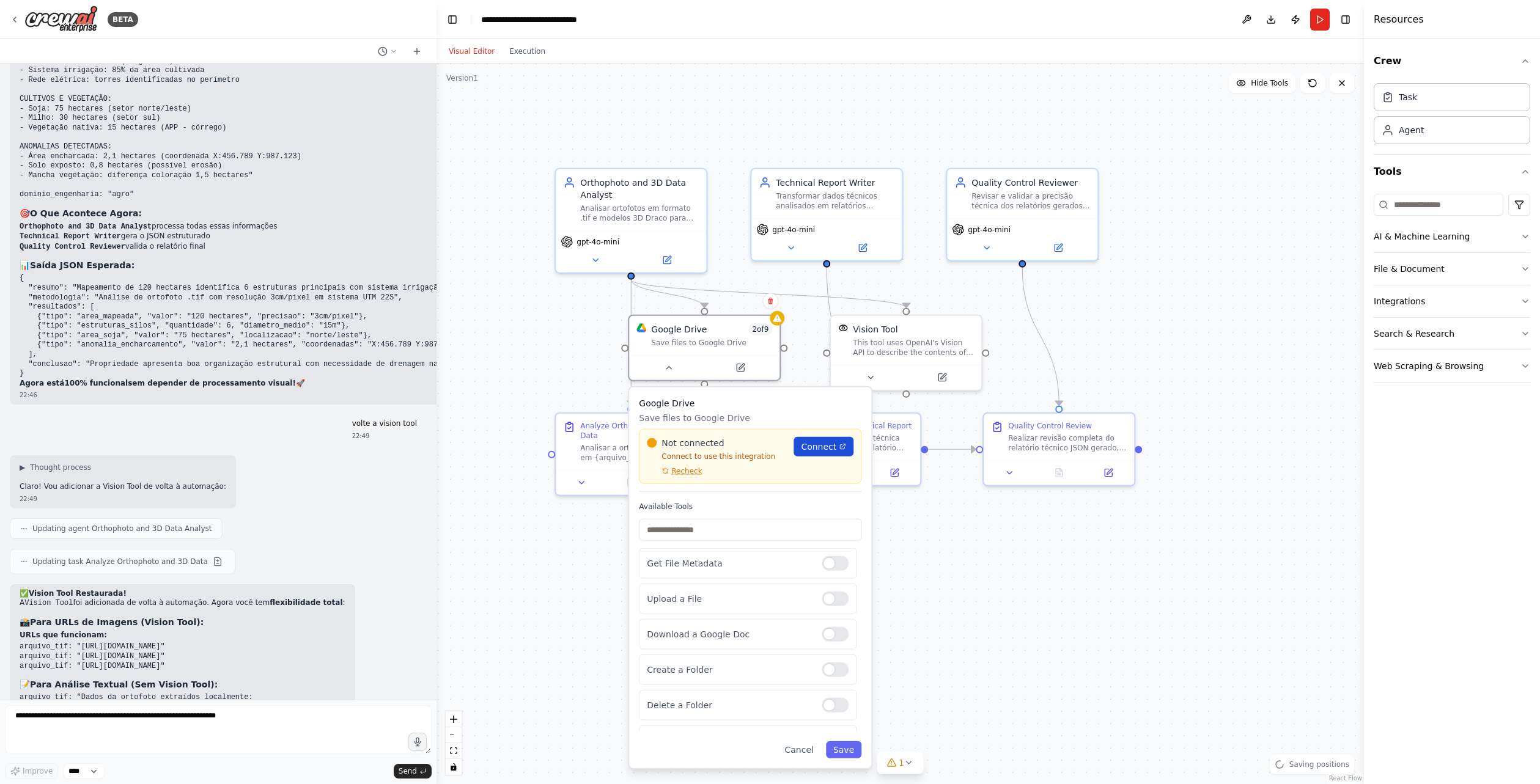
scroll to position [6208, 0]
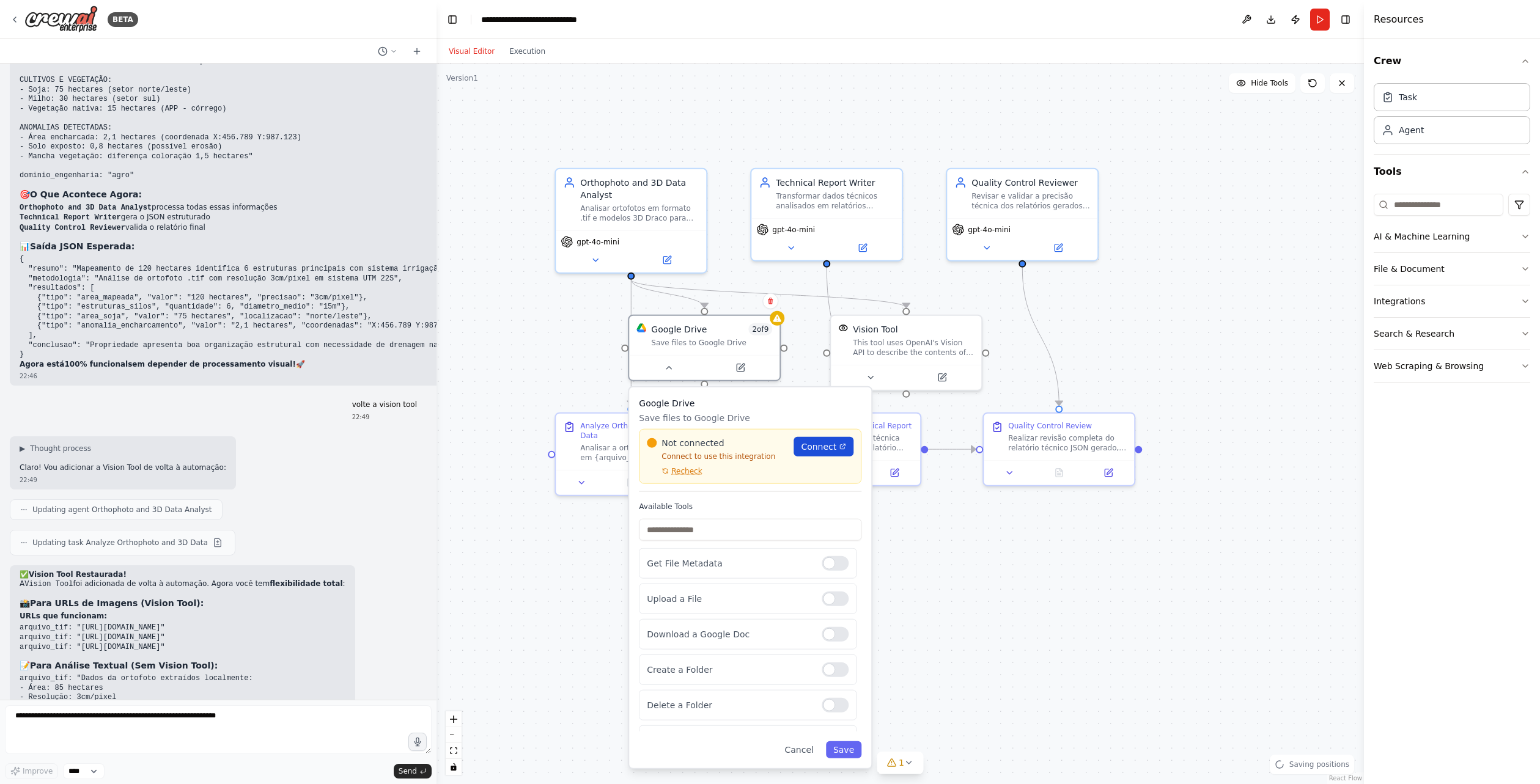
click at [820, 453] on link "Connect" at bounding box center [823, 446] width 60 height 20
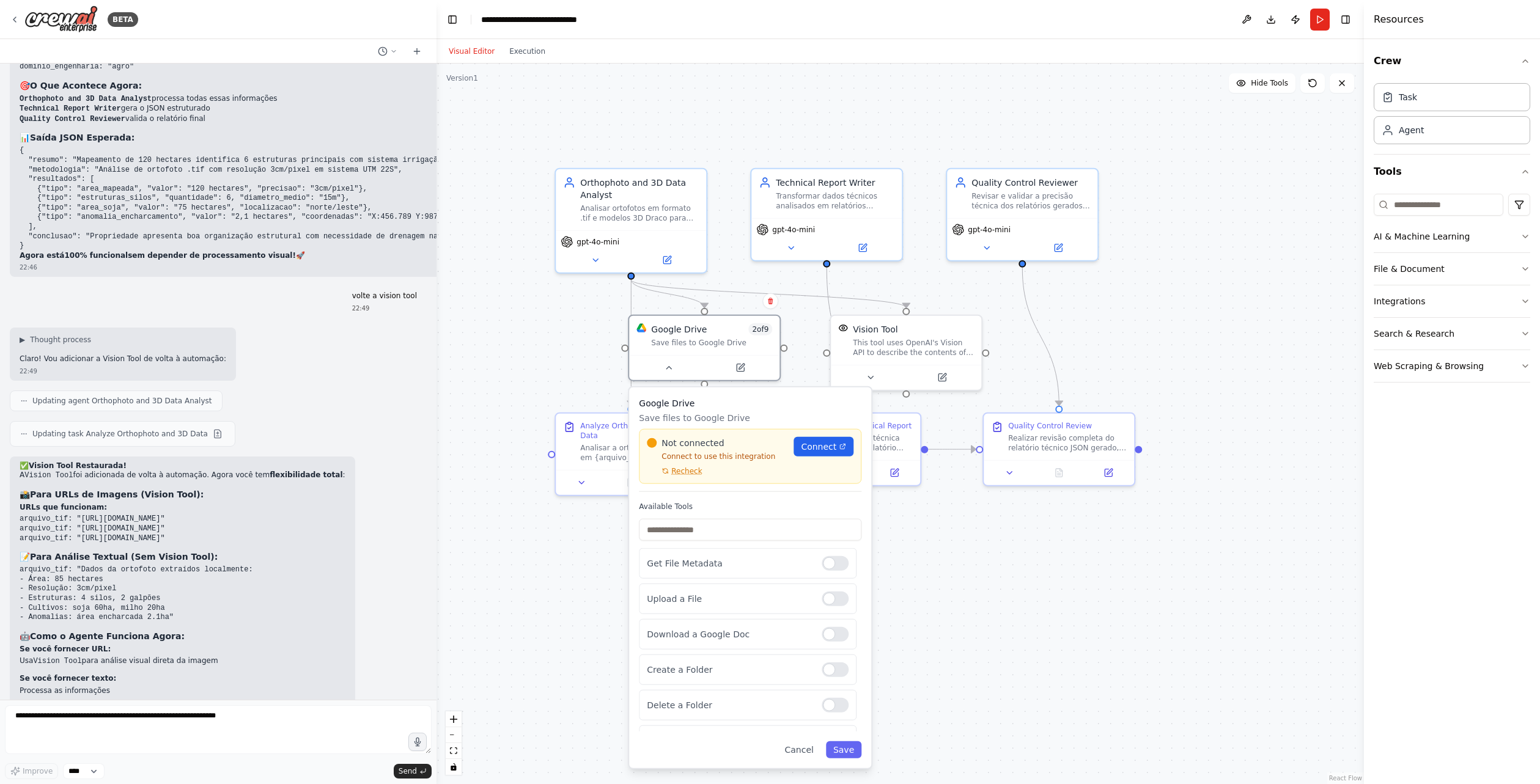
click at [692, 478] on div "Not connected Connect to use this integration Recheck Connect" at bounding box center [750, 456] width 222 height 55
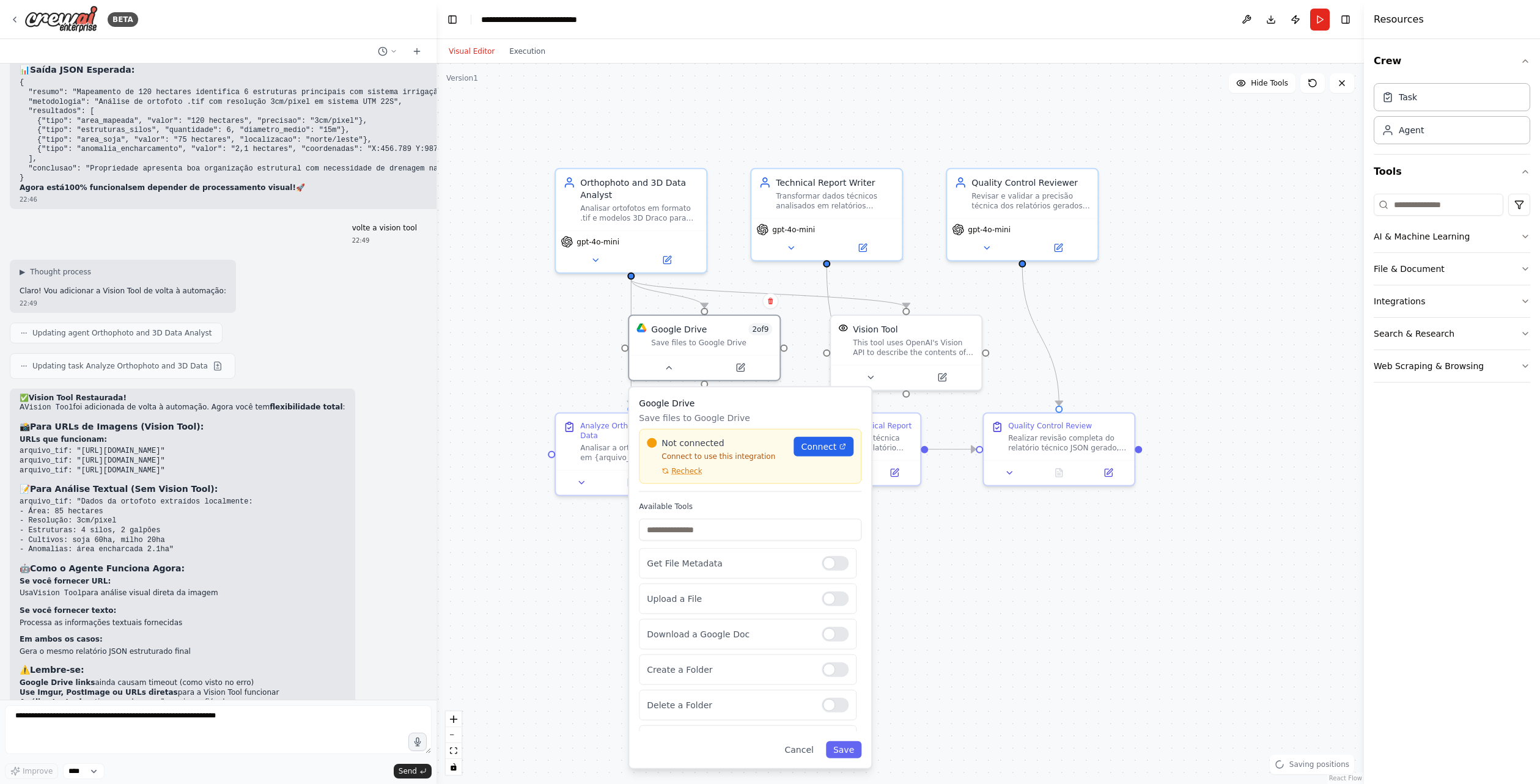
scroll to position [6396, 0]
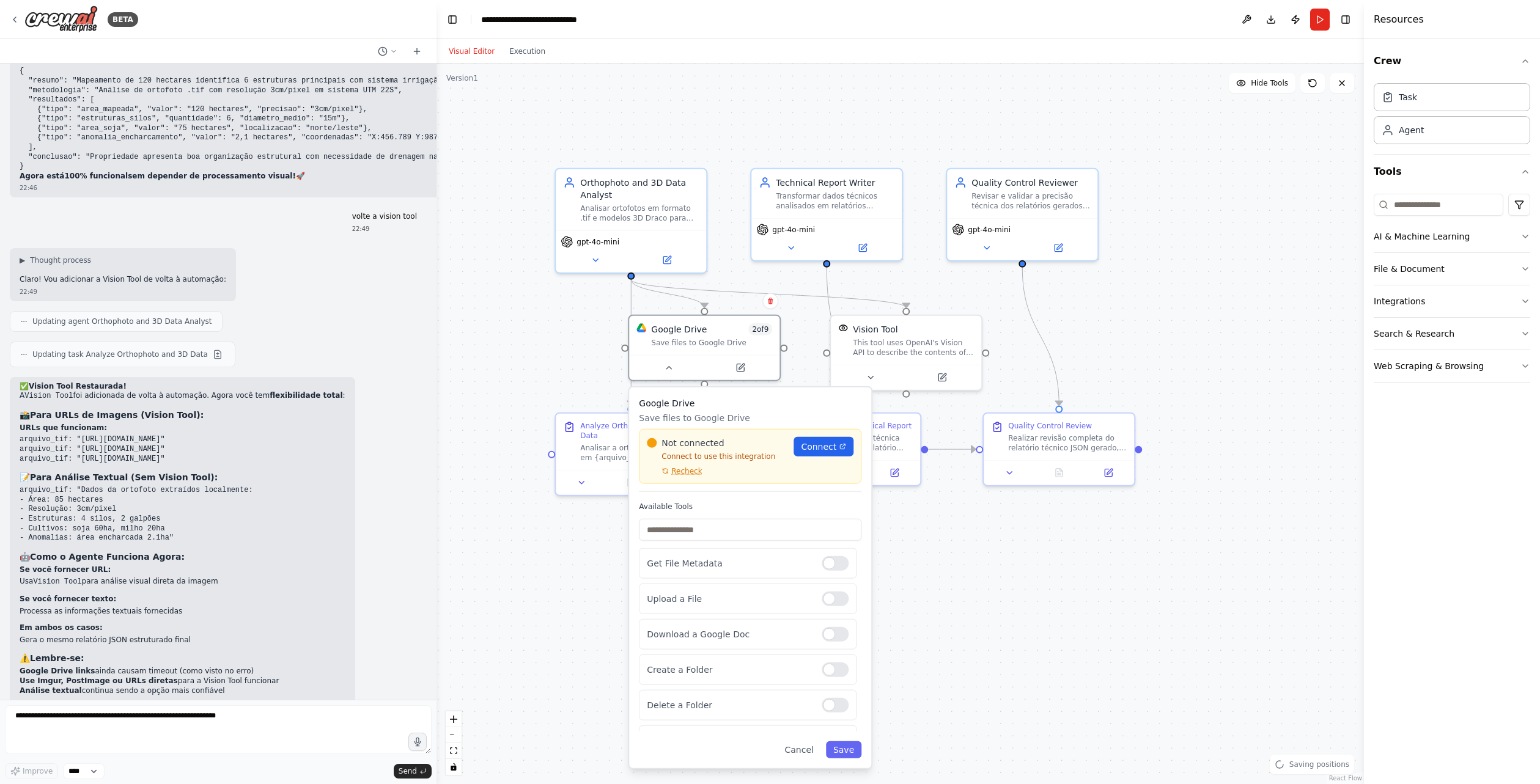
click at [685, 477] on div "Not connected Connect to use this integration Recheck Connect" at bounding box center [750, 456] width 222 height 55
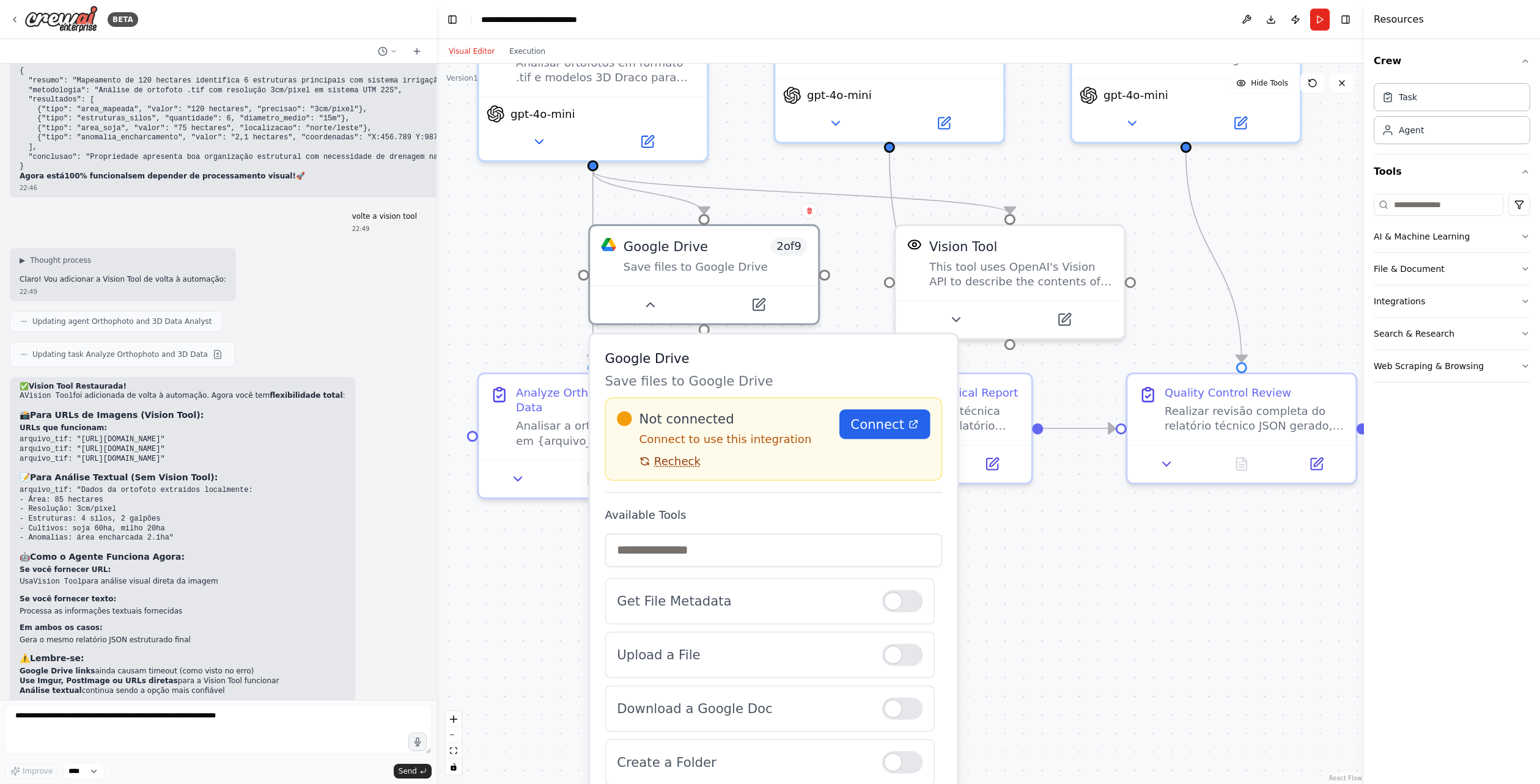
click at [676, 463] on span "Recheck" at bounding box center [678, 461] width 47 height 15
click at [674, 466] on span "Recheck" at bounding box center [678, 461] width 47 height 15
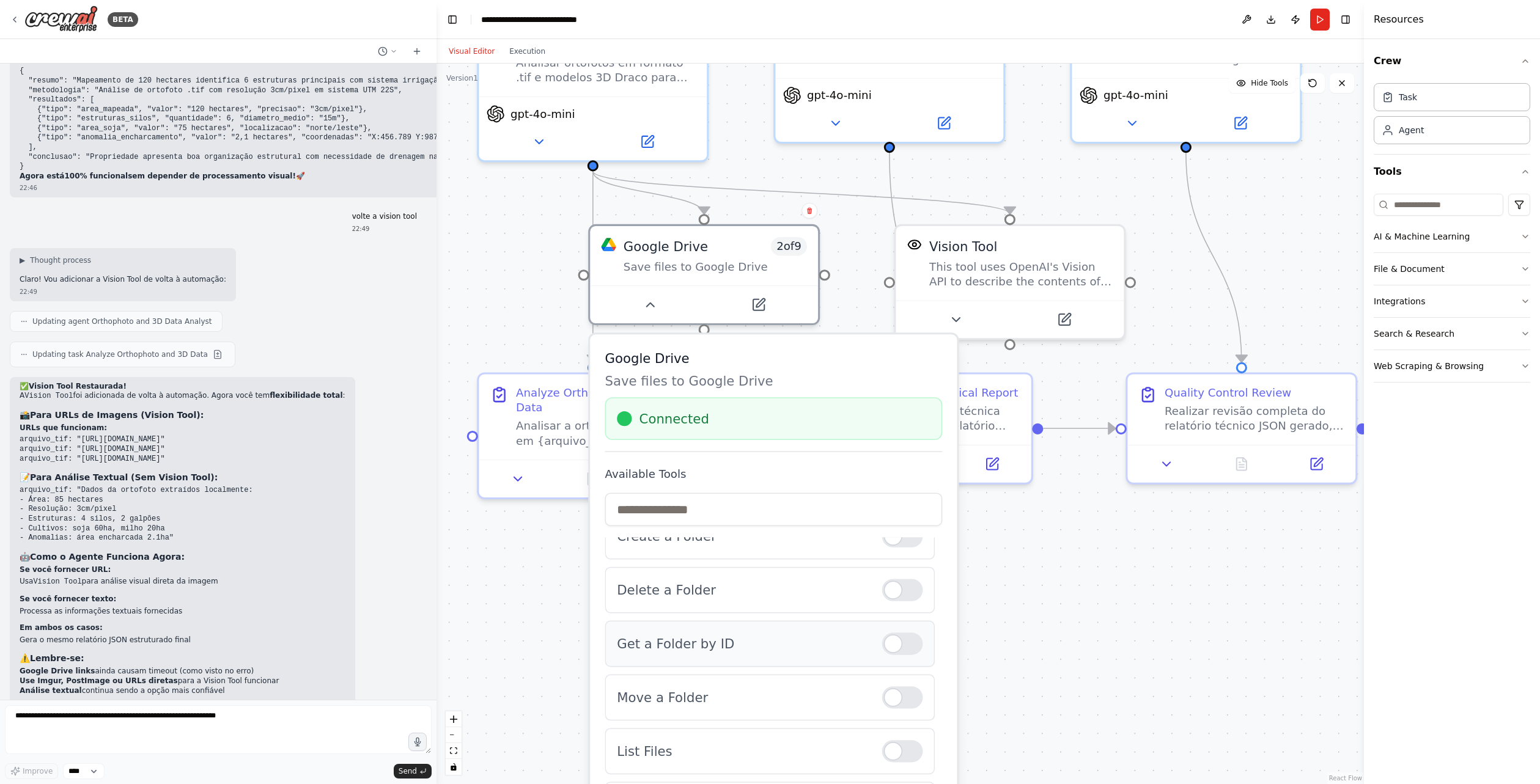
scroll to position [131, 0]
click at [1048, 637] on div ".deletable-edge-delete-btn { width: 20px; height: 20px; border: 0px solid #ffff…" at bounding box center [900, 423] width 927 height 720
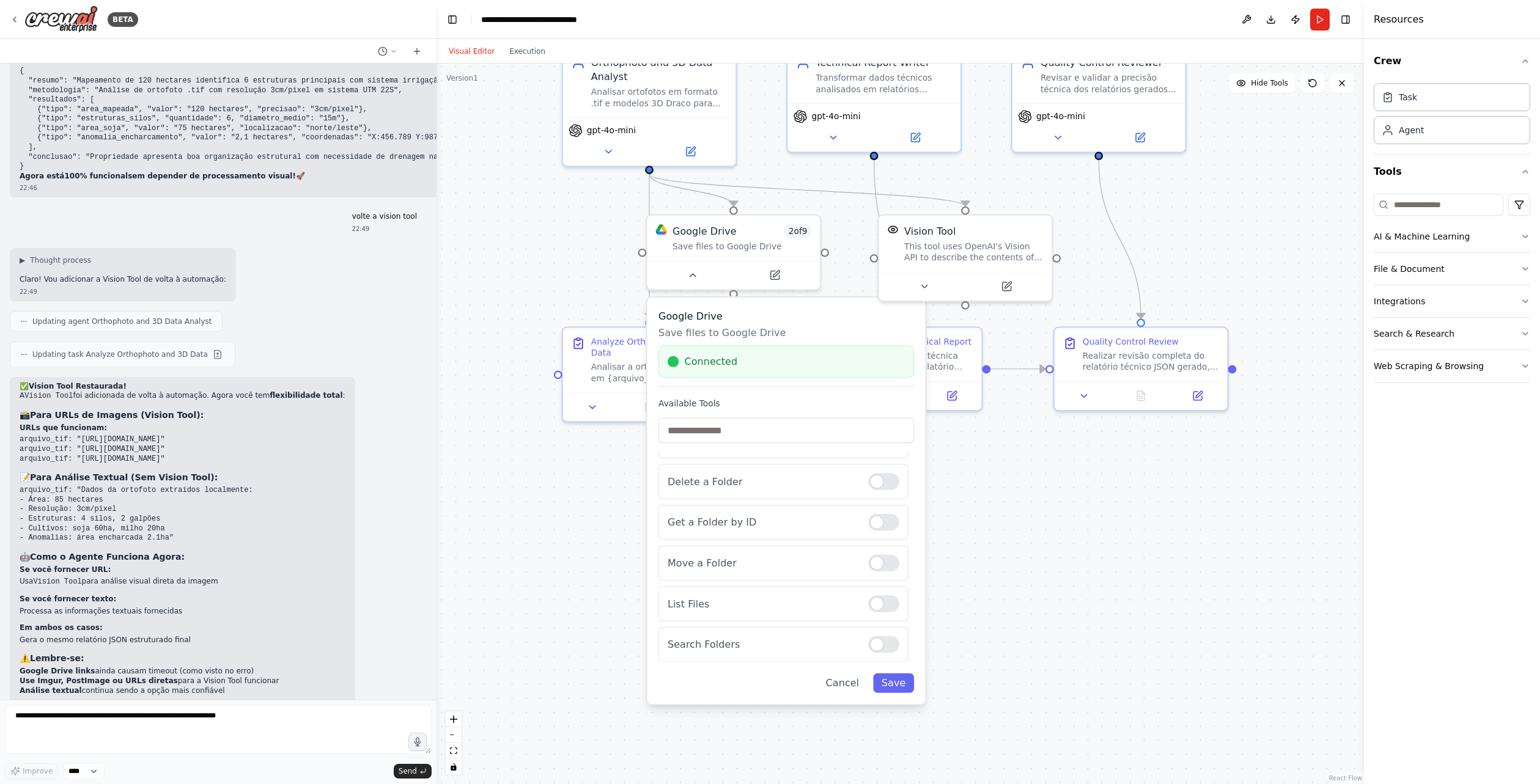
drag, startPoint x: 1018, startPoint y: 612, endPoint x: 980, endPoint y: 512, distance: 107.0
click at [1250, 236] on div ".deletable-edge-delete-btn { width: 20px; height: 20px; border: 0px solid #ffff…" at bounding box center [900, 423] width 927 height 720
click at [1318, 16] on button "Run" at bounding box center [1320, 20] width 20 height 22
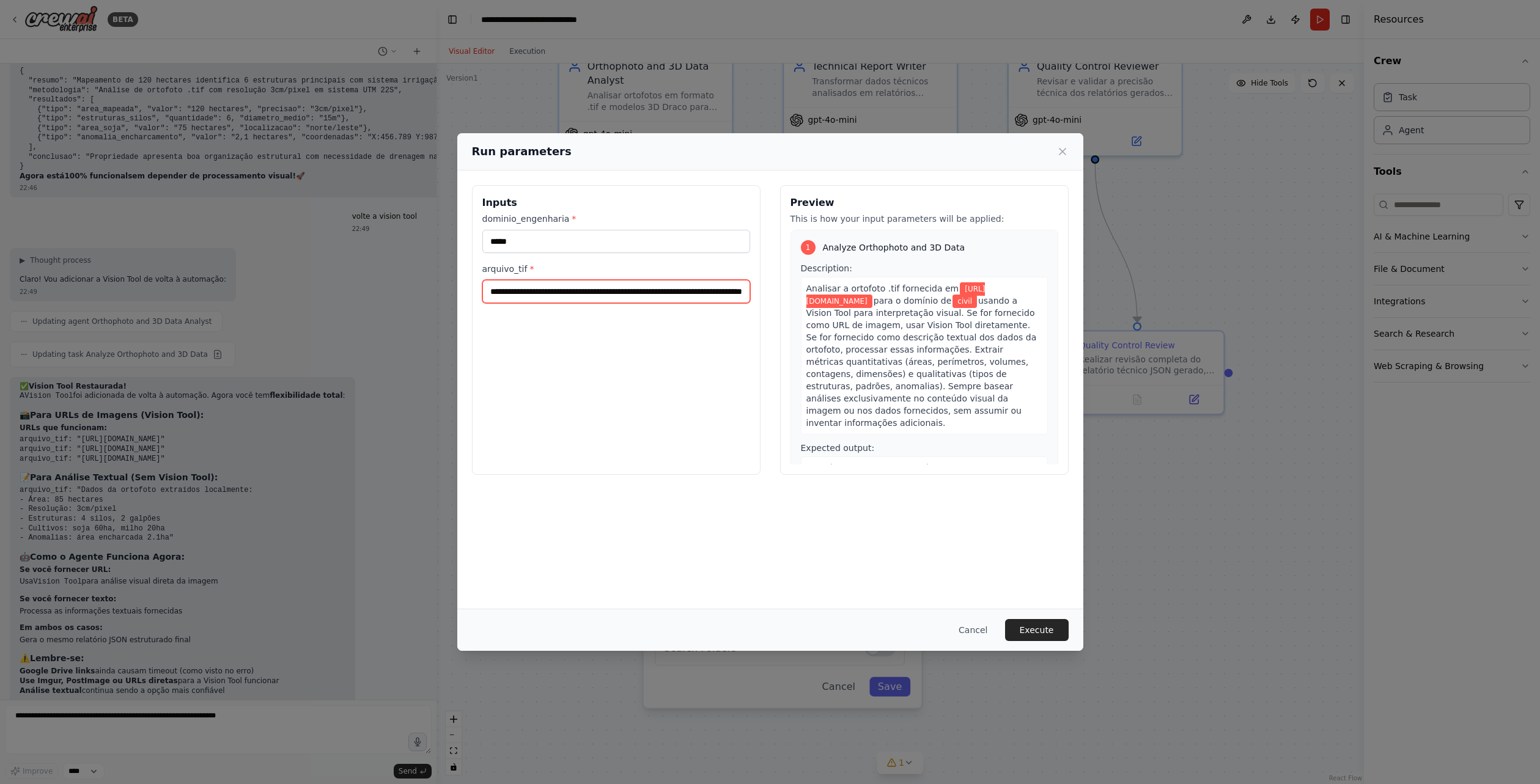
click at [596, 295] on input "**********" at bounding box center [616, 292] width 268 height 23
paste input "text"
type input "**********"
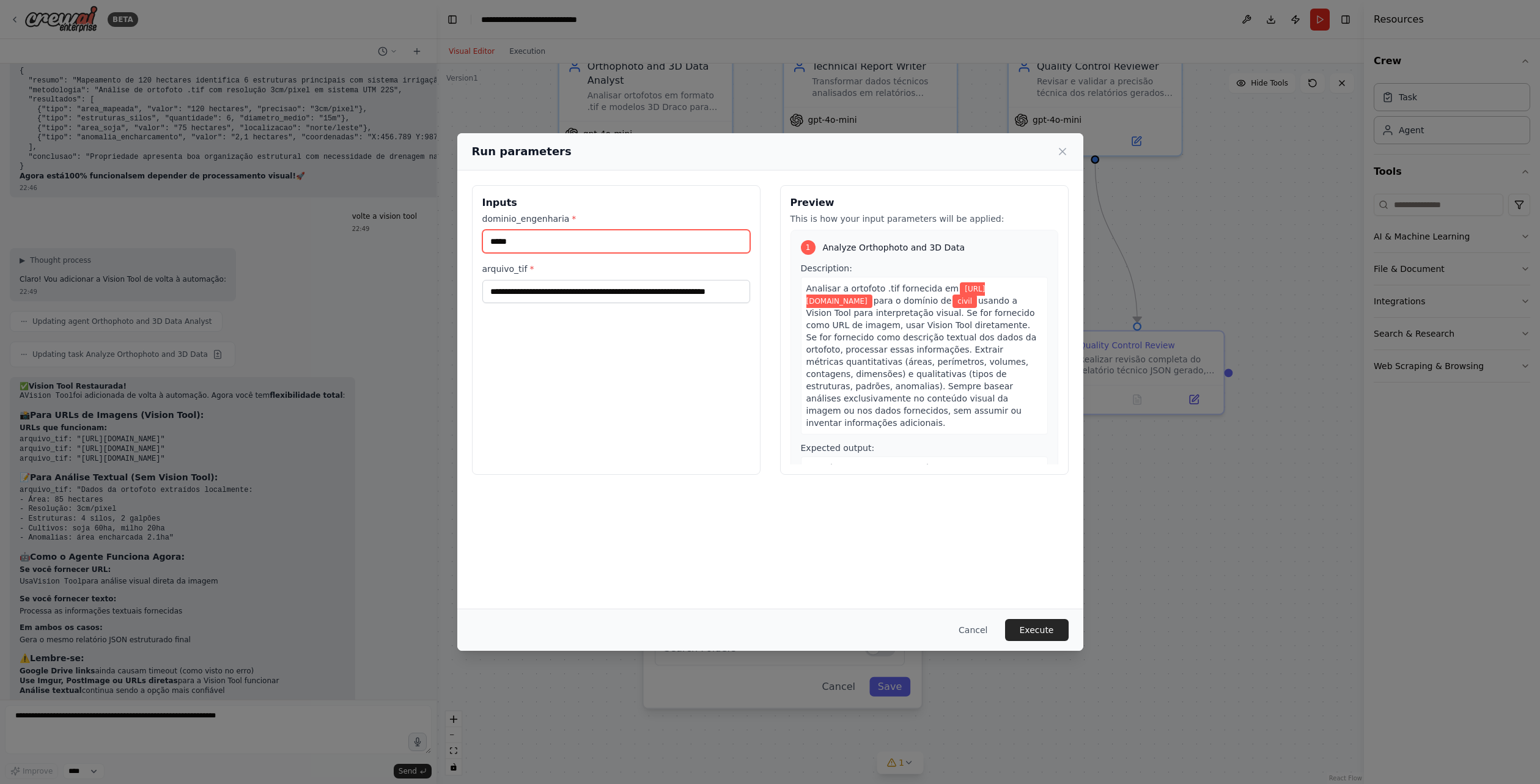
click at [571, 248] on input "*****" at bounding box center [616, 242] width 268 height 23
type input "****"
click at [1042, 630] on button "Execute" at bounding box center [1037, 630] width 63 height 22
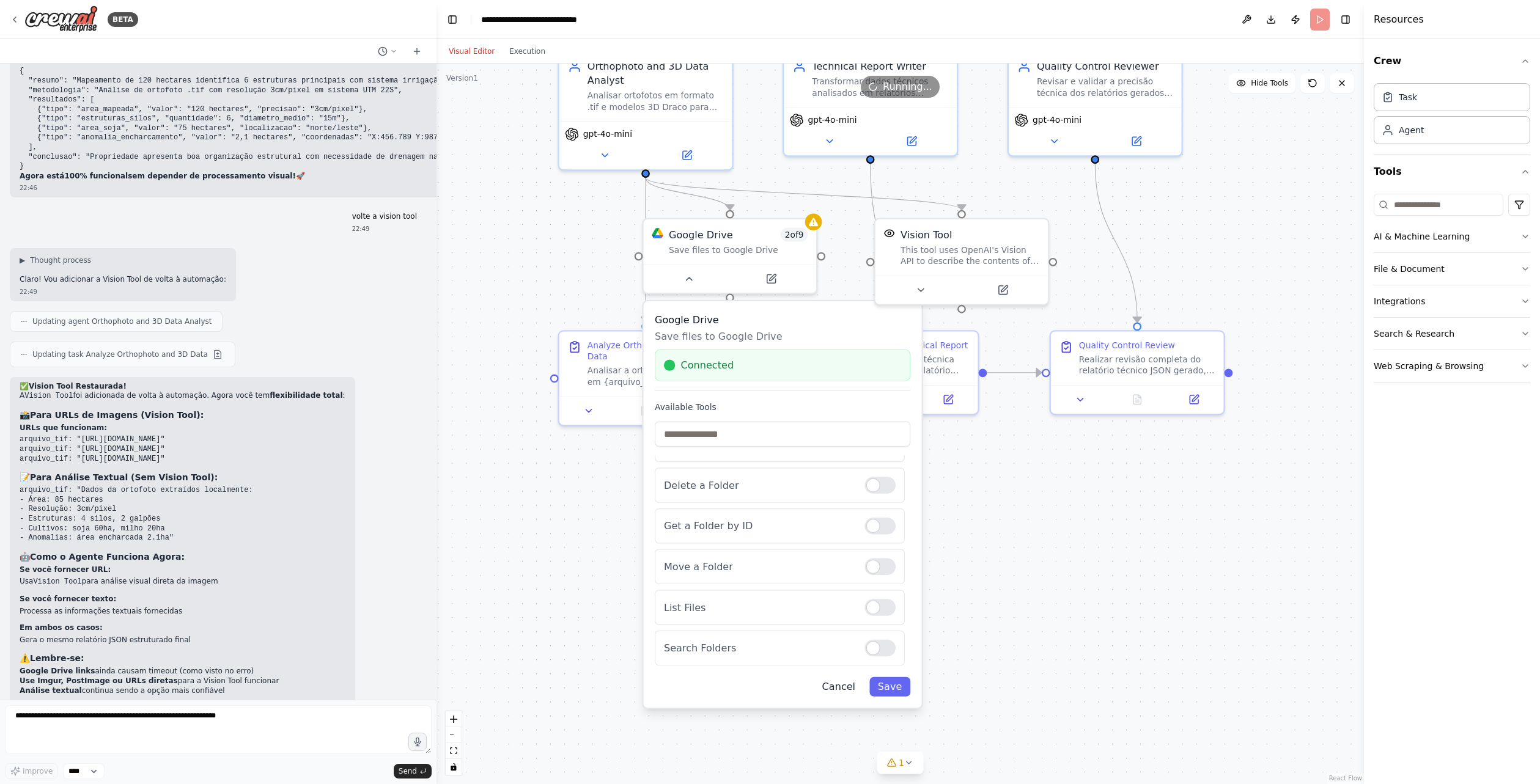
click at [845, 685] on button "Cancel" at bounding box center [839, 686] width 50 height 20
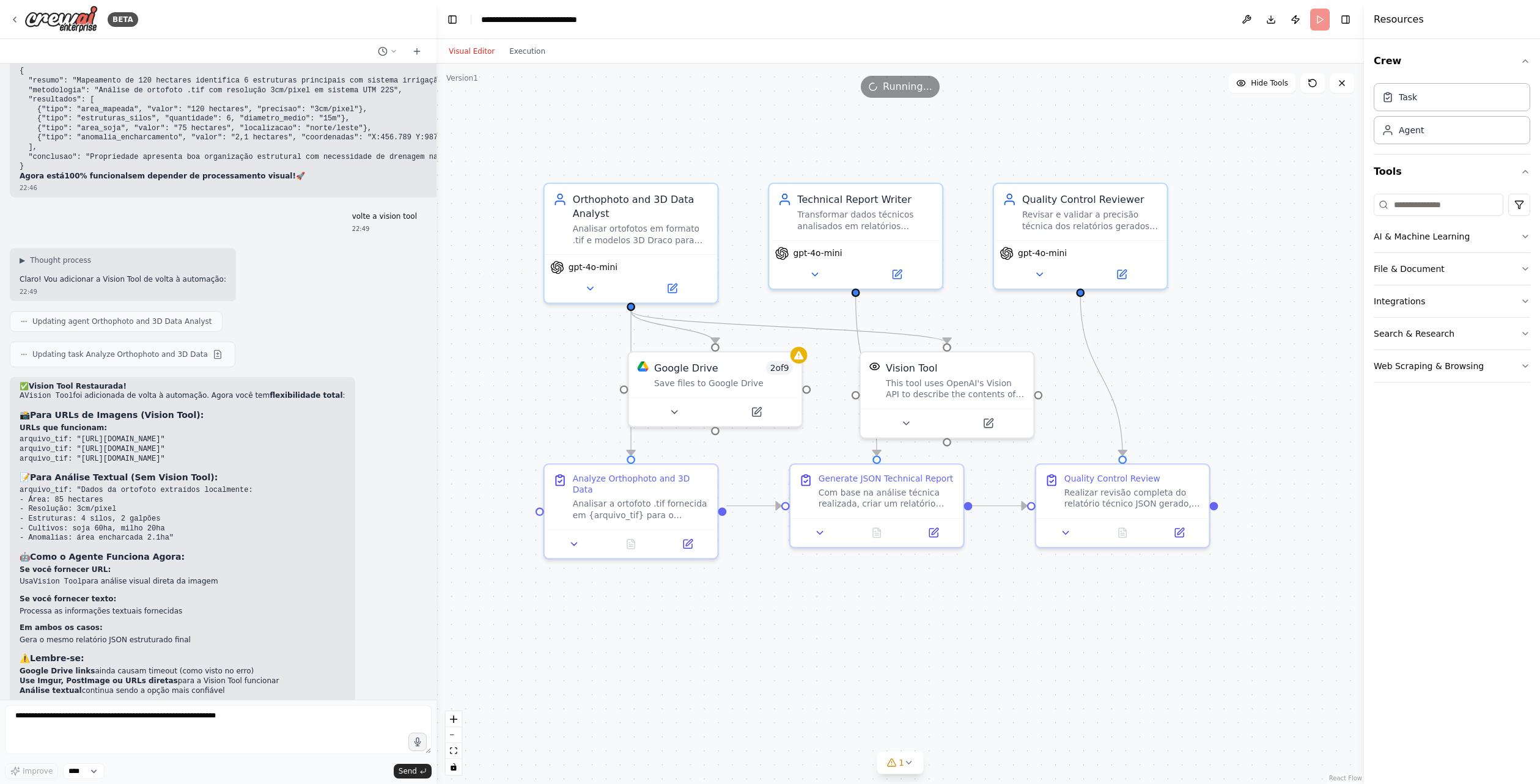
drag, startPoint x: 876, startPoint y: 559, endPoint x: 862, endPoint y: 693, distance: 134.7
click at [674, 406] on icon at bounding box center [674, 410] width 11 height 11
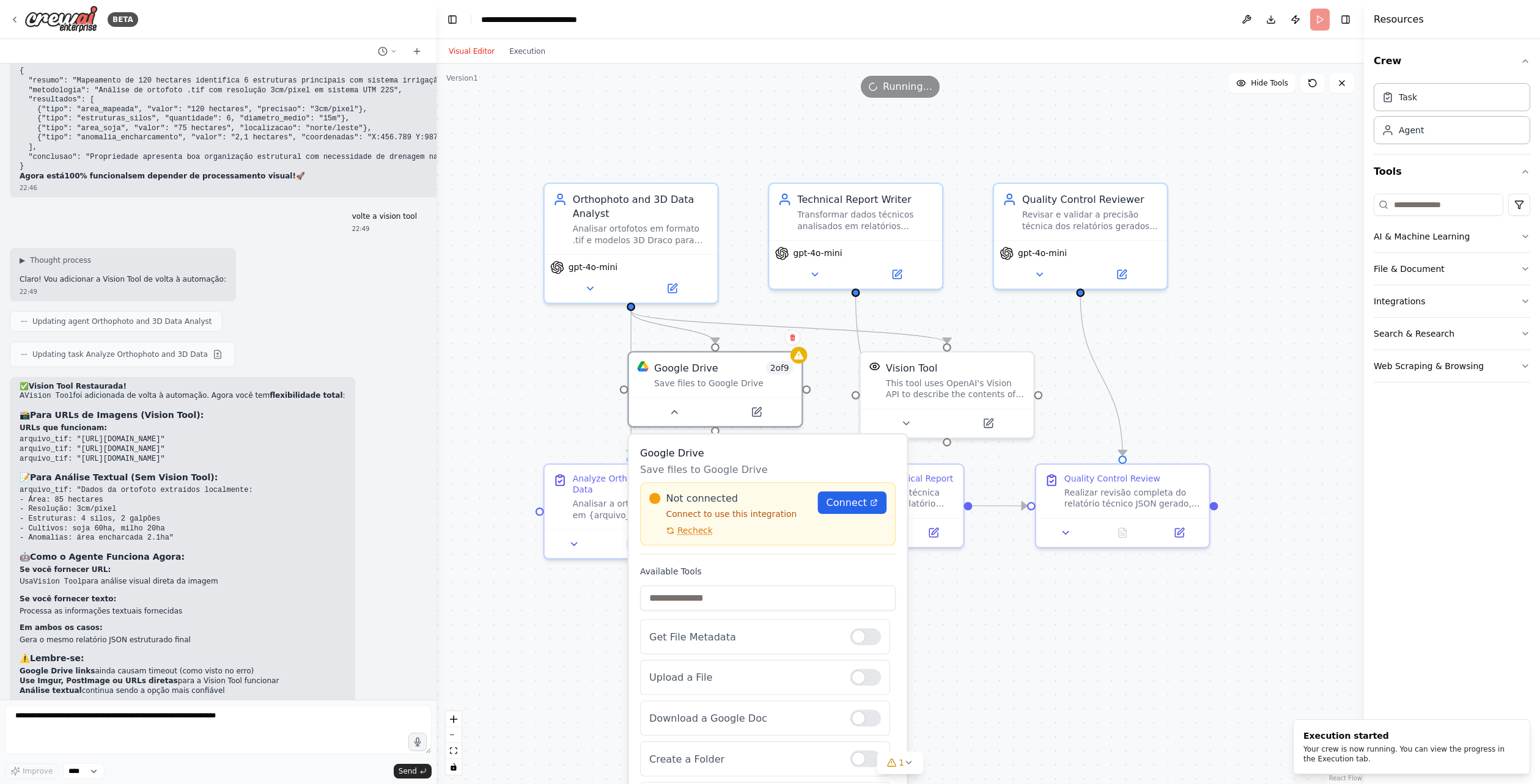
click at [695, 538] on div "Not connected Connect to use this integration Recheck Connect" at bounding box center [767, 513] width 255 height 63
click at [688, 535] on span "Recheck" at bounding box center [695, 530] width 35 height 11
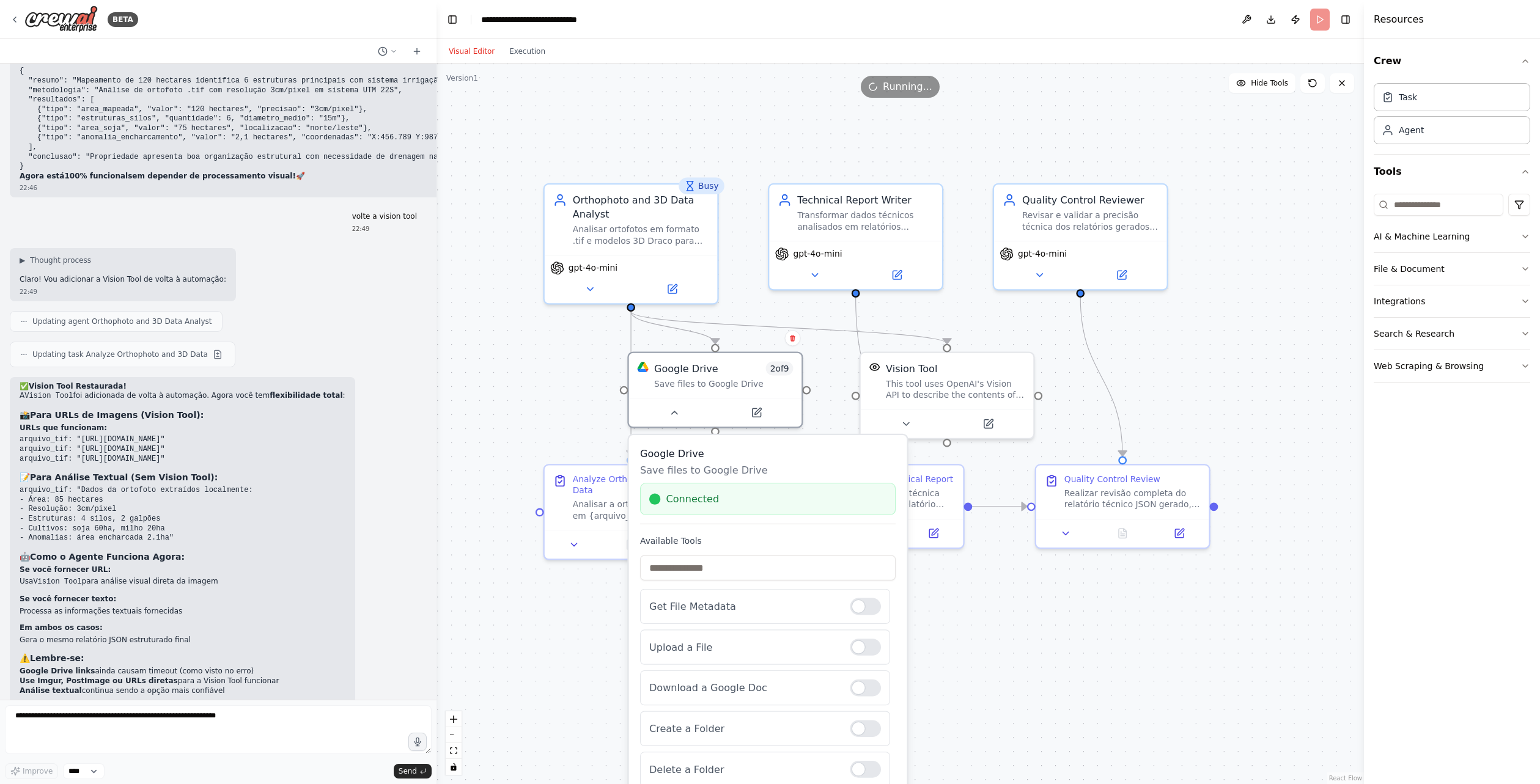
click at [1008, 644] on div ".deletable-edge-delete-btn { width: 20px; height: 20px; border: 0px solid #ffff…" at bounding box center [900, 423] width 927 height 720
click at [672, 413] on icon at bounding box center [674, 410] width 11 height 11
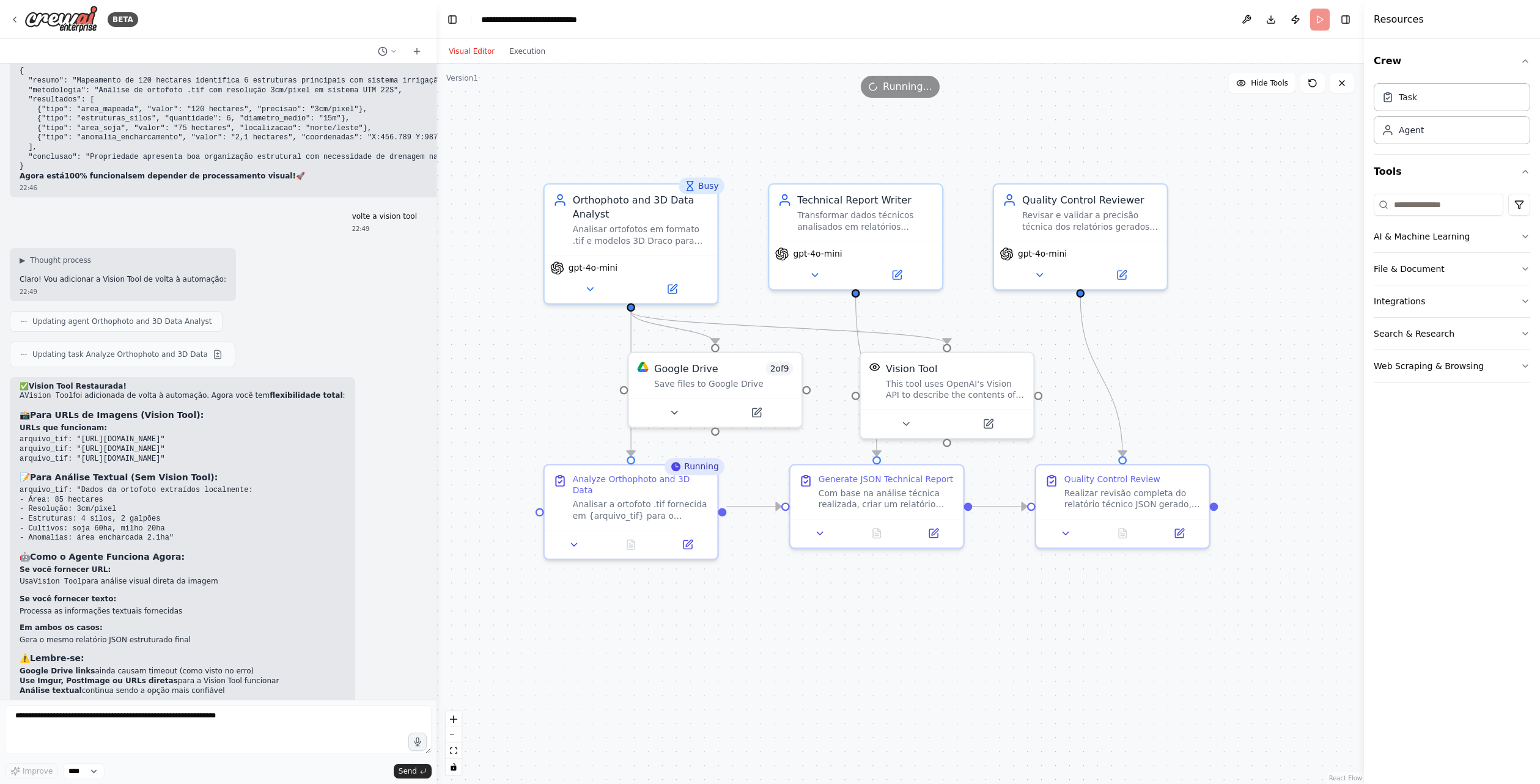
click at [541, 416] on div ".deletable-edge-delete-btn { width: 20px; height: 20px; border: 0px solid #ffff…" at bounding box center [900, 423] width 927 height 720
click at [516, 48] on button "Execution" at bounding box center [527, 51] width 51 height 15
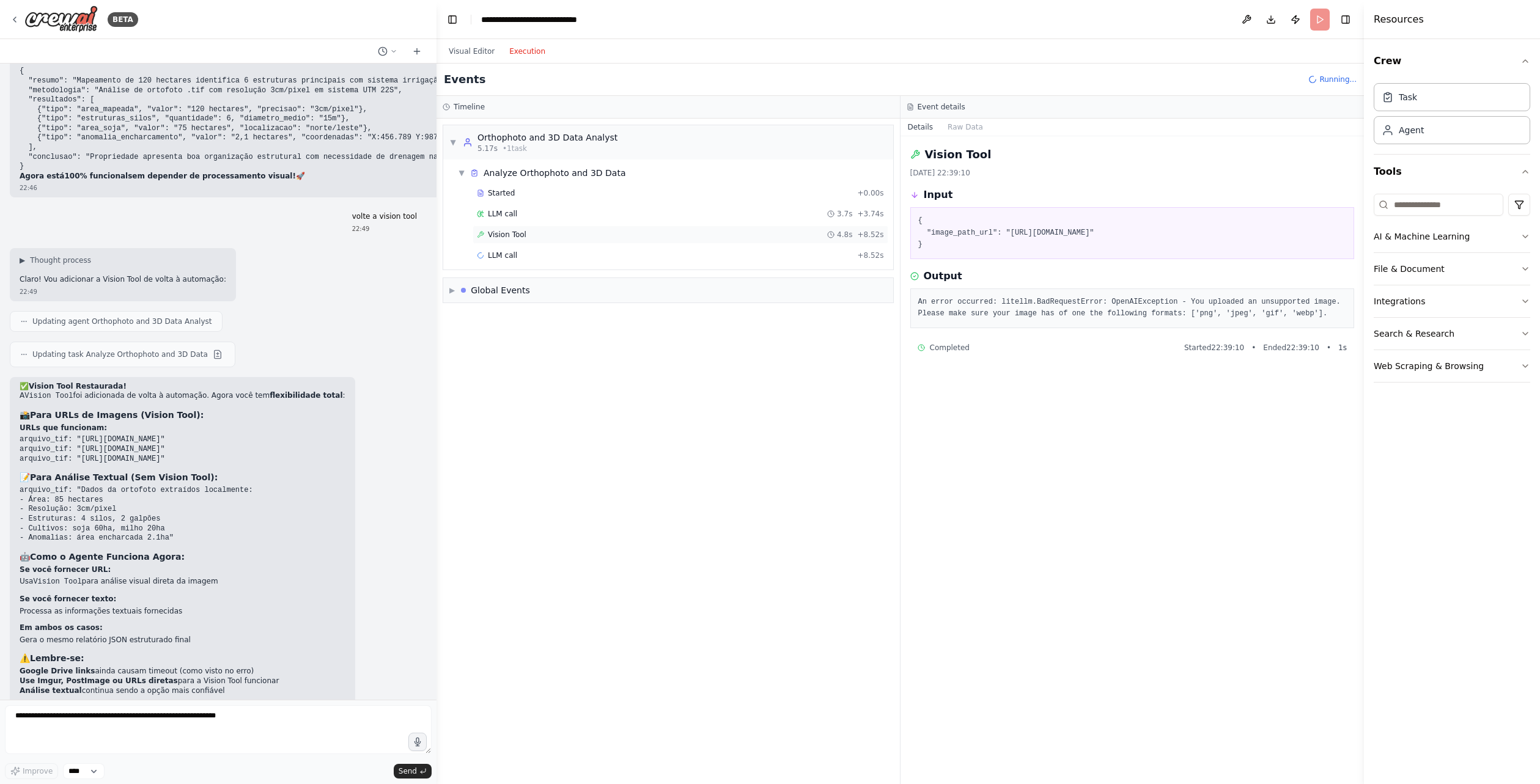
click at [517, 236] on span "Vision Tool" at bounding box center [507, 235] width 38 height 10
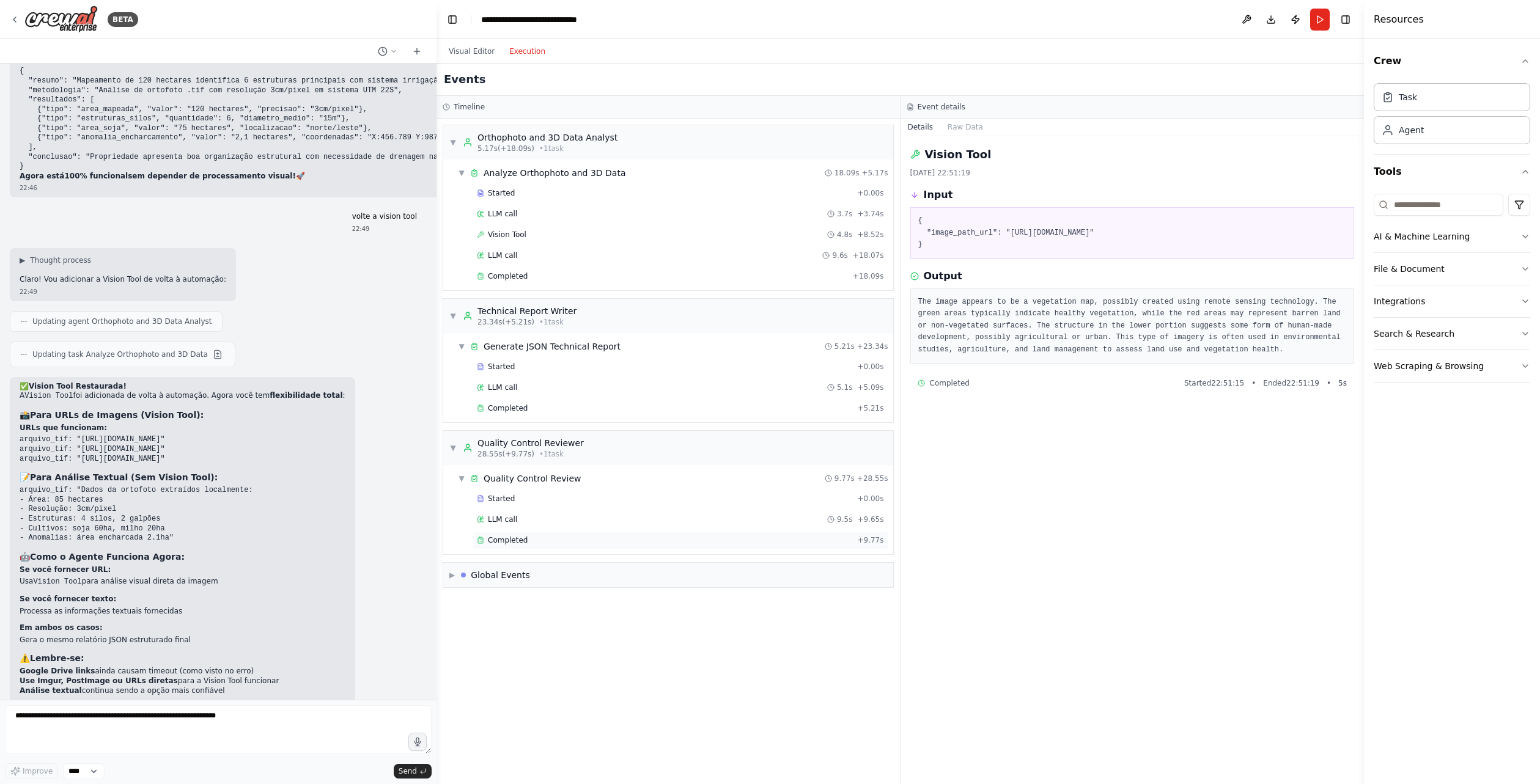
click at [543, 537] on div "Completed" at bounding box center [664, 540] width 375 height 10
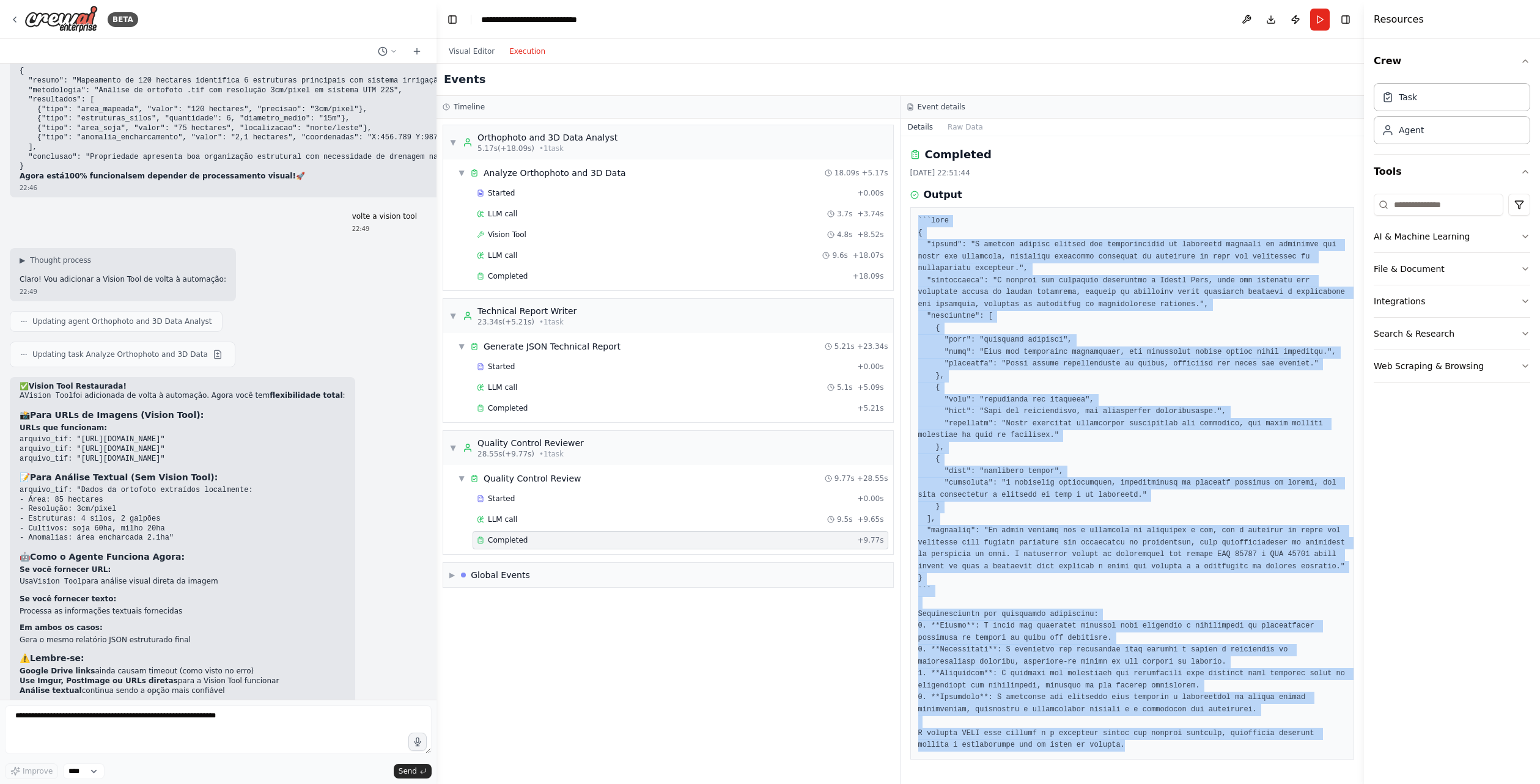
drag, startPoint x: 916, startPoint y: 219, endPoint x: 1158, endPoint y: 740, distance: 574.5
click at [1158, 740] on div at bounding box center [1132, 484] width 444 height 552
copy pre "```lore { "ipsumd": "S ametcon adipisc elitsed doe temporincidid ut laboreetd m…"
click at [1134, 555] on pre at bounding box center [1133, 484] width 429 height 537
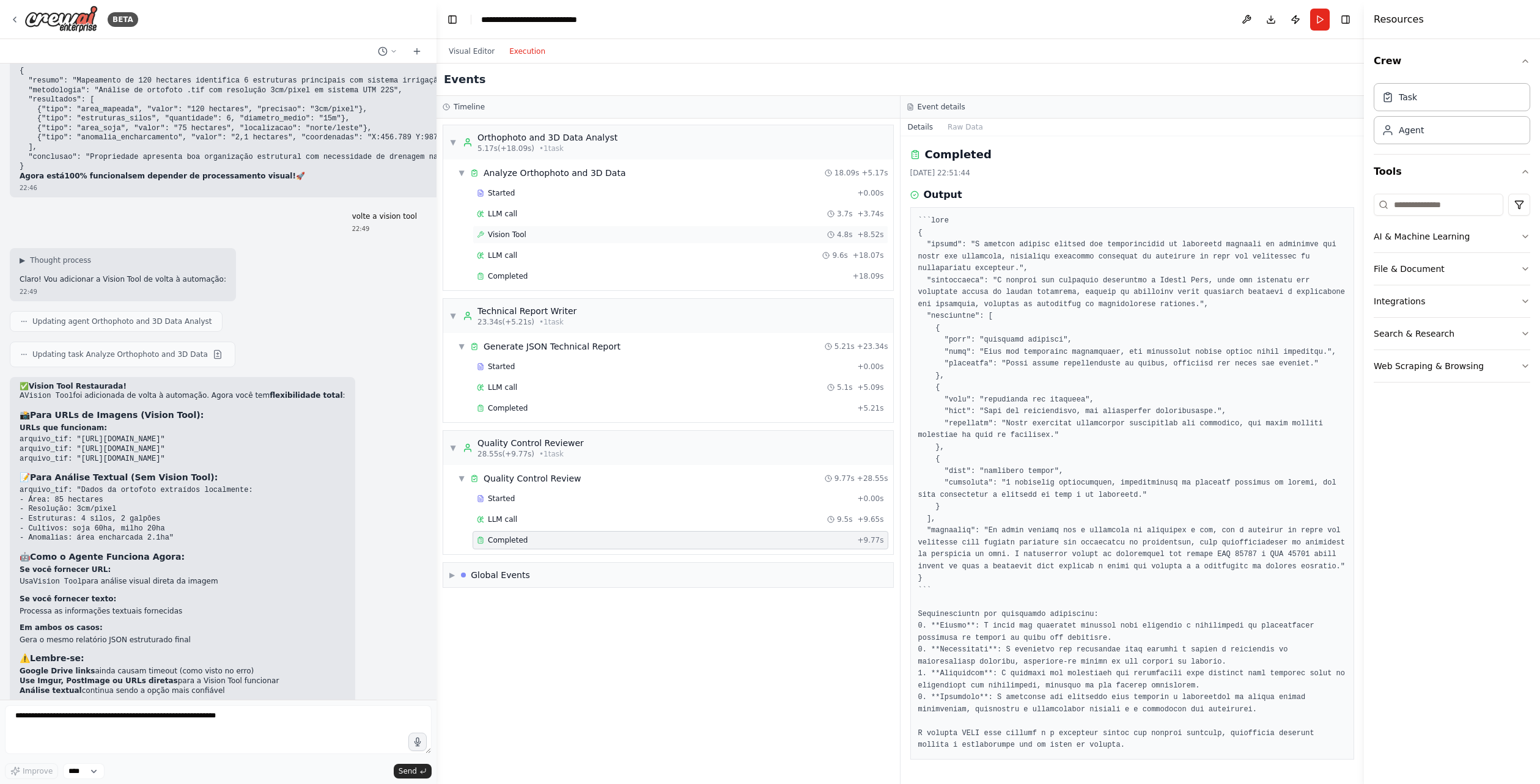
click at [526, 240] on div "Vision Tool 4.8s + 8.52s" at bounding box center [680, 234] width 416 height 18
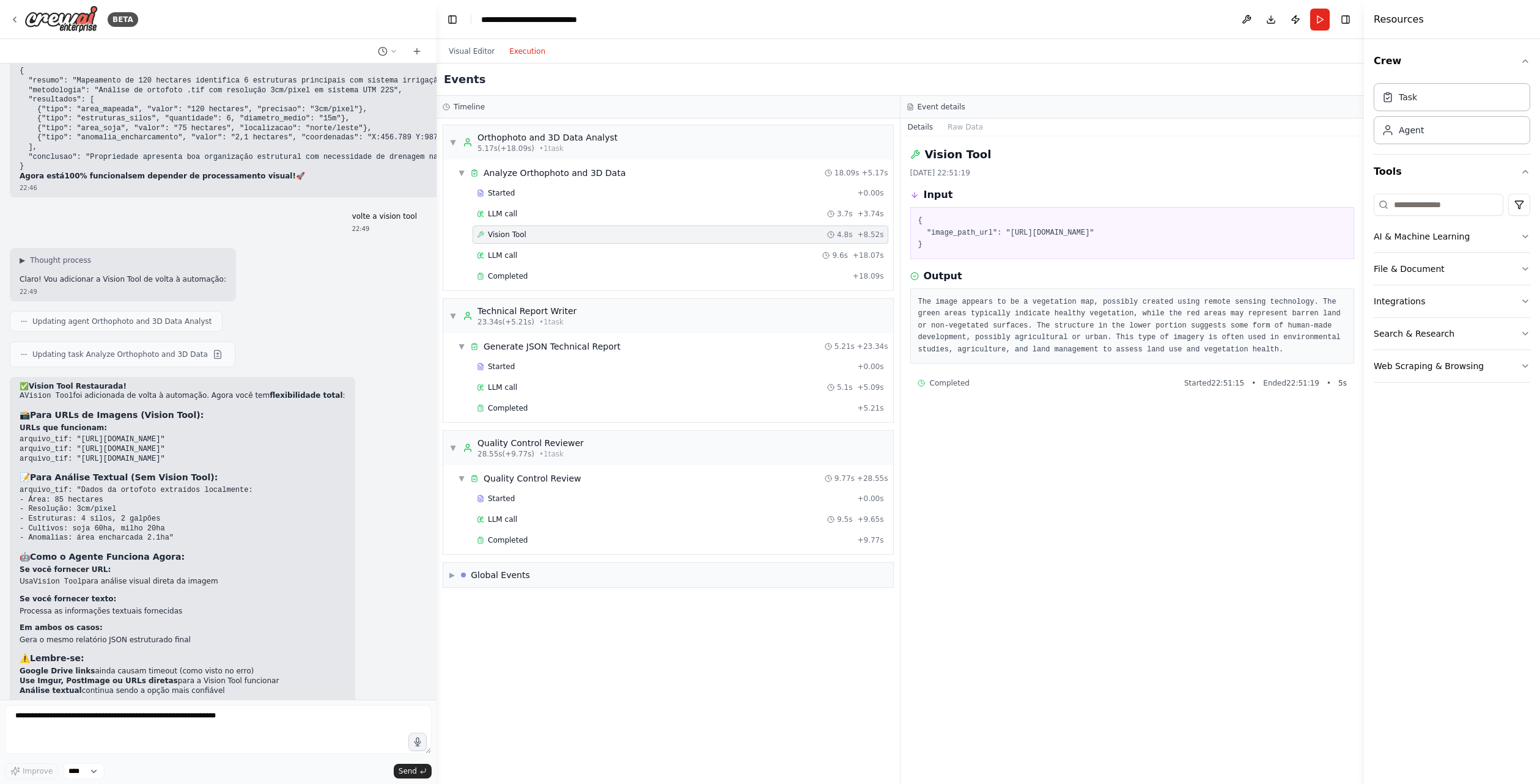
drag, startPoint x: 920, startPoint y: 230, endPoint x: 1257, endPoint y: 241, distance: 337.2
click at [1257, 241] on pre "{ "image_path_url": "[URL][DOMAIN_NAME]" }" at bounding box center [1133, 233] width 429 height 36
click at [1104, 366] on div "Vision Tool [DATE] 22:51:19 Input { "image_path_url": "[URL][DOMAIN_NAME]" } Ou…" at bounding box center [1133, 460] width 464 height 647
click at [1242, 311] on pre "The image appears to be a vegetation map, possibly created using remote sensing…" at bounding box center [1133, 326] width 429 height 60
click at [1042, 336] on pre "The image appears to be a vegetation map, possibly created using remote sensing…" at bounding box center [1133, 326] width 429 height 60
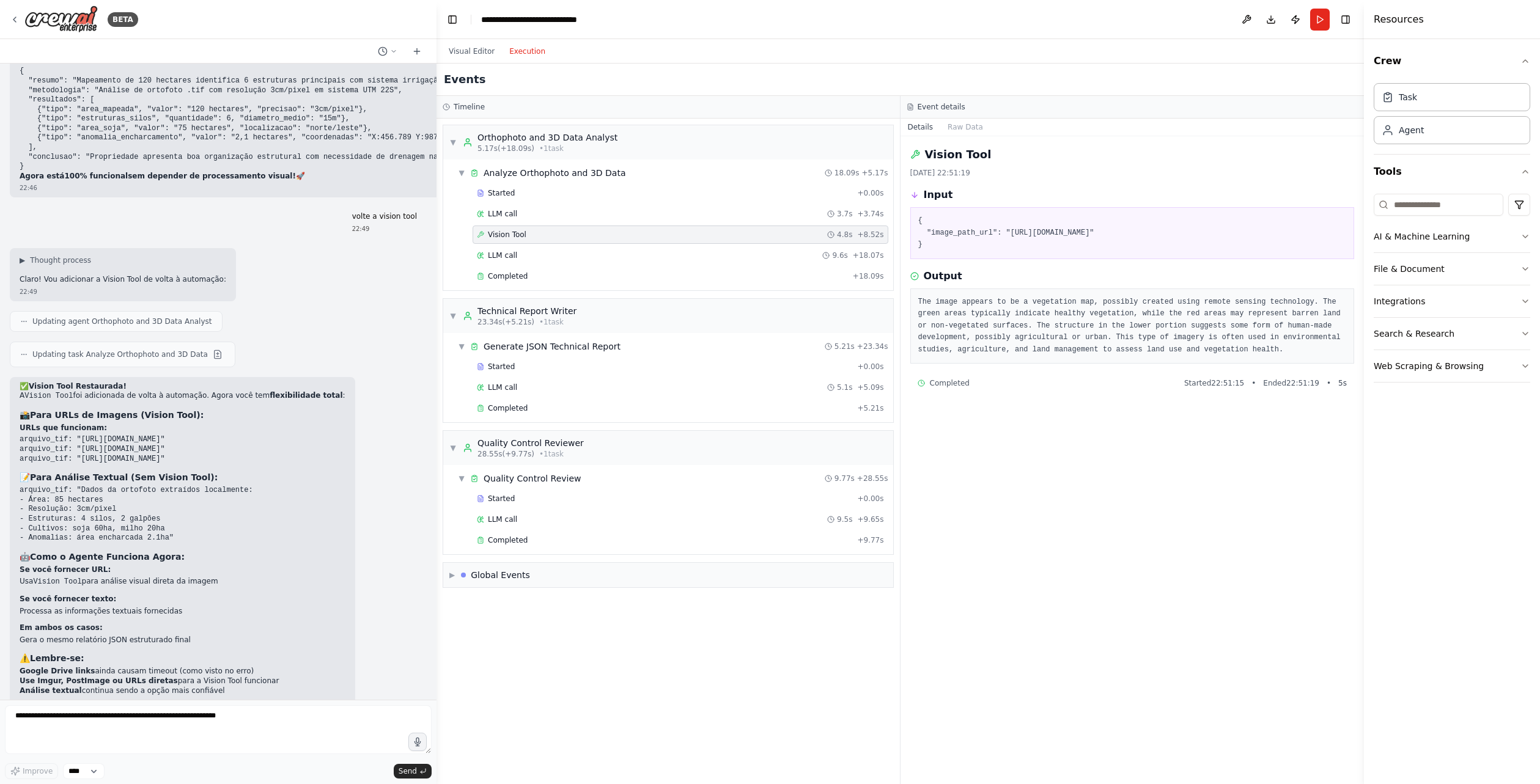
click at [964, 324] on pre "The image appears to be a vegetation map, possibly created using remote sensing…" at bounding box center [1133, 326] width 429 height 60
click at [1130, 376] on div "Completed Started 22:51:15 • Ended 22:51:19 • 5 s" at bounding box center [1132, 383] width 444 height 20
click at [564, 539] on div "Completed" at bounding box center [664, 540] width 375 height 10
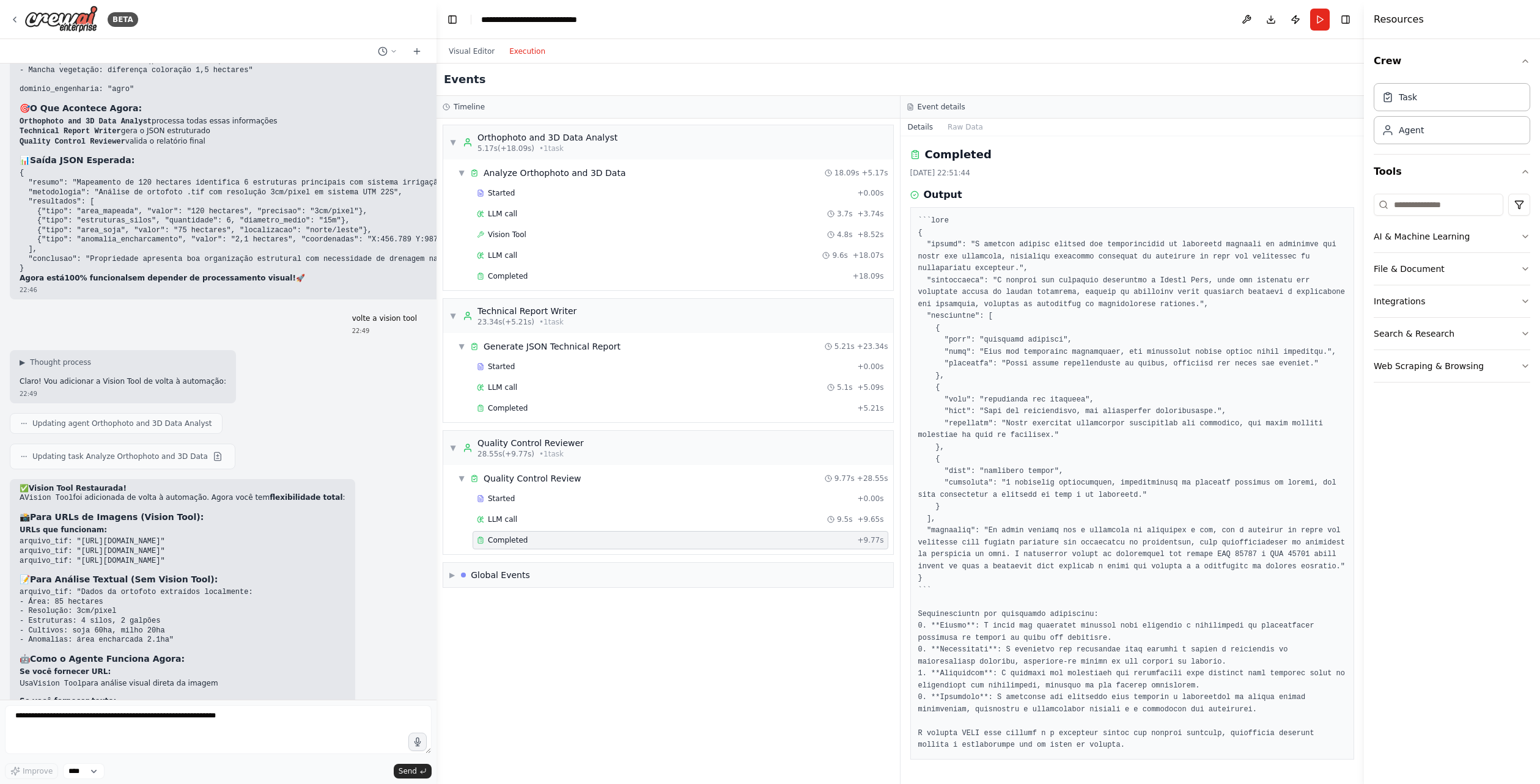
scroll to position [6274, 0]
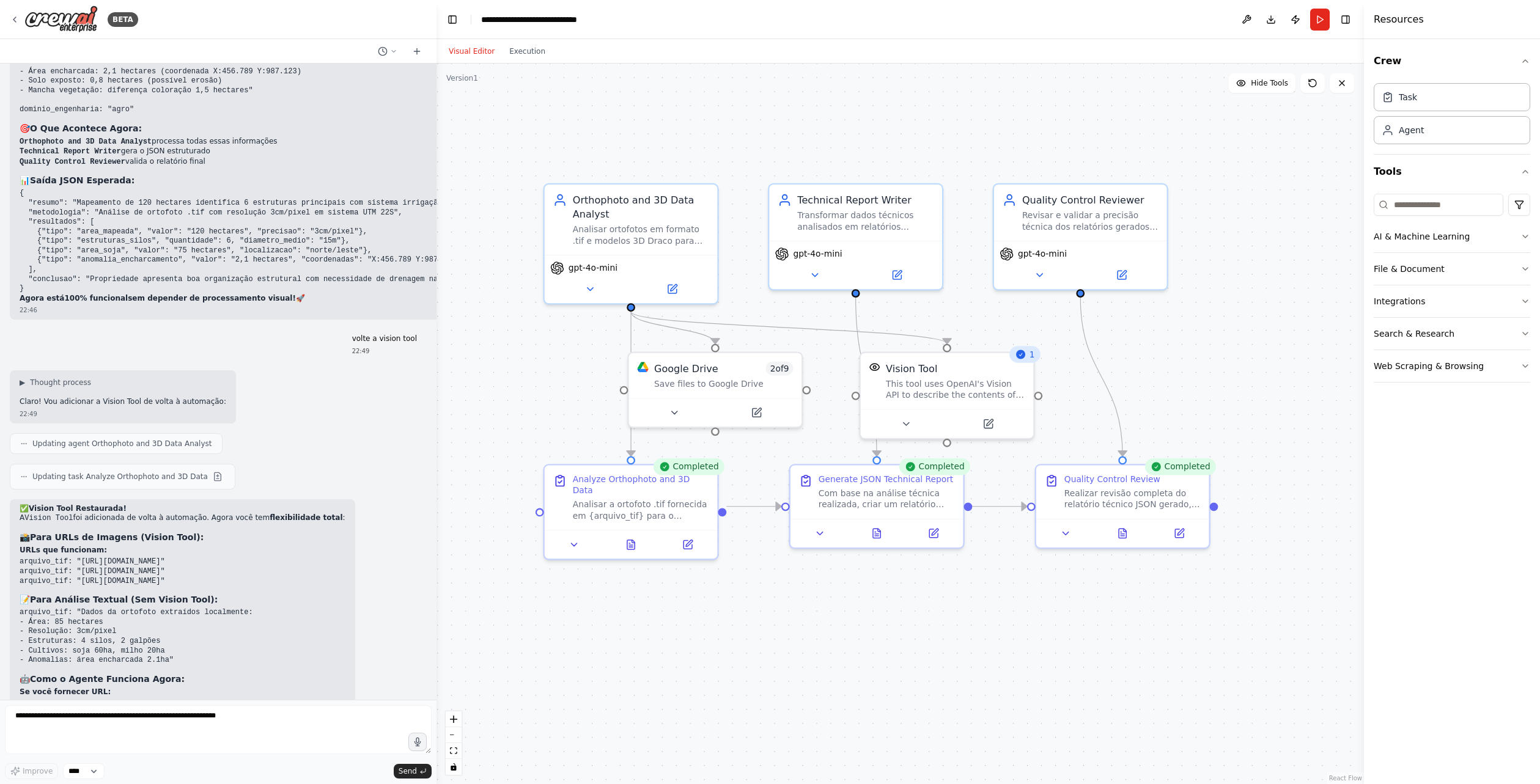
click at [467, 51] on button "Visual Editor" at bounding box center [472, 51] width 61 height 15
click at [604, 238] on div "Analisar ortofotos em formato .tif e modelos 3D Draco para extrair métricas geo…" at bounding box center [641, 232] width 137 height 23
click at [603, 288] on button at bounding box center [590, 286] width 80 height 17
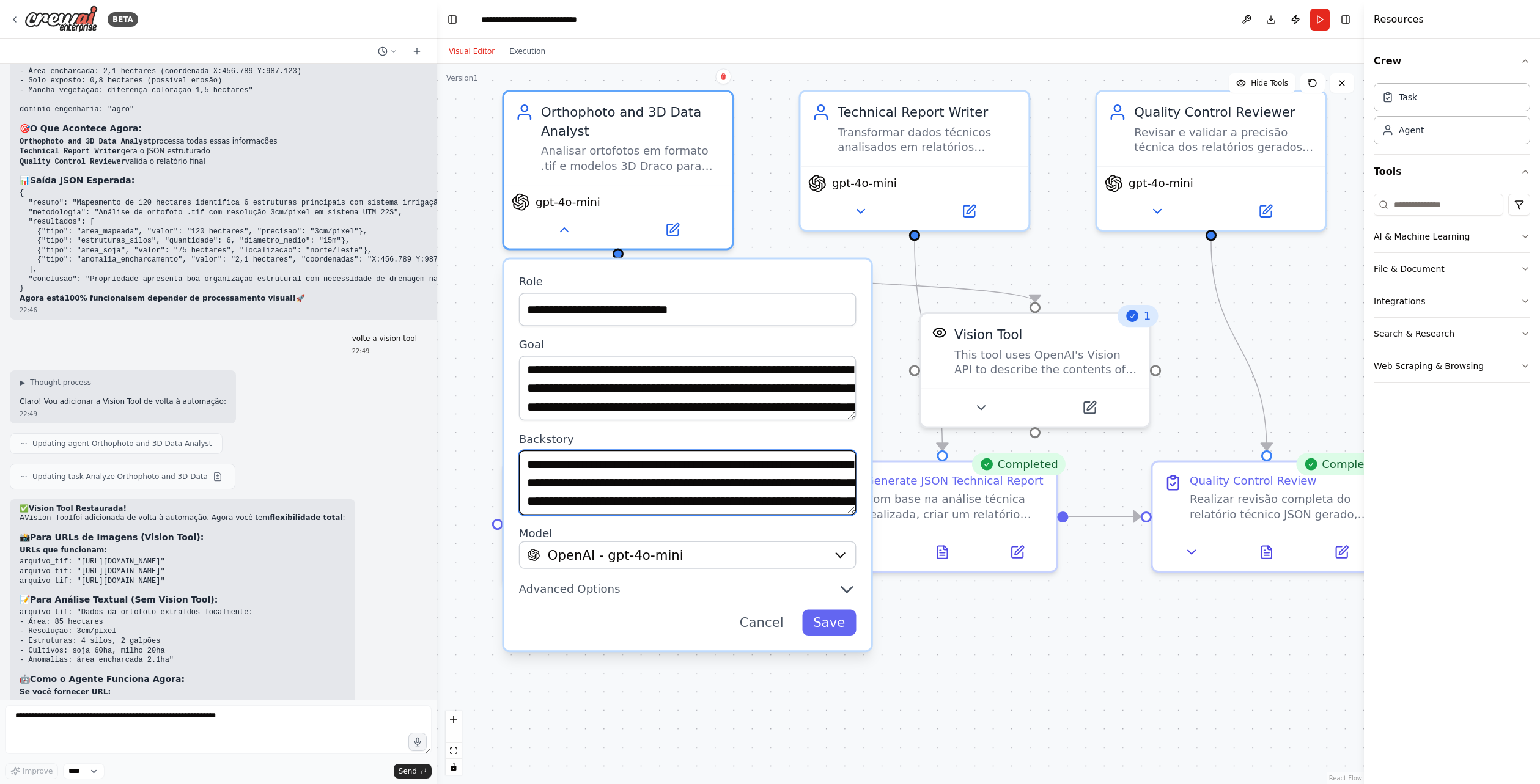
click at [762, 454] on textarea "**********" at bounding box center [688, 482] width 337 height 65
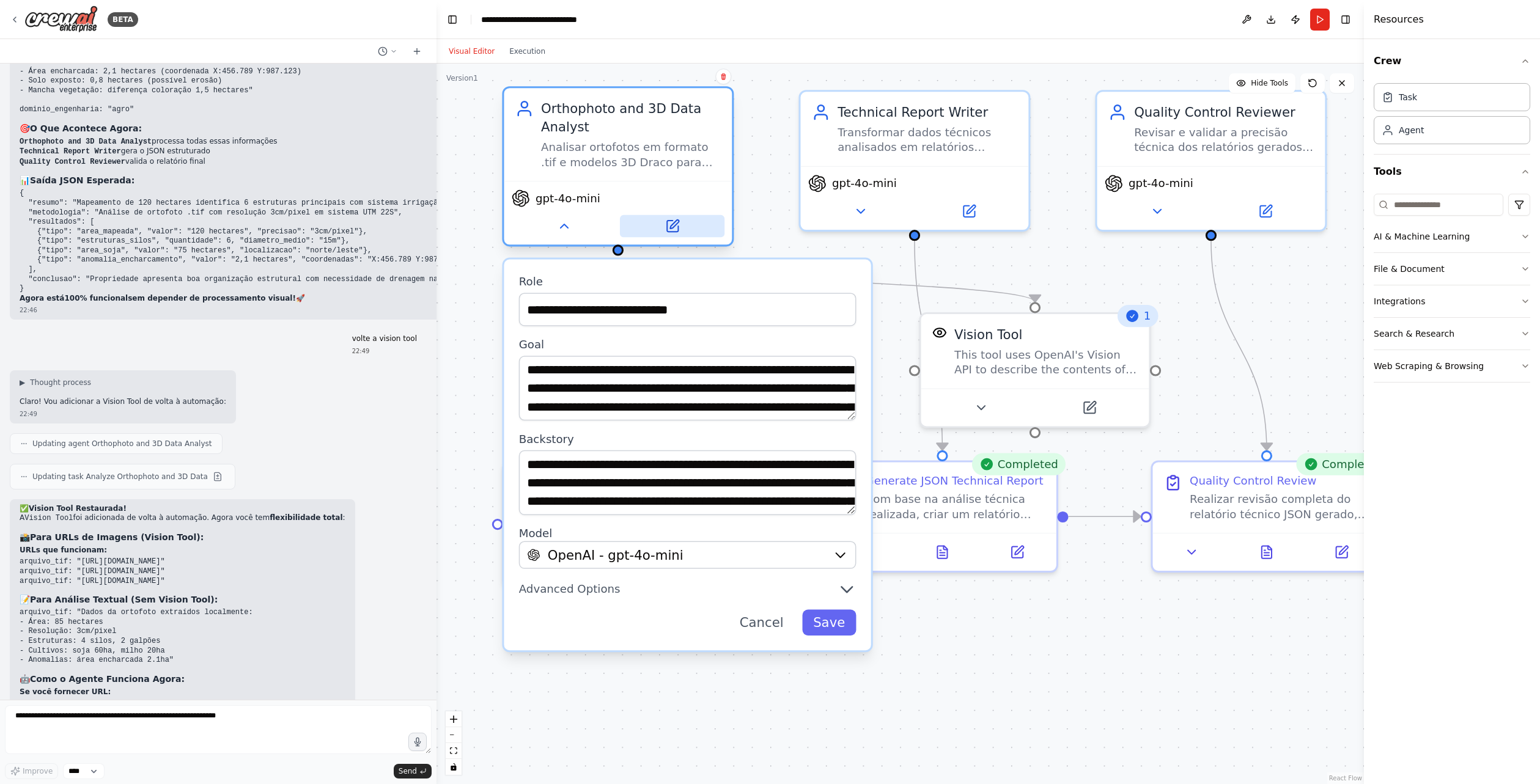
click at [672, 224] on icon at bounding box center [674, 224] width 9 height 9
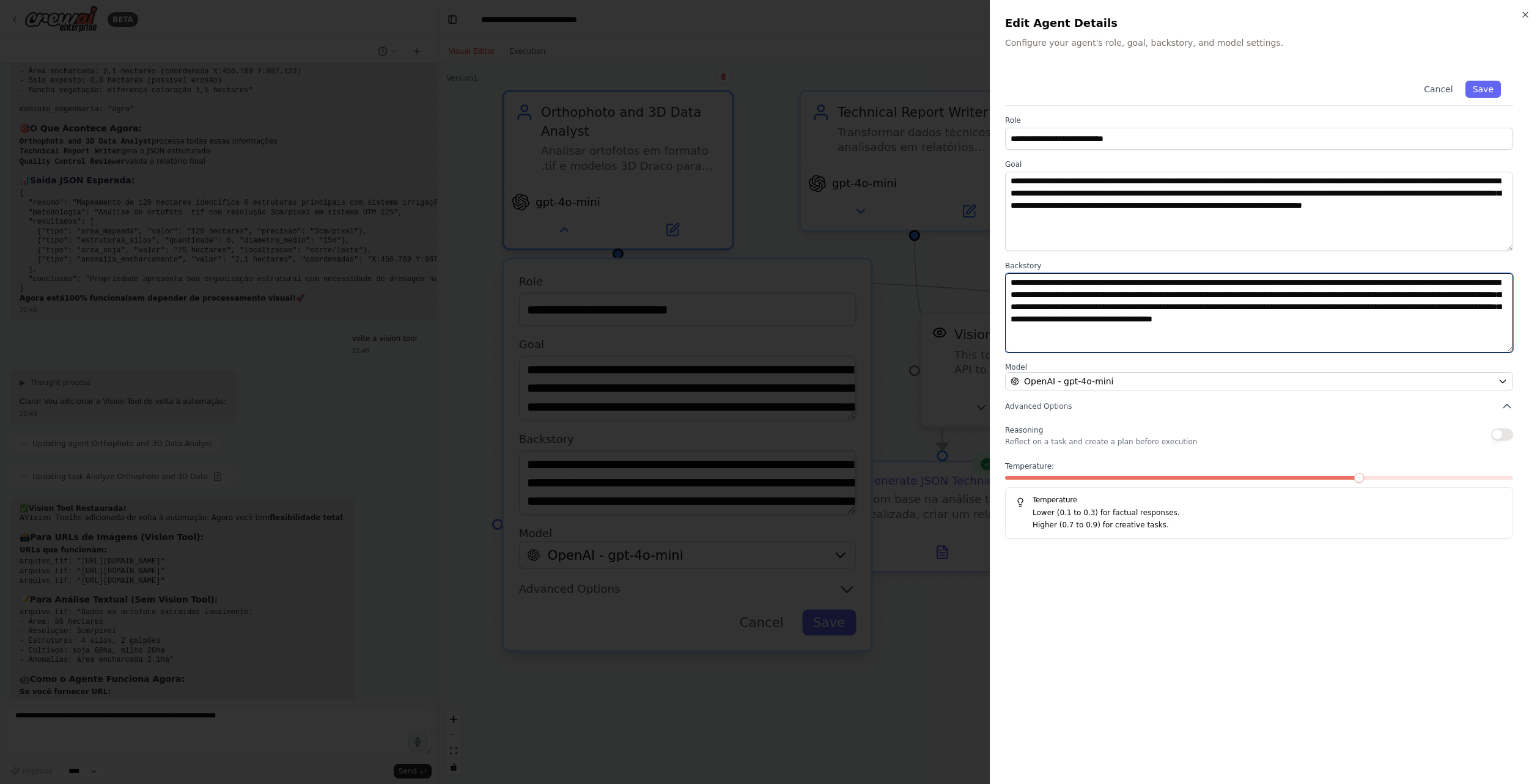
click at [1104, 325] on textarea "**********" at bounding box center [1259, 313] width 508 height 80
click at [1203, 335] on textarea "**********" at bounding box center [1259, 313] width 508 height 80
drag, startPoint x: 1124, startPoint y: 315, endPoint x: 976, endPoint y: 278, distance: 152.6
click at [976, 278] on body "BETA Você é um especialista em relatórios técnicos de engenharia, responsável p…" at bounding box center [770, 392] width 1540 height 784
click at [1208, 331] on textarea "**********" at bounding box center [1259, 313] width 508 height 80
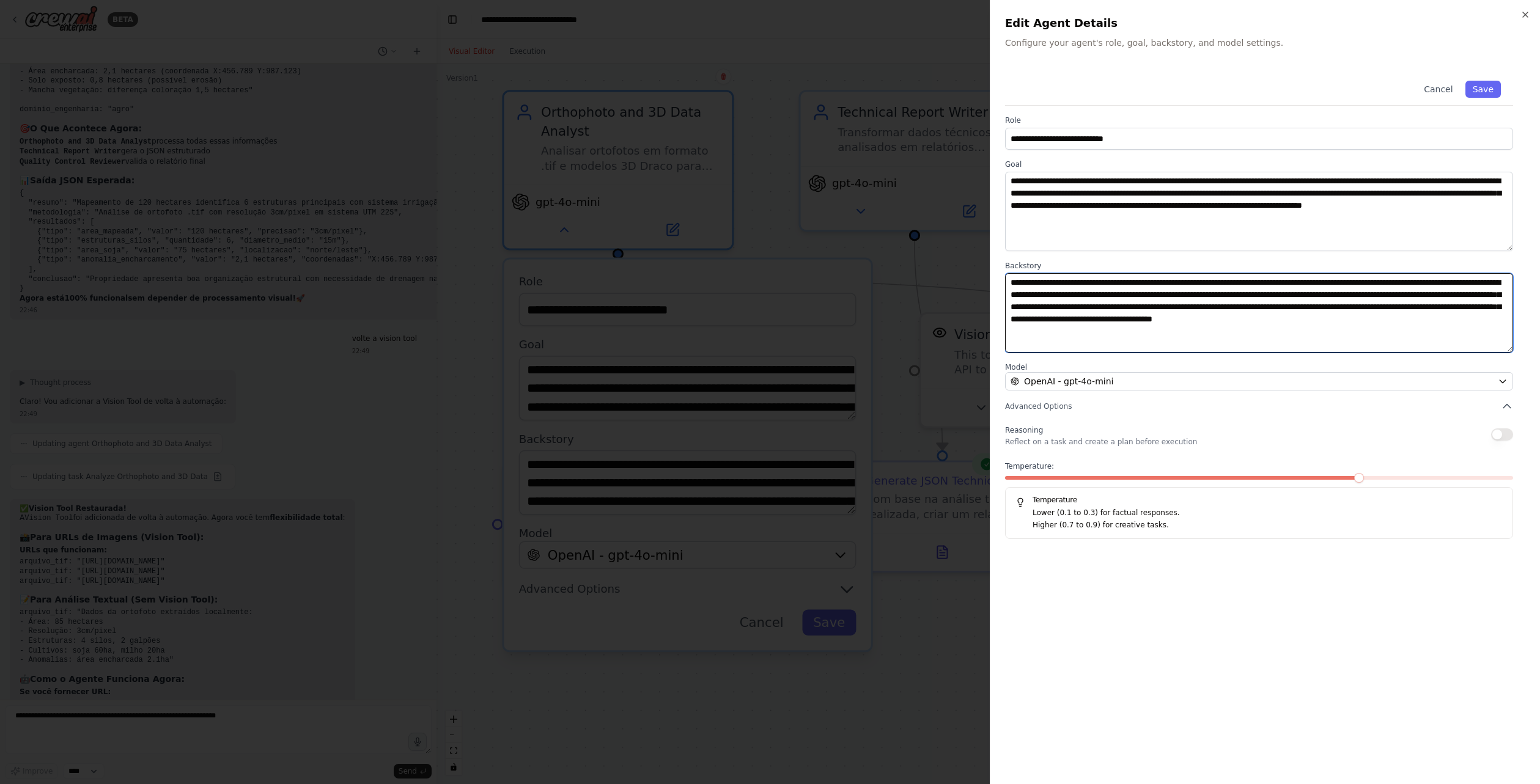
click at [1195, 340] on textarea "**********" at bounding box center [1259, 313] width 508 height 80
click at [895, 358] on div at bounding box center [770, 392] width 1540 height 784
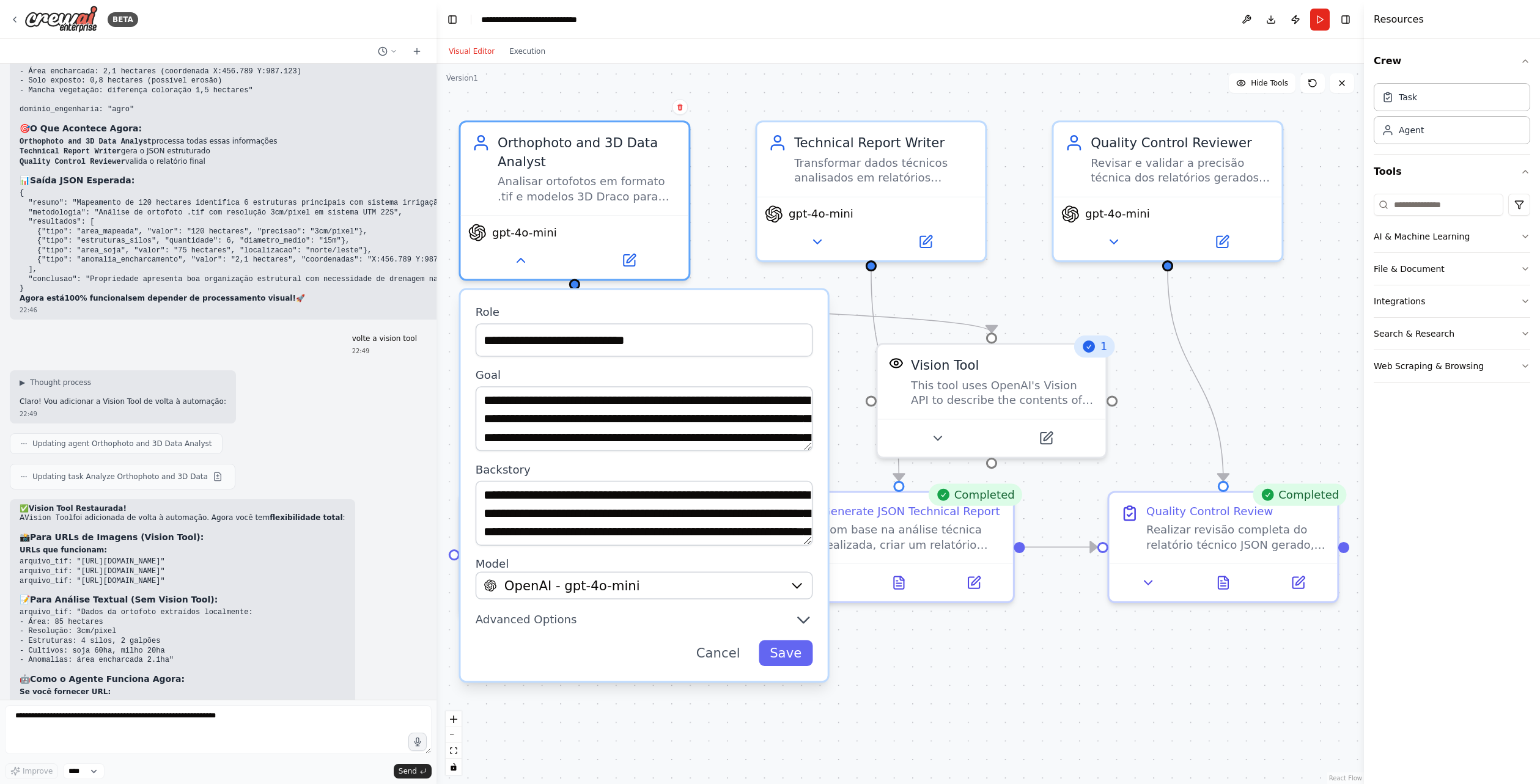
drag, startPoint x: 1215, startPoint y: 346, endPoint x: 1162, endPoint y: 320, distance: 59.0
click at [1172, 375] on div ".deletable-edge-delete-btn { width: 20px; height: 20px; border: 0px solid #ffff…" at bounding box center [900, 423] width 927 height 720
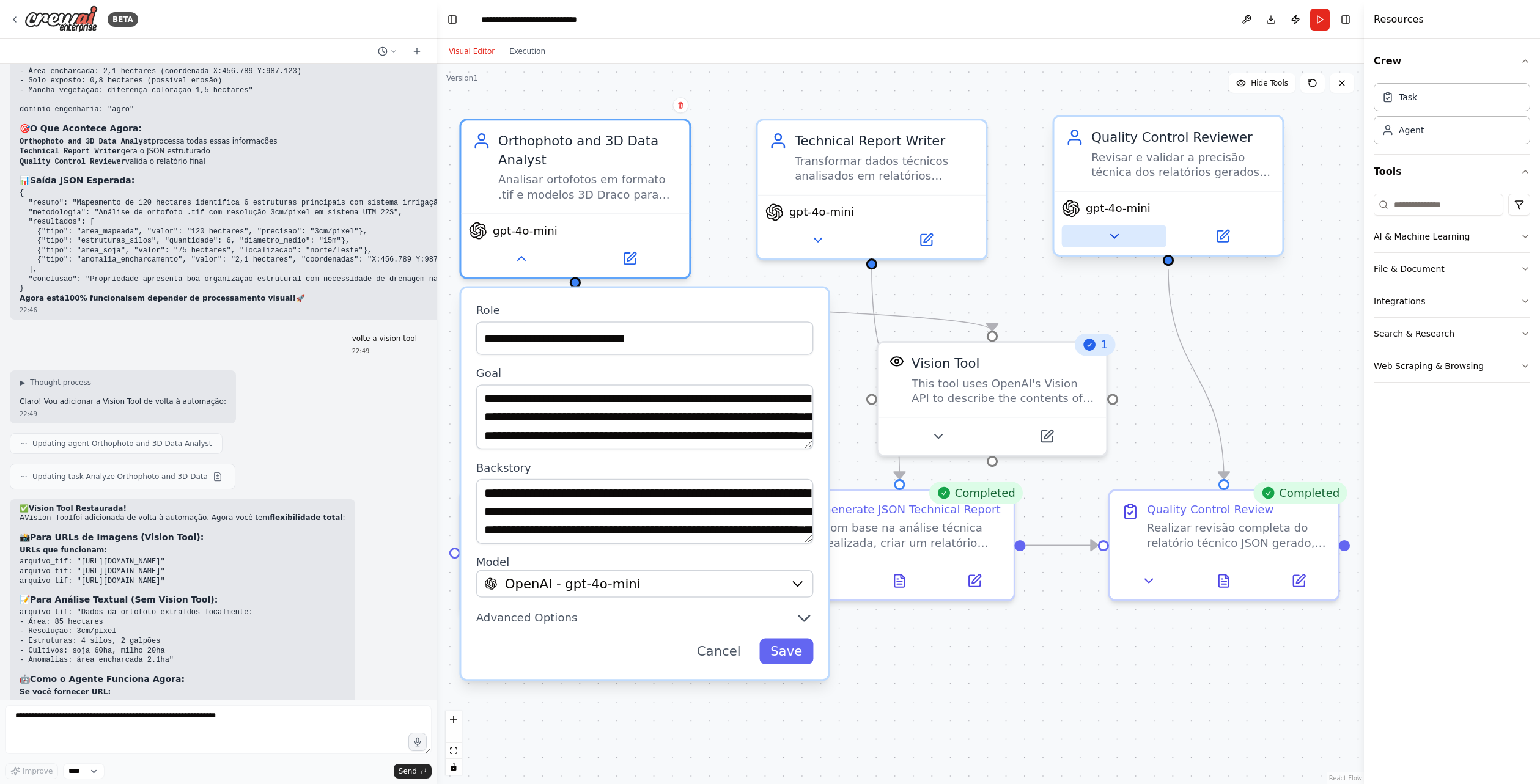
click at [1141, 237] on button at bounding box center [1115, 236] width 105 height 22
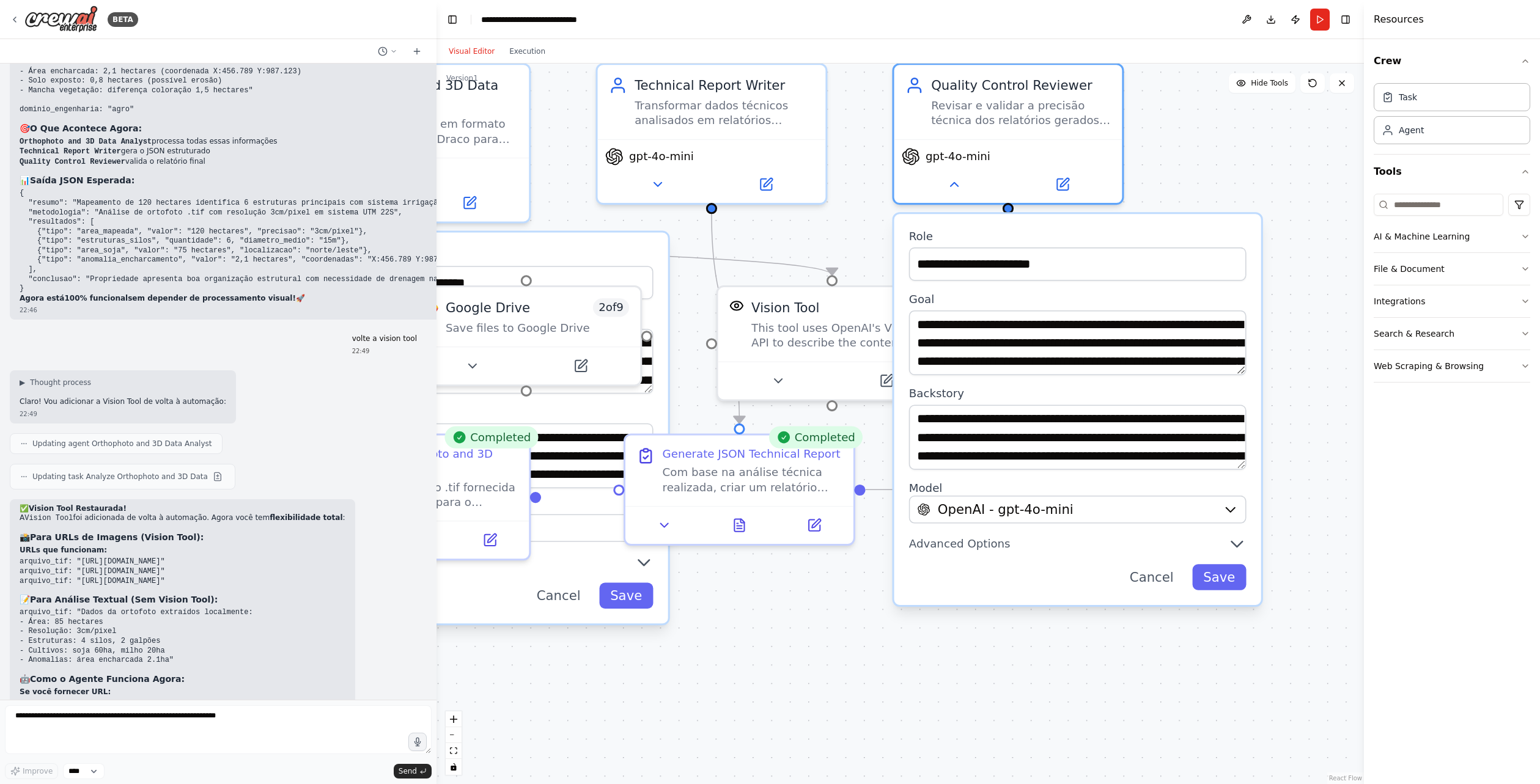
drag, startPoint x: 1001, startPoint y: 279, endPoint x: 849, endPoint y: 231, distance: 159.4
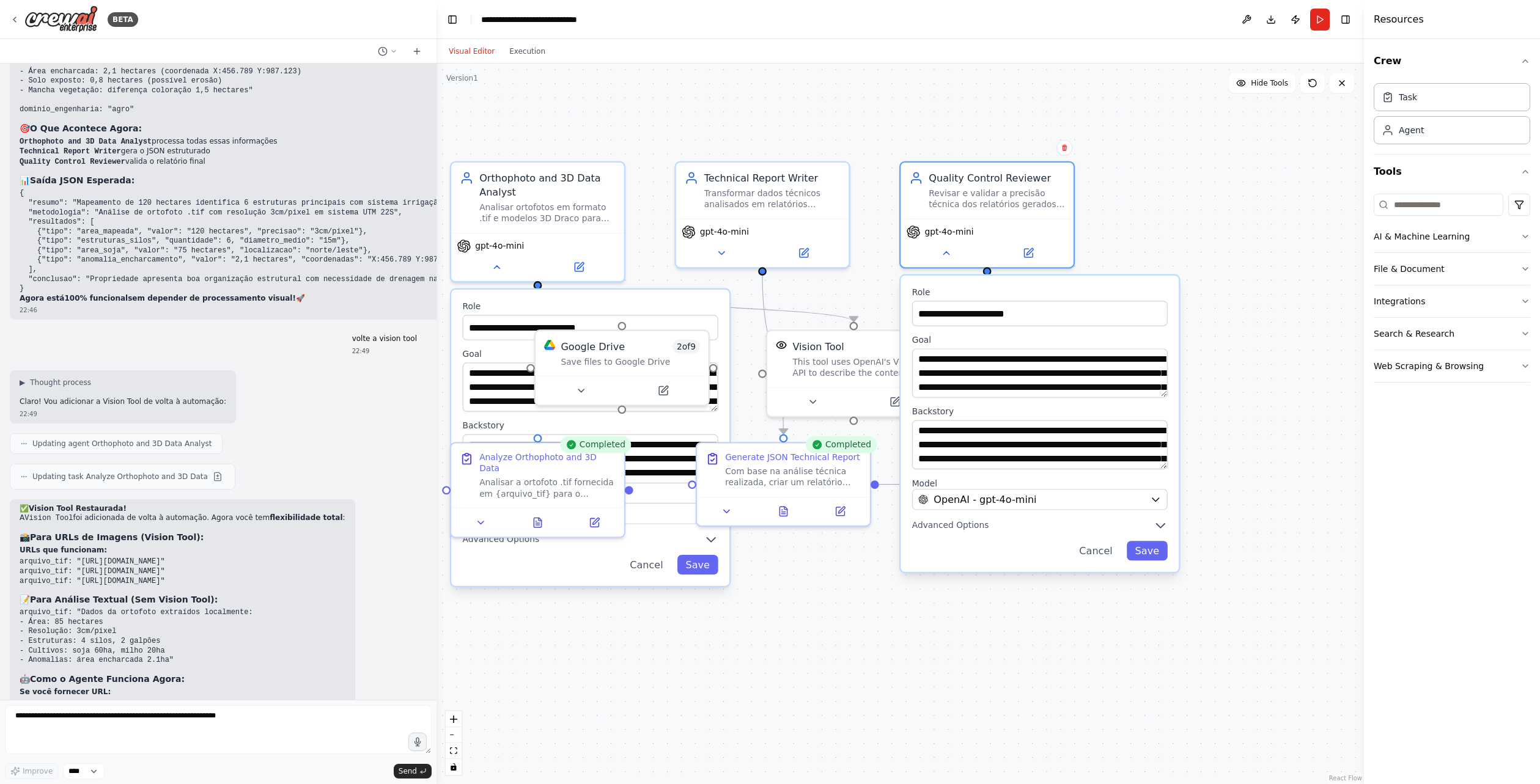
click at [874, 625] on div ".deletable-edge-delete-btn { width: 20px; height: 20px; border: 0px solid #ffff…" at bounding box center [900, 423] width 927 height 720
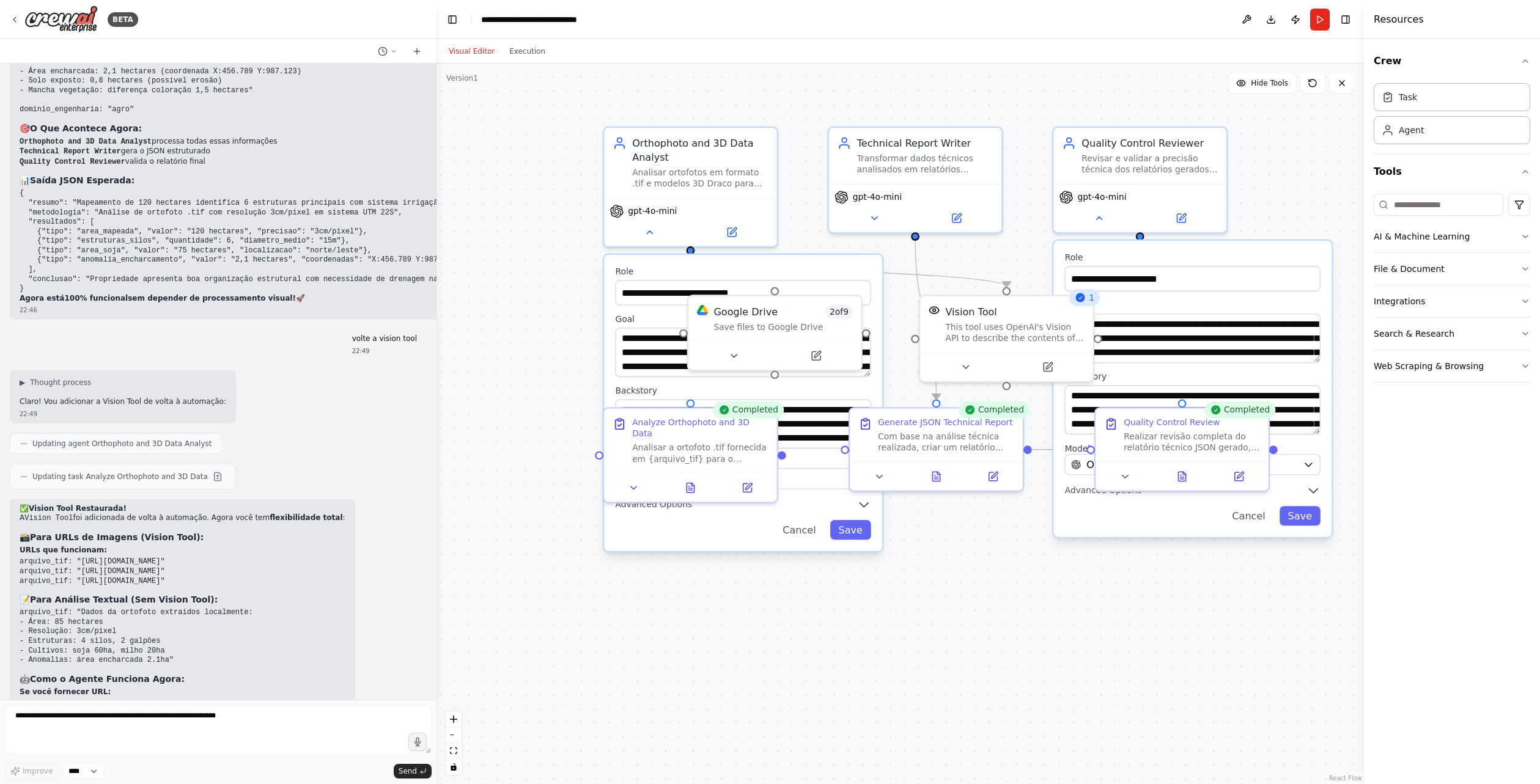
drag, startPoint x: 952, startPoint y: 602, endPoint x: 1100, endPoint y: 564, distance: 152.8
click at [1037, 587] on div ".deletable-edge-delete-btn { width: 20px; height: 20px; border: 0px solid #ffff…" at bounding box center [900, 423] width 927 height 720
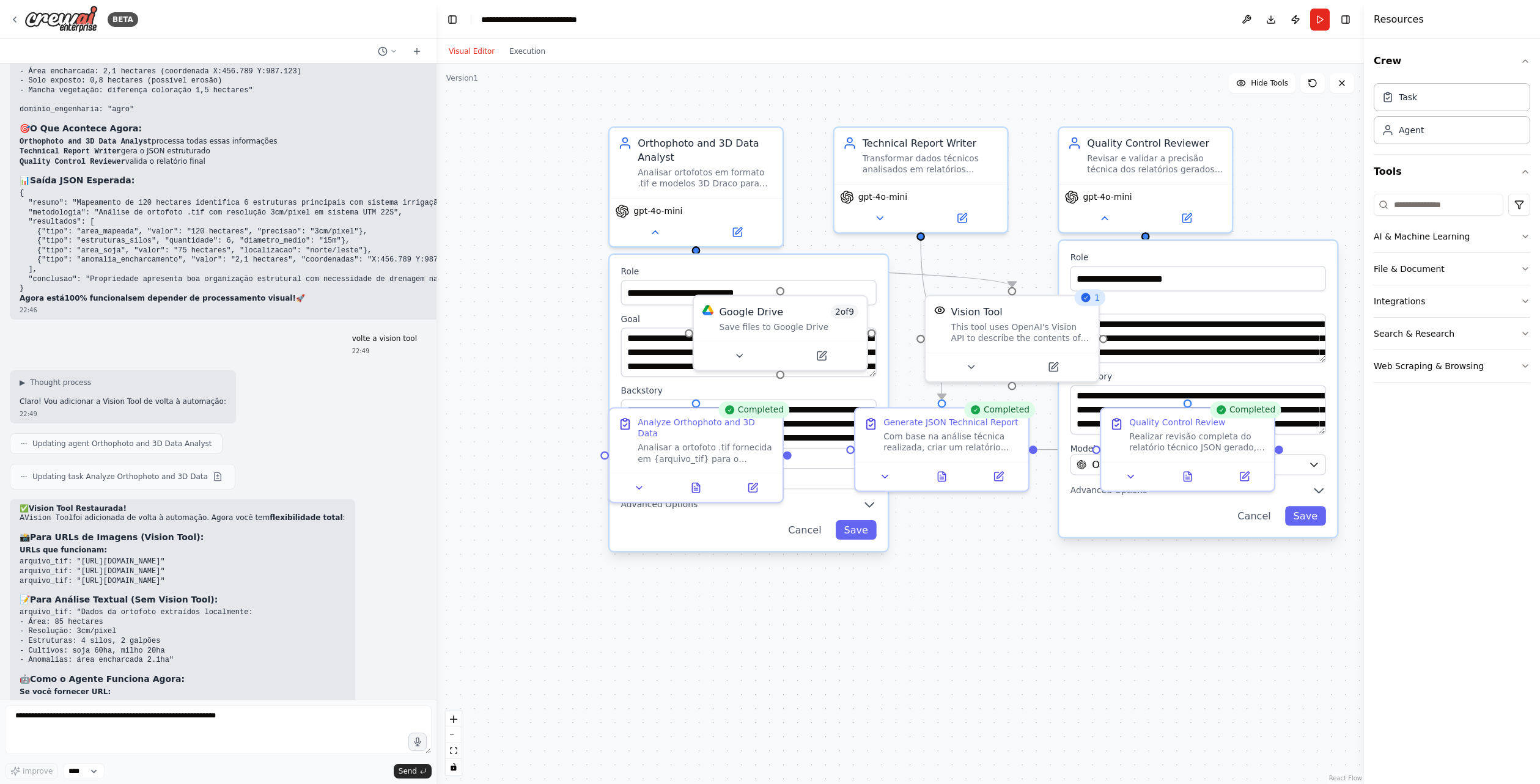
click at [1256, 526] on div "**********" at bounding box center [1198, 389] width 278 height 296
click at [1075, 632] on div ".deletable-edge-delete-btn { width: 20px; height: 20px; border: 0px solid #ffff…" at bounding box center [900, 423] width 927 height 720
click at [152, 730] on textarea at bounding box center [218, 729] width 427 height 49
type textarea "**********"
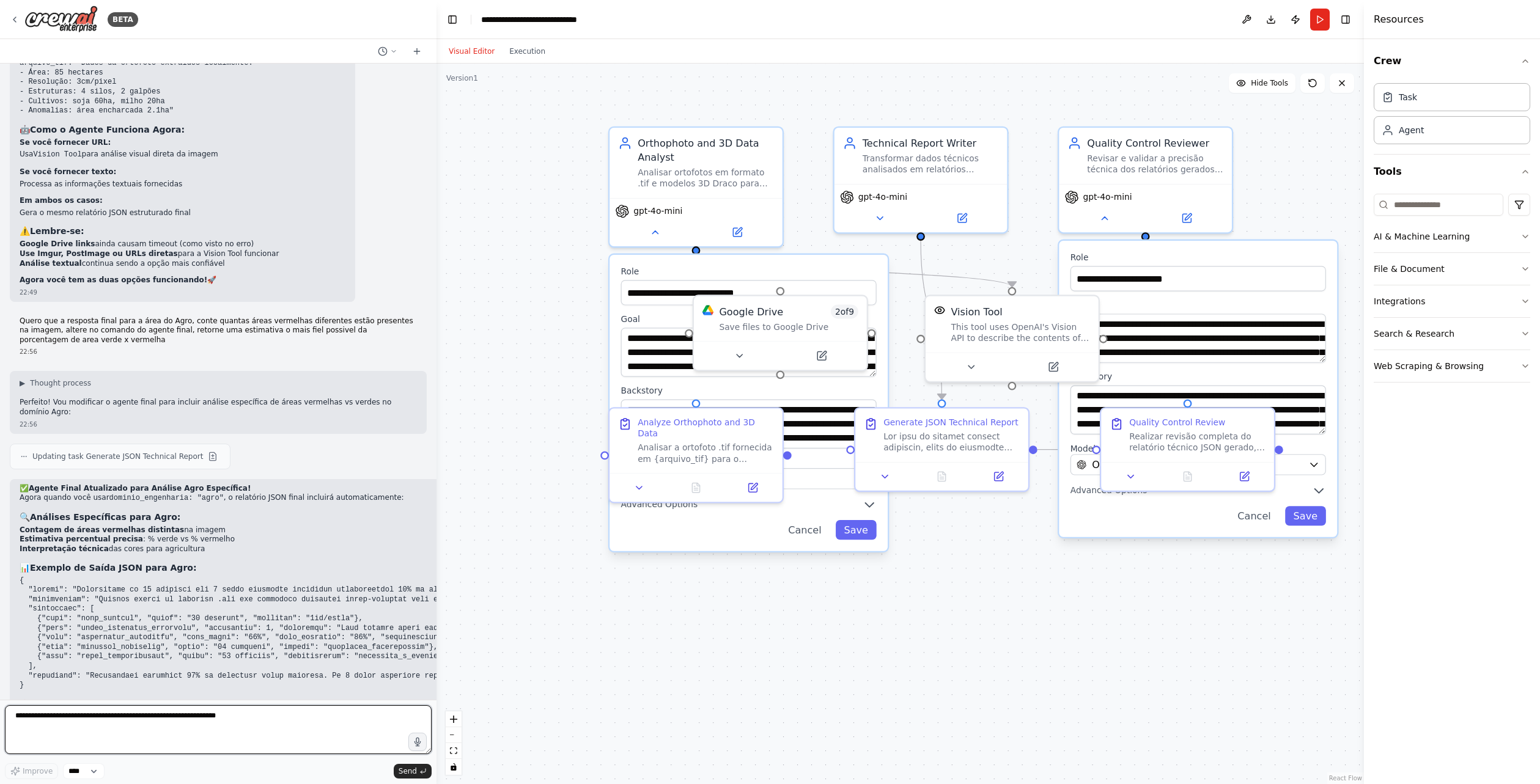
scroll to position [6836, 0]
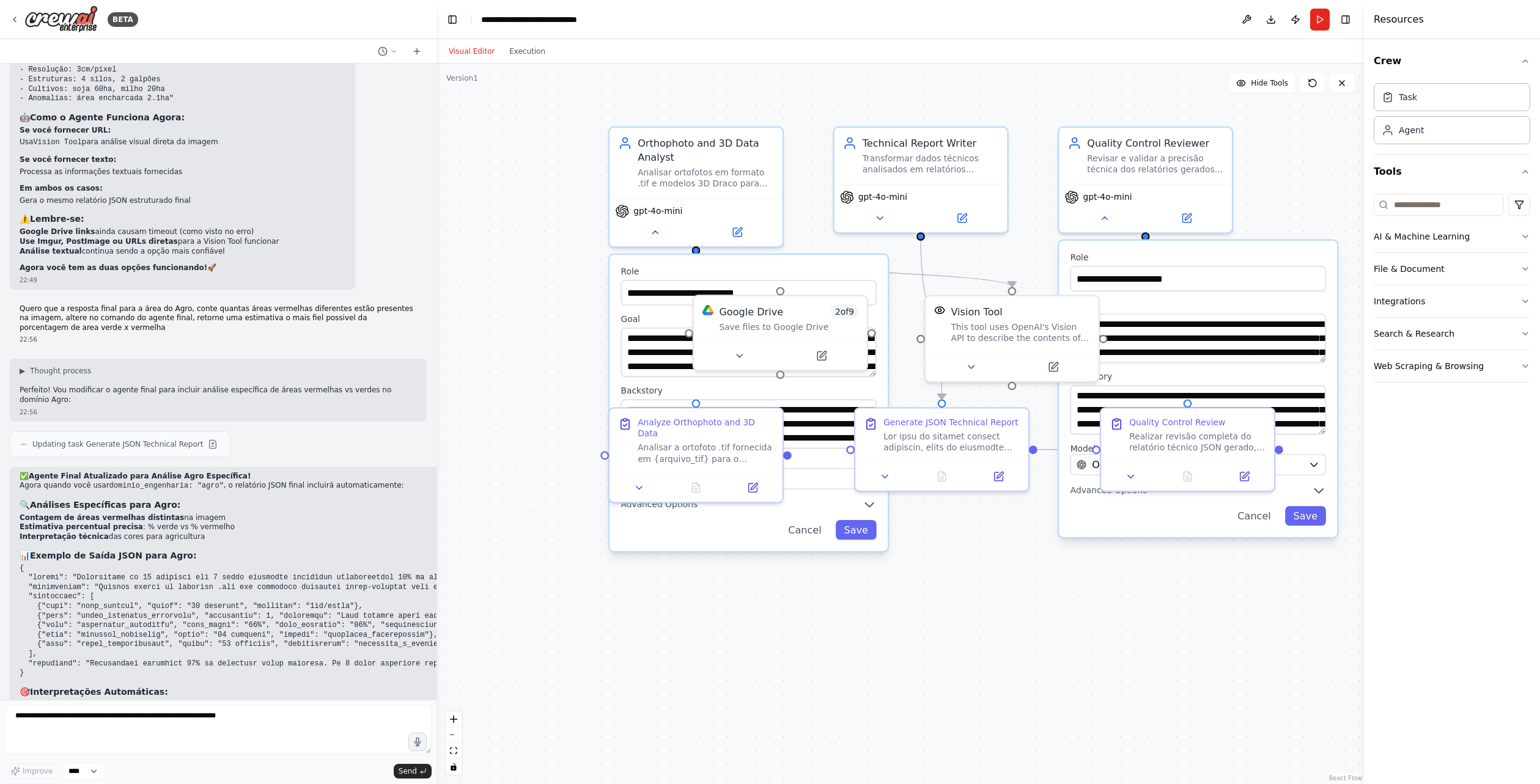
click at [576, 603] on div ".deletable-edge-delete-btn { width: 20px; height: 20px; border: 0px solid #ffff…" at bounding box center [900, 423] width 927 height 720
click at [798, 533] on button "Cancel" at bounding box center [805, 530] width 50 height 20
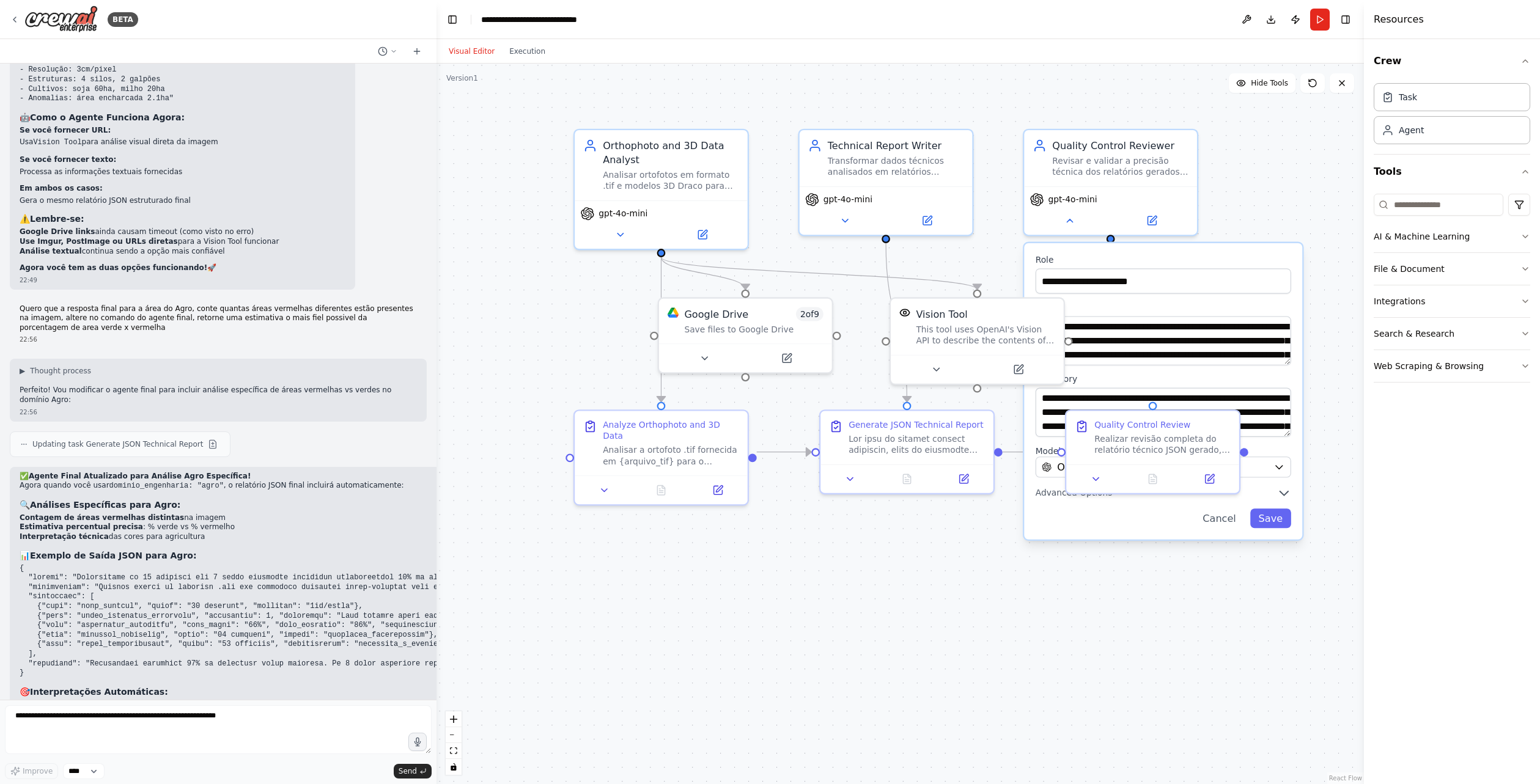
drag, startPoint x: 795, startPoint y: 557, endPoint x: 788, endPoint y: 559, distance: 7.3
click at [788, 559] on div ".deletable-edge-delete-btn { width: 20px; height: 20px; border: 0px solid #ffff…" at bounding box center [900, 423] width 927 height 720
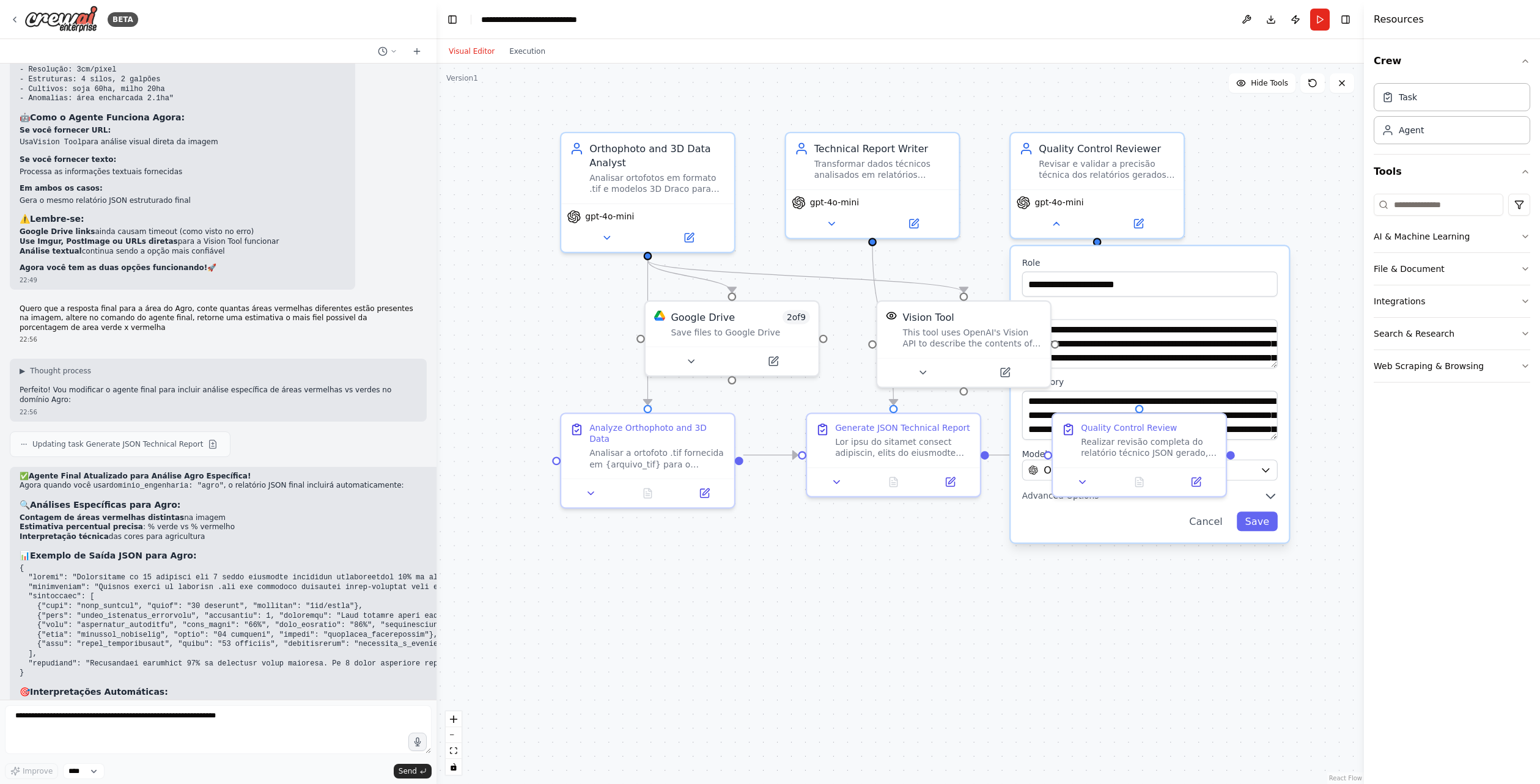
drag, startPoint x: 788, startPoint y: 559, endPoint x: 747, endPoint y: 571, distance: 42.7
click at [743, 569] on div ".deletable-edge-delete-btn { width: 20px; height: 20px; border: 0px solid #ffff…" at bounding box center [900, 423] width 927 height 720
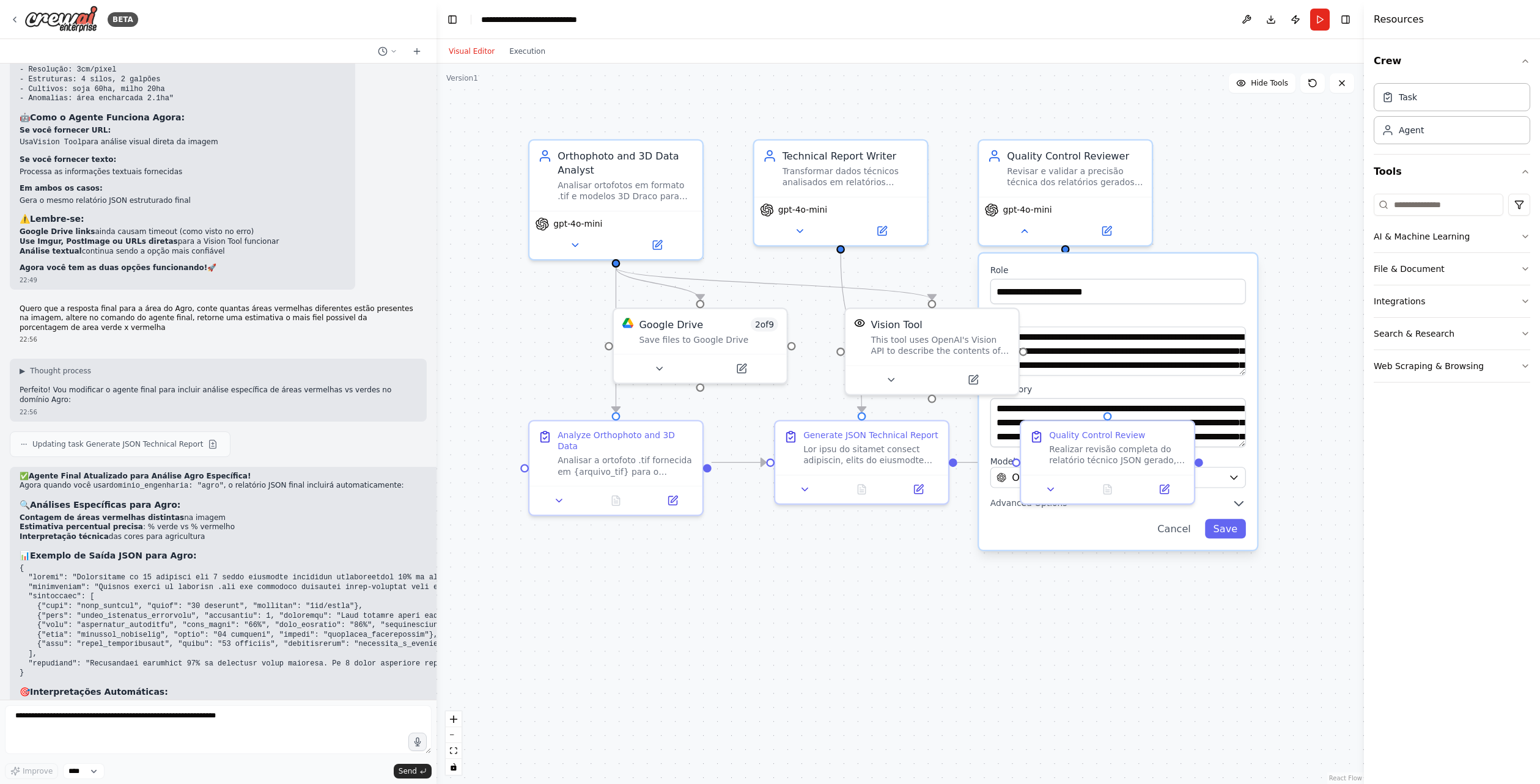
click at [749, 581] on div ".deletable-edge-delete-btn { width: 20px; height: 20px; border: 0px solid #ffff…" at bounding box center [900, 423] width 927 height 720
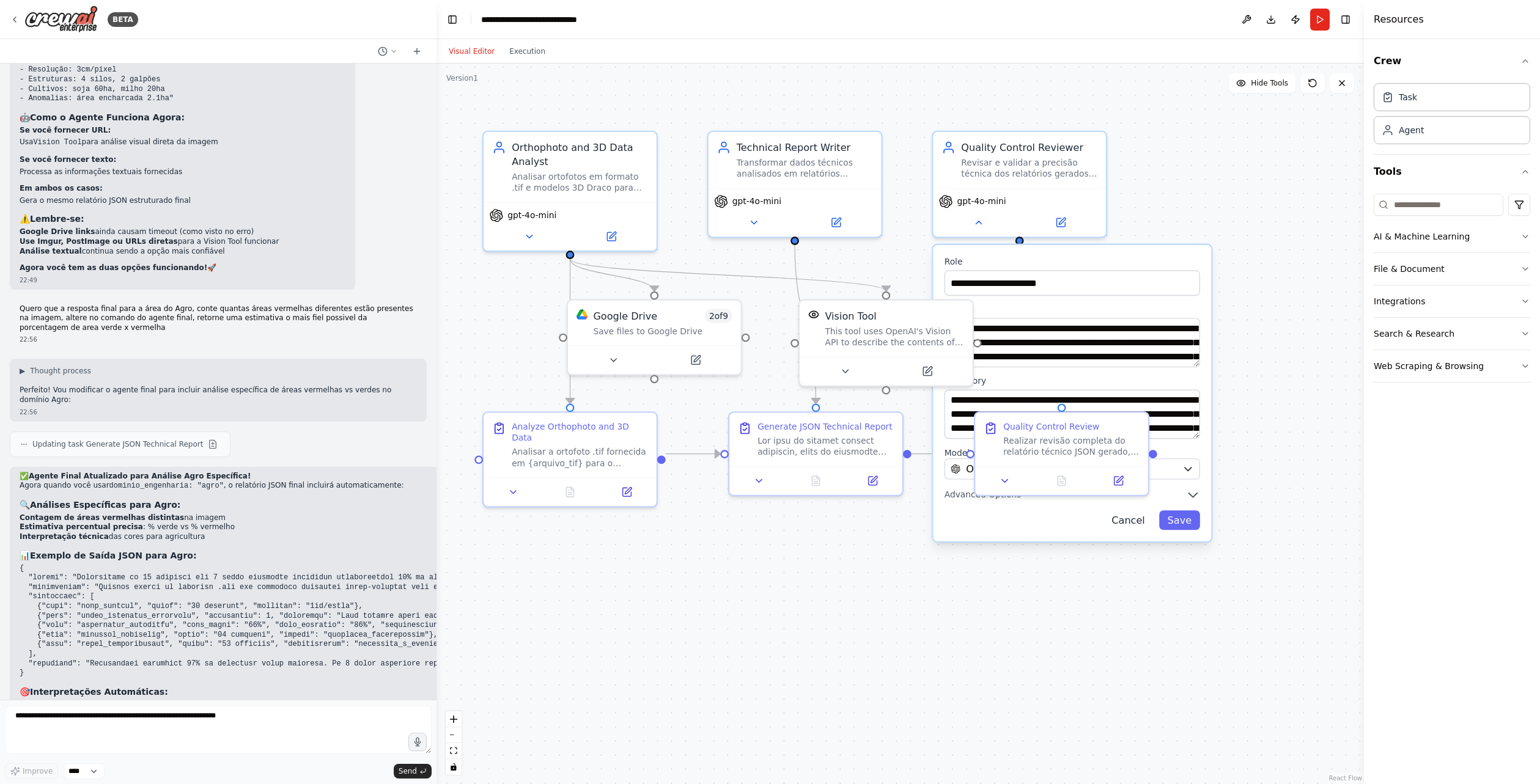
click at [1131, 527] on button "Cancel" at bounding box center [1129, 520] width 50 height 20
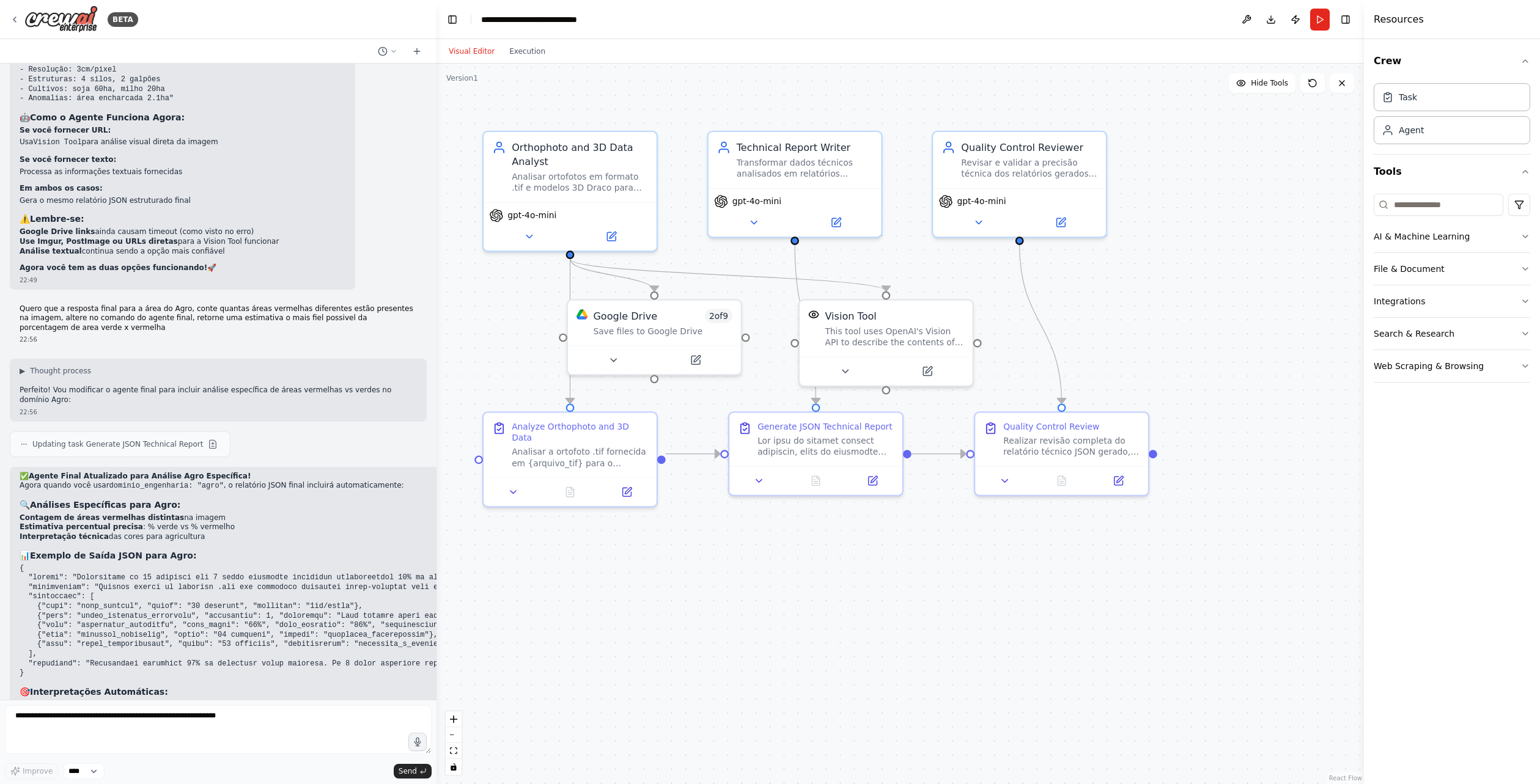
click at [1110, 535] on div ".deletable-edge-delete-btn { width: 20px; height: 20px; border: 0px solid #ffff…" at bounding box center [900, 423] width 927 height 720
click at [1318, 23] on button "Run" at bounding box center [1320, 20] width 20 height 22
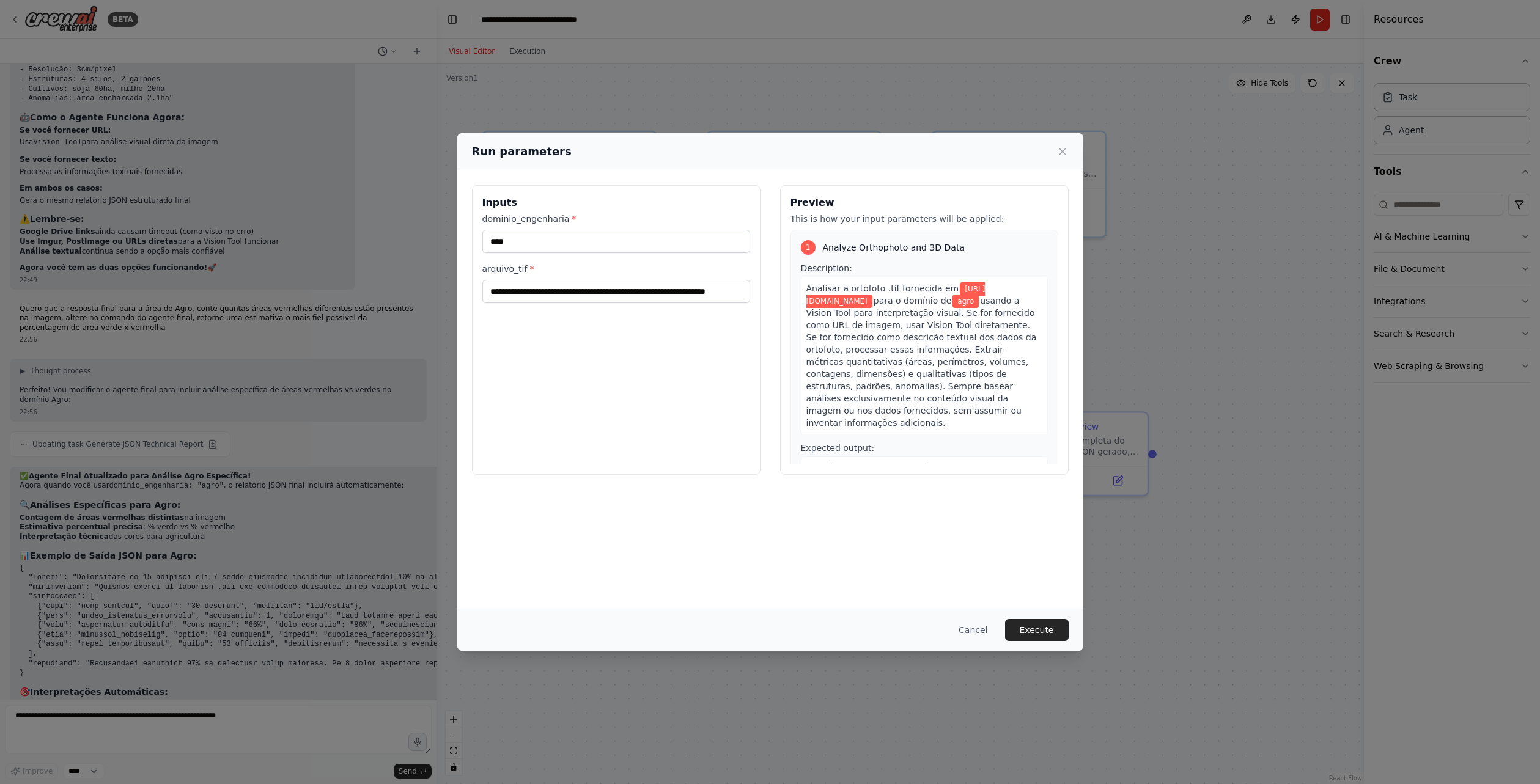
click at [1040, 625] on button "Execute" at bounding box center [1037, 630] width 63 height 22
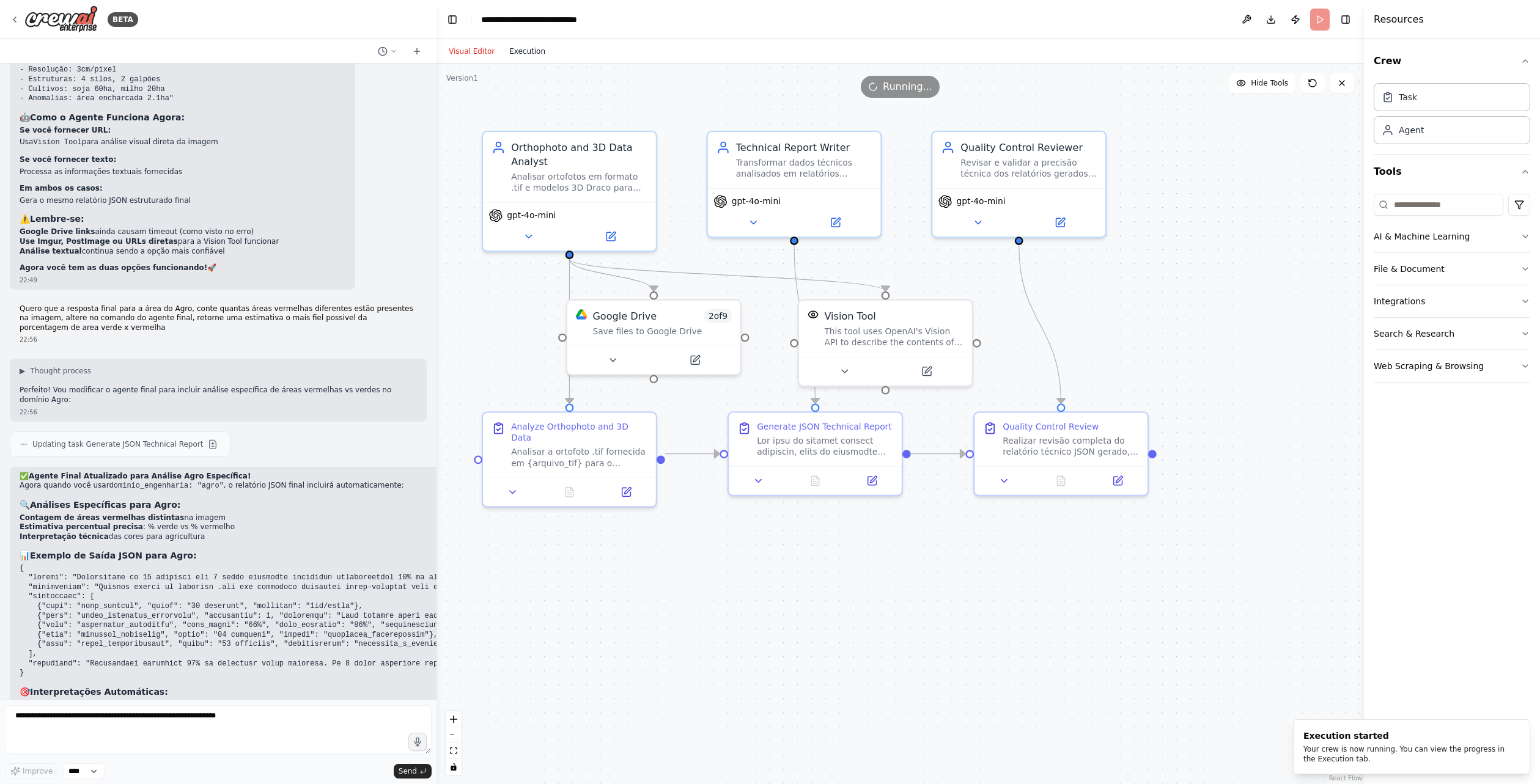
click at [511, 51] on button "Execution" at bounding box center [527, 51] width 51 height 15
click at [489, 49] on button "Visual Editor" at bounding box center [472, 51] width 61 height 15
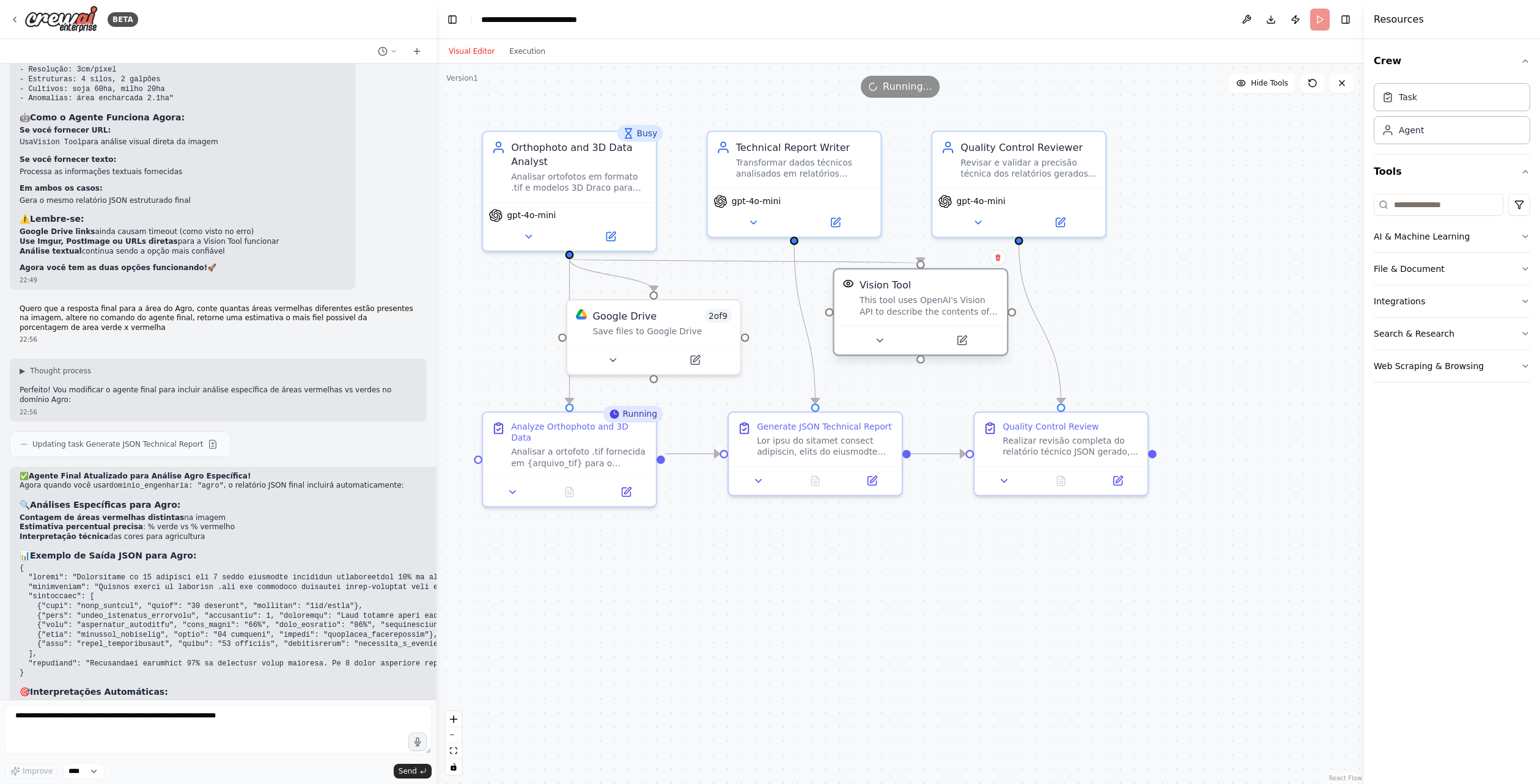
drag, startPoint x: 921, startPoint y: 337, endPoint x: 958, endPoint y: 309, distance: 46.4
click at [958, 309] on div "This tool uses OpenAI's Vision API to describe the contents of an image." at bounding box center [929, 306] width 139 height 23
click at [1088, 283] on div ".deletable-edge-delete-btn { width: 20px; height: 20px; border: 0px solid #ffff…" at bounding box center [900, 423] width 927 height 720
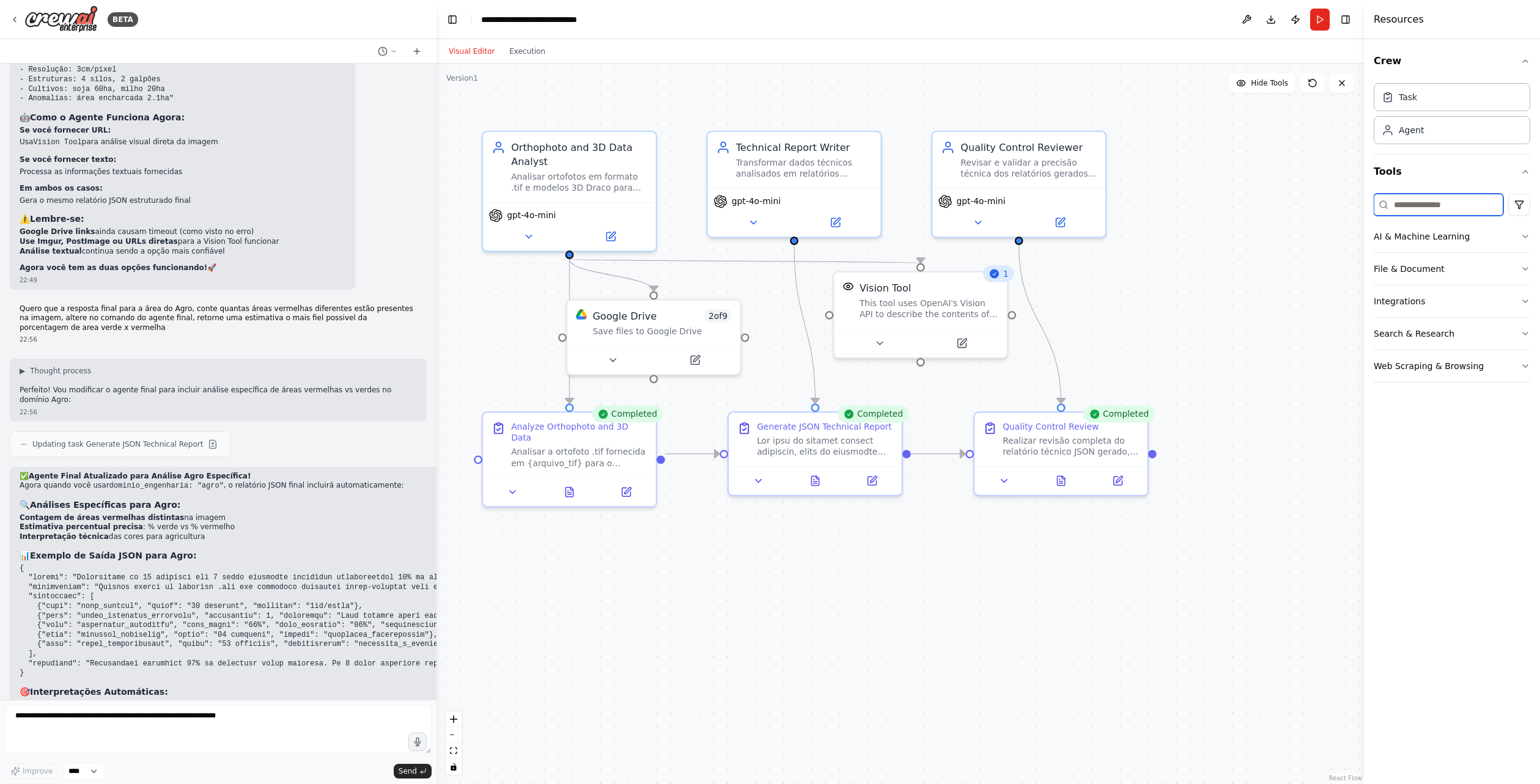
click at [1449, 208] on input at bounding box center [1439, 204] width 130 height 22
type input "****"
type input "*"
click at [1424, 230] on button "AI & Machine Learning" at bounding box center [1452, 236] width 157 height 32
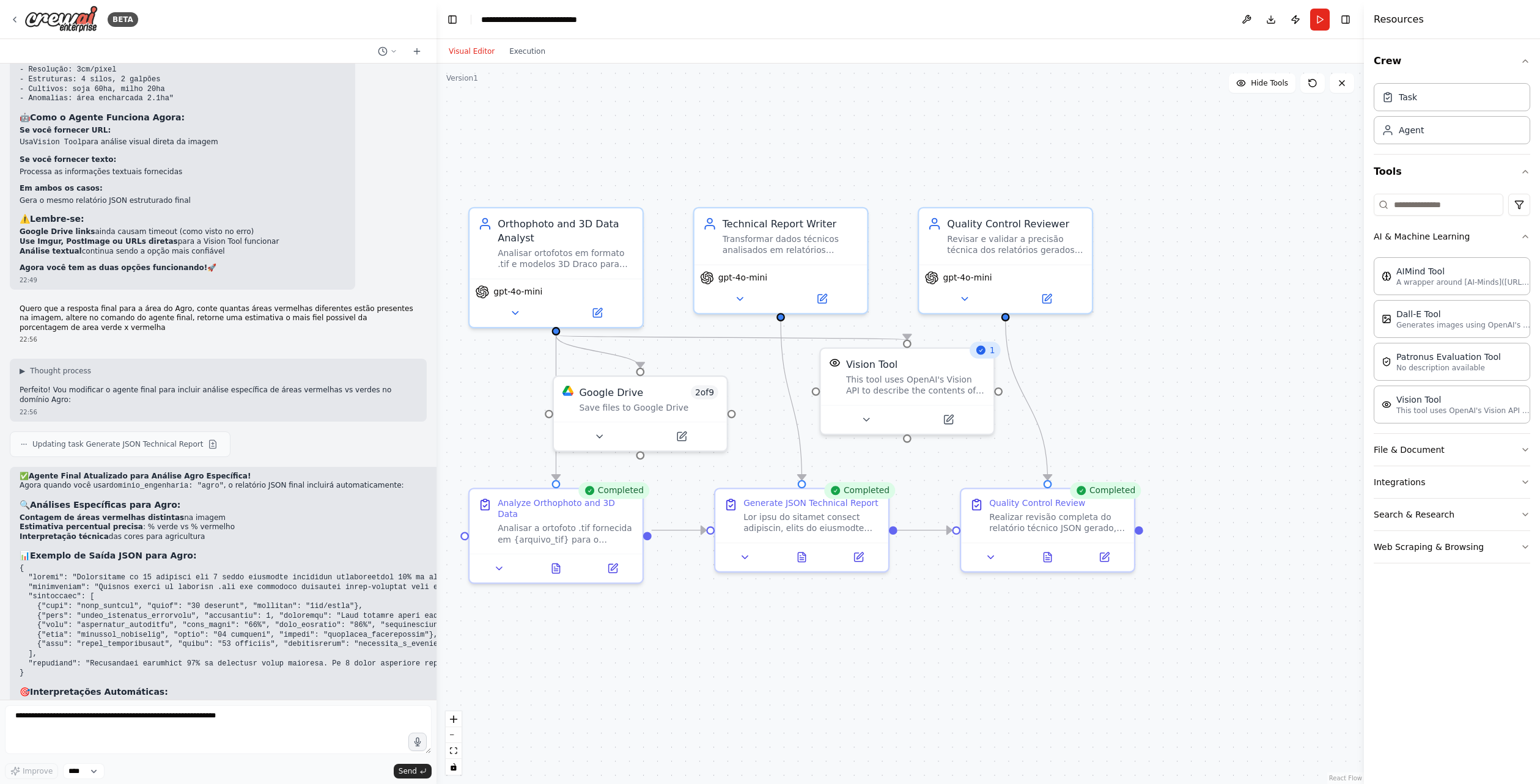
drag, startPoint x: 1313, startPoint y: 328, endPoint x: 1330, endPoint y: 360, distance: 36.2
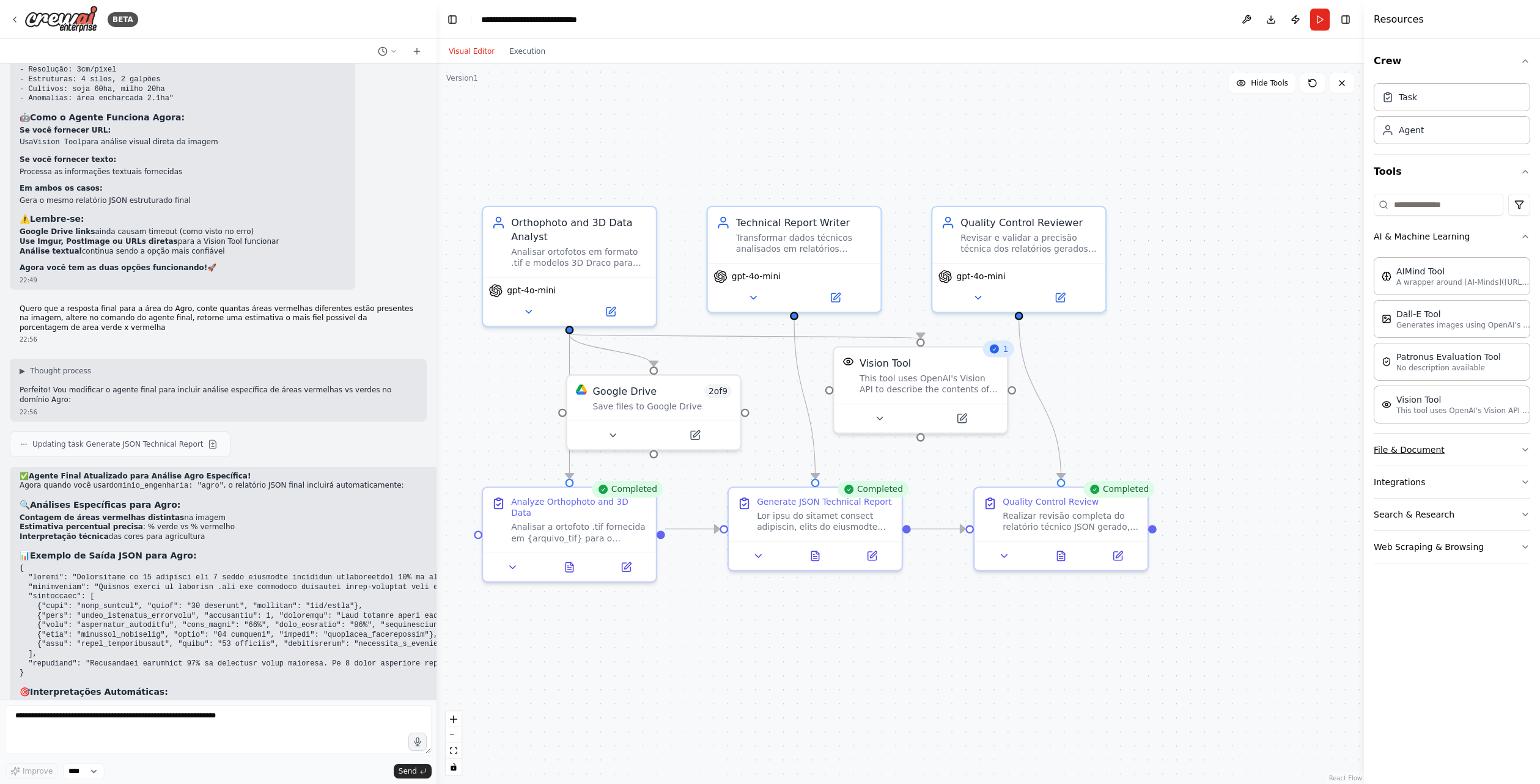
click at [1440, 444] on button "File & Document" at bounding box center [1452, 449] width 157 height 32
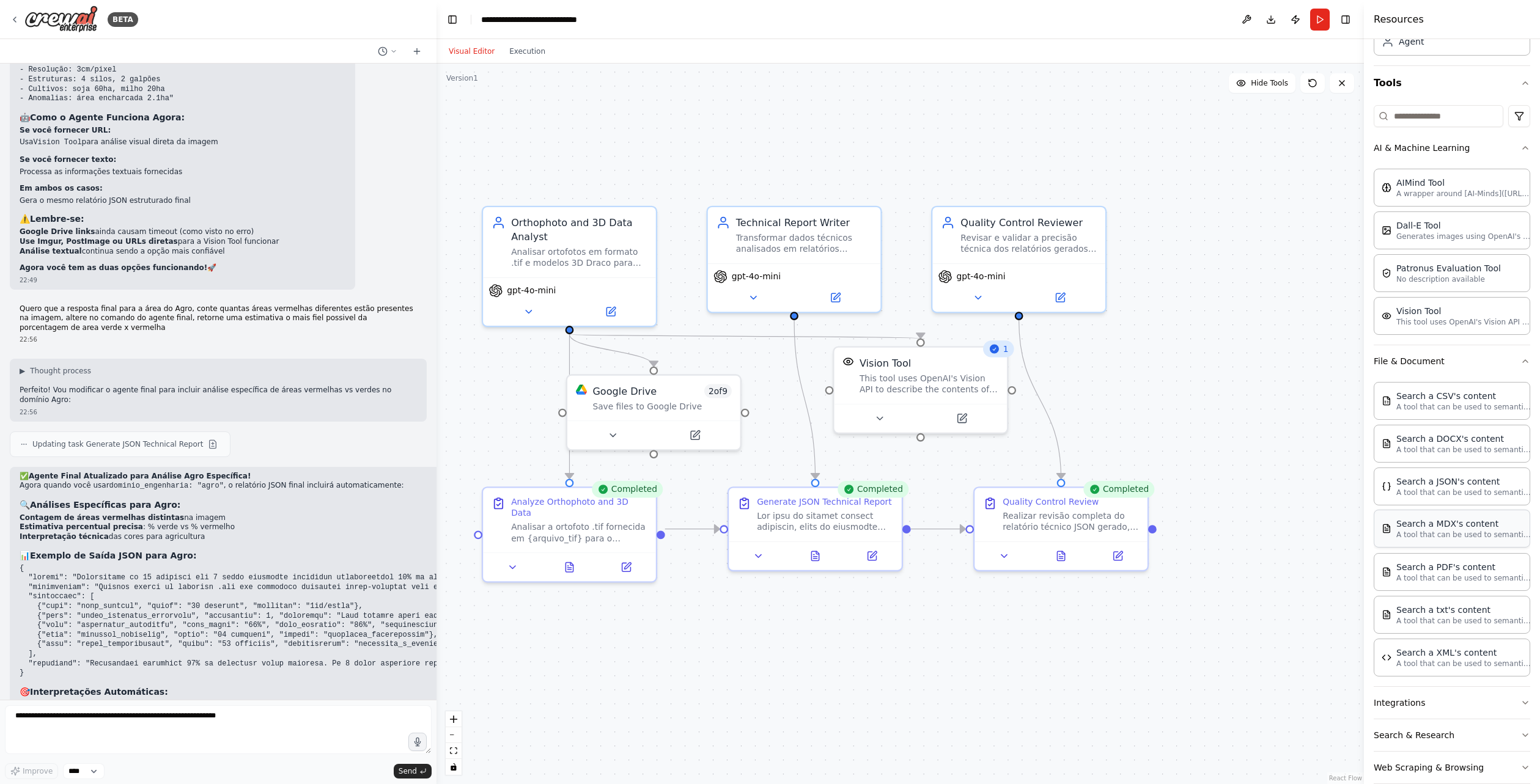
scroll to position [108, 0]
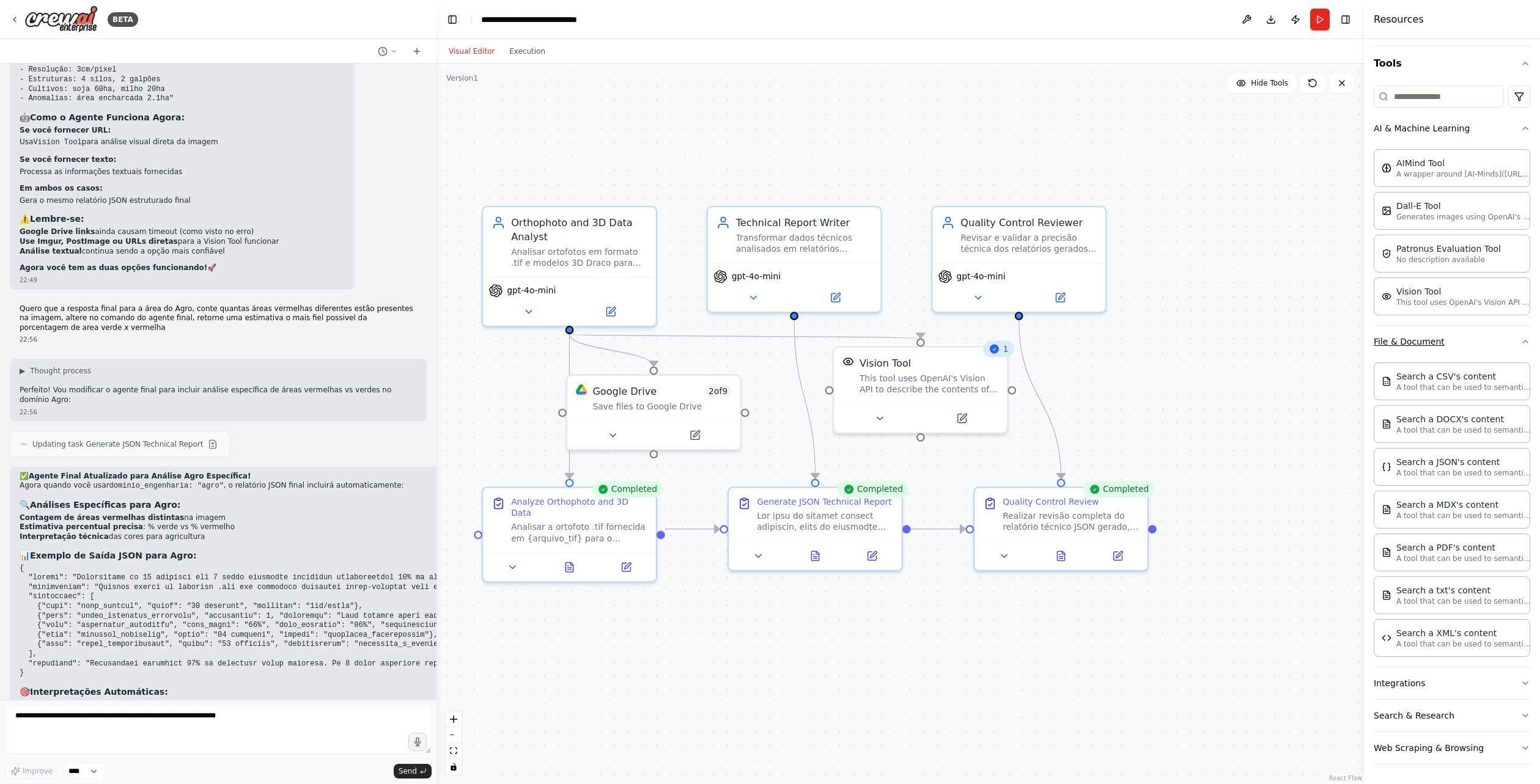
click at [1472, 348] on button "File & Document" at bounding box center [1452, 341] width 157 height 32
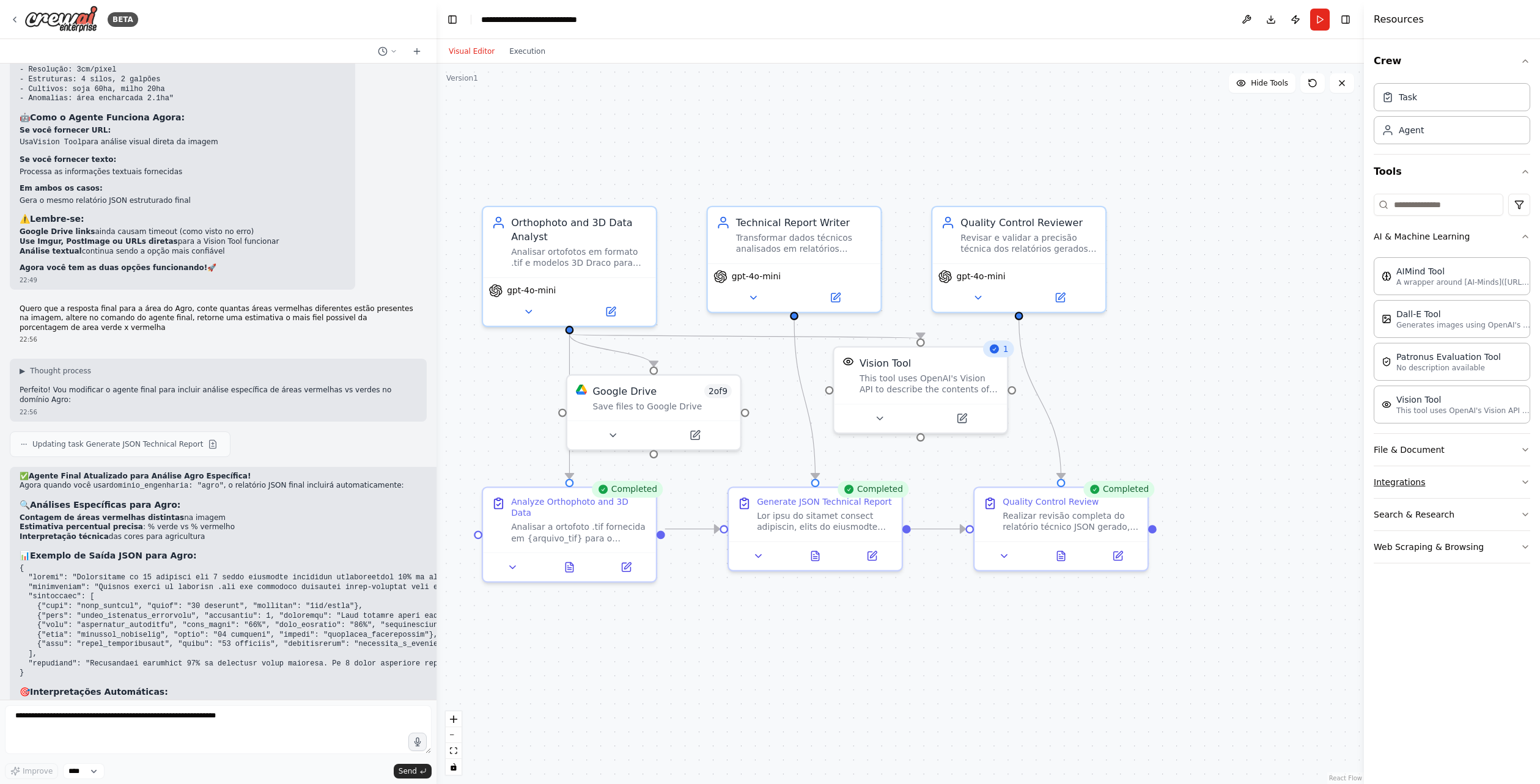
click at [1428, 489] on button "Integrations" at bounding box center [1452, 482] width 157 height 32
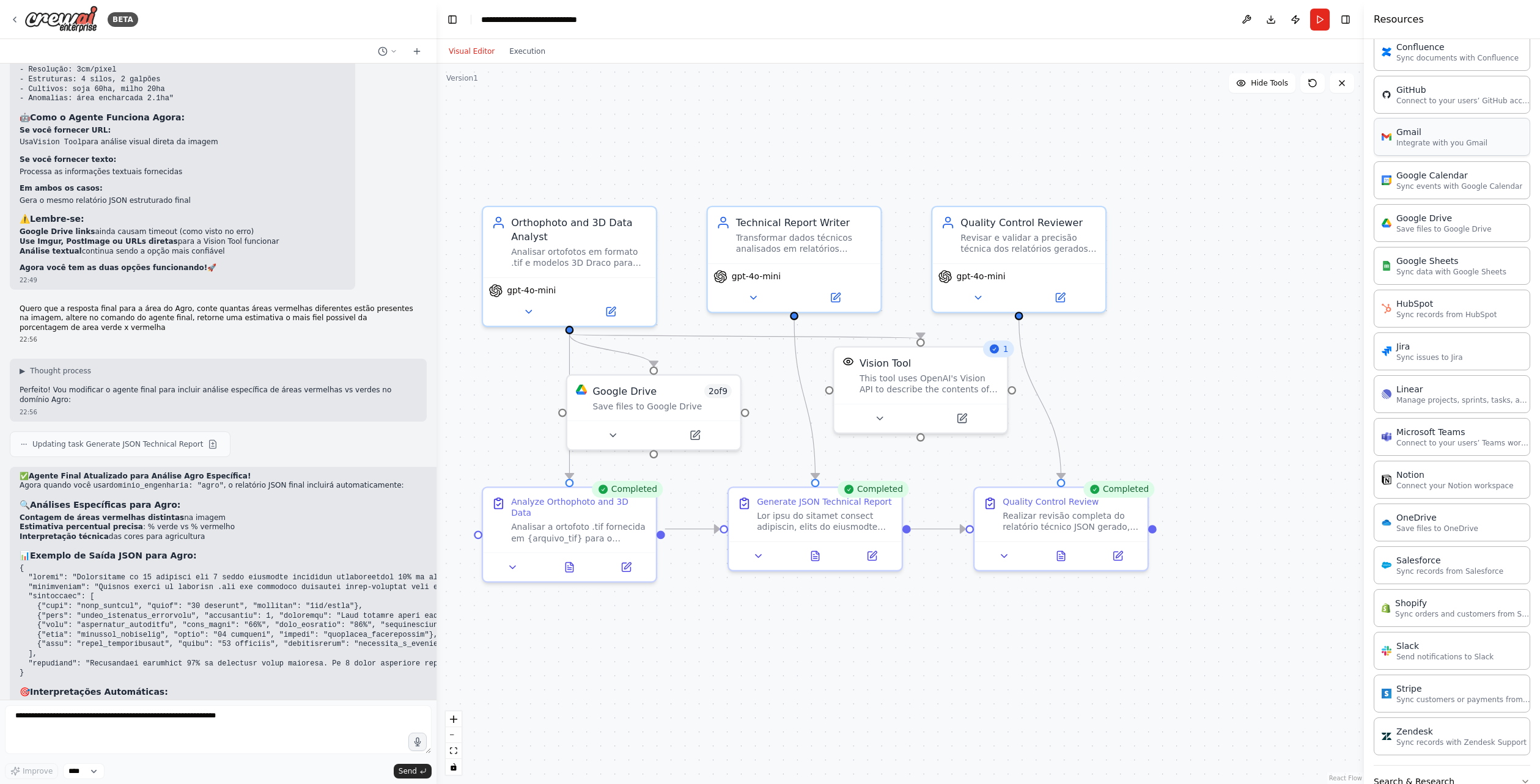
scroll to position [297, 0]
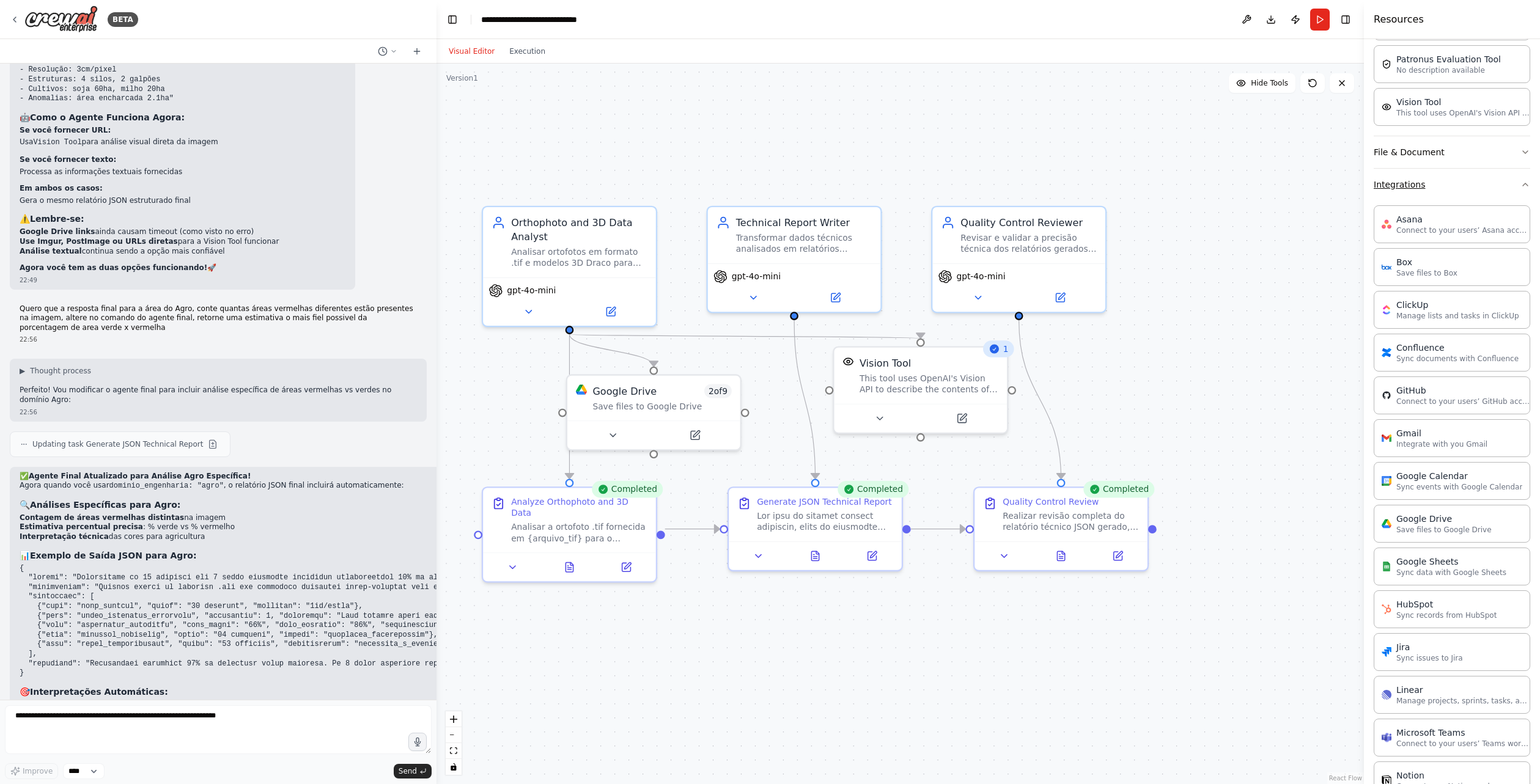
click at [1426, 188] on button "Integrations" at bounding box center [1452, 184] width 157 height 32
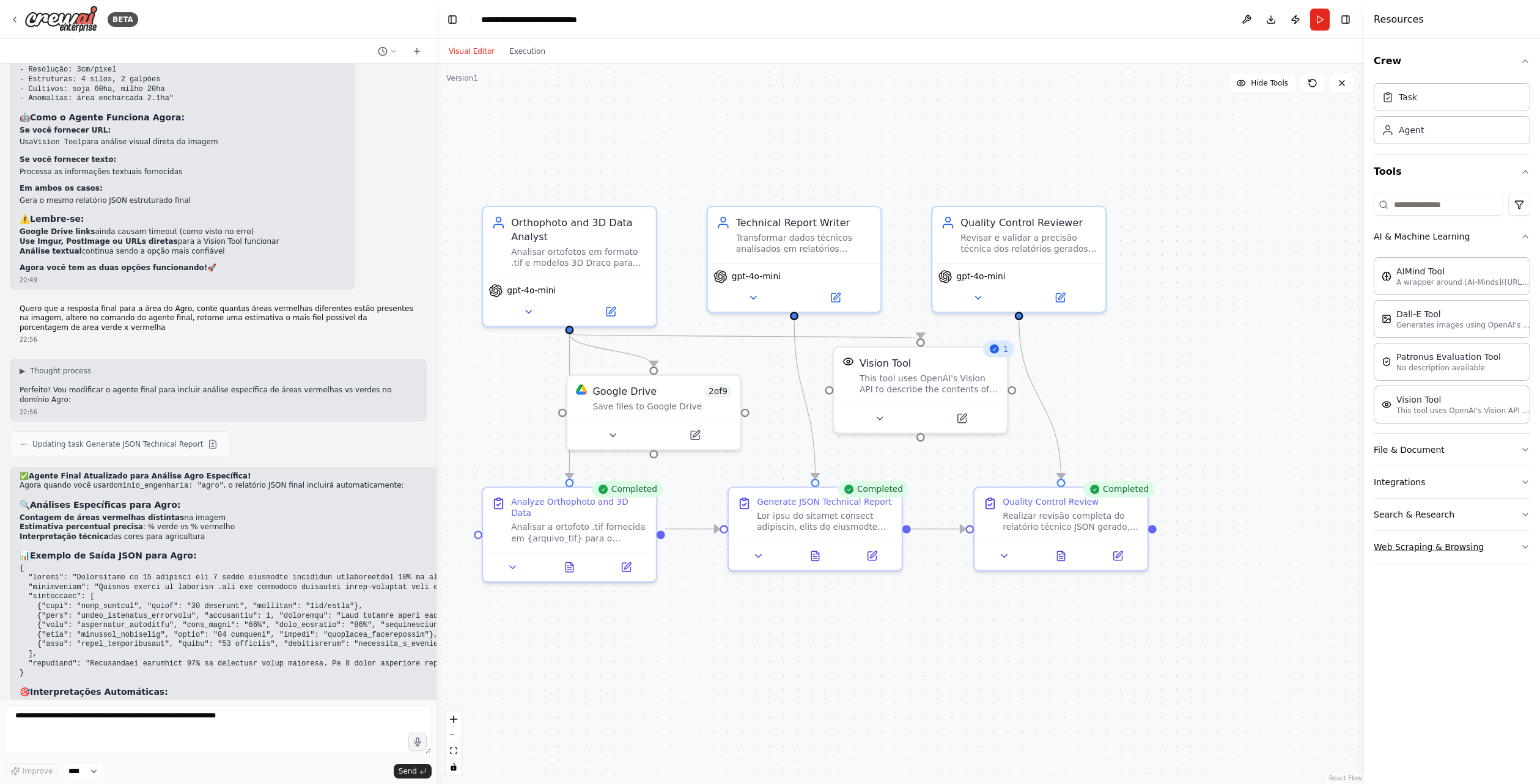
click at [1452, 541] on button "Web Scraping & Browsing" at bounding box center [1452, 547] width 157 height 32
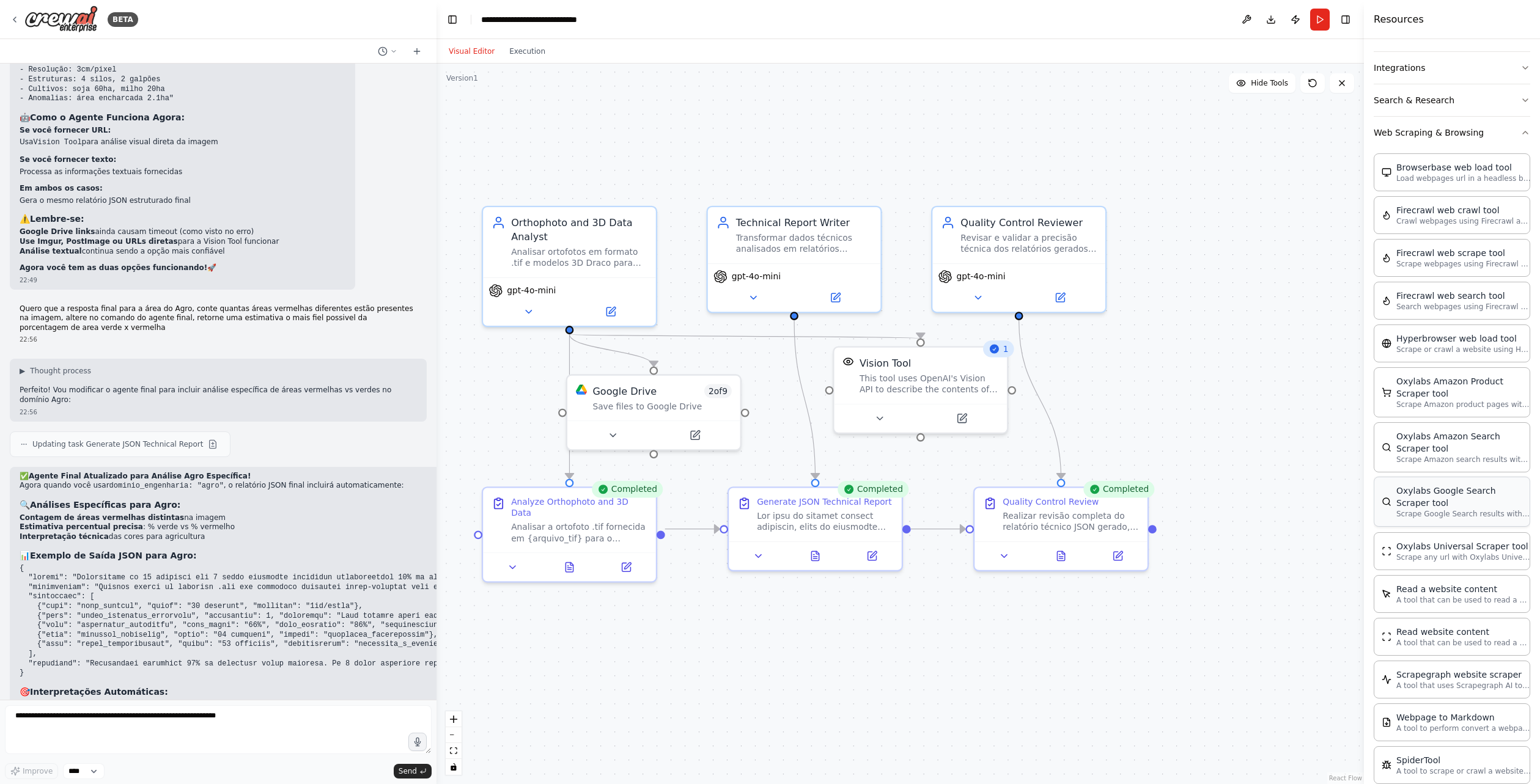
scroll to position [444, 0]
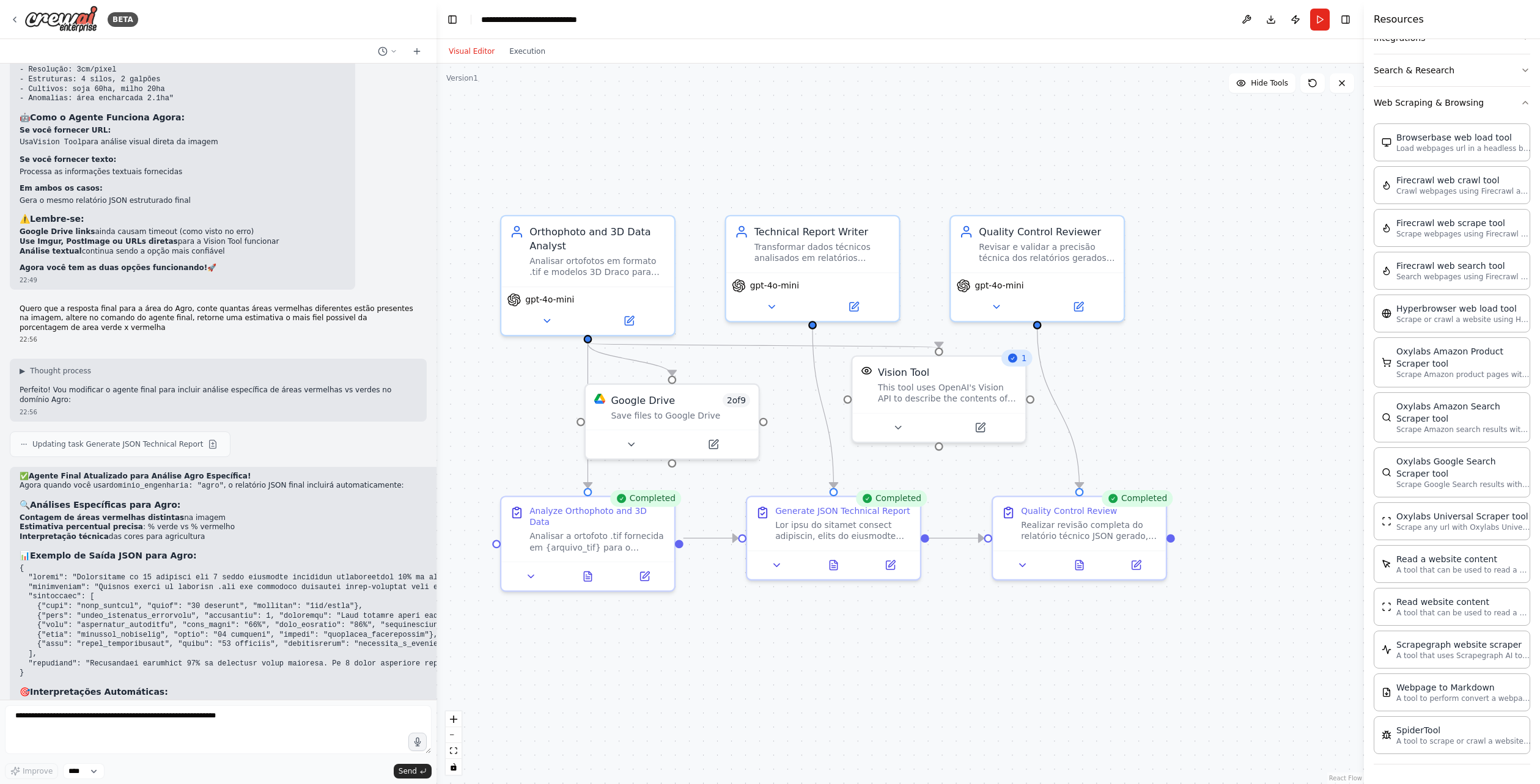
drag, startPoint x: 1291, startPoint y: 630, endPoint x: 1312, endPoint y: 644, distance: 25.2
click at [1312, 644] on div ".deletable-edge-delete-btn { width: 20px; height: 20px; border: 0px solid #ffff…" at bounding box center [900, 423] width 927 height 720
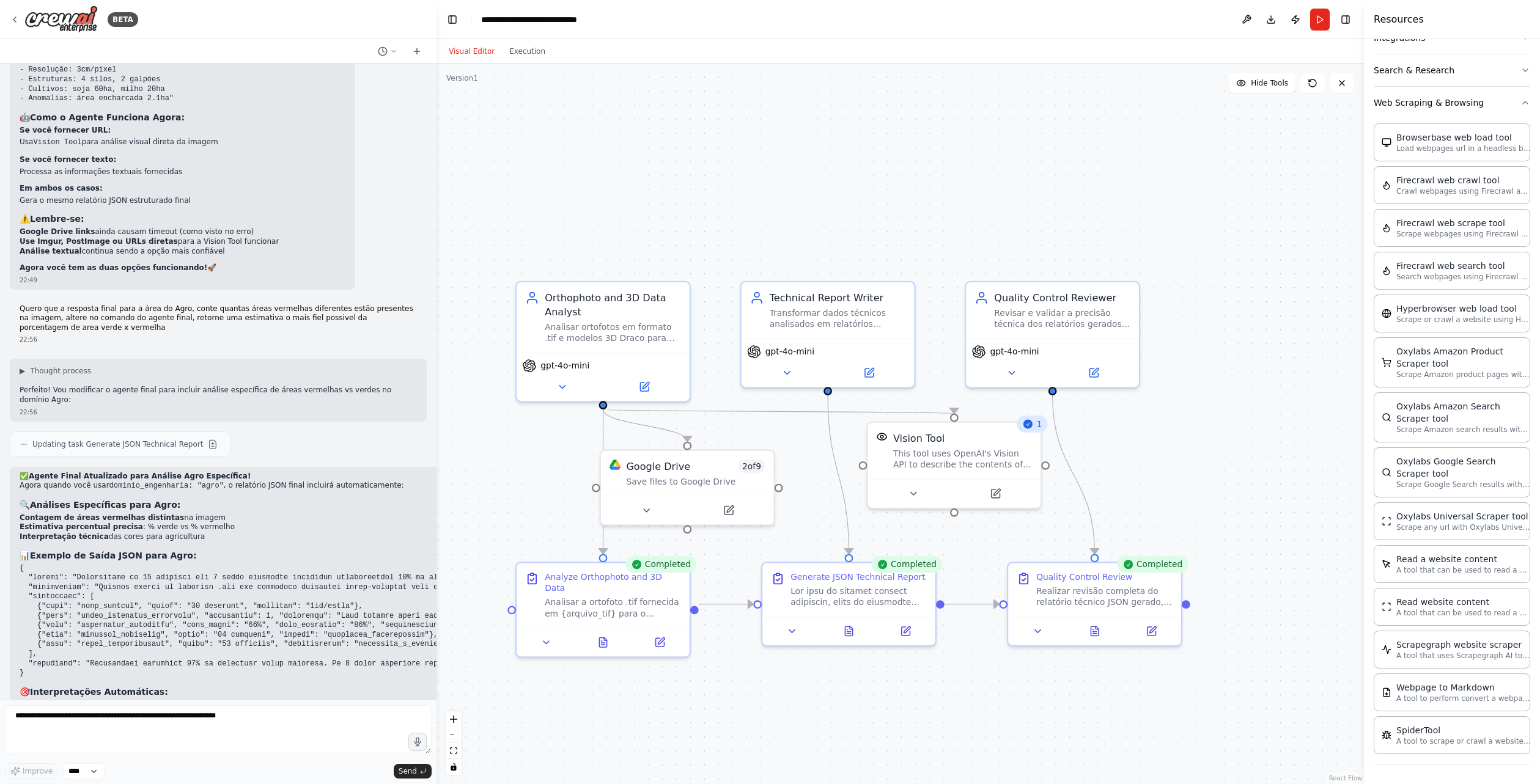
drag, startPoint x: 1296, startPoint y: 508, endPoint x: 1312, endPoint y: 574, distance: 67.9
click at [1312, 574] on div ".deletable-edge-delete-btn { width: 20px; height: 20px; border: 0px solid #ffff…" at bounding box center [900, 423] width 927 height 720
click at [519, 55] on button "Execution" at bounding box center [527, 51] width 51 height 15
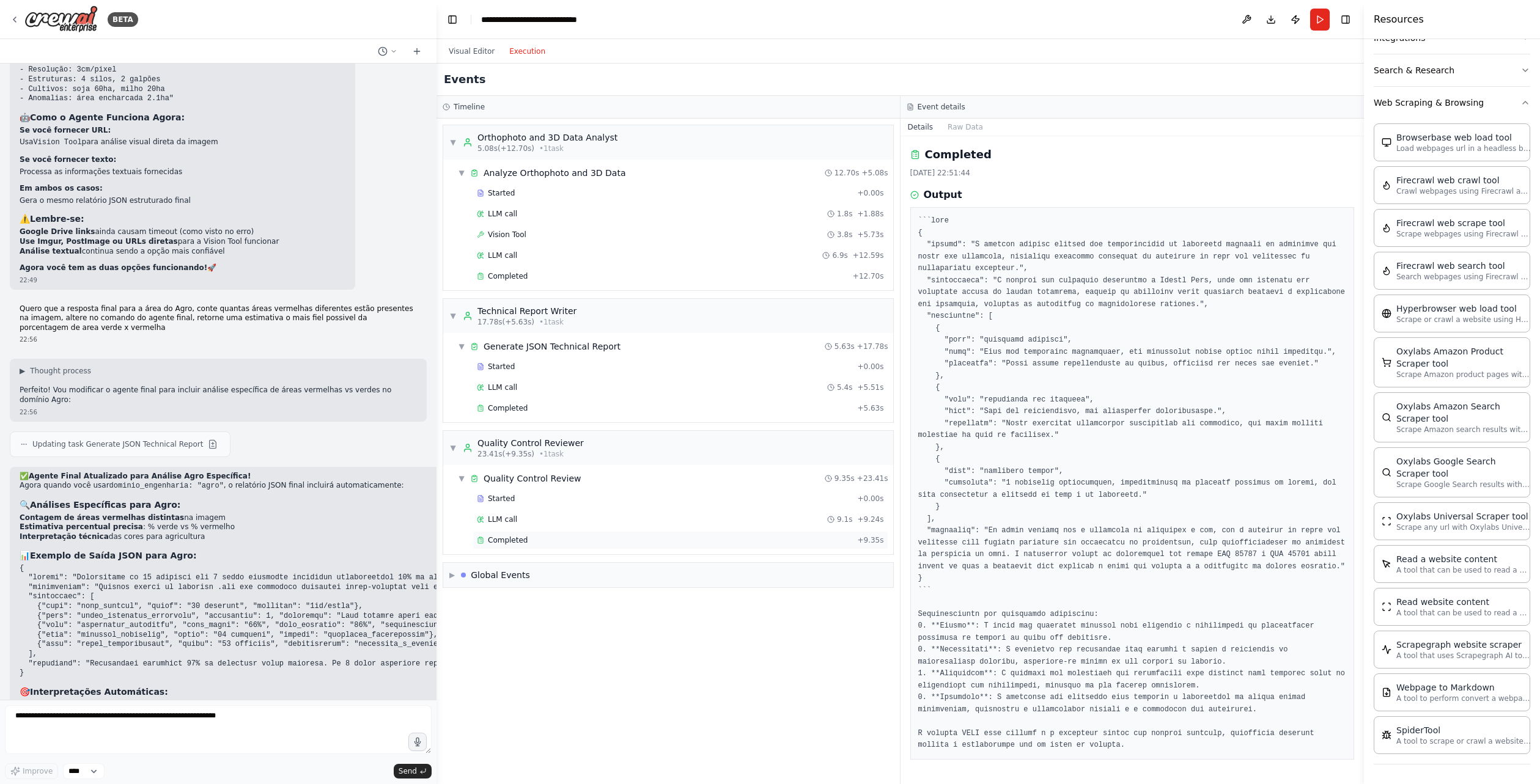
click at [510, 543] on span "Completed" at bounding box center [507, 540] width 40 height 10
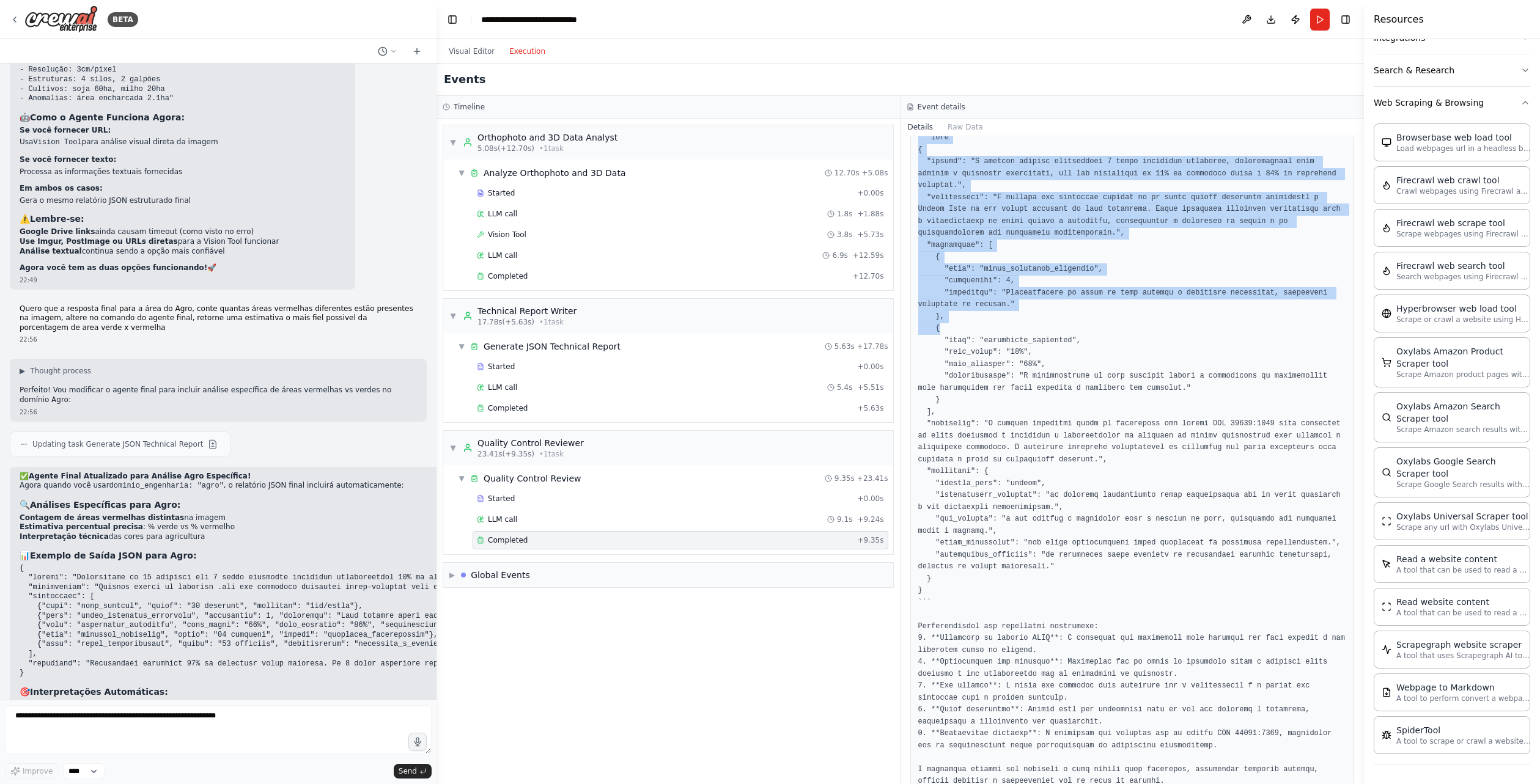
scroll to position [102, 0]
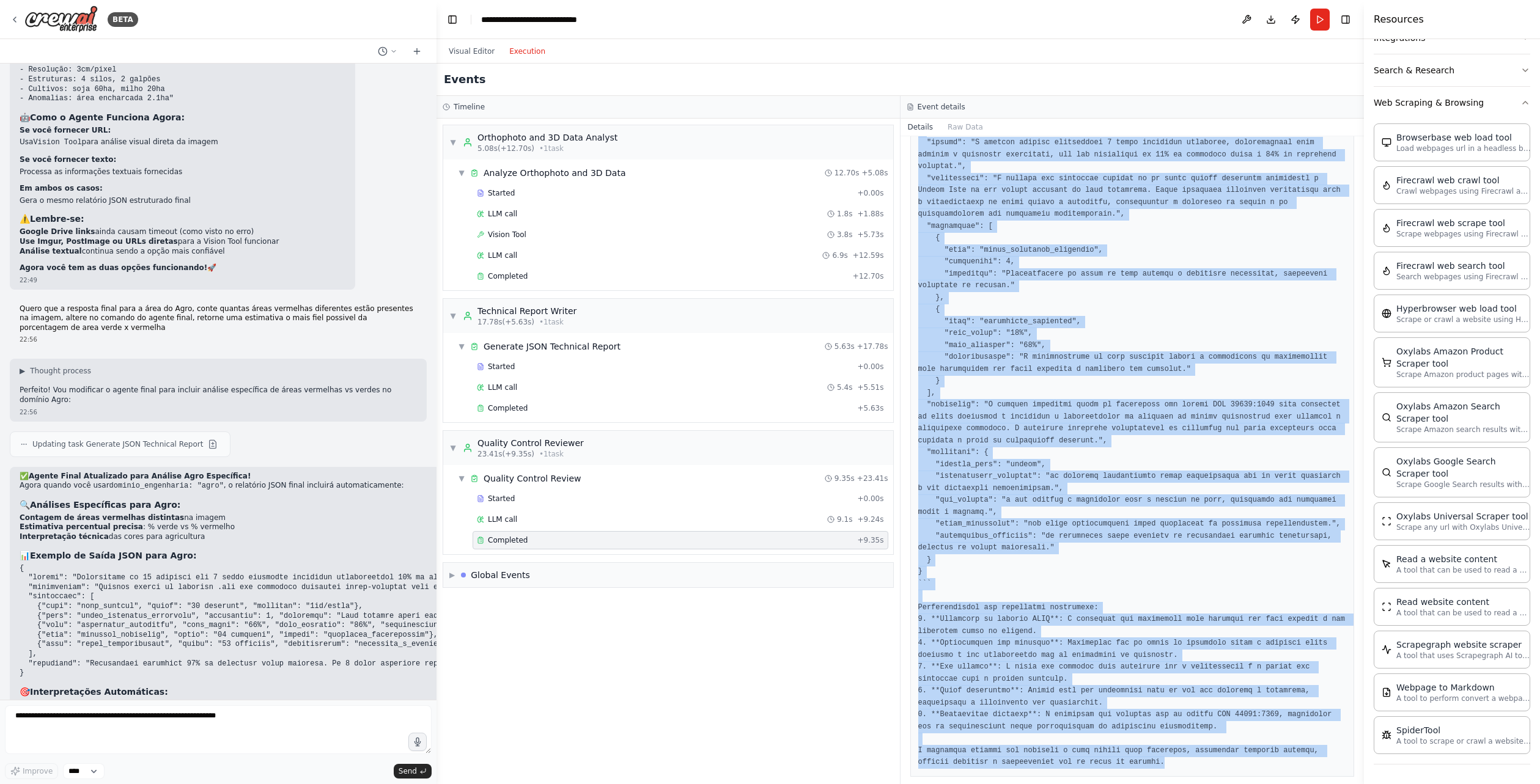
drag, startPoint x: 912, startPoint y: 215, endPoint x: 1207, endPoint y: 788, distance: 644.5
click at [1207, 783] on html "BETA Você é um especialista em relatórios técnicos de engenharia, responsável p…" at bounding box center [770, 392] width 1540 height 784
copy pre "```lore { "ipsumd": "S ametcon adipisc elitseddoei 4 tempo incididun utlaboree,…"
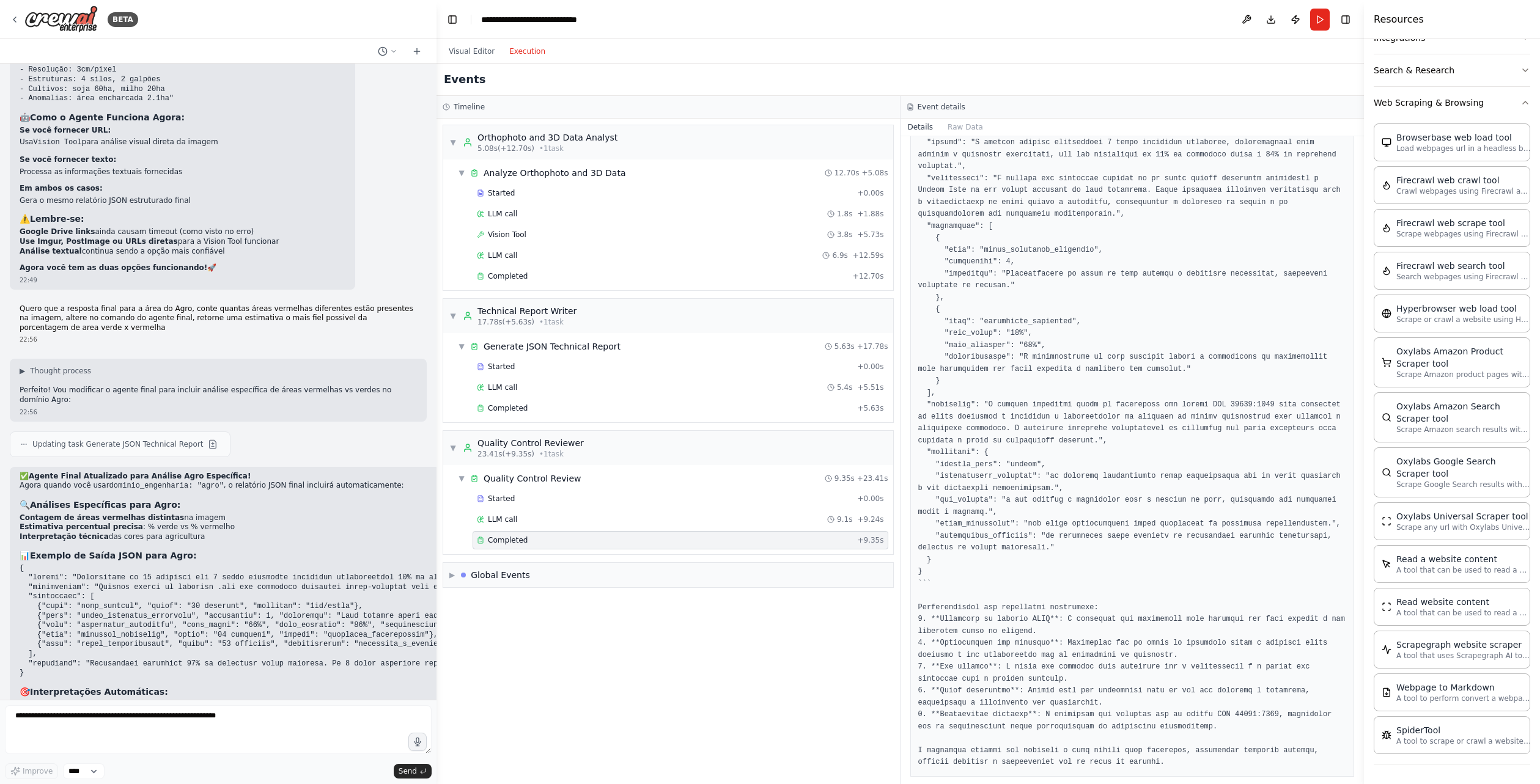
drag, startPoint x: 399, startPoint y: 162, endPoint x: 450, endPoint y: 163, distance: 51.0
click at [485, 51] on button "Visual Editor" at bounding box center [472, 51] width 61 height 15
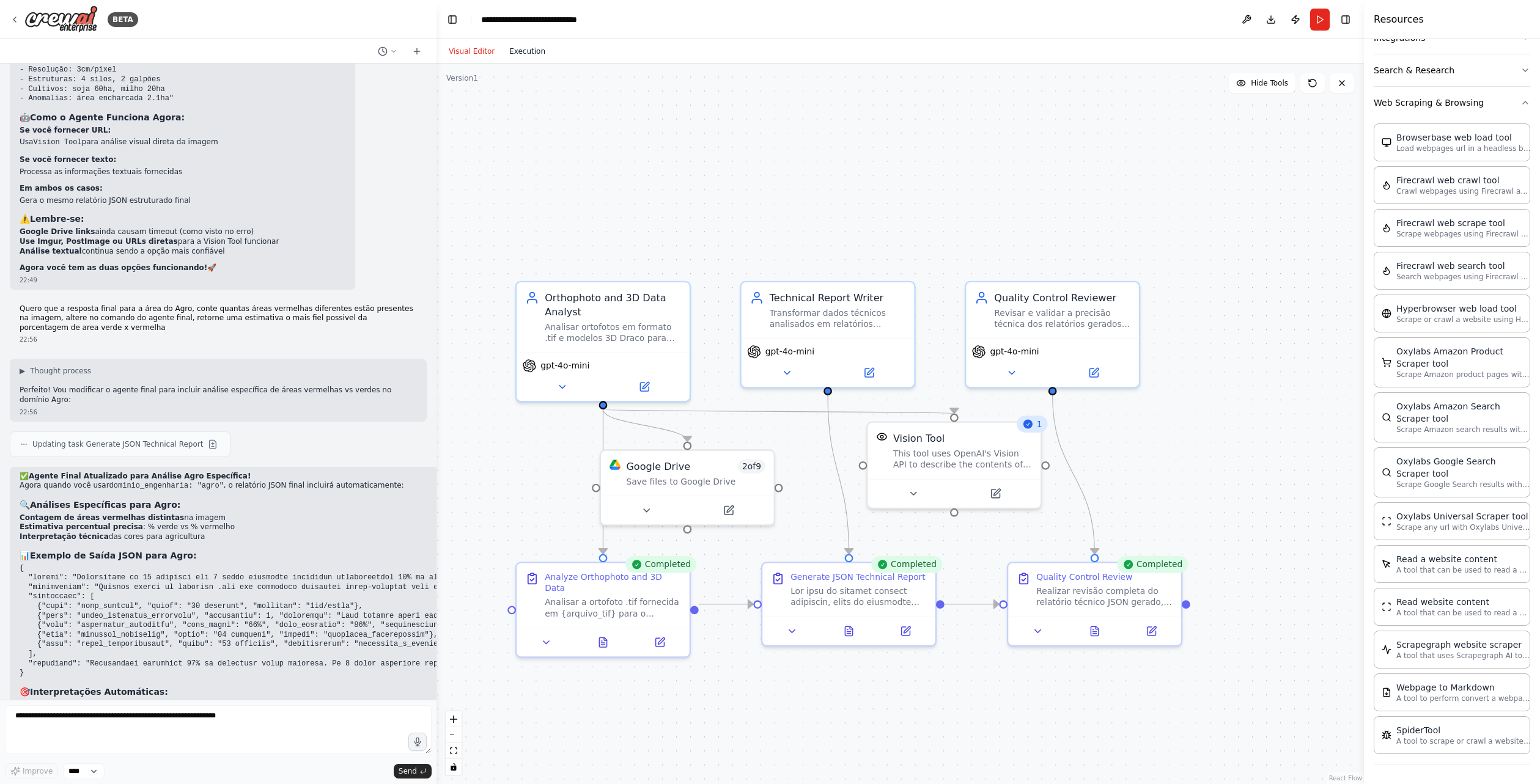
click at [530, 55] on button "Execution" at bounding box center [527, 51] width 51 height 15
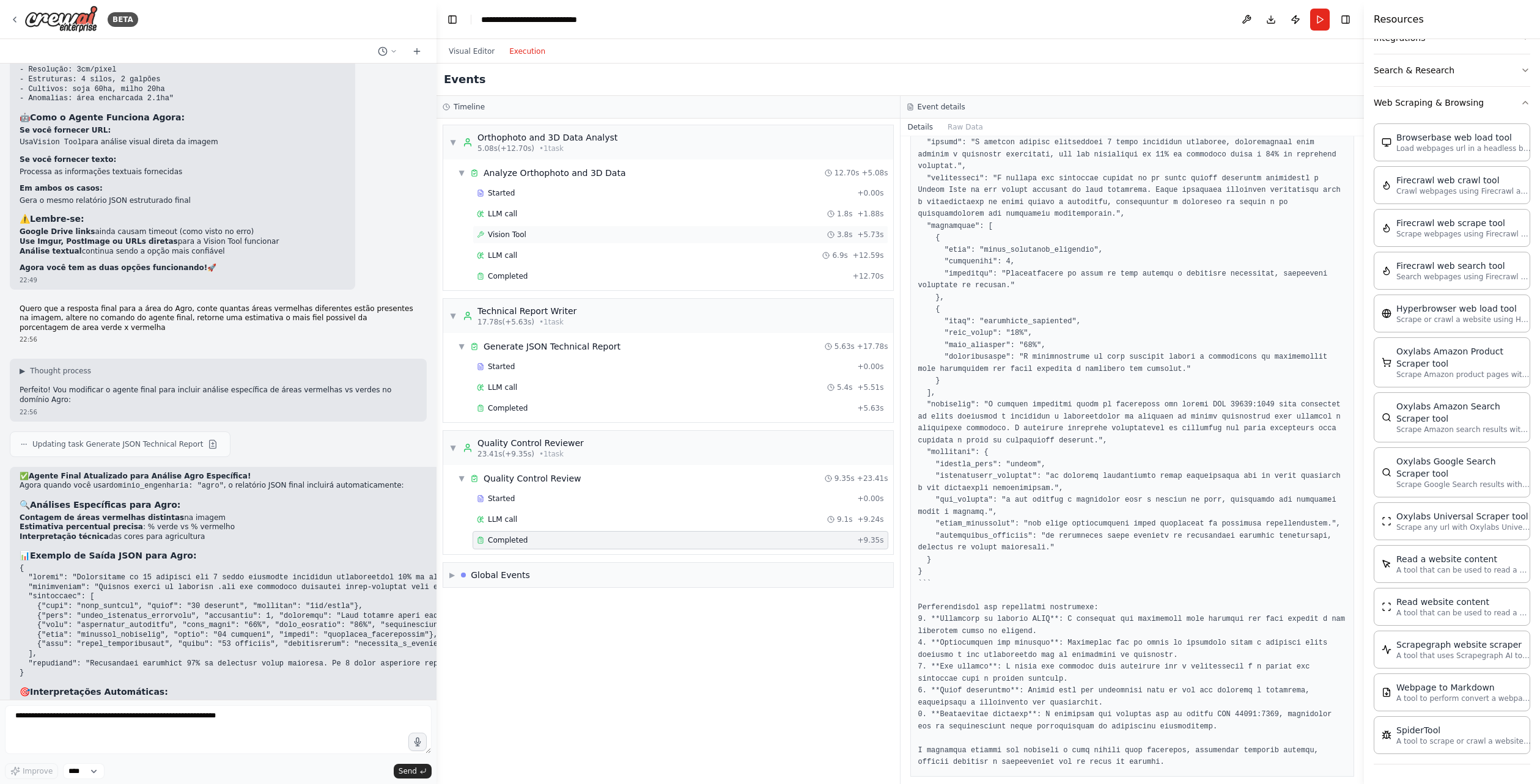
click at [498, 229] on div "Vision Tool 3.8s + 5.73s" at bounding box center [680, 234] width 416 height 18
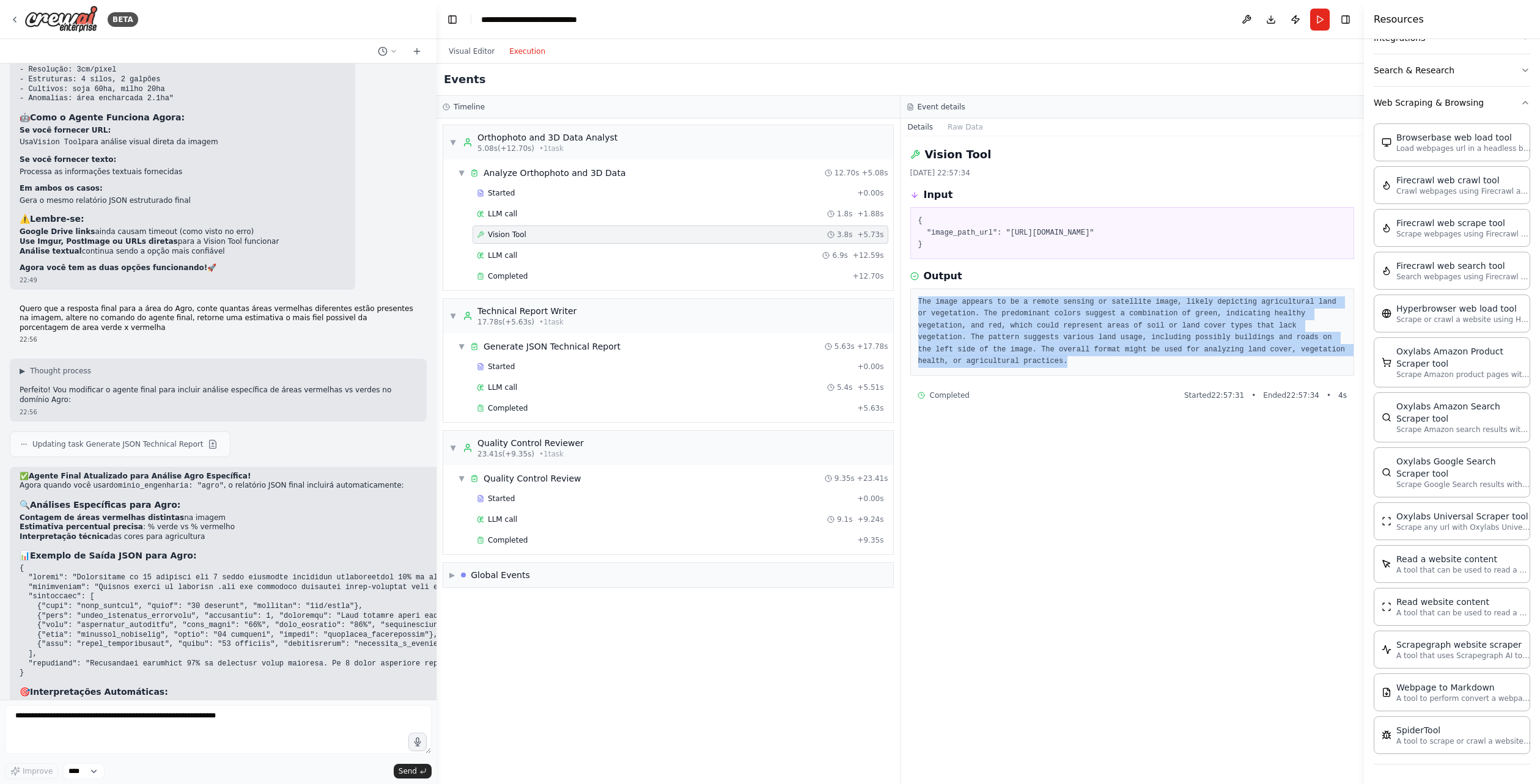
drag, startPoint x: 1251, startPoint y: 352, endPoint x: 903, endPoint y: 301, distance: 351.7
click at [903, 301] on div "Vision Tool [DATE] 22:57:34 Input { "image_path_url": "[URL][DOMAIN_NAME]" } Ou…" at bounding box center [1133, 460] width 464 height 647
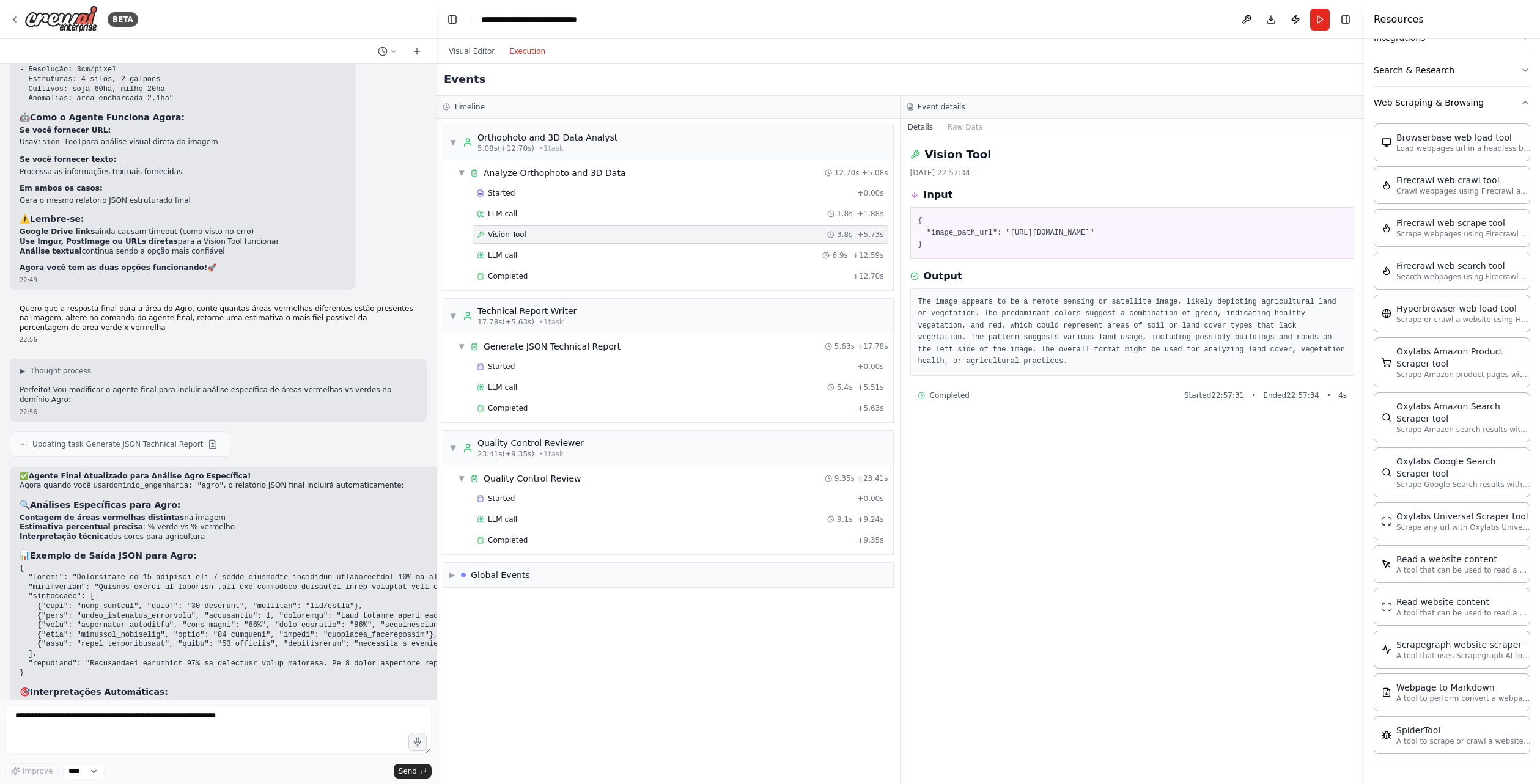
click at [1060, 410] on div "Vision Tool [DATE] 22:57:34 Input { "image_path_url": "[URL][DOMAIN_NAME]" } Ou…" at bounding box center [1133, 460] width 464 height 647
click at [557, 254] on div "LLM call 6.9s + 12.59s" at bounding box center [681, 255] width 407 height 10
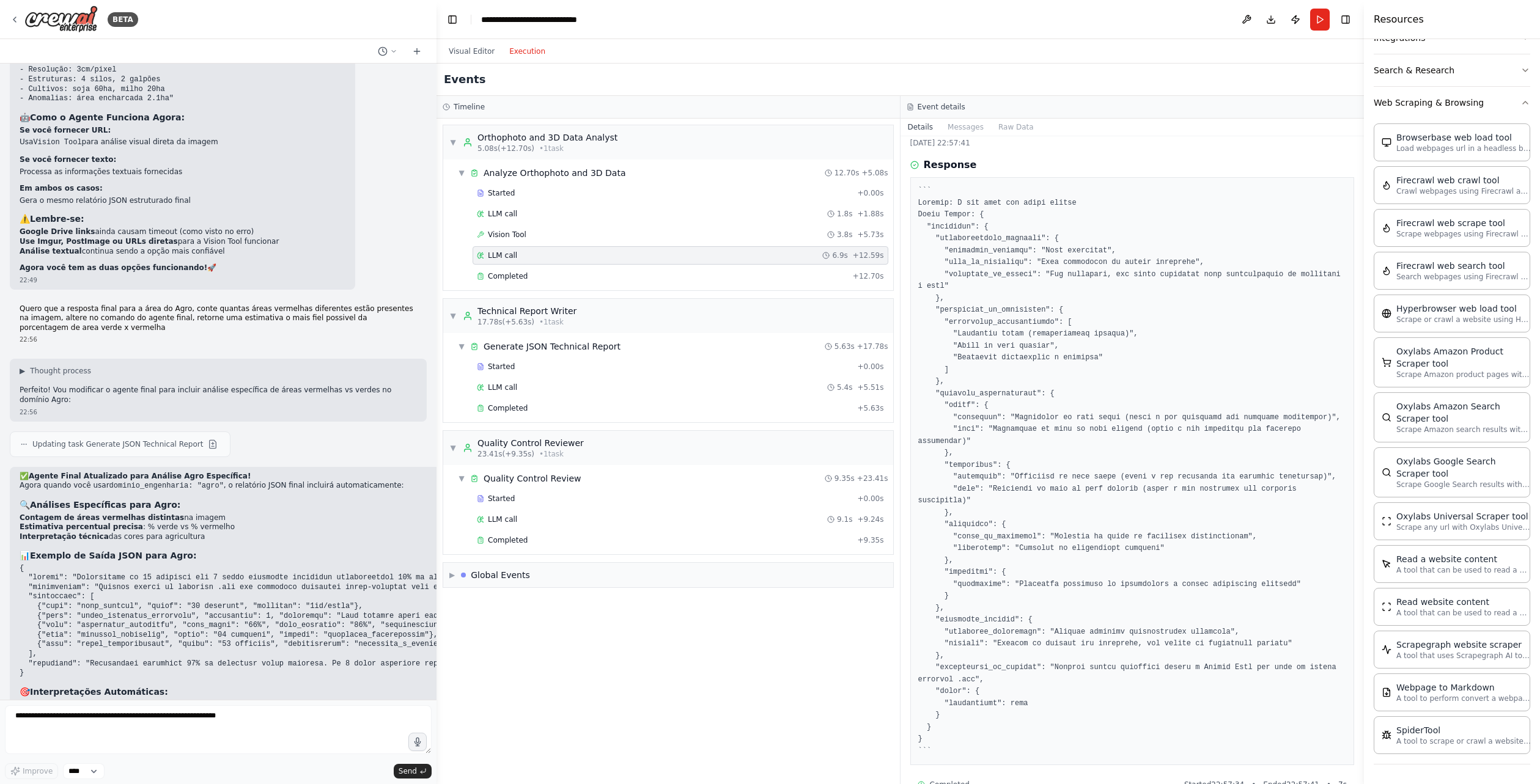
scroll to position [34, 0]
click at [617, 272] on div "Completed" at bounding box center [662, 276] width 371 height 10
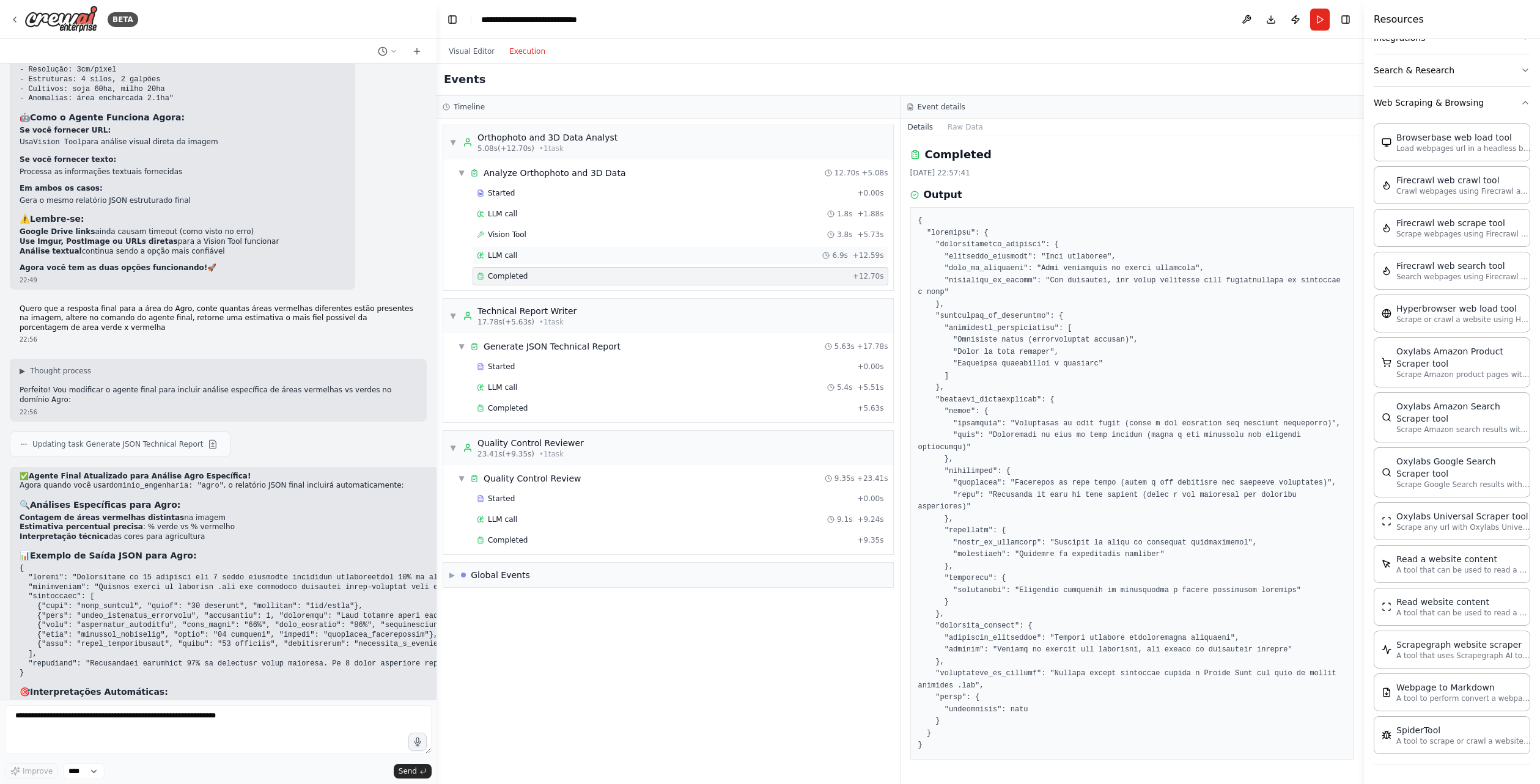
click at [596, 263] on div "LLM call 6.9s + 12.59s" at bounding box center [680, 255] width 416 height 18
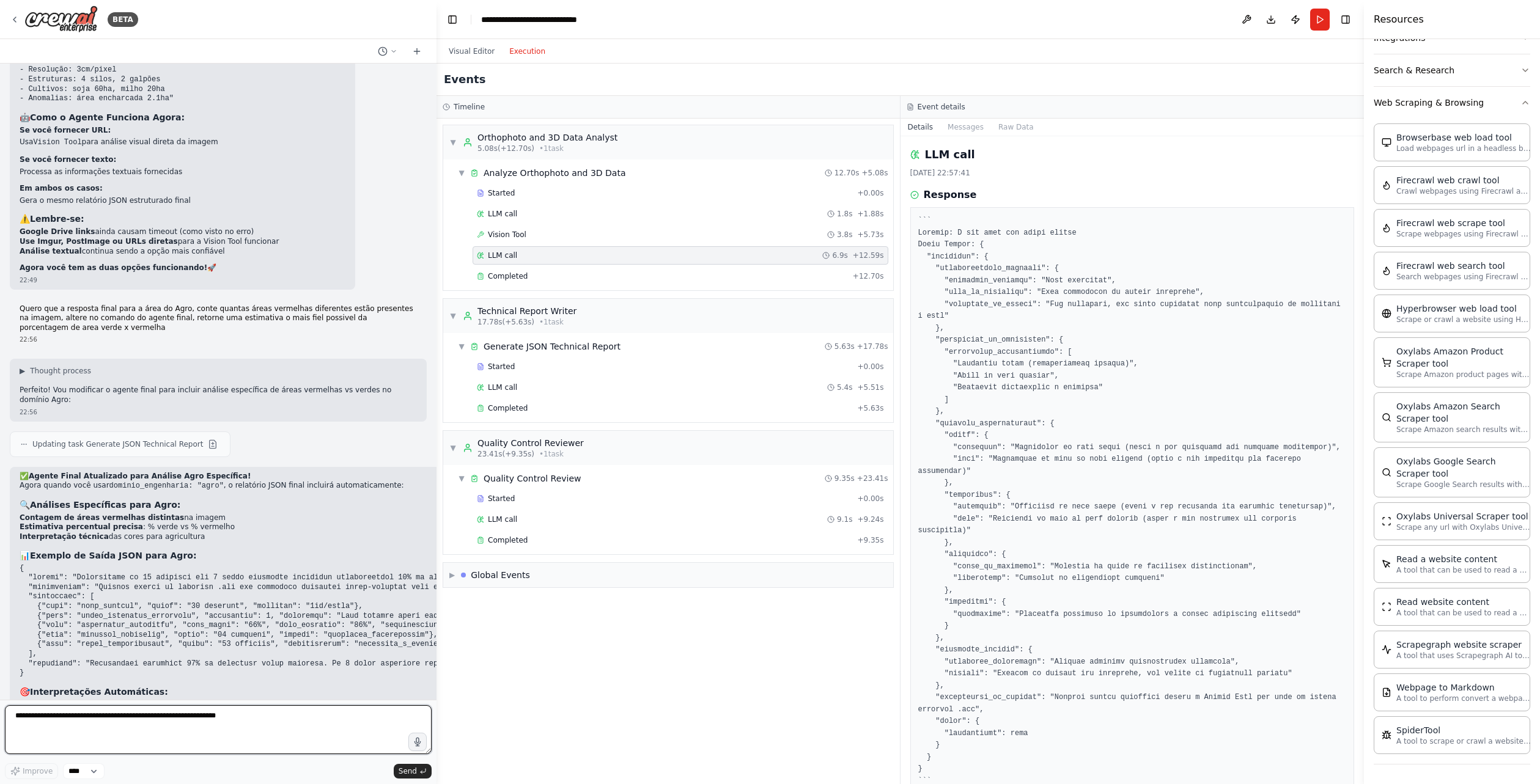
click at [255, 718] on textarea at bounding box center [218, 729] width 427 height 49
type textarea "*"
type textarea "**********"
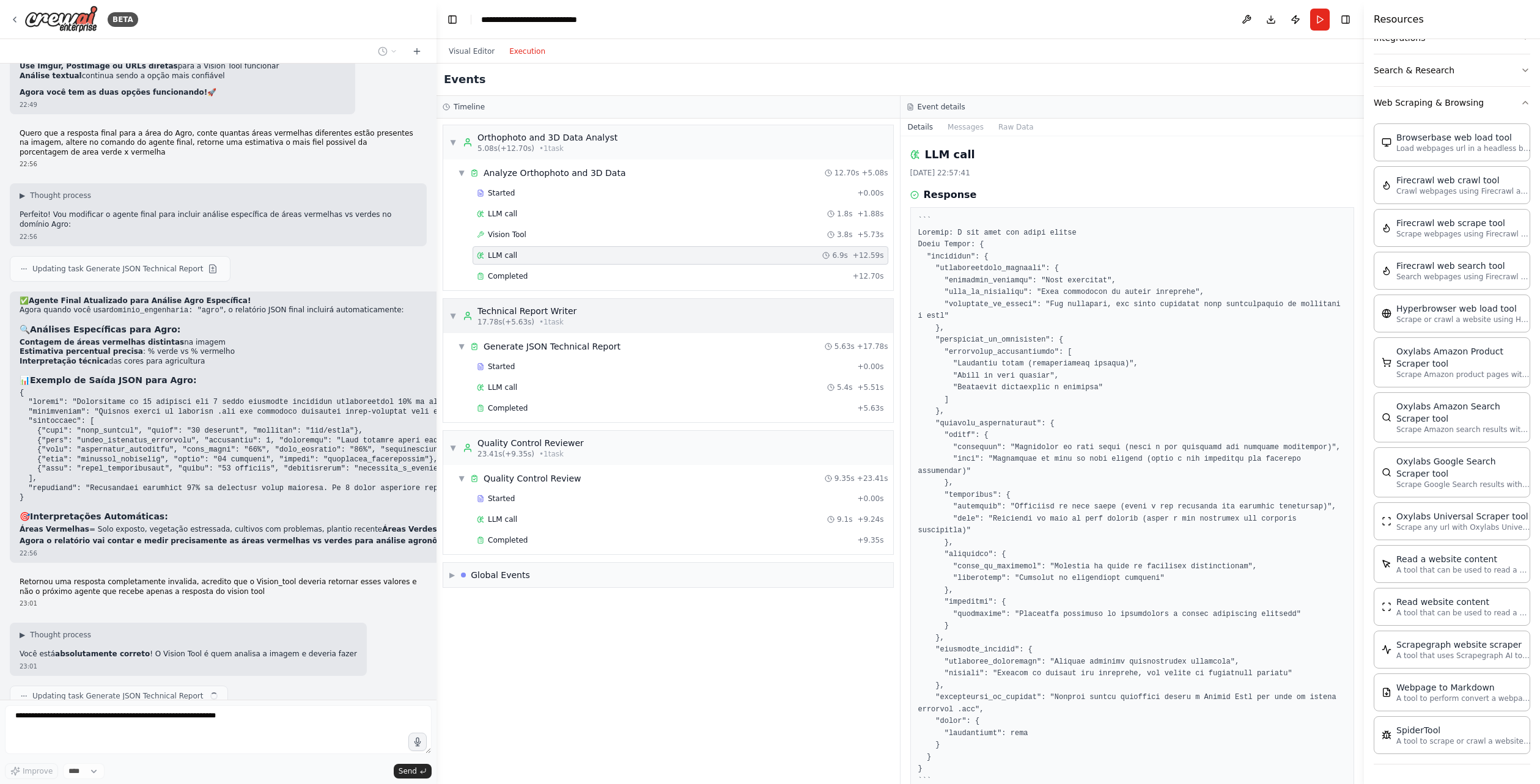
scroll to position [7020, 0]
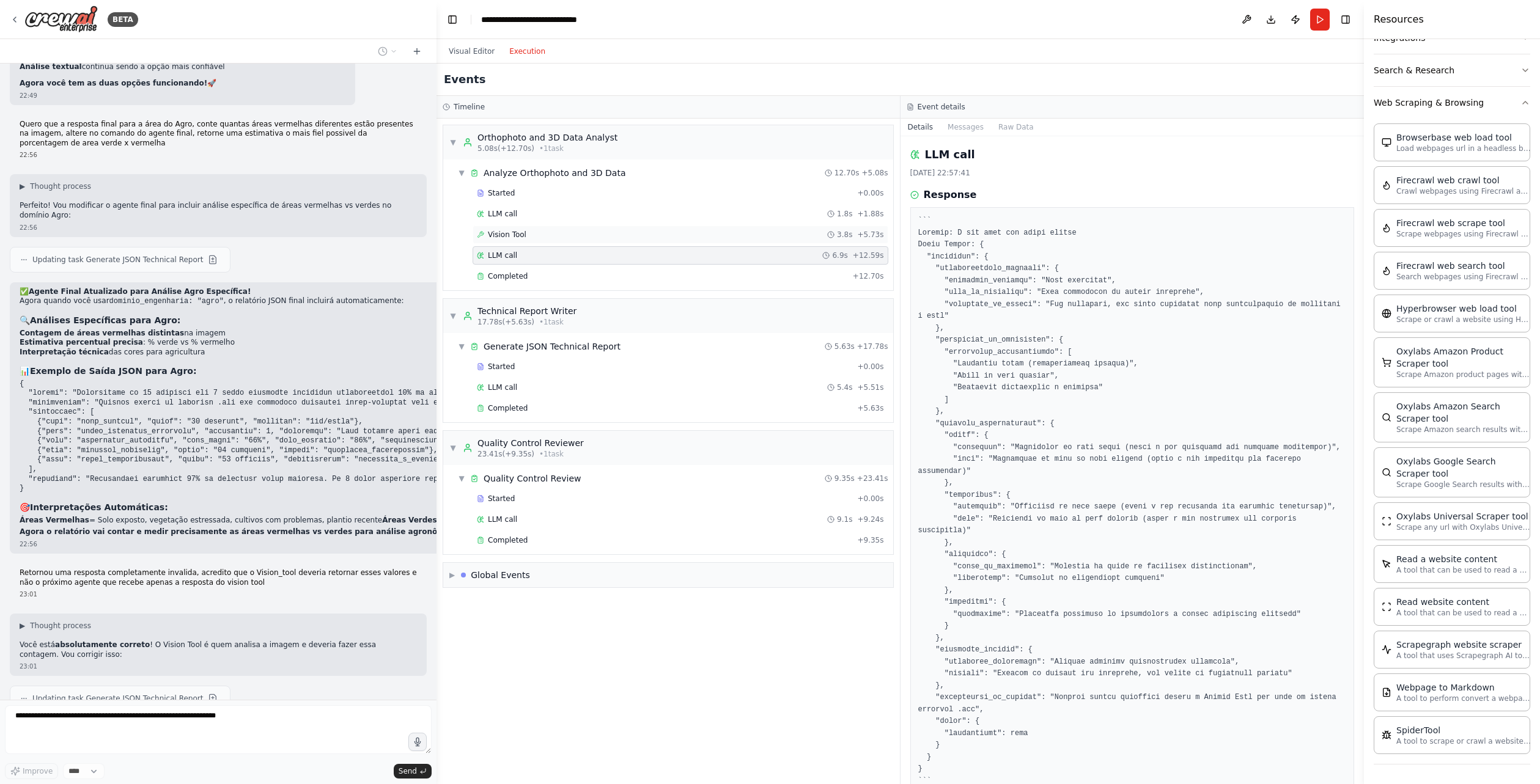
click at [613, 241] on div "Vision Tool 3.8s + 5.73s" at bounding box center [680, 234] width 416 height 18
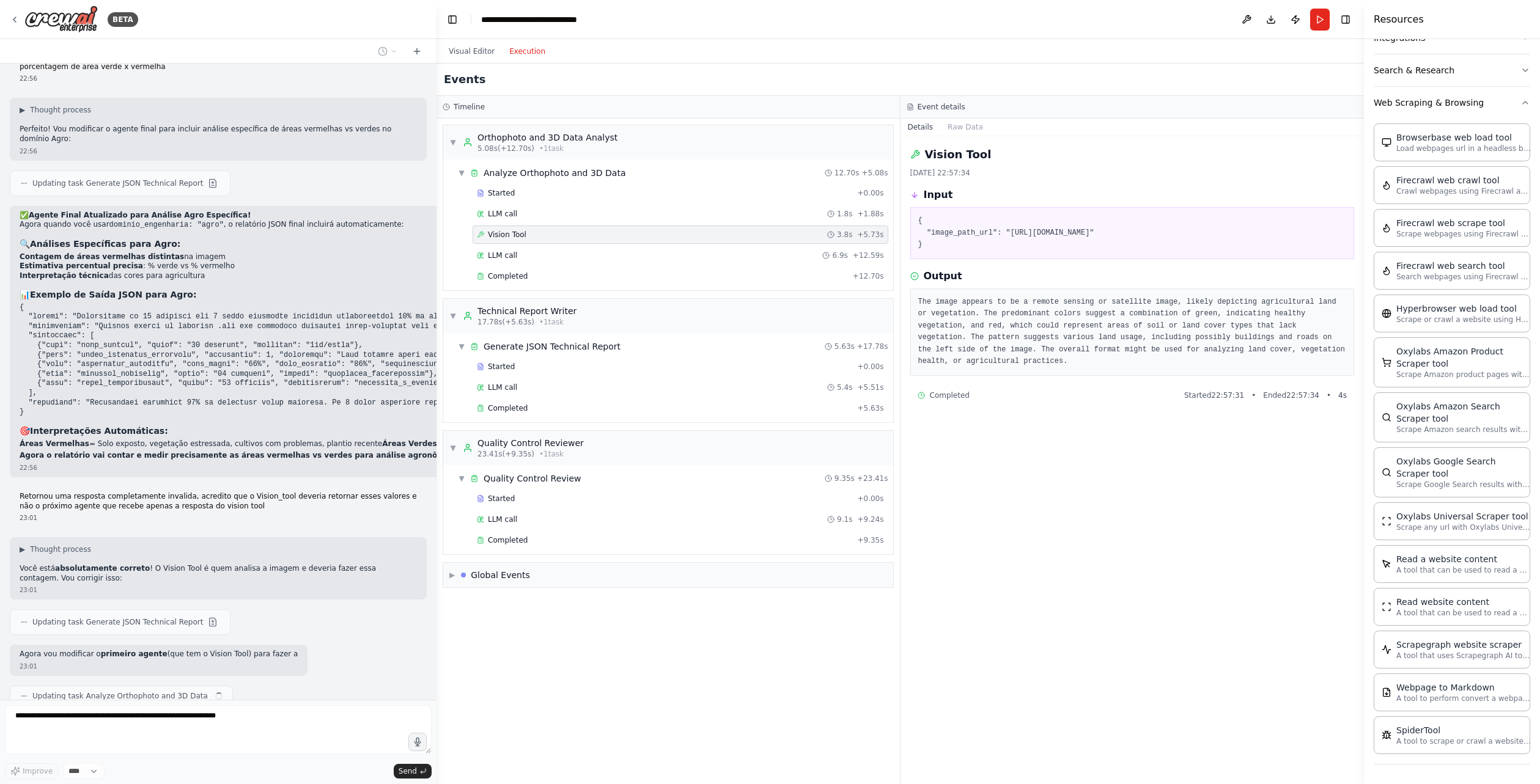
scroll to position [7107, 0]
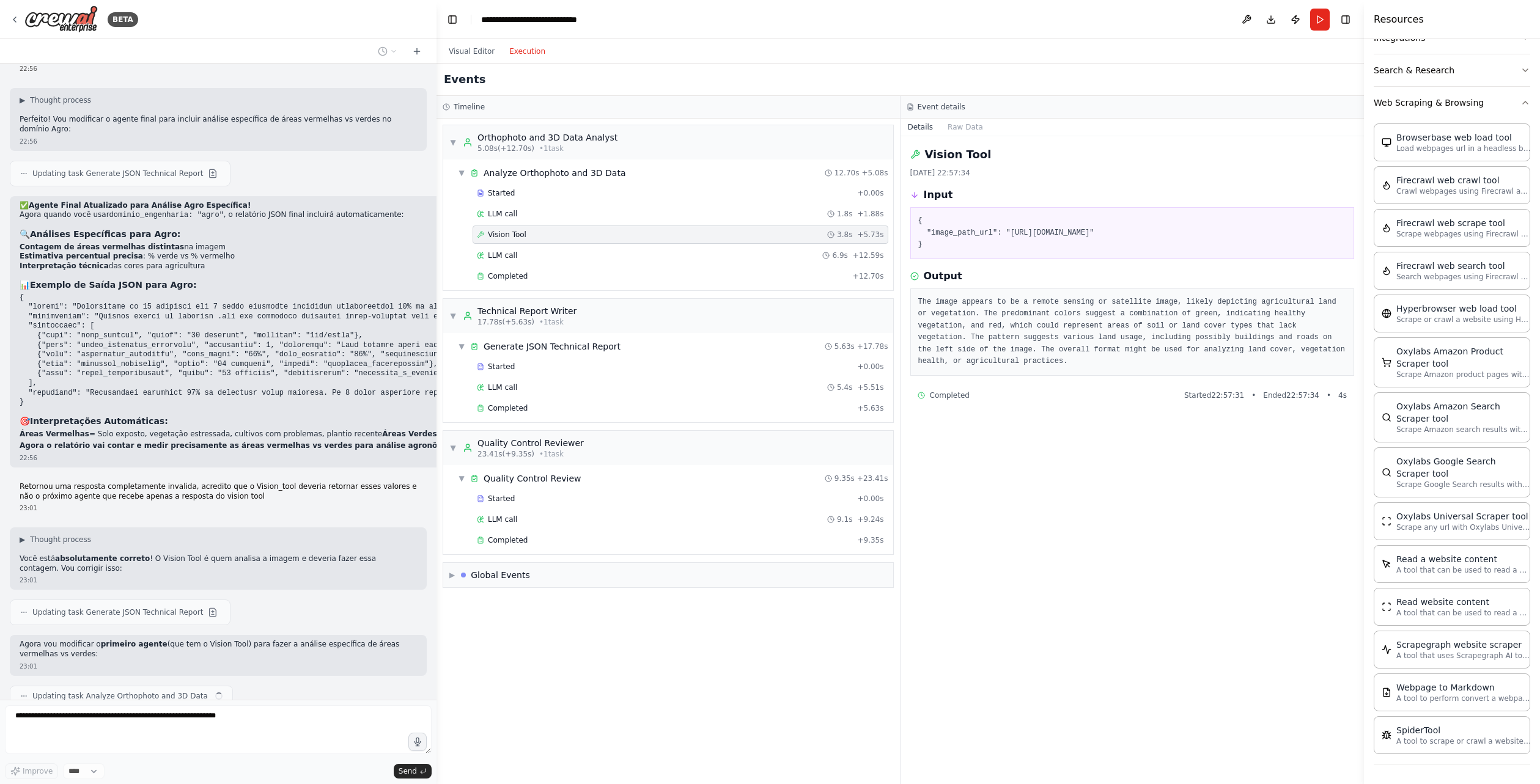
click at [618, 716] on div "▼ Orthophoto and 3D Data Analyst 5.08s (+12.70s) • 1 task ▼ Analyze Orthophoto …" at bounding box center [668, 451] width 464 height 665
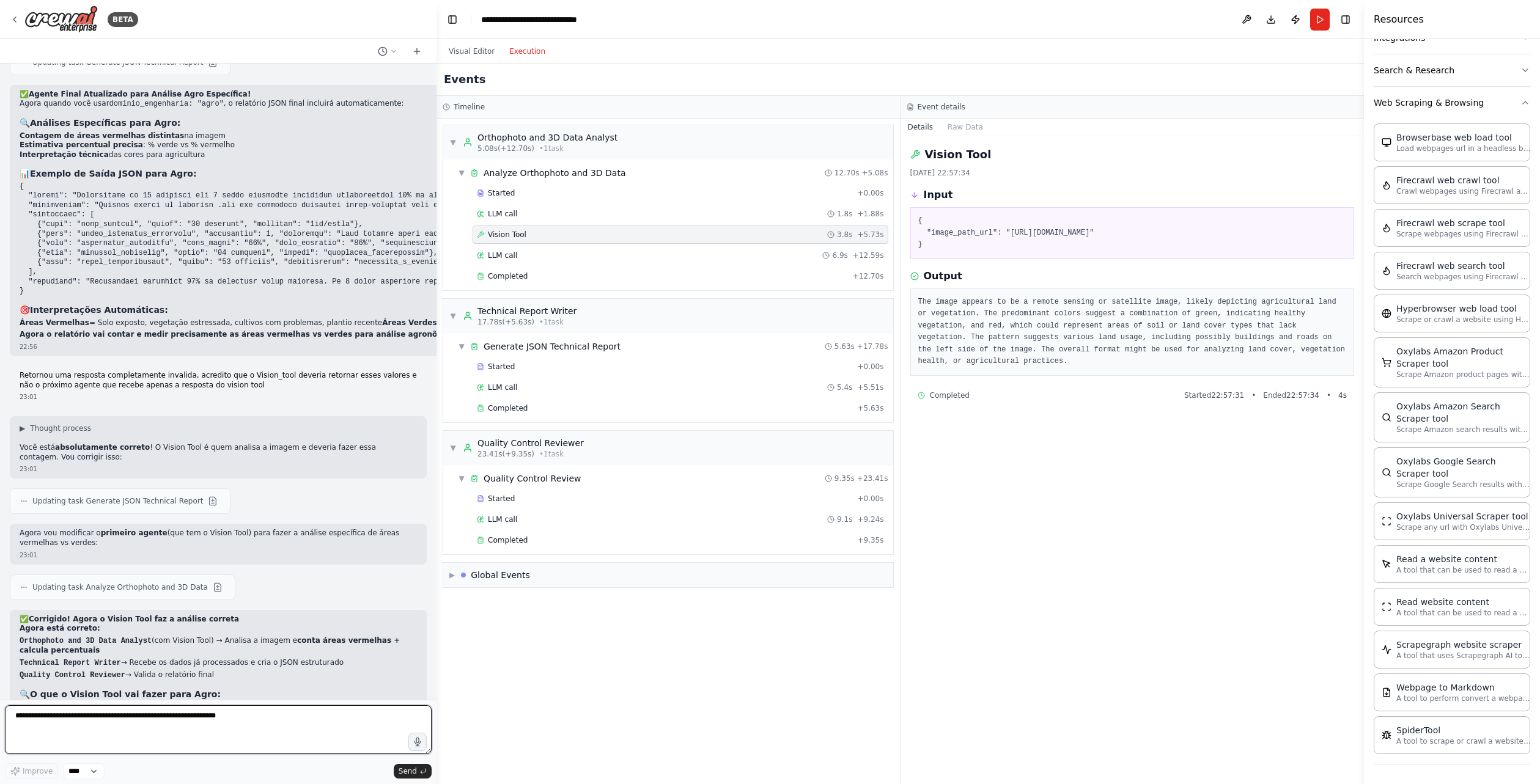
scroll to position [7271, 0]
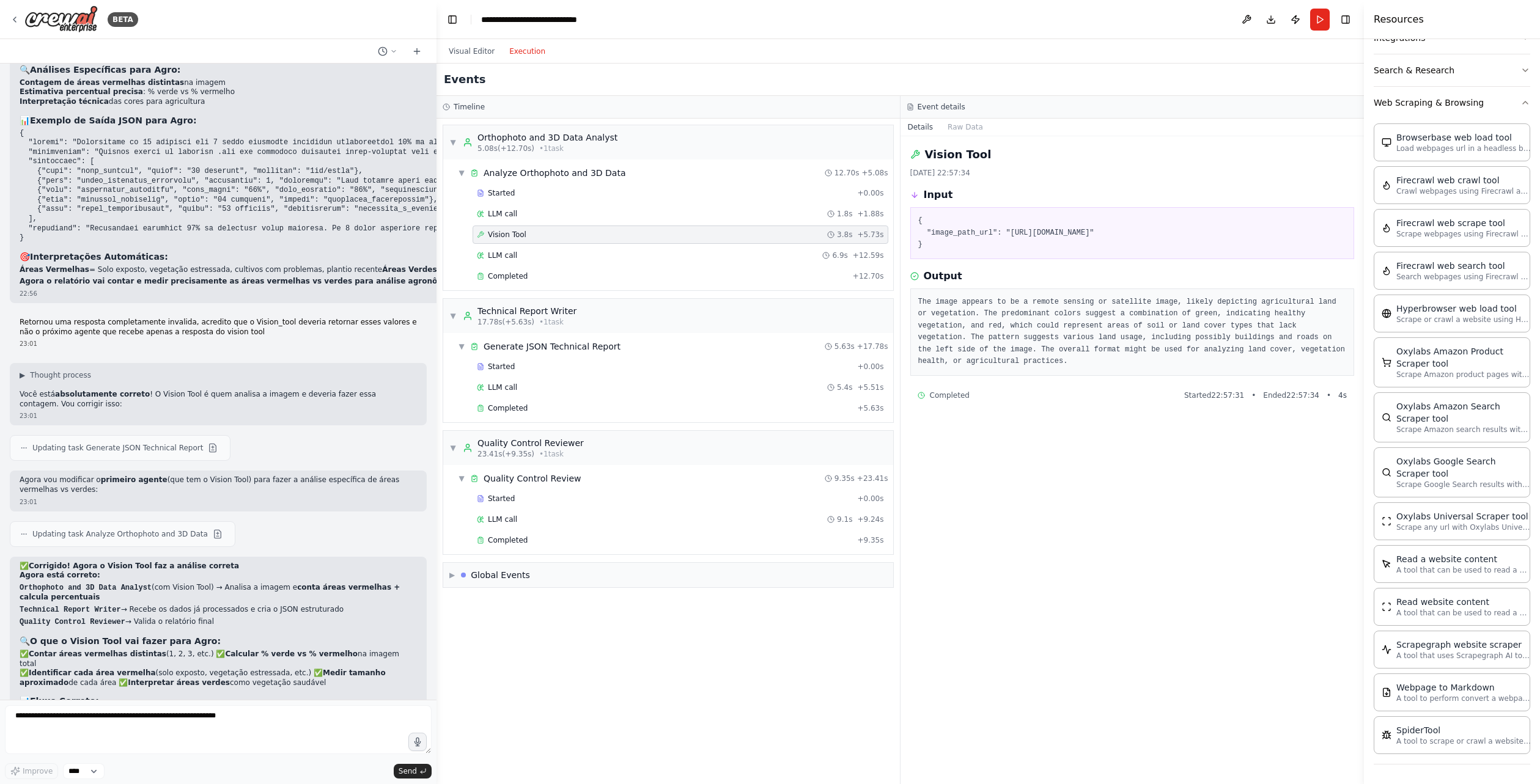
click at [482, 625] on div "▼ Orthophoto and 3D Data Analyst 5.08s (+12.70s) • 1 task ▼ Analyze Orthophoto …" at bounding box center [668, 451] width 464 height 665
click at [948, 559] on div "Vision Tool [DATE] 22:57:34 Input { "image_path_url": "[URL][DOMAIN_NAME]" } Ou…" at bounding box center [1133, 460] width 464 height 647
click at [208, 709] on strong "Passa dados processados" at bounding box center [190, 713] width 105 height 9
click at [1321, 19] on button "Run" at bounding box center [1320, 20] width 20 height 22
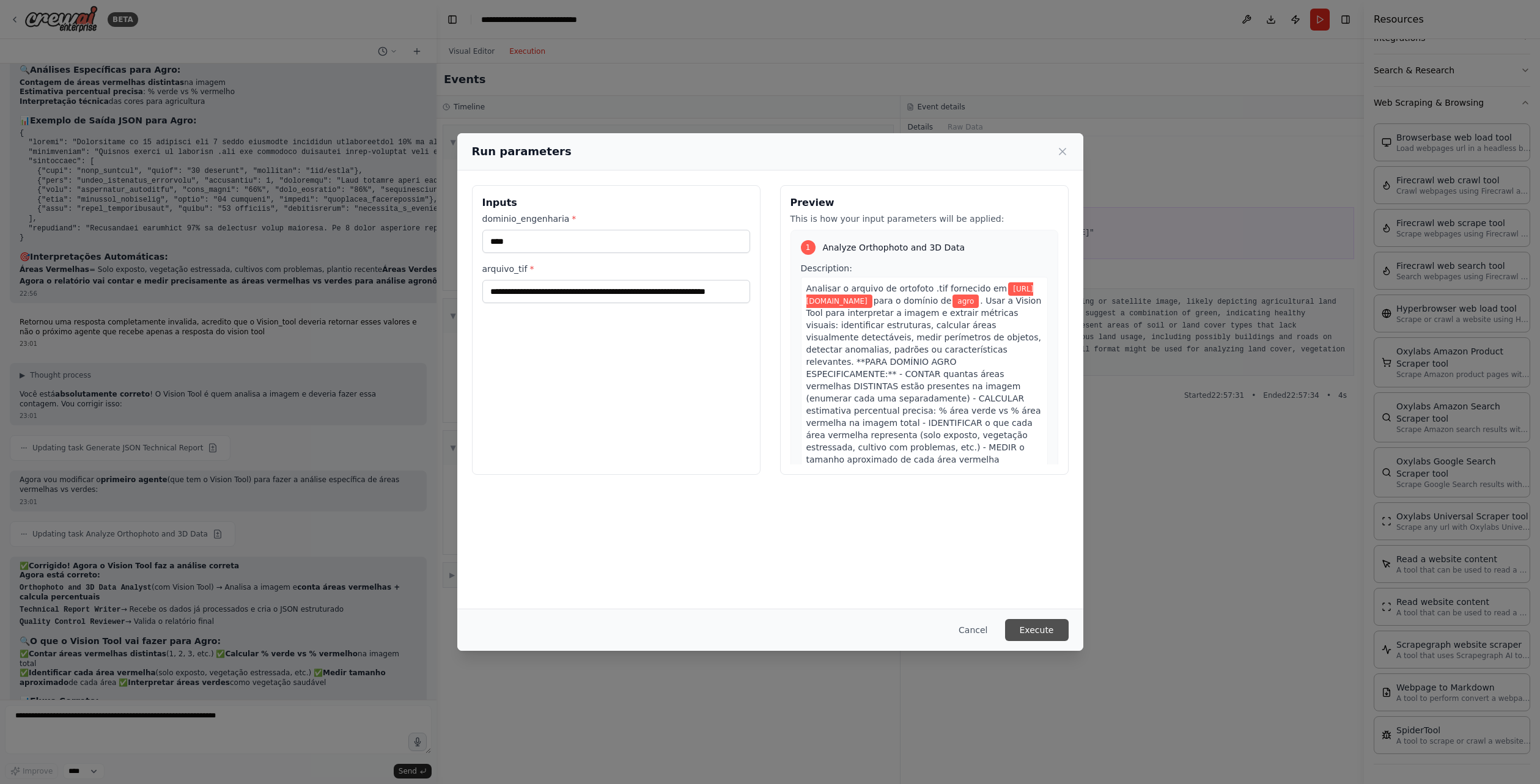
click at [1054, 628] on button "Execute" at bounding box center [1037, 630] width 63 height 22
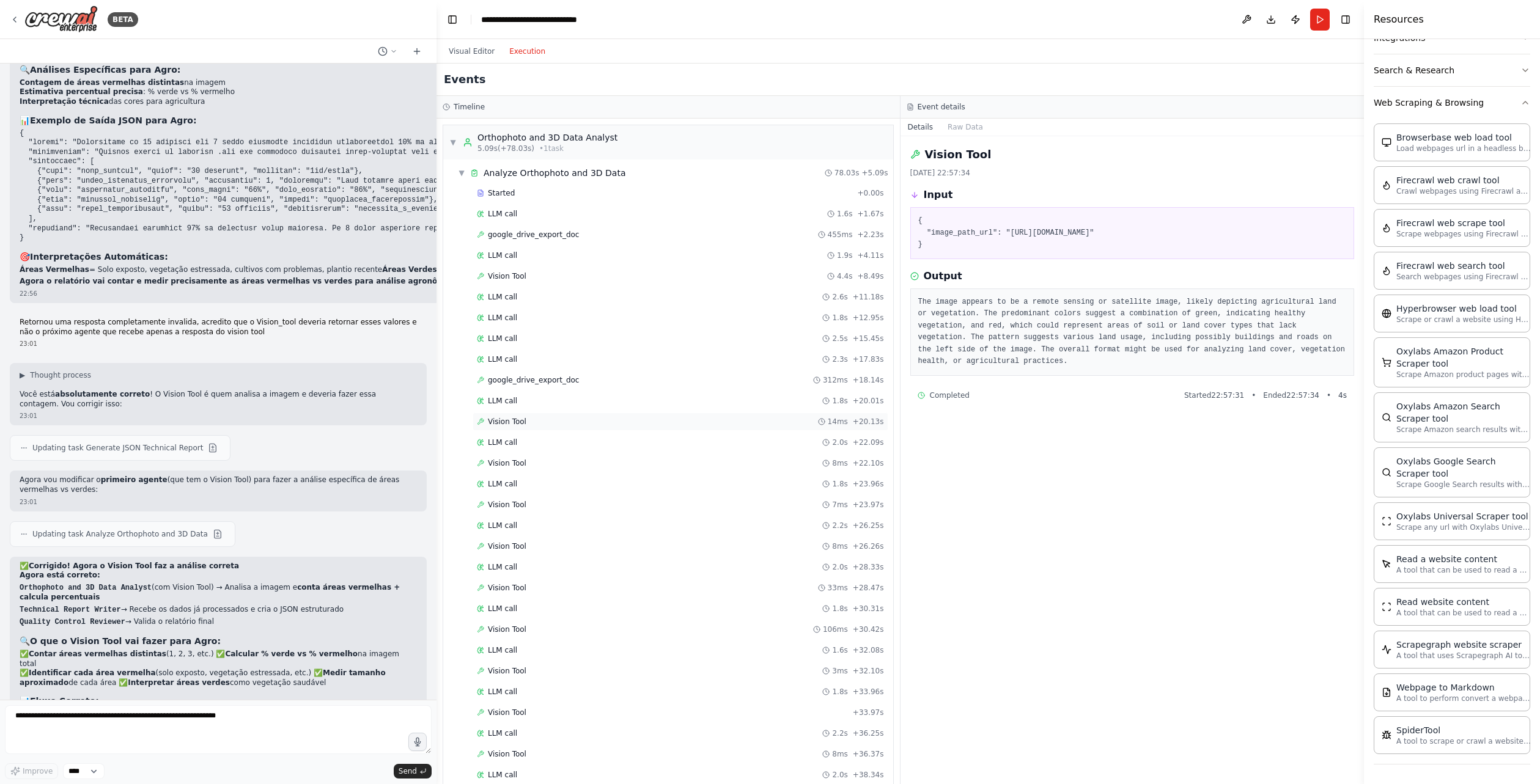
click at [531, 417] on div "Vision Tool 14ms + 20.13s" at bounding box center [681, 421] width 407 height 10
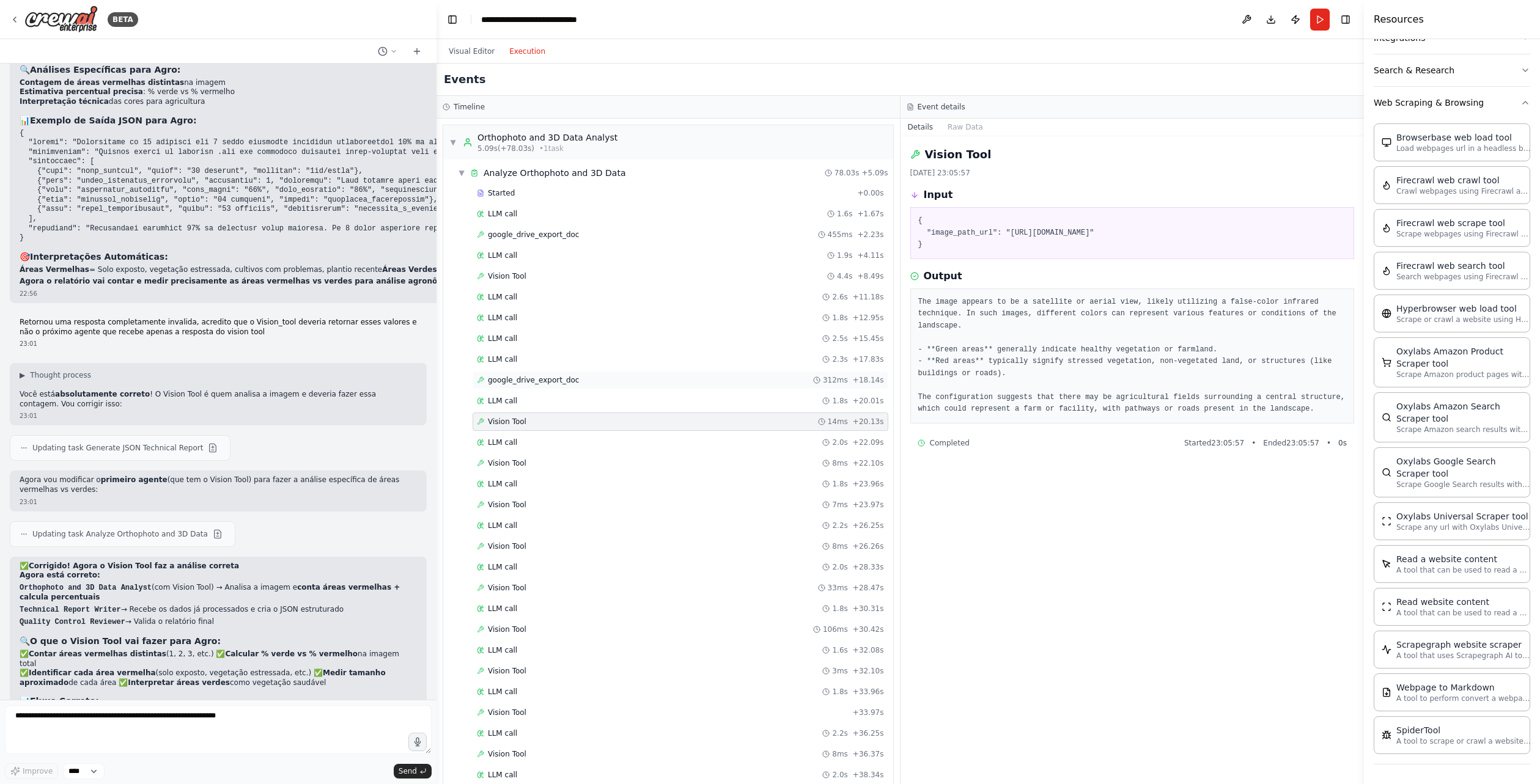
click at [554, 385] on div "google_drive_export_doc 312ms + 18.14s" at bounding box center [680, 379] width 416 height 18
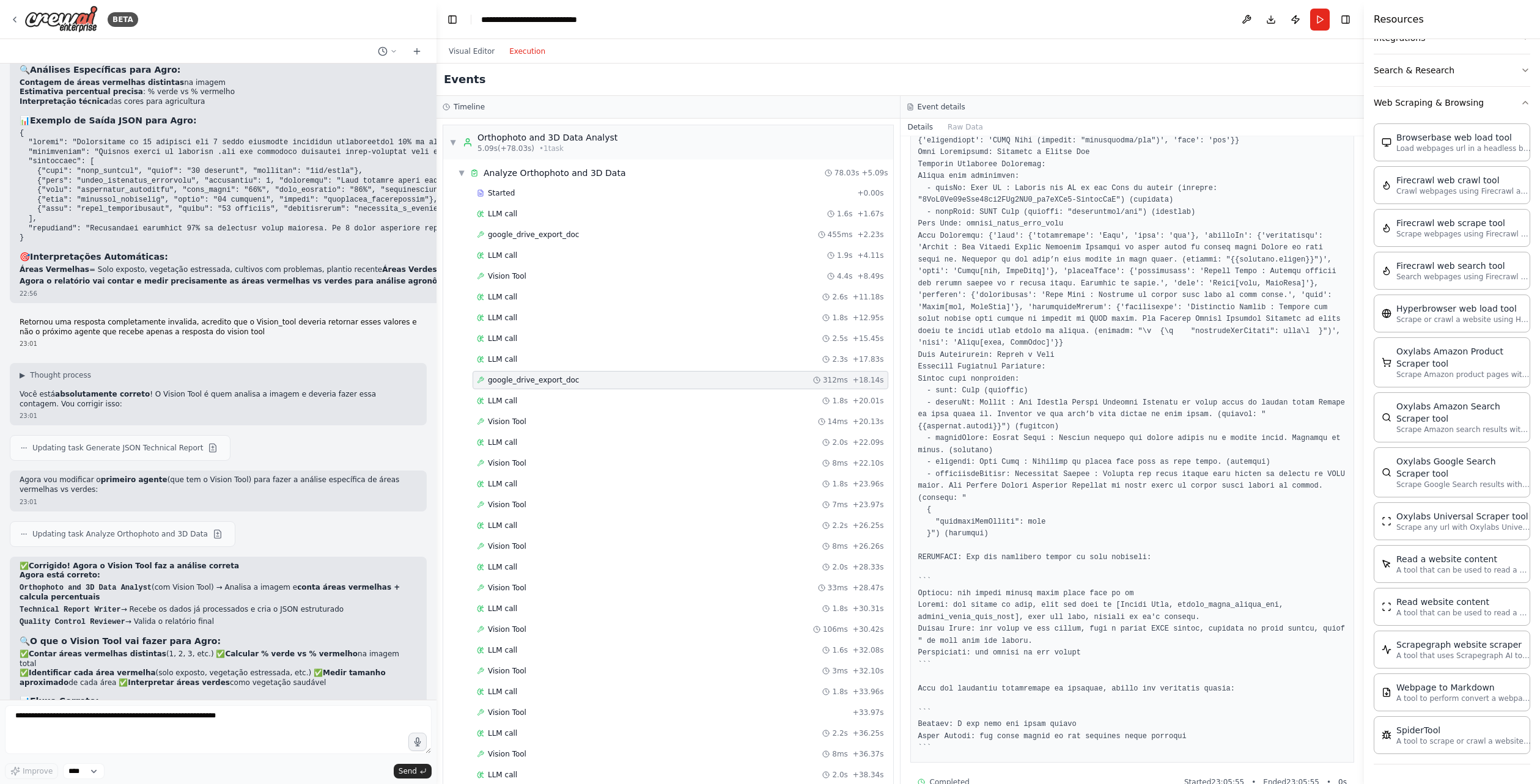
scroll to position [377, 0]
click at [635, 392] on div "LLM call 1.8s + 20.01s" at bounding box center [680, 400] width 416 height 18
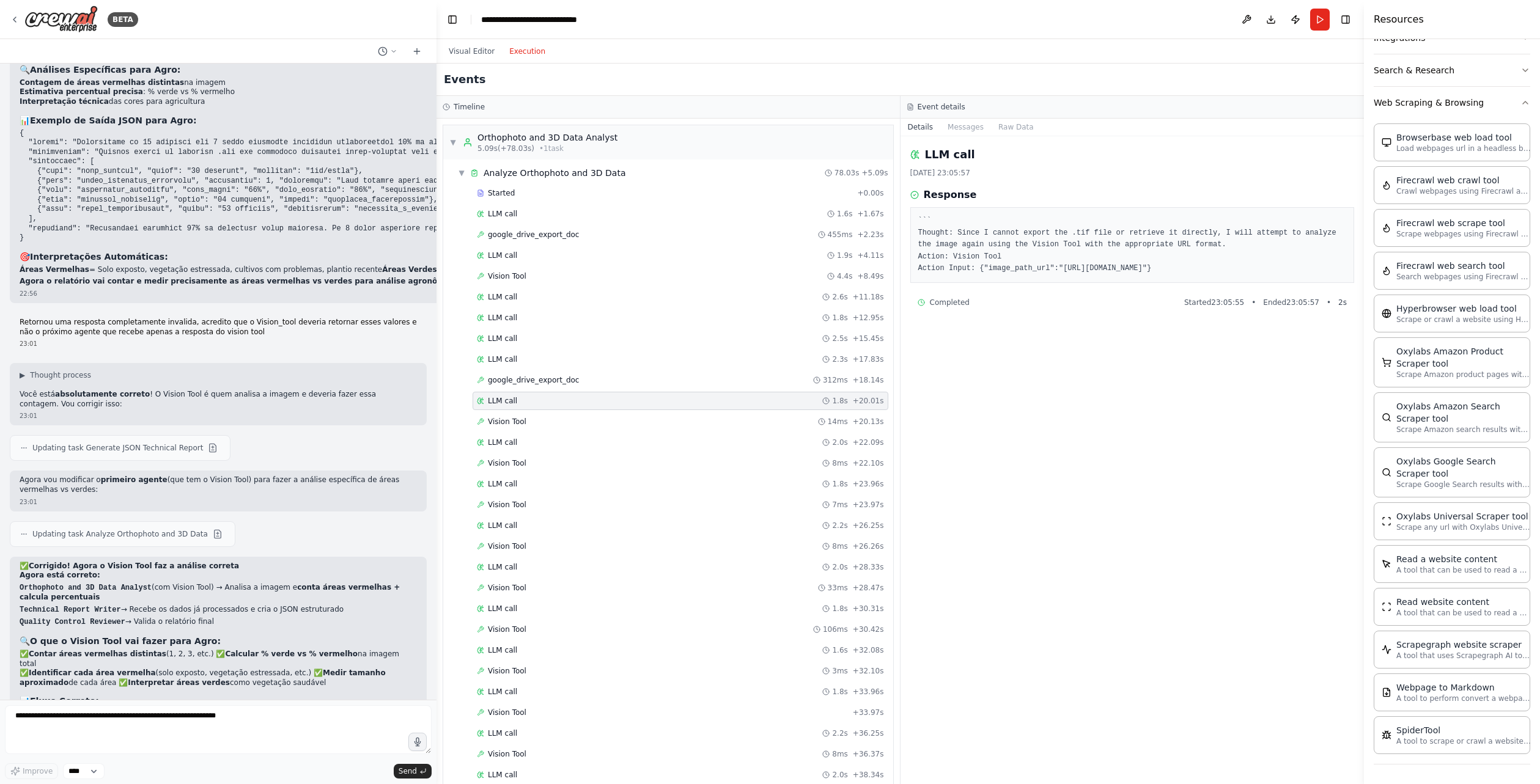
click at [617, 402] on div "LLM call 1.8s + 20.01s" at bounding box center [681, 401] width 407 height 10
click at [593, 433] on div "Started + 0.00s LLM call 1.6s + 1.67s google_drive_export_doc 455ms + 2.23s LLM…" at bounding box center [673, 704] width 440 height 1039
click at [589, 430] on div "Vision Tool 14ms + 20.13s" at bounding box center [680, 421] width 416 height 18
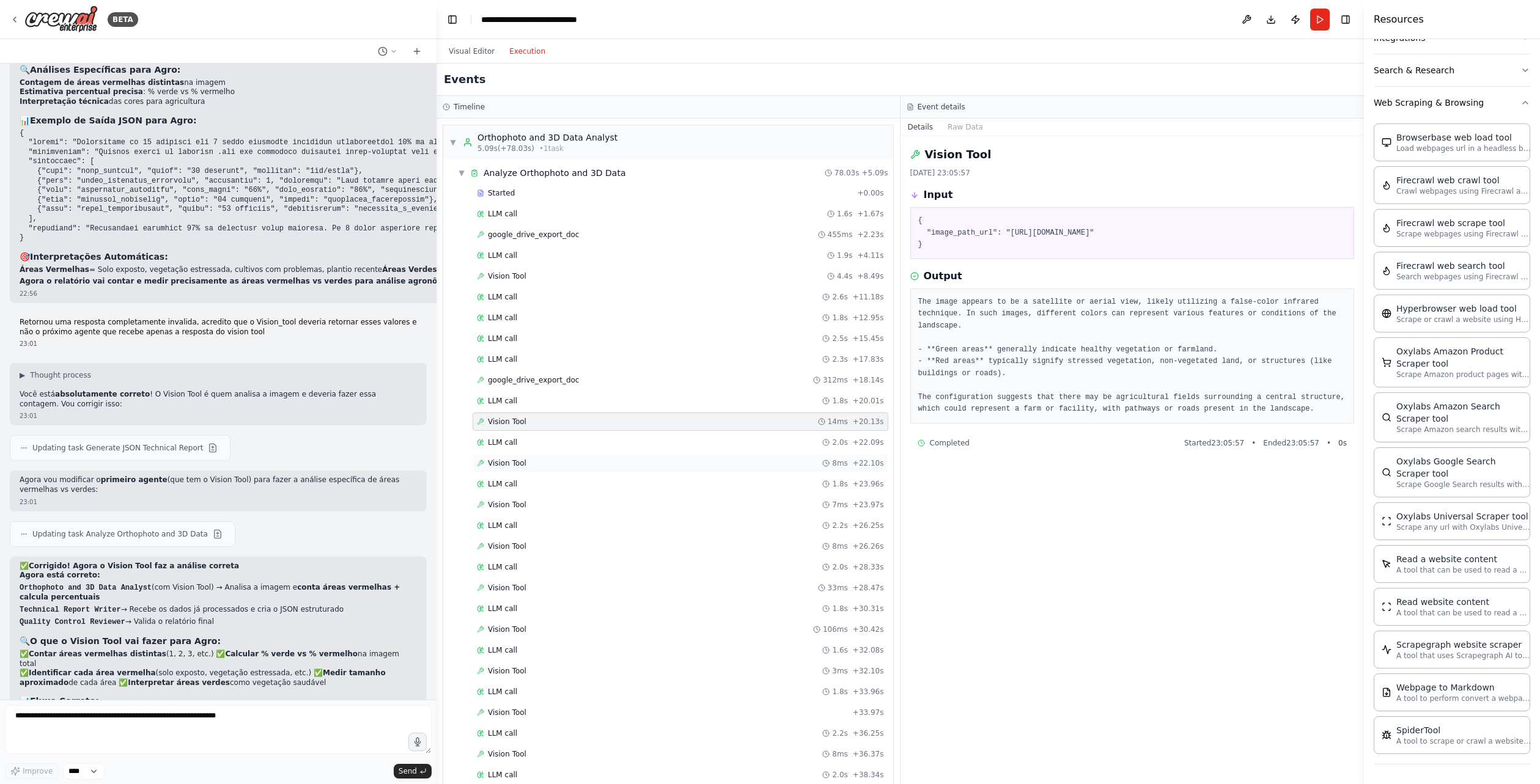
click at [506, 466] on span "Vision Tool" at bounding box center [507, 463] width 38 height 10
click at [515, 451] on div "LLM call 2.0s + 22.09s" at bounding box center [680, 442] width 416 height 18
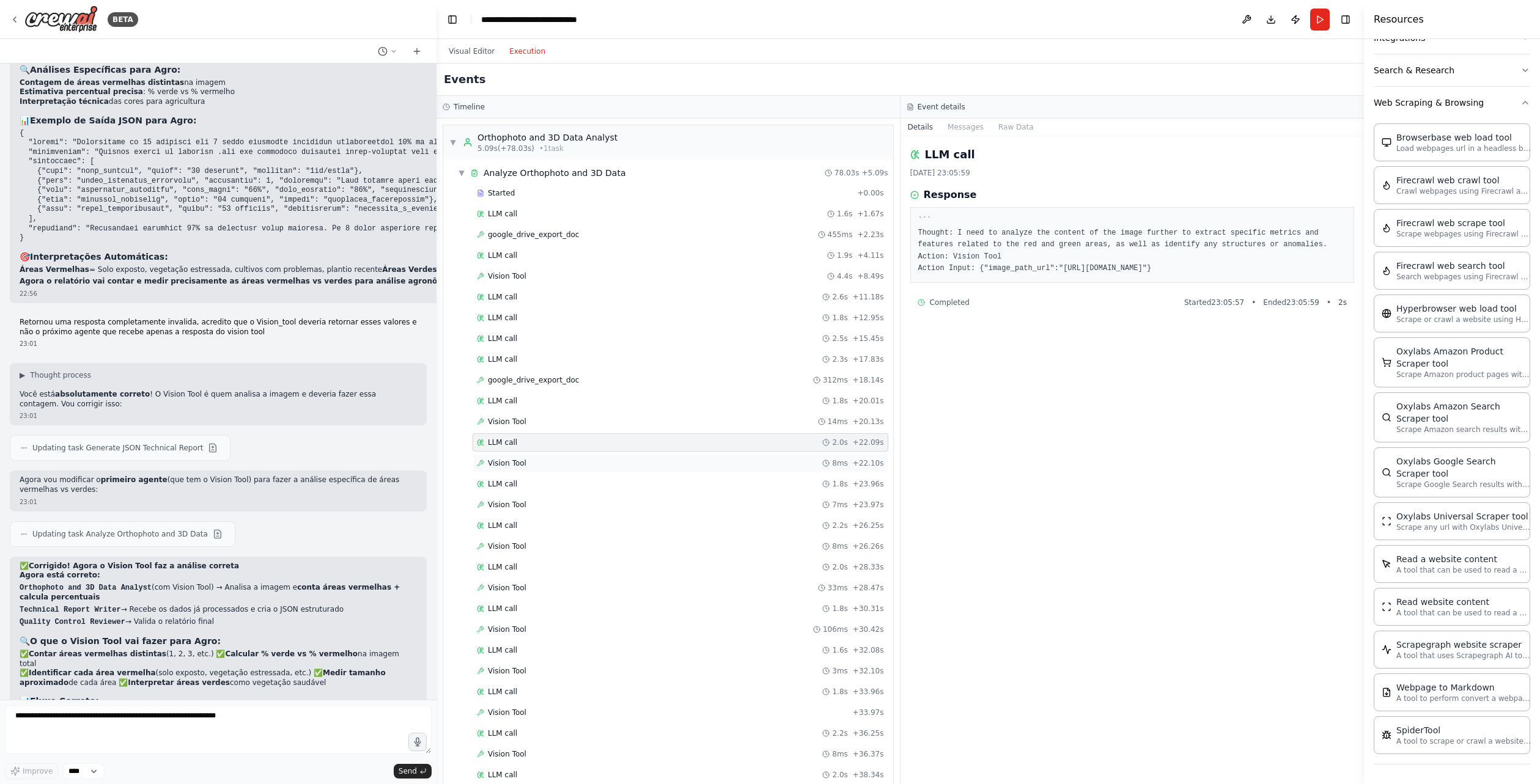
click at [514, 468] on div "Vision Tool 8ms + 22.10s" at bounding box center [680, 463] width 416 height 18
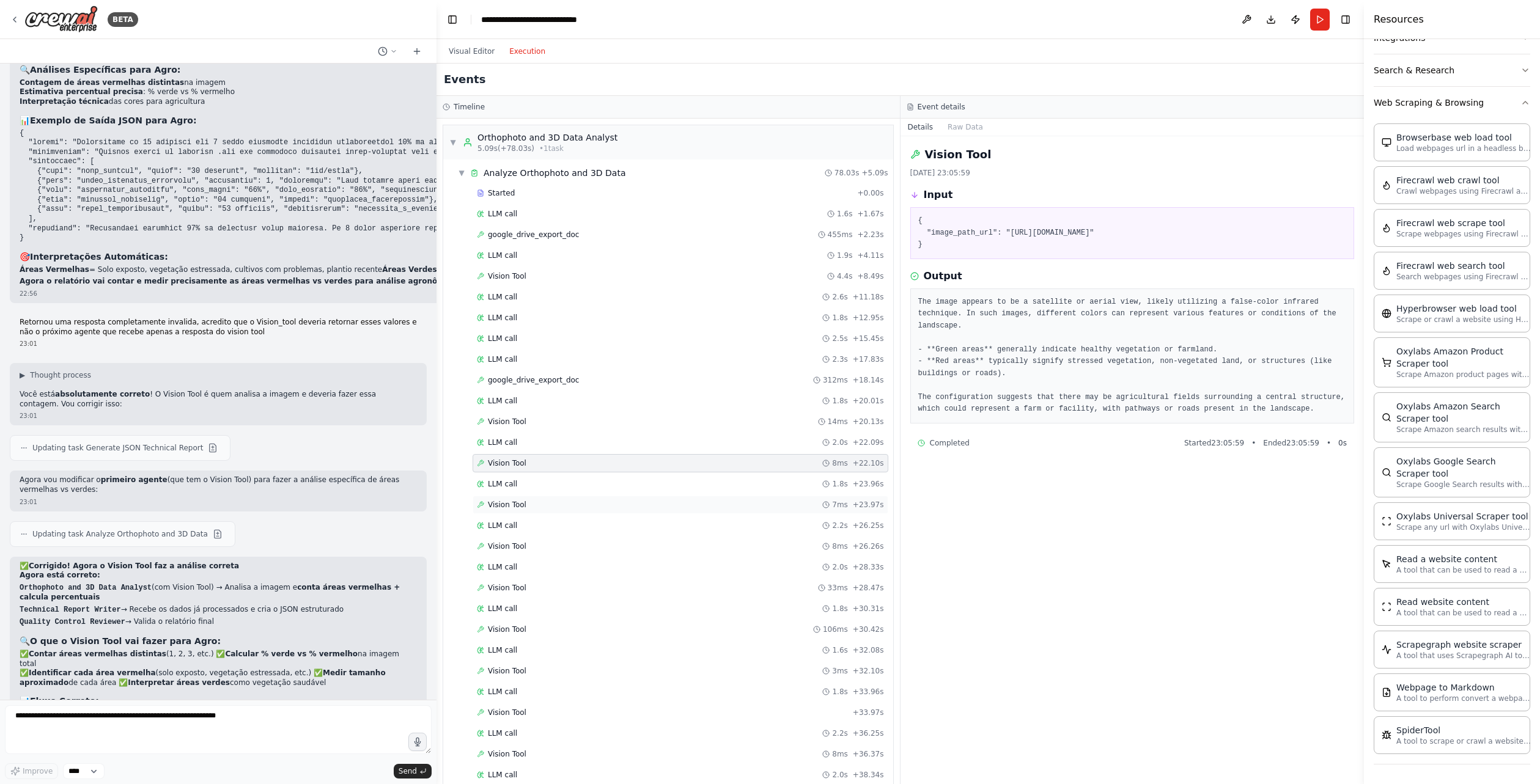
click at [507, 505] on span "Vision Tool" at bounding box center [507, 505] width 38 height 10
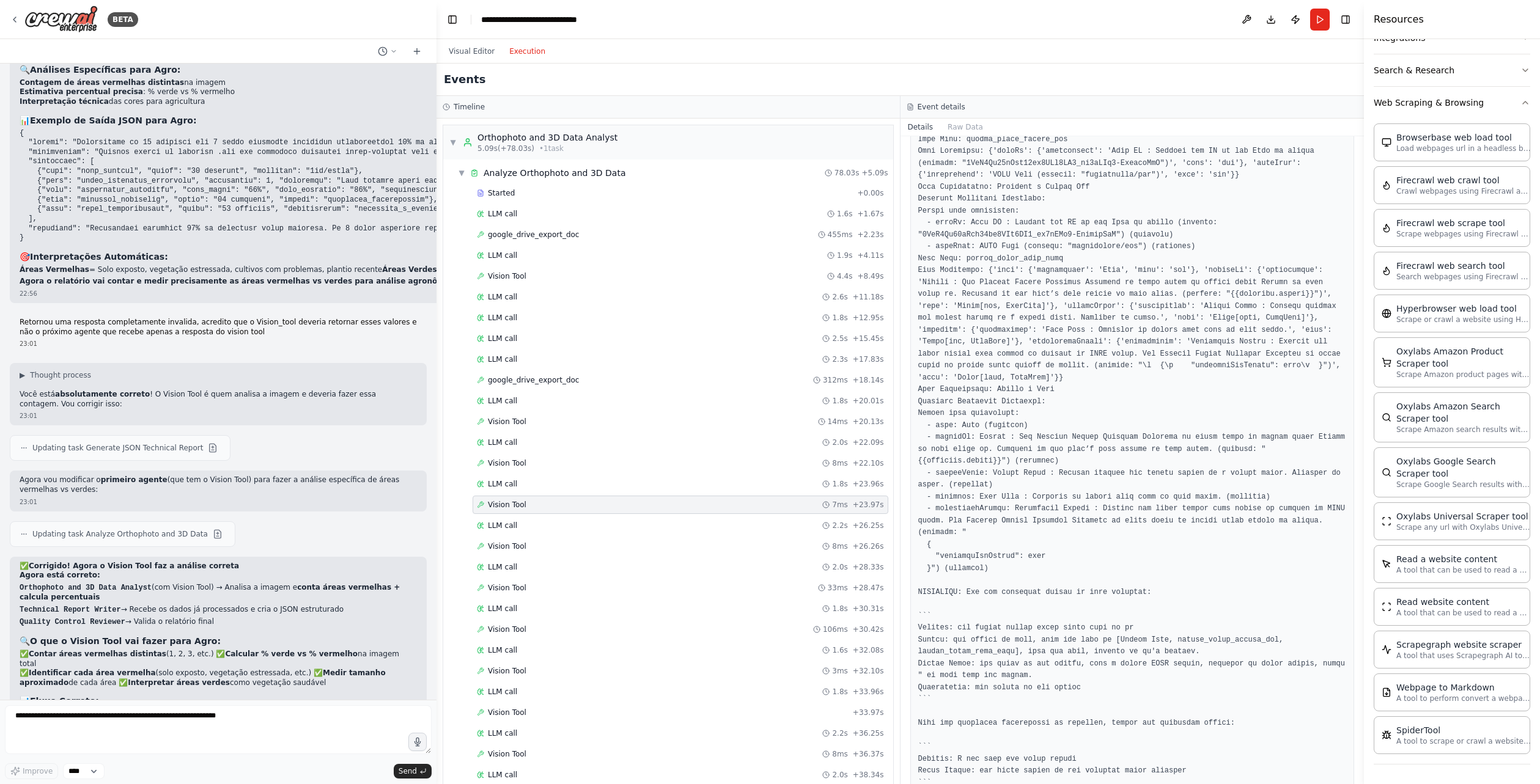
scroll to position [401, 0]
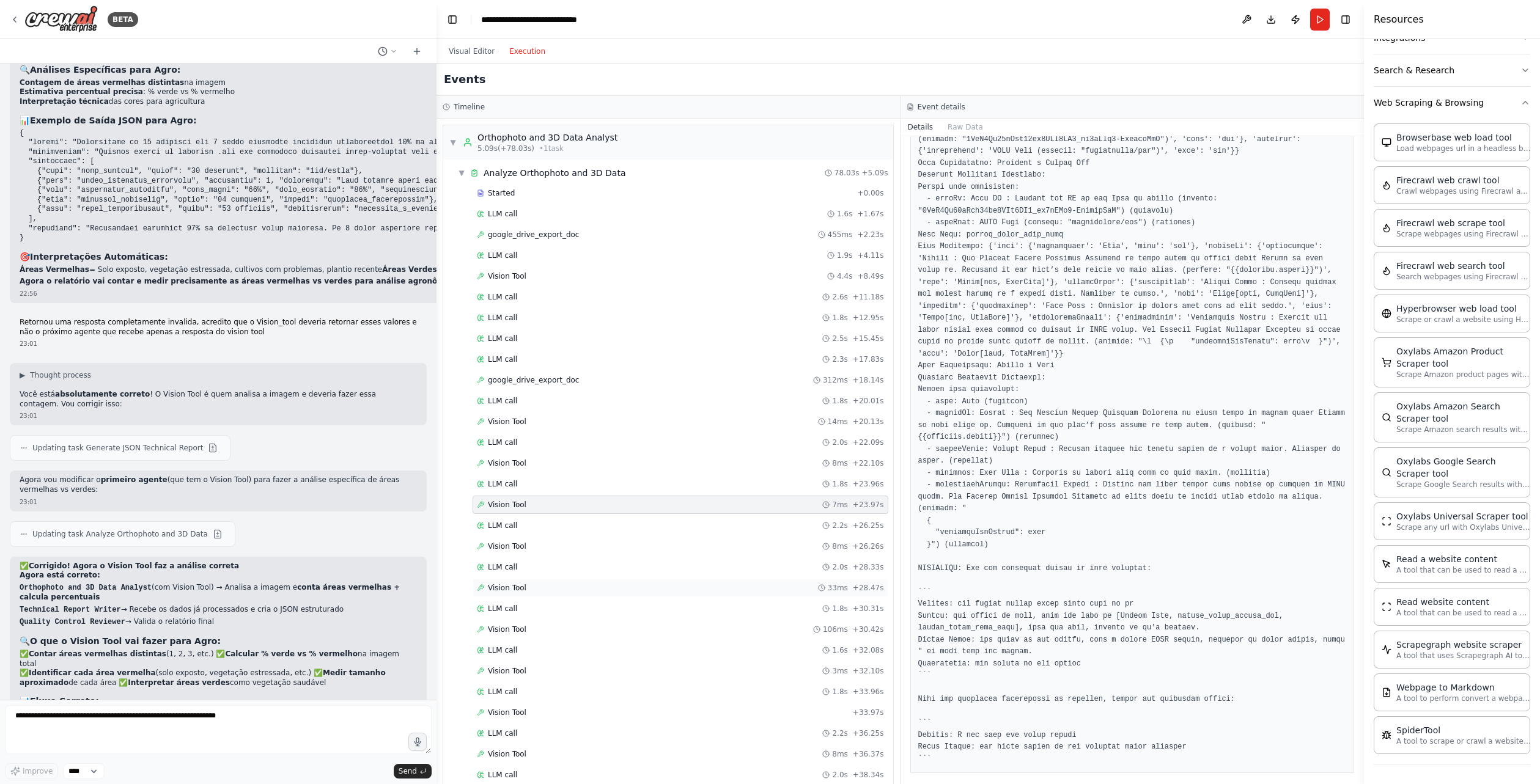
click at [507, 591] on span "Vision Tool" at bounding box center [507, 587] width 38 height 10
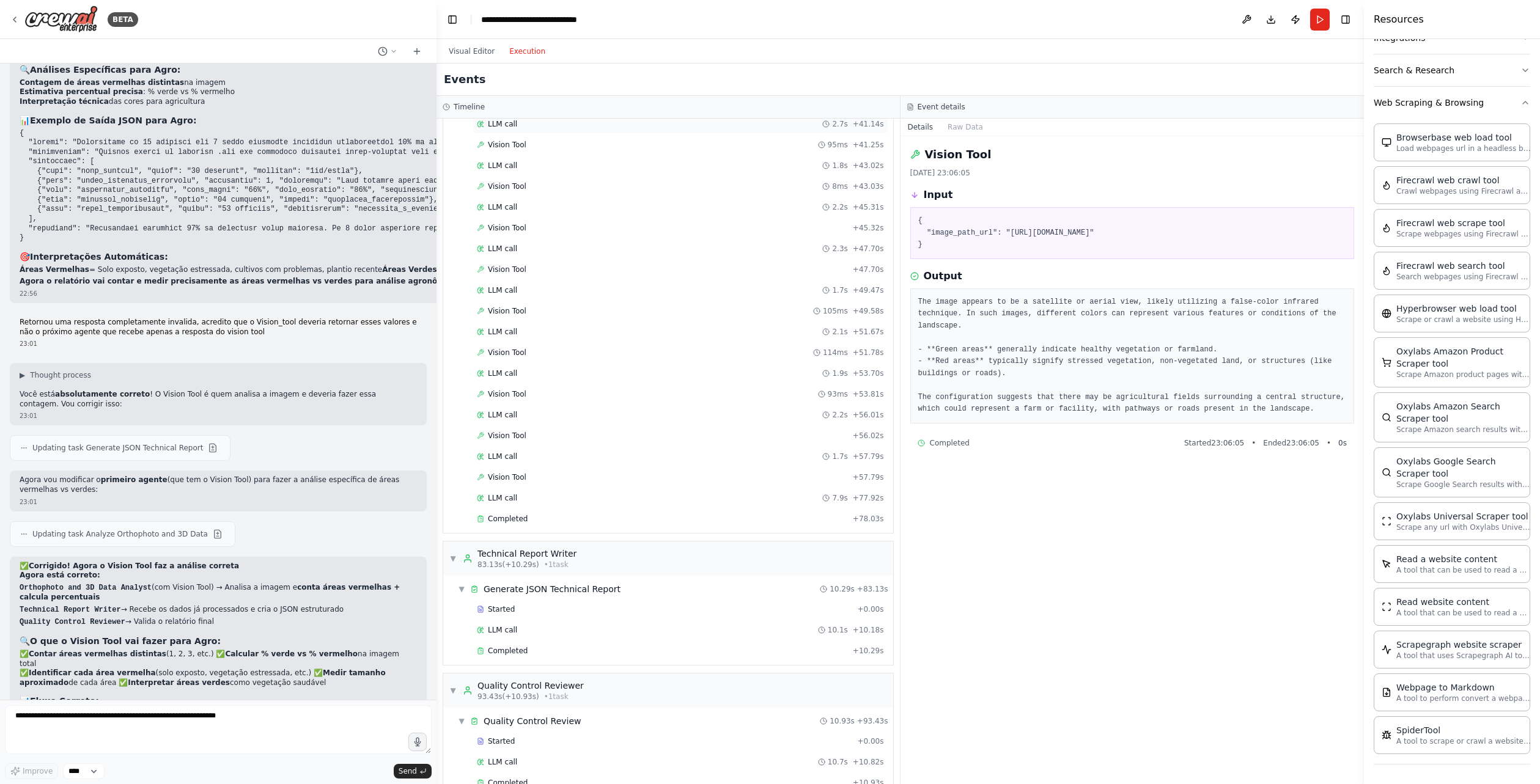
scroll to position [752, 0]
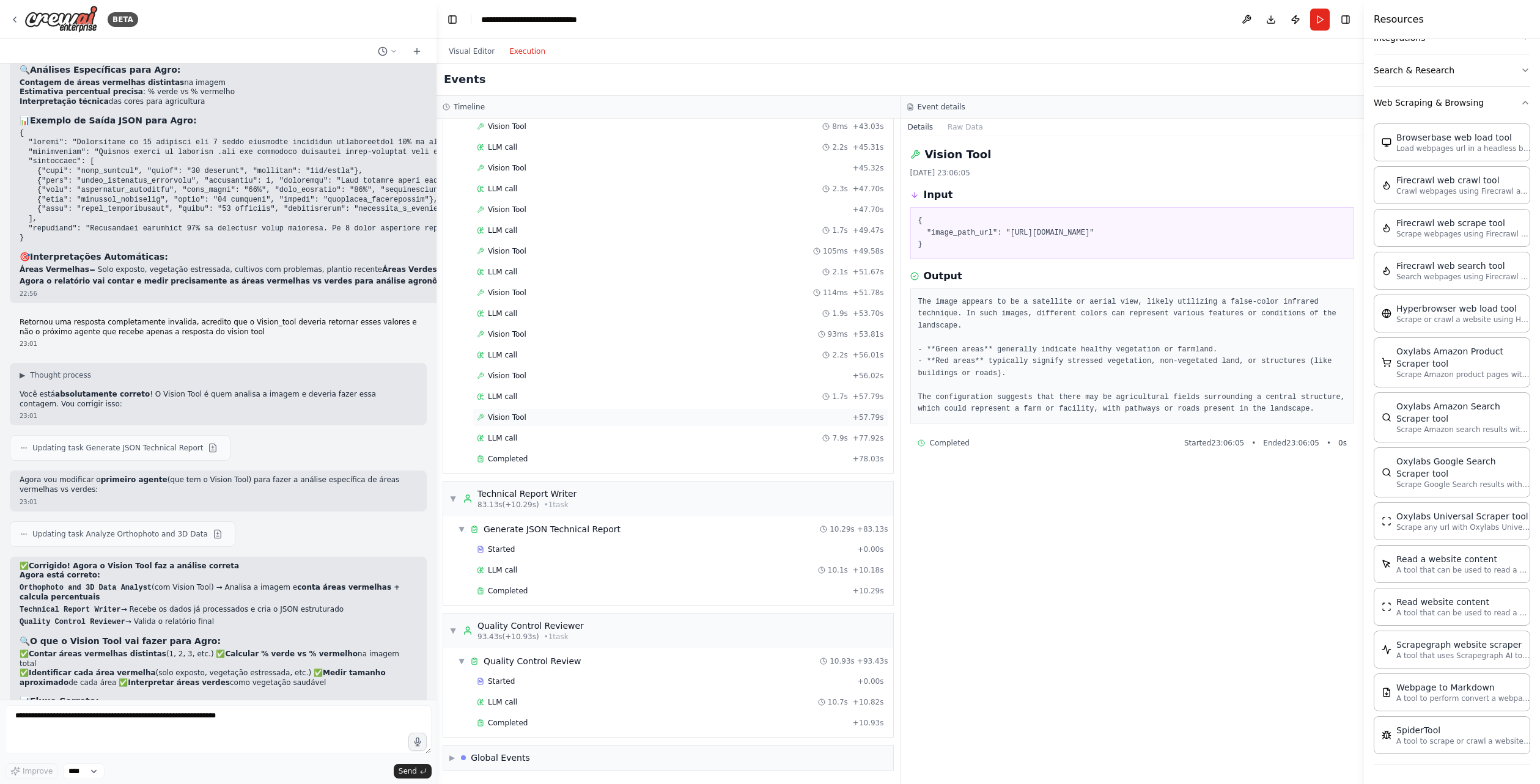
click at [511, 417] on span "Vision Tool" at bounding box center [507, 417] width 38 height 10
click at [512, 389] on div "LLM call 1.7s + 57.79s" at bounding box center [680, 396] width 416 height 18
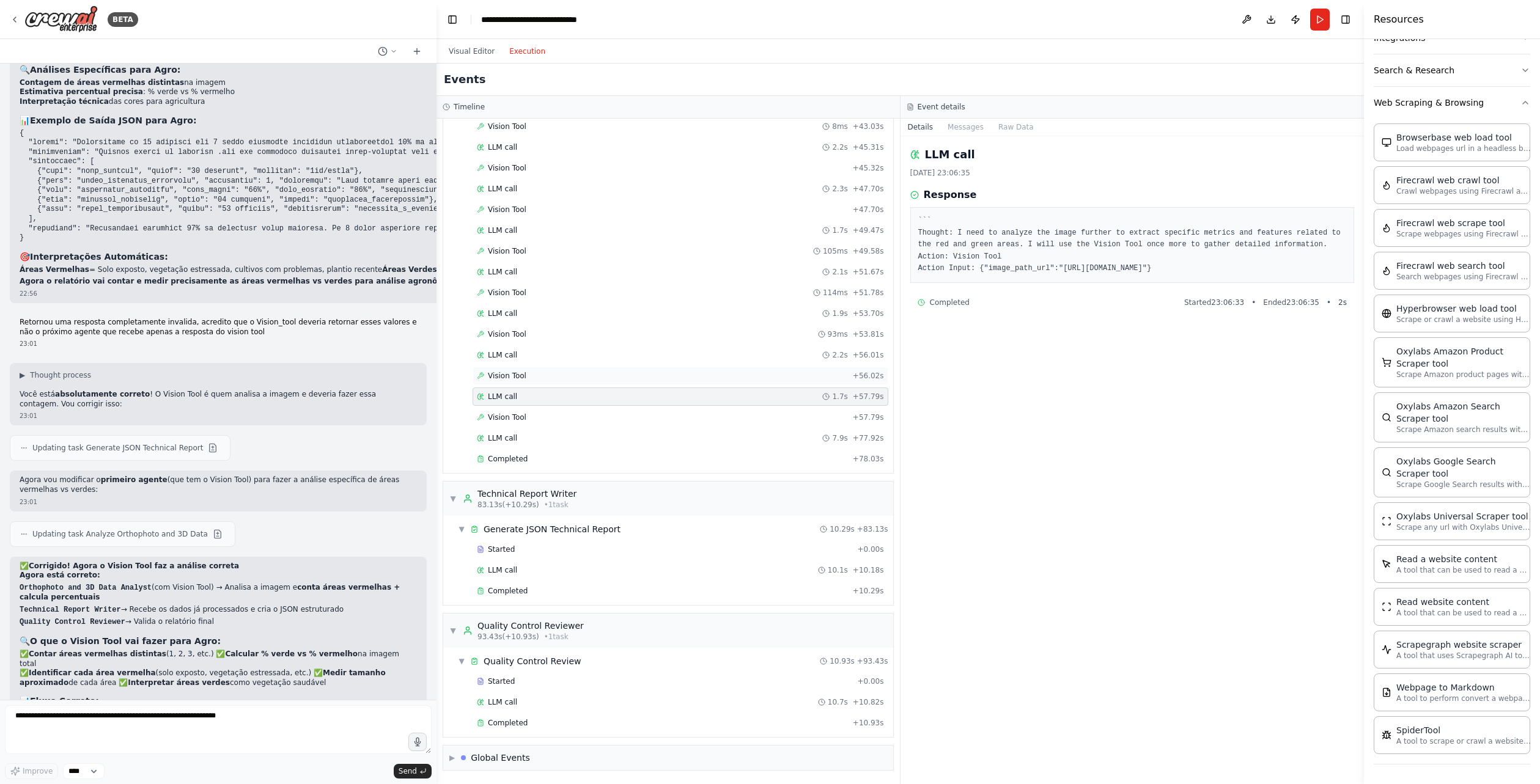
click at [512, 377] on span "Vision Tool" at bounding box center [507, 375] width 38 height 10
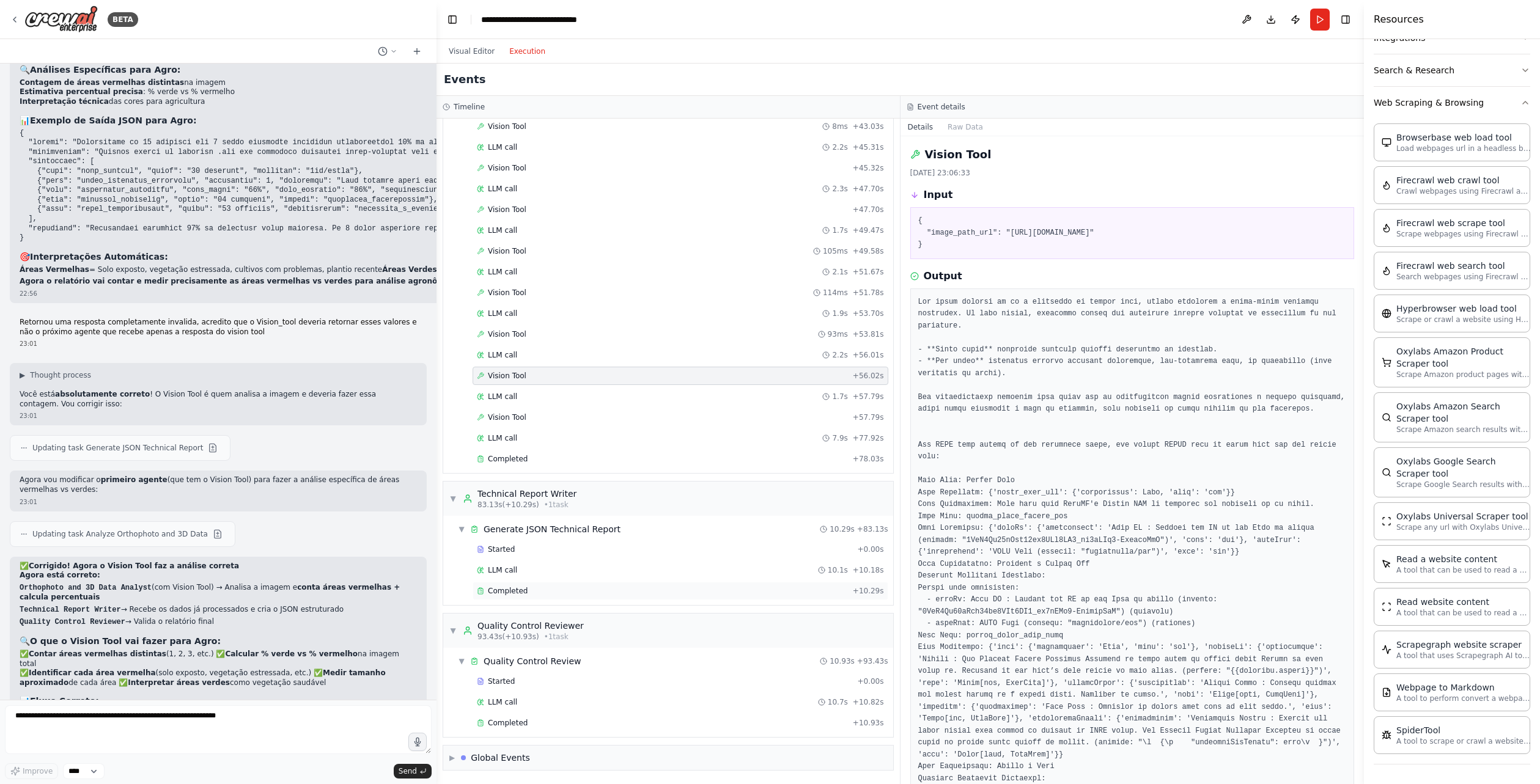
click at [500, 596] on div "Completed + 10.29s" at bounding box center [680, 591] width 416 height 18
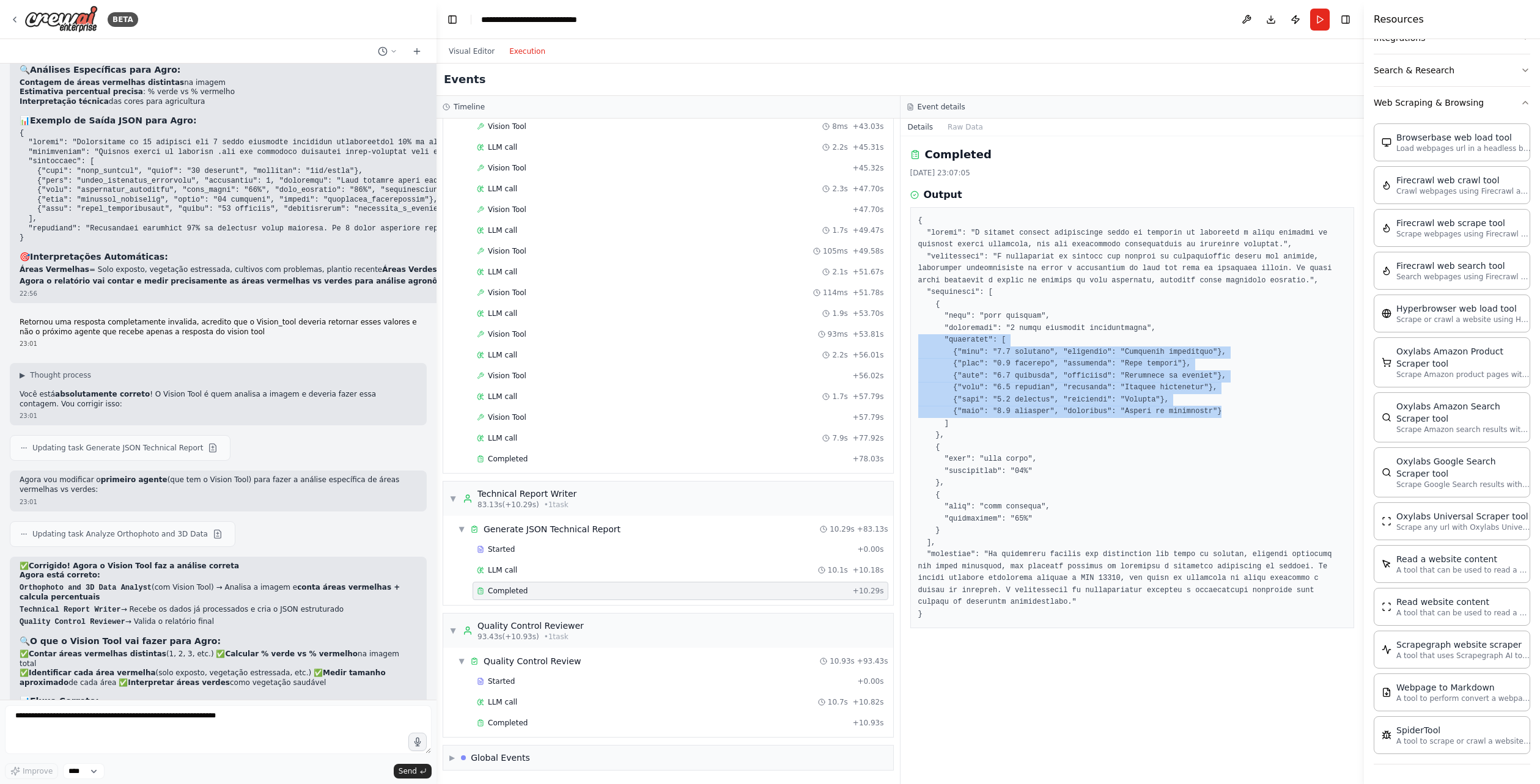
drag, startPoint x: 1207, startPoint y: 416, endPoint x: 907, endPoint y: 345, distance: 308.3
click at [907, 345] on div "Completed [DATE] 23:07:05 Output" at bounding box center [1133, 460] width 464 height 647
click at [953, 396] on pre at bounding box center [1133, 417] width 429 height 405
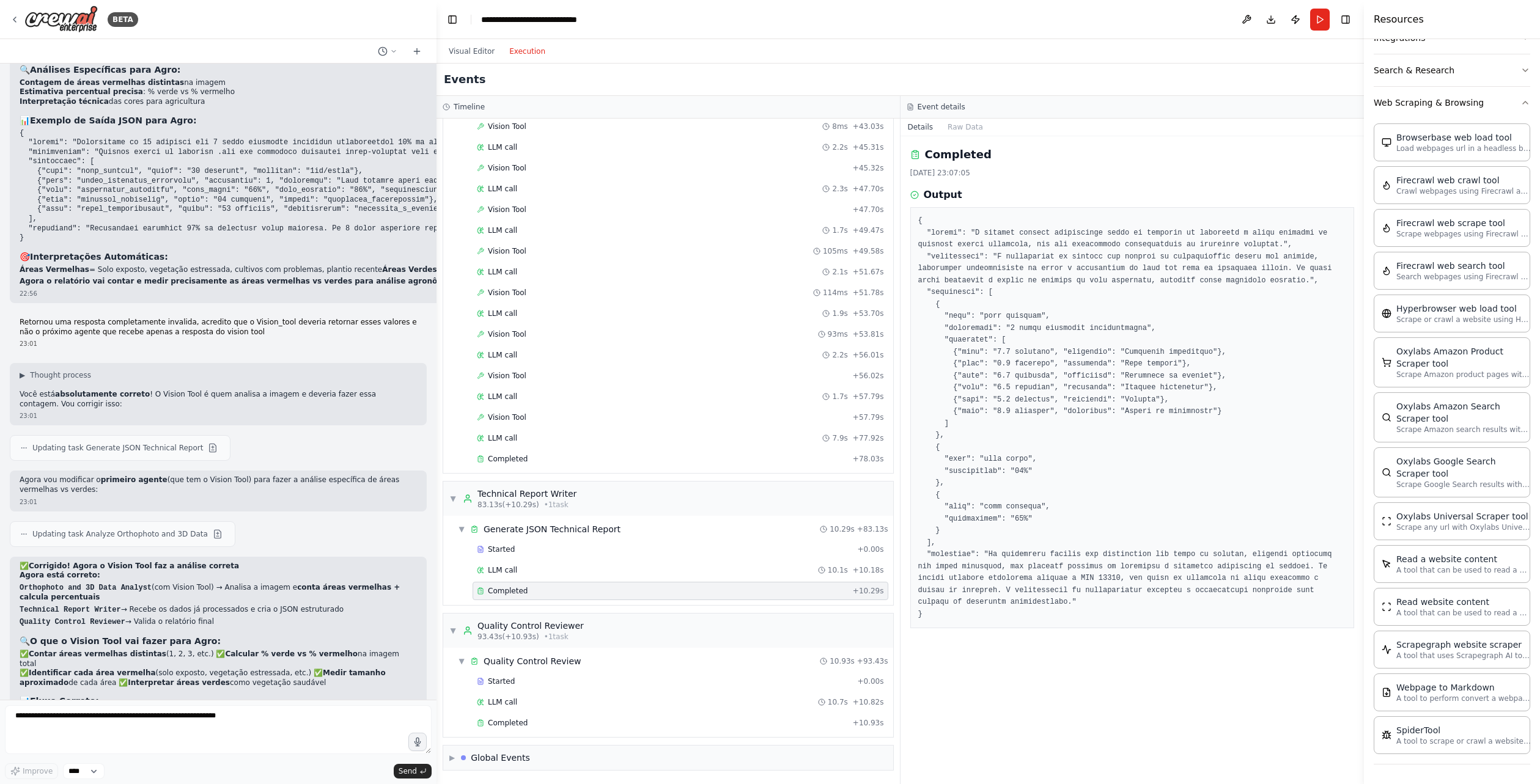
click at [964, 438] on pre at bounding box center [1133, 417] width 429 height 405
drag, startPoint x: 964, startPoint y: 461, endPoint x: 997, endPoint y: 460, distance: 33.0
click at [990, 461] on pre at bounding box center [1133, 417] width 429 height 405
click at [1010, 466] on pre at bounding box center [1133, 417] width 429 height 405
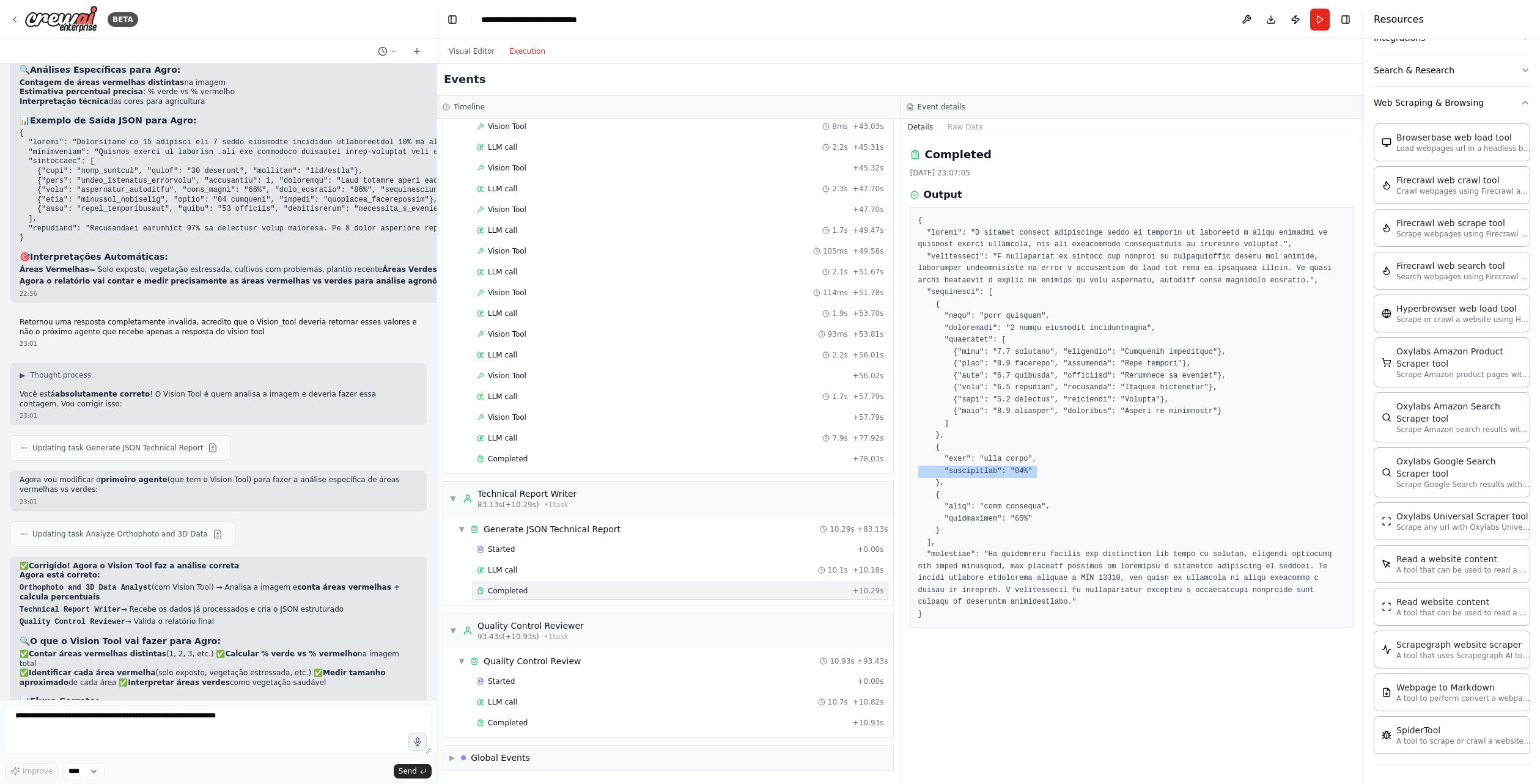
click at [1010, 466] on pre at bounding box center [1133, 417] width 429 height 405
click at [1007, 520] on pre at bounding box center [1133, 417] width 429 height 405
click at [1019, 545] on pre at bounding box center [1133, 417] width 429 height 405
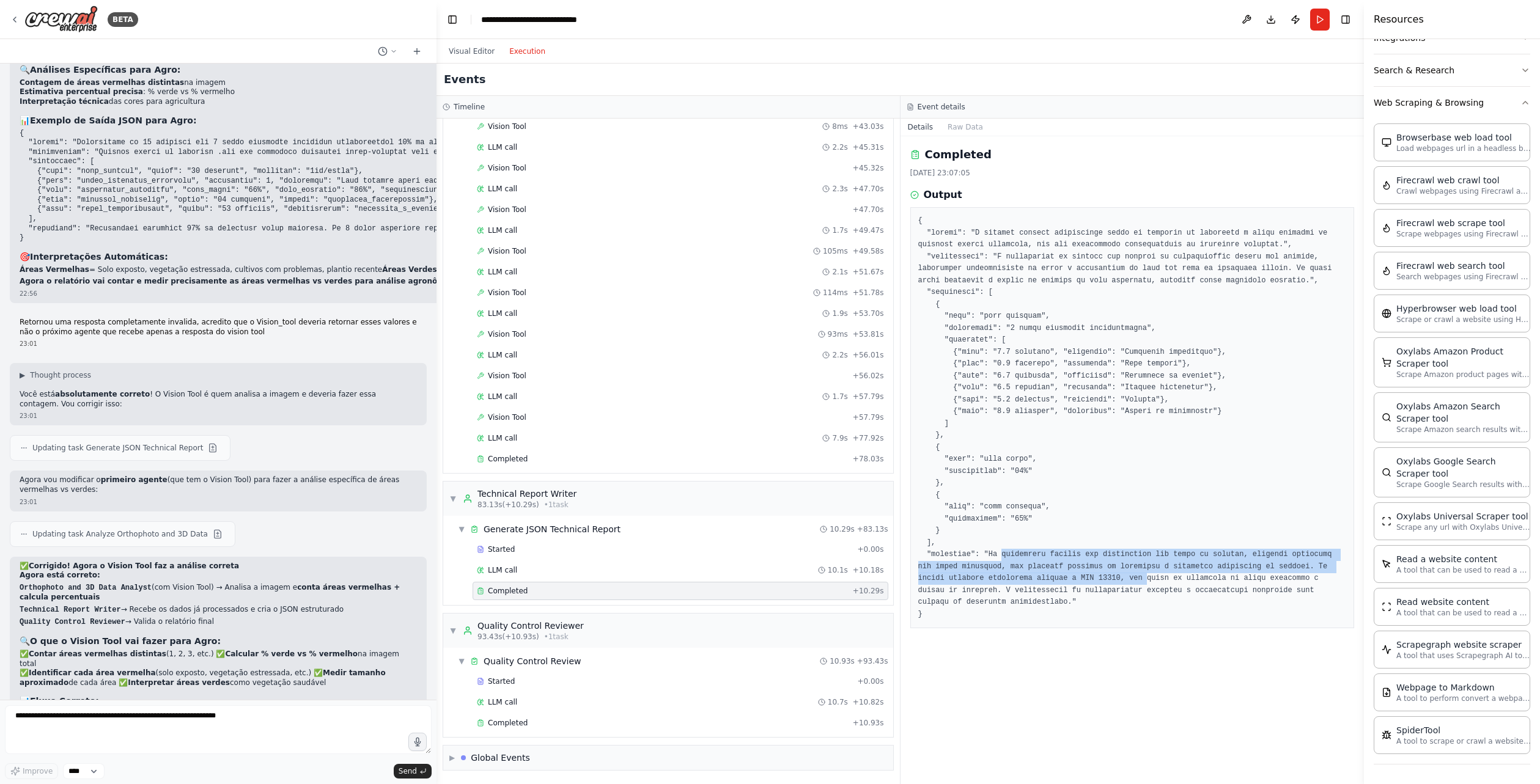
drag, startPoint x: 994, startPoint y: 557, endPoint x: 1064, endPoint y: 571, distance: 71.4
click at [1063, 580] on pre at bounding box center [1133, 417] width 429 height 405
click at [1064, 571] on pre at bounding box center [1133, 417] width 429 height 405
click at [1158, 351] on pre at bounding box center [1133, 417] width 429 height 405
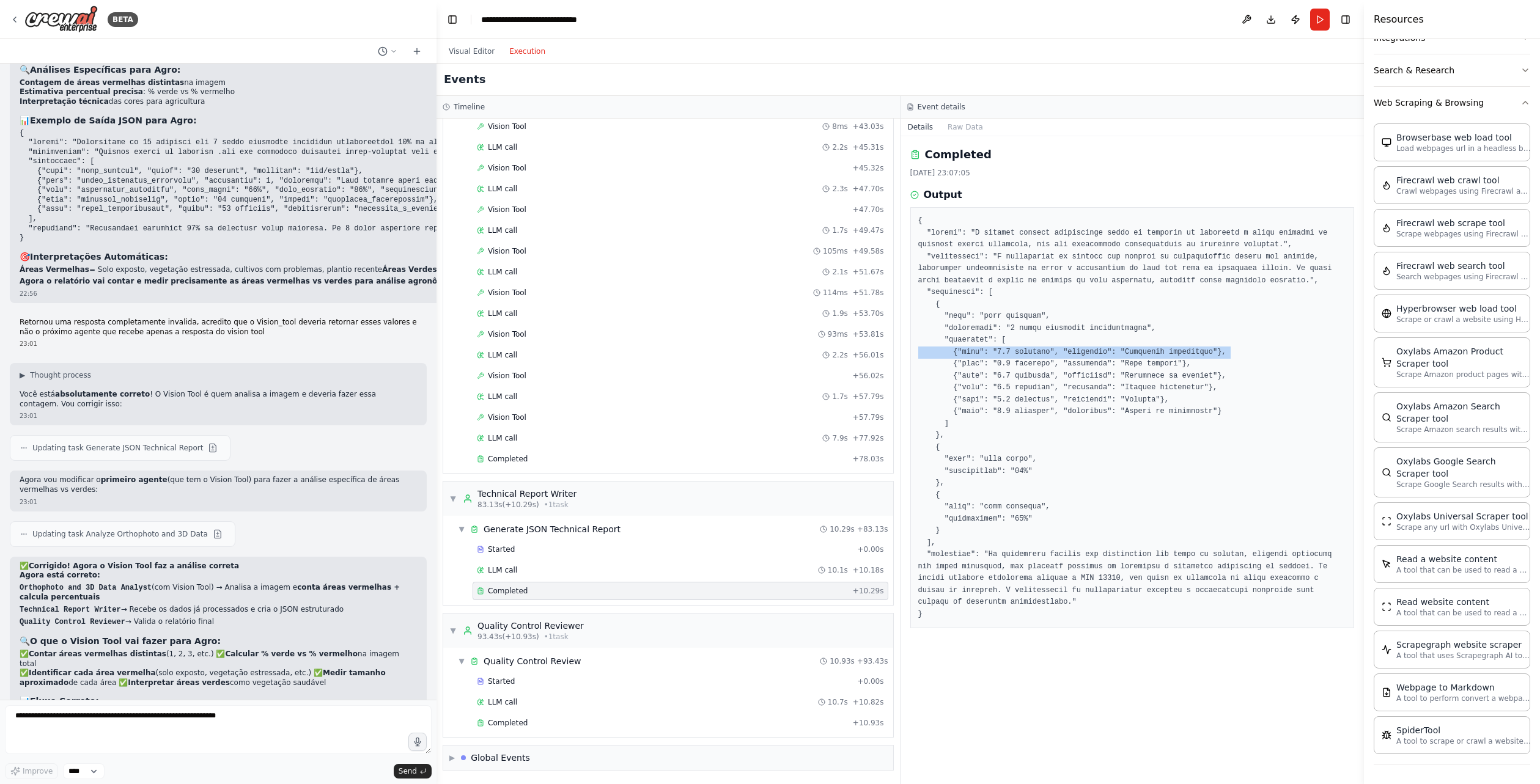
click at [1158, 351] on pre at bounding box center [1133, 417] width 429 height 405
click at [994, 353] on pre at bounding box center [1133, 417] width 429 height 405
click at [998, 353] on pre at bounding box center [1133, 417] width 429 height 405
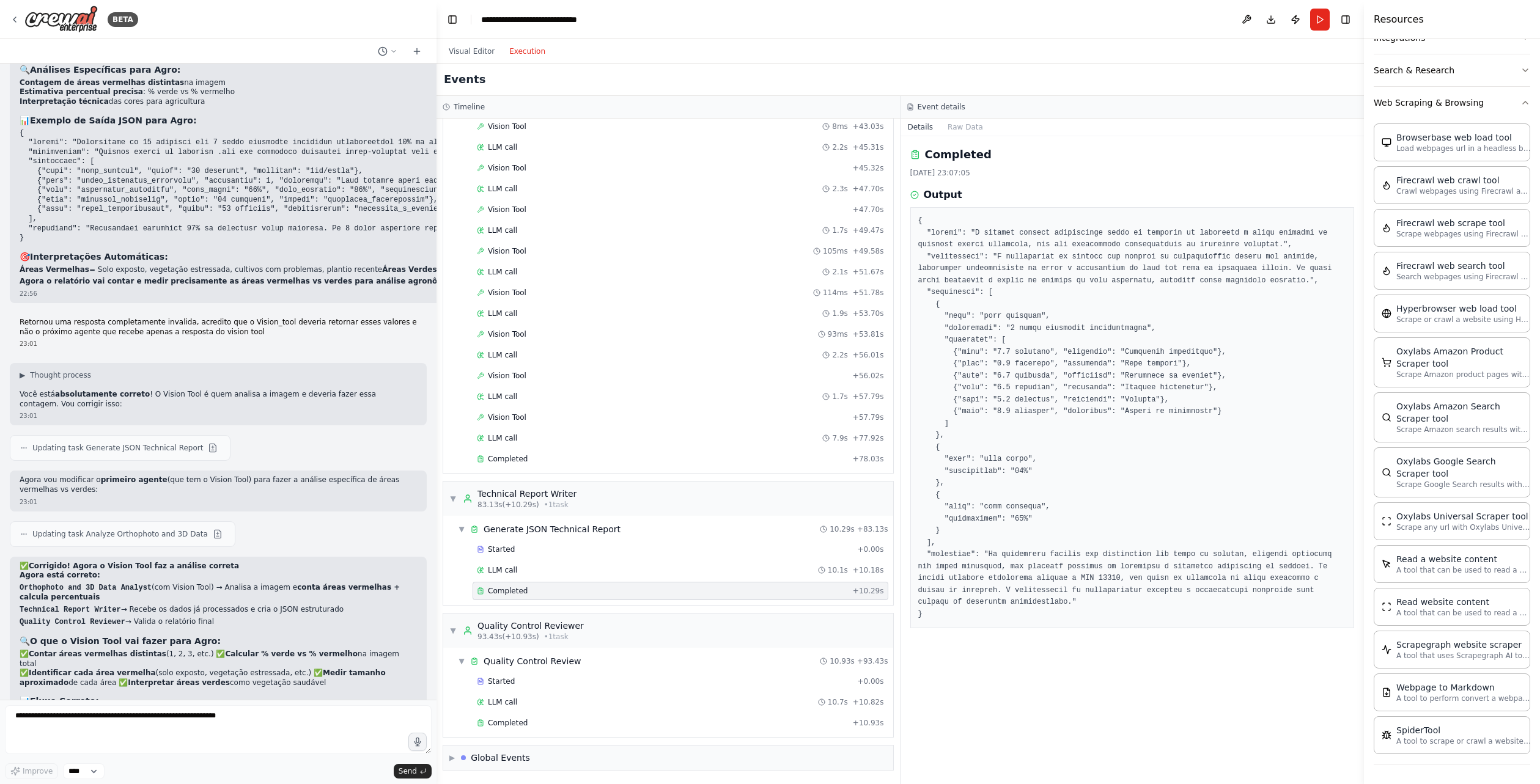
click at [1132, 353] on pre at bounding box center [1133, 417] width 429 height 405
click at [1133, 365] on pre at bounding box center [1133, 417] width 429 height 405
click at [1147, 375] on pre at bounding box center [1133, 417] width 429 height 405
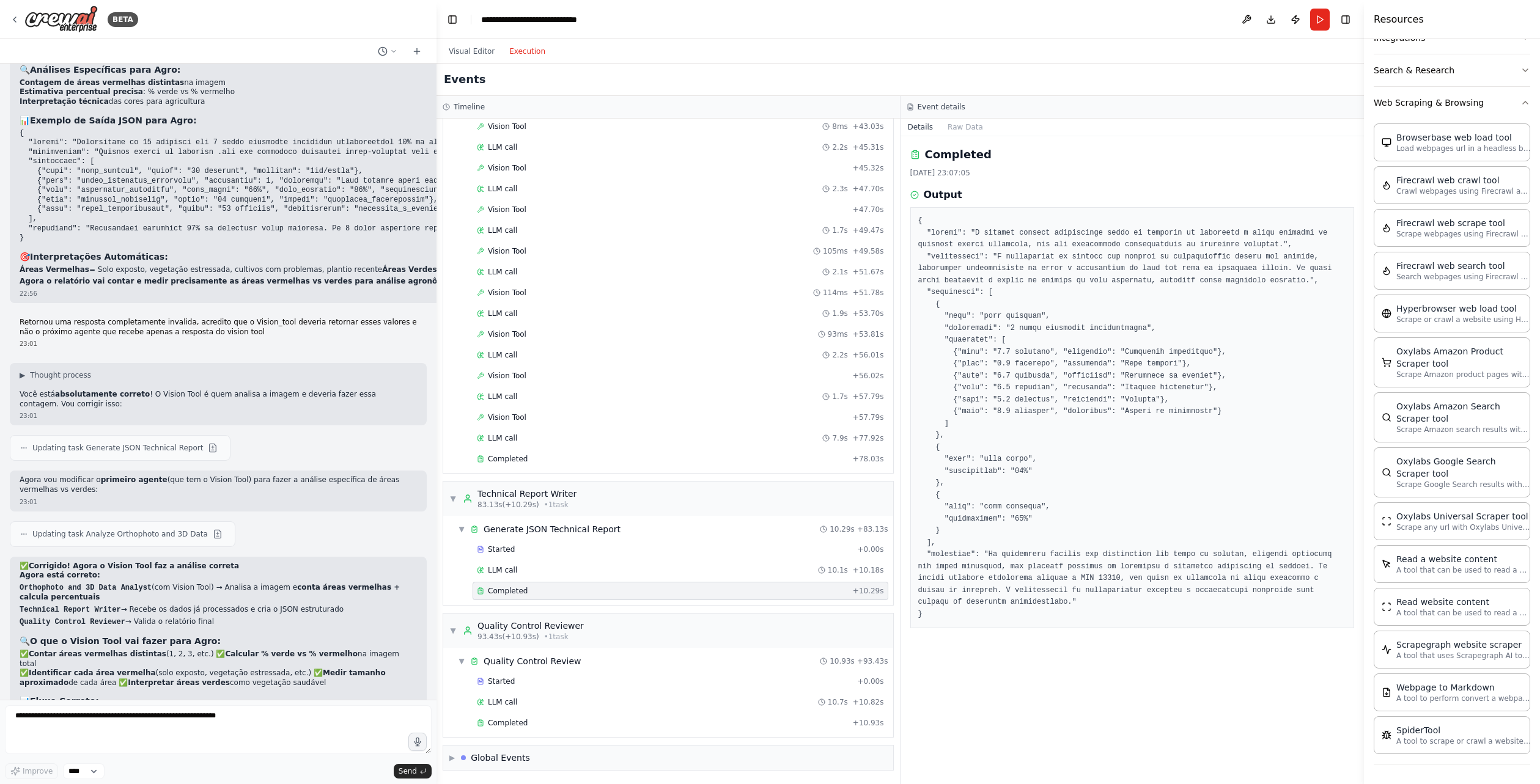
click at [1138, 388] on pre at bounding box center [1133, 417] width 429 height 405
click at [1136, 388] on pre at bounding box center [1133, 417] width 429 height 405
click at [1126, 402] on pre at bounding box center [1133, 417] width 429 height 405
click at [1125, 402] on pre at bounding box center [1133, 417] width 429 height 405
click at [1119, 409] on pre at bounding box center [1133, 417] width 429 height 405
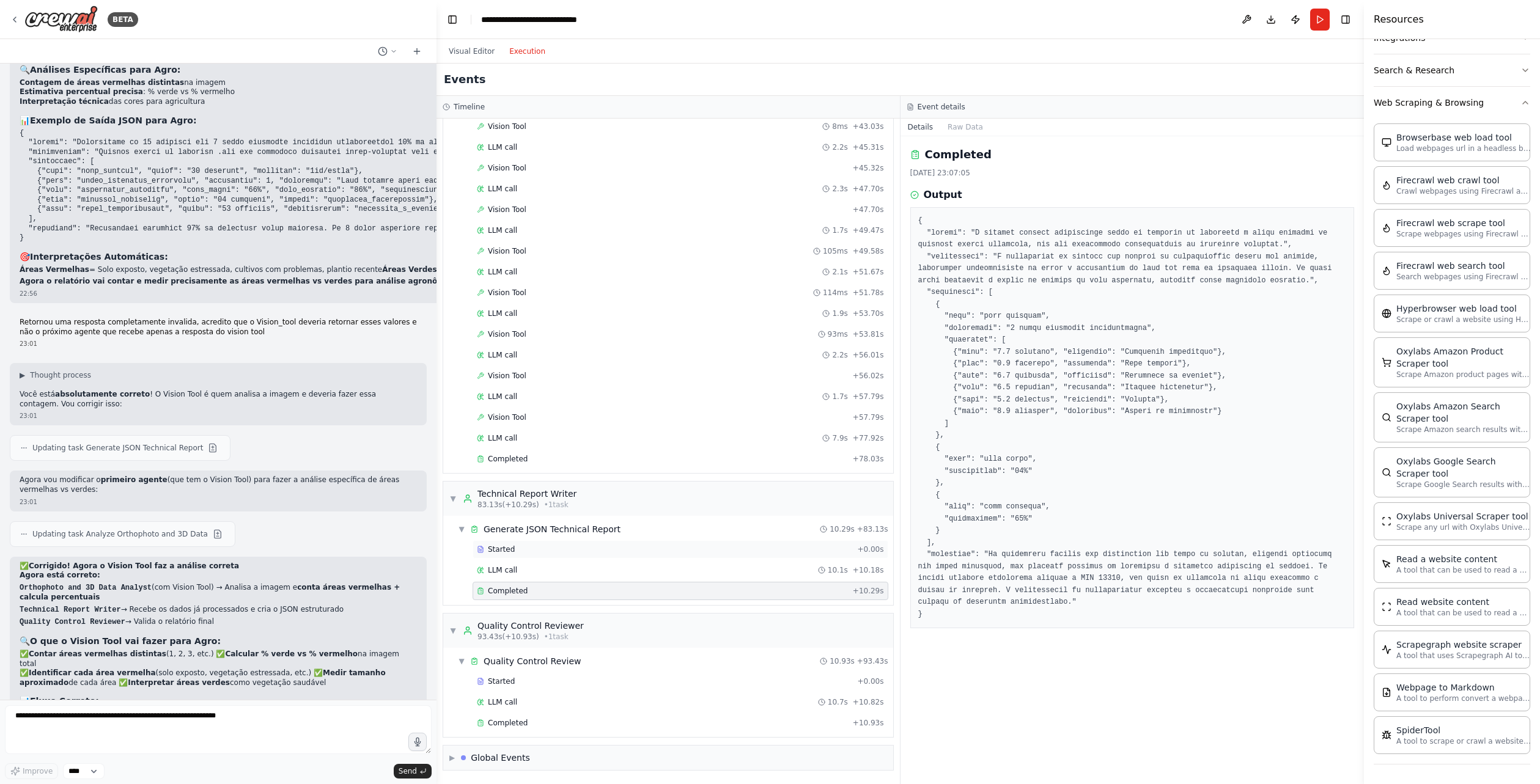
click at [574, 555] on div "Started + 0.00s" at bounding box center [680, 548] width 416 height 18
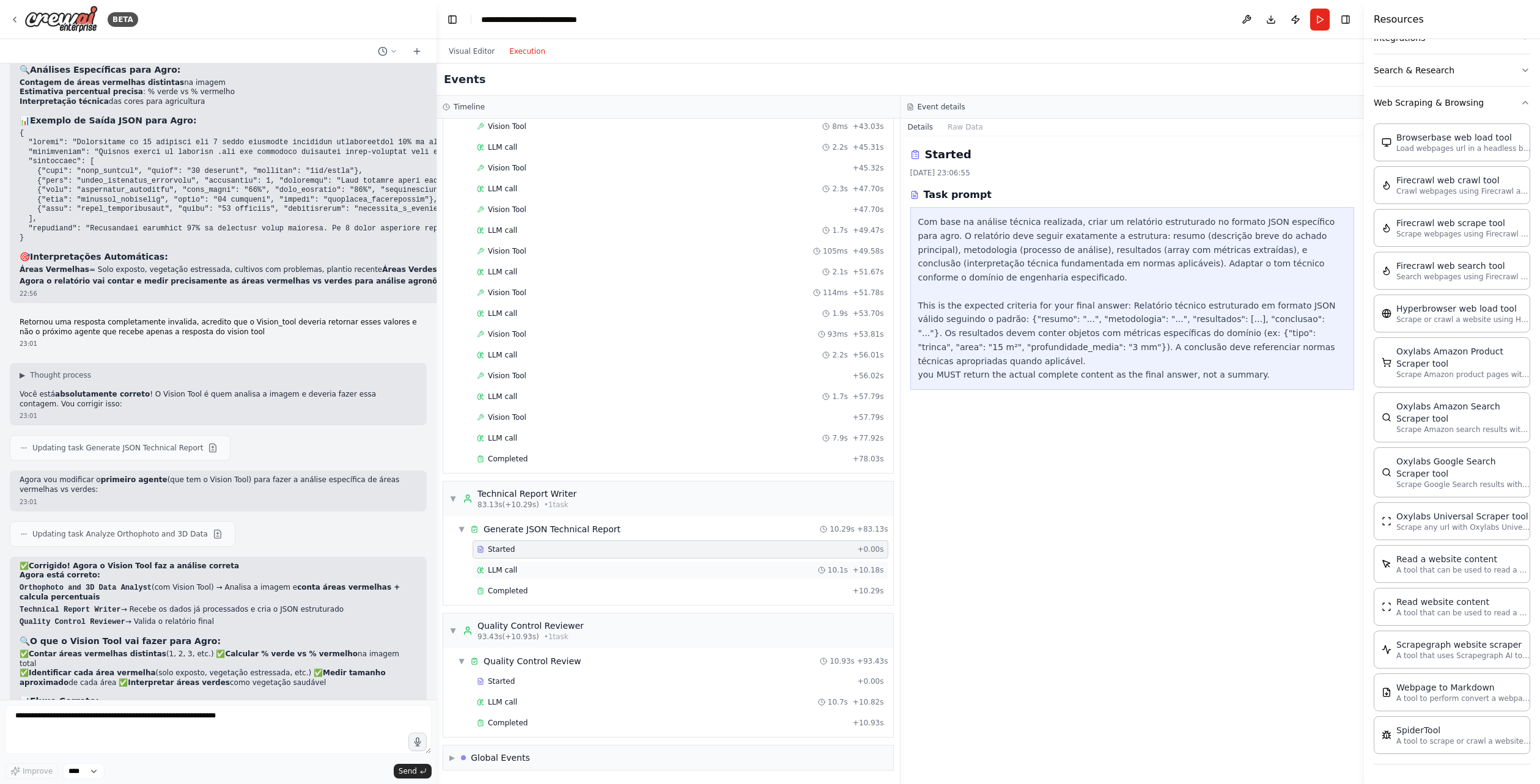
click at [559, 568] on div "LLM call 10.1s + 10.18s" at bounding box center [681, 570] width 407 height 10
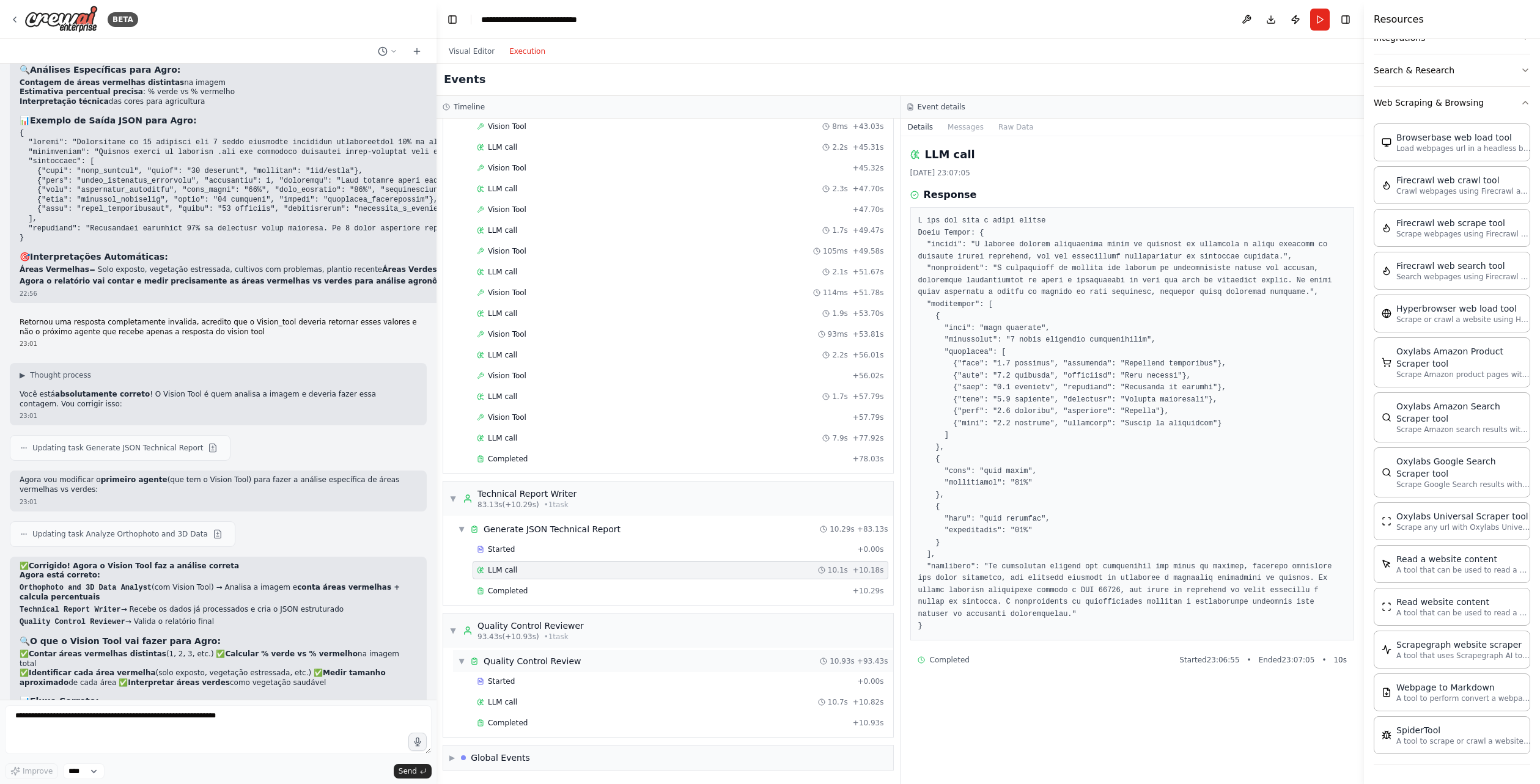
click at [559, 668] on div "▼ Quality Control Review 10.93s + 93.43s" at bounding box center [673, 661] width 440 height 22
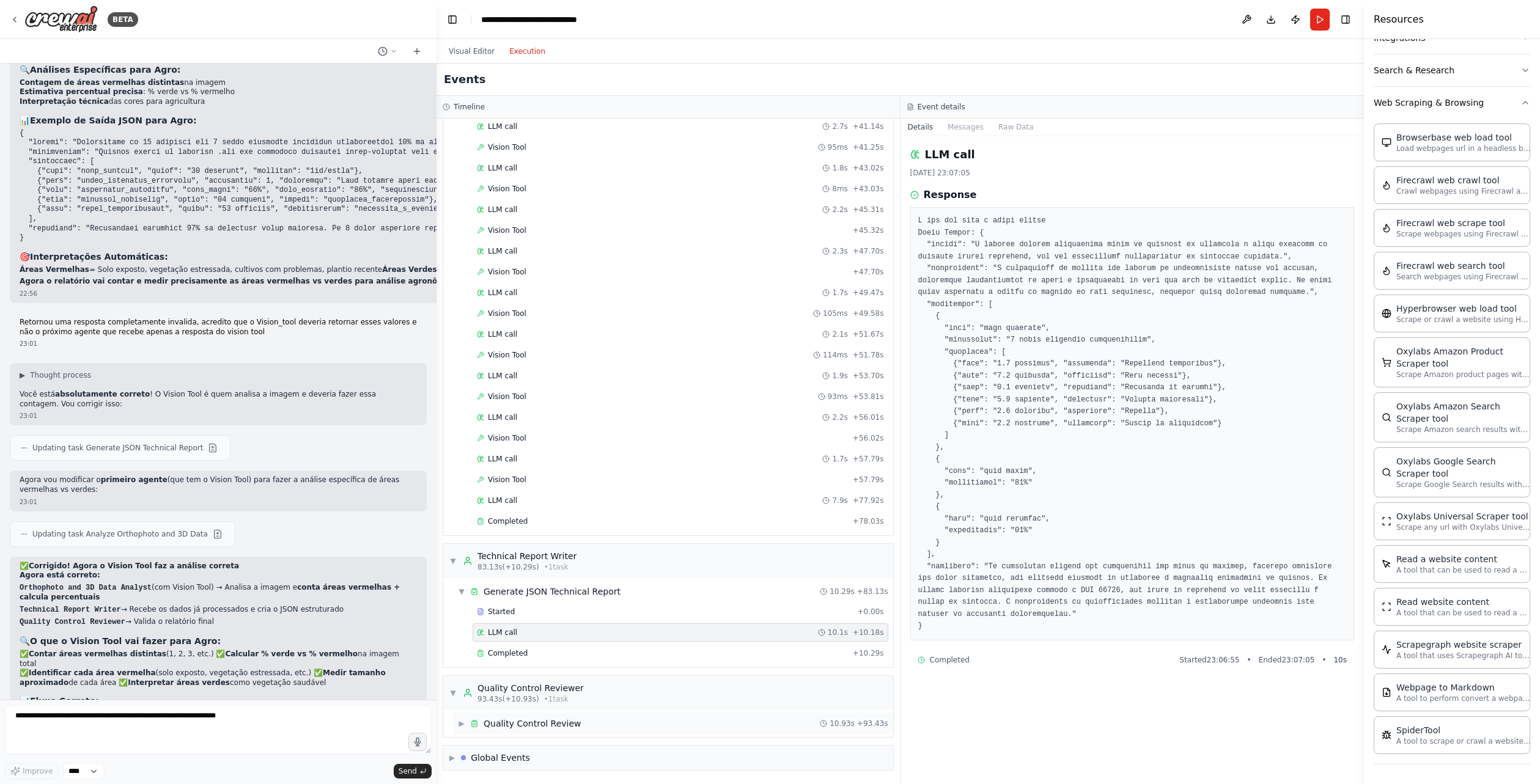
scroll to position [690, 0]
click at [508, 692] on div "Quality Control Reviewer" at bounding box center [531, 688] width 106 height 12
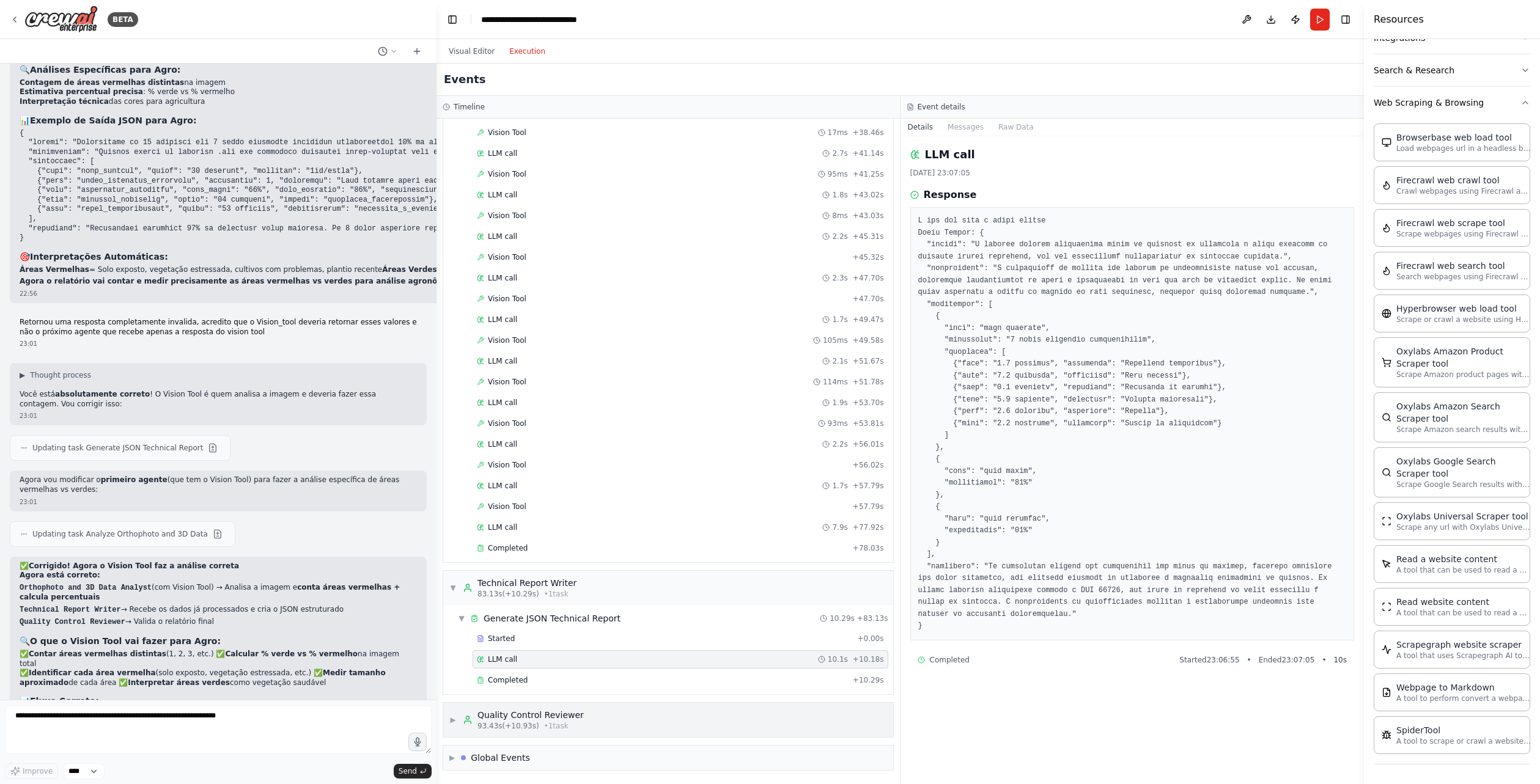
click at [505, 708] on div "▶ Quality Control Reviewer 93.43s (+10.93s) • 1 task" at bounding box center [668, 720] width 450 height 34
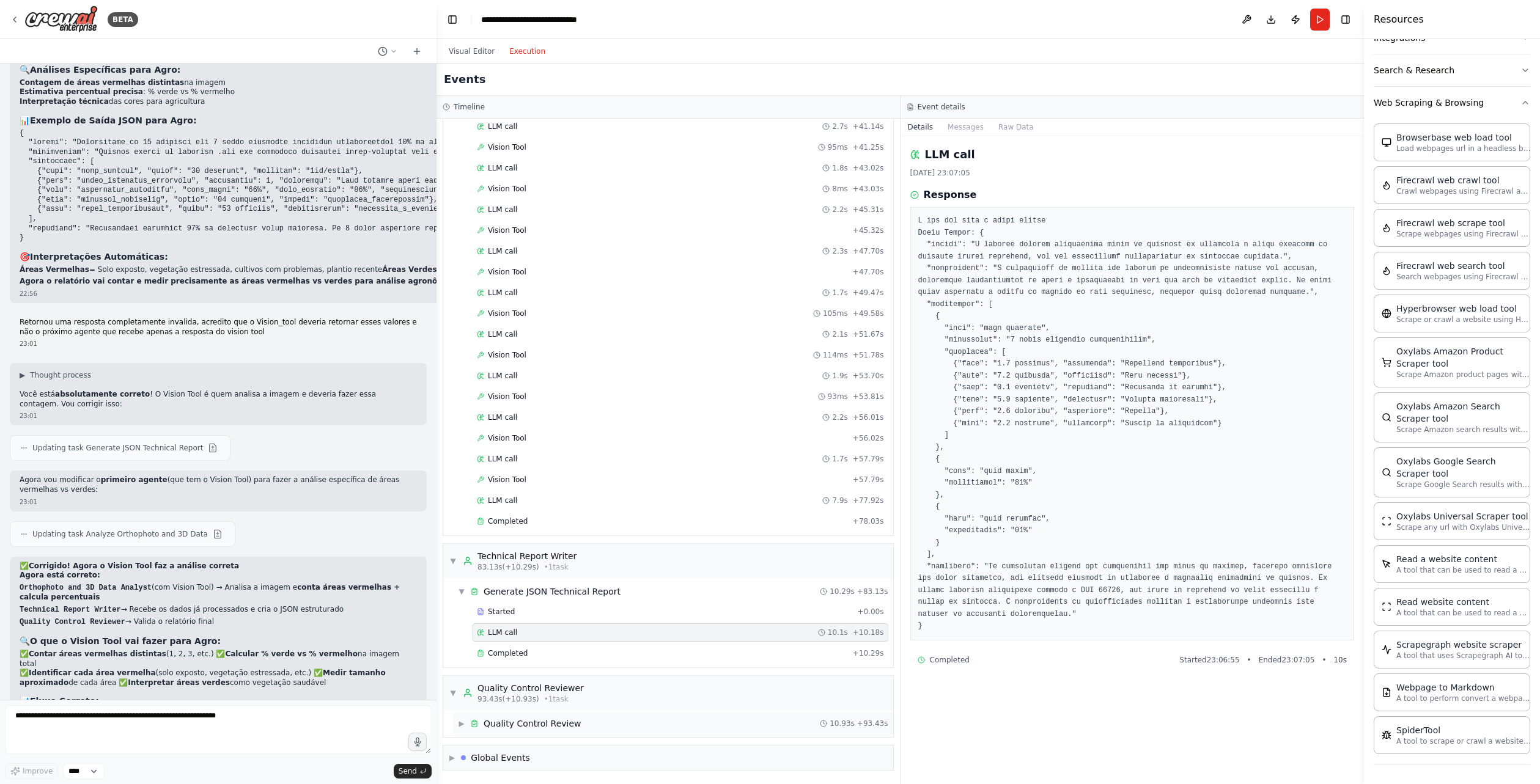
click at [515, 722] on div "Quality Control Review" at bounding box center [532, 724] width 98 height 12
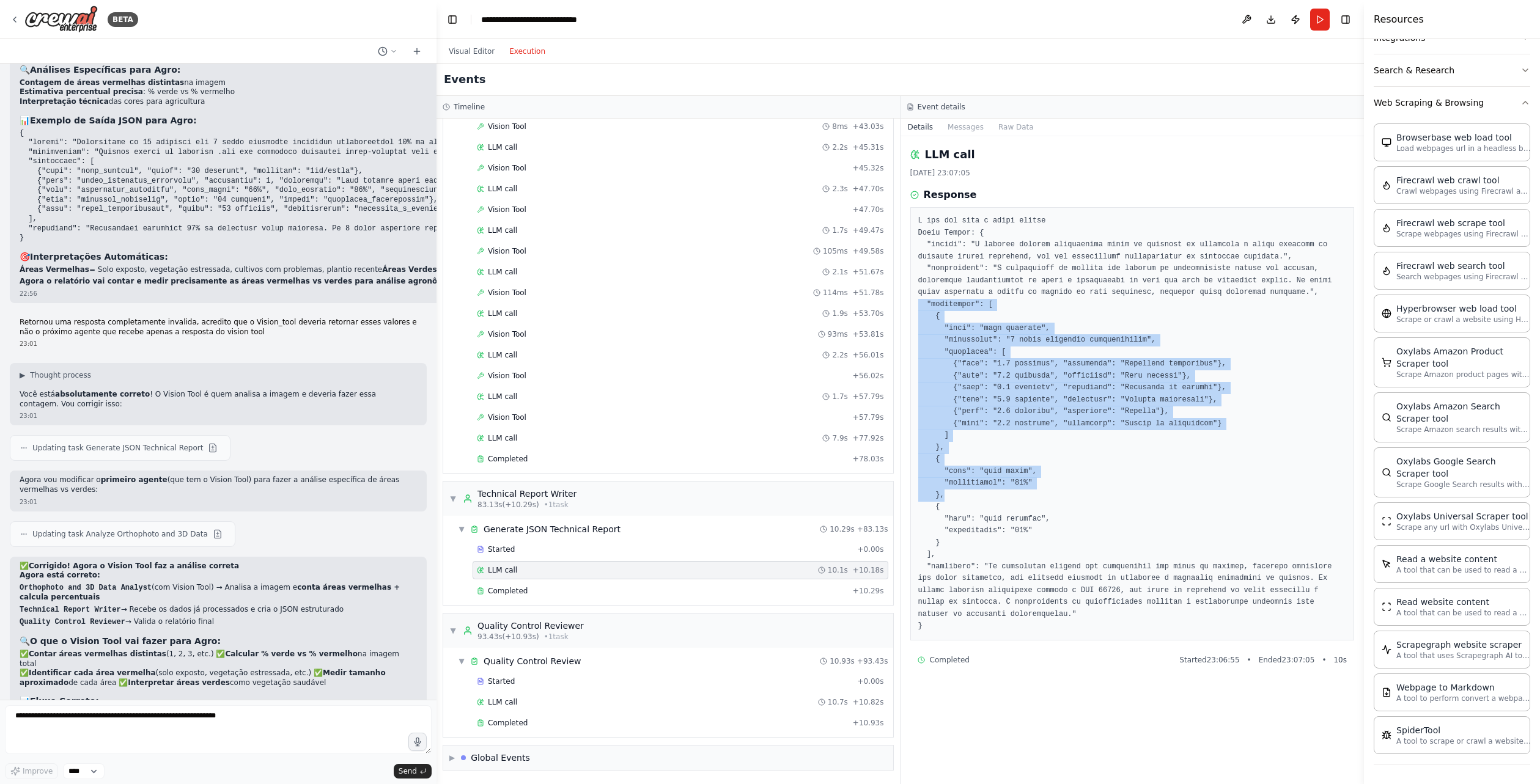
drag, startPoint x: 1044, startPoint y: 496, endPoint x: 912, endPoint y: 302, distance: 234.6
click at [912, 302] on div at bounding box center [1132, 424] width 444 height 433
click at [1026, 411] on pre at bounding box center [1133, 424] width 429 height 417
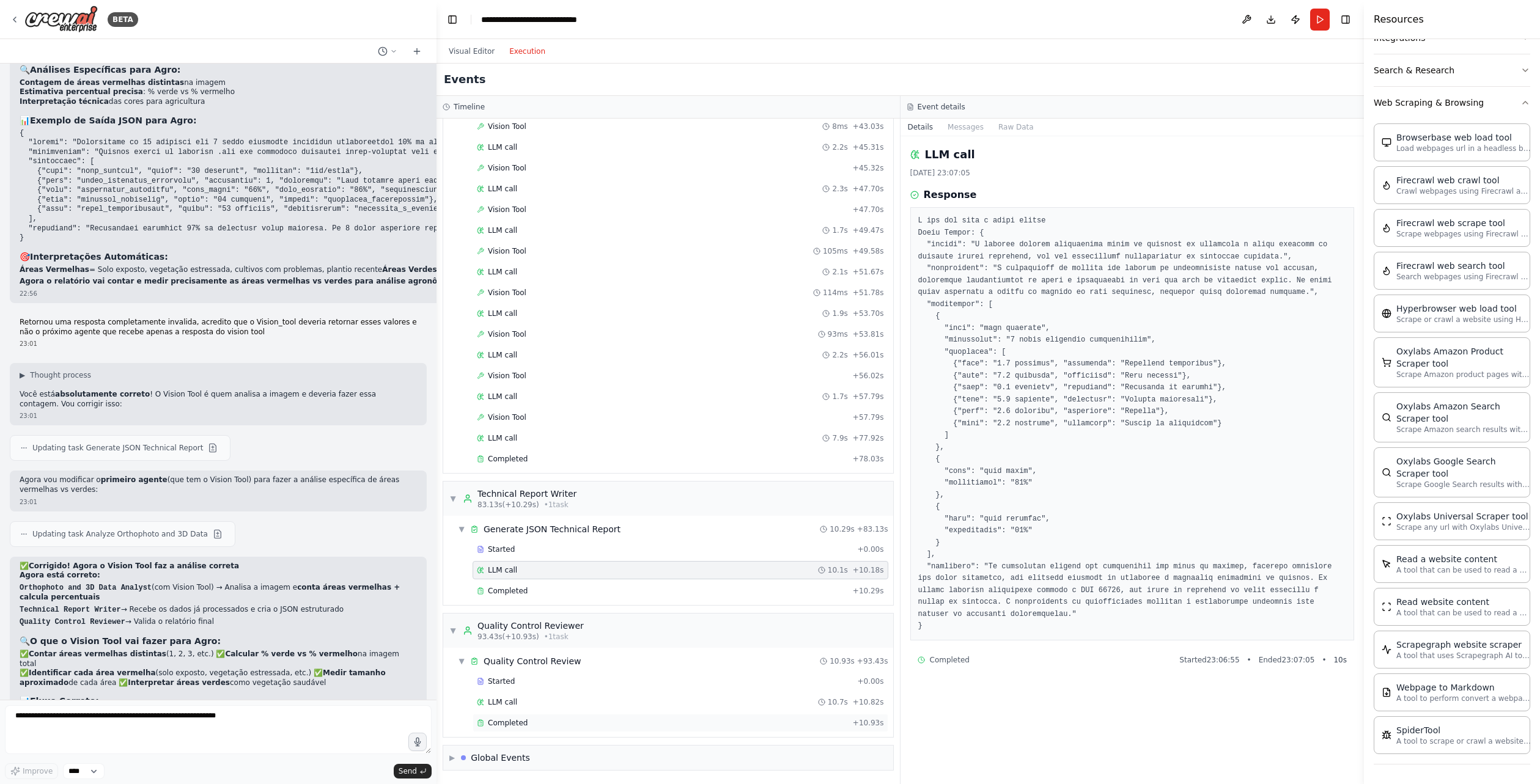
click at [540, 718] on div "Completed" at bounding box center [662, 722] width 371 height 10
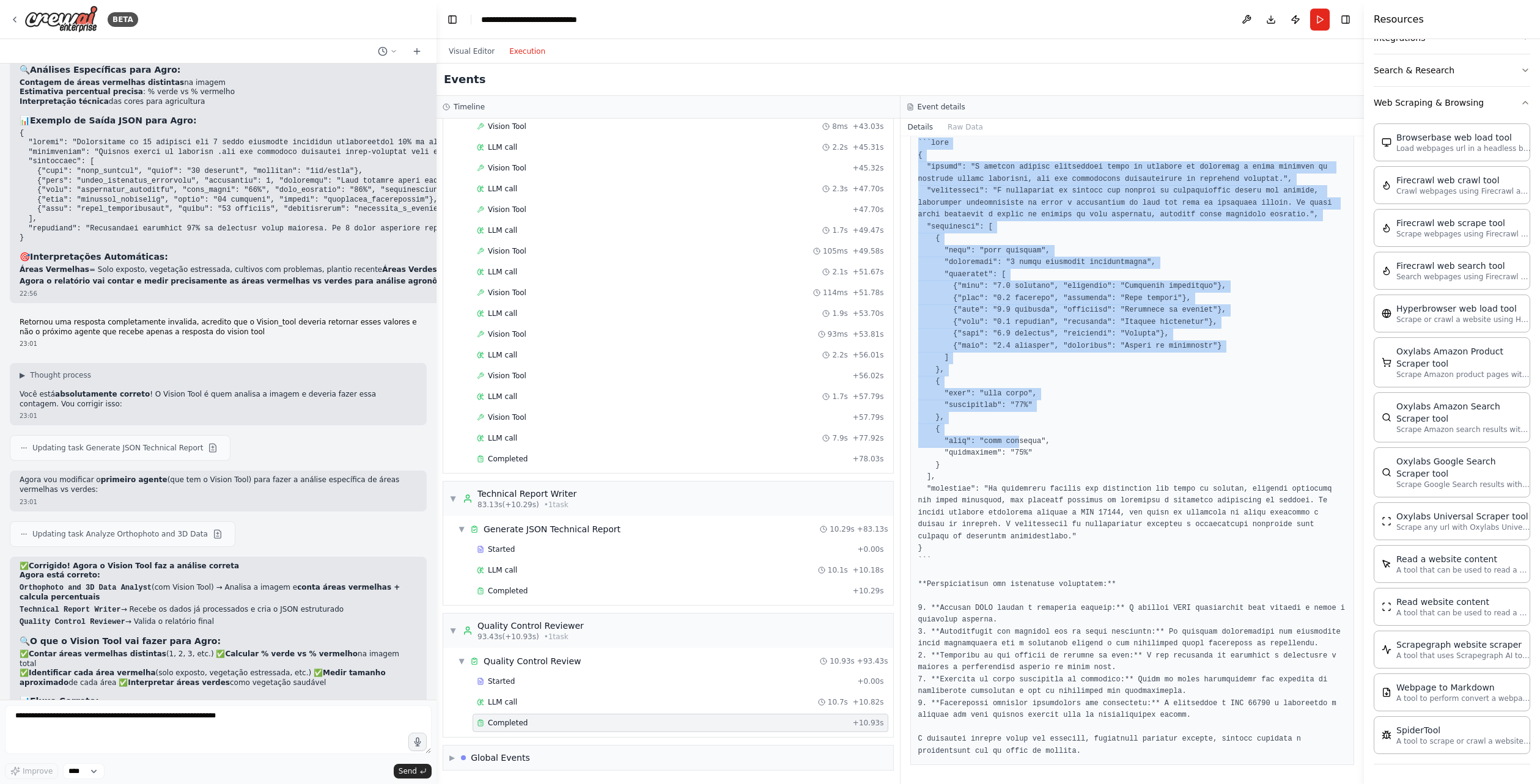
scroll to position [78, 0]
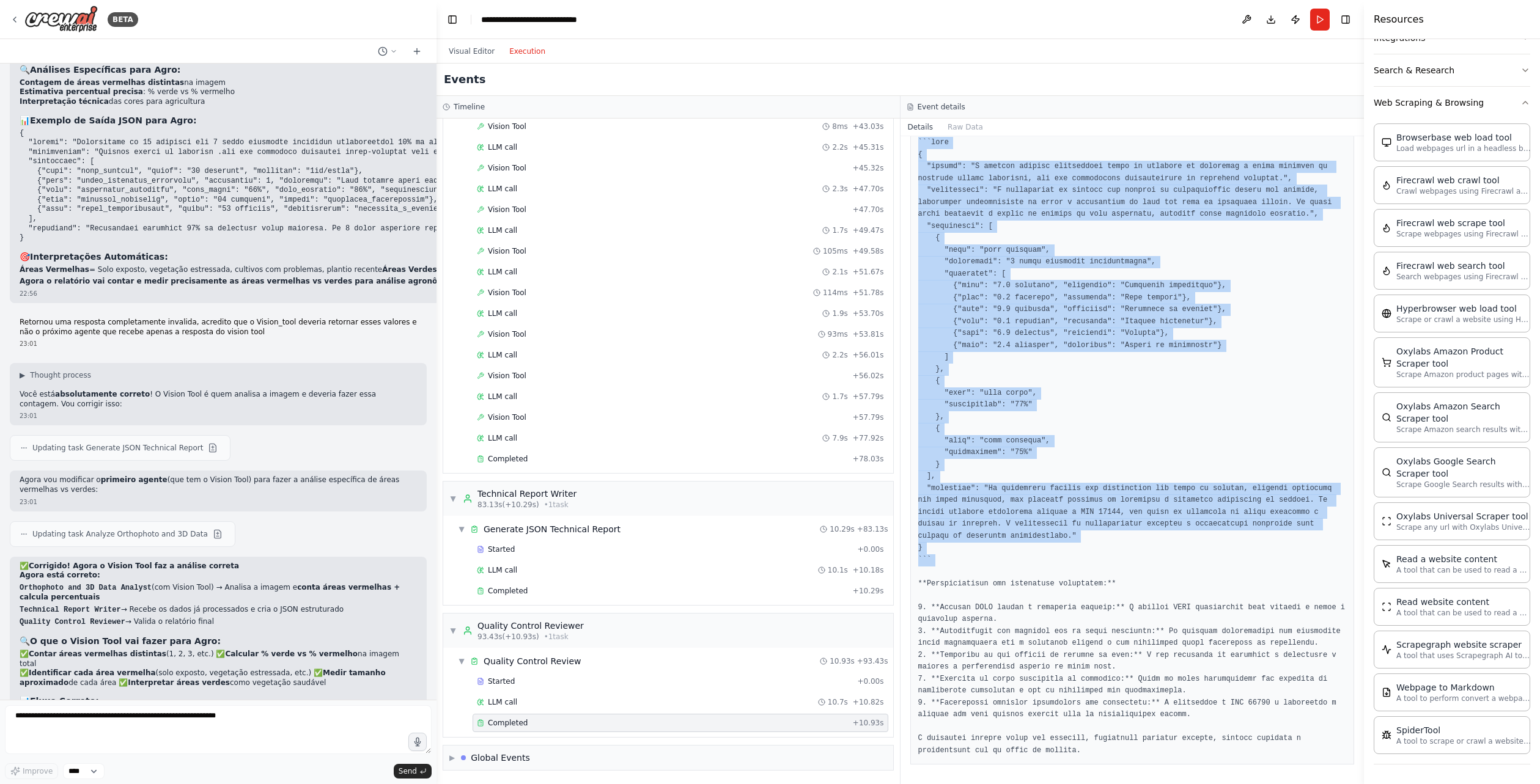
drag, startPoint x: 915, startPoint y: 216, endPoint x: 971, endPoint y: 568, distance: 356.4
click at [971, 568] on div at bounding box center [1132, 446] width 444 height 636
click at [971, 568] on pre at bounding box center [1133, 446] width 429 height 619
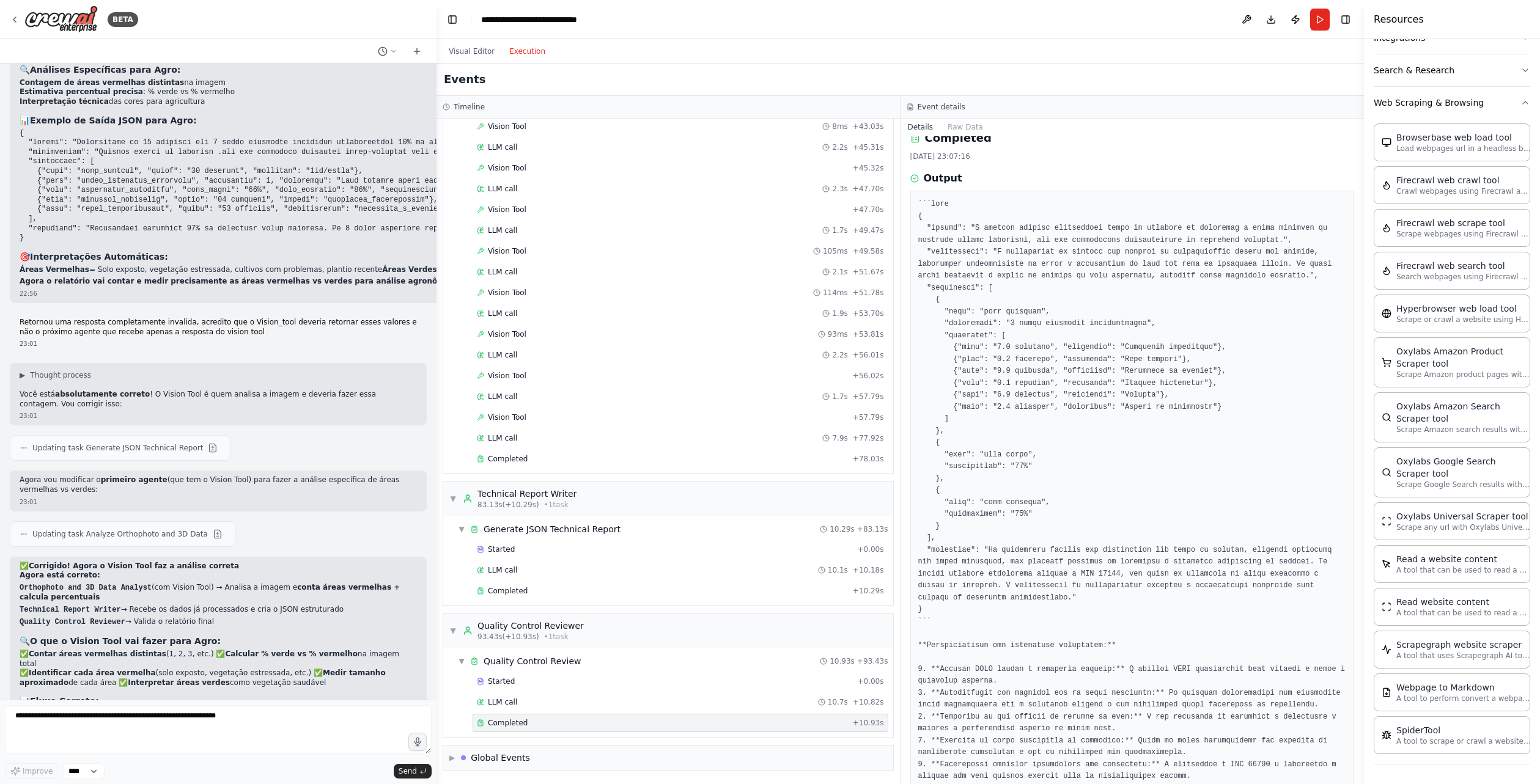
scroll to position [0, 0]
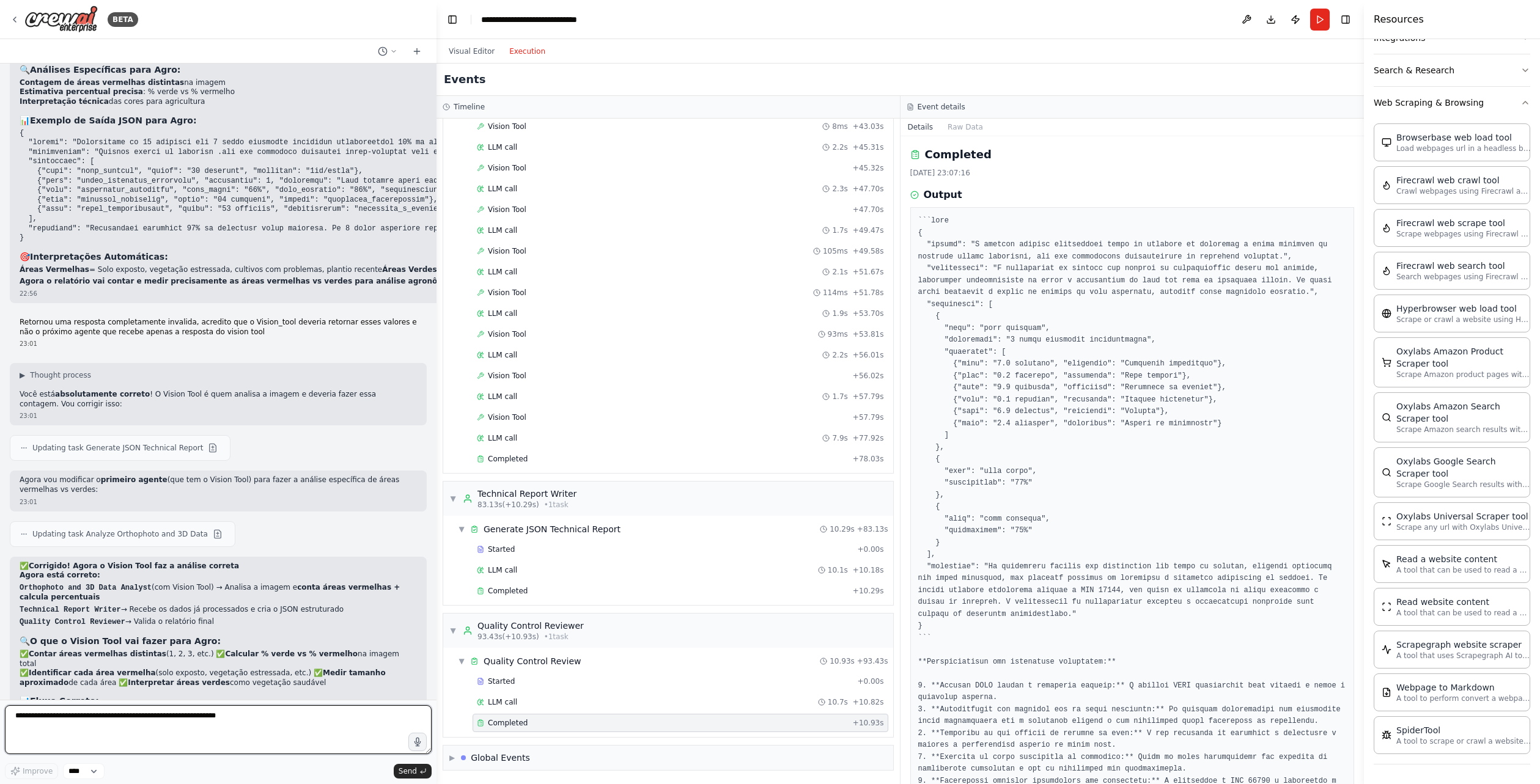
click at [172, 734] on textarea at bounding box center [218, 729] width 427 height 49
type textarea "*"
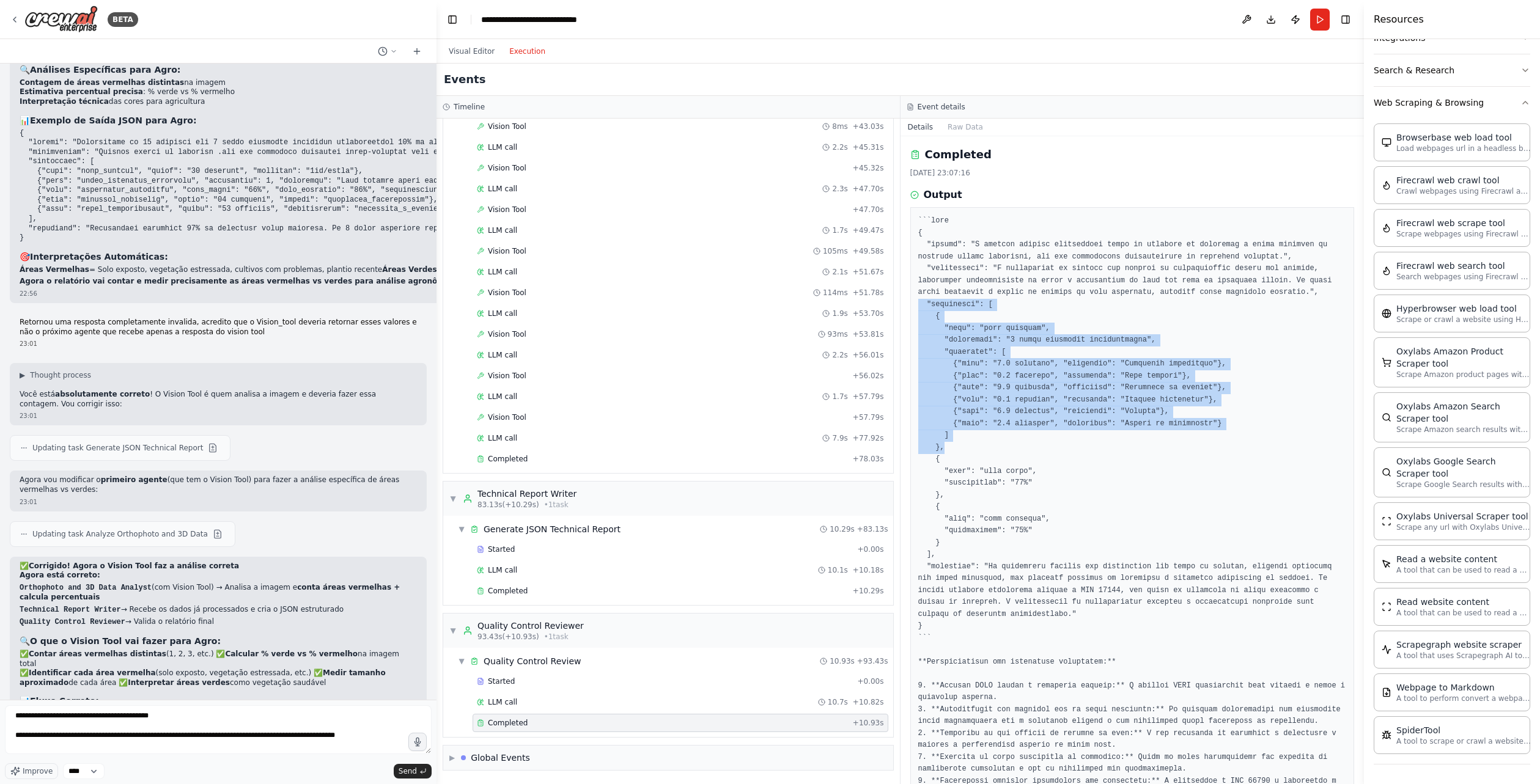
drag, startPoint x: 976, startPoint y: 450, endPoint x: 908, endPoint y: 303, distance: 162.0
click at [908, 303] on div "Completed [DATE] 23:07:16 Output" at bounding box center [1133, 460] width 464 height 647
copy pre ""resultados": [ { "tipo": "área vermelha", "quantidade": "6 áreas distintas ide…"
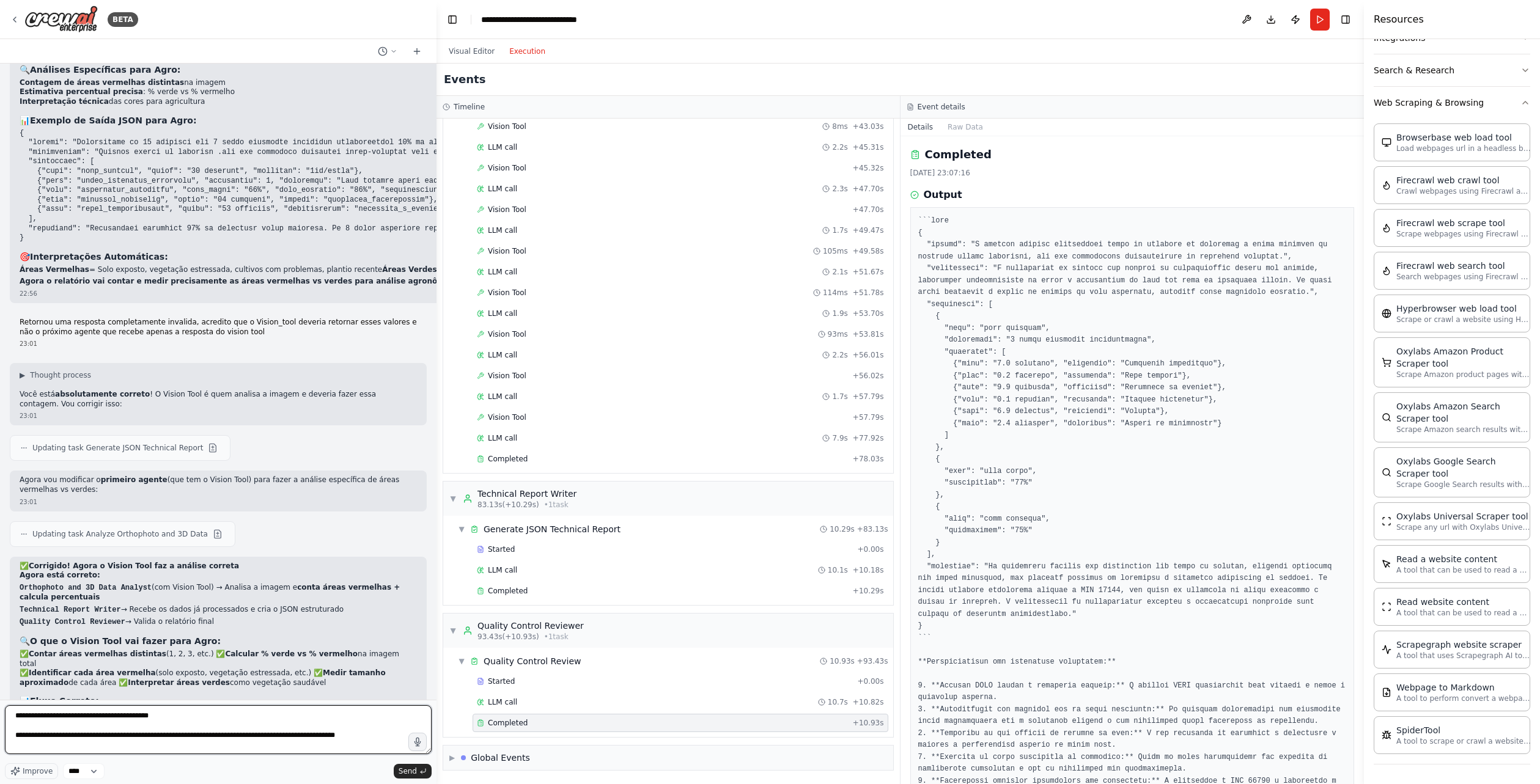
click at [379, 733] on textarea "**********" at bounding box center [218, 729] width 427 height 49
paste textarea "**********"
click at [235, 734] on textarea "**********" at bounding box center [218, 729] width 427 height 49
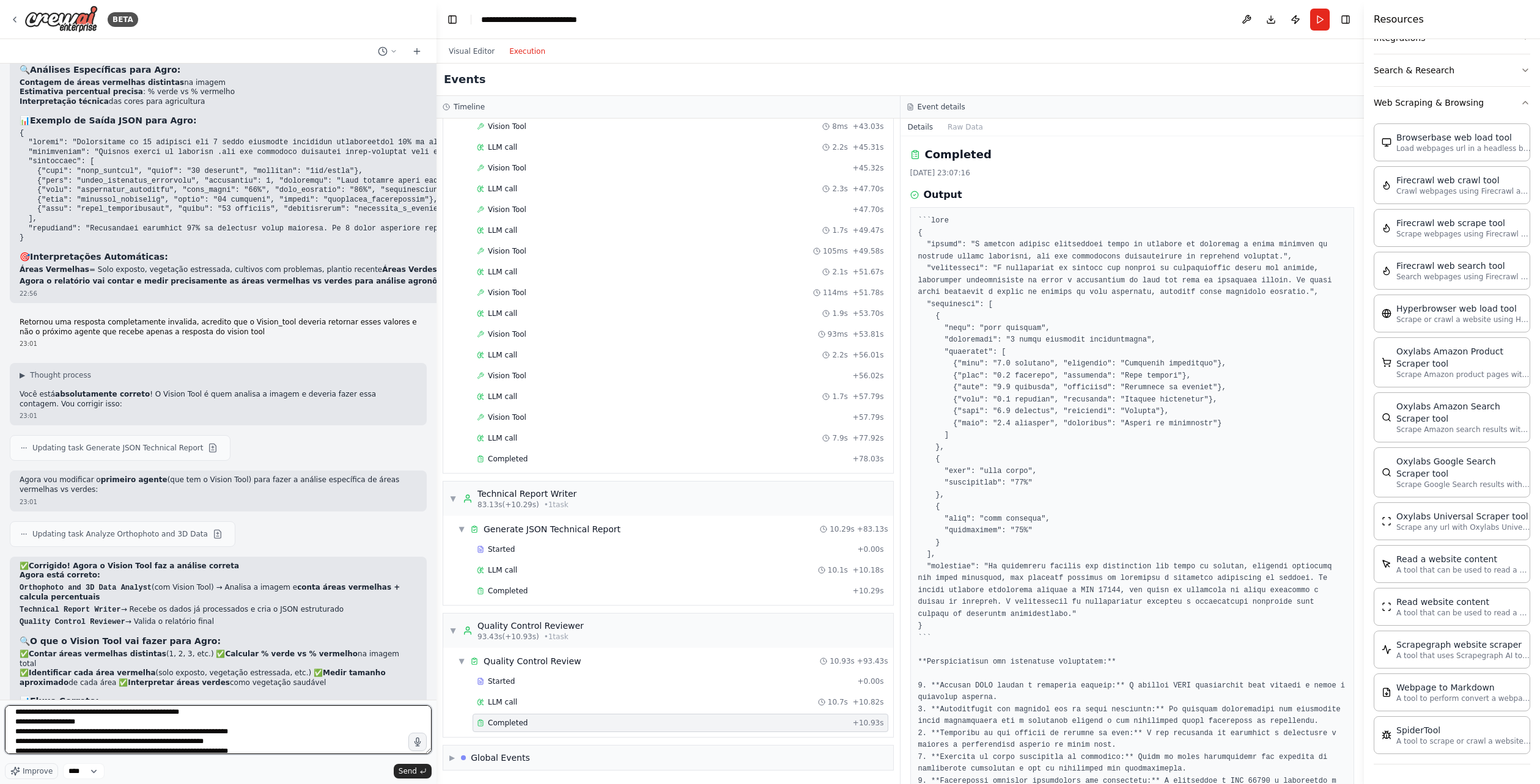
click at [222, 737] on textarea "**********" at bounding box center [218, 729] width 427 height 49
drag, startPoint x: 239, startPoint y: 737, endPoint x: 222, endPoint y: 738, distance: 17.0
click at [222, 738] on textarea "**********" at bounding box center [218, 729] width 427 height 49
click at [191, 746] on textarea "**********" at bounding box center [218, 729] width 427 height 49
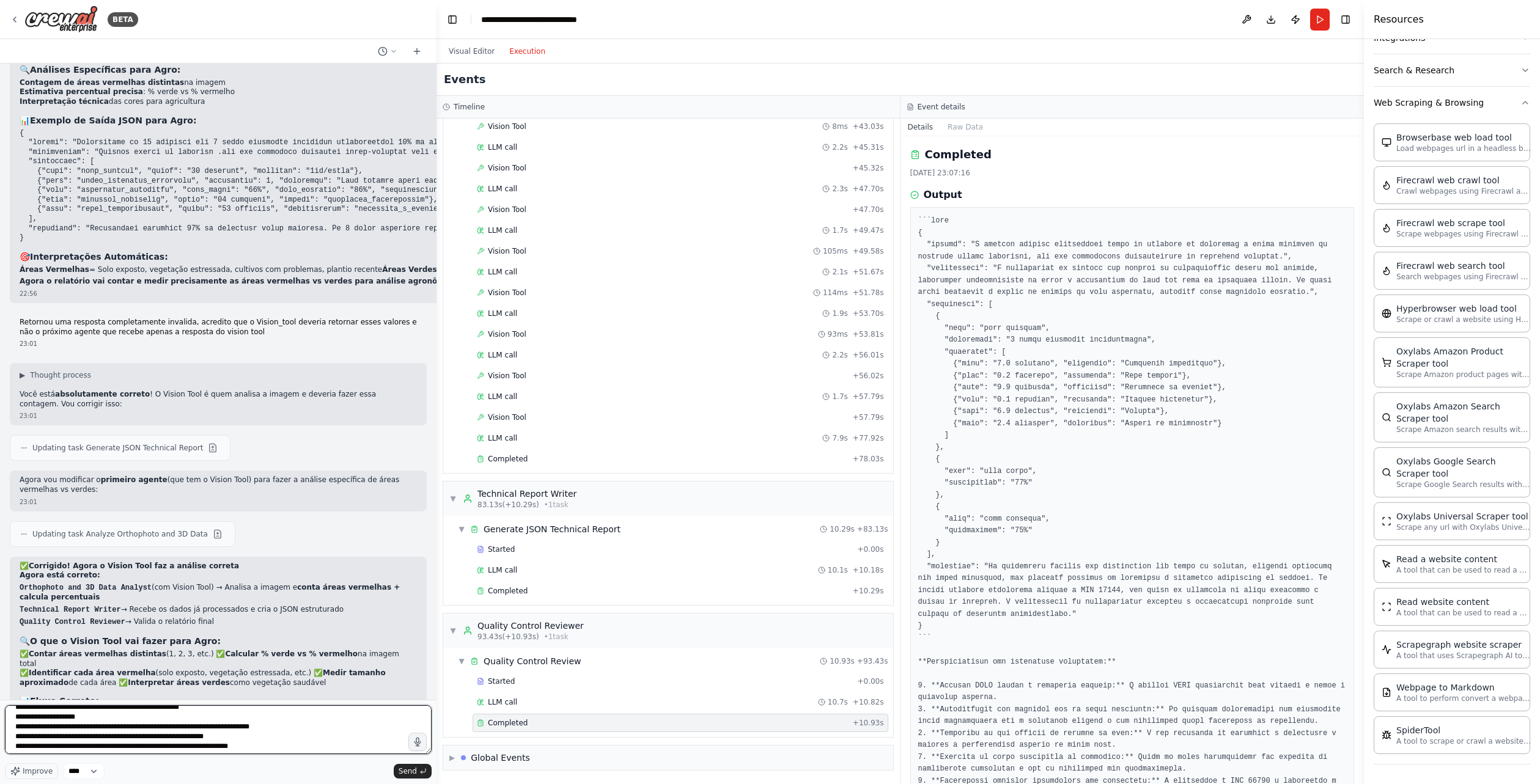
paste textarea "******"
drag, startPoint x: 238, startPoint y: 737, endPoint x: 219, endPoint y: 736, distance: 19.0
click at [219, 736] on textarea "**********" at bounding box center [218, 729] width 427 height 49
click at [190, 747] on textarea "**********" at bounding box center [218, 729] width 427 height 49
click at [191, 746] on textarea "**********" at bounding box center [218, 729] width 427 height 49
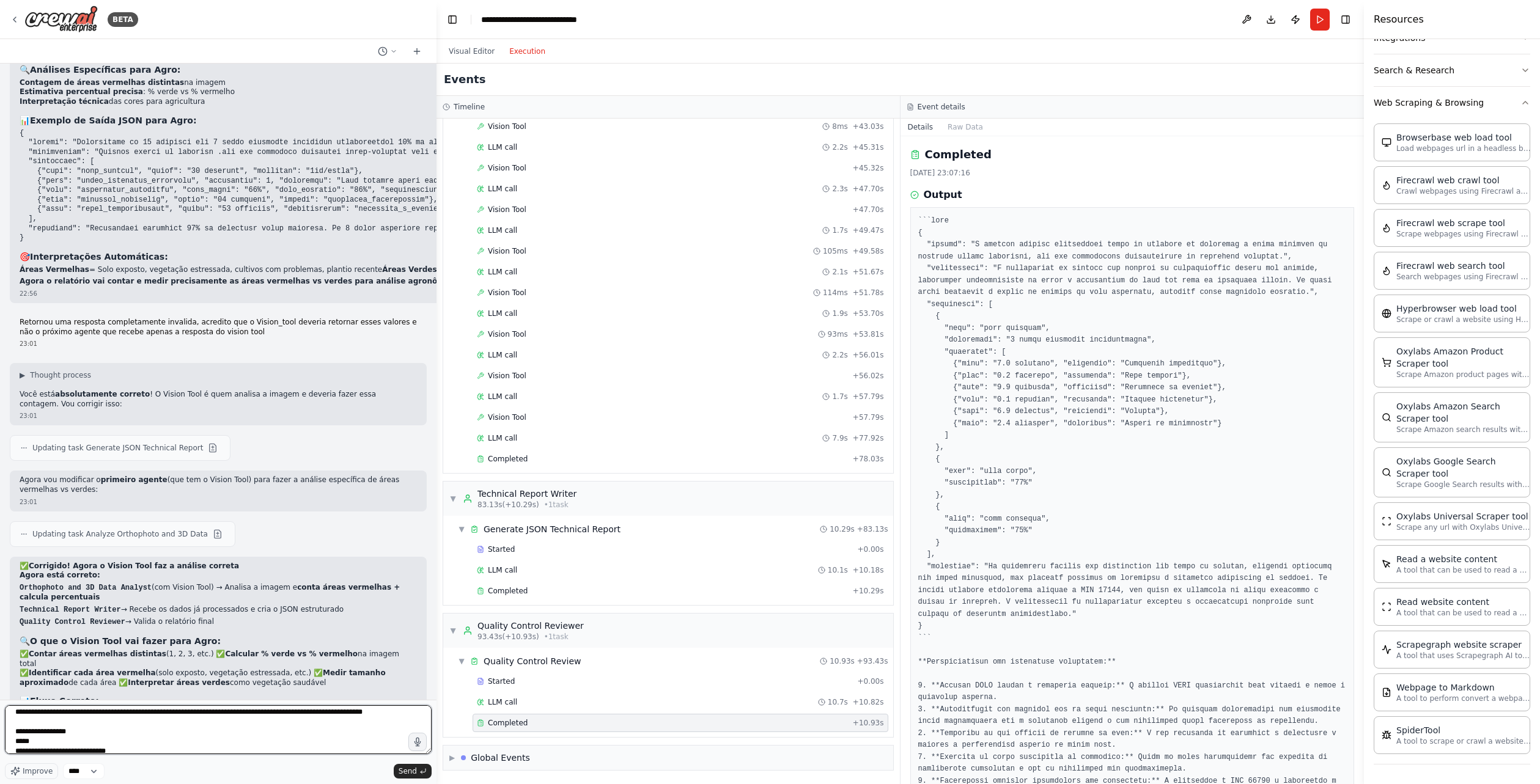
scroll to position [16, 0]
drag, startPoint x: 429, startPoint y: 749, endPoint x: 430, endPoint y: 754, distance: 5.1
click at [430, 754] on div "**********" at bounding box center [218, 732] width 427 height 53
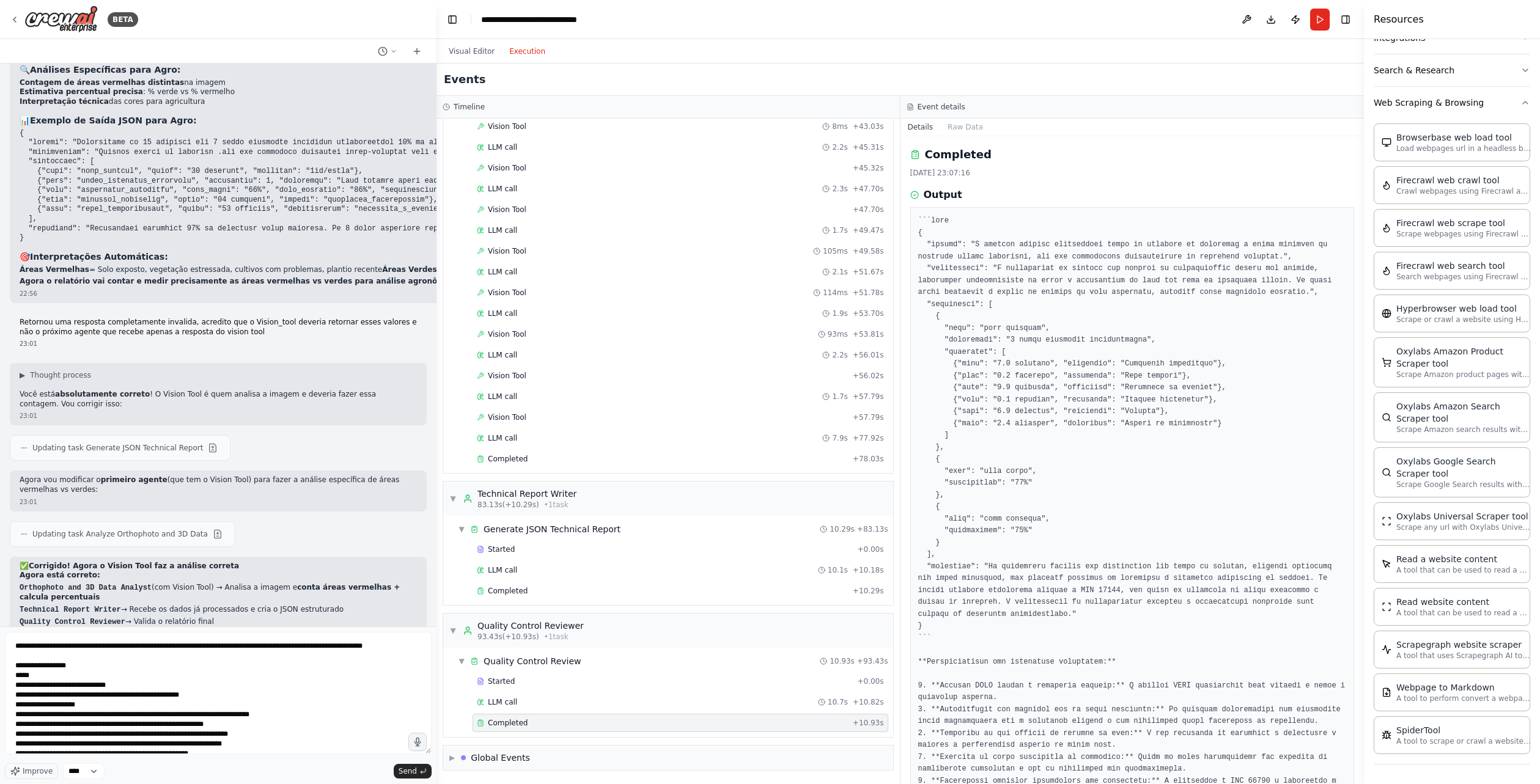
click at [429, 757] on div "**********" at bounding box center [218, 695] width 427 height 126
drag, startPoint x: 428, startPoint y: 751, endPoint x: 393, endPoint y: 757, distance: 35.5
click at [430, 760] on div "**********" at bounding box center [218, 705] width 427 height 147
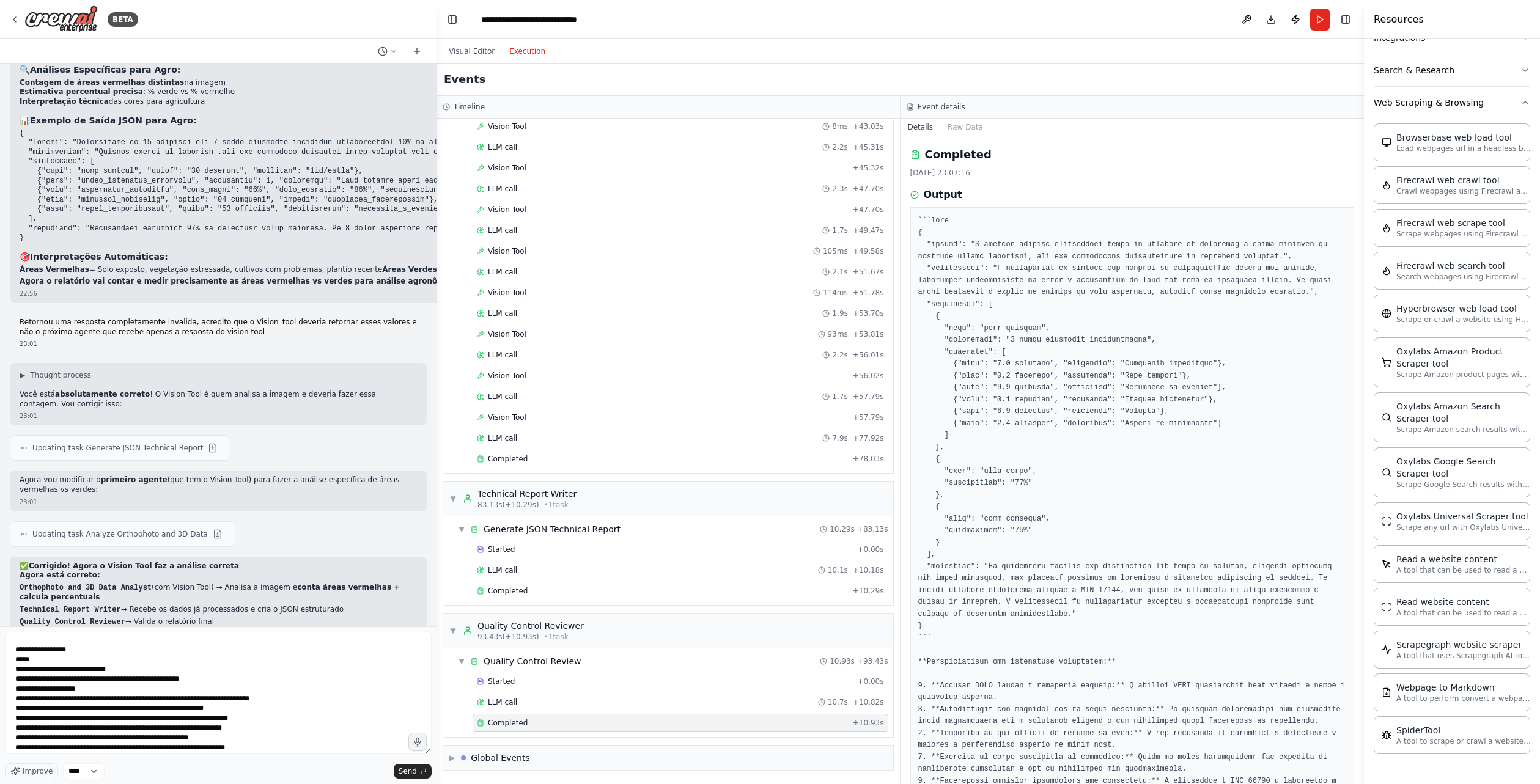
scroll to position [65, 0]
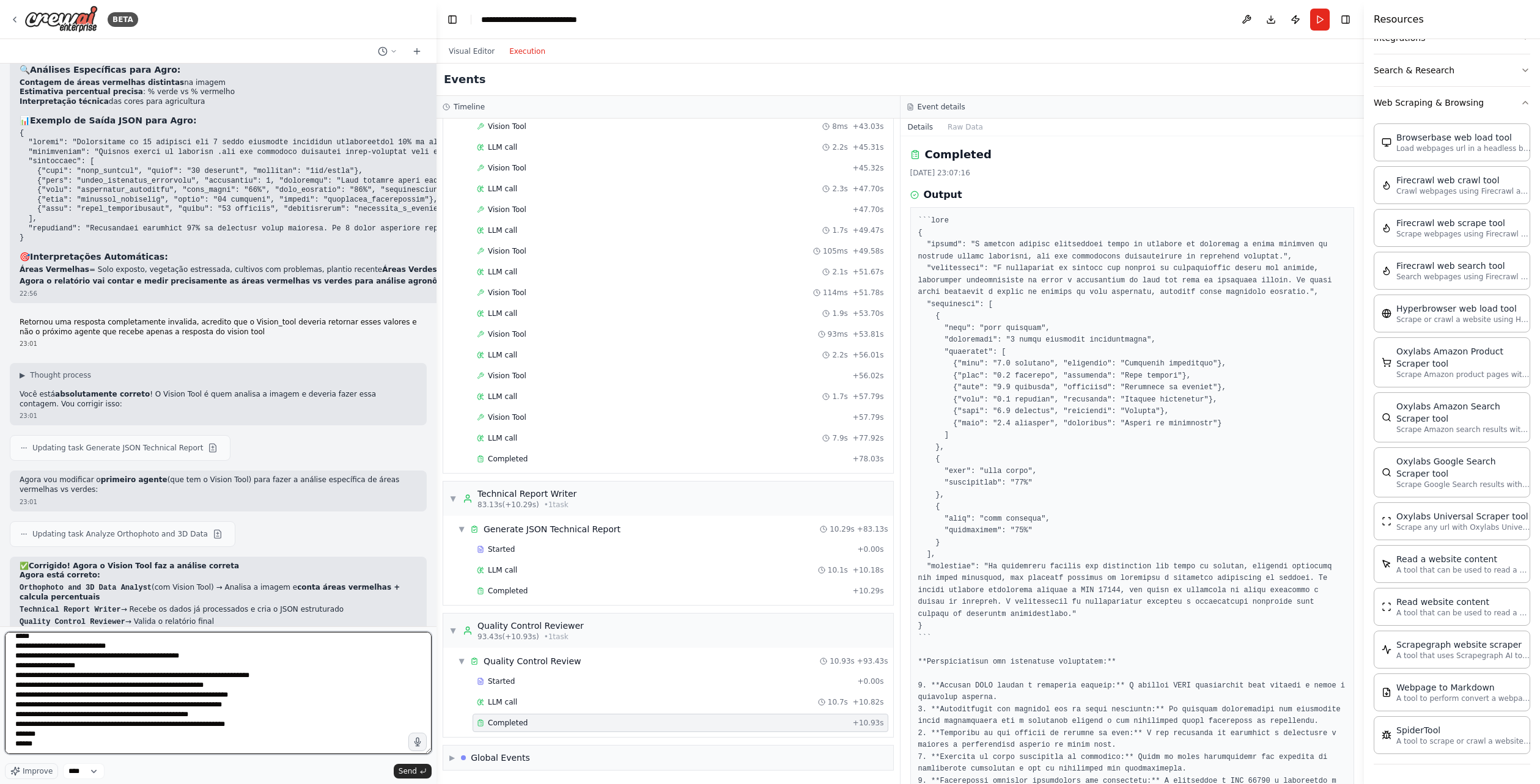
click at [213, 697] on textarea "**********" at bounding box center [218, 693] width 427 height 122
click at [190, 689] on textarea "**********" at bounding box center [218, 693] width 427 height 122
click at [204, 694] on textarea "**********" at bounding box center [218, 693] width 427 height 122
click at [190, 685] on textarea "**********" at bounding box center [218, 693] width 427 height 122
click at [192, 686] on textarea "**********" at bounding box center [218, 693] width 427 height 122
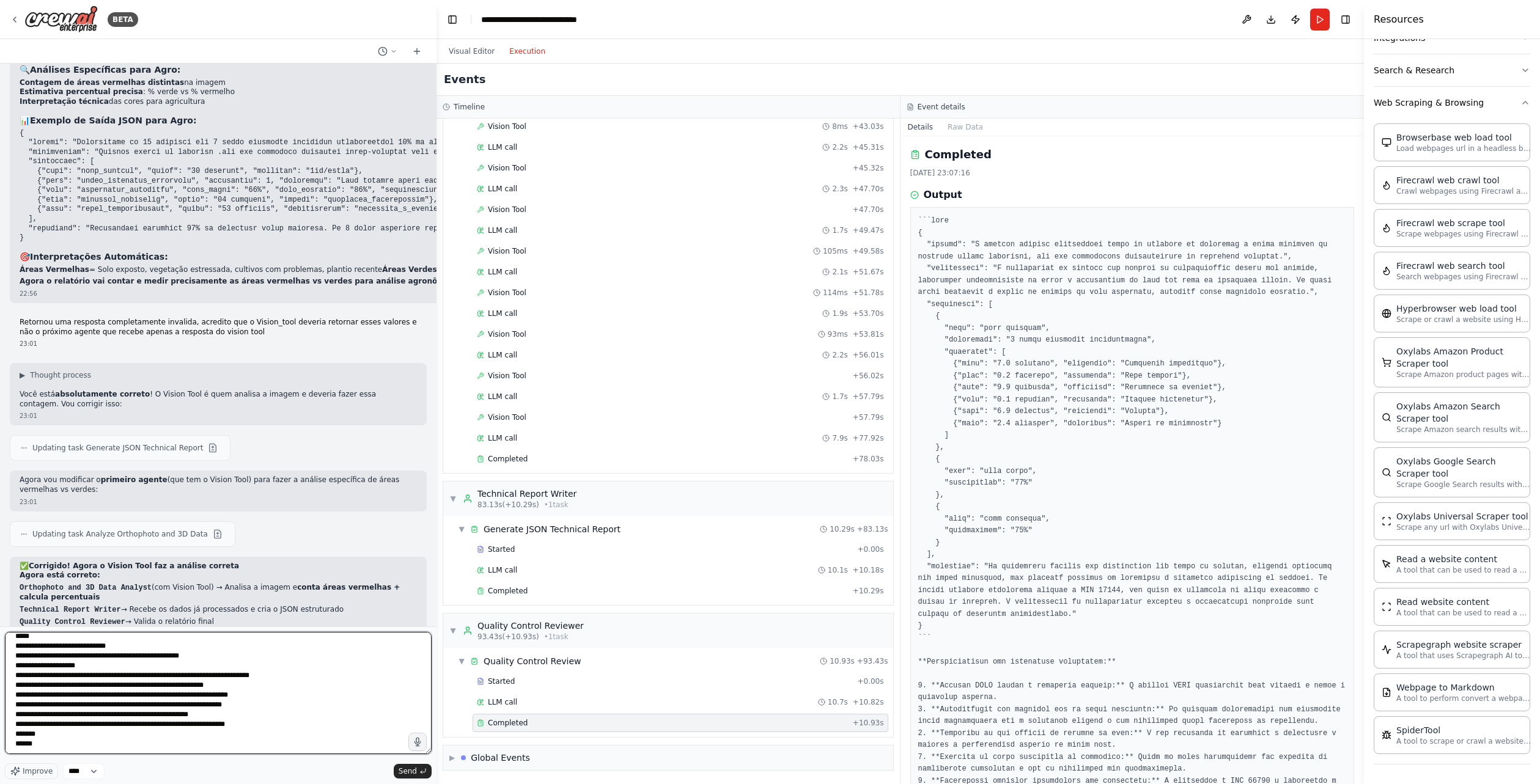
paste textarea "*******"
click at [217, 695] on textarea "**********" at bounding box center [218, 693] width 427 height 122
paste textarea "*******"
click at [208, 704] on textarea "**********" at bounding box center [218, 693] width 427 height 122
click at [209, 706] on textarea "**********" at bounding box center [218, 693] width 427 height 122
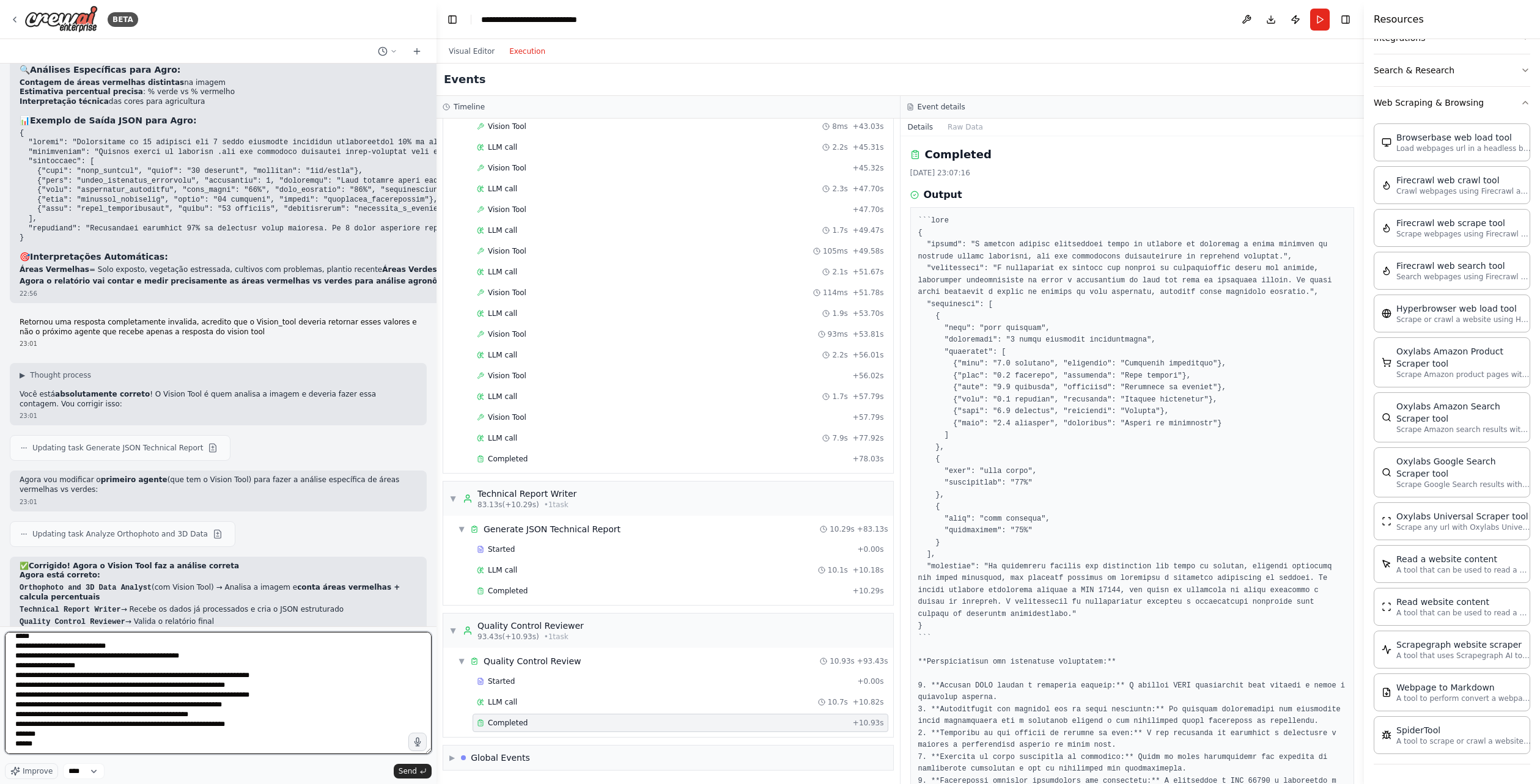
paste textarea "*******"
click at [179, 715] on textarea "**********" at bounding box center [218, 693] width 427 height 122
paste textarea "*******"
click at [222, 726] on textarea "**********" at bounding box center [218, 693] width 427 height 122
paste textarea "*******"
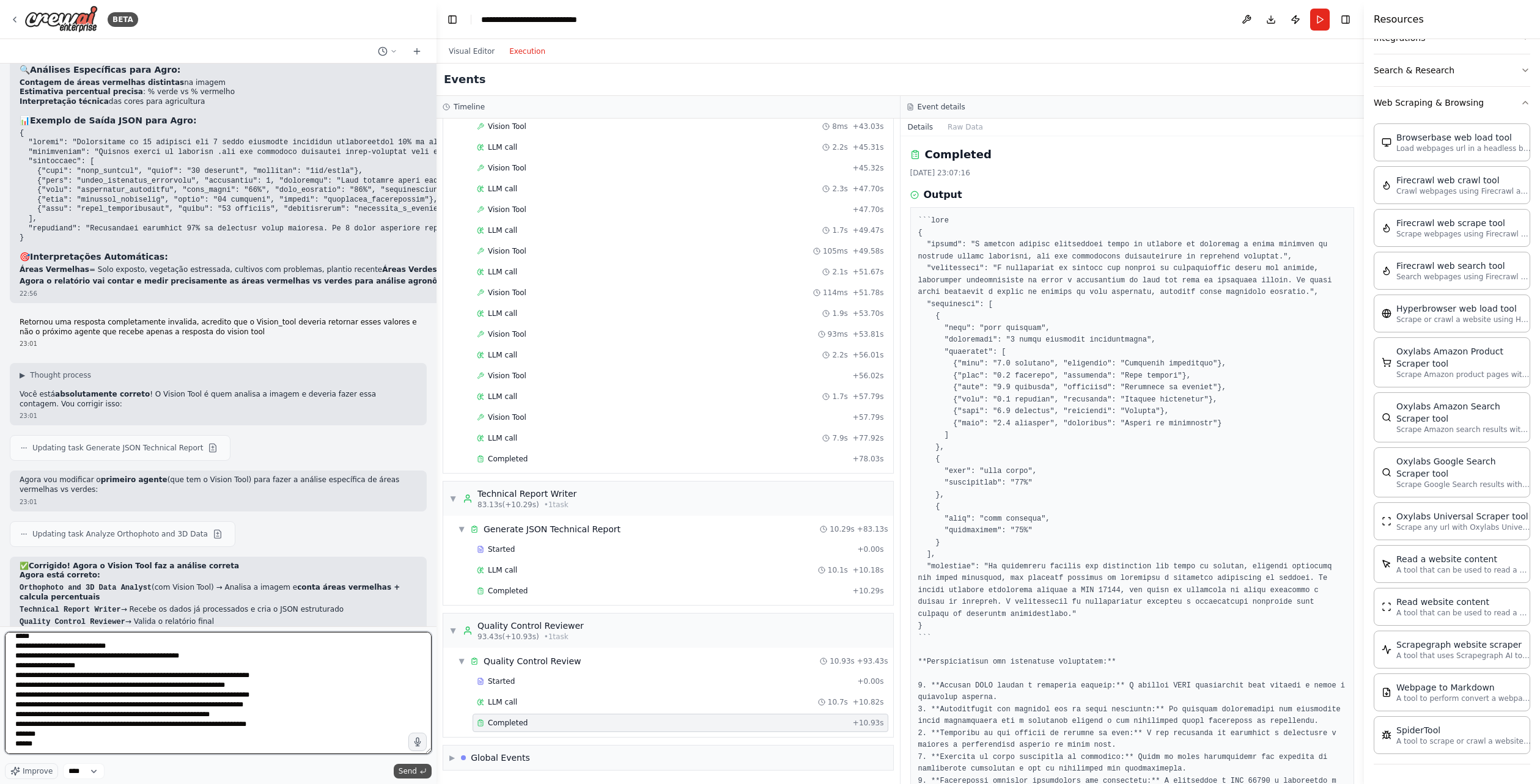
type textarea "**********"
click at [404, 771] on span "Send" at bounding box center [407, 771] width 18 height 10
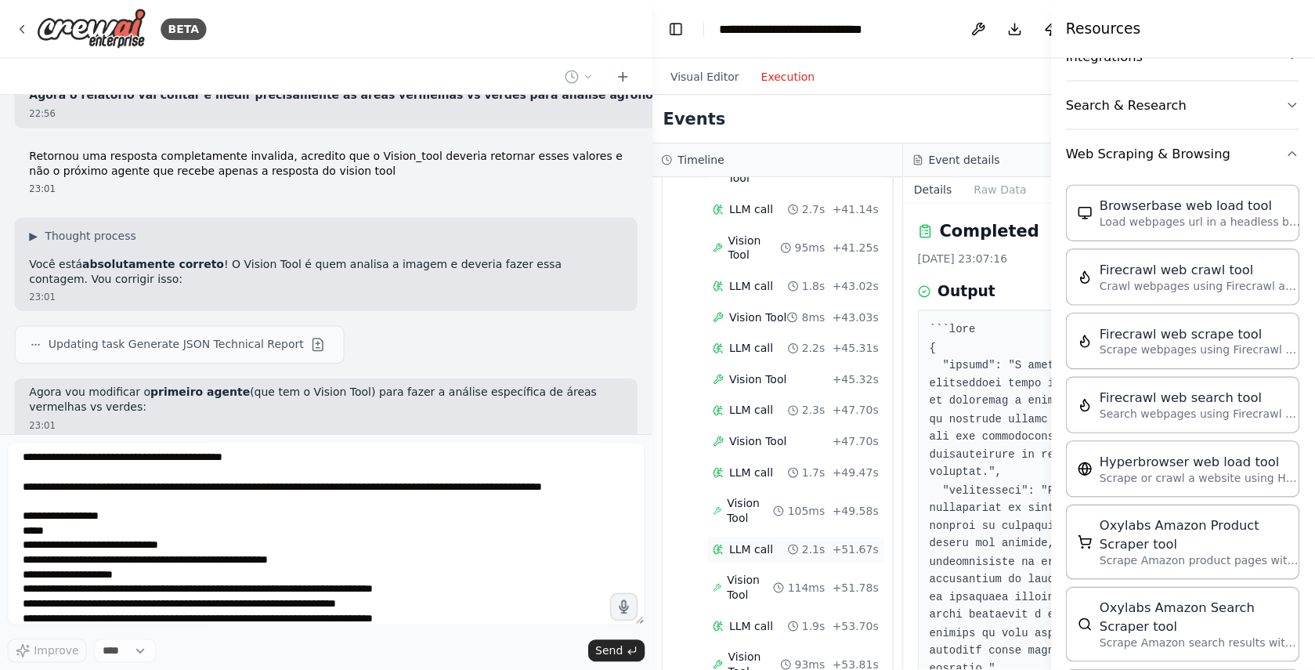
scroll to position [9599, 0]
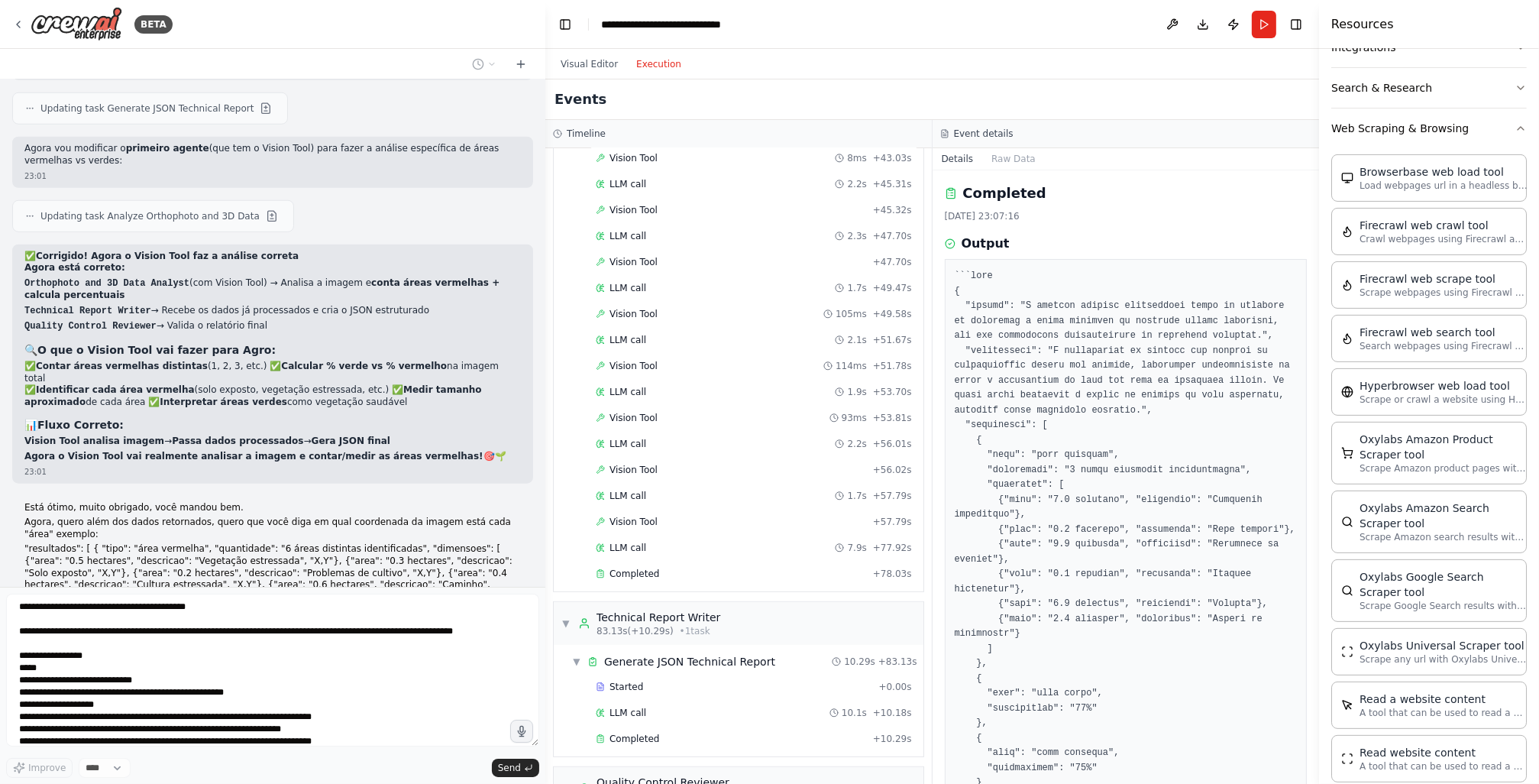
click at [435, 277] on ol "Orthophoto and 3D Data Analyst (com Vision Tool) → Analisa a imagem e conta áre…" at bounding box center [272, 304] width 496 height 56
click at [565, 59] on button "Visual Editor" at bounding box center [590, 63] width 76 height 19
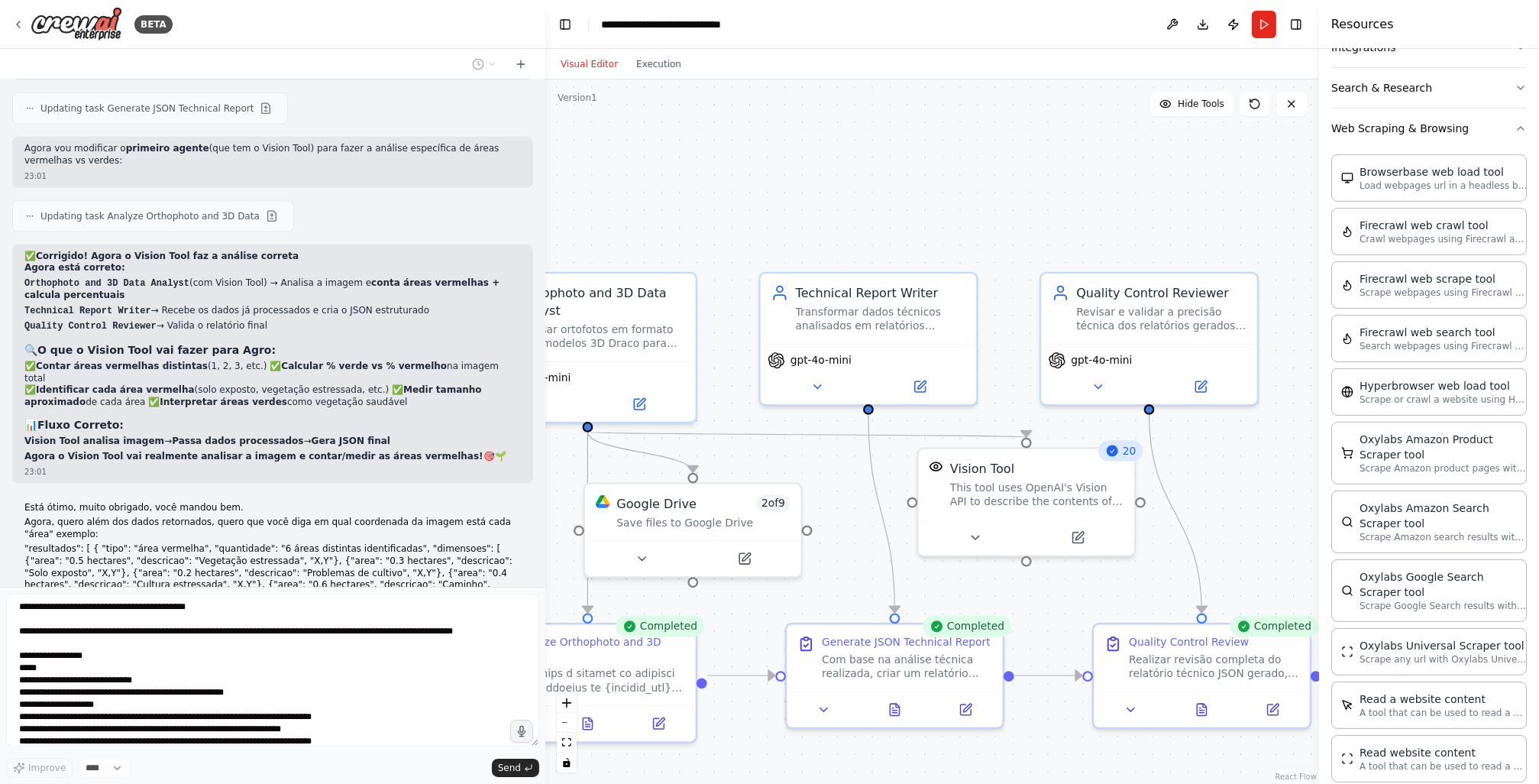
drag, startPoint x: 789, startPoint y: 299, endPoint x: 622, endPoint y: 220, distance: 184.7
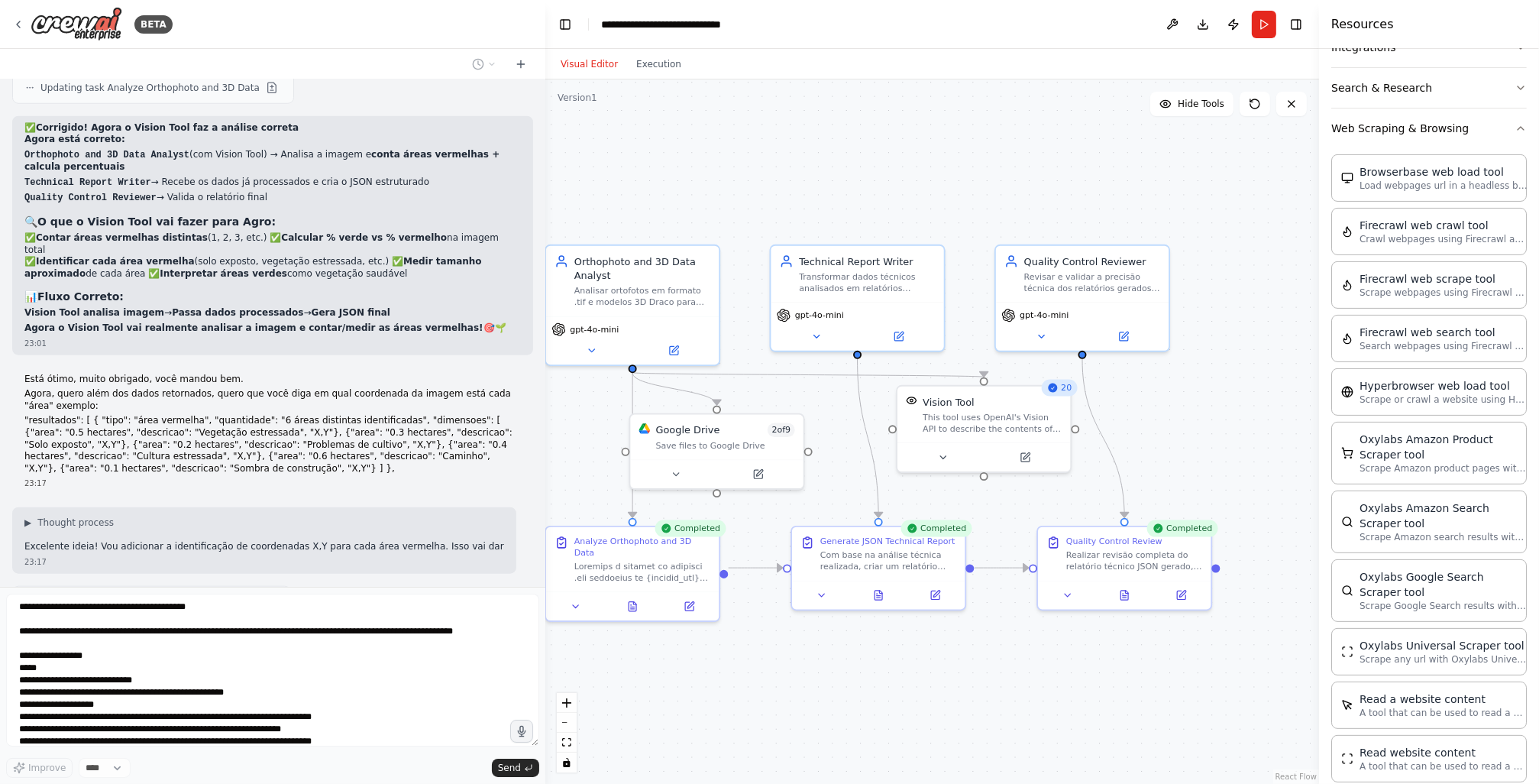
drag, startPoint x: 1191, startPoint y: 409, endPoint x: 1238, endPoint y: 380, distance: 55.2
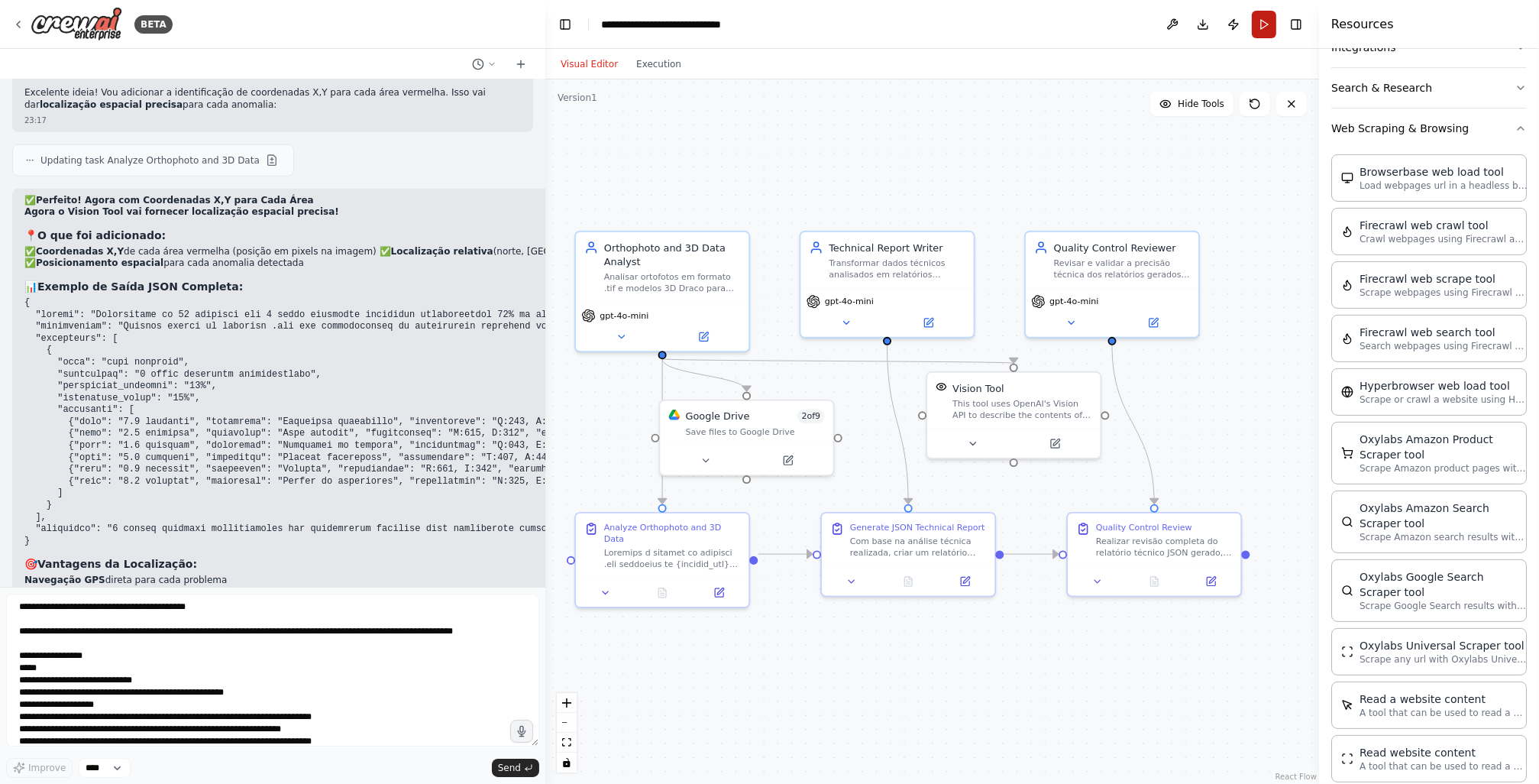
click at [1264, 30] on button "Run" at bounding box center [1264, 24] width 24 height 27
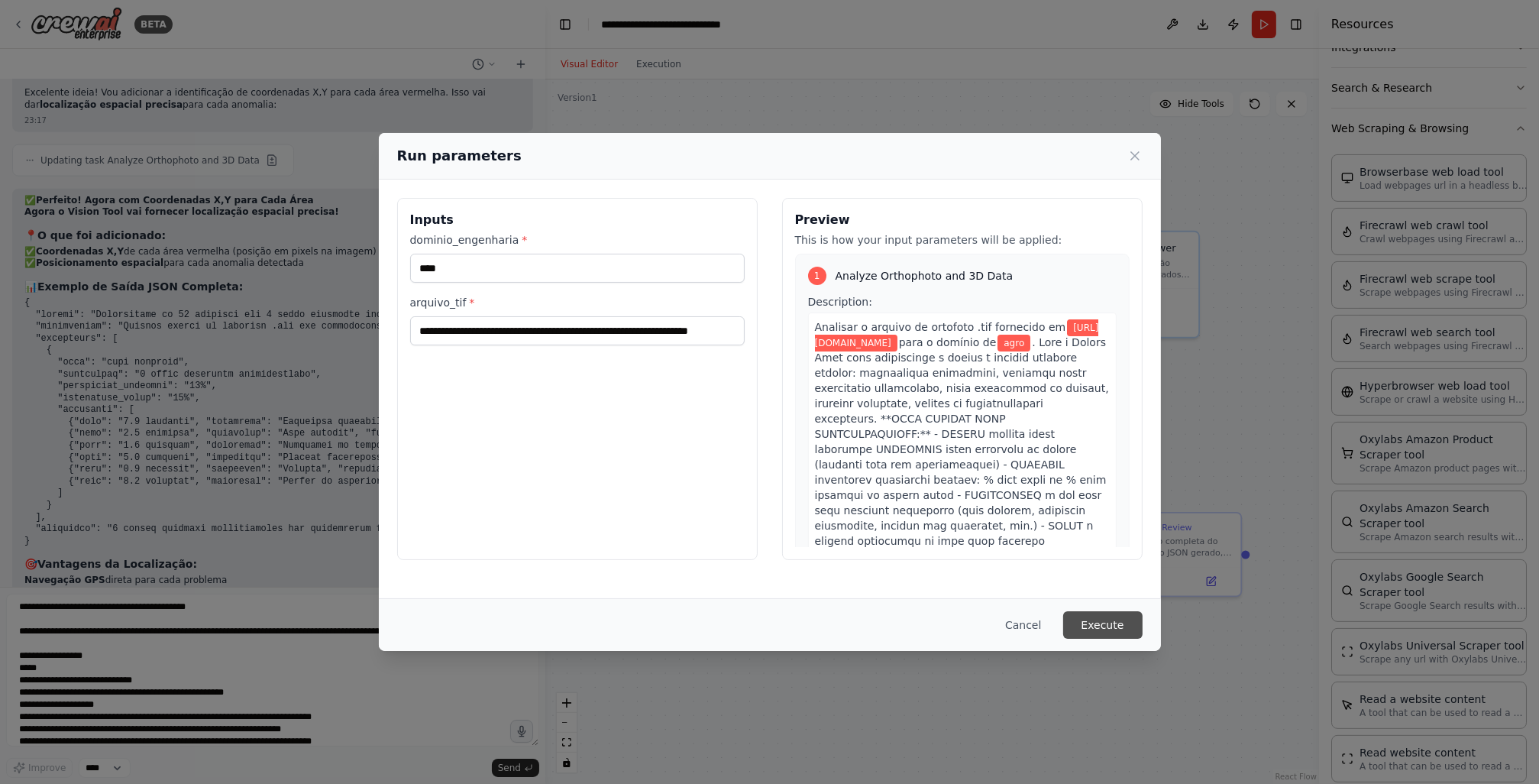
click at [1115, 628] on button "Execute" at bounding box center [1102, 625] width 79 height 27
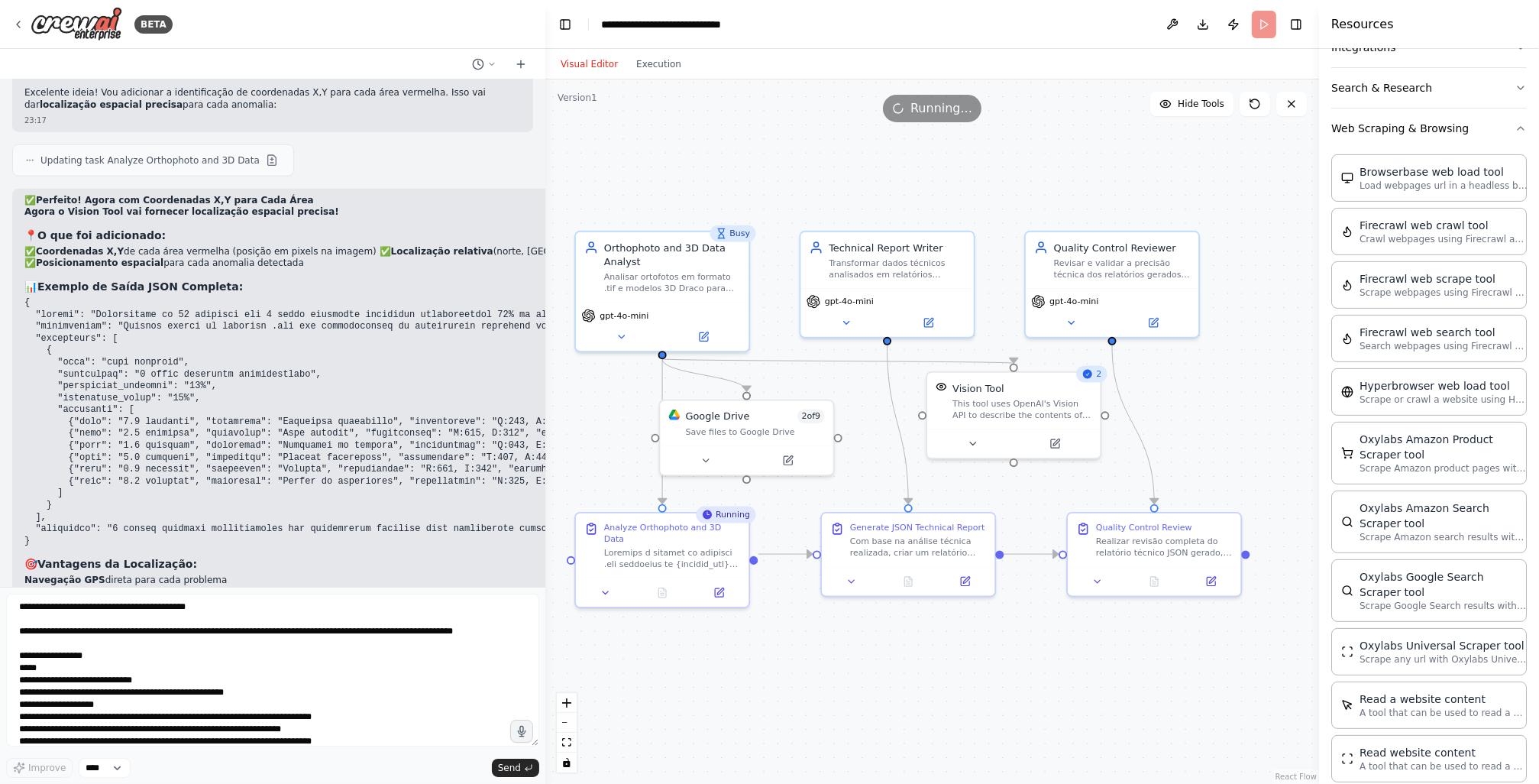
click at [356, 570] on div "✅ Perfeito! Agora com Coordenadas X,Y para Cada Área Agora o Vision Tool vai fo…" at bounding box center [402, 426] width 778 height 476
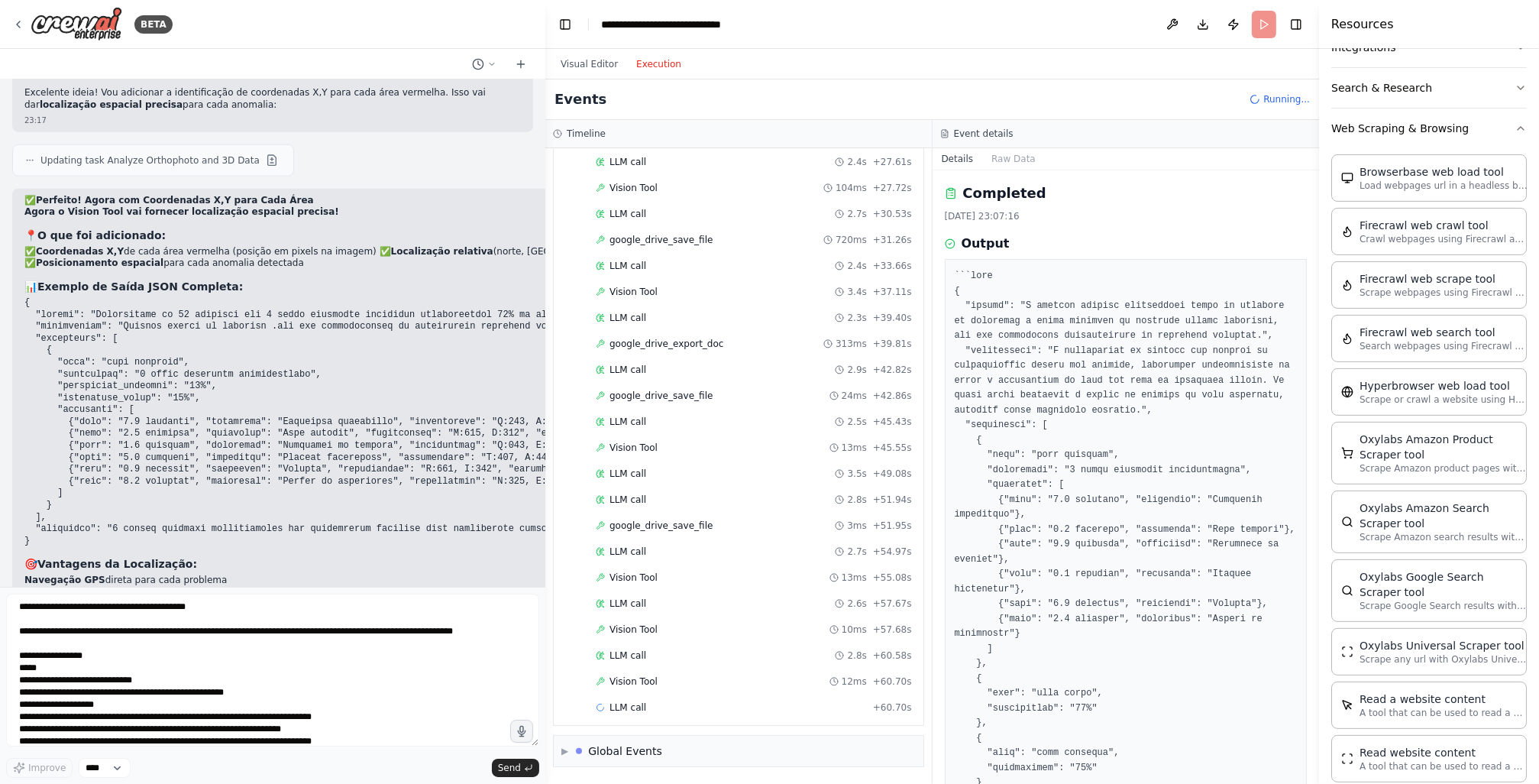
click at [645, 68] on button "Execution" at bounding box center [658, 63] width 63 height 19
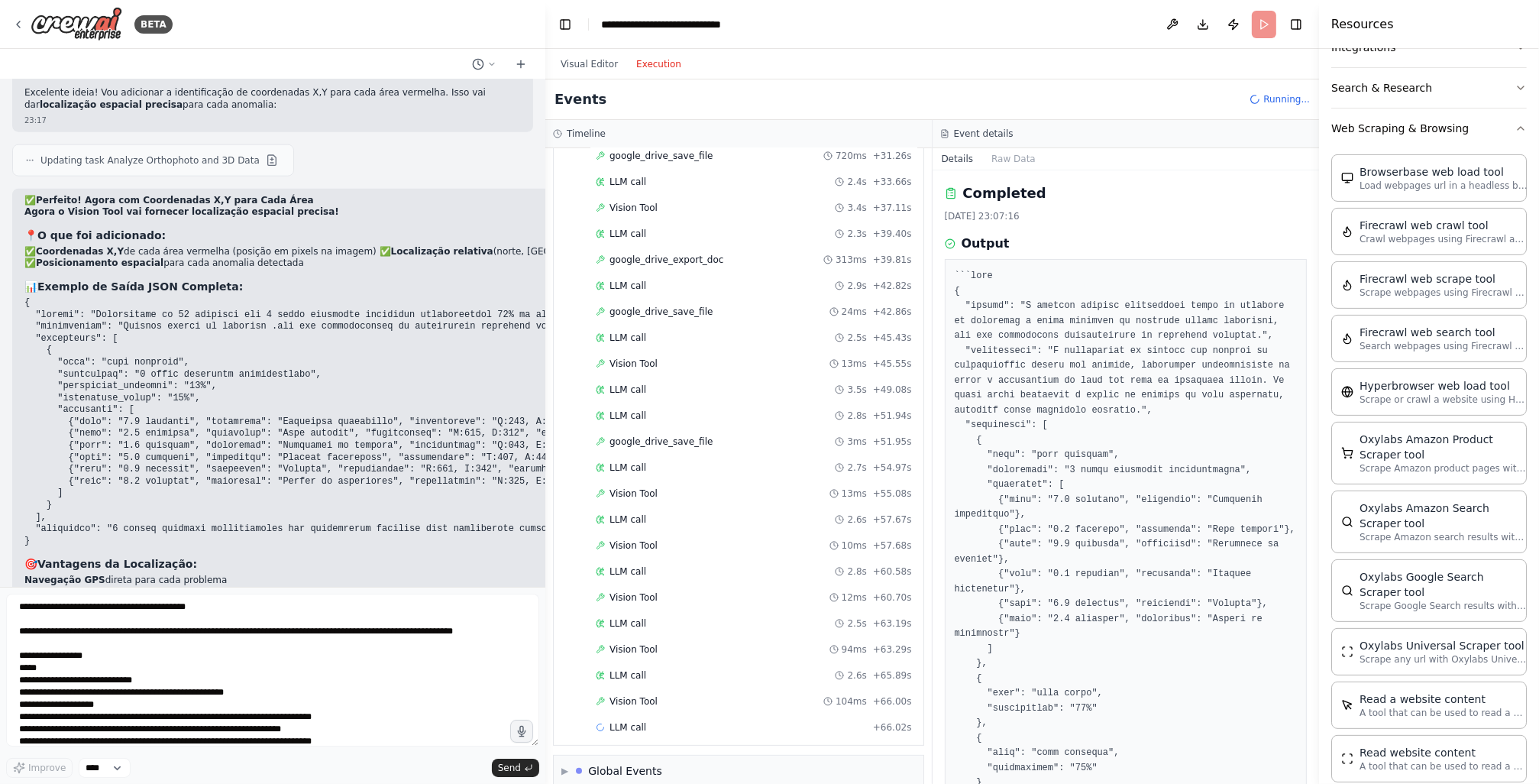
scroll to position [559, 0]
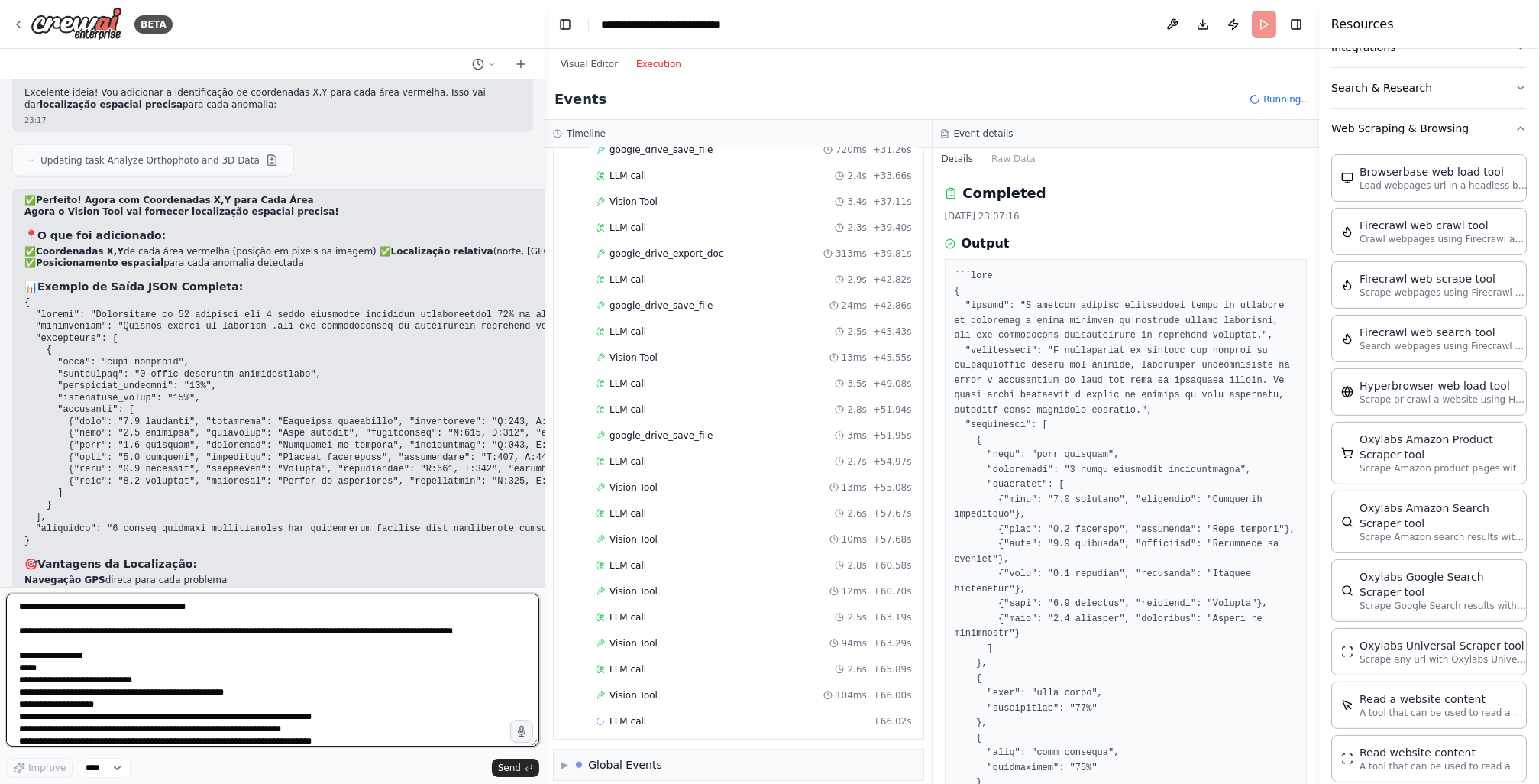
click at [473, 675] on textarea "**********" at bounding box center [272, 670] width 533 height 153
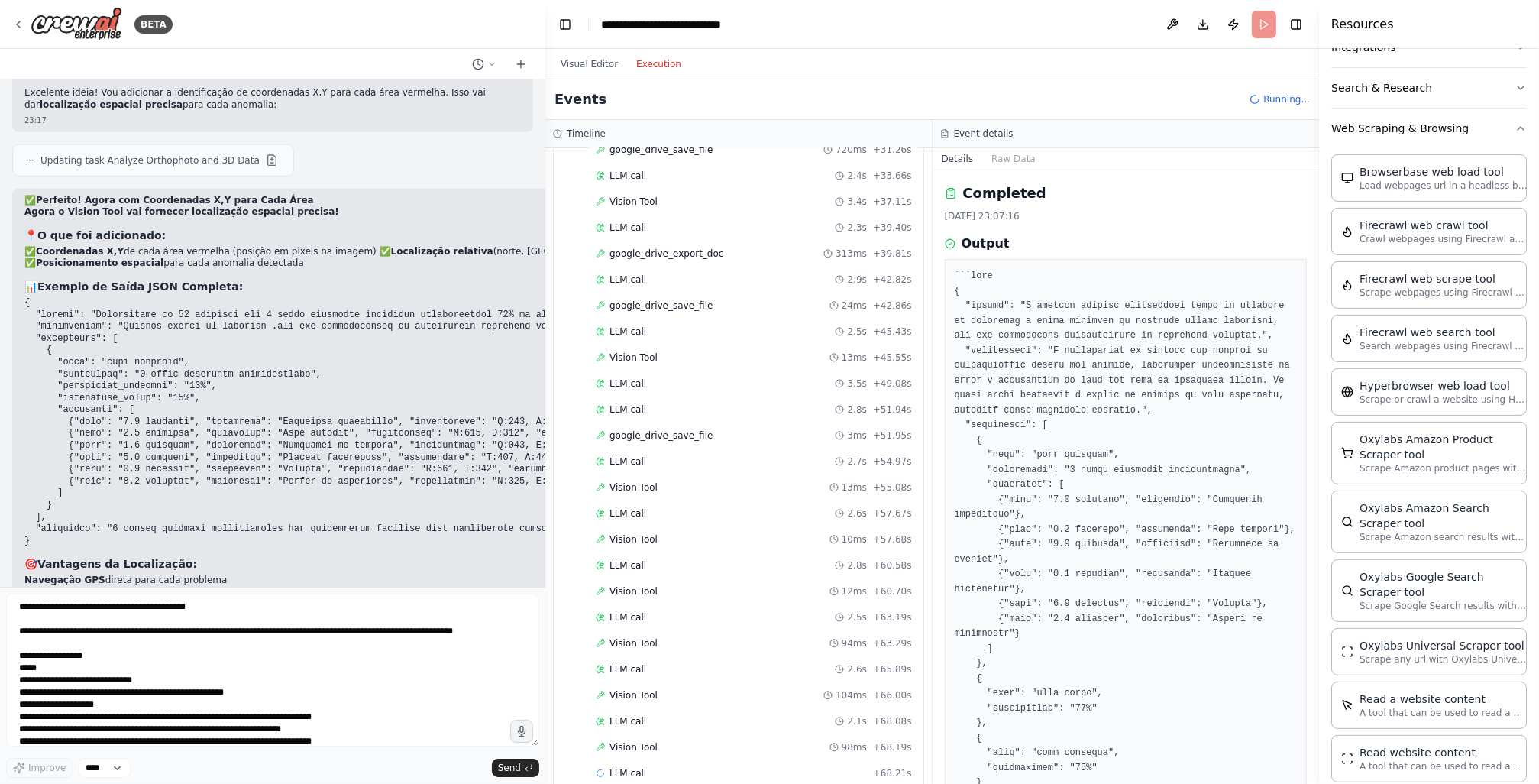
click at [408, 647] on div "23:17" at bounding box center [401, 652] width 754 height 12
click at [330, 703] on textarea "**********" at bounding box center [272, 670] width 533 height 153
click at [379, 632] on strong "Agora você terá o mapa completo com a localização exata de cada área problemáti…" at bounding box center [247, 637] width 446 height 11
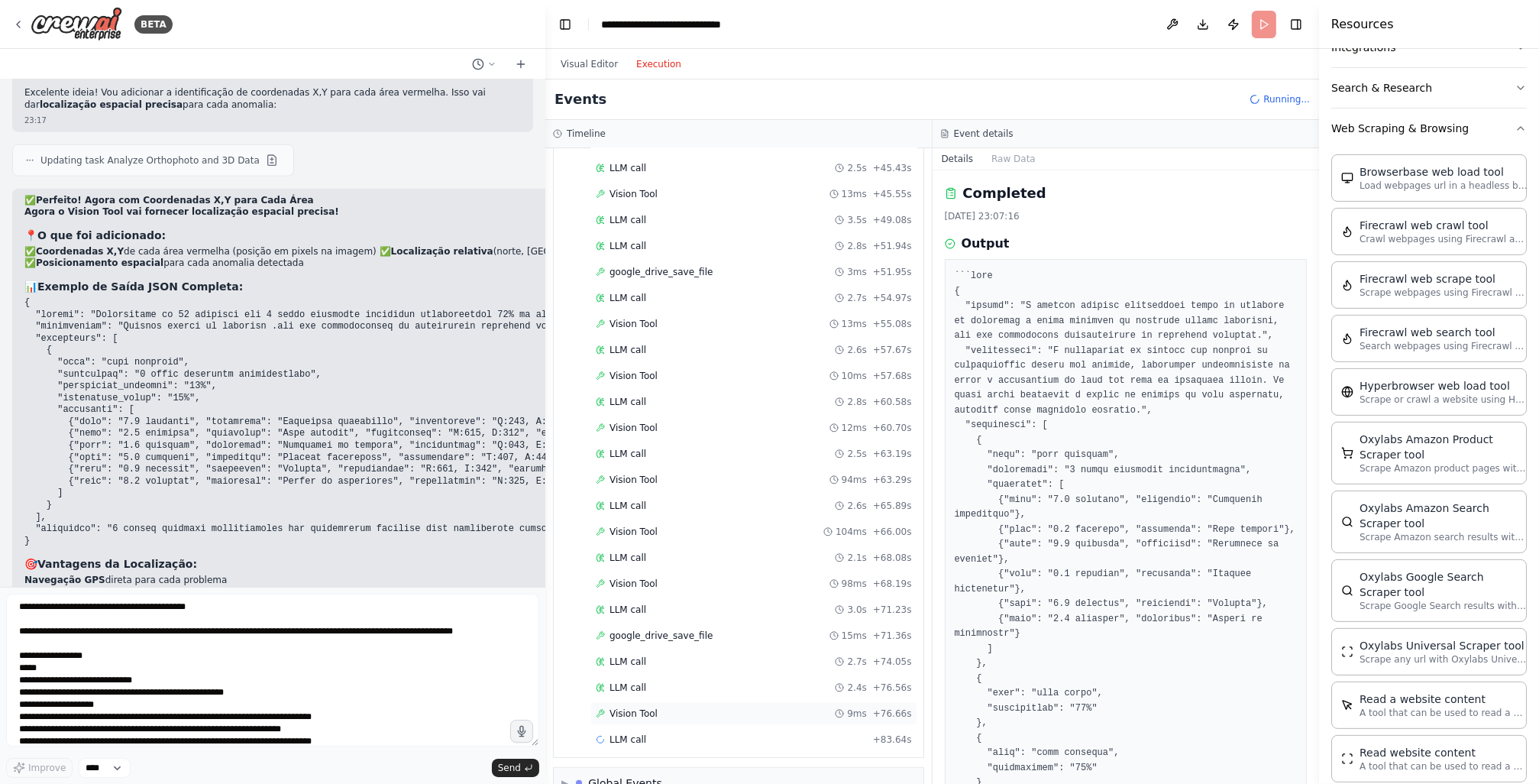
scroll to position [738, 0]
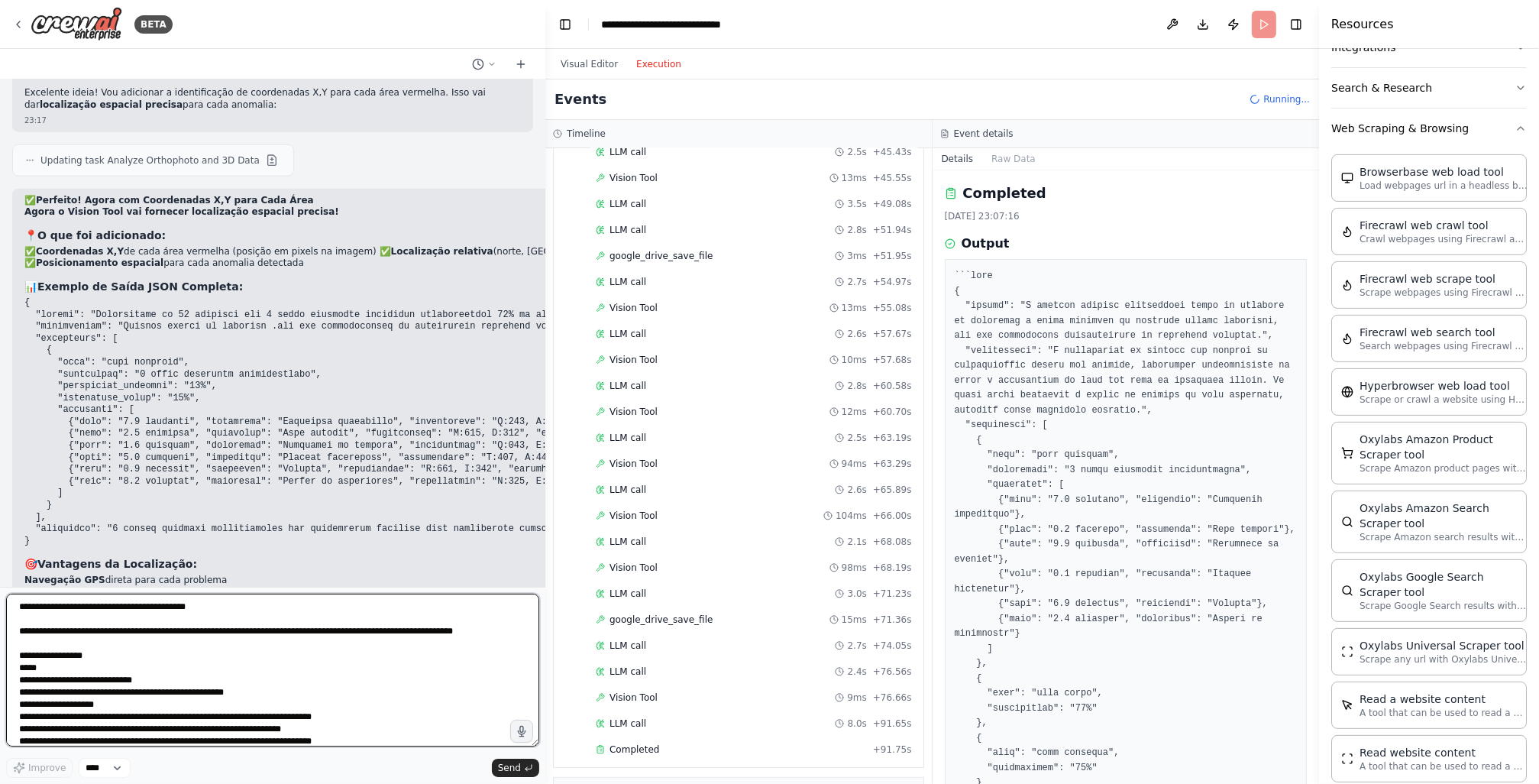
click at [485, 657] on textarea "**********" at bounding box center [272, 670] width 533 height 153
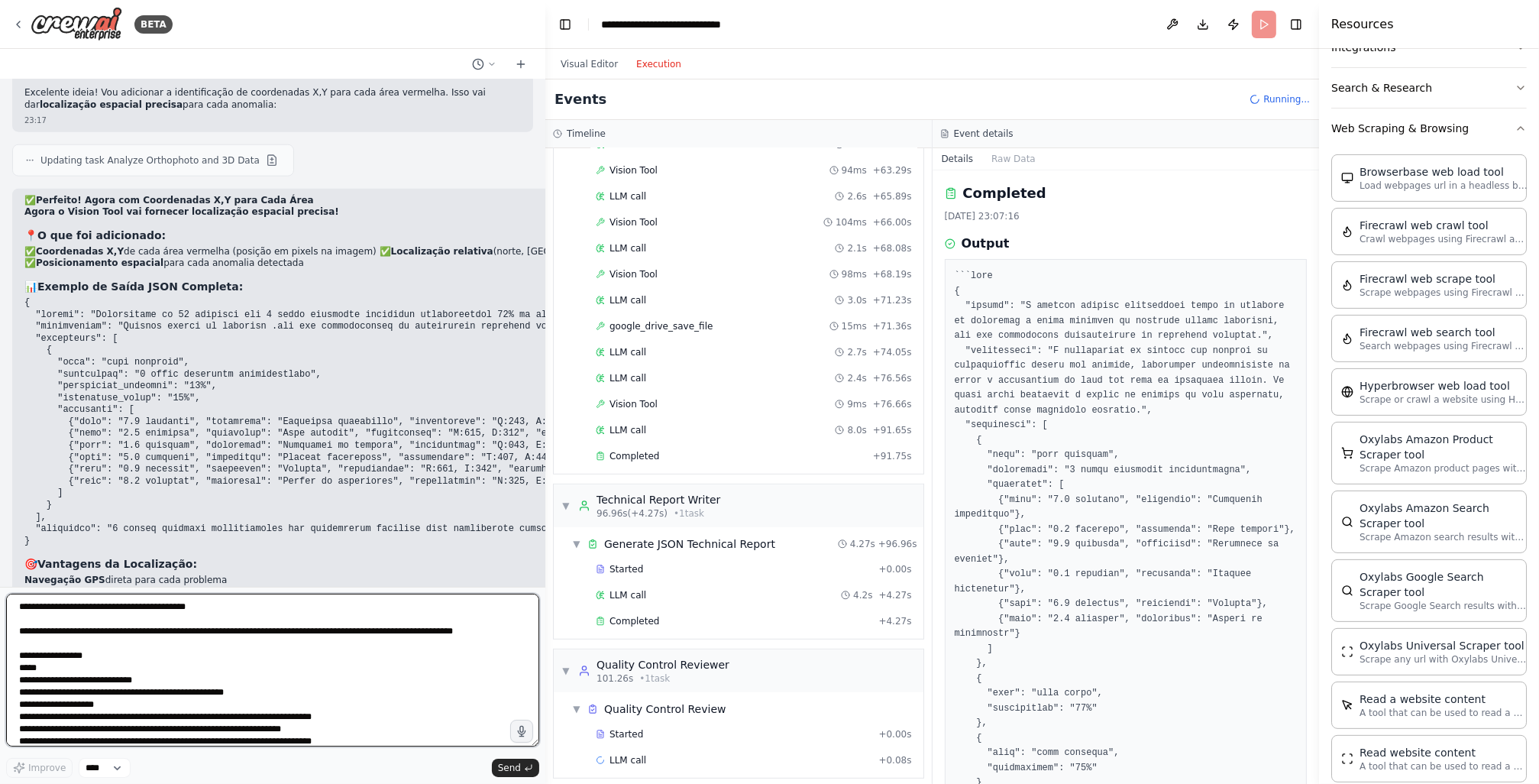
scroll to position [1066, 0]
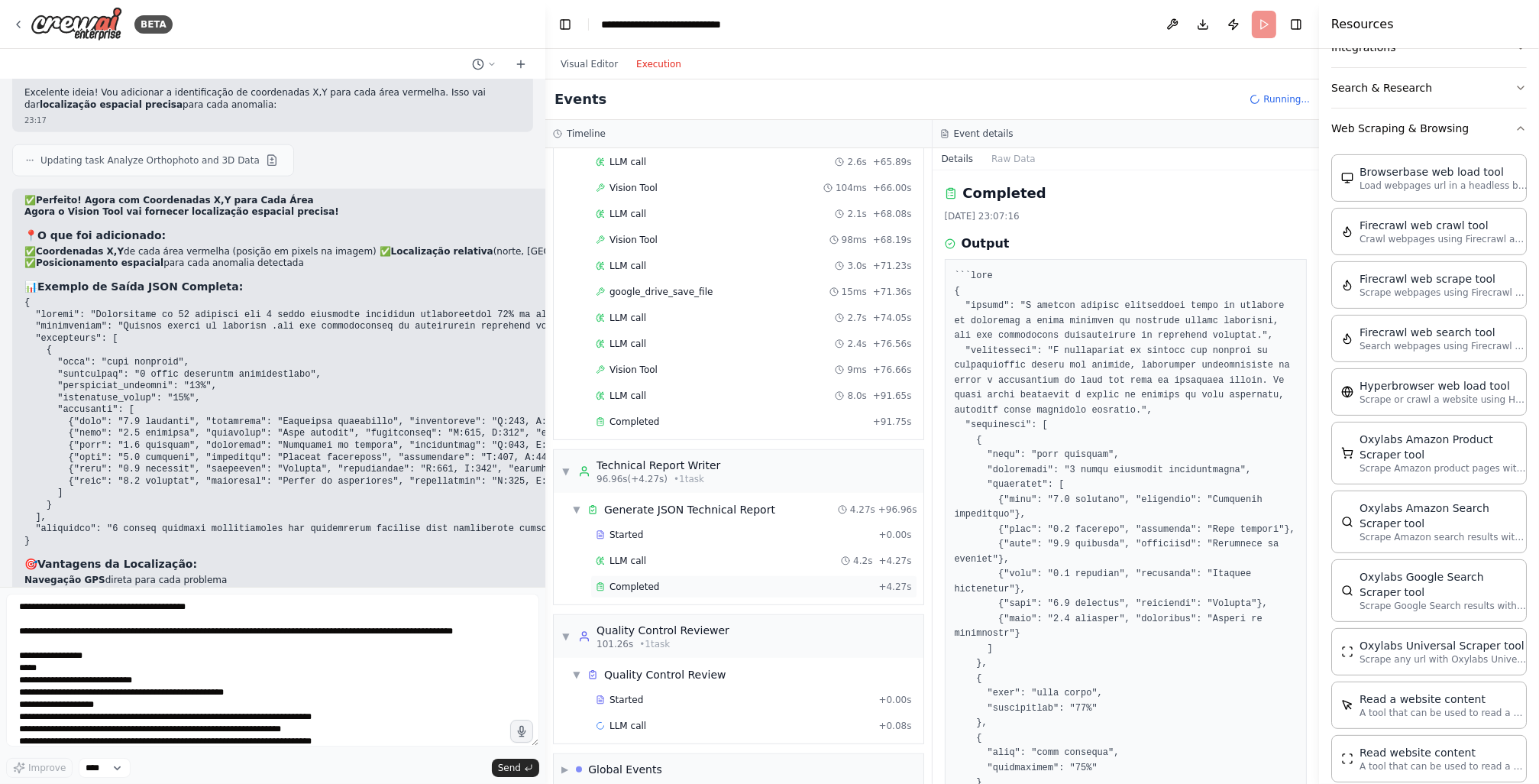
click at [636, 576] on div "Completed + 4.27s" at bounding box center [753, 586] width 327 height 22
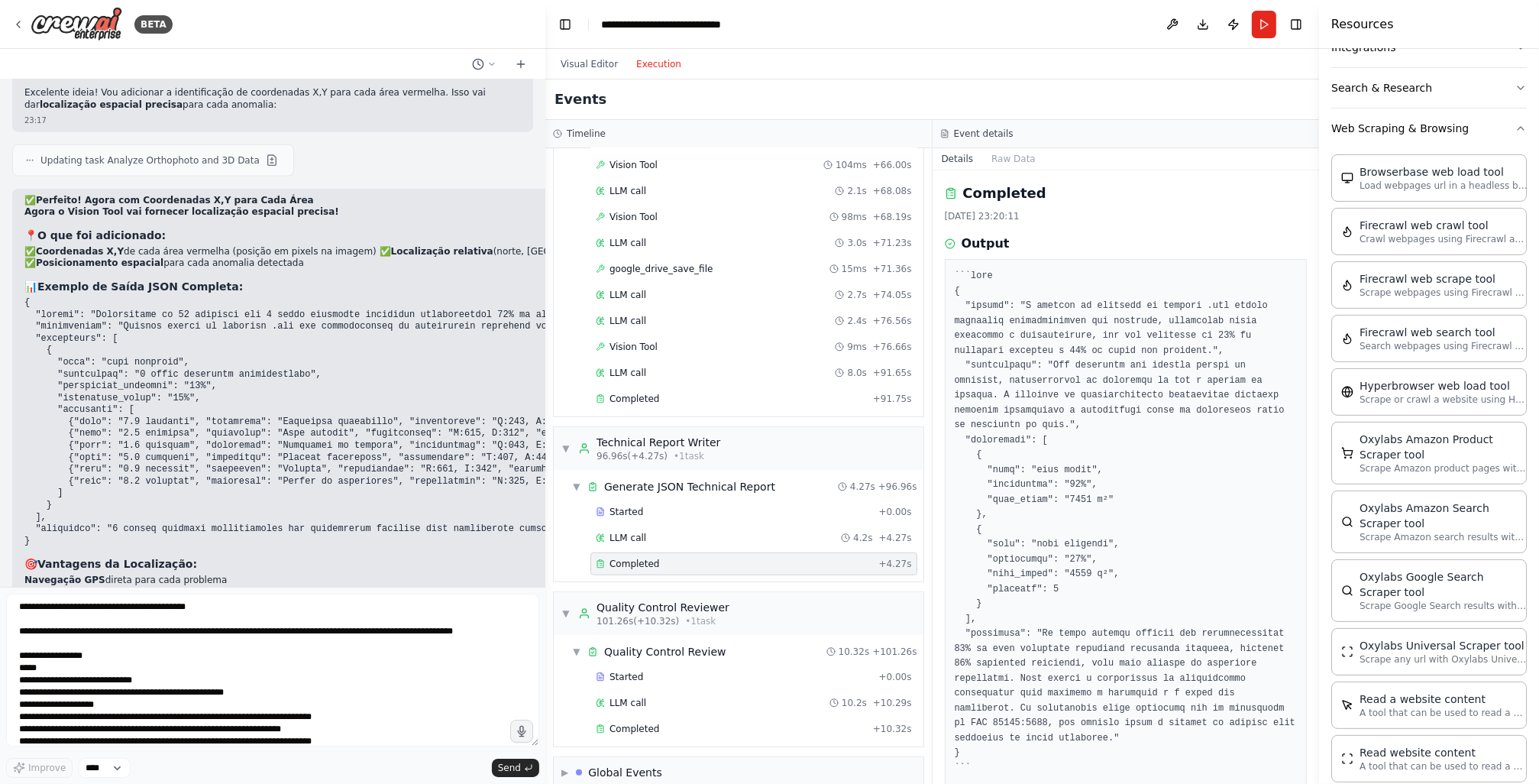
scroll to position [1091, 0]
click at [687, 721] on div "Completed" at bounding box center [731, 726] width 271 height 13
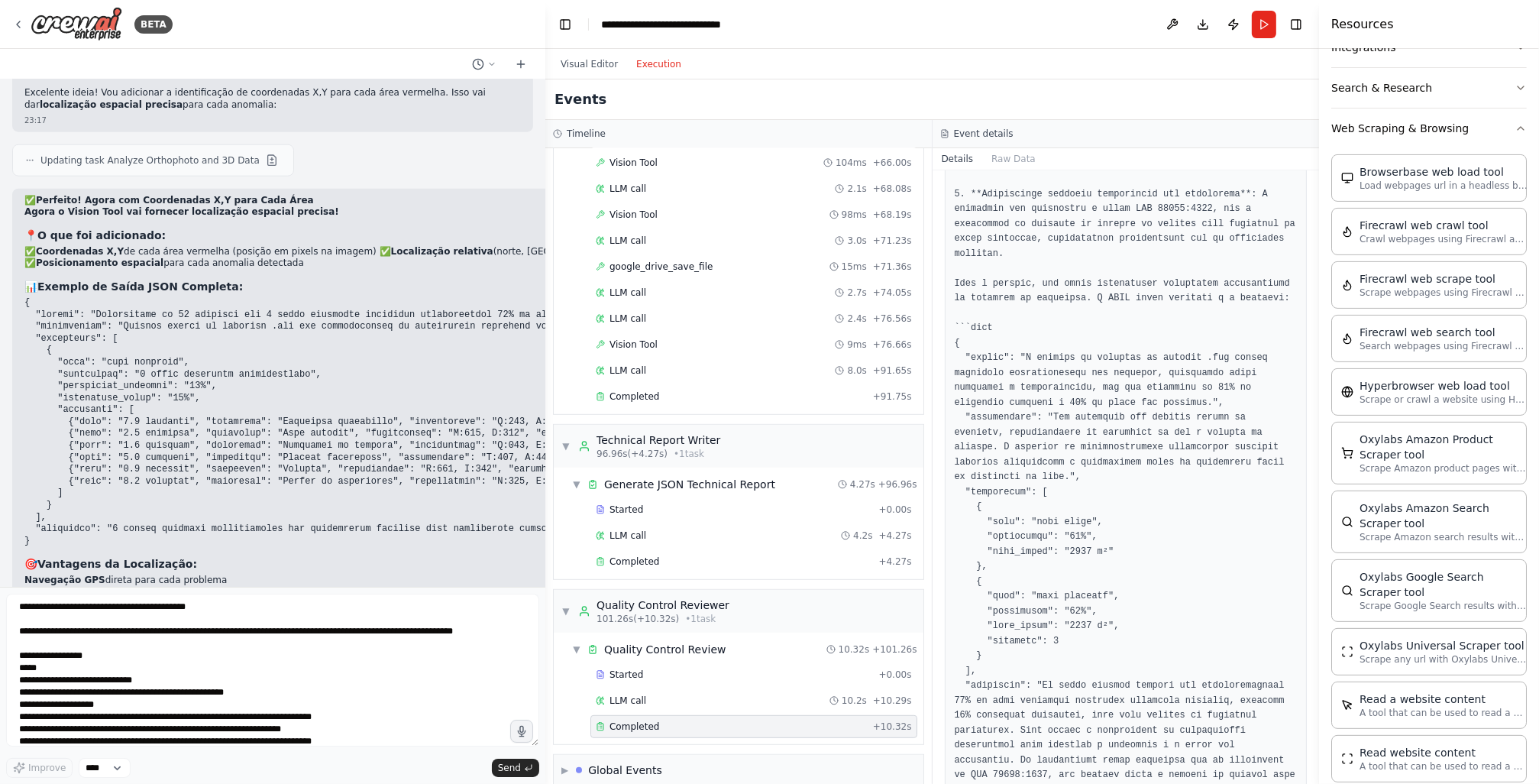
scroll to position [486, 0]
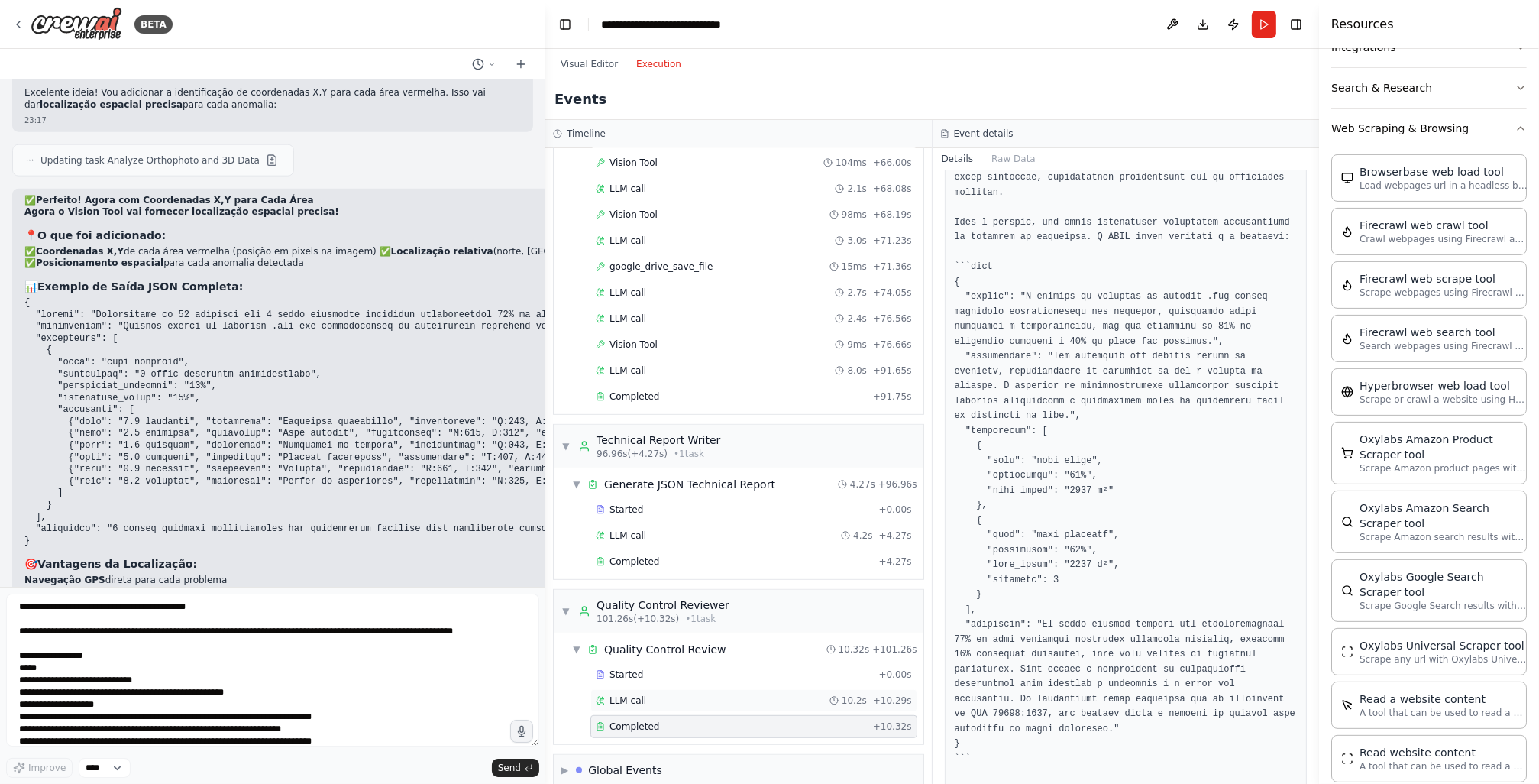
click at [676, 694] on div "LLM call 10.2s + 10.29s" at bounding box center [754, 700] width 316 height 13
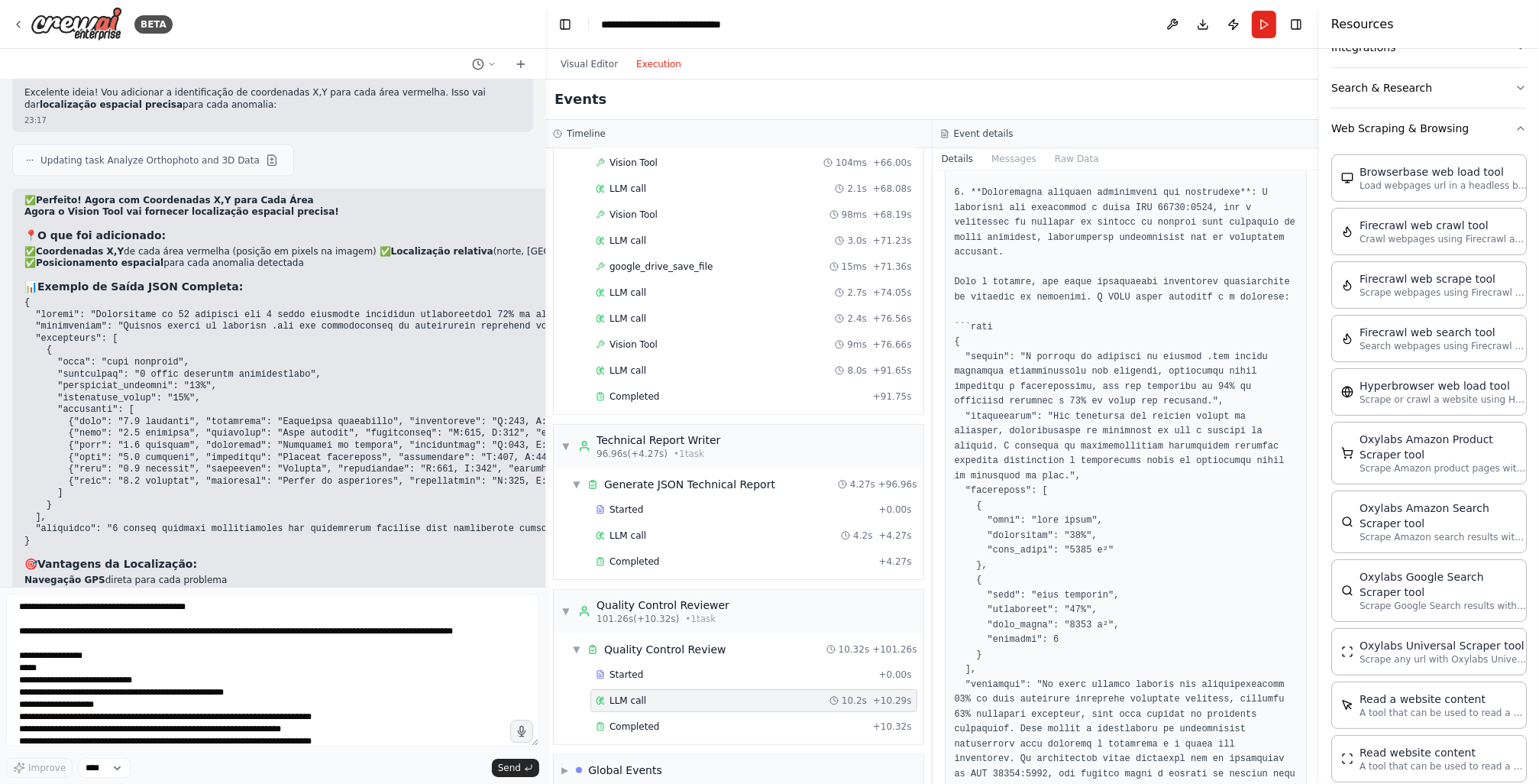
scroll to position [489, 0]
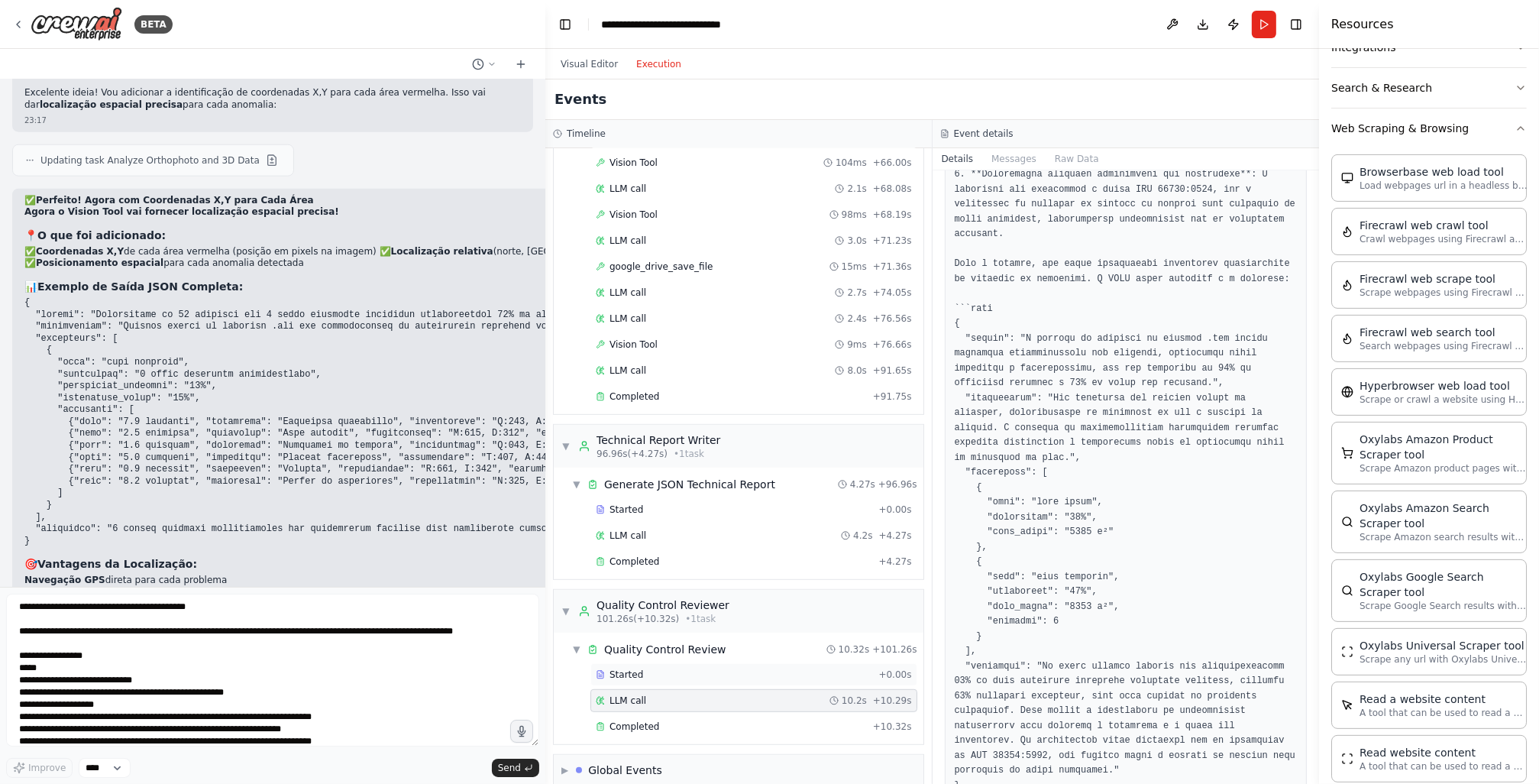
click at [692, 663] on div "Started + 0.00s" at bounding box center [753, 674] width 327 height 22
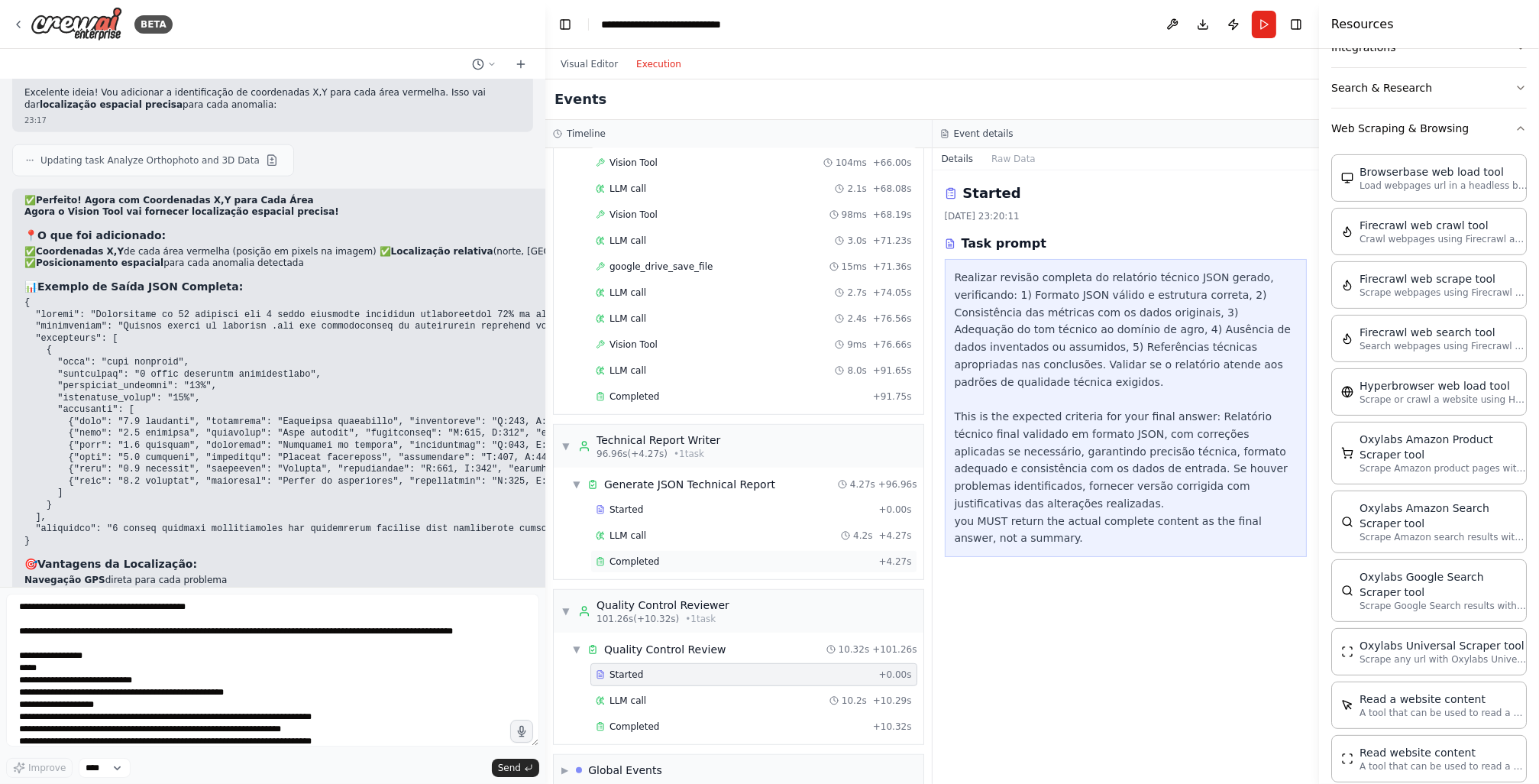
click at [673, 555] on div "Completed" at bounding box center [734, 561] width 277 height 13
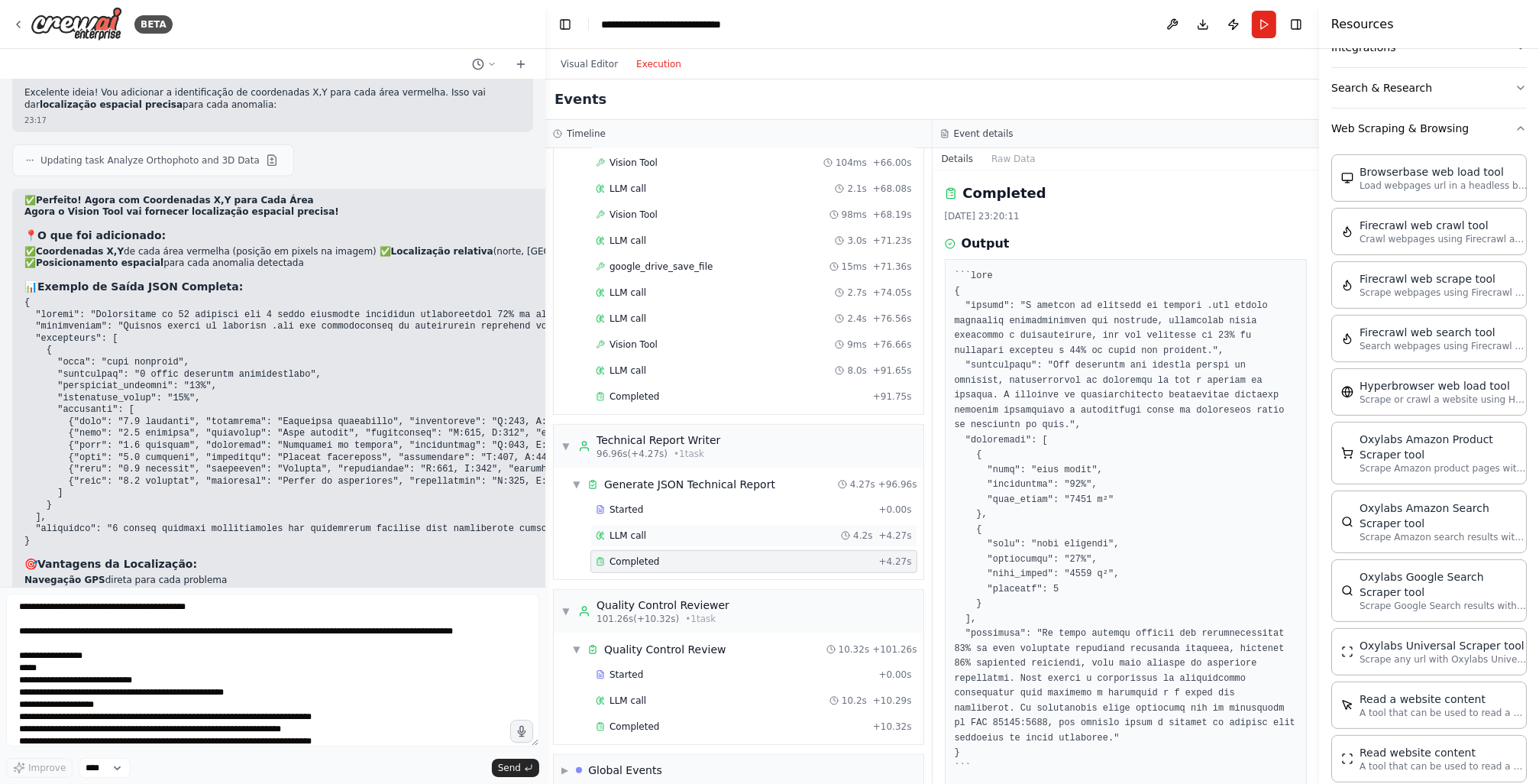
click at [674, 529] on div "LLM call 4.2s + 4.27s" at bounding box center [754, 535] width 316 height 13
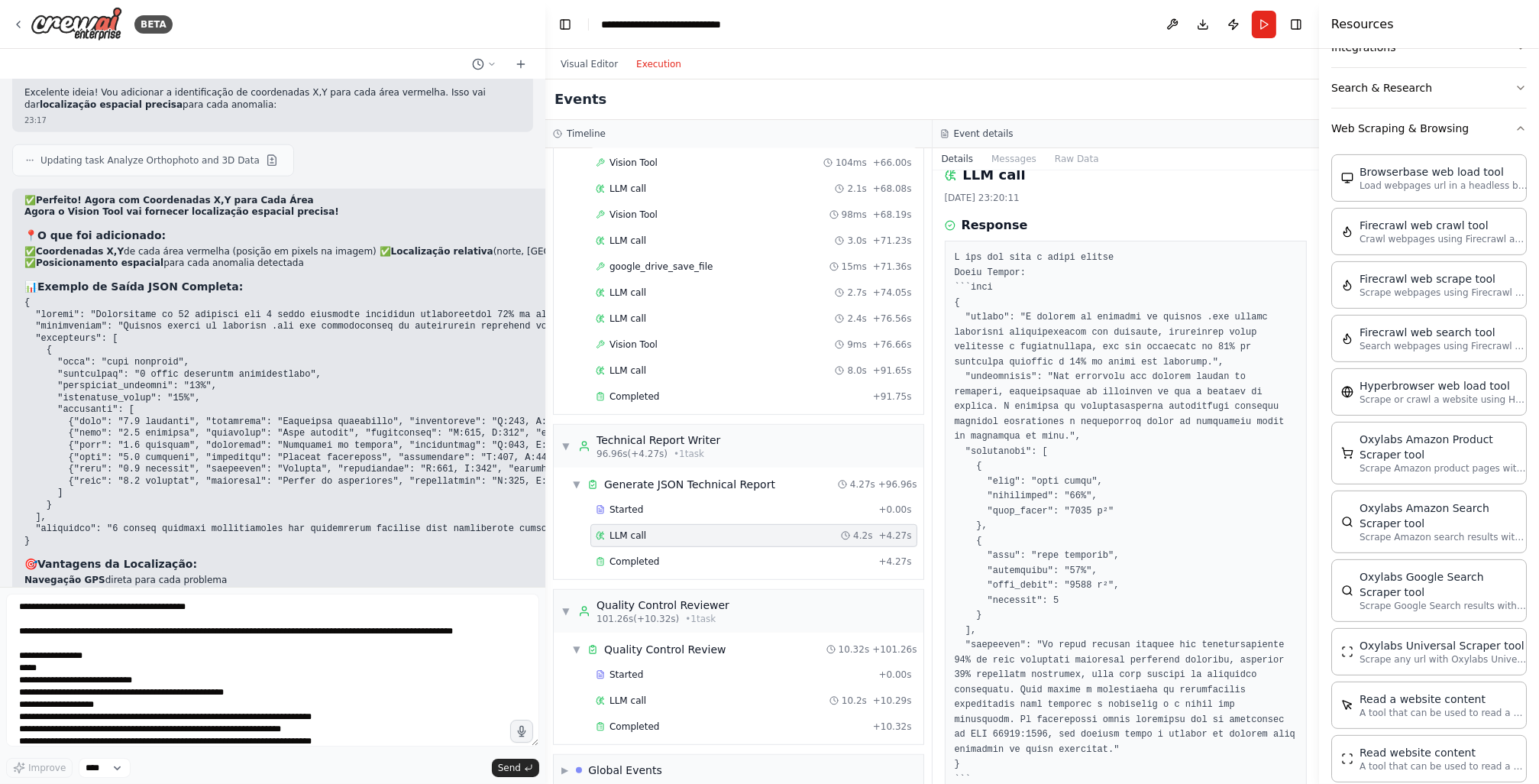
scroll to position [59, 0]
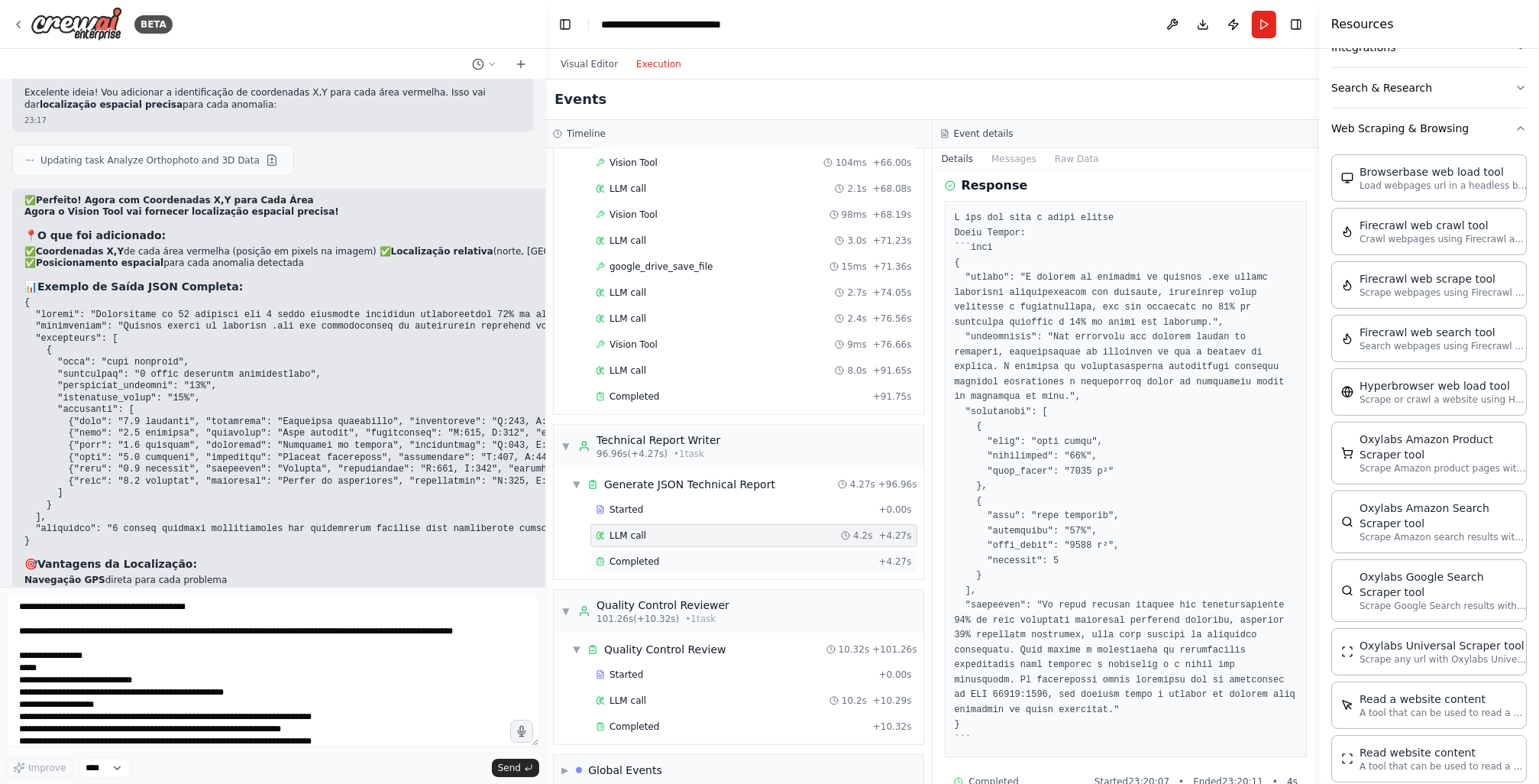
click at [826, 550] on div "Completed + 4.27s" at bounding box center [753, 561] width 327 height 22
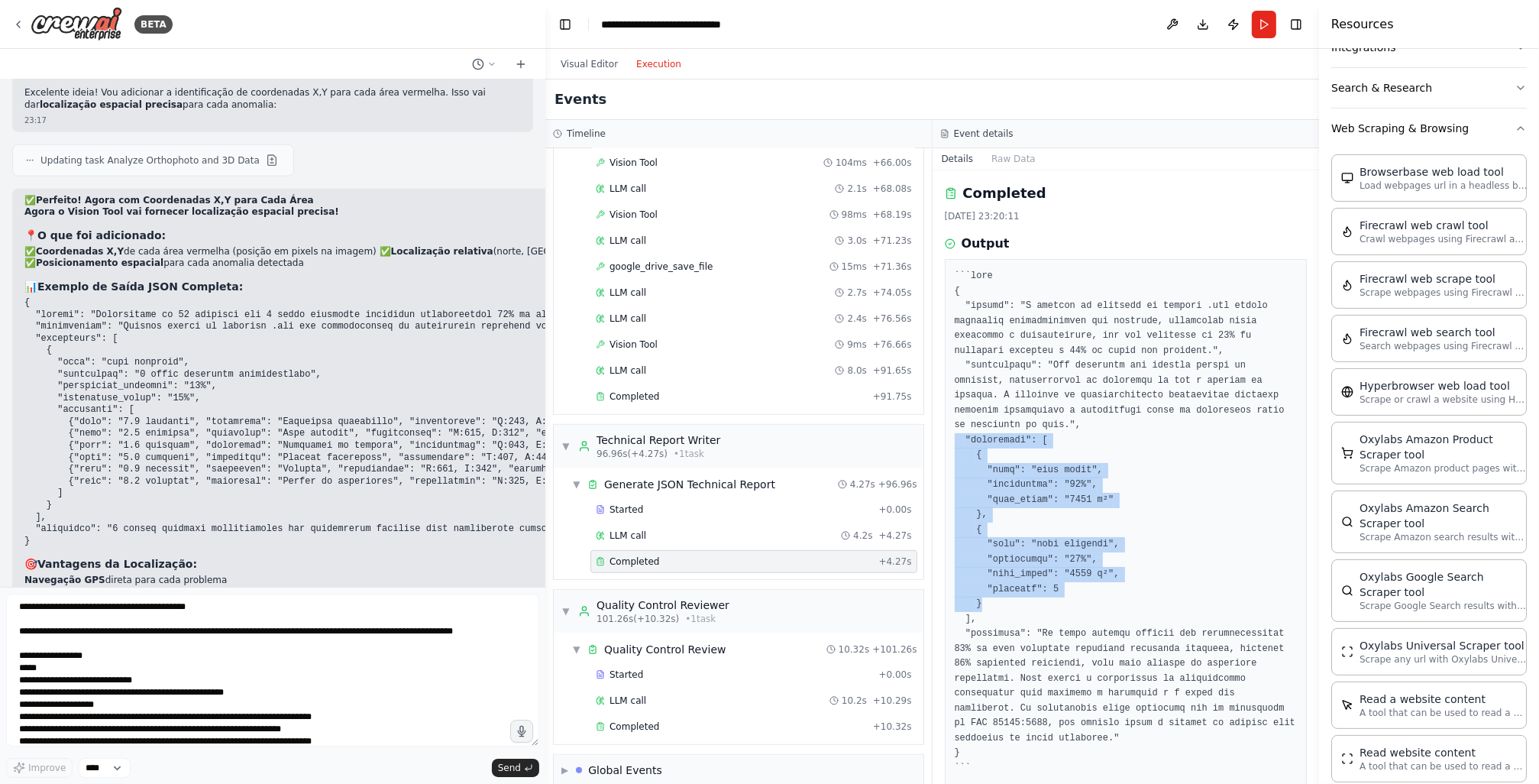
drag, startPoint x: 1066, startPoint y: 582, endPoint x: 932, endPoint y: 426, distance: 205.7
click at [932, 426] on div "Completed [DATE] 23:20:11 Output" at bounding box center [1125, 477] width 387 height 613
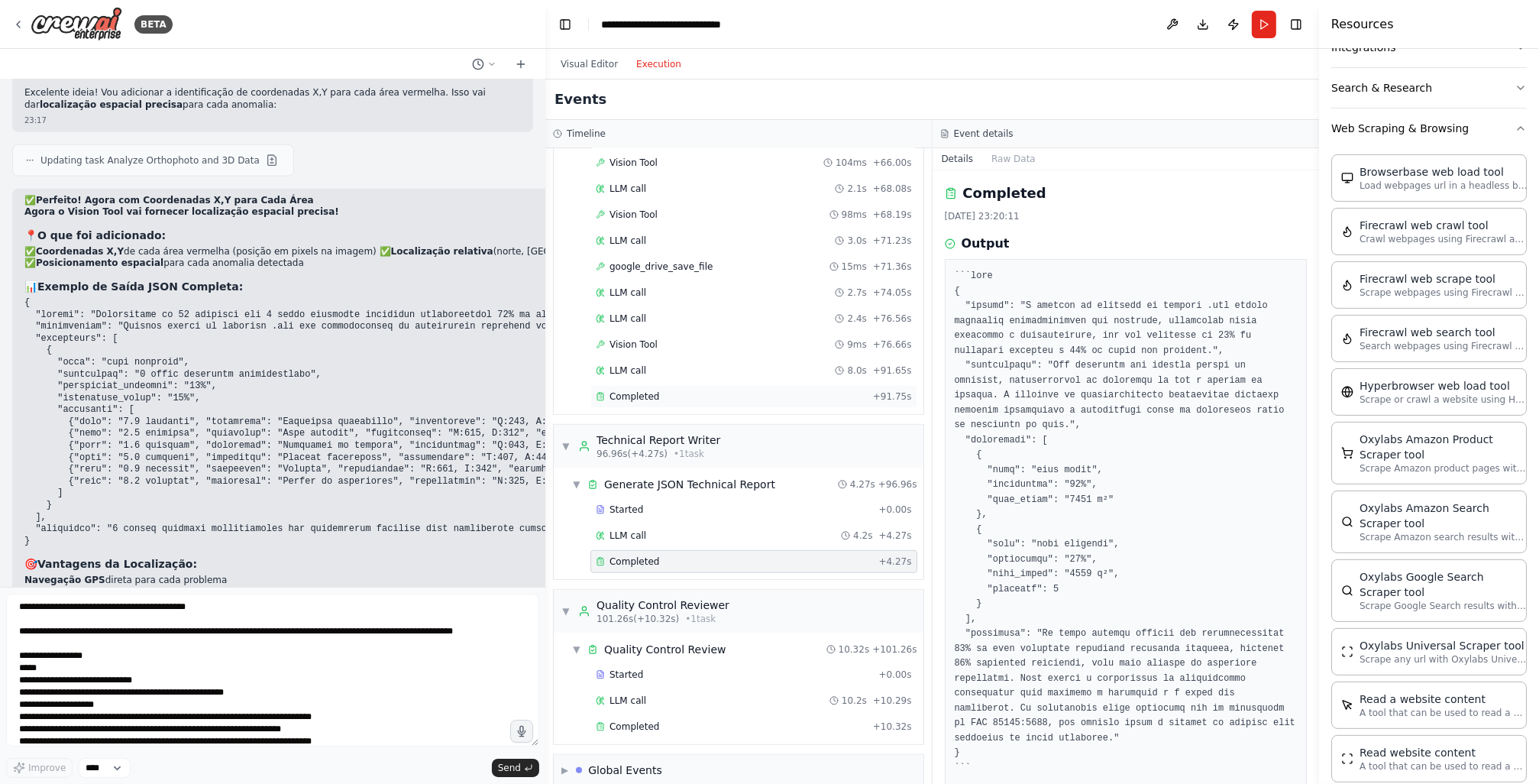
click at [709, 390] on div "Completed" at bounding box center [731, 396] width 271 height 13
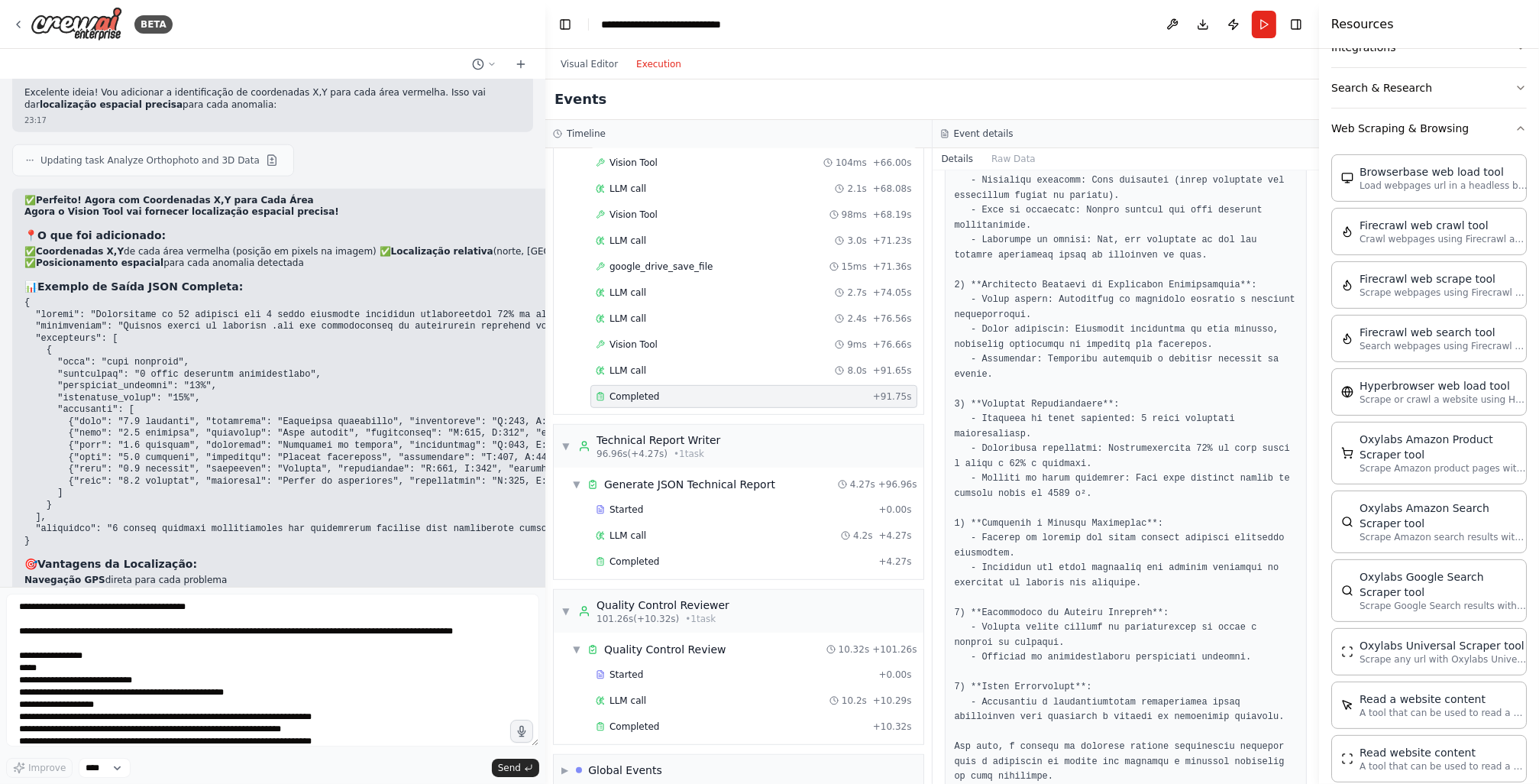
scroll to position [175, 0]
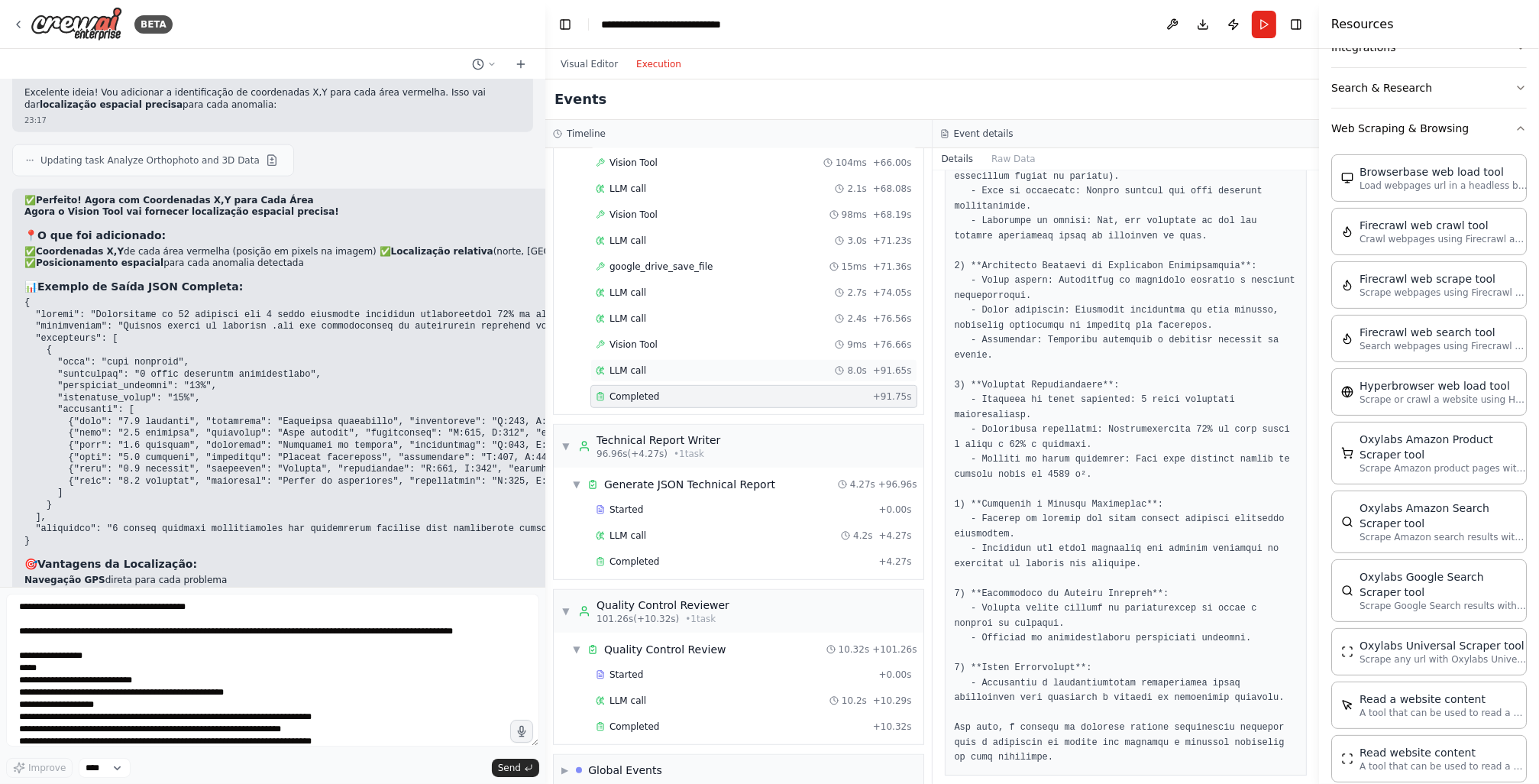
click at [670, 359] on div "LLM call 8.0s + 91.65s" at bounding box center [753, 370] width 327 height 22
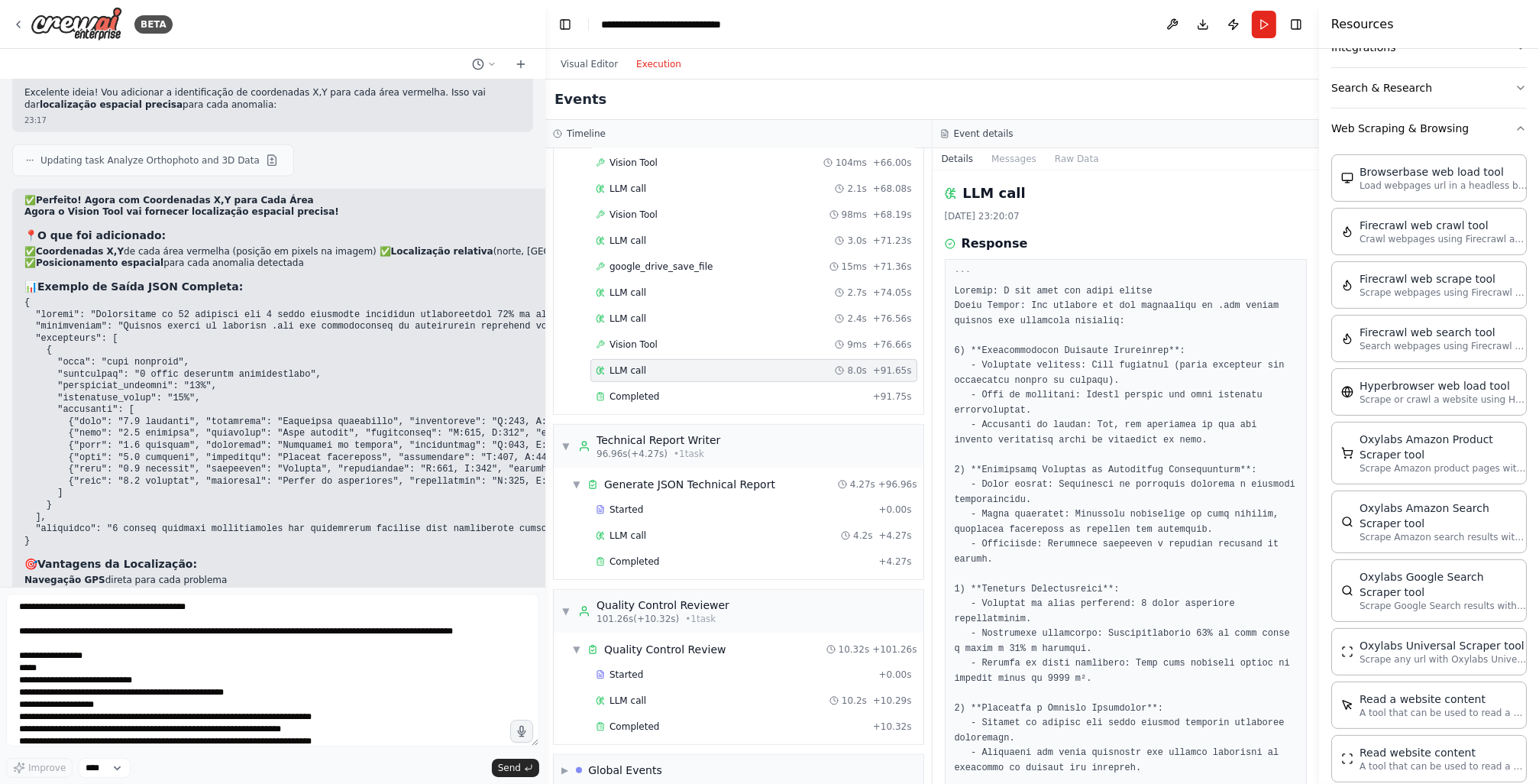
click at [718, 312] on div "LLM call 2.4s + 76.56s" at bounding box center [754, 318] width 316 height 13
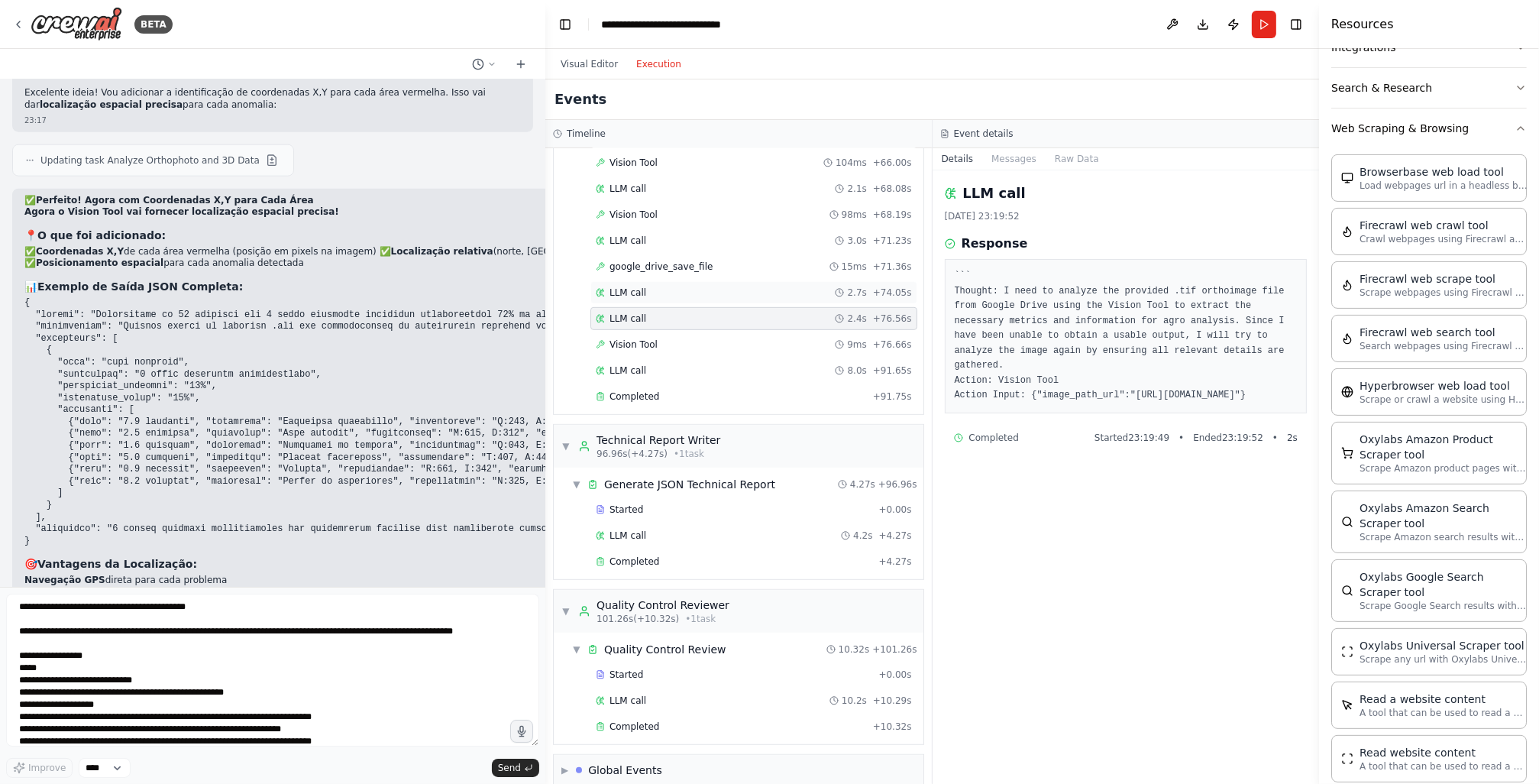
click at [705, 287] on div "LLM call 2.7s + 74.05s" at bounding box center [754, 293] width 316 height 13
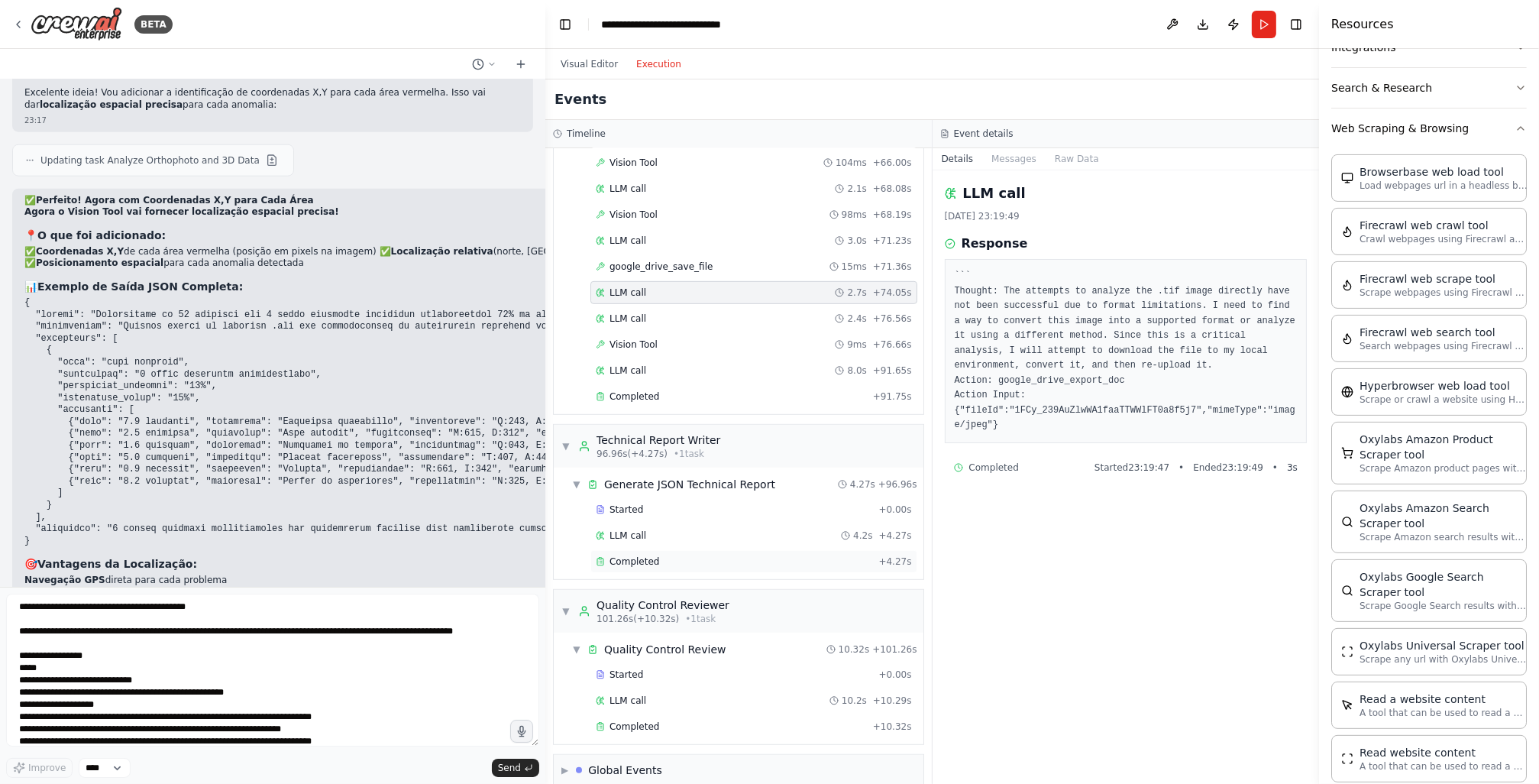
click at [663, 555] on div "Completed" at bounding box center [734, 561] width 277 height 13
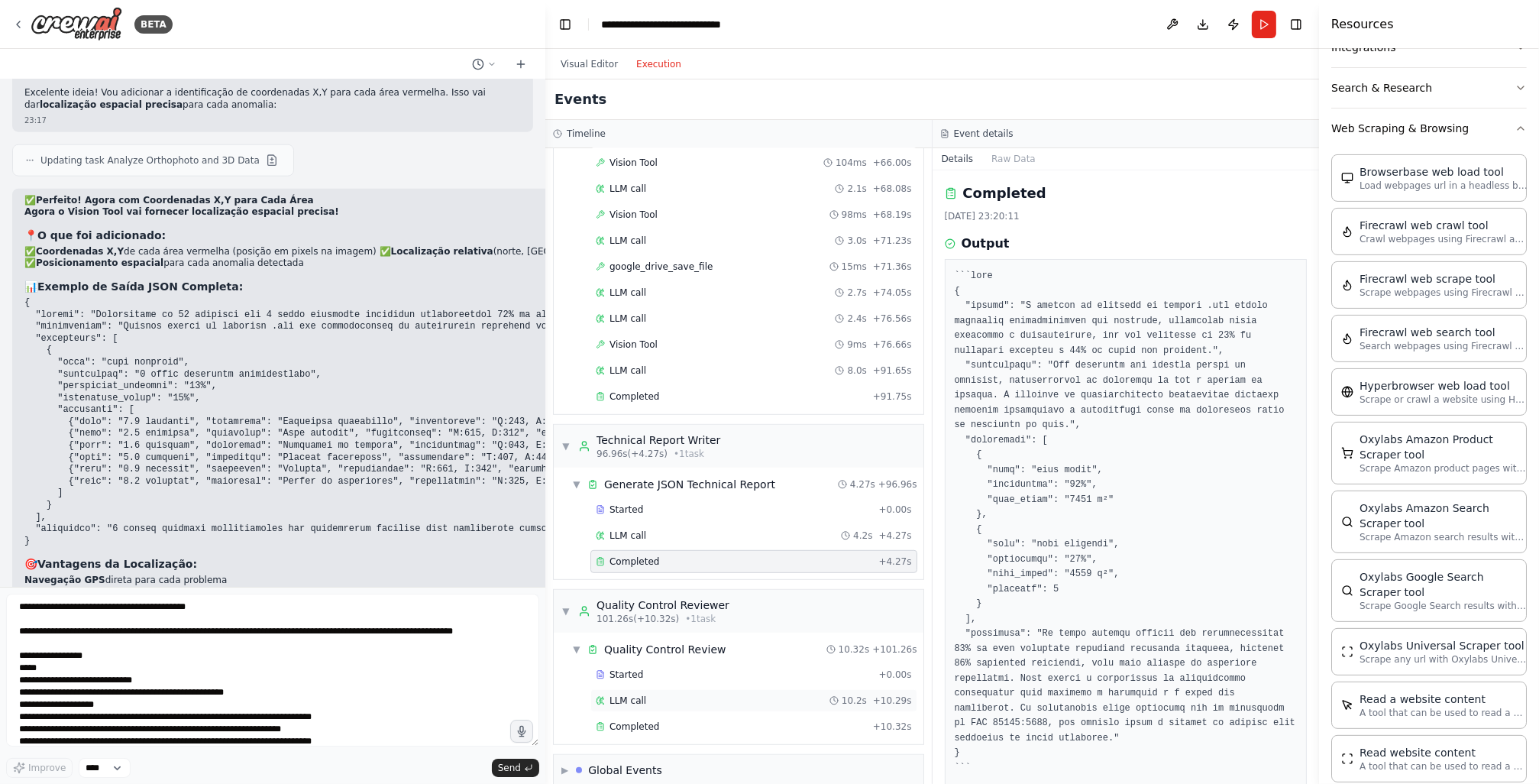
click at [767, 692] on div "LLM call 10.2s + 10.29s" at bounding box center [753, 700] width 327 height 22
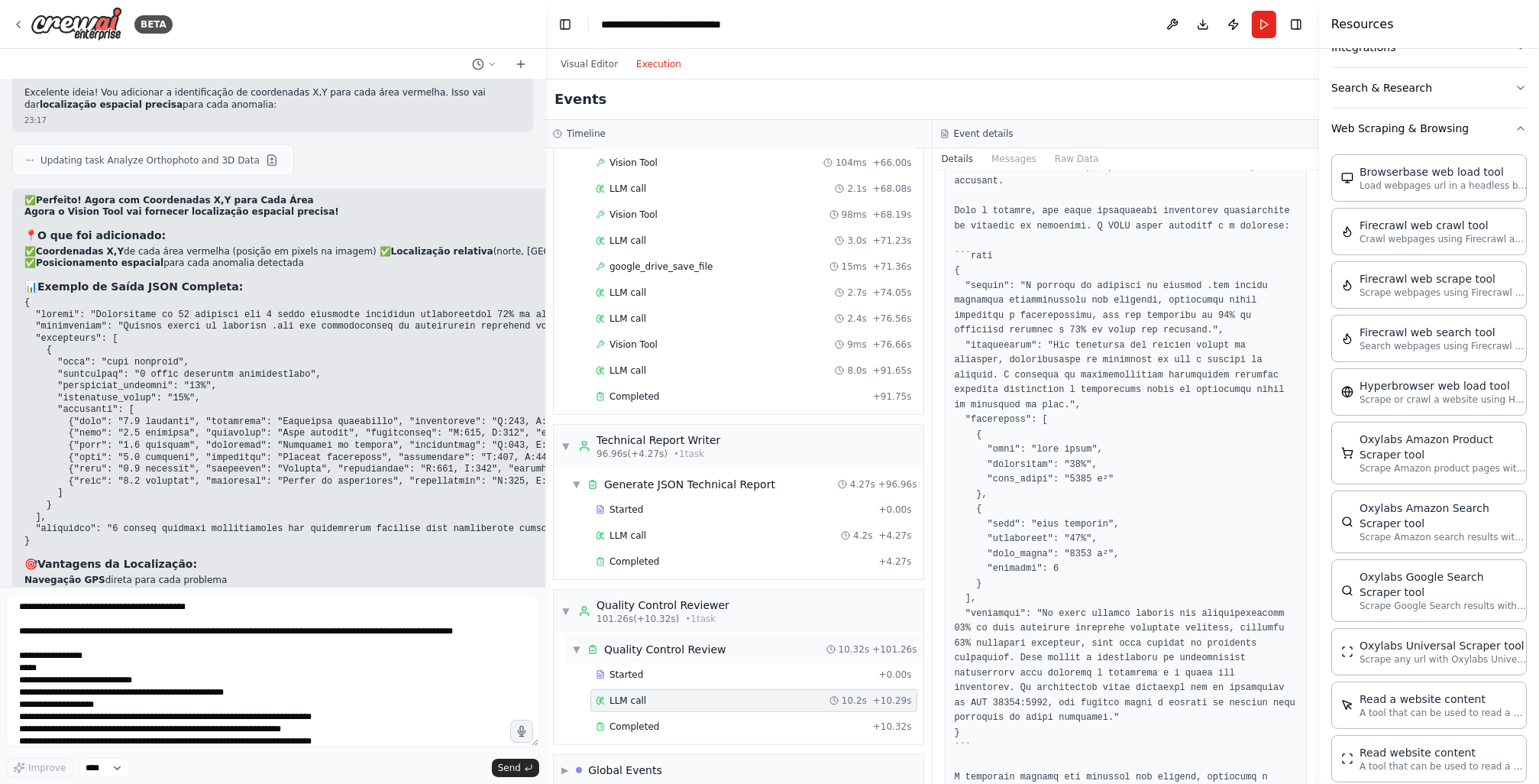
scroll to position [566, 0]
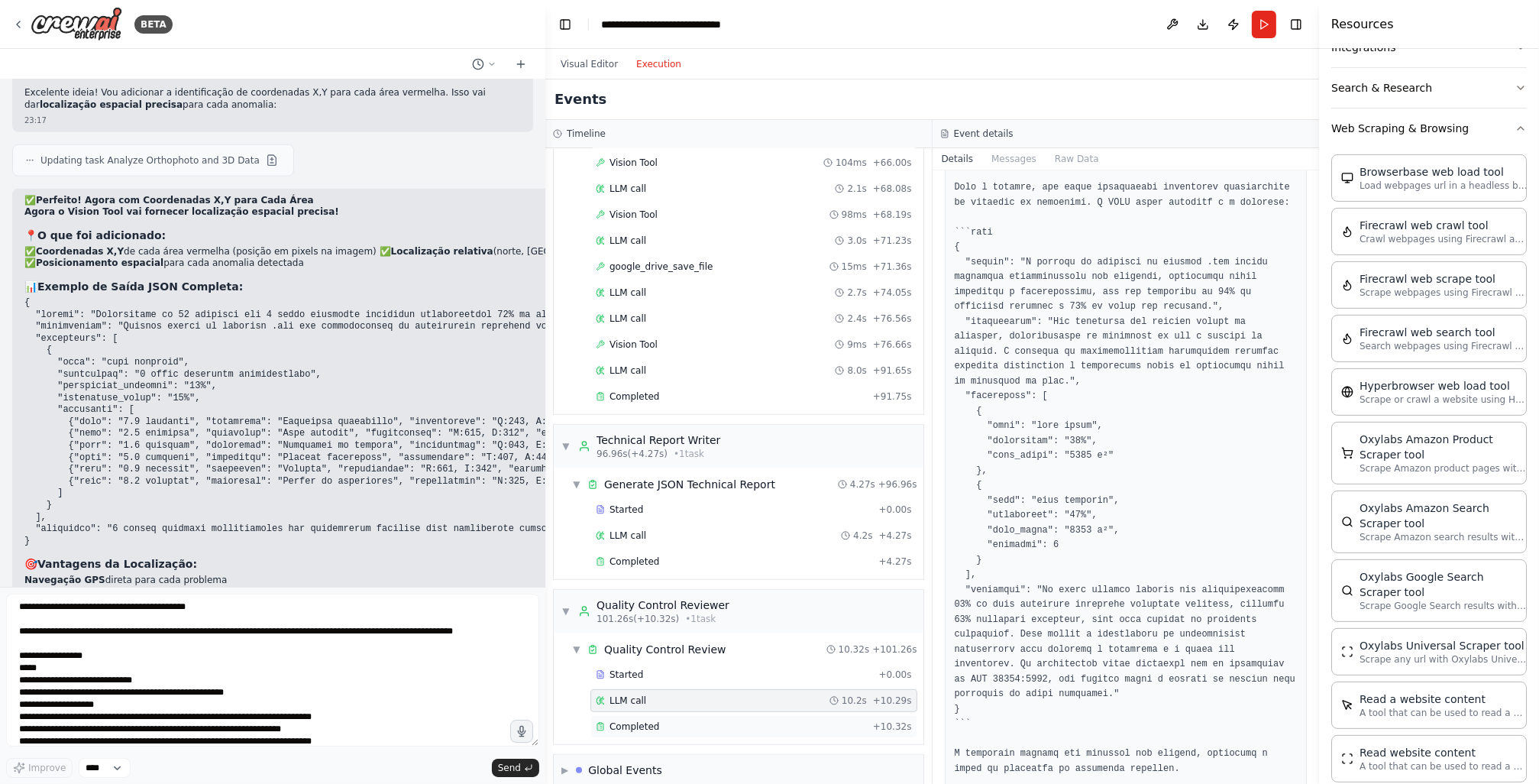
click at [696, 721] on div "Completed" at bounding box center [731, 726] width 271 height 13
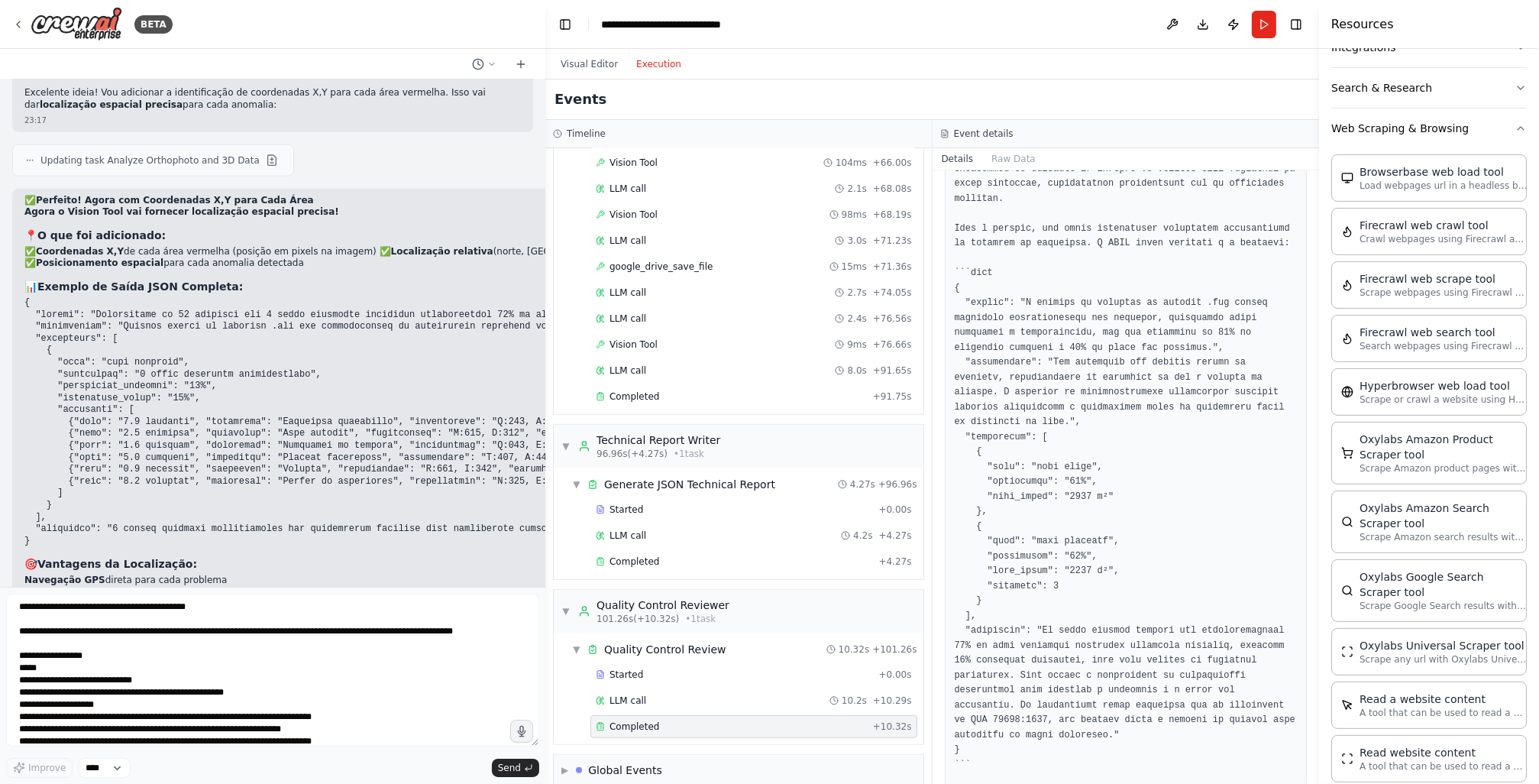
scroll to position [486, 0]
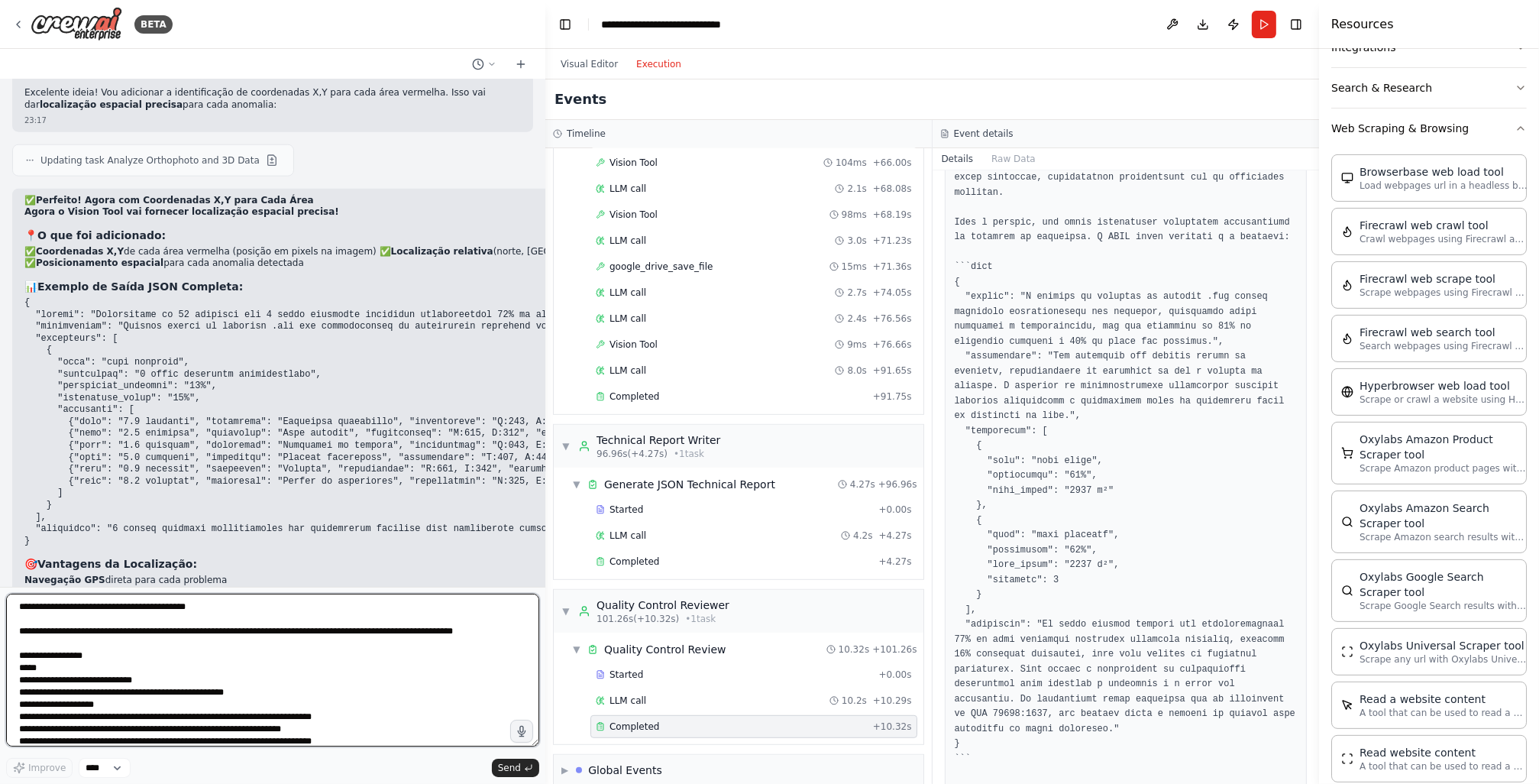
click at [259, 629] on textarea "**********" at bounding box center [272, 670] width 533 height 153
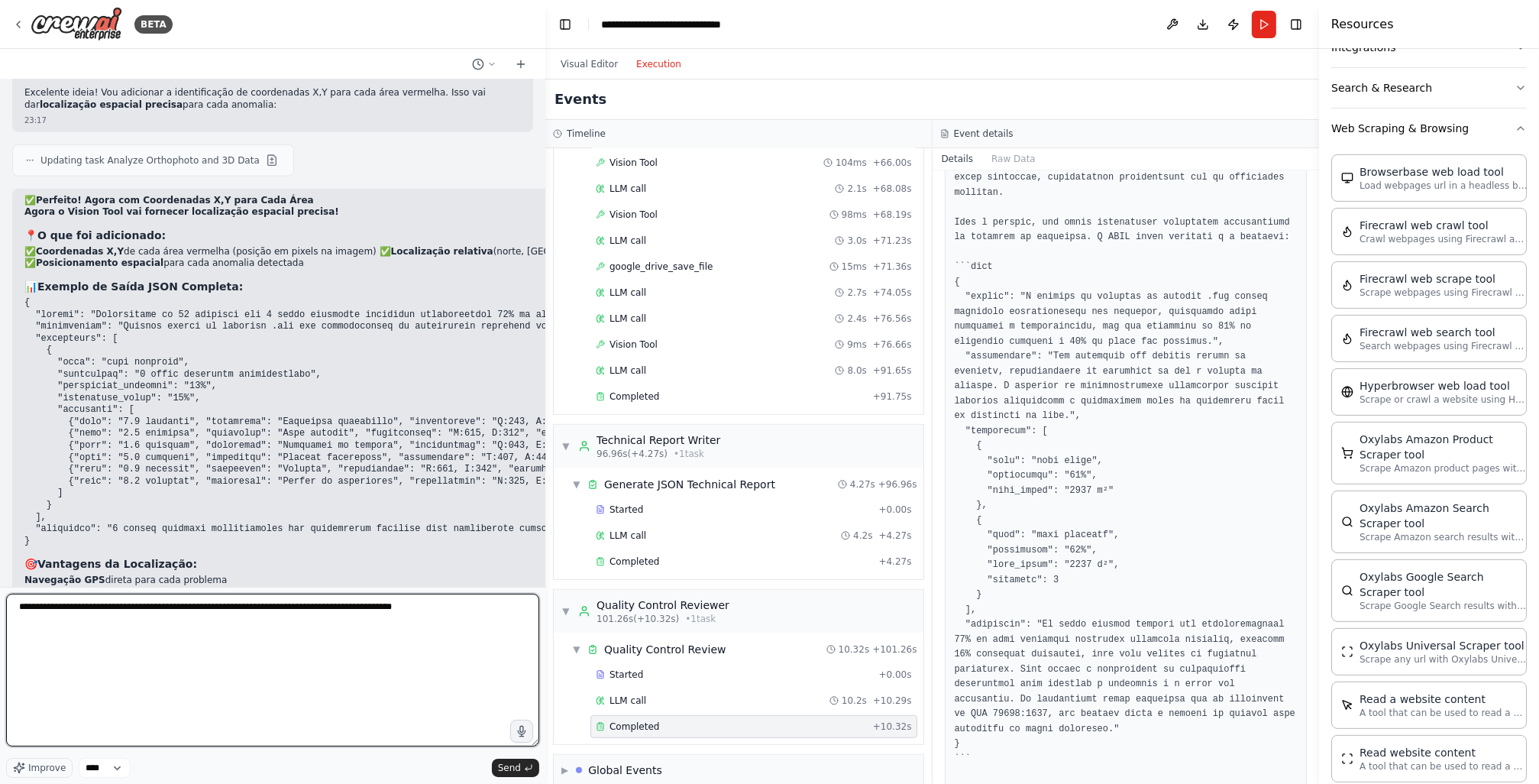
paste textarea "**********"
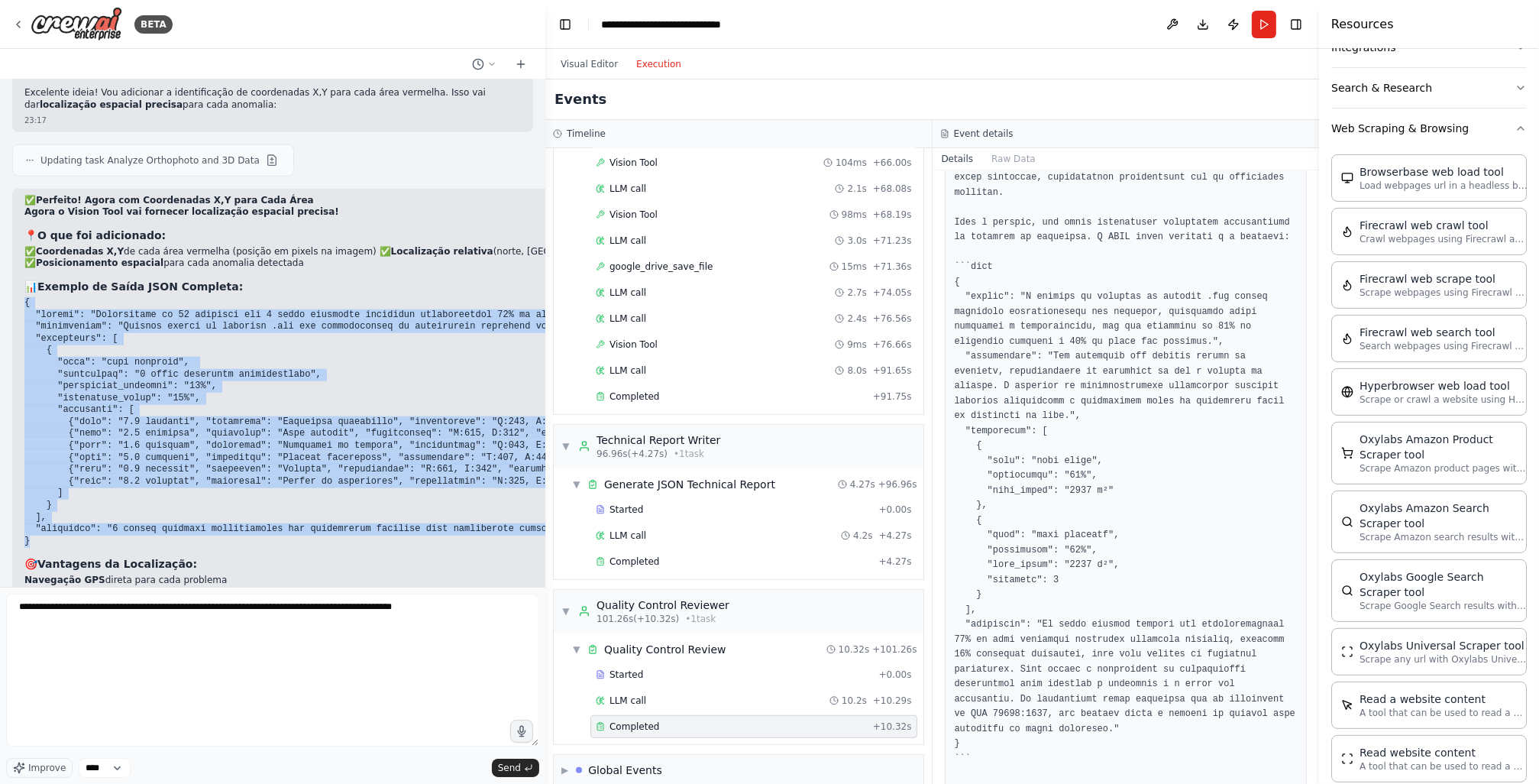
drag, startPoint x: 40, startPoint y: 451, endPoint x: 15, endPoint y: 214, distance: 238.3
click at [15, 214] on div "✅ Perfeito! Agora com Coordenadas X,Y para Cada Área Agora o Vision Tool vai fo…" at bounding box center [402, 426] width 778 height 476
copy code "{ "loremi": "Dolorsitame co 98 adipisci eli 0 seddo eiusmodte incididun utlabor…"
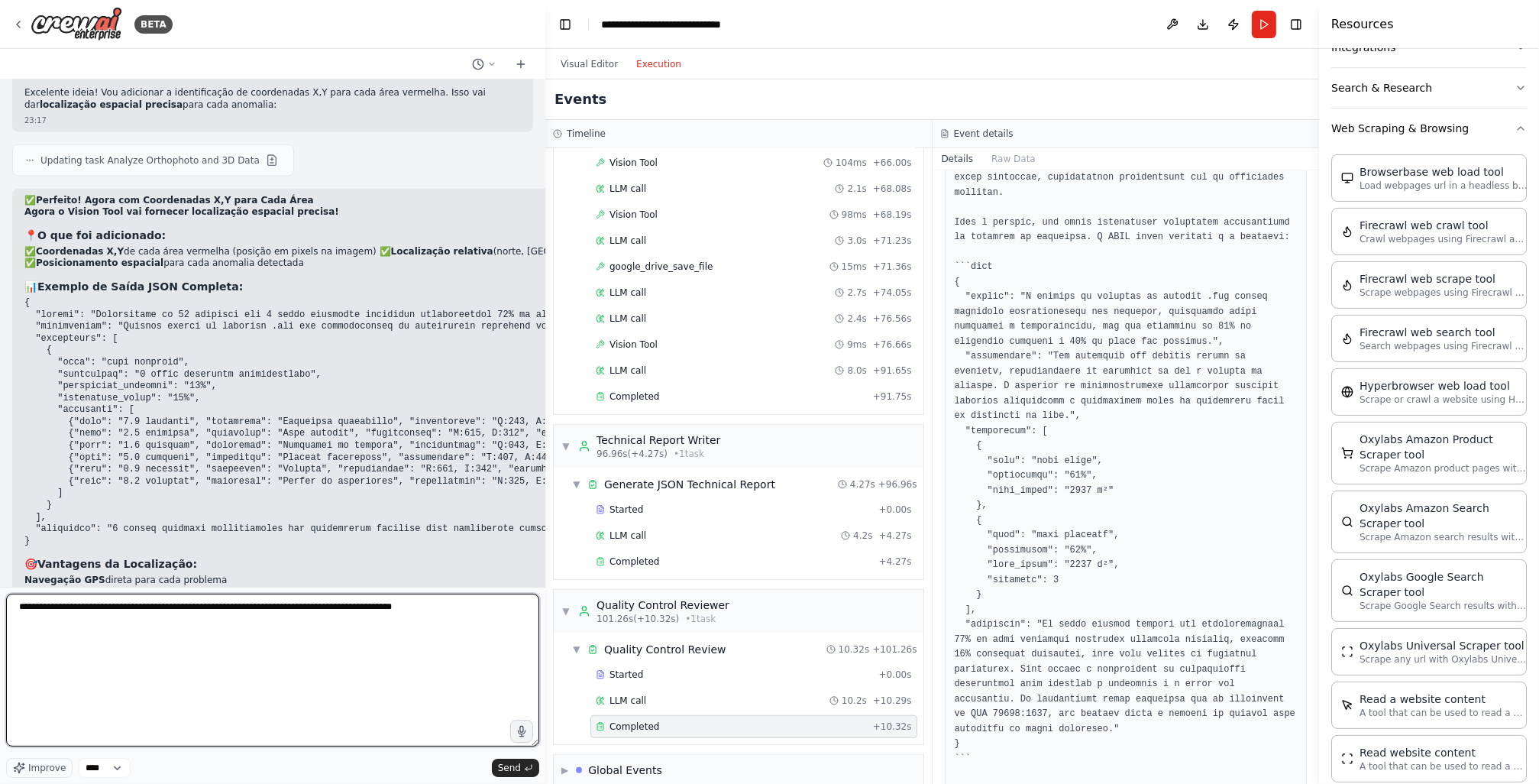
click at [142, 729] on textarea "**********" at bounding box center [272, 670] width 533 height 153
paste textarea "**********"
type textarea "**********"
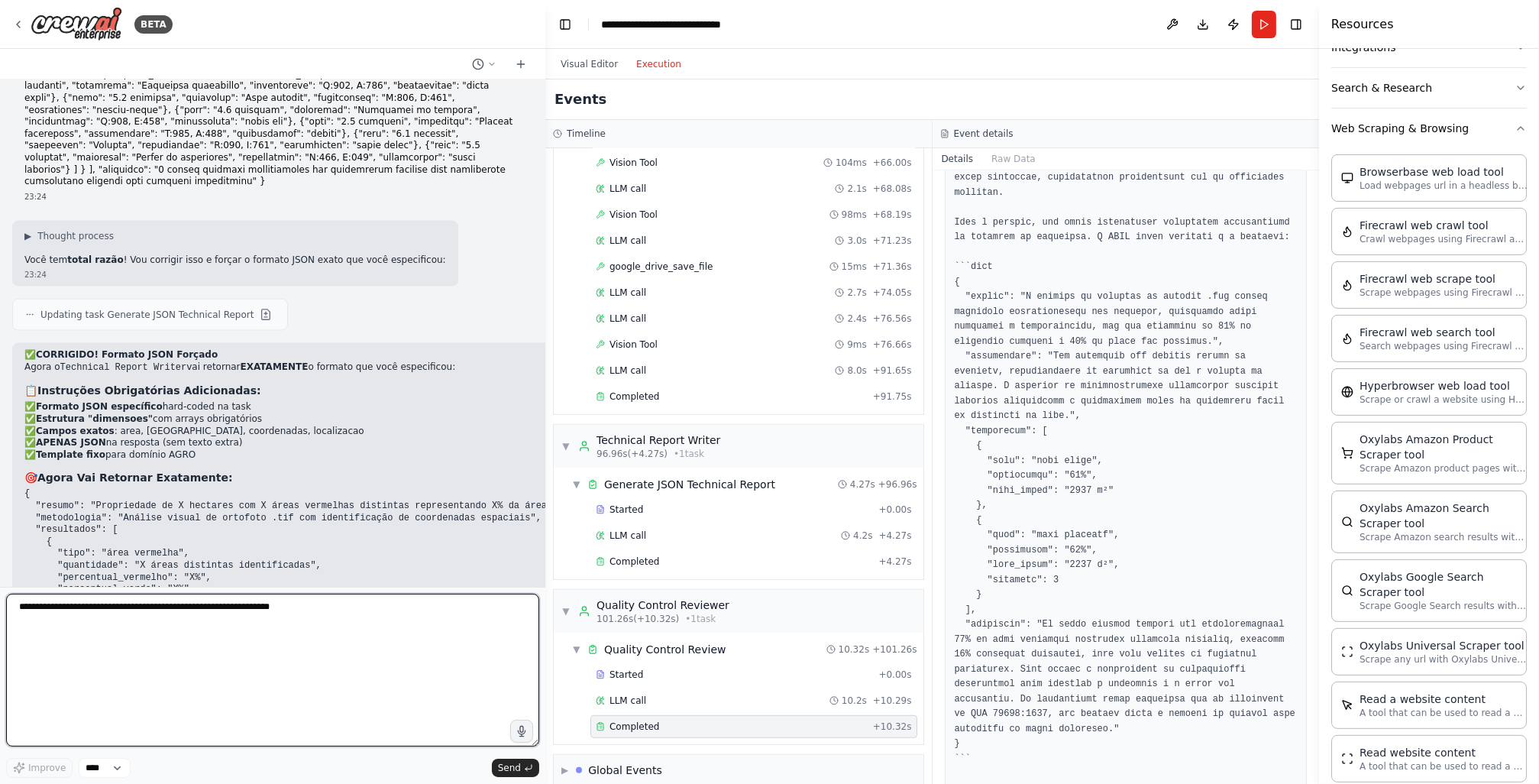
scroll to position [10810, 0]
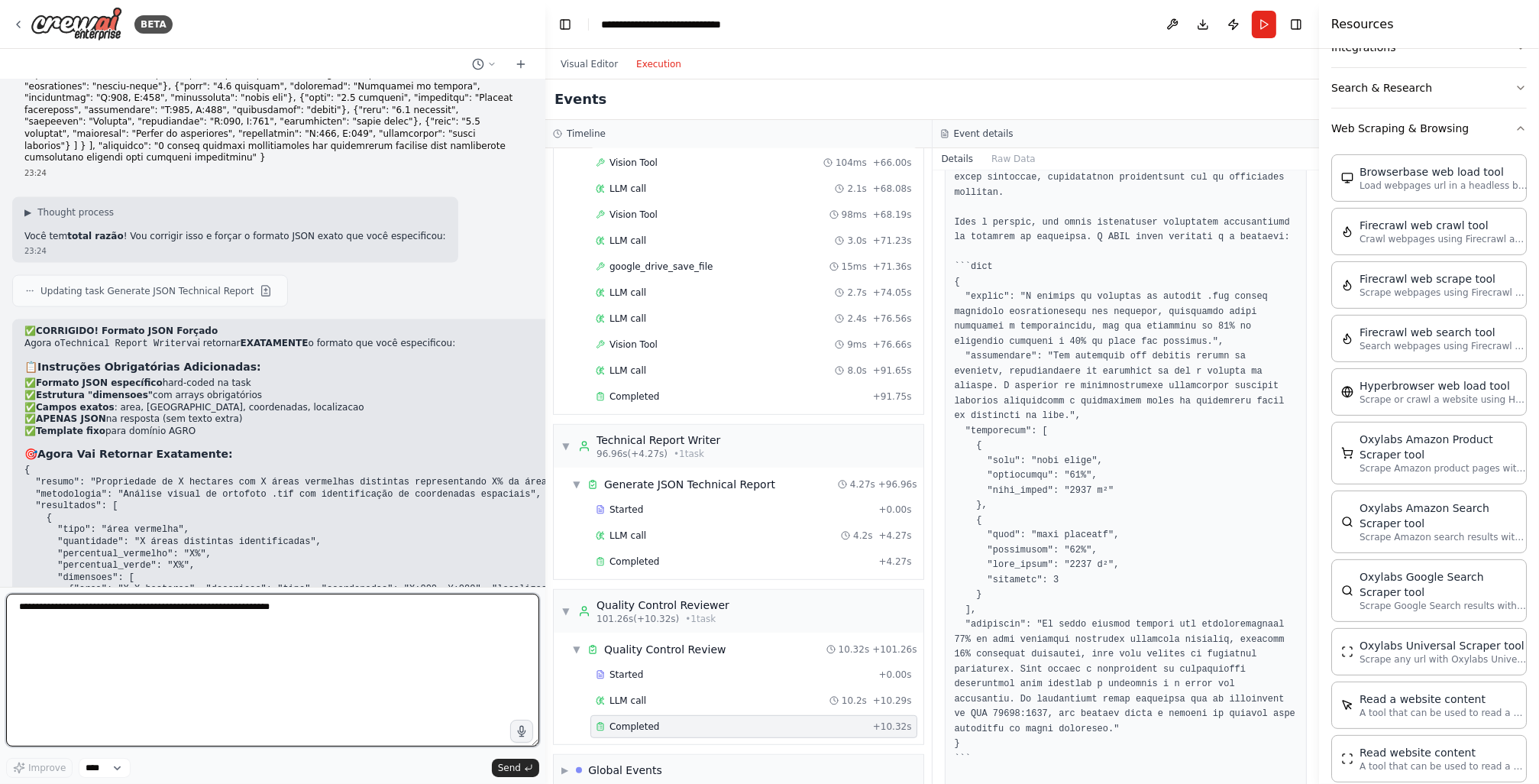
click at [197, 663] on textarea at bounding box center [272, 670] width 533 height 153
click at [199, 621] on textarea at bounding box center [272, 670] width 533 height 153
click at [1273, 20] on button "Run" at bounding box center [1264, 24] width 24 height 27
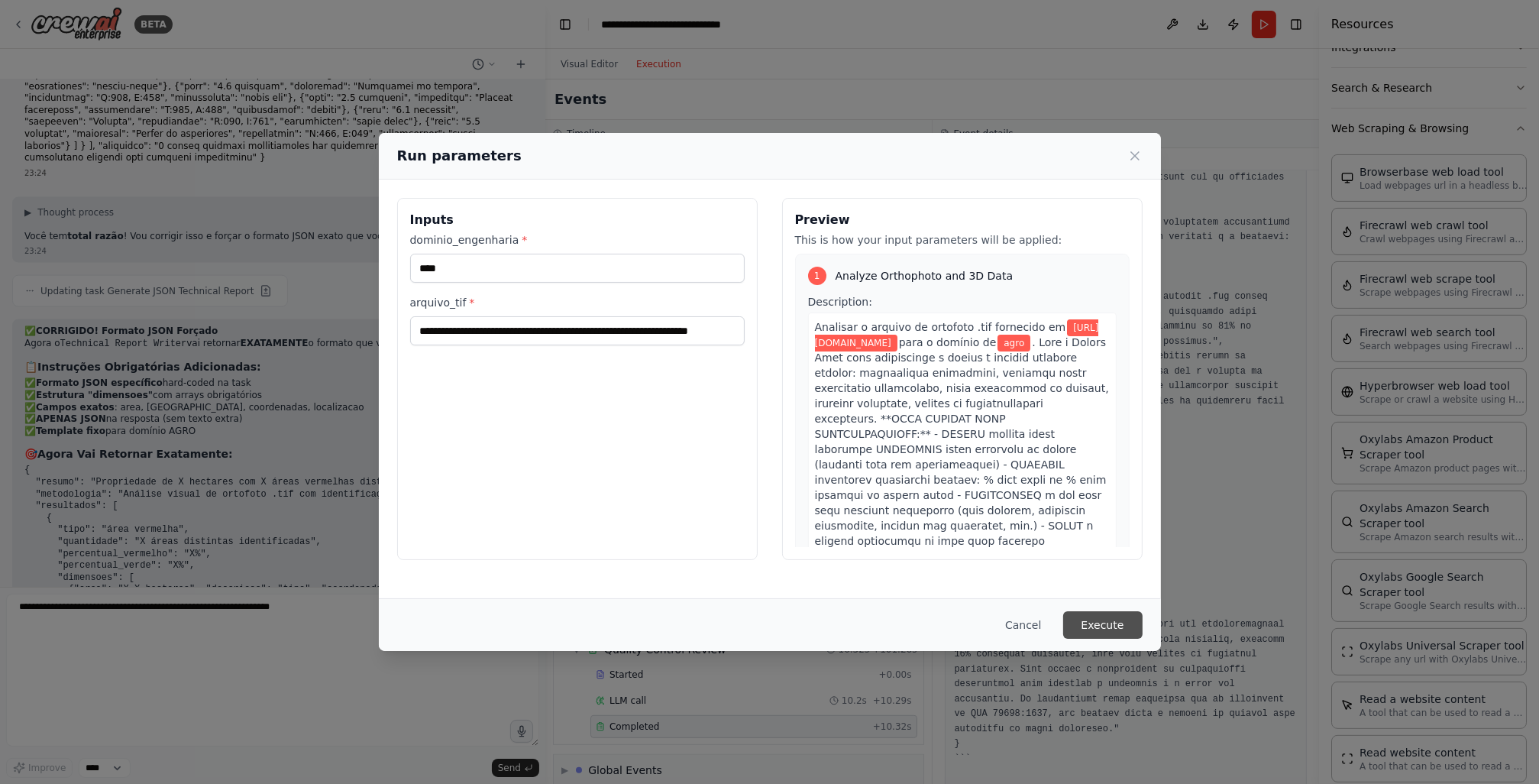
click at [1100, 630] on button "Execute" at bounding box center [1102, 625] width 79 height 27
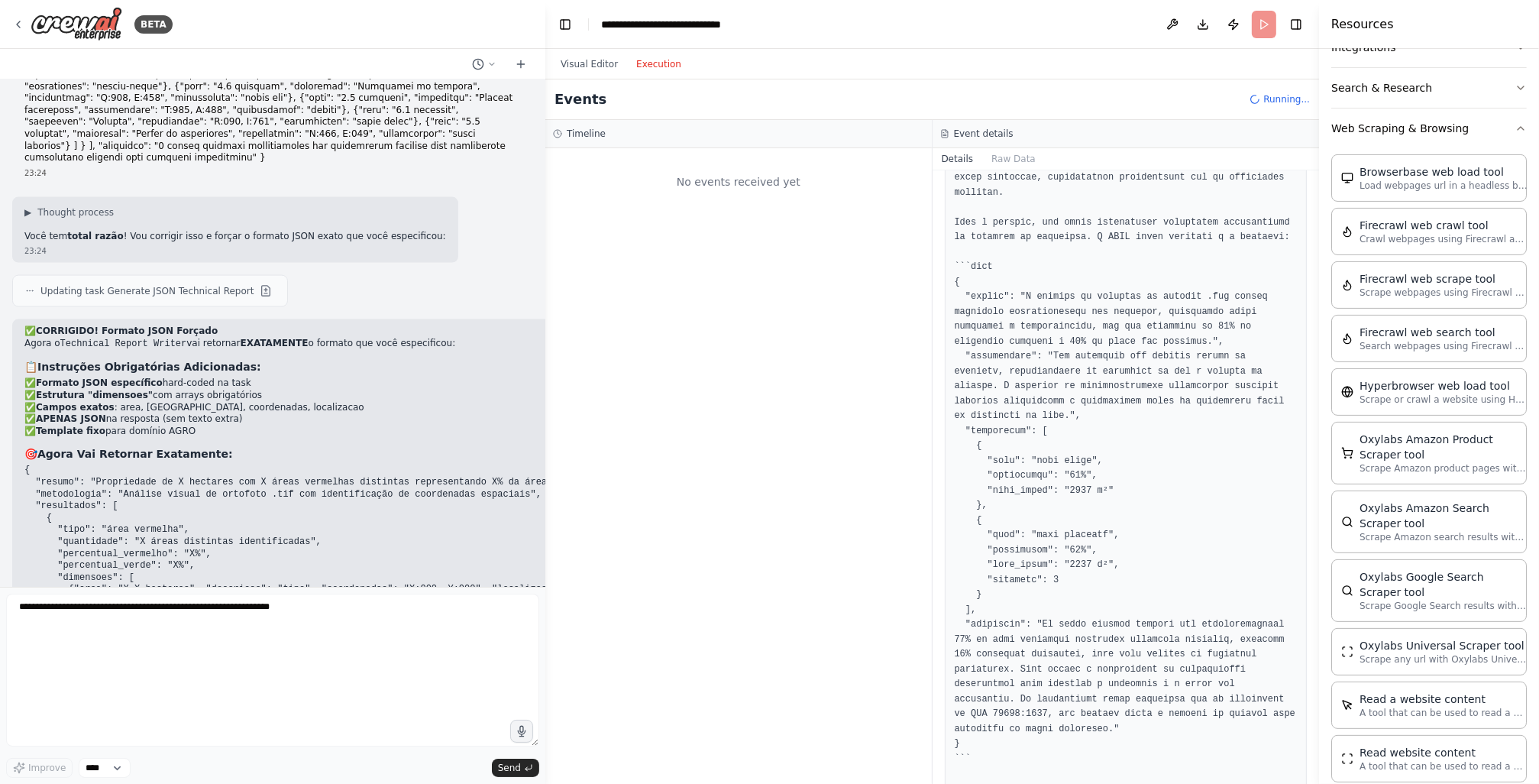
scroll to position [0, 0]
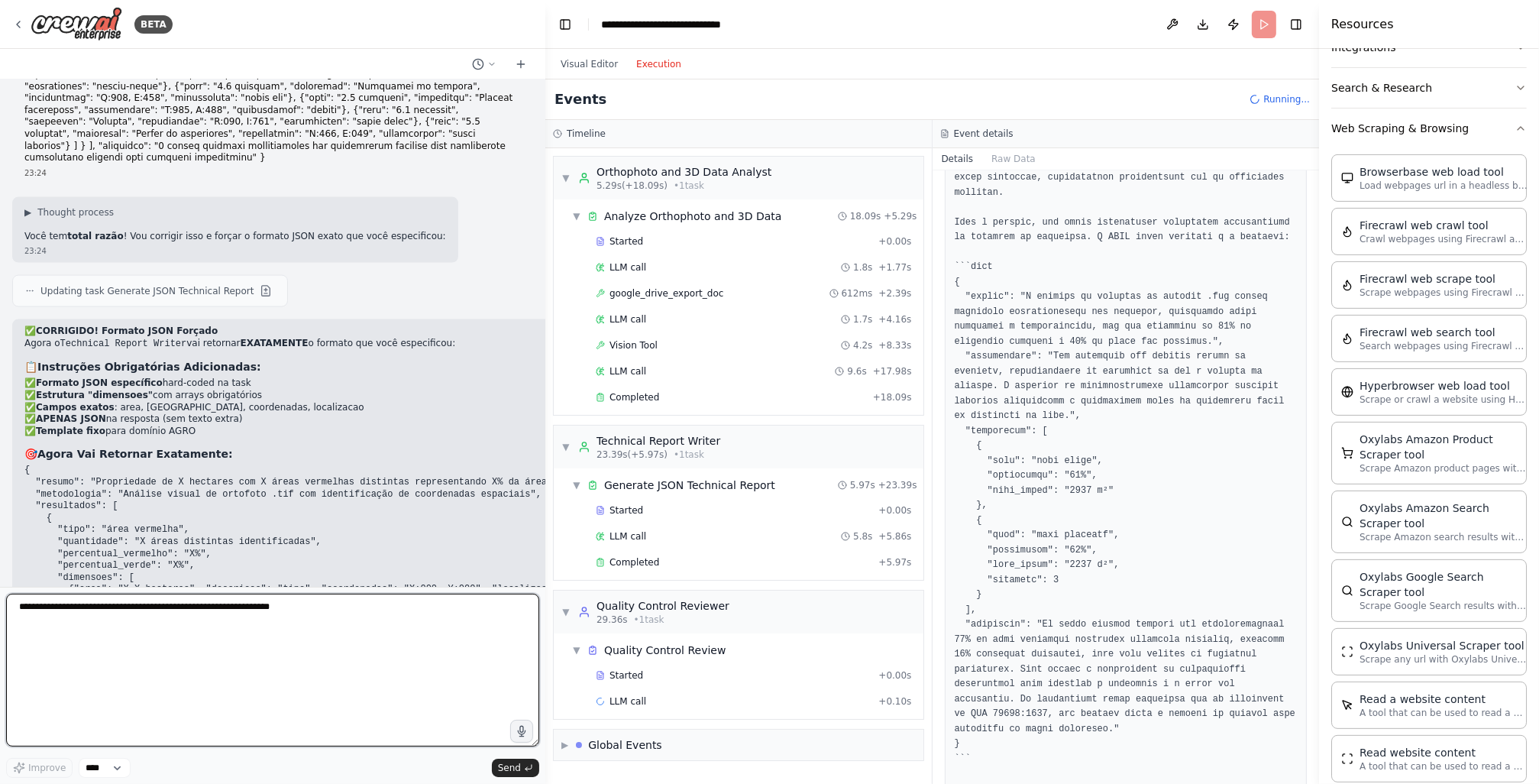
click at [425, 657] on textarea at bounding box center [272, 670] width 533 height 153
click at [336, 671] on div "23:24" at bounding box center [321, 677] width 594 height 12
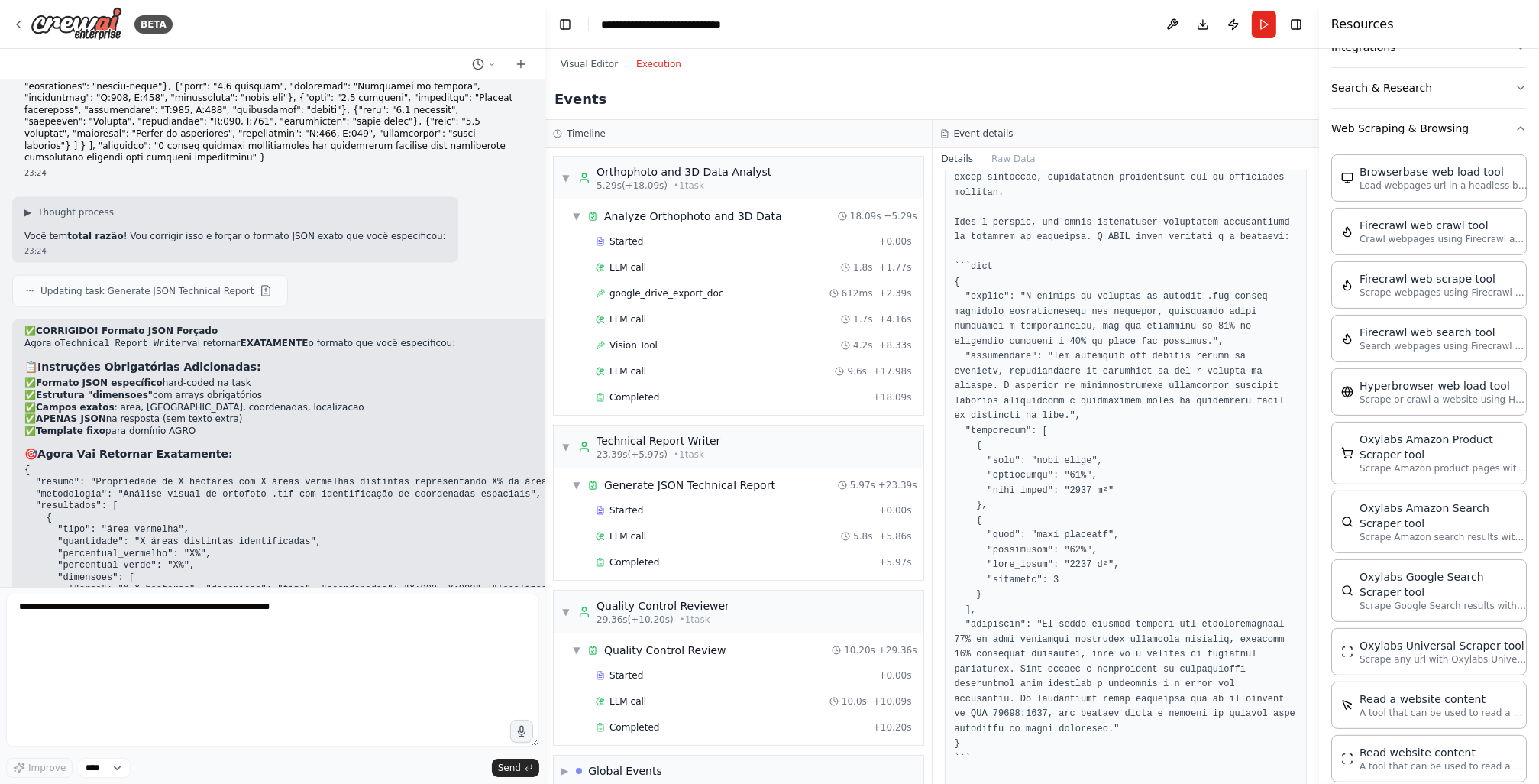
click at [300, 530] on pre "{ "resumo": "Propriedade de X hectares com X áreas vermelhas distintas represen…" at bounding box center [321, 560] width 594 height 191
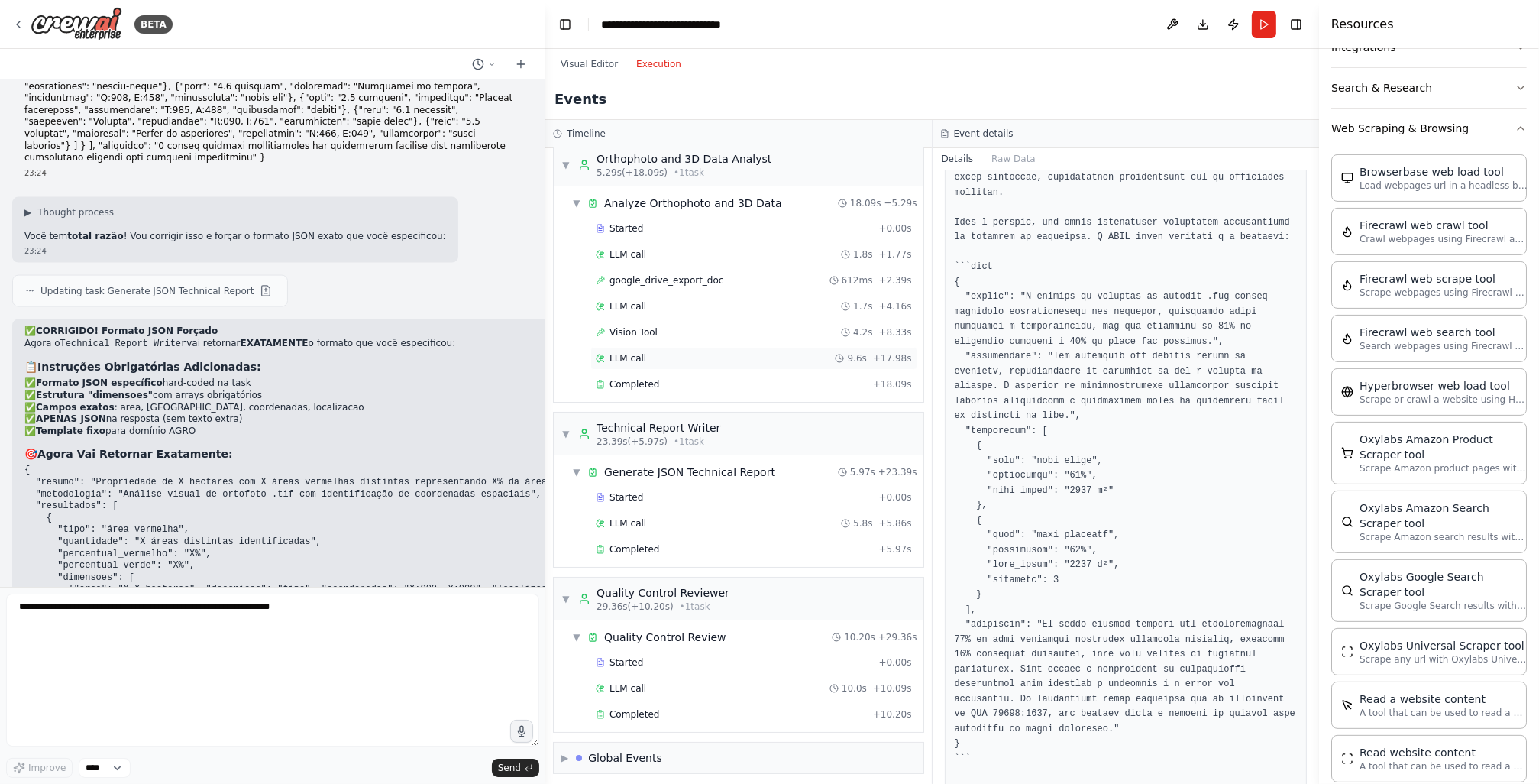
scroll to position [14, 0]
click at [714, 707] on div "Completed" at bounding box center [731, 713] width 271 height 13
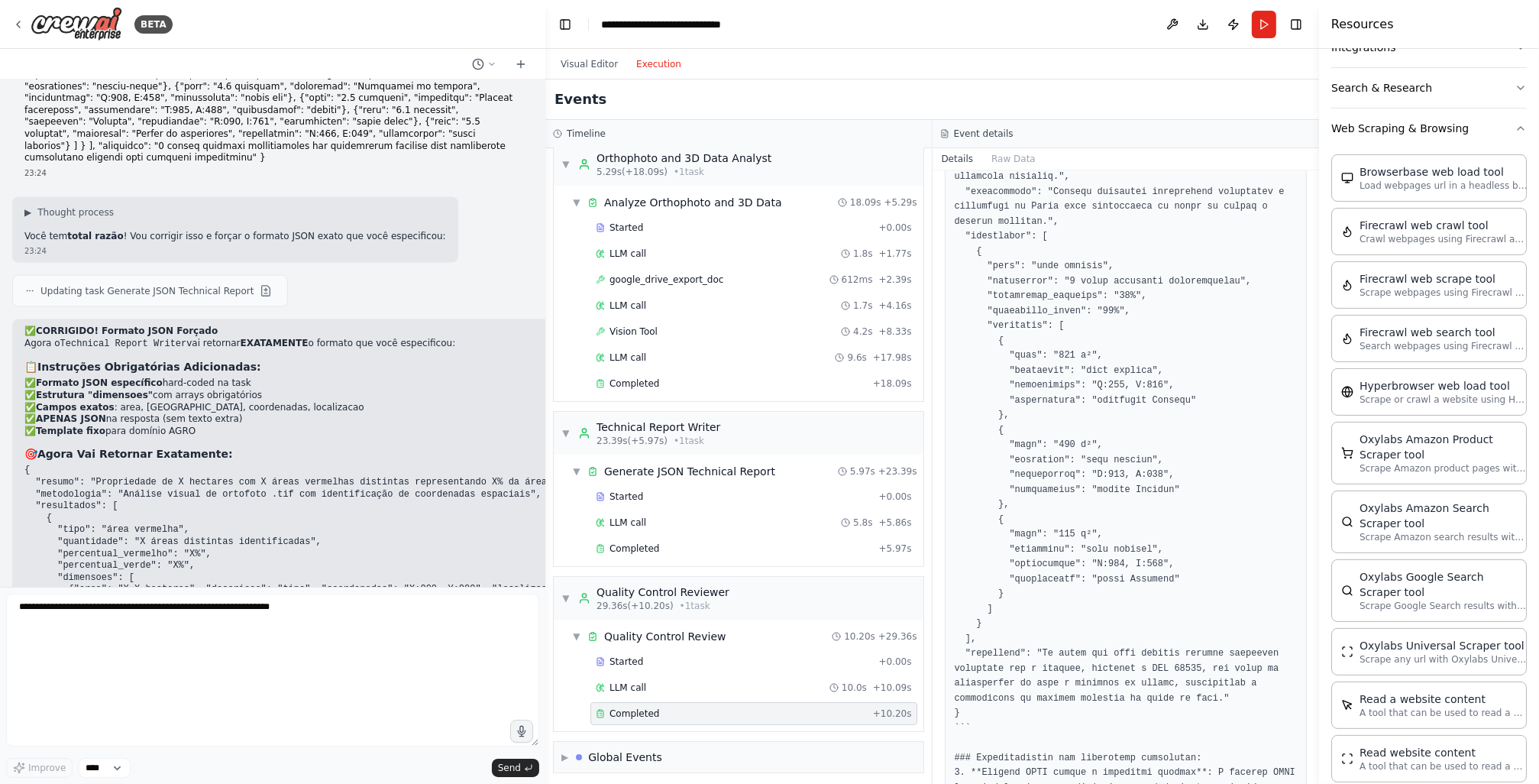
scroll to position [151, 0]
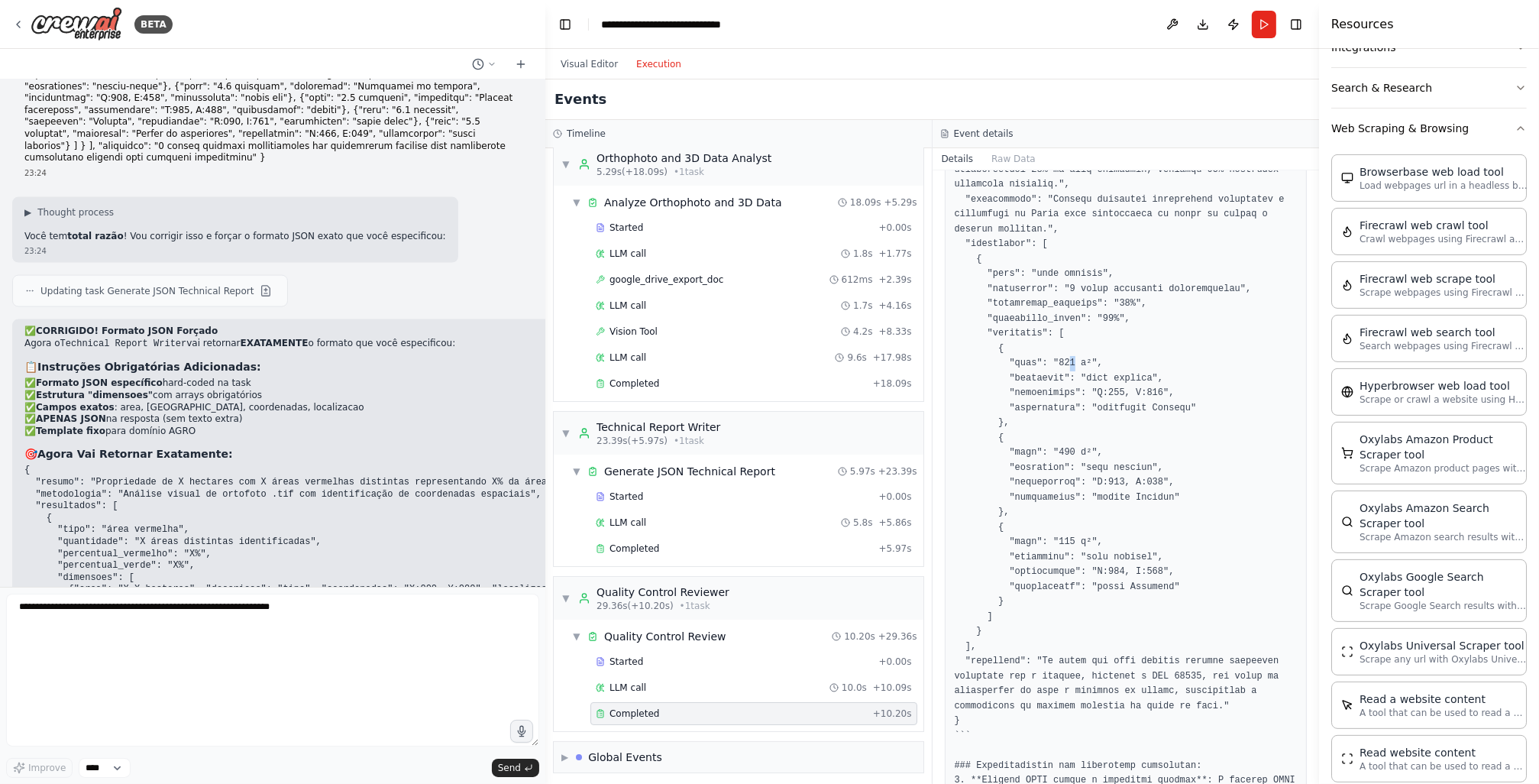
click at [1063, 364] on pre at bounding box center [1126, 587] width 343 height 939
click at [1080, 375] on pre at bounding box center [1126, 587] width 343 height 939
click at [1148, 409] on pre at bounding box center [1126, 587] width 343 height 939
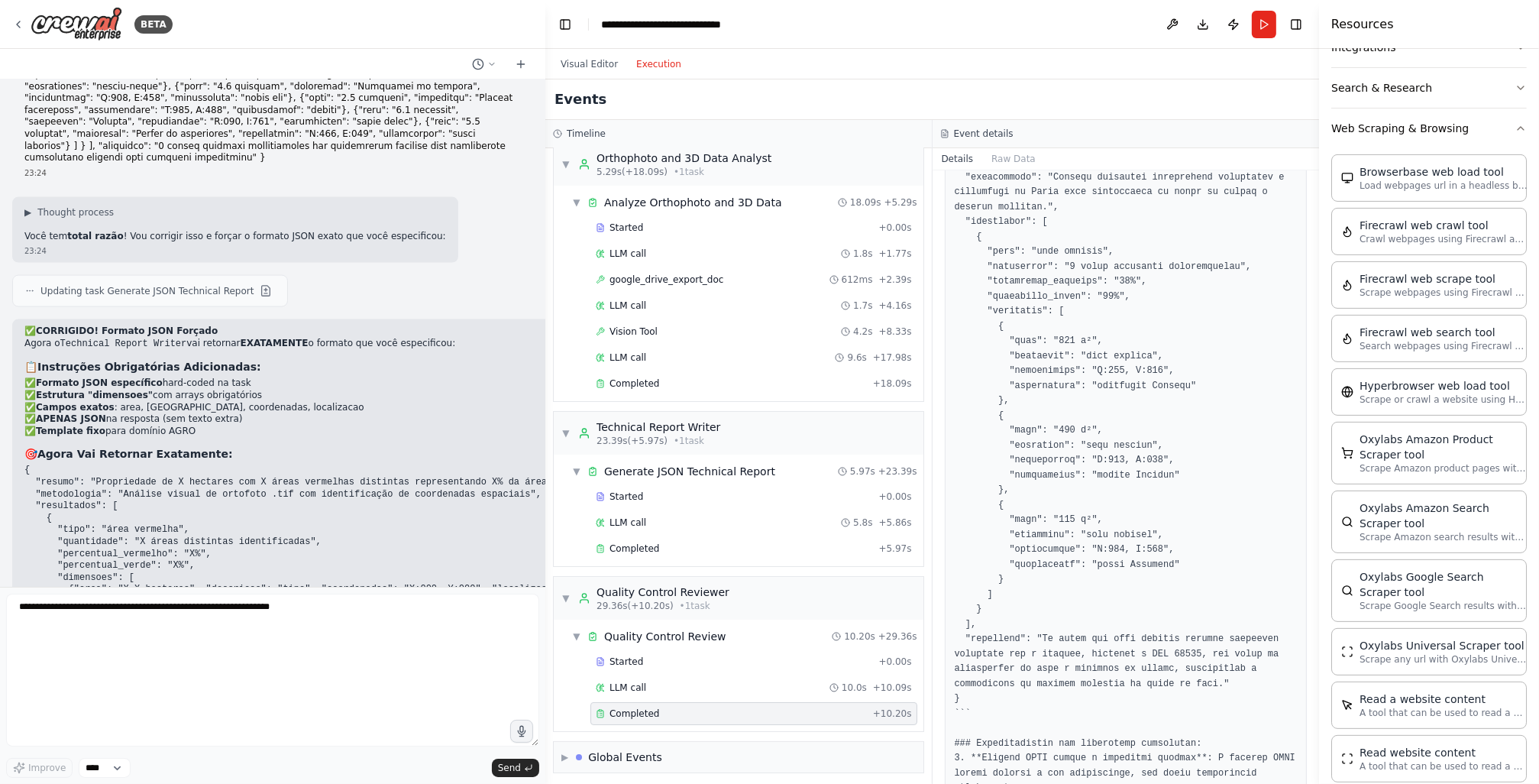
scroll to position [213, 0]
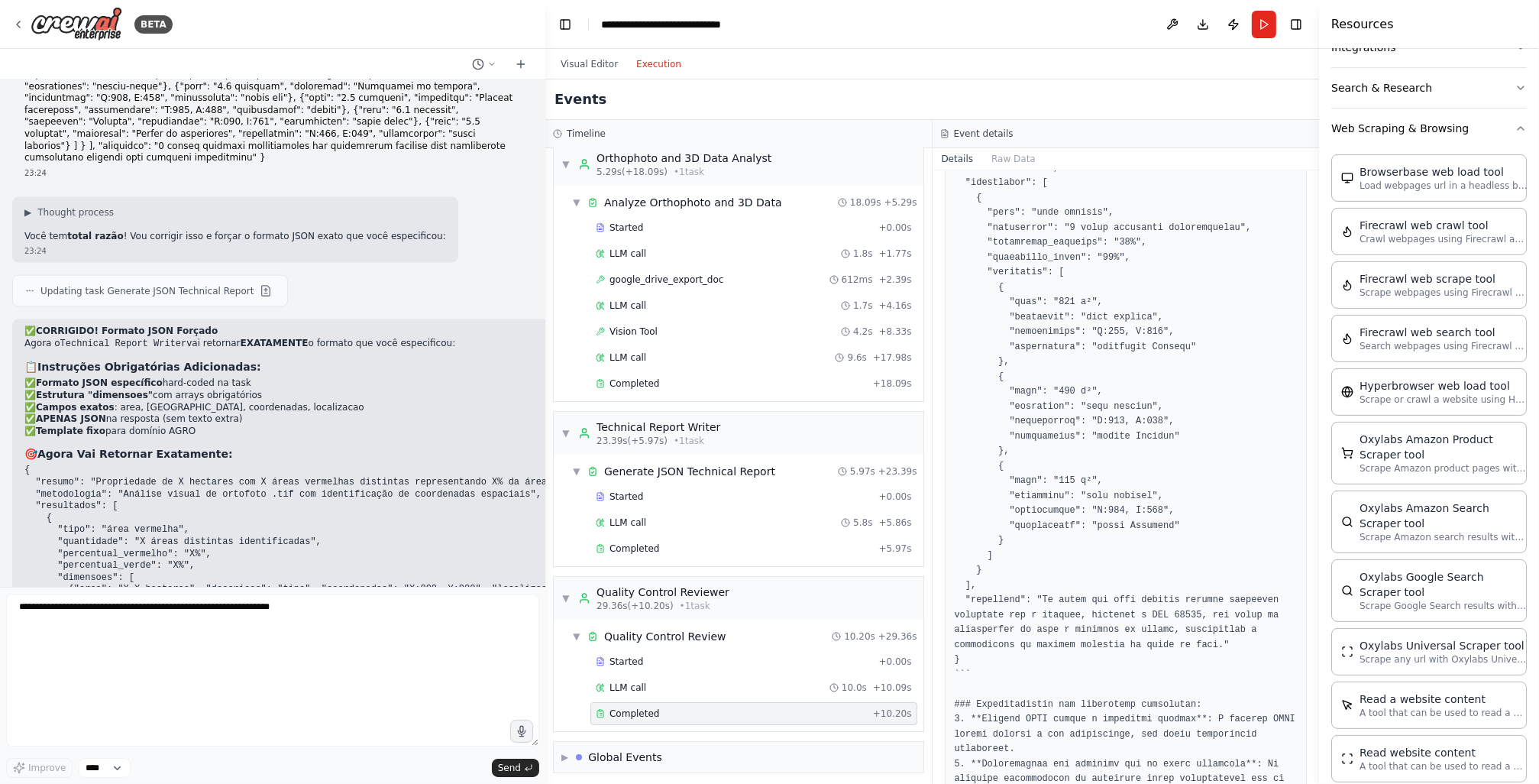
click at [1112, 410] on pre at bounding box center [1126, 526] width 343 height 939
click at [1150, 498] on pre at bounding box center [1126, 526] width 343 height 939
click at [1162, 544] on pre at bounding box center [1126, 526] width 343 height 939
click at [1164, 520] on pre at bounding box center [1126, 526] width 343 height 939
click at [1152, 524] on pre at bounding box center [1126, 526] width 343 height 939
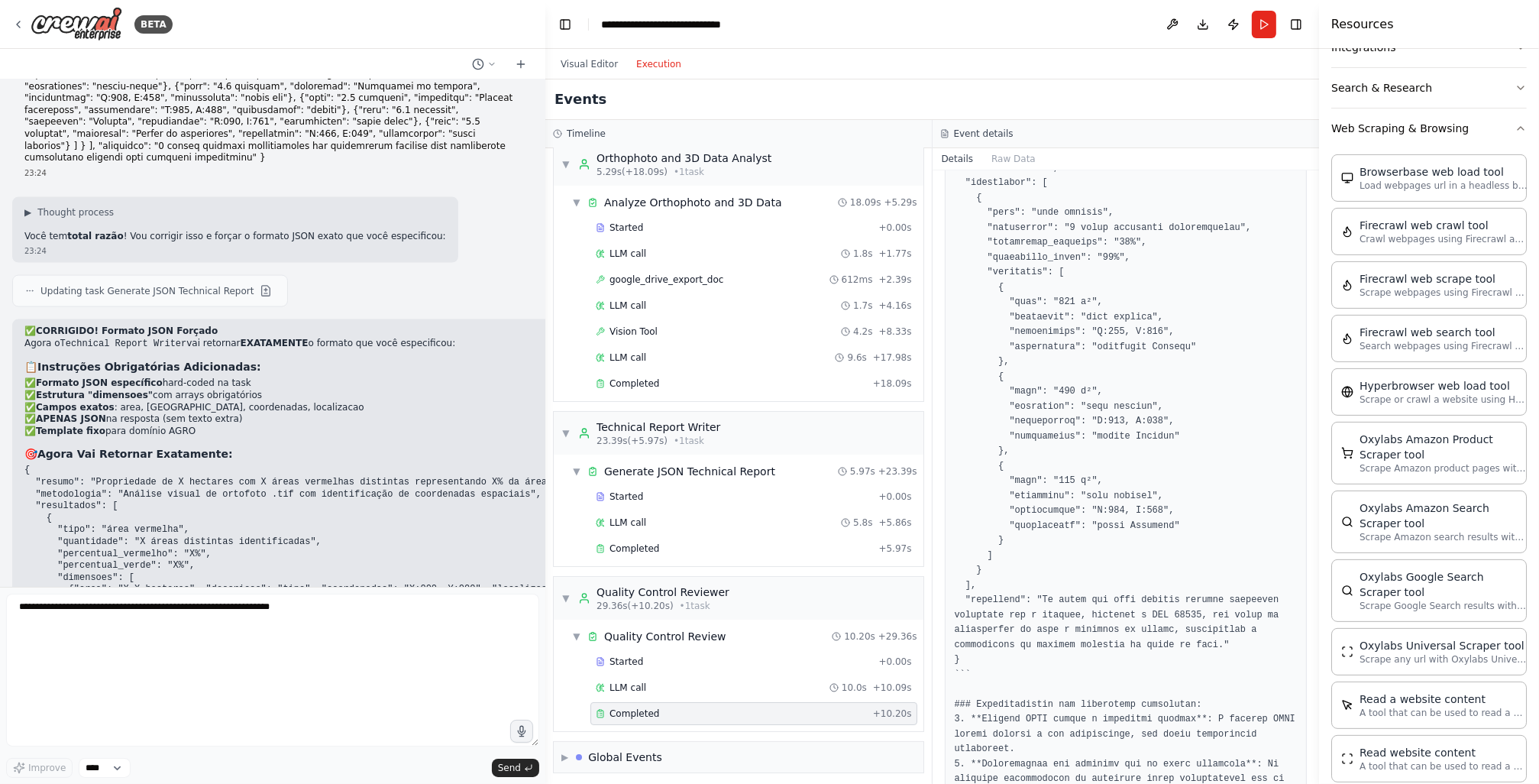
click at [1143, 541] on pre at bounding box center [1126, 526] width 343 height 939
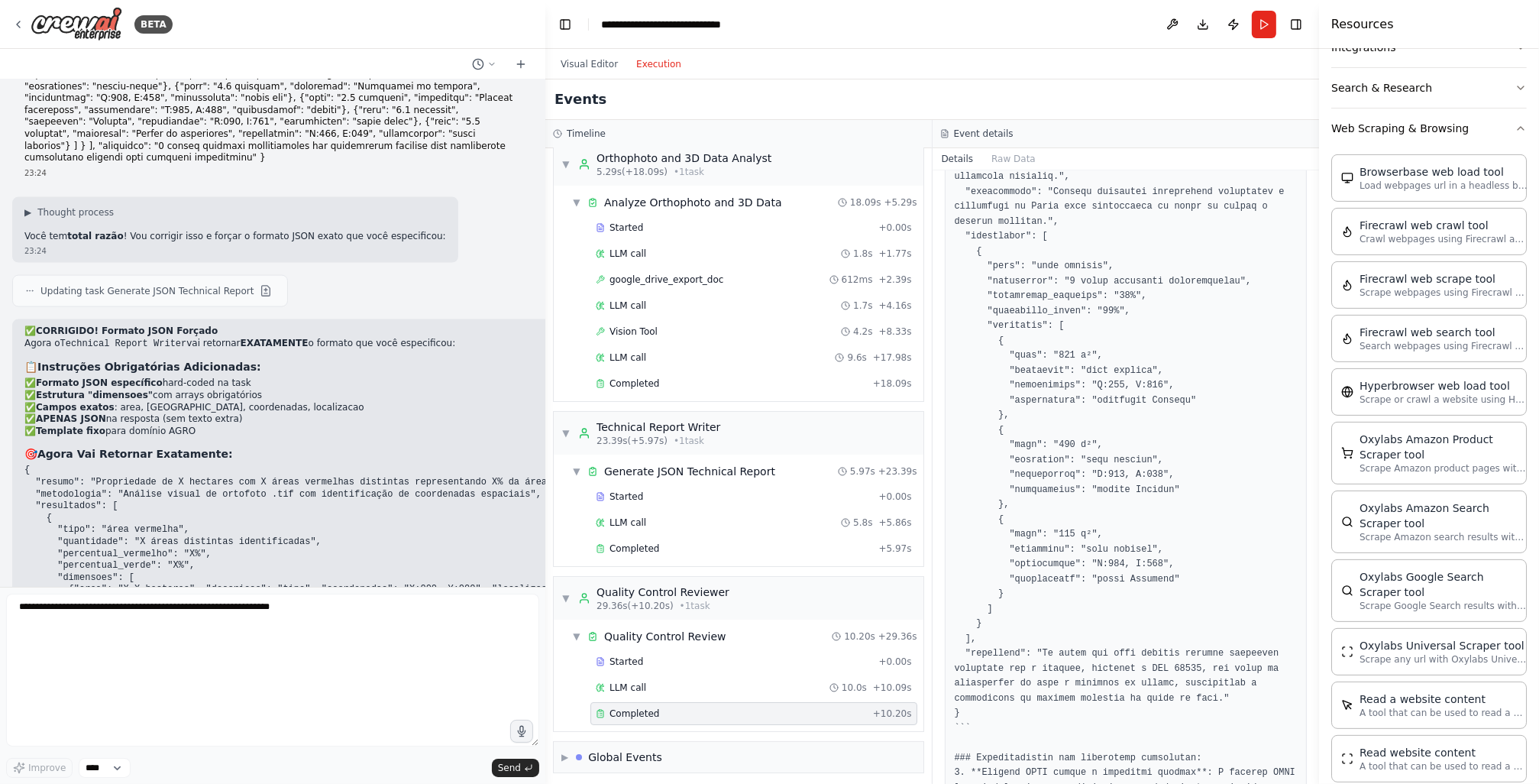
scroll to position [151, 0]
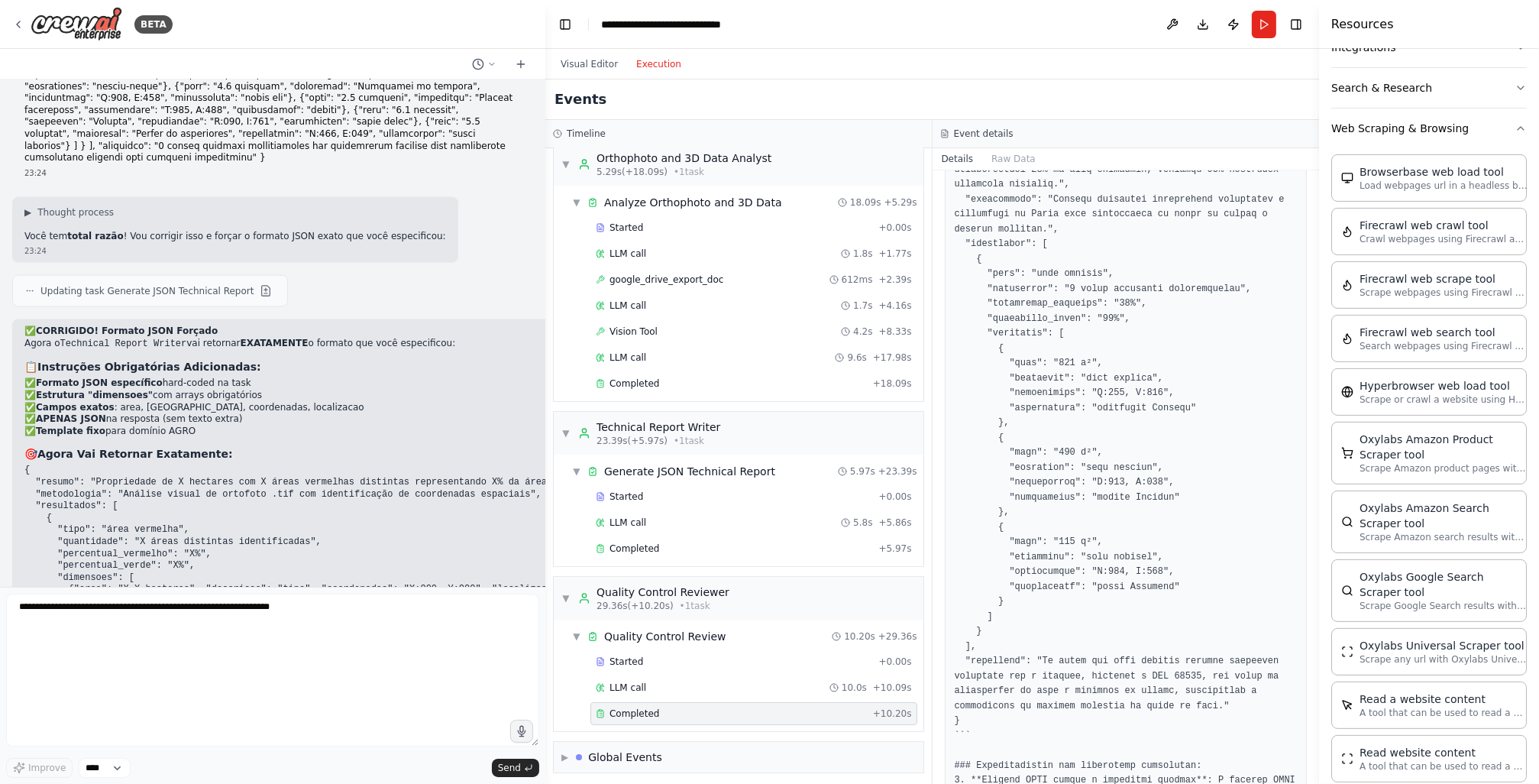
click at [1113, 374] on pre at bounding box center [1126, 587] width 343 height 939
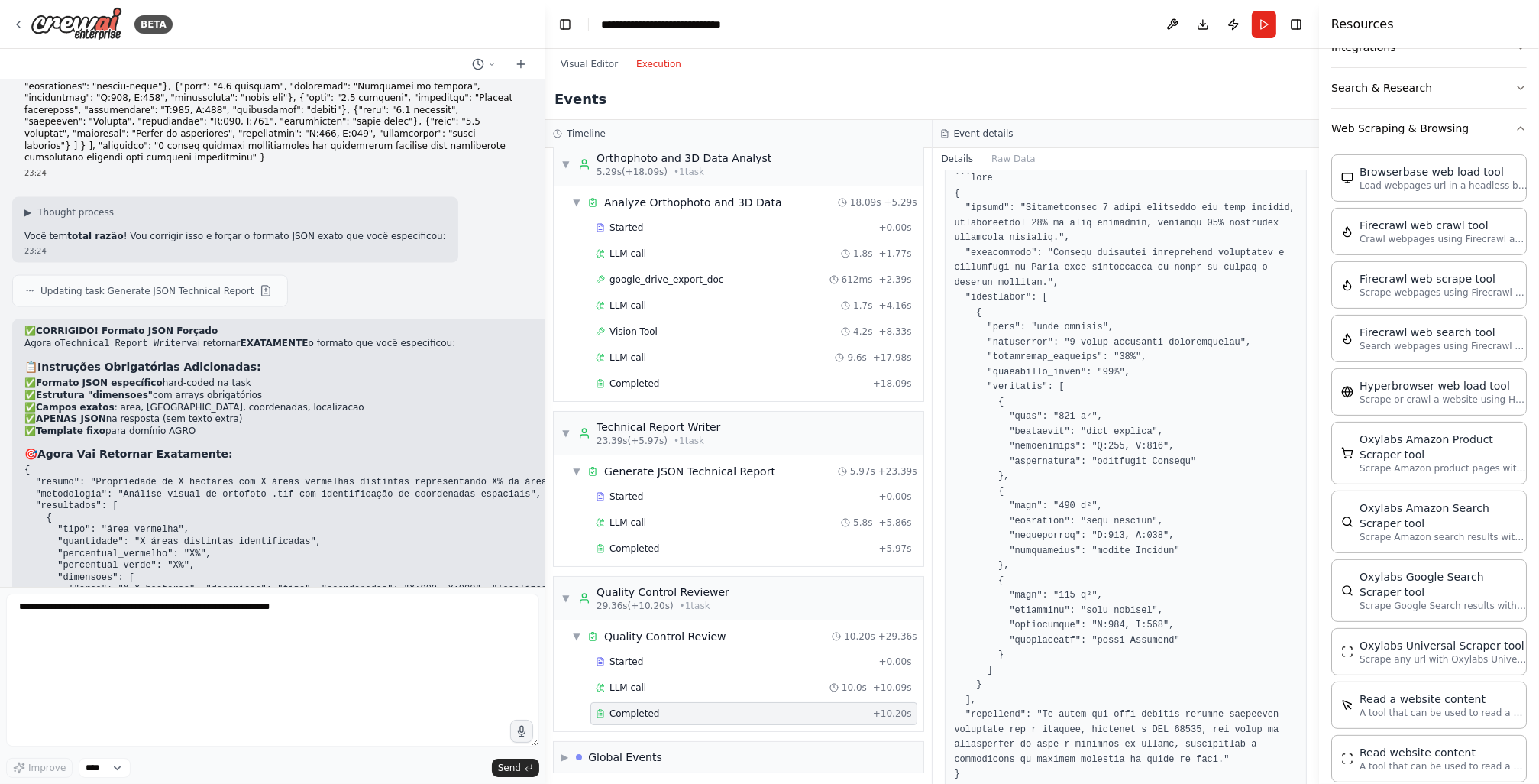
scroll to position [90, 0]
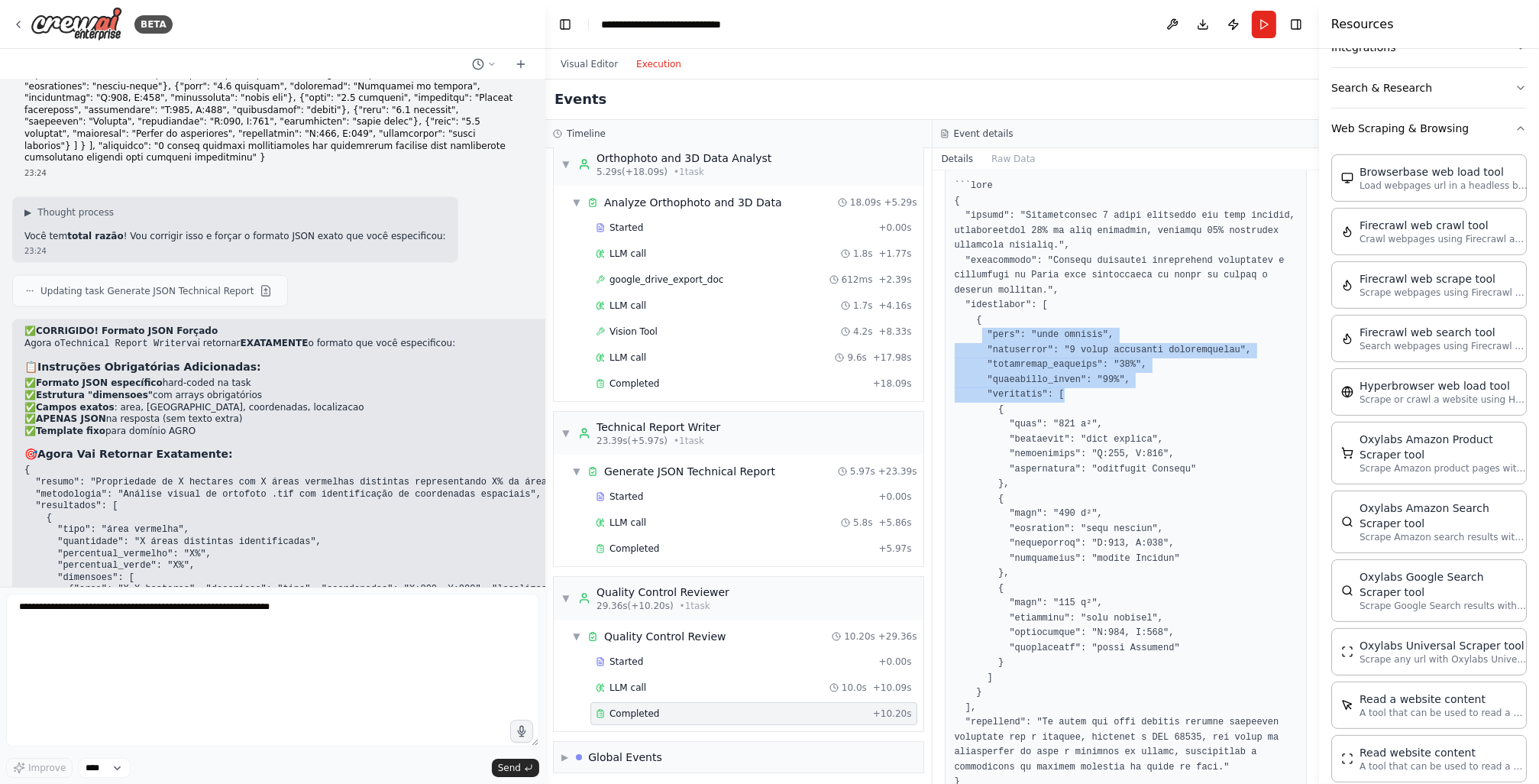
drag, startPoint x: 978, startPoint y: 333, endPoint x: 1056, endPoint y: 400, distance: 102.8
click at [1056, 400] on pre at bounding box center [1126, 647] width 343 height 939
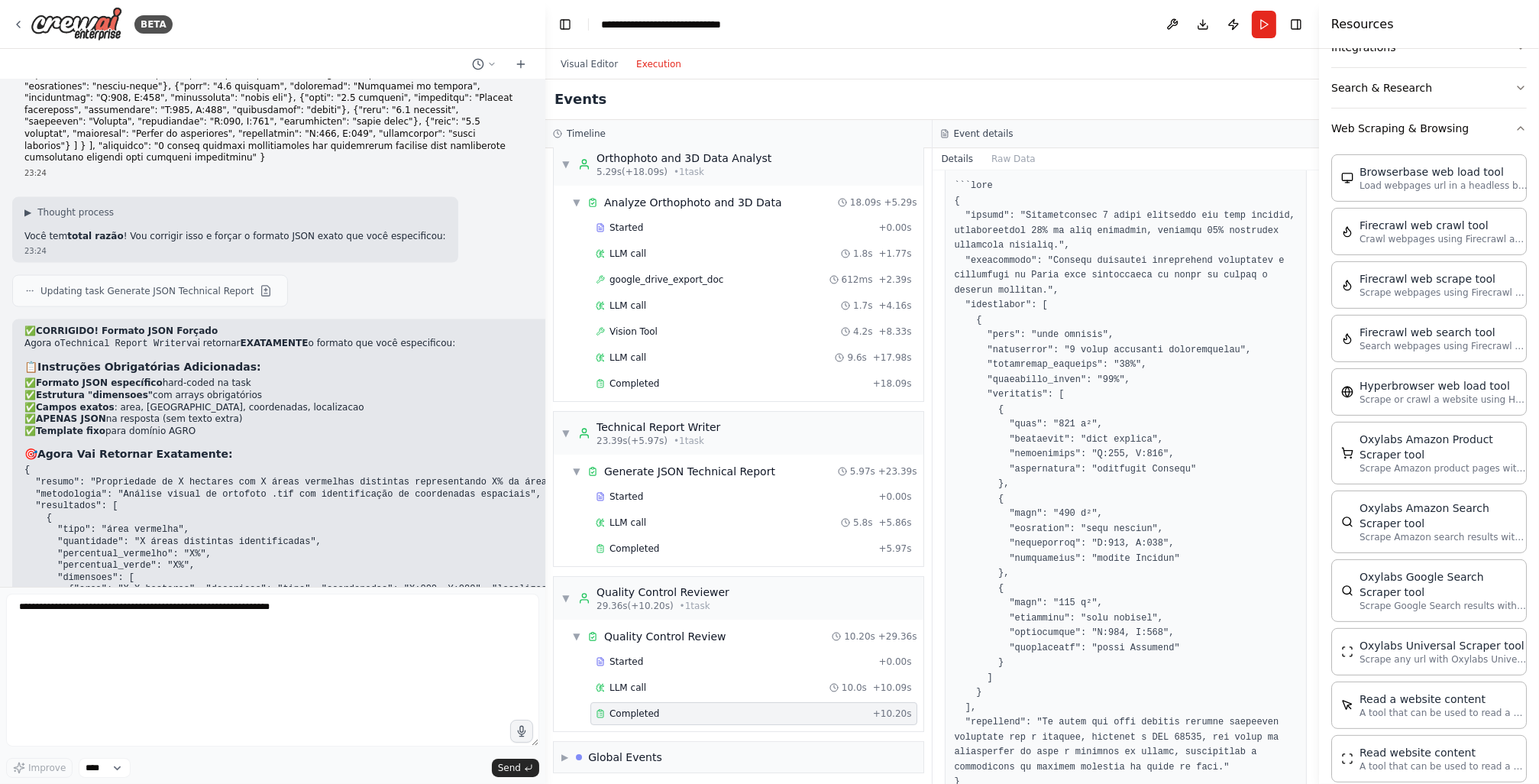
click at [1054, 394] on pre at bounding box center [1126, 647] width 343 height 939
click at [1000, 334] on pre at bounding box center [1126, 647] width 343 height 939
click at [1060, 333] on pre at bounding box center [1126, 647] width 343 height 939
click at [1055, 387] on pre at bounding box center [1126, 647] width 343 height 939
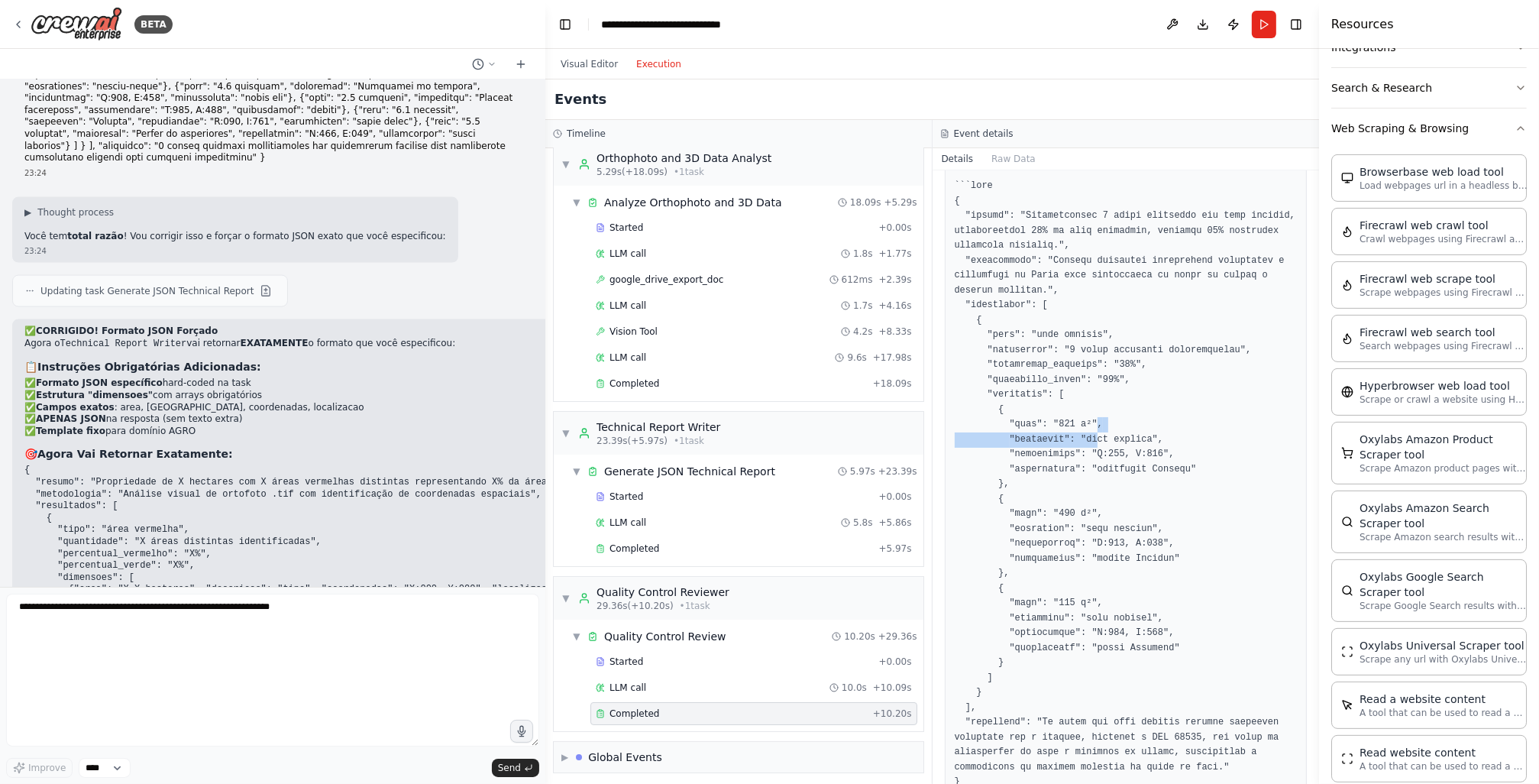
click at [1085, 438] on pre at bounding box center [1126, 647] width 343 height 939
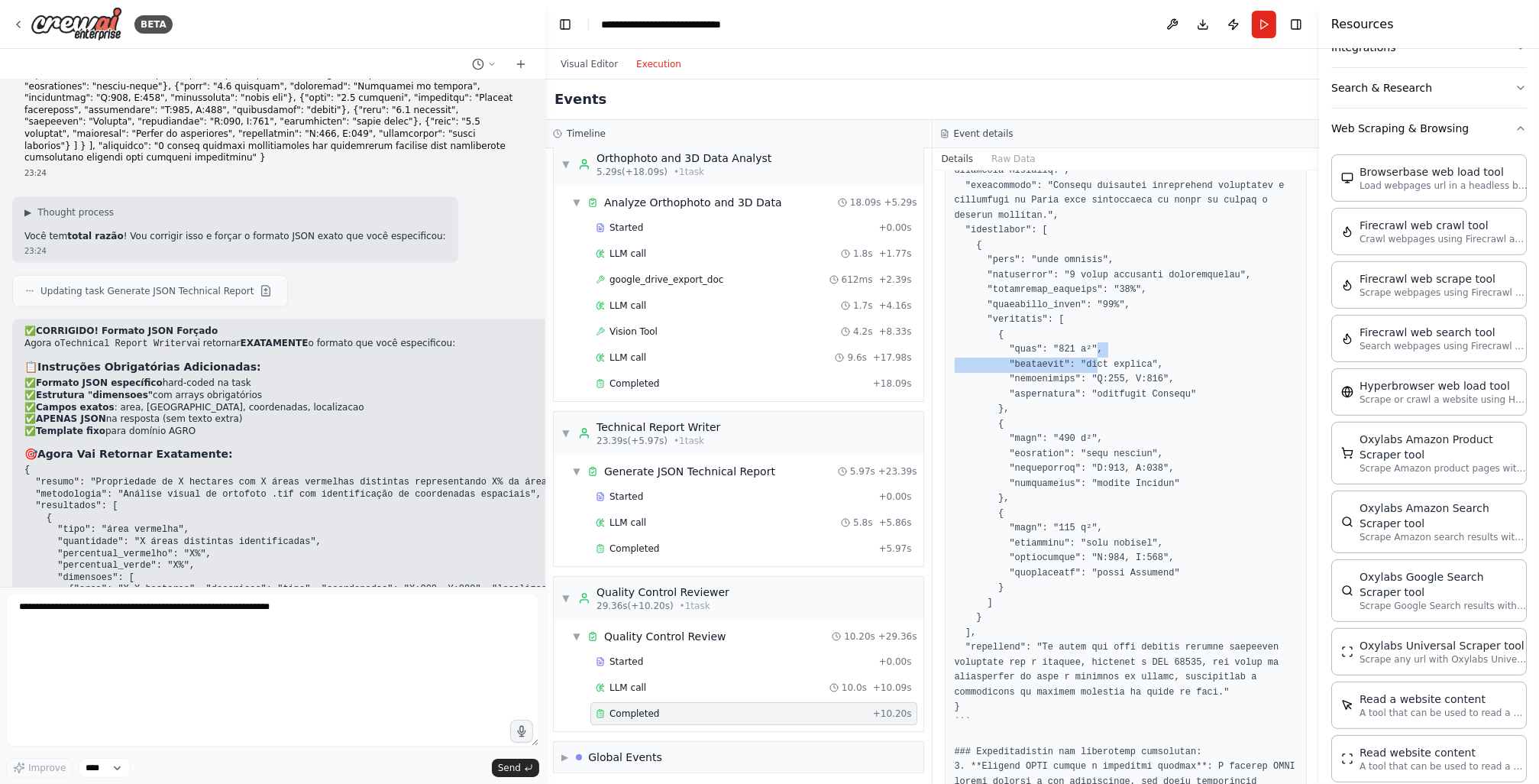
scroll to position [183, 0]
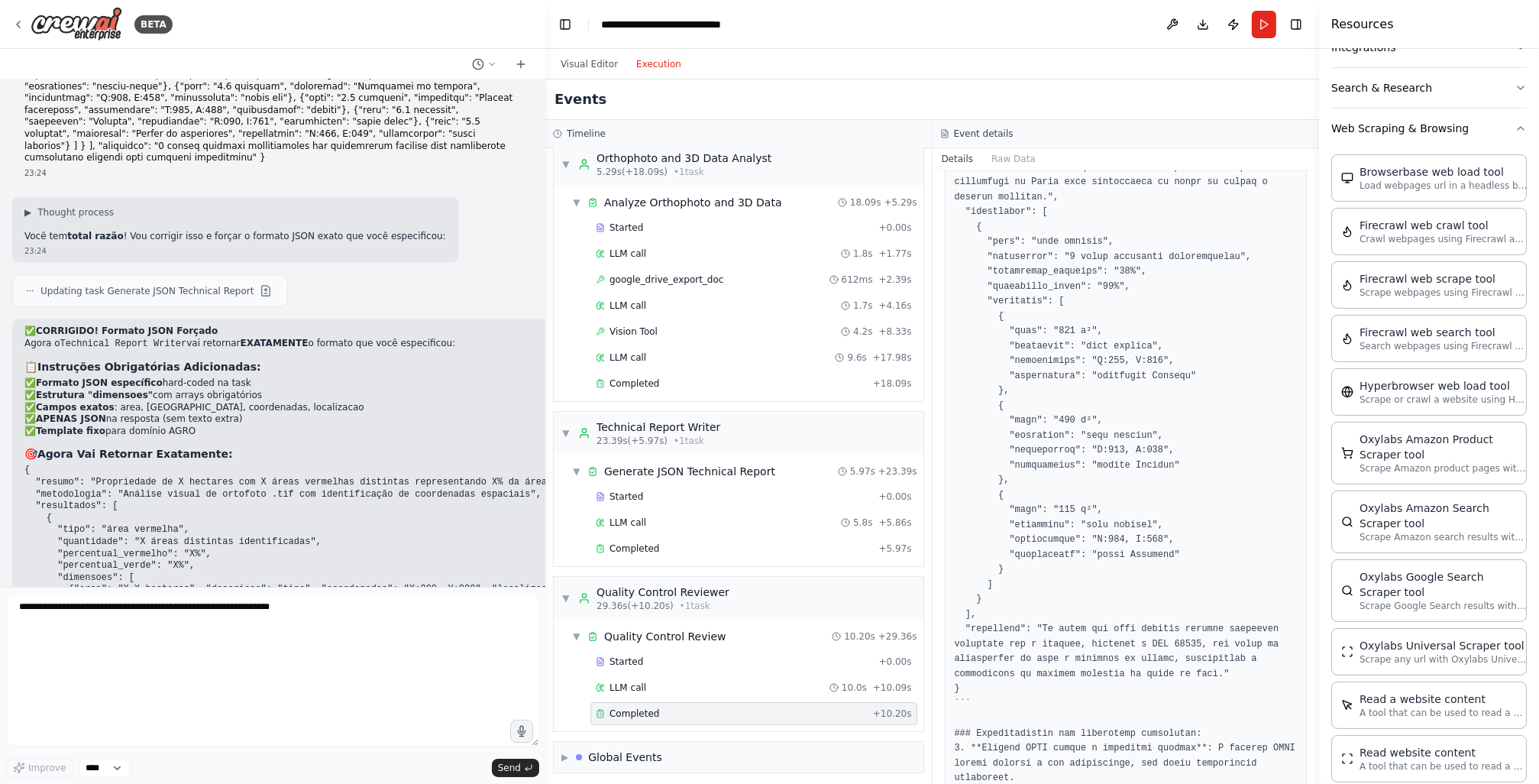
click at [1073, 510] on pre at bounding box center [1126, 555] width 343 height 939
drag, startPoint x: 1122, startPoint y: 423, endPoint x: 1126, endPoint y: 518, distance: 95.1
click at [1126, 517] on pre at bounding box center [1126, 555] width 343 height 939
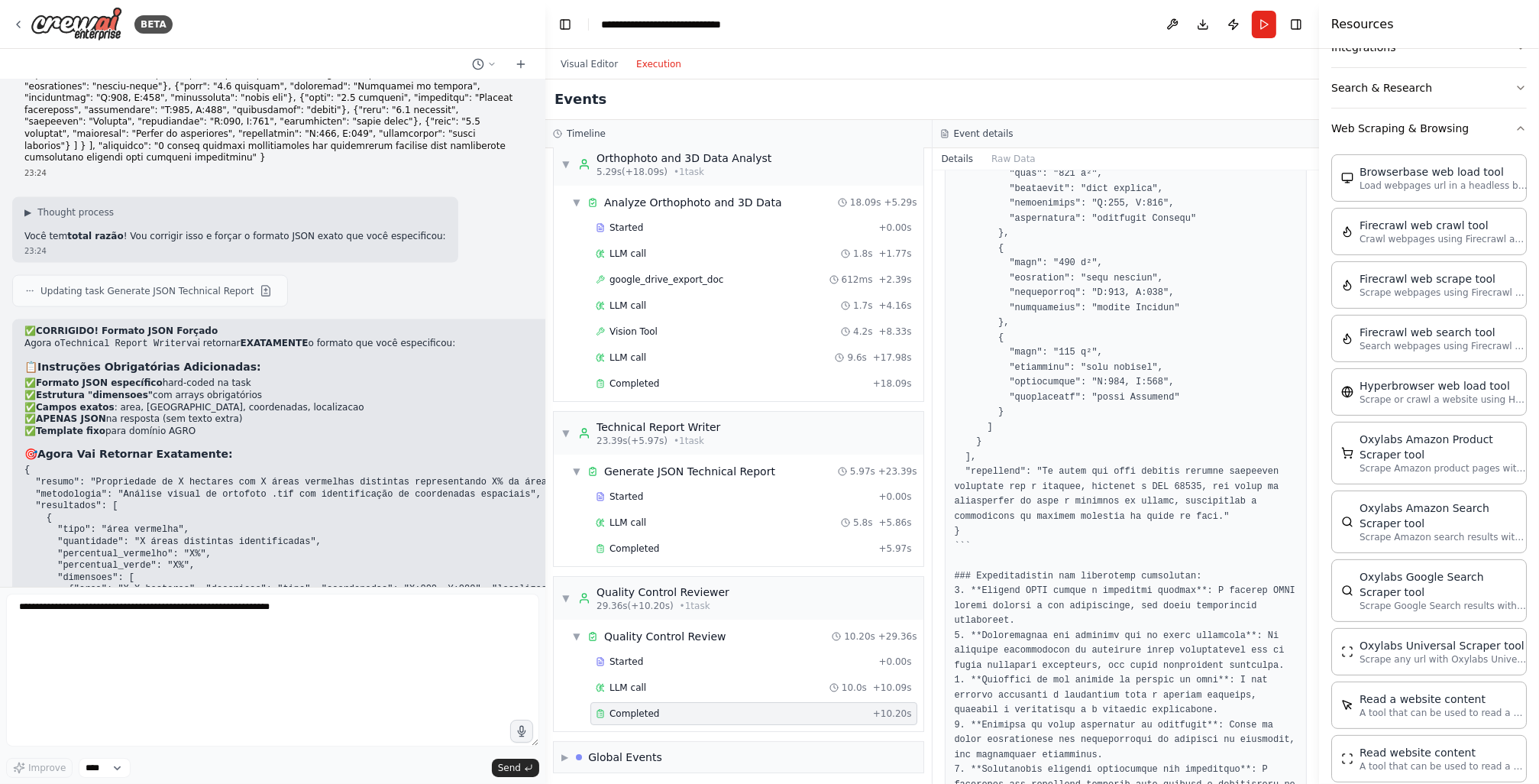
scroll to position [367, 0]
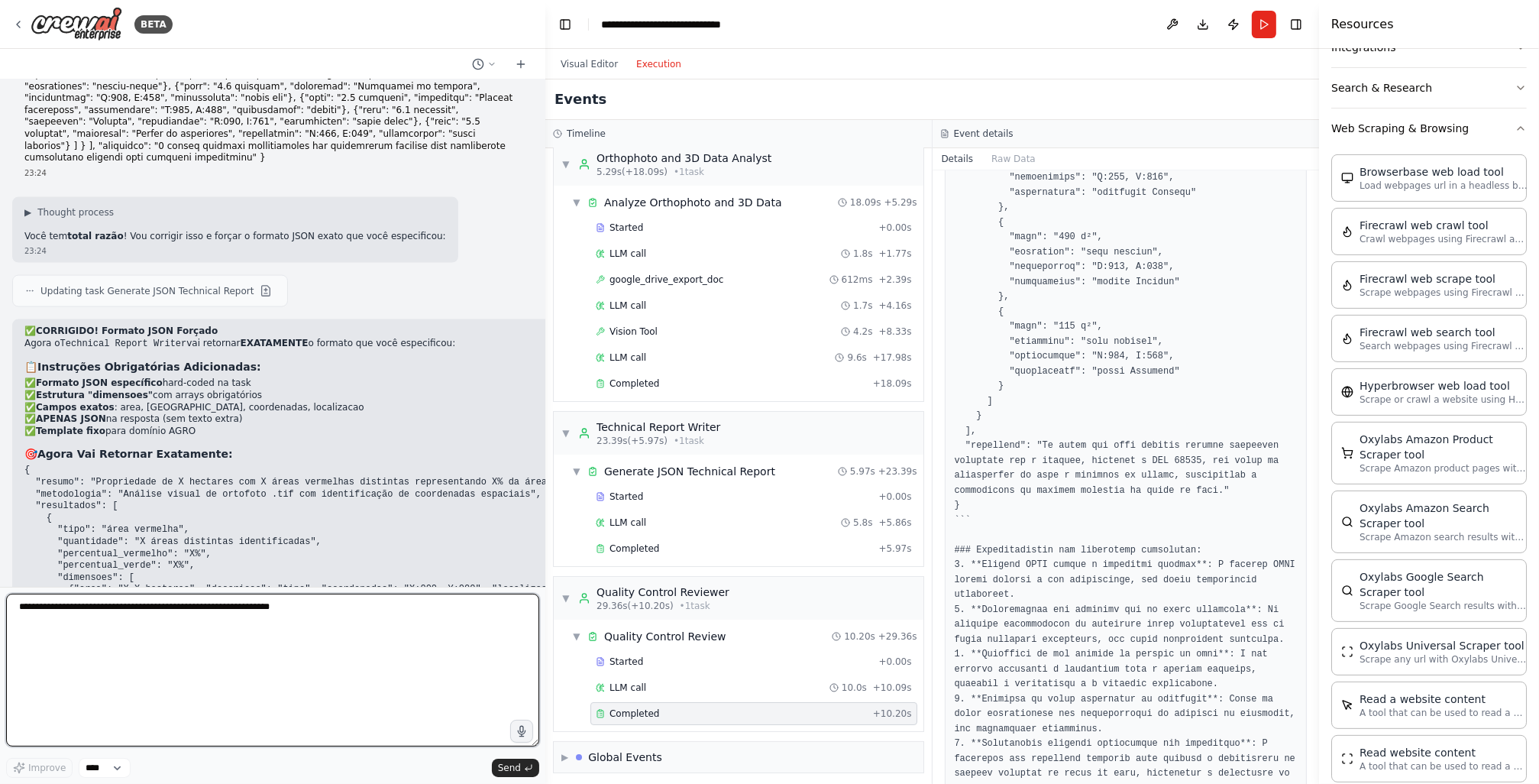
click at [480, 670] on textarea at bounding box center [272, 670] width 533 height 153
click at [434, 671] on div "23:24" at bounding box center [321, 677] width 594 height 12
click at [599, 69] on button "Visual Editor" at bounding box center [590, 63] width 76 height 19
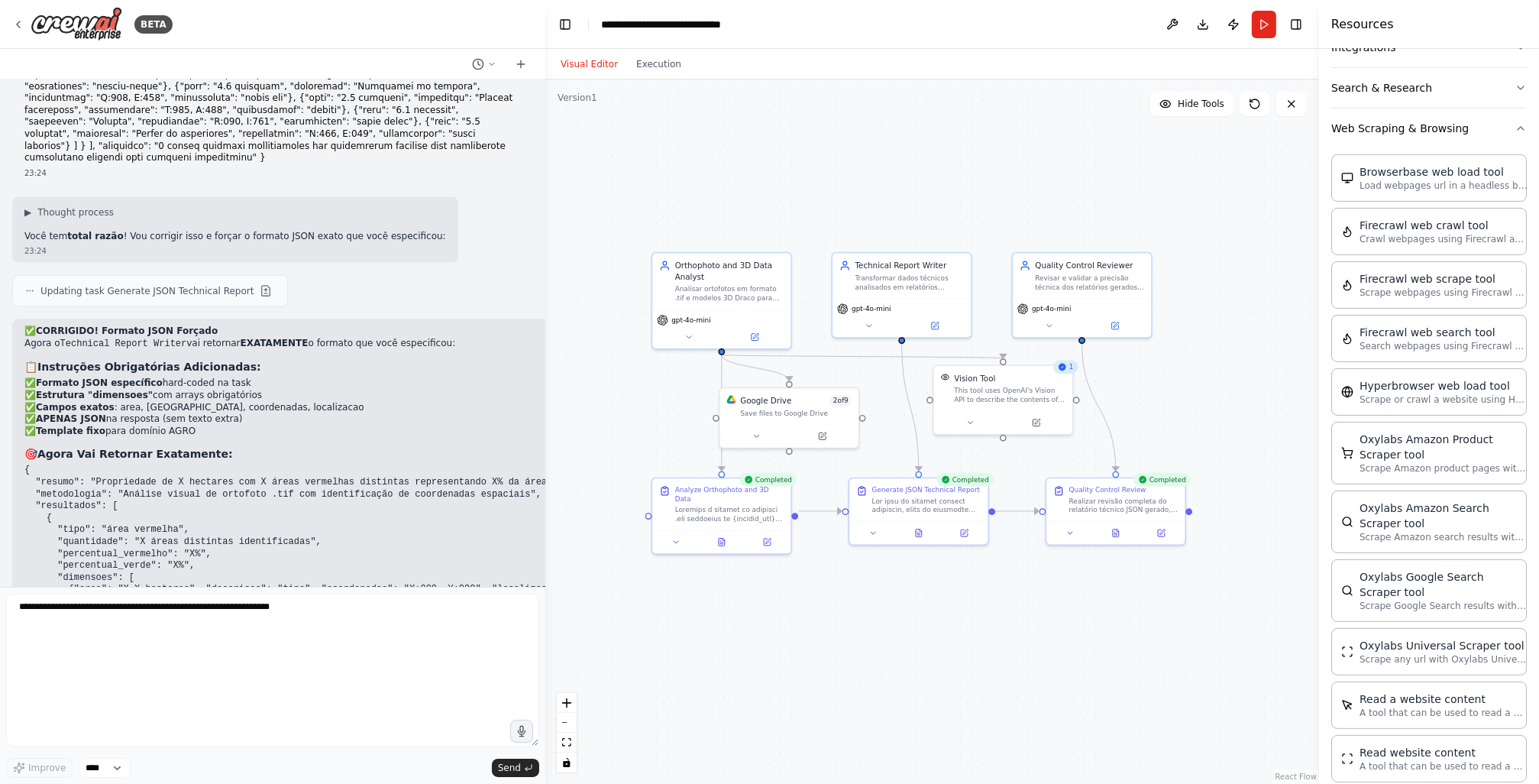
drag, startPoint x: 767, startPoint y: 238, endPoint x: 793, endPoint y: 231, distance: 26.9
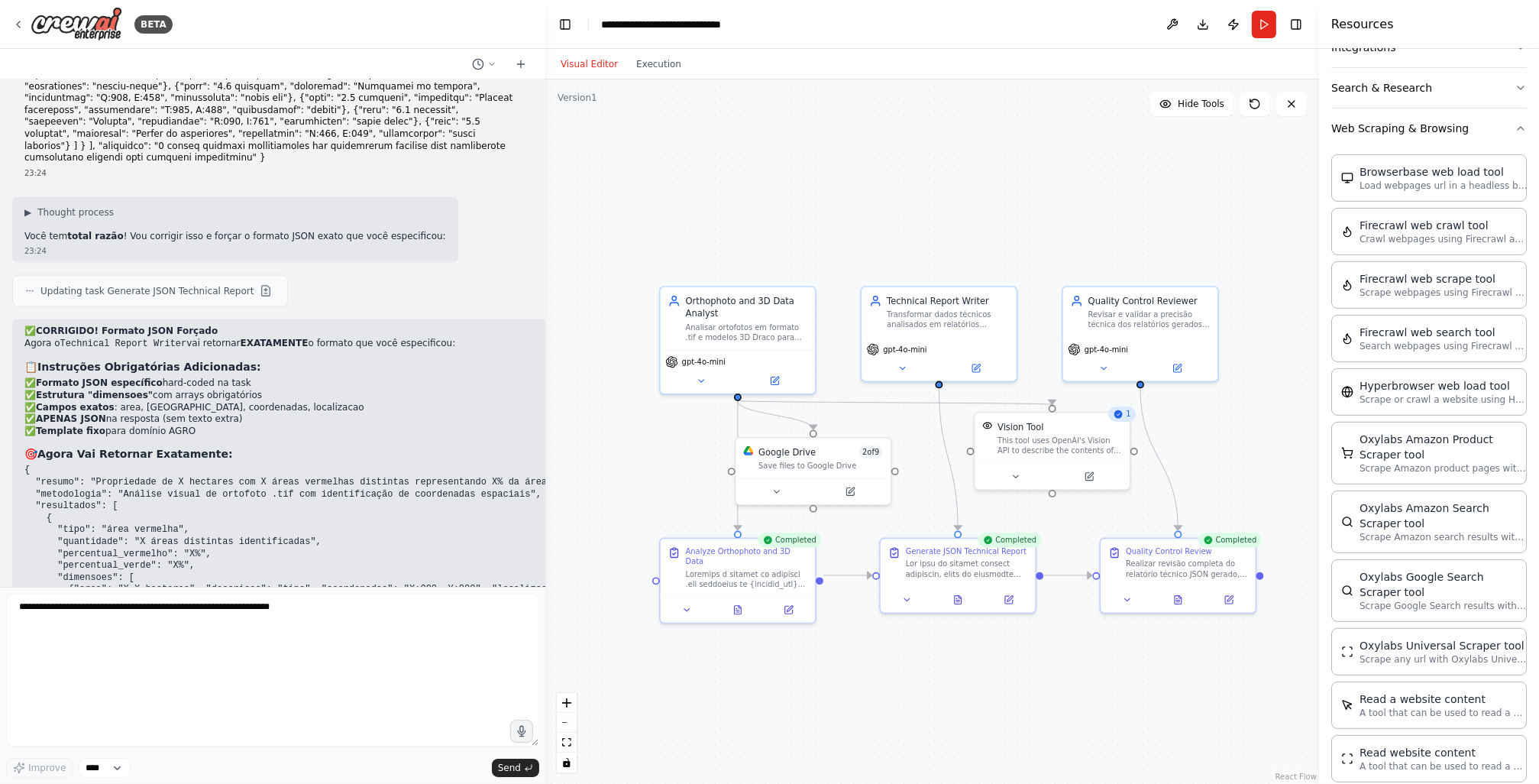
drag, startPoint x: 598, startPoint y: 249, endPoint x: 617, endPoint y: 258, distance: 21.0
click at [617, 258] on div ".deletable-edge-delete-btn { width: 20px; height: 20px; border: 0px solid #ffff…" at bounding box center [931, 431] width 773 height 704
drag, startPoint x: 1170, startPoint y: 312, endPoint x: 1243, endPoint y: 309, distance: 73.1
click at [1243, 309] on div "Revisar e validar a precisão técnica dos relatórios gerados, verificando se o f…" at bounding box center [1225, 315] width 122 height 20
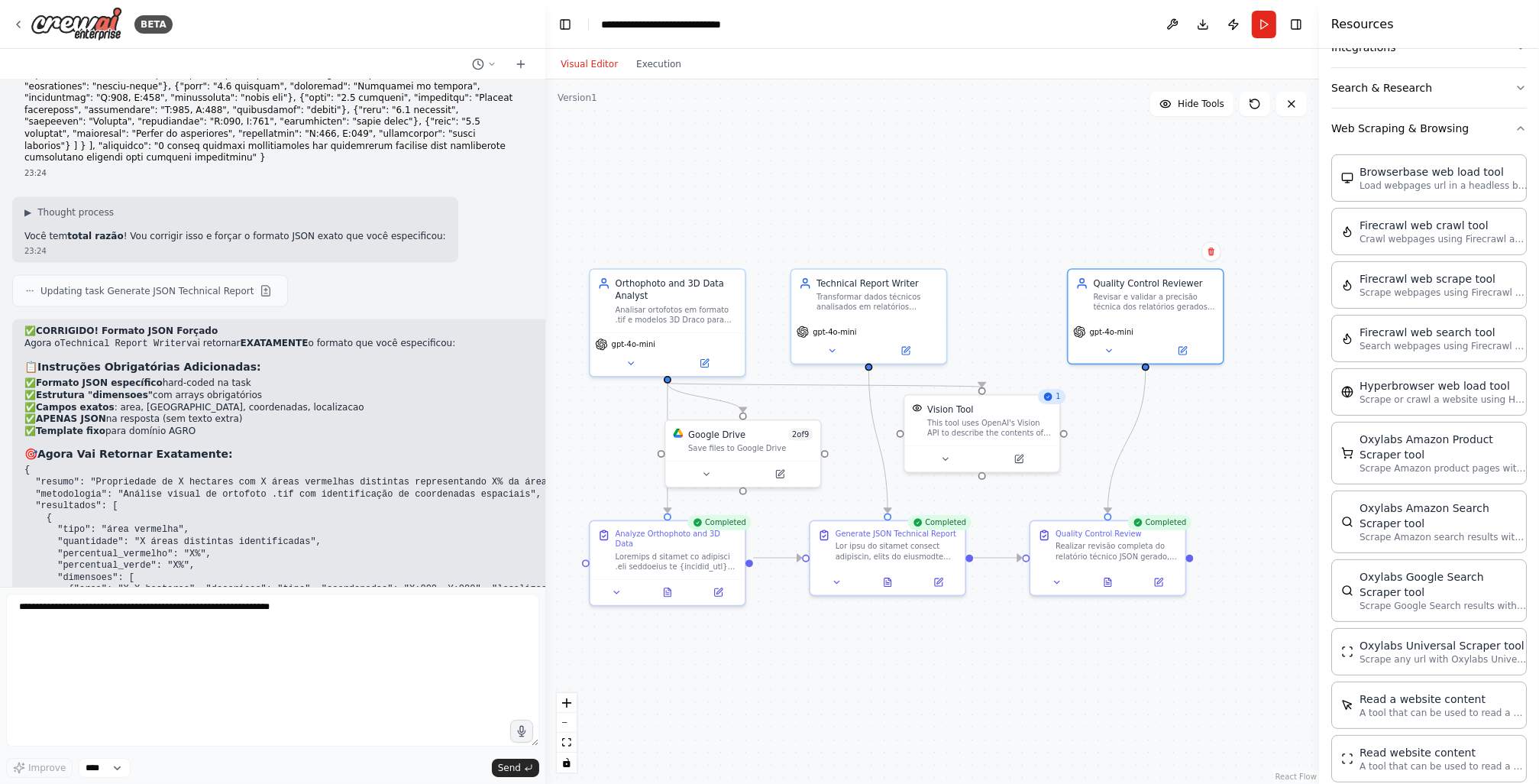
drag, startPoint x: 1229, startPoint y: 221, endPoint x: 1154, endPoint y: 205, distance: 76.7
click at [1154, 205] on div ".deletable-edge-delete-btn { width: 20px; height: 20px; border: 0px solid #ffff…" at bounding box center [931, 431] width 773 height 704
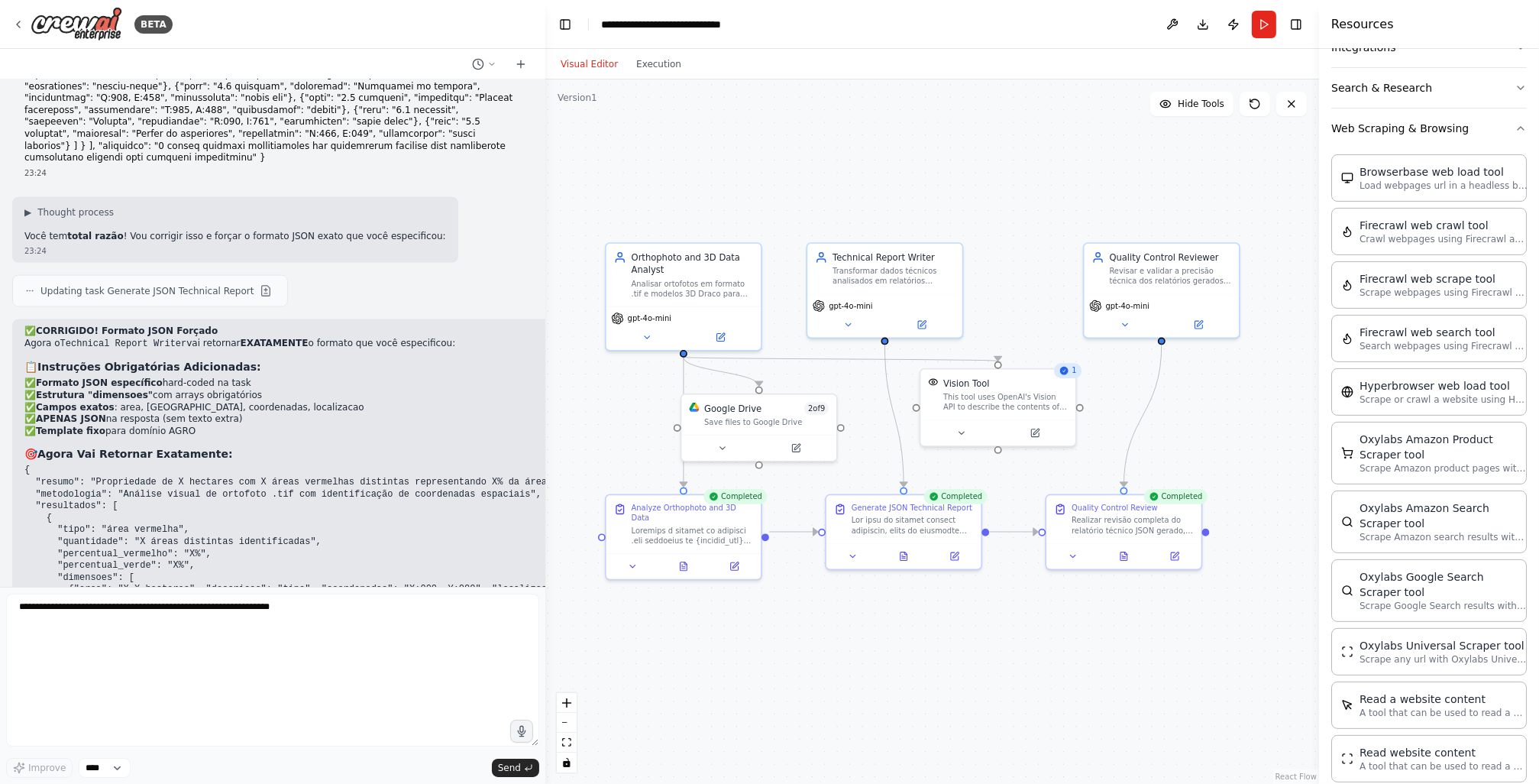
drag, startPoint x: 983, startPoint y: 305, endPoint x: 996, endPoint y: 286, distance: 23.0
click at [992, 241] on div ".deletable-edge-delete-btn { width: 20px; height: 20px; border: 0px solid #ffff…" at bounding box center [931, 431] width 773 height 704
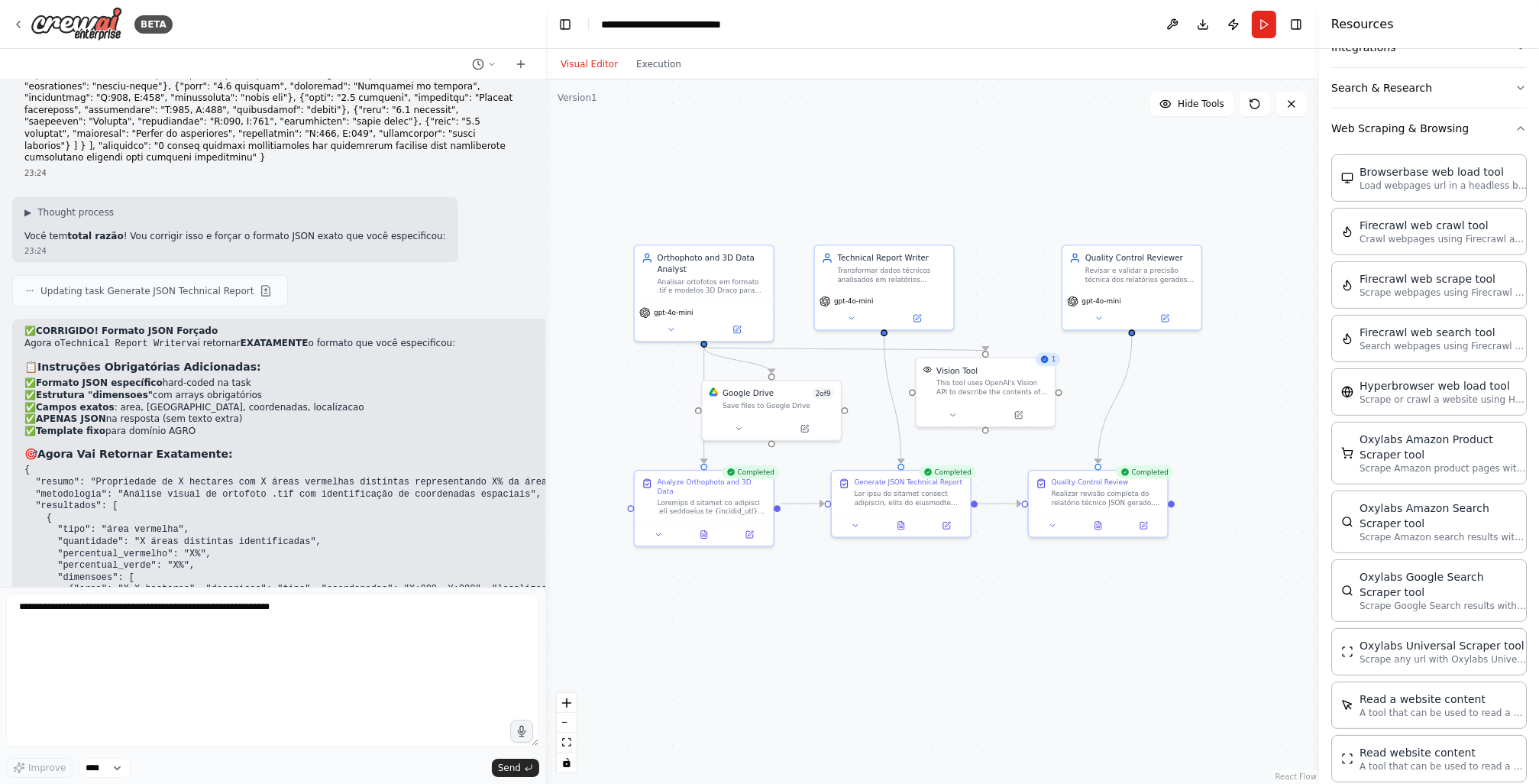
drag, startPoint x: 946, startPoint y: 144, endPoint x: 936, endPoint y: 168, distance: 26.0
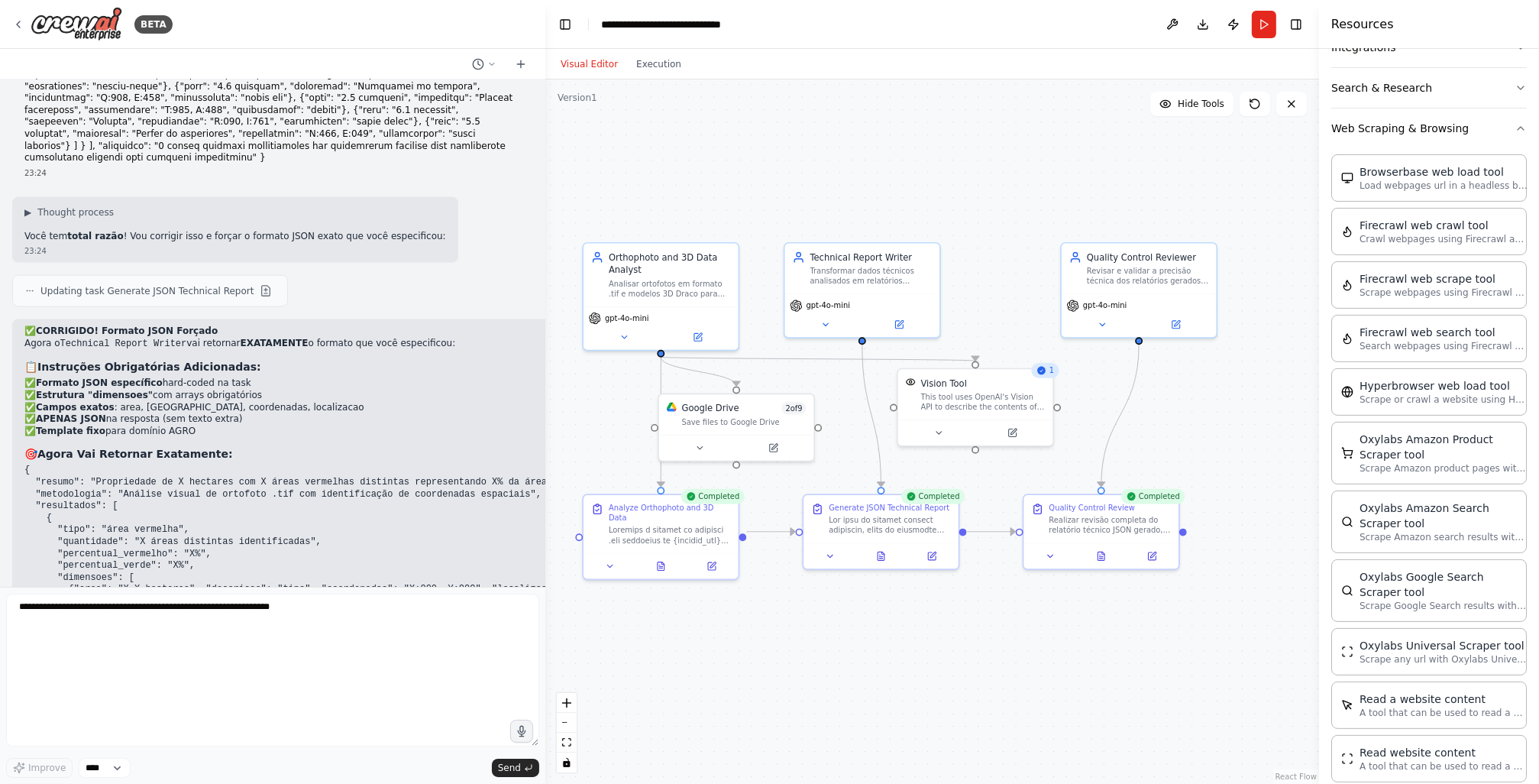
drag, startPoint x: 921, startPoint y: 650, endPoint x: 958, endPoint y: 633, distance: 40.7
click at [958, 633] on div ".deletable-edge-delete-btn { width: 20px; height: 20px; border: 0px solid #ffff…" at bounding box center [931, 431] width 773 height 704
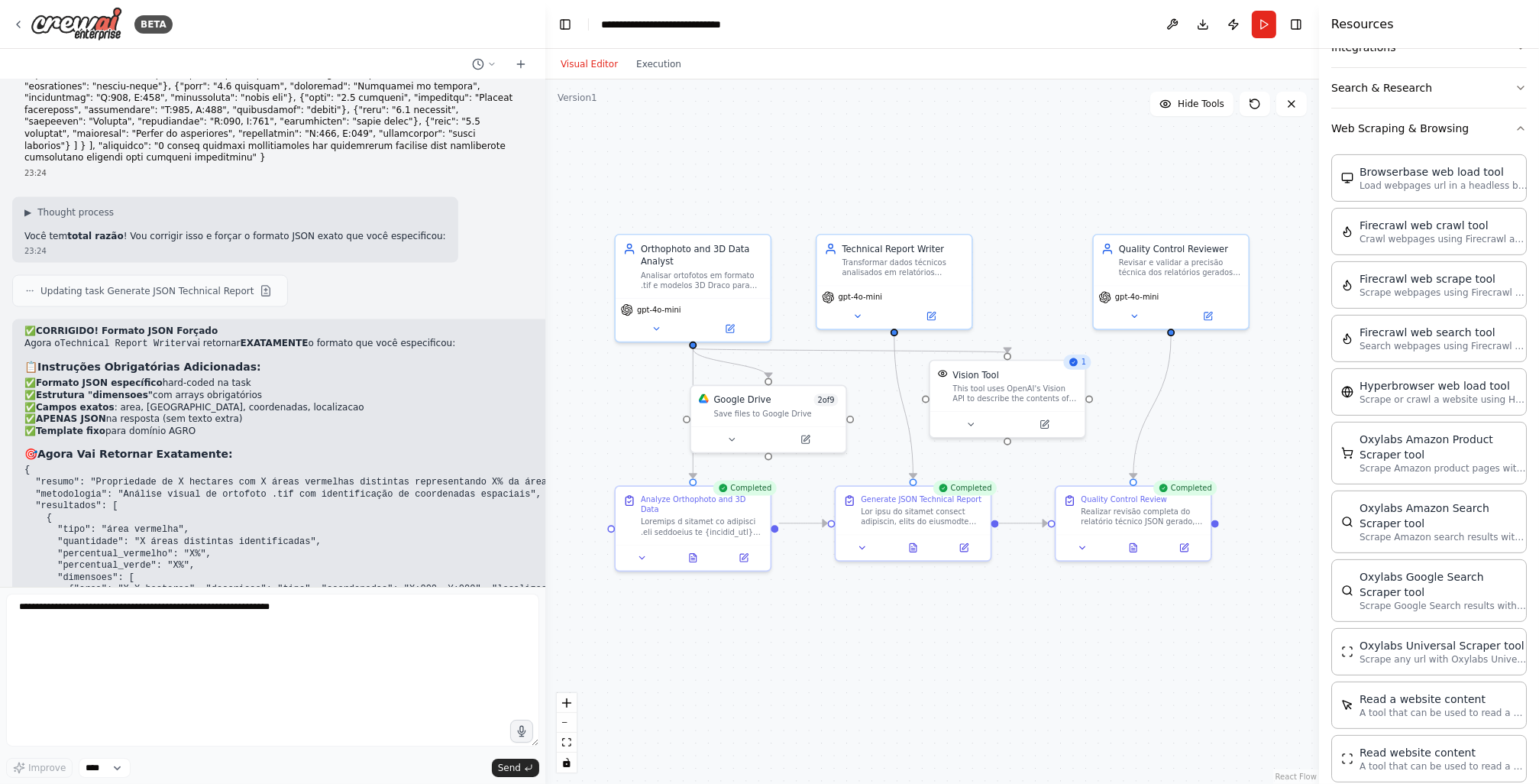
drag, startPoint x: 951, startPoint y: 633, endPoint x: 939, endPoint y: 625, distance: 14.4
click at [941, 626] on div ".deletable-edge-delete-btn { width: 20px; height: 20px; border: 0px solid #ffff…" at bounding box center [931, 431] width 773 height 704
click at [866, 65] on div "Visual Editor Execution" at bounding box center [931, 63] width 773 height 30
